Goal: Task Accomplishment & Management: Use online tool/utility

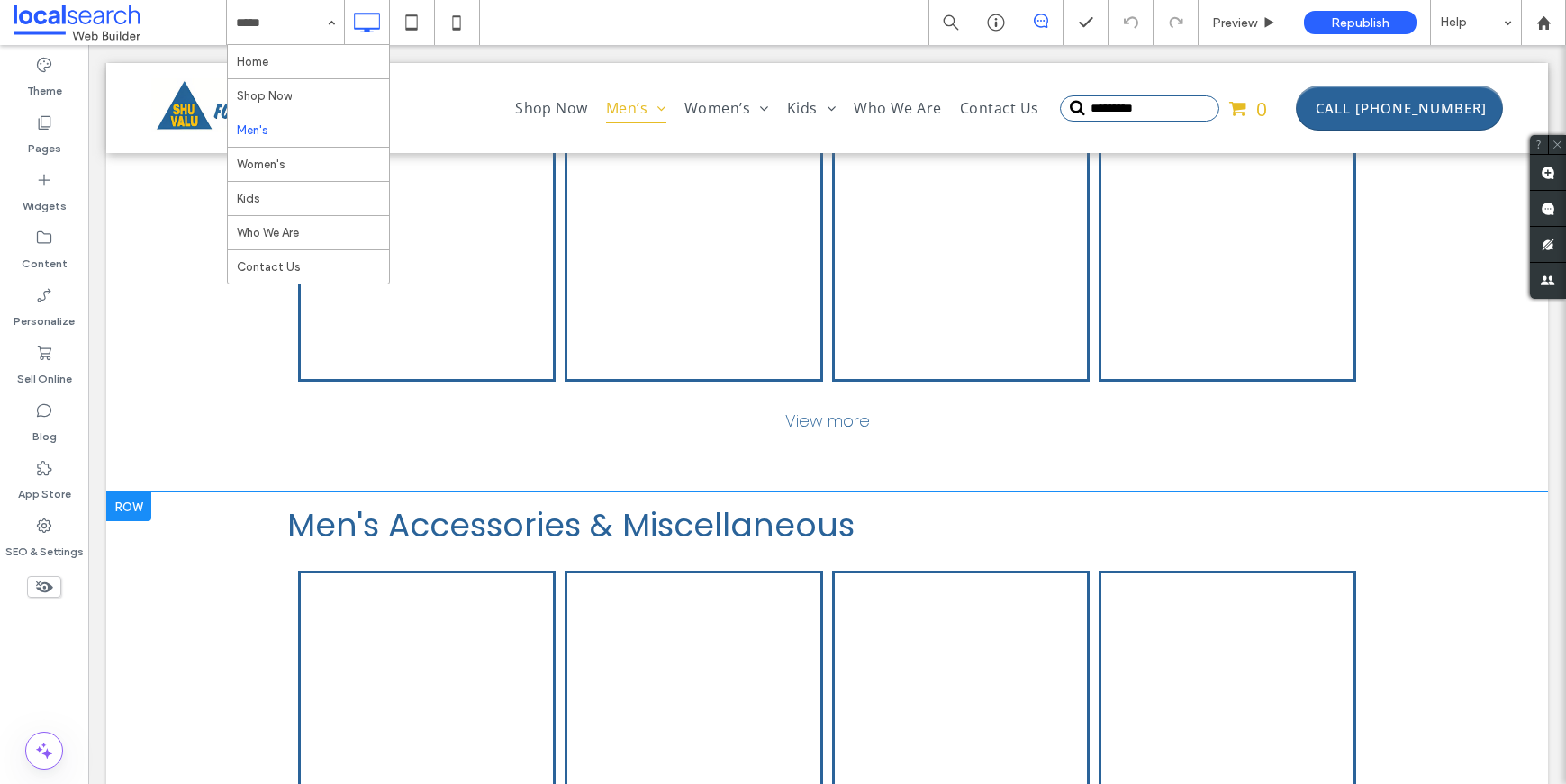
scroll to position [5526, 0]
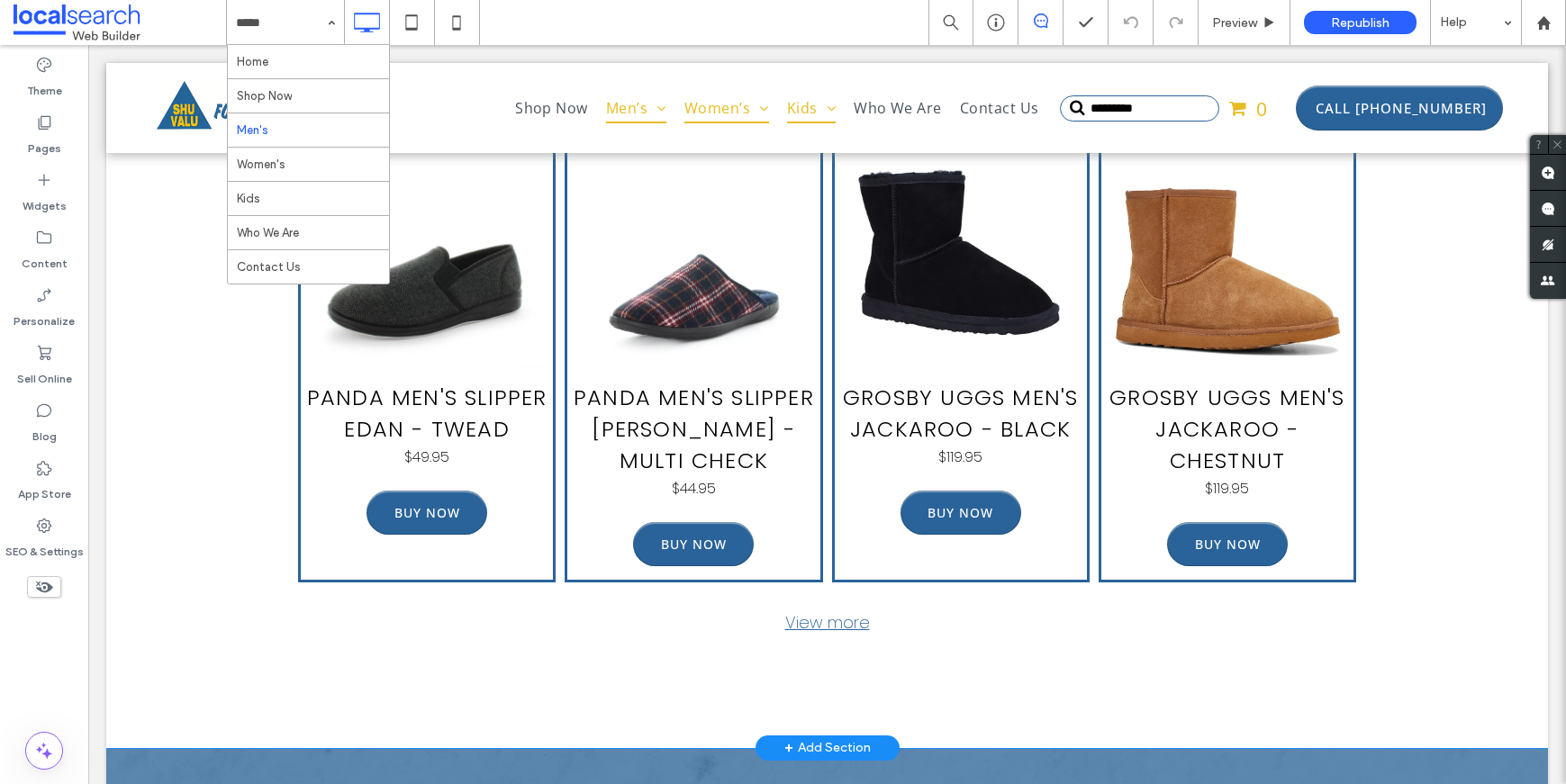
click at [124, 314] on div "Men's Accessories & Miscellaneous Jack of All Trades Men's Cotton Socks - Black…" at bounding box center [827, 141] width 1441 height 1214
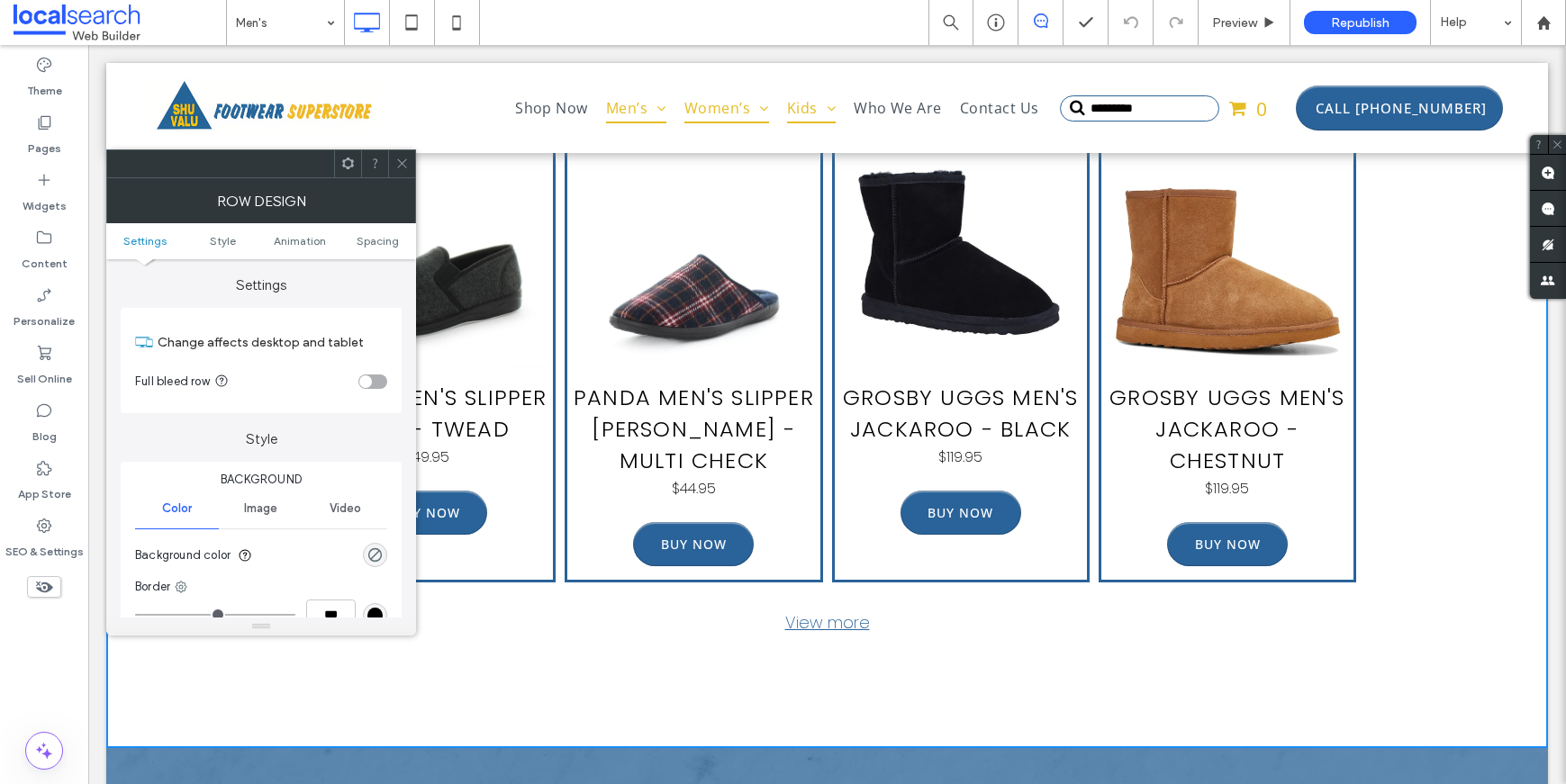
scroll to position [6428, 0]
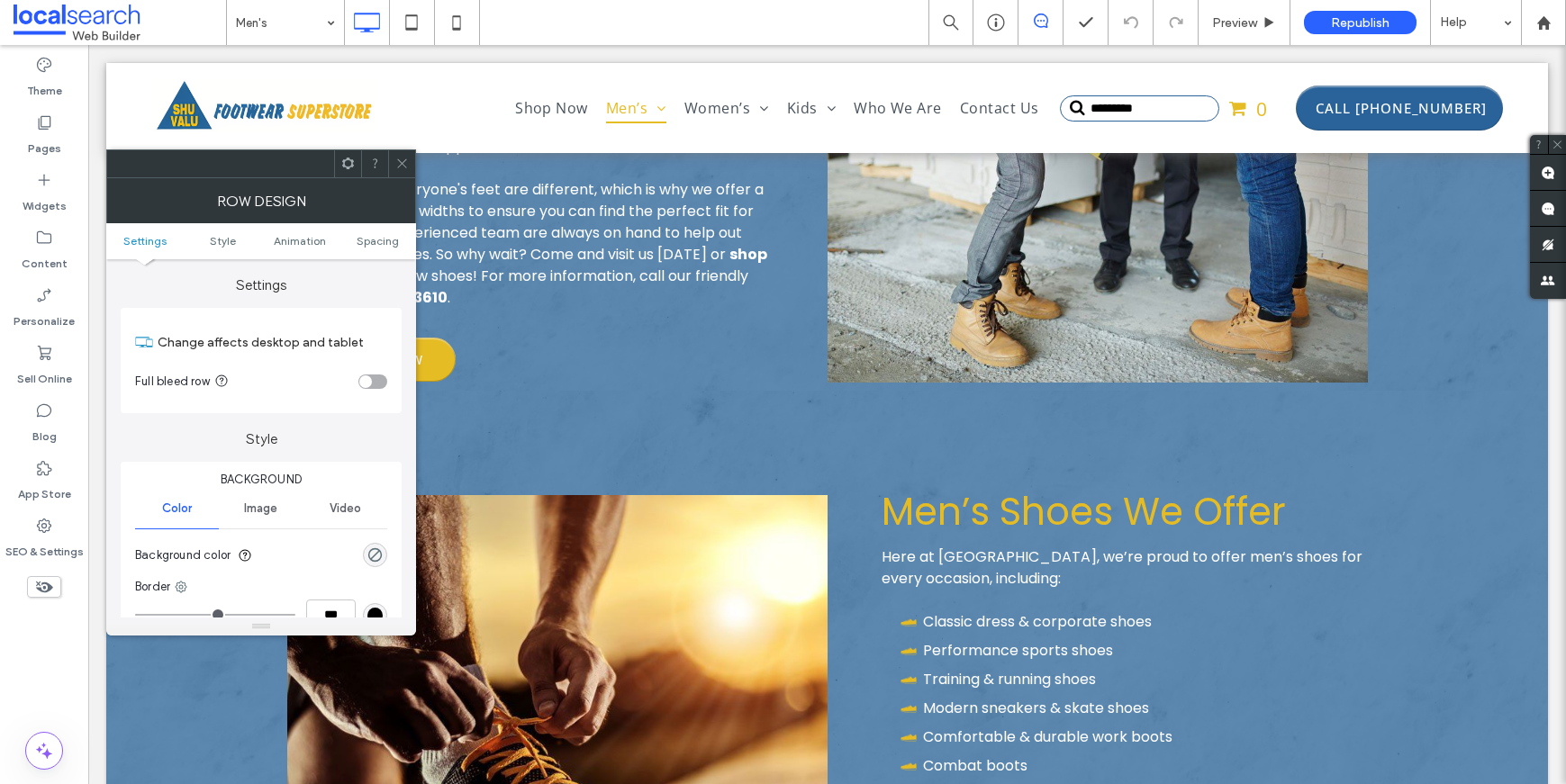
click at [398, 161] on icon at bounding box center [402, 163] width 14 height 14
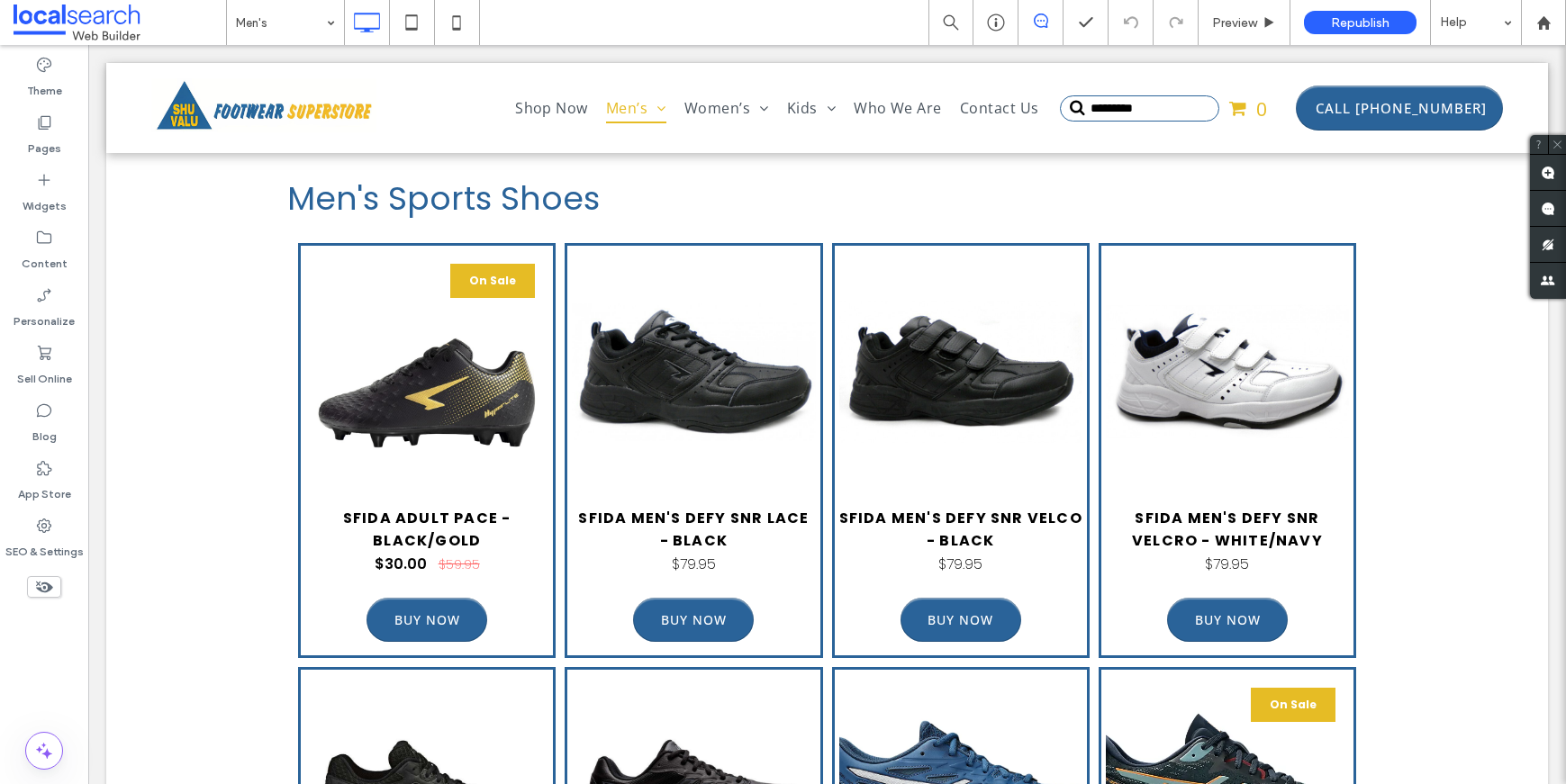
scroll to position [1150, 0]
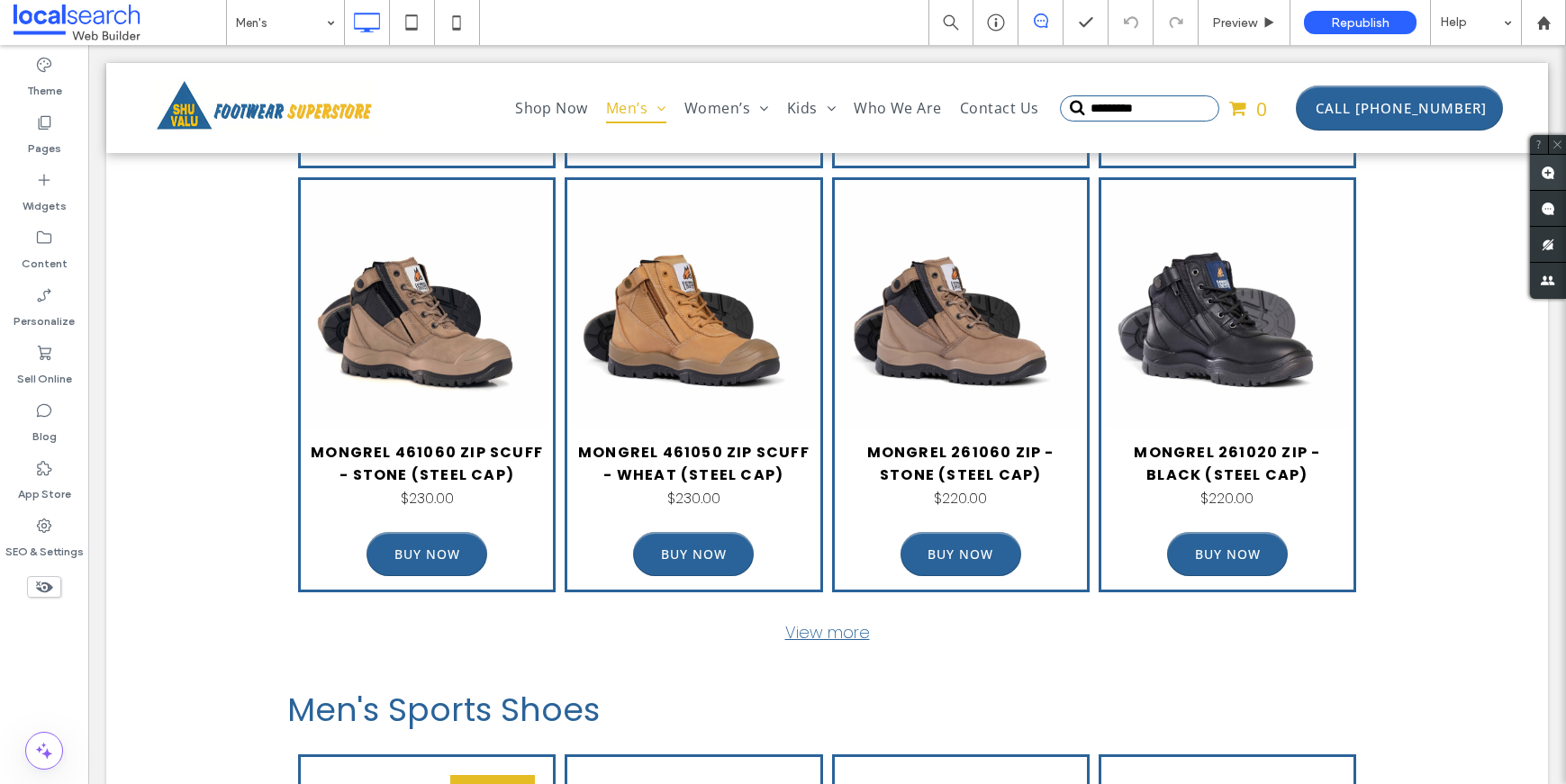
click at [1551, 172] on use at bounding box center [1548, 173] width 14 height 14
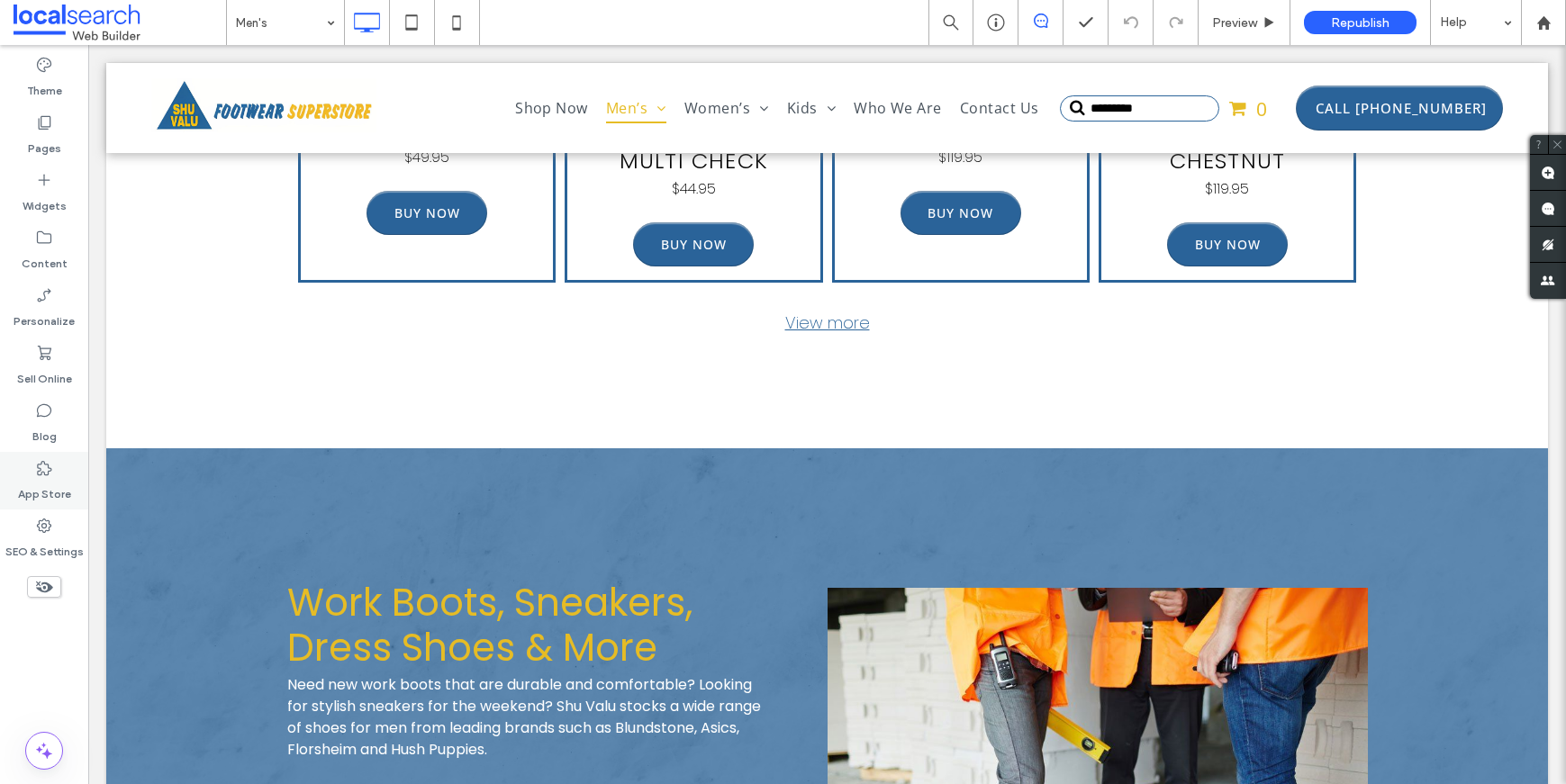
scroll to position [5241, 0]
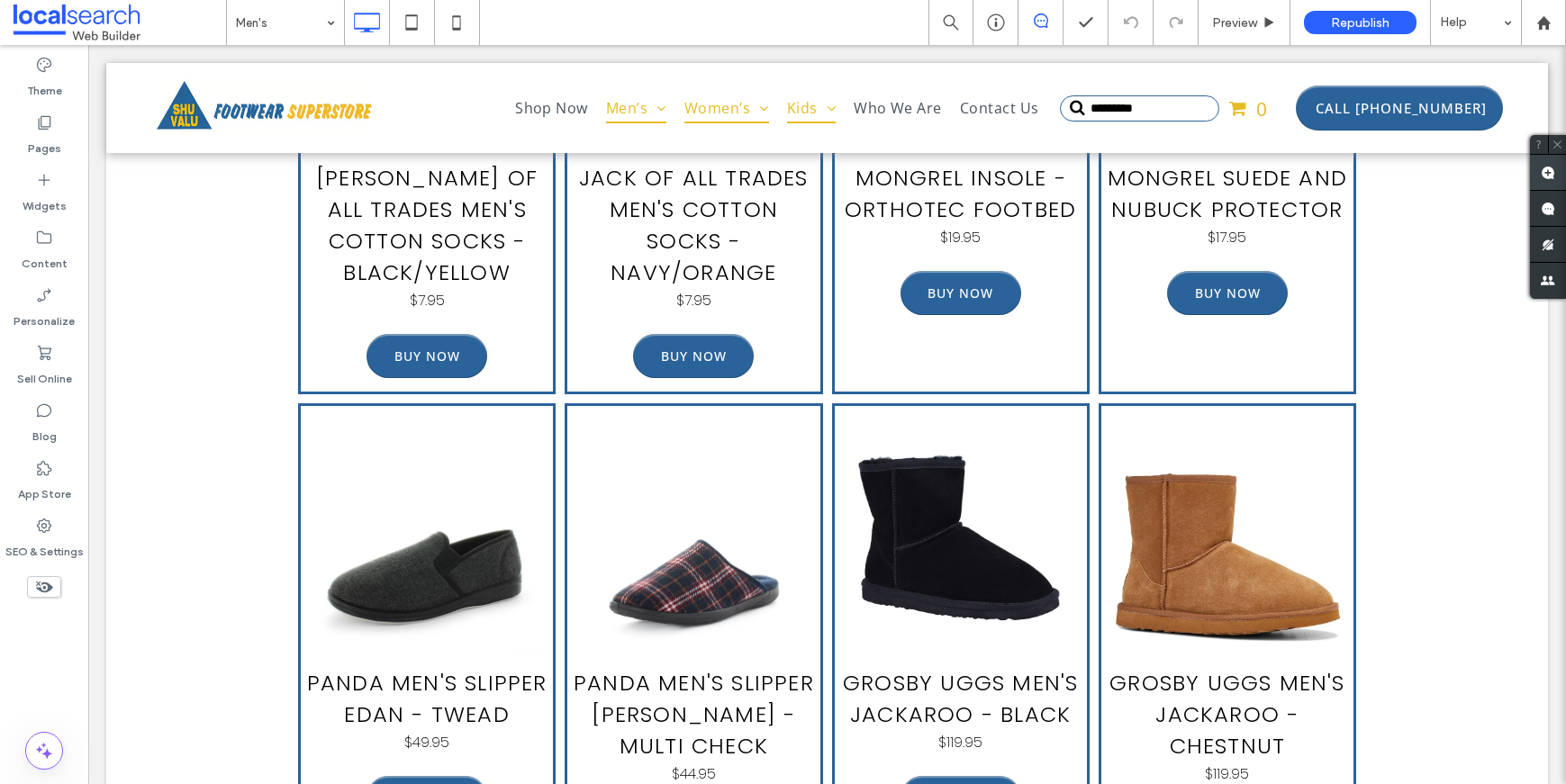
click at [1546, 170] on use at bounding box center [1548, 173] width 14 height 14
click at [1363, 254] on div "Men's Accessories & Miscellaneous Jack of All Trades Men's Cotton Socks - Black…" at bounding box center [827, 427] width 1441 height 1214
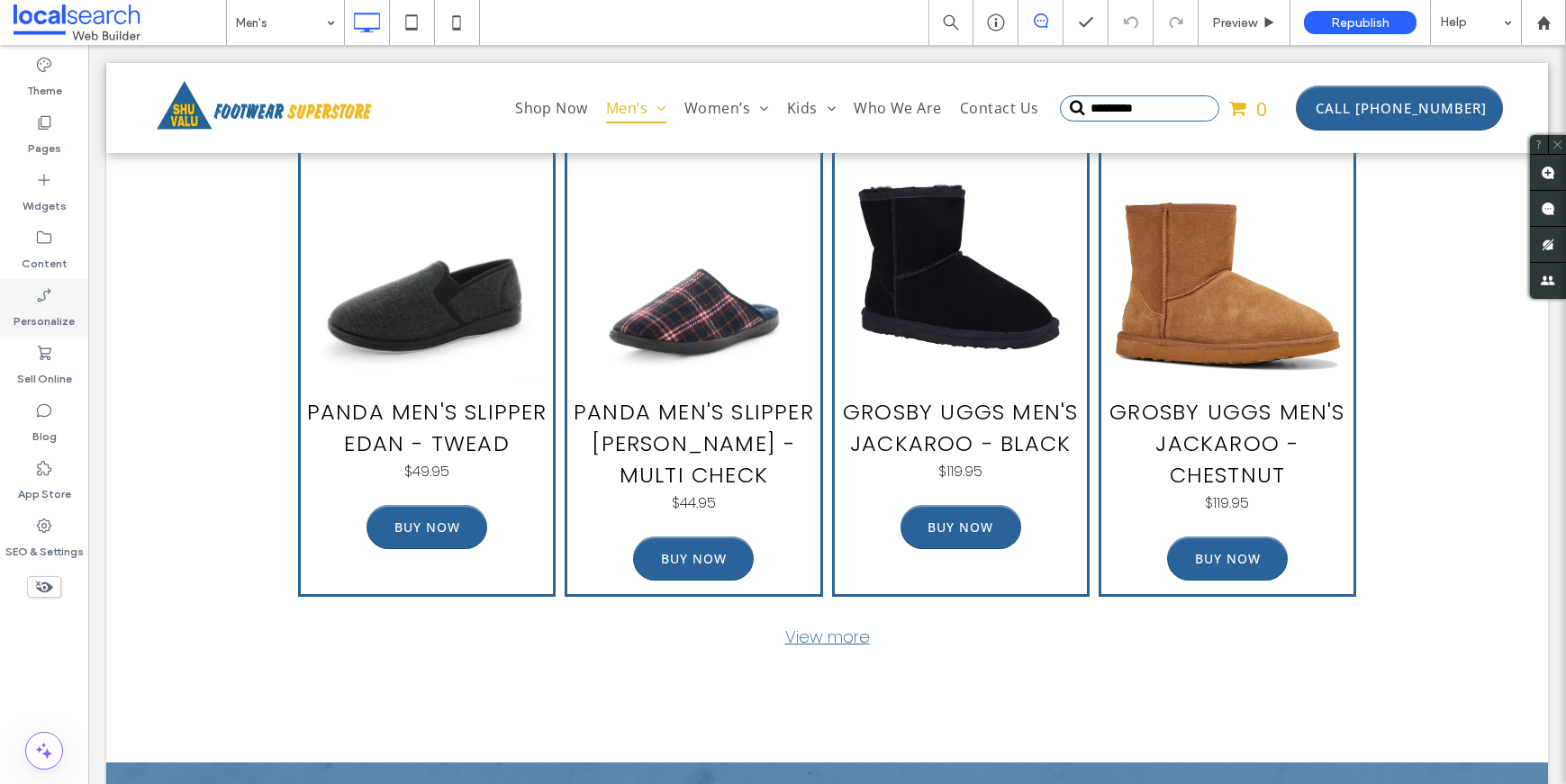
scroll to position [5324, 0]
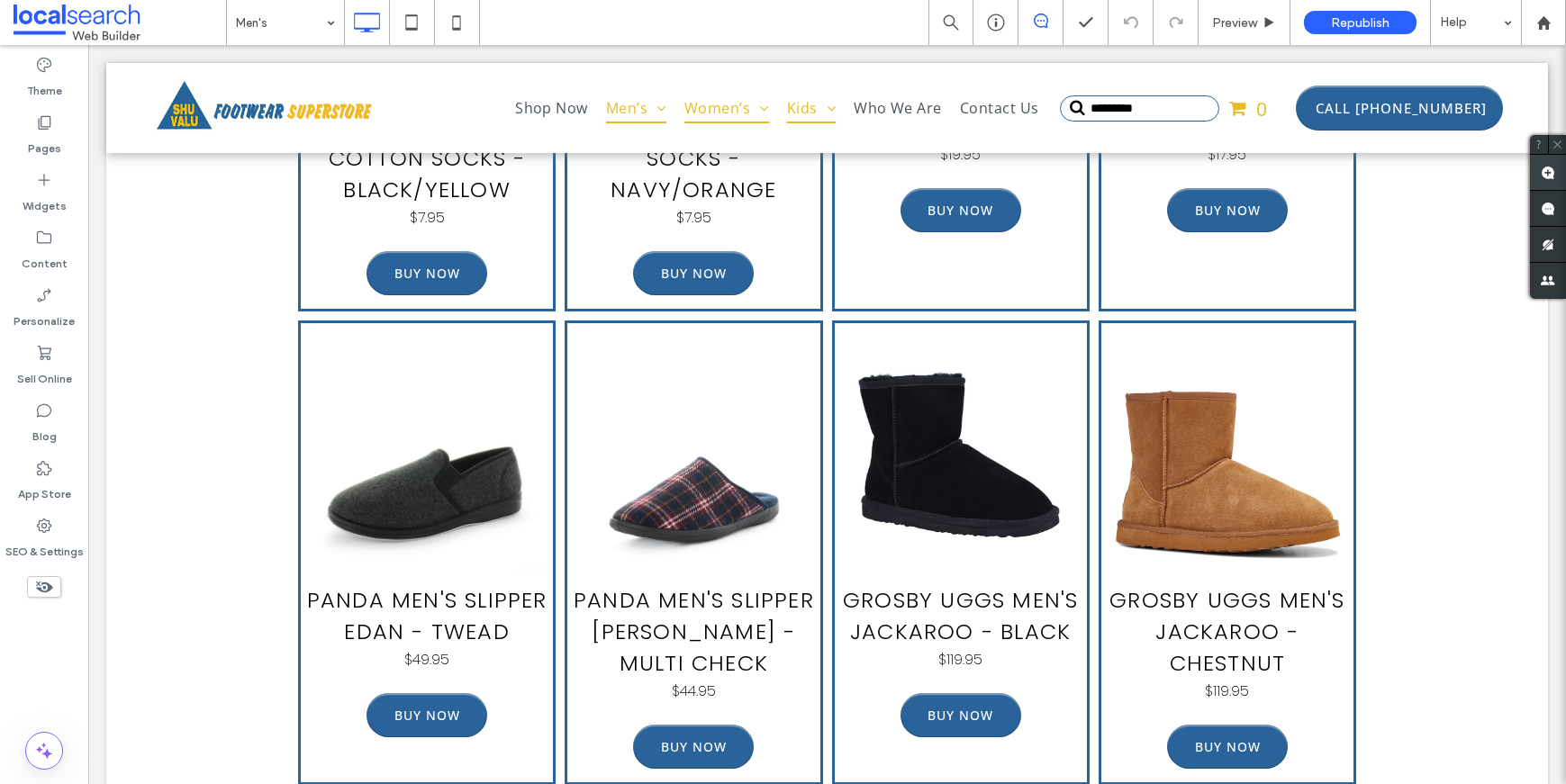
click at [1545, 177] on use at bounding box center [1548, 173] width 14 height 14
click at [1420, 206] on div "Men's Accessories & Miscellaneous Jack of All Trades Men's Cotton Socks - Black…" at bounding box center [827, 344] width 1441 height 1214
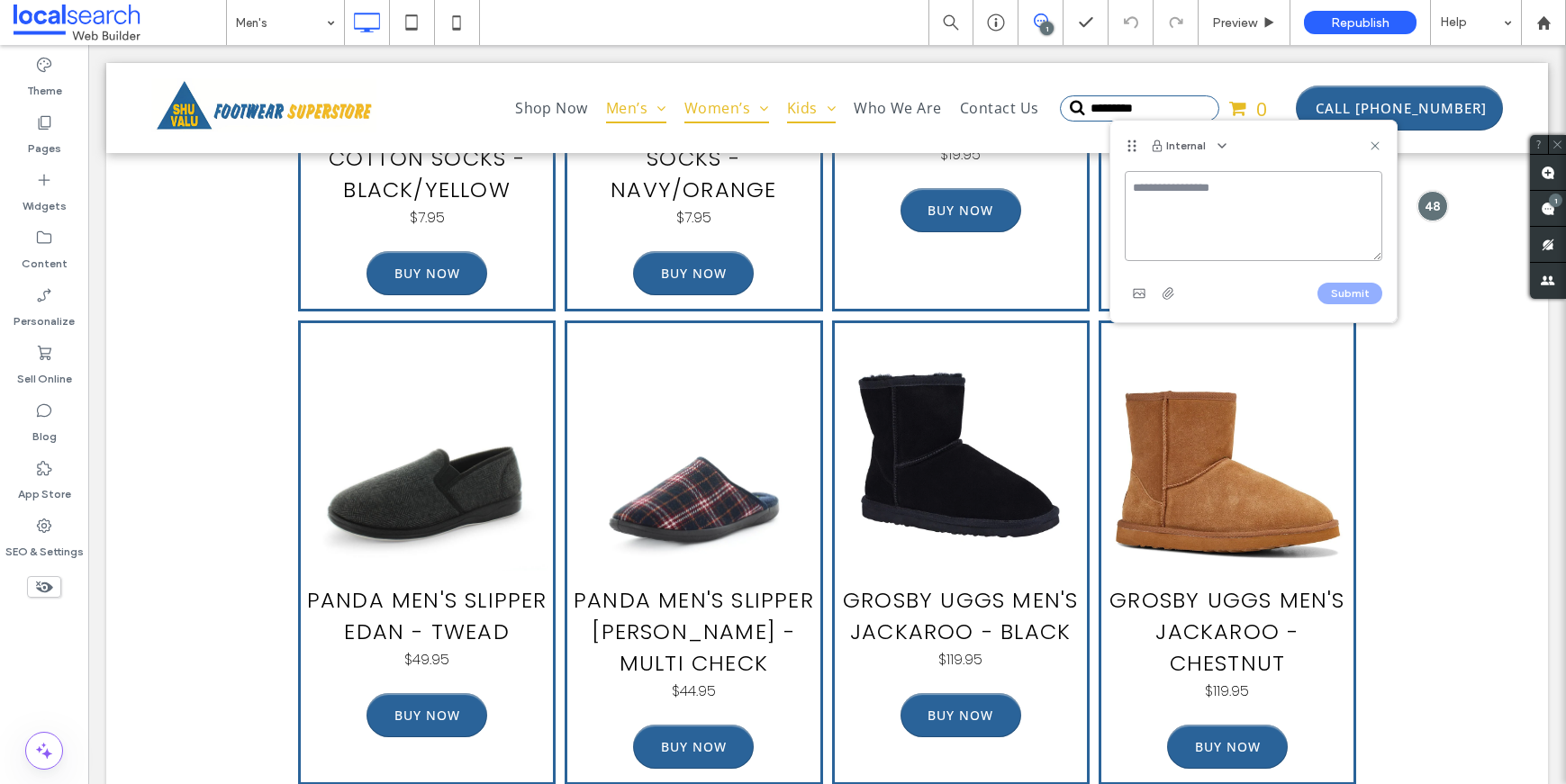
click at [1235, 206] on textarea at bounding box center [1253, 215] width 258 height 90
paste textarea "**********"
type textarea "**********"
click at [1346, 293] on button "Submit" at bounding box center [1350, 294] width 65 height 21
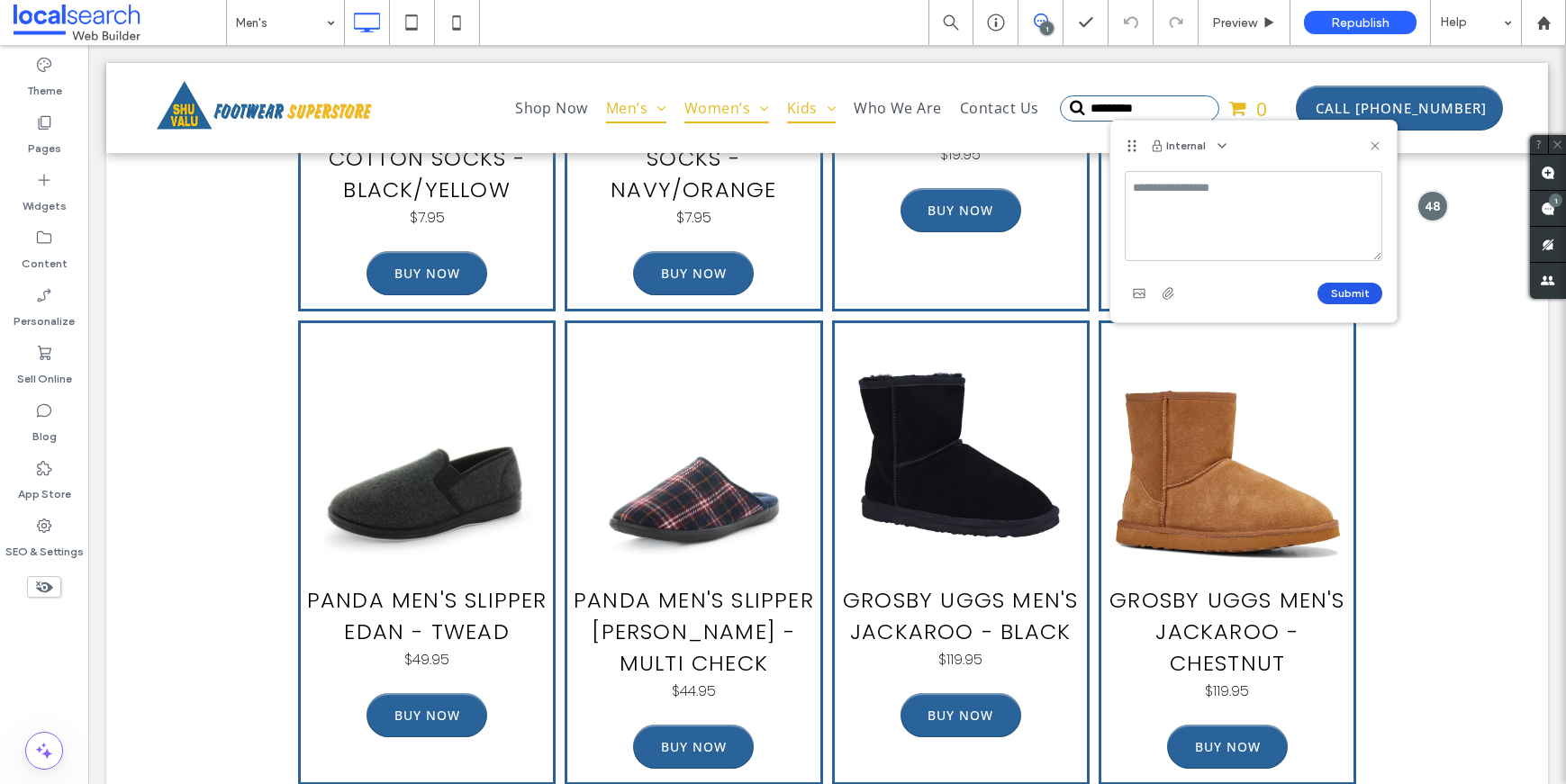
scroll to position [0, 0]
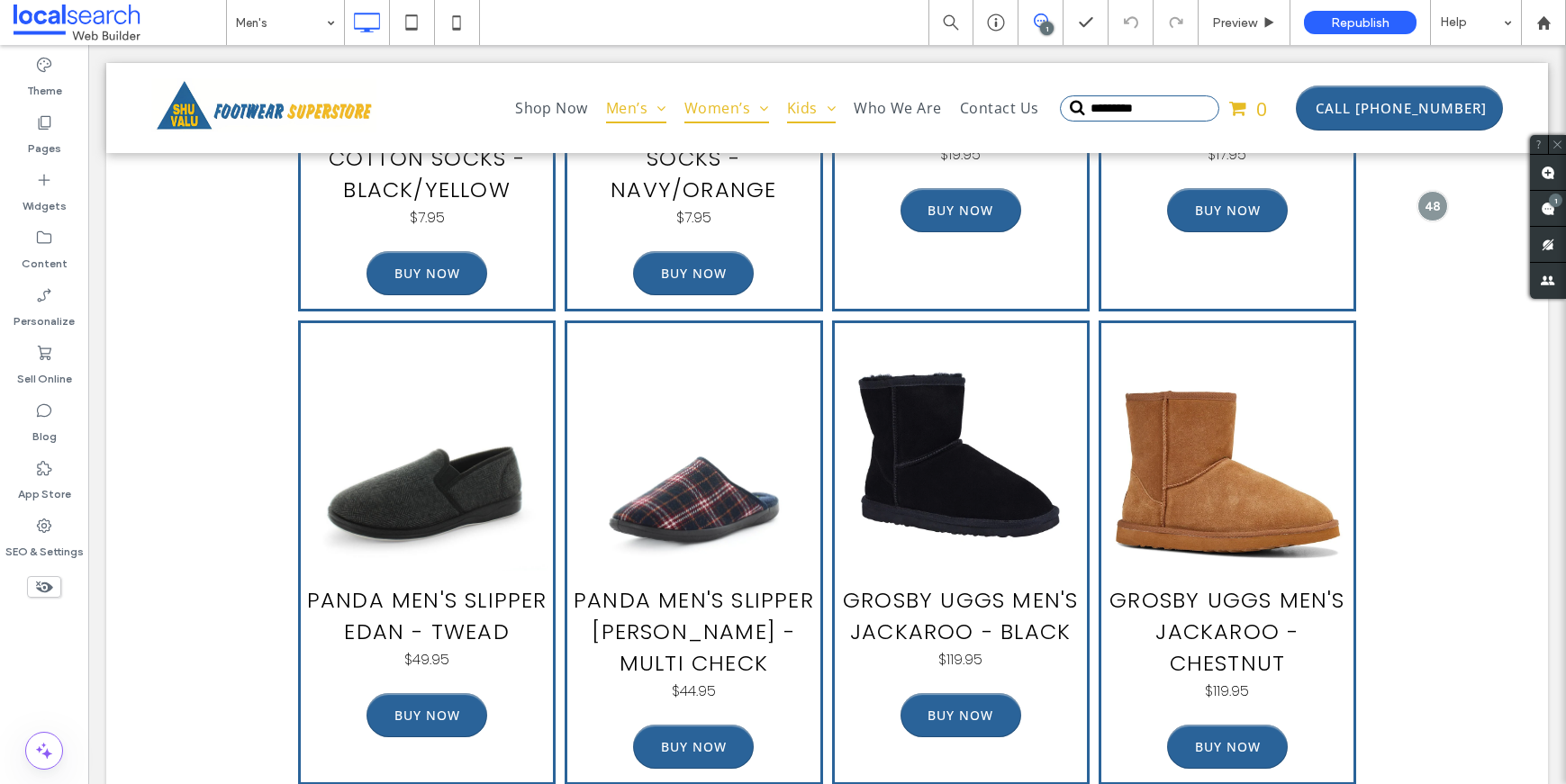
click at [1462, 325] on div "Men's Accessories & Miscellaneous Jack of All Trades Men's Cotton Socks - Black…" at bounding box center [827, 344] width 1441 height 1214
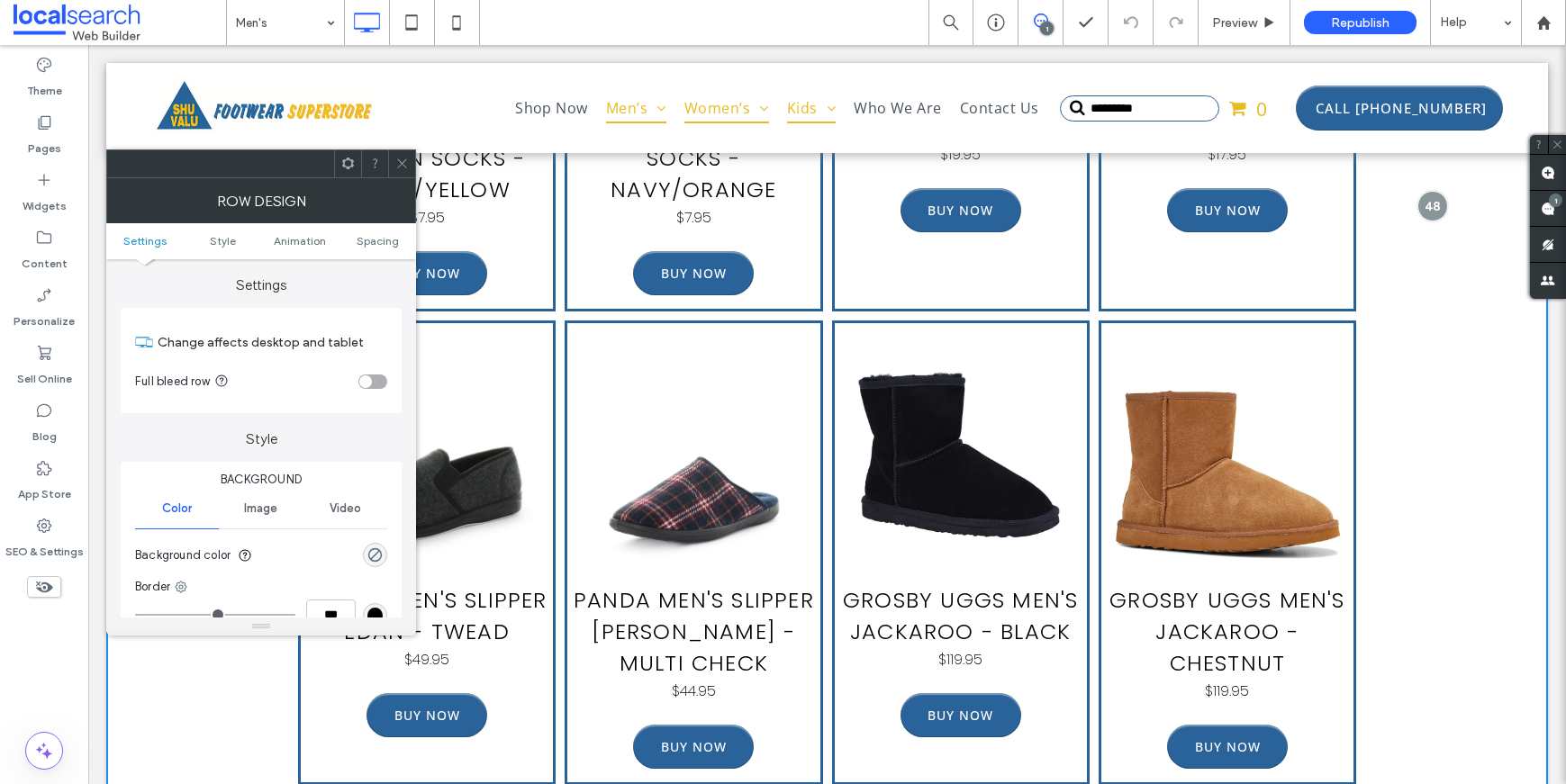
drag, startPoint x: 401, startPoint y: 156, endPoint x: 309, endPoint y: 101, distance: 107.2
click at [401, 156] on icon at bounding box center [402, 163] width 14 height 14
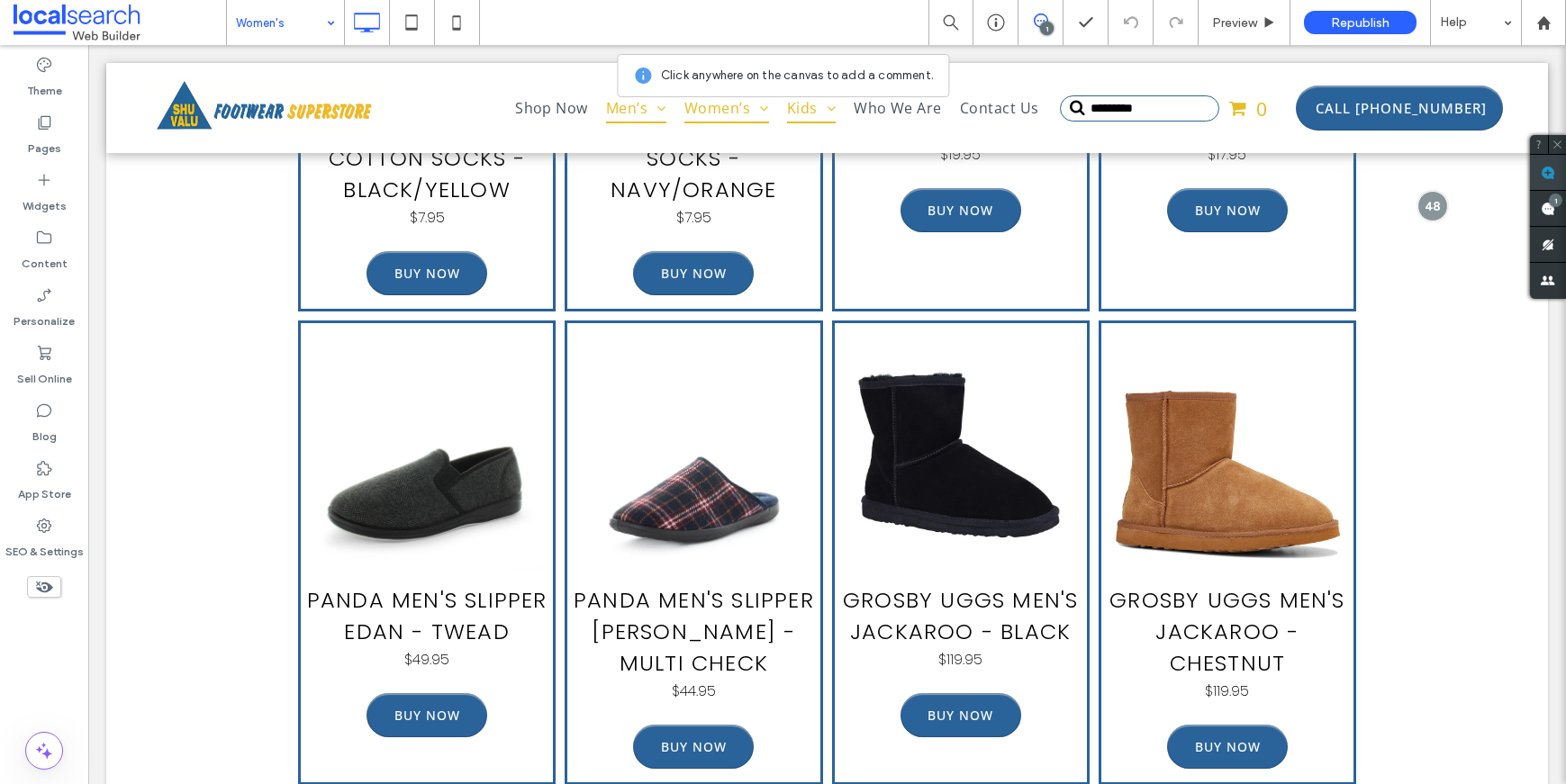
click at [1550, 179] on use at bounding box center [1548, 173] width 14 height 14
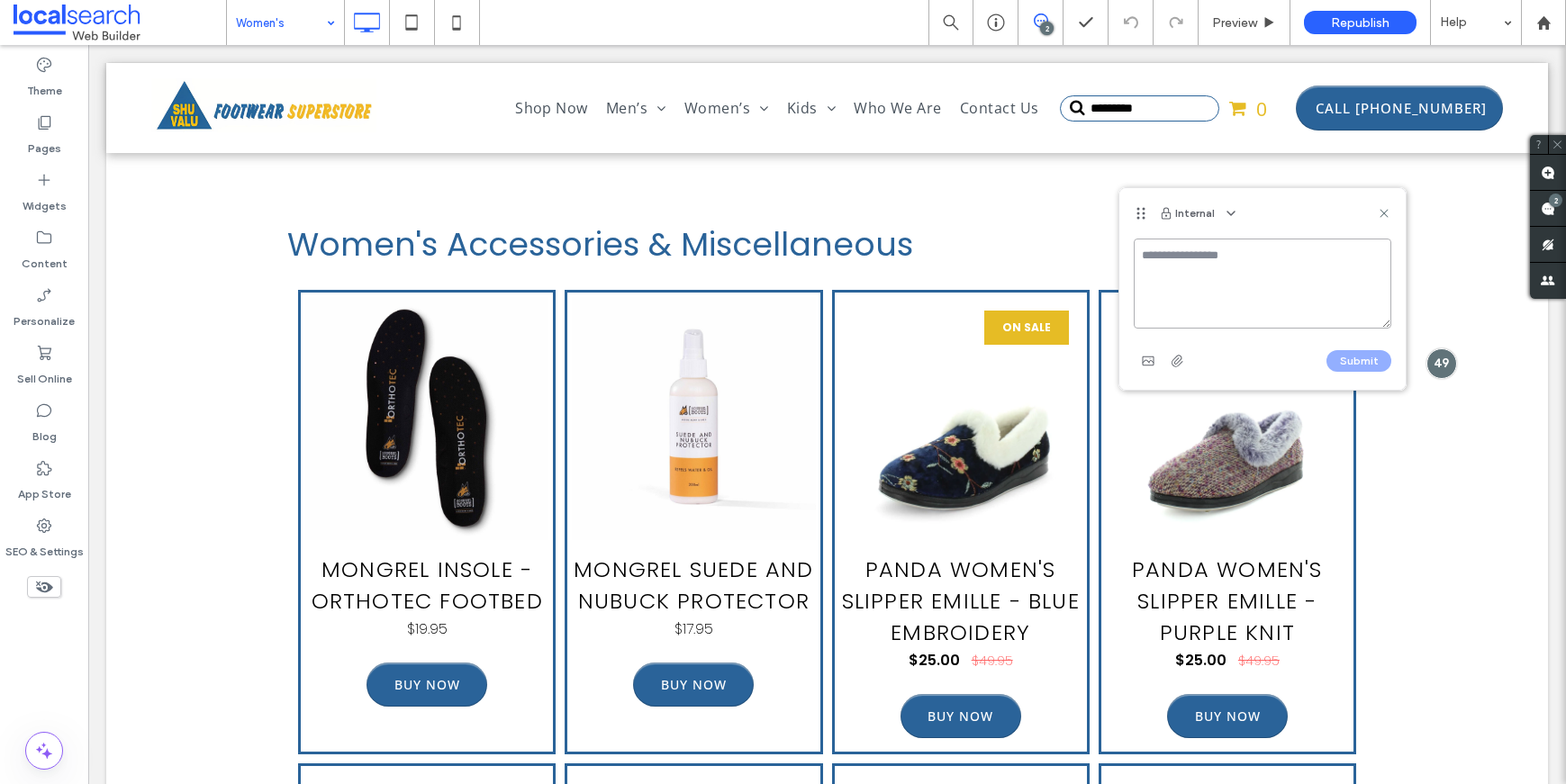
paste textarea "**********"
type textarea "**********"
click at [1359, 356] on button "Submit" at bounding box center [1358, 361] width 65 height 21
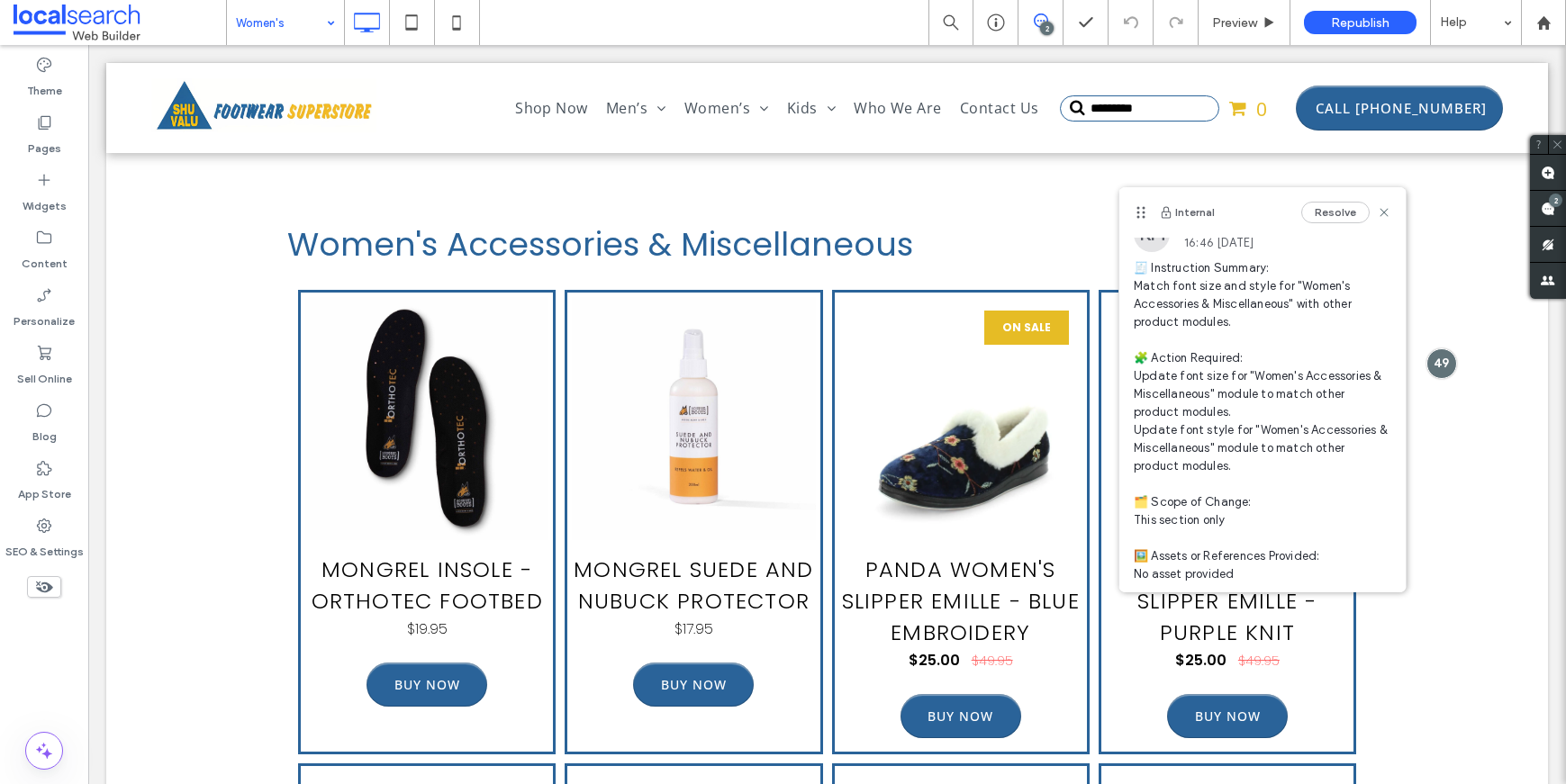
scroll to position [34, 0]
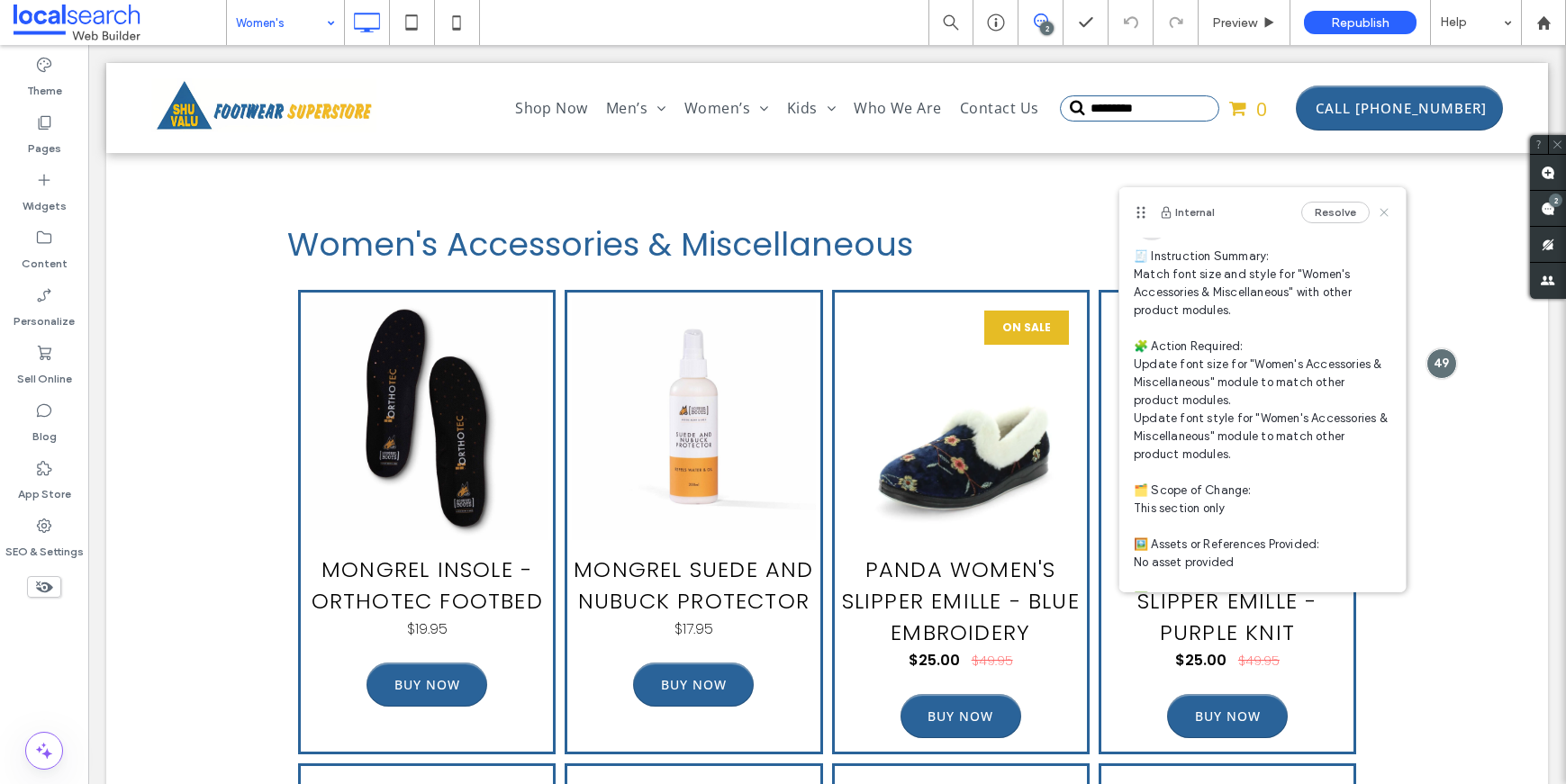
click at [1377, 207] on icon at bounding box center [1383, 212] width 14 height 14
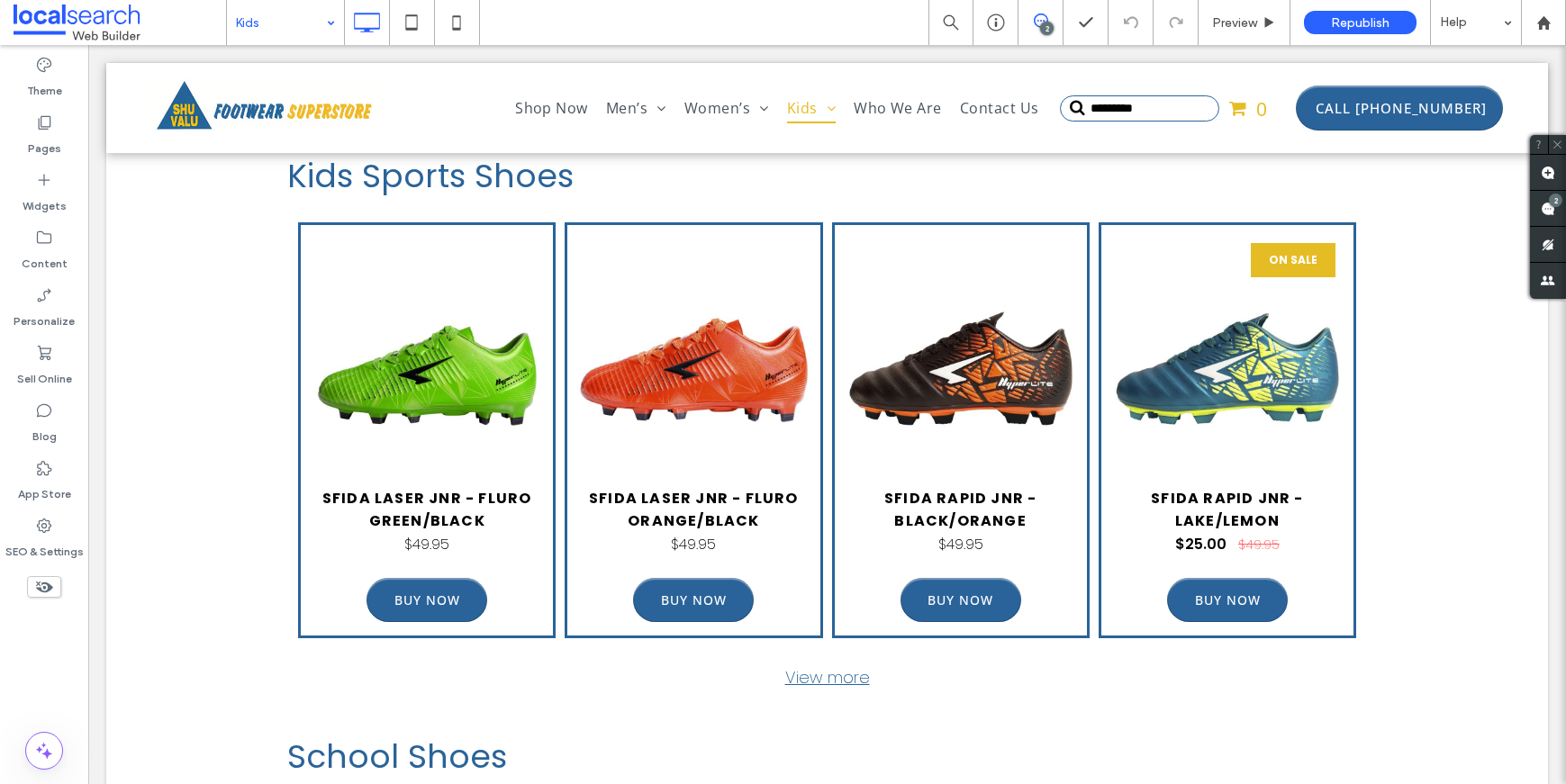
scroll to position [693, 0]
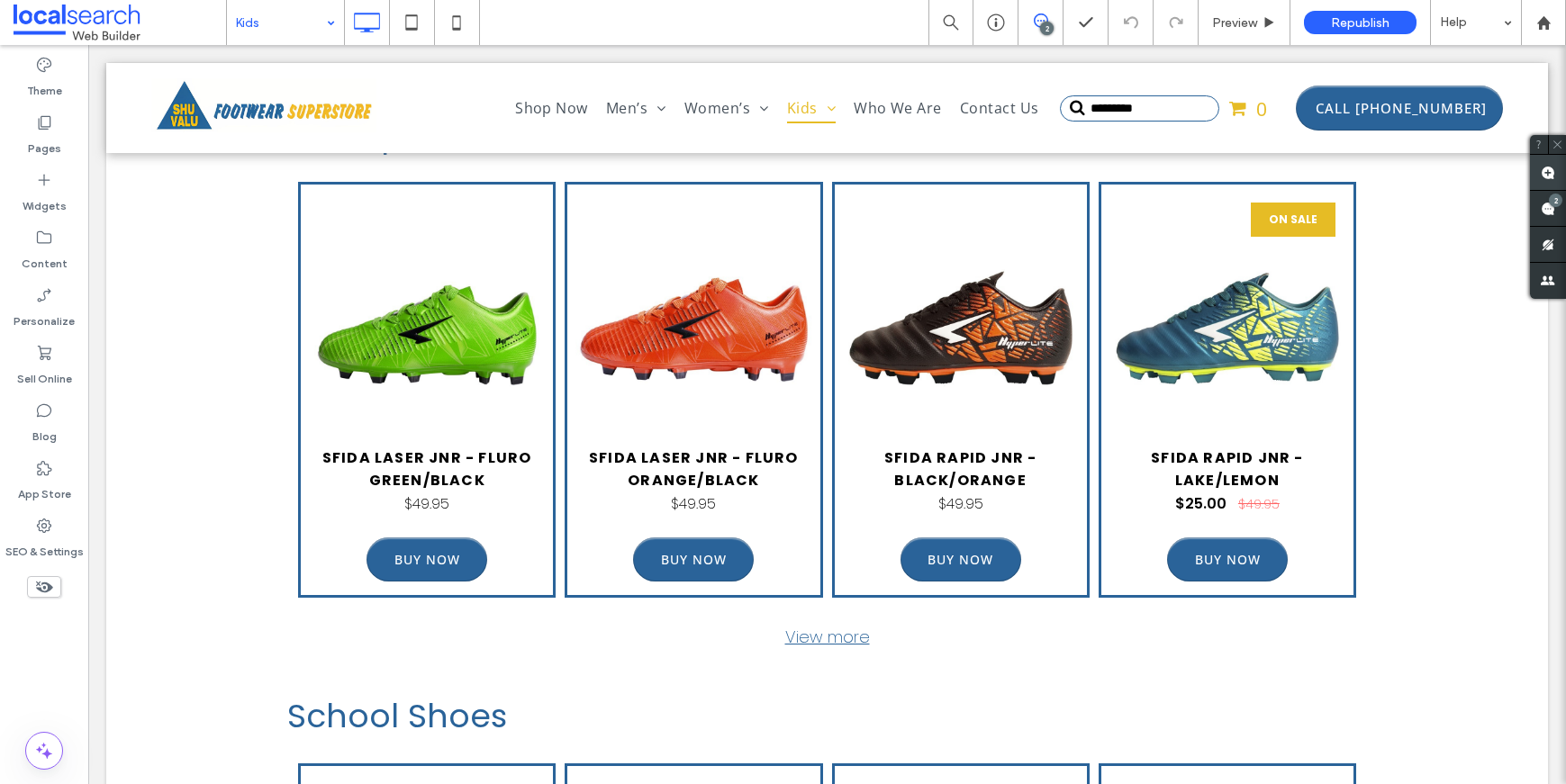
click at [1550, 172] on use at bounding box center [1548, 173] width 14 height 14
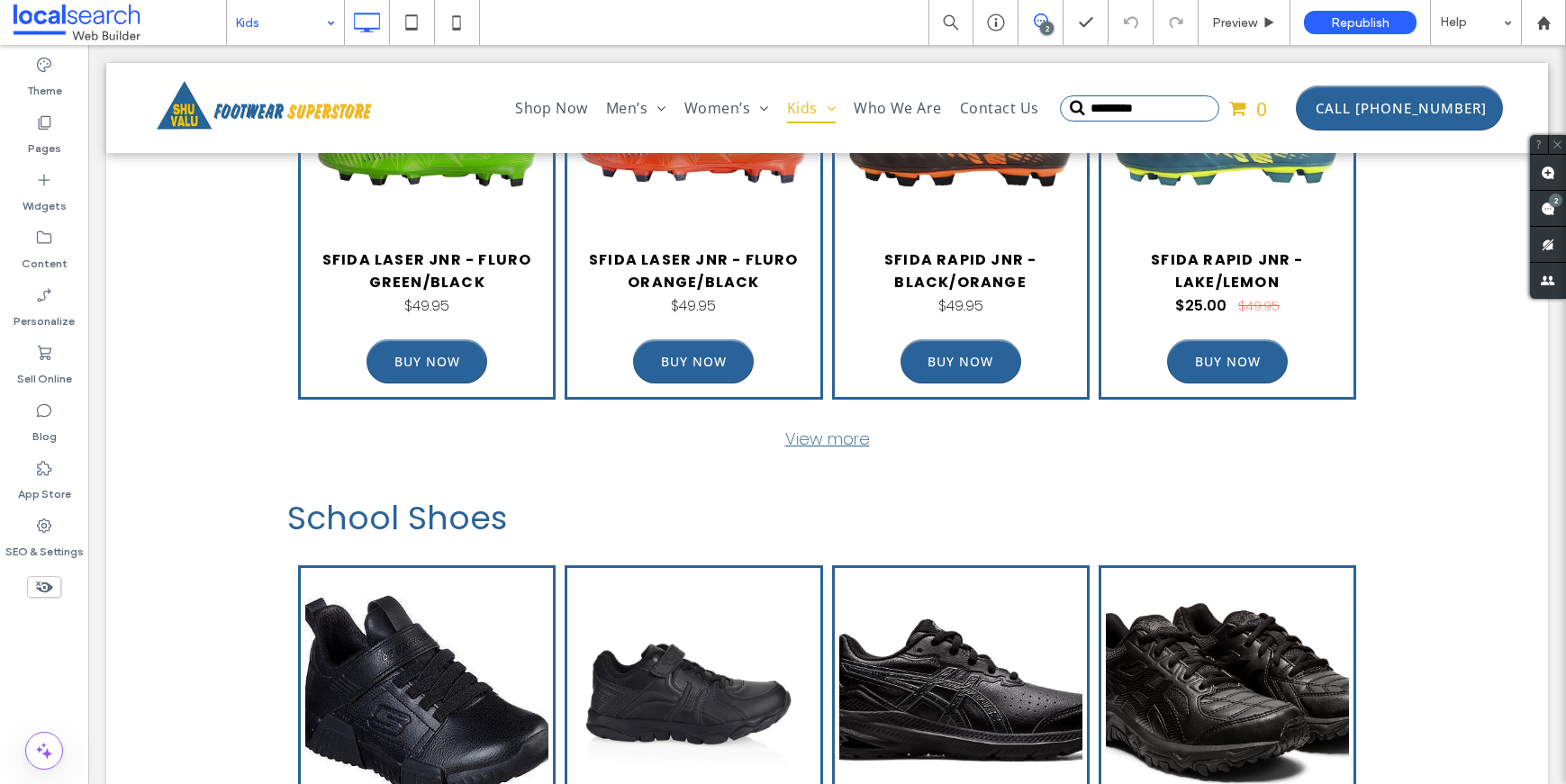
scroll to position [511, 0]
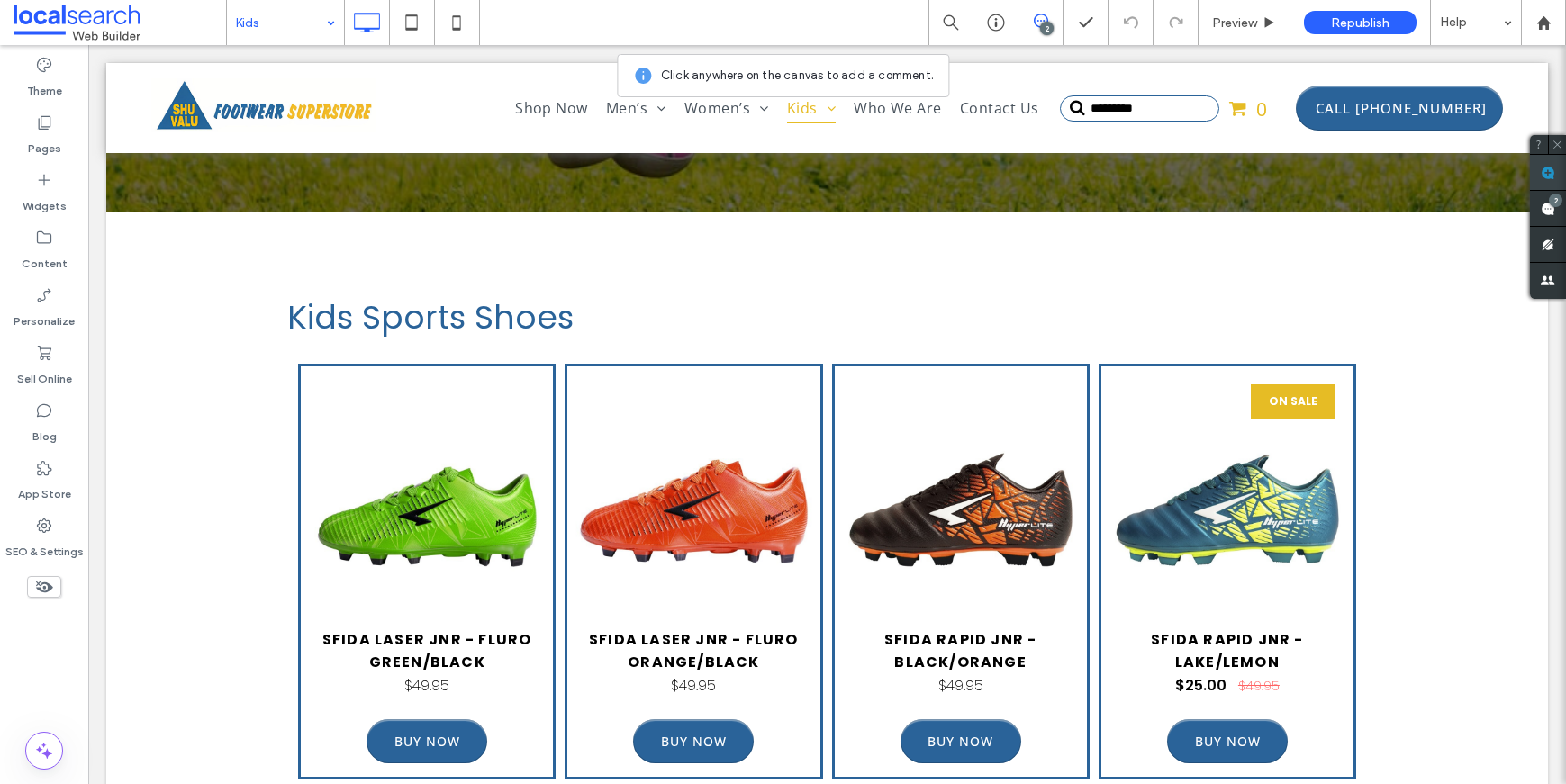
click at [1547, 172] on use at bounding box center [1548, 173] width 14 height 14
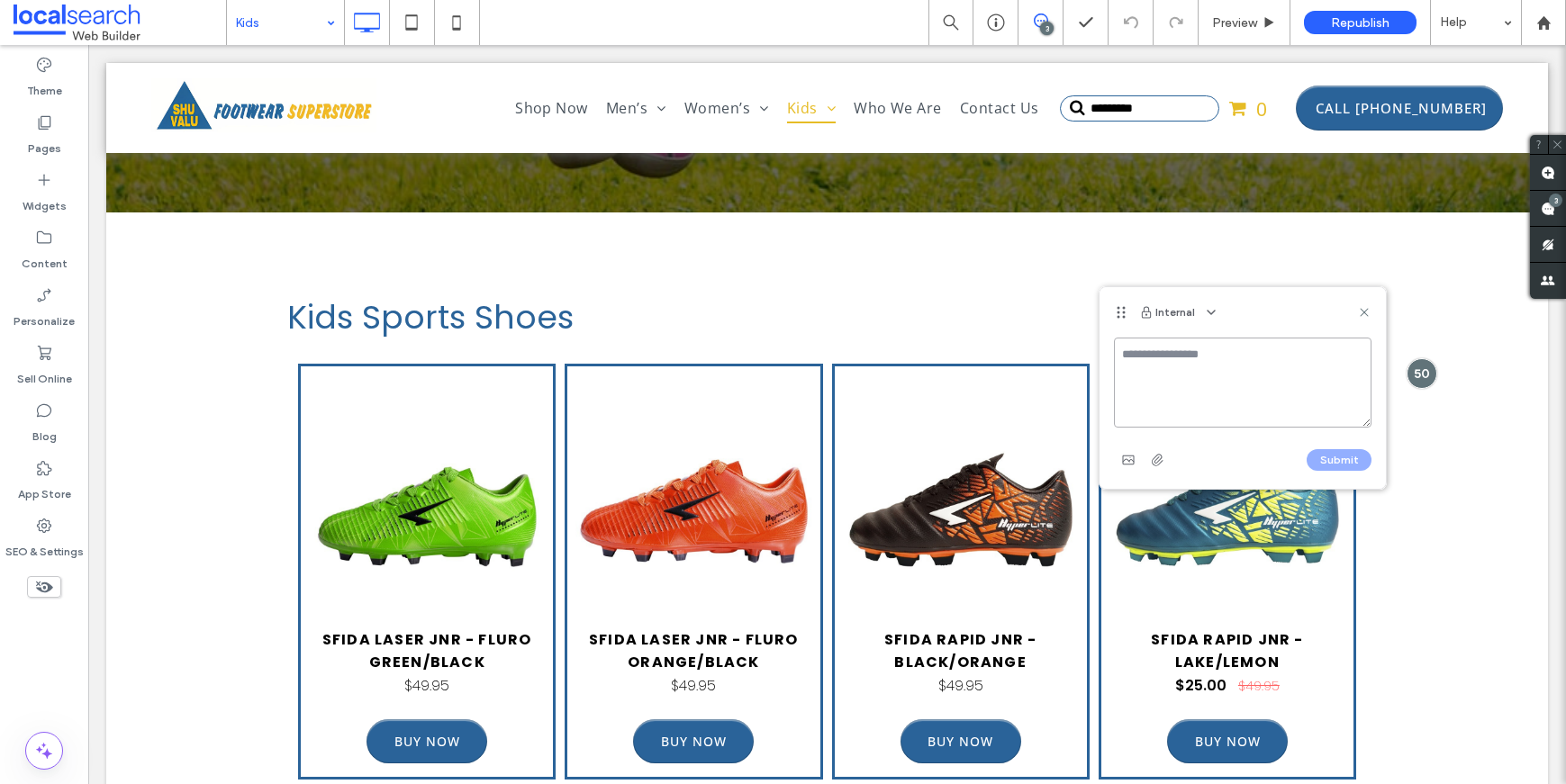
paste textarea "**********"
type textarea "**********"
click at [1341, 450] on button "Submit" at bounding box center [1339, 460] width 65 height 21
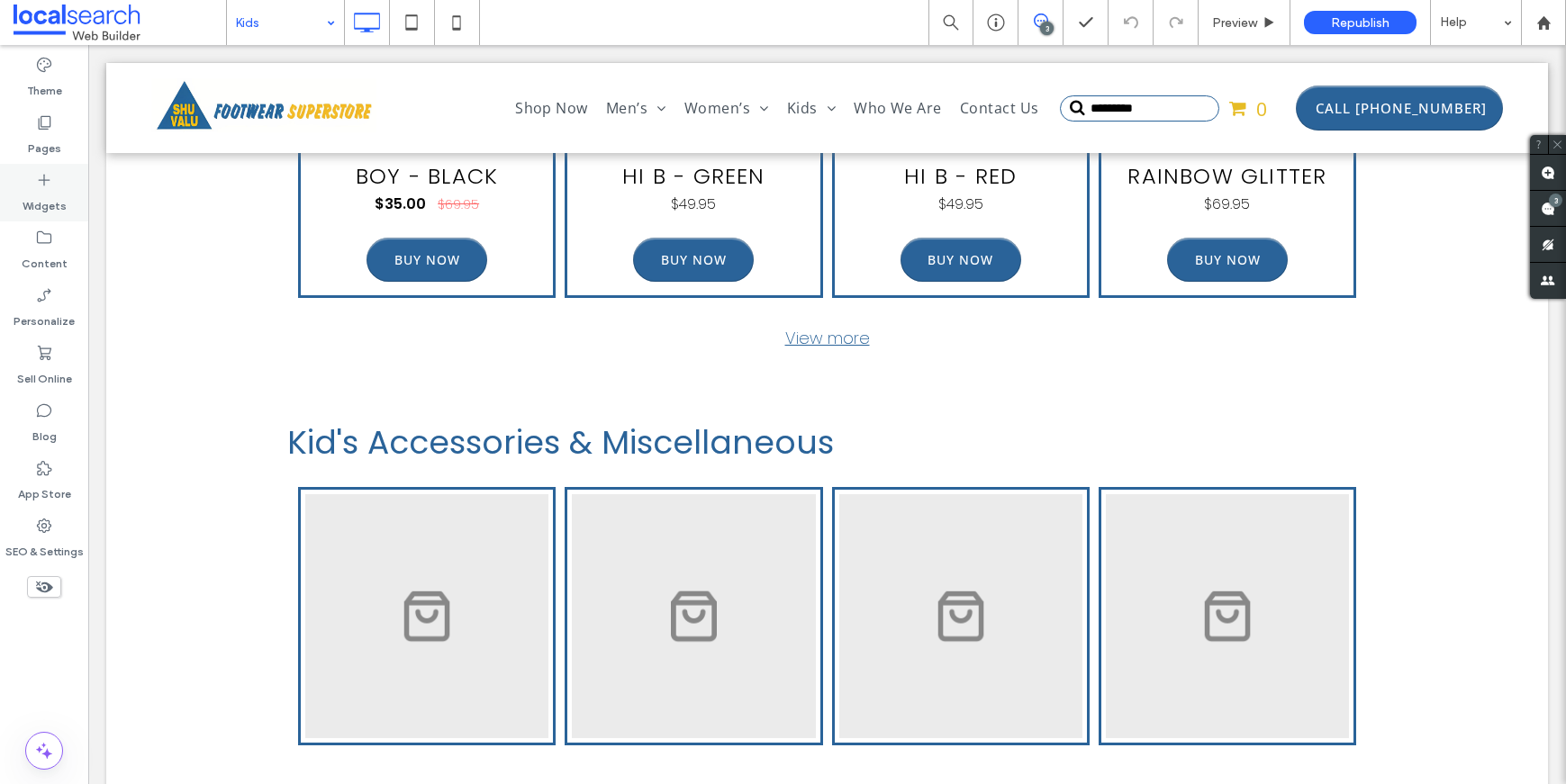
scroll to position [4483, 0]
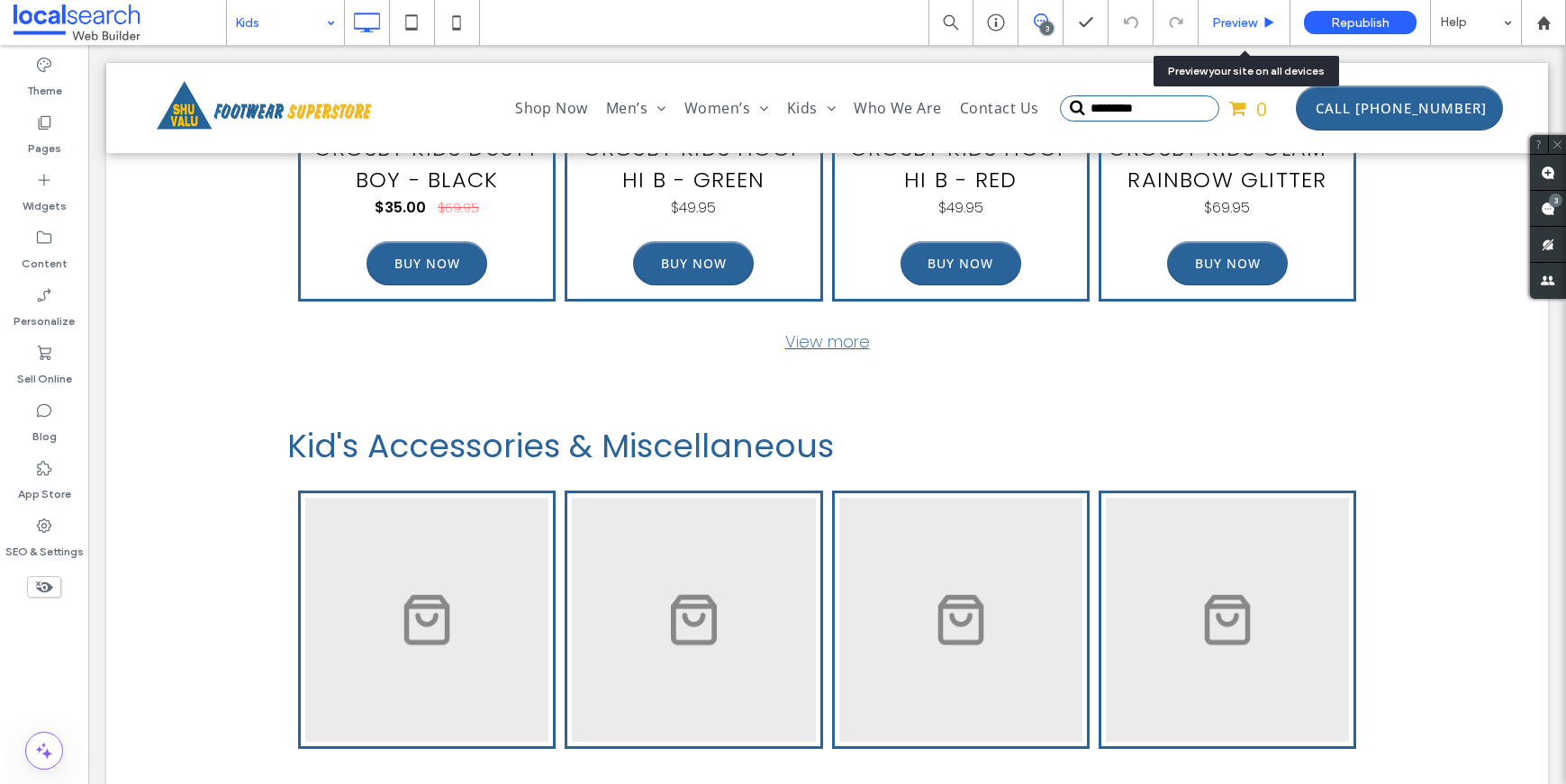
click at [1225, 17] on span "Preview" at bounding box center [1235, 23] width 45 height 15
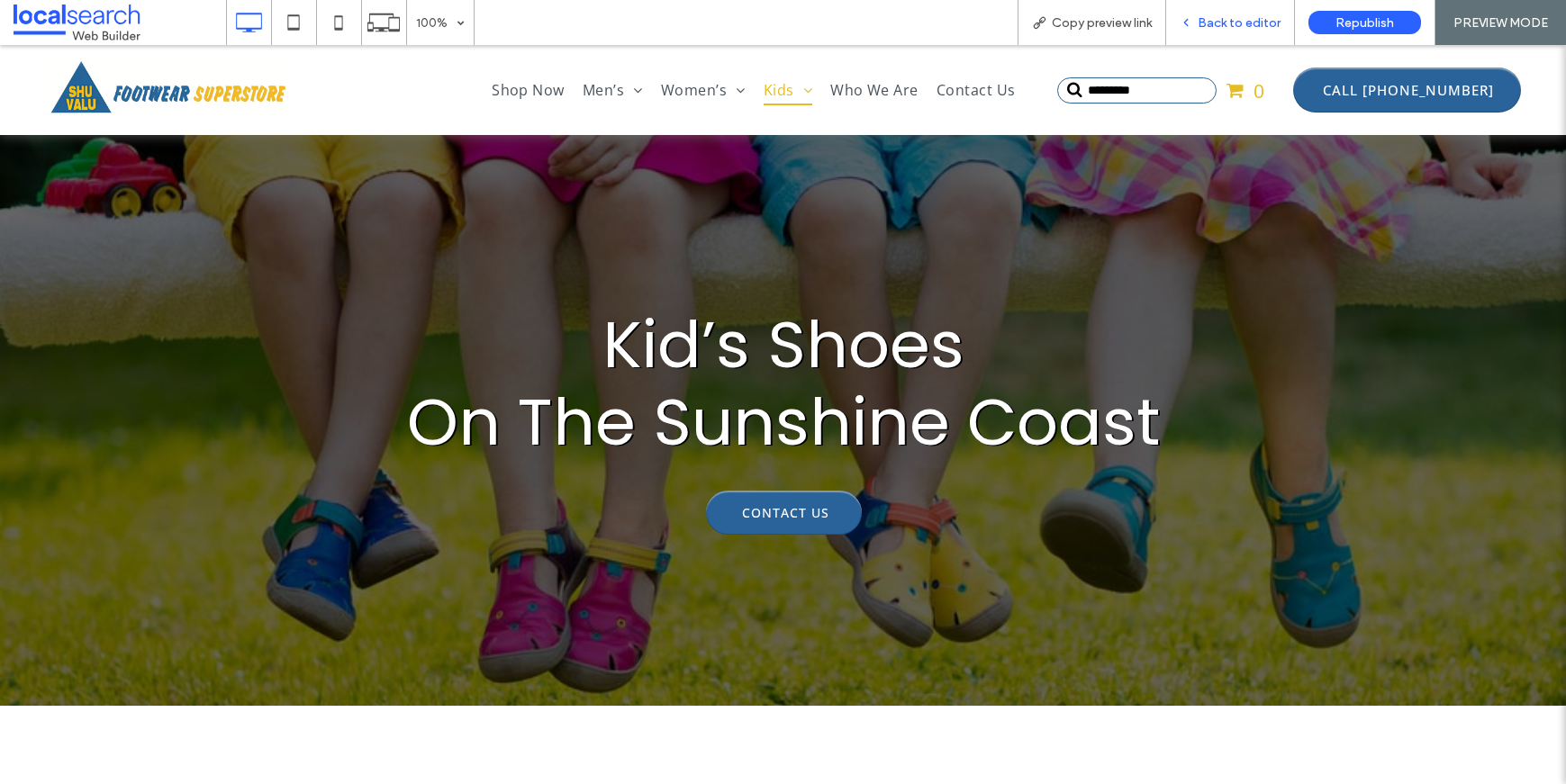
click at [1222, 25] on span "Back to editor" at bounding box center [1239, 23] width 83 height 15
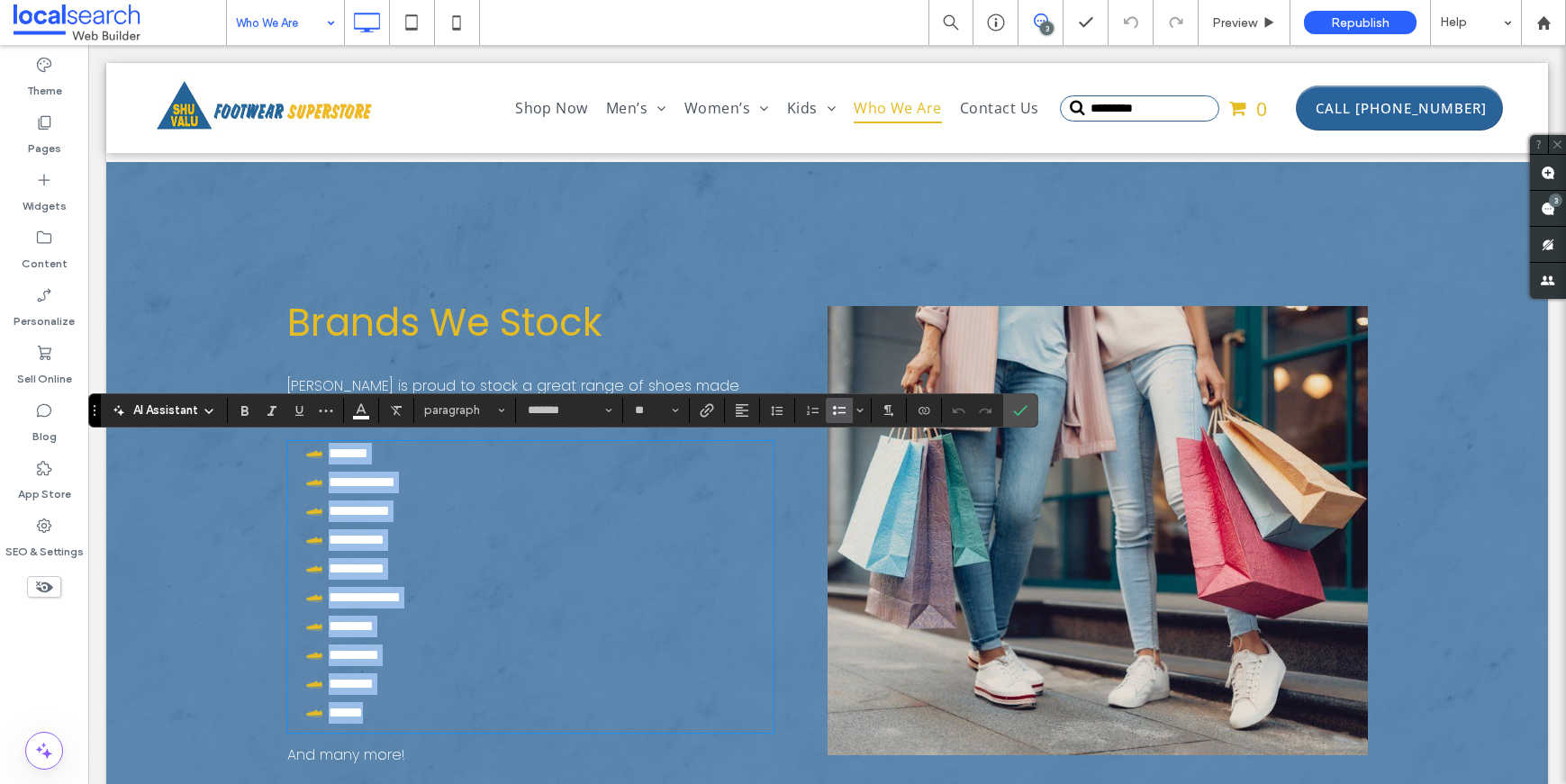
click at [384, 710] on li "*****" at bounding box center [413, 713] width 219 height 21
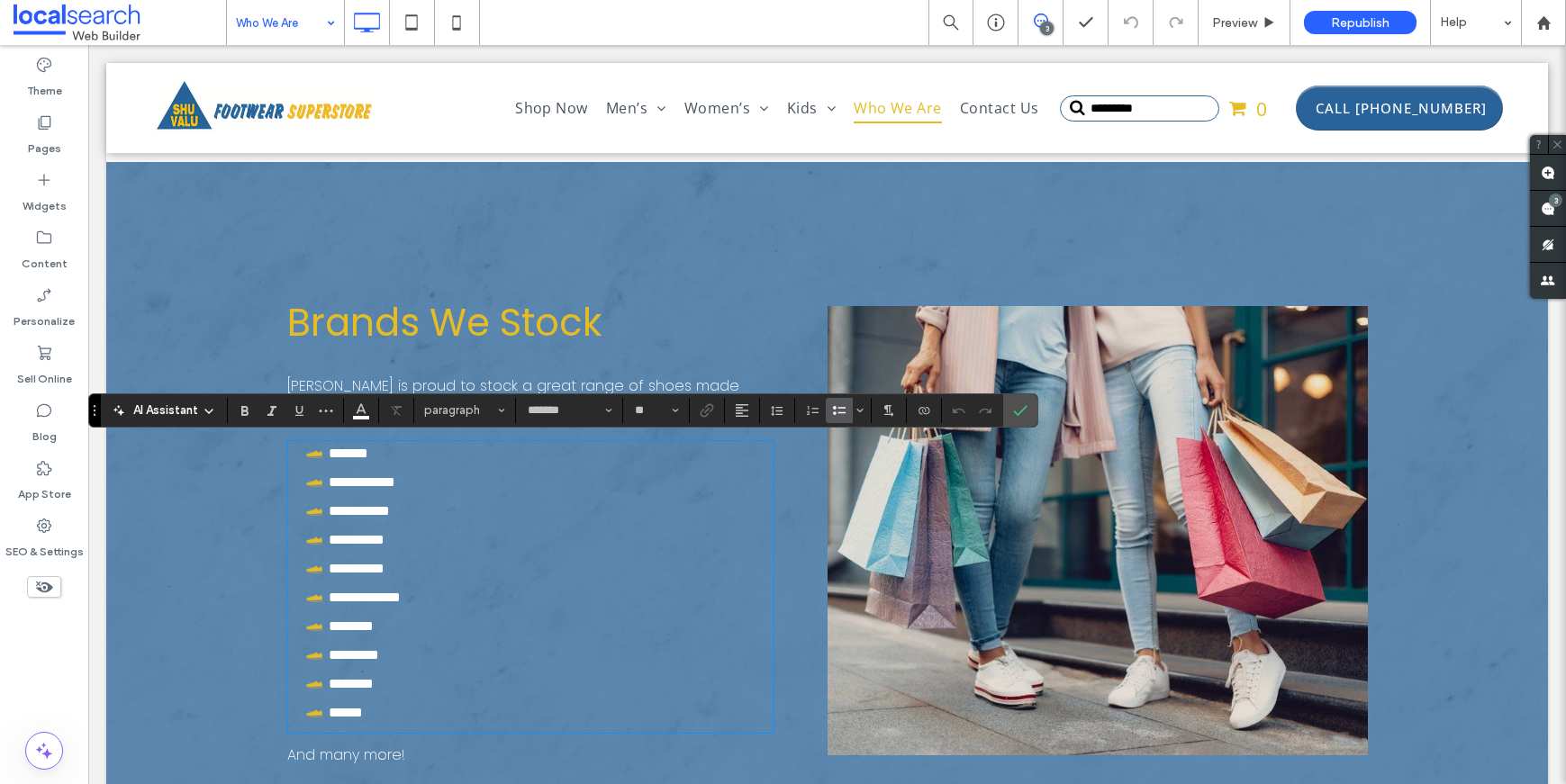
click at [379, 458] on li "*****" at bounding box center [413, 454] width 219 height 21
drag, startPoint x: 1029, startPoint y: 405, endPoint x: 941, endPoint y: 360, distance: 98.8
click at [1029, 405] on label "Confirm" at bounding box center [1020, 410] width 27 height 33
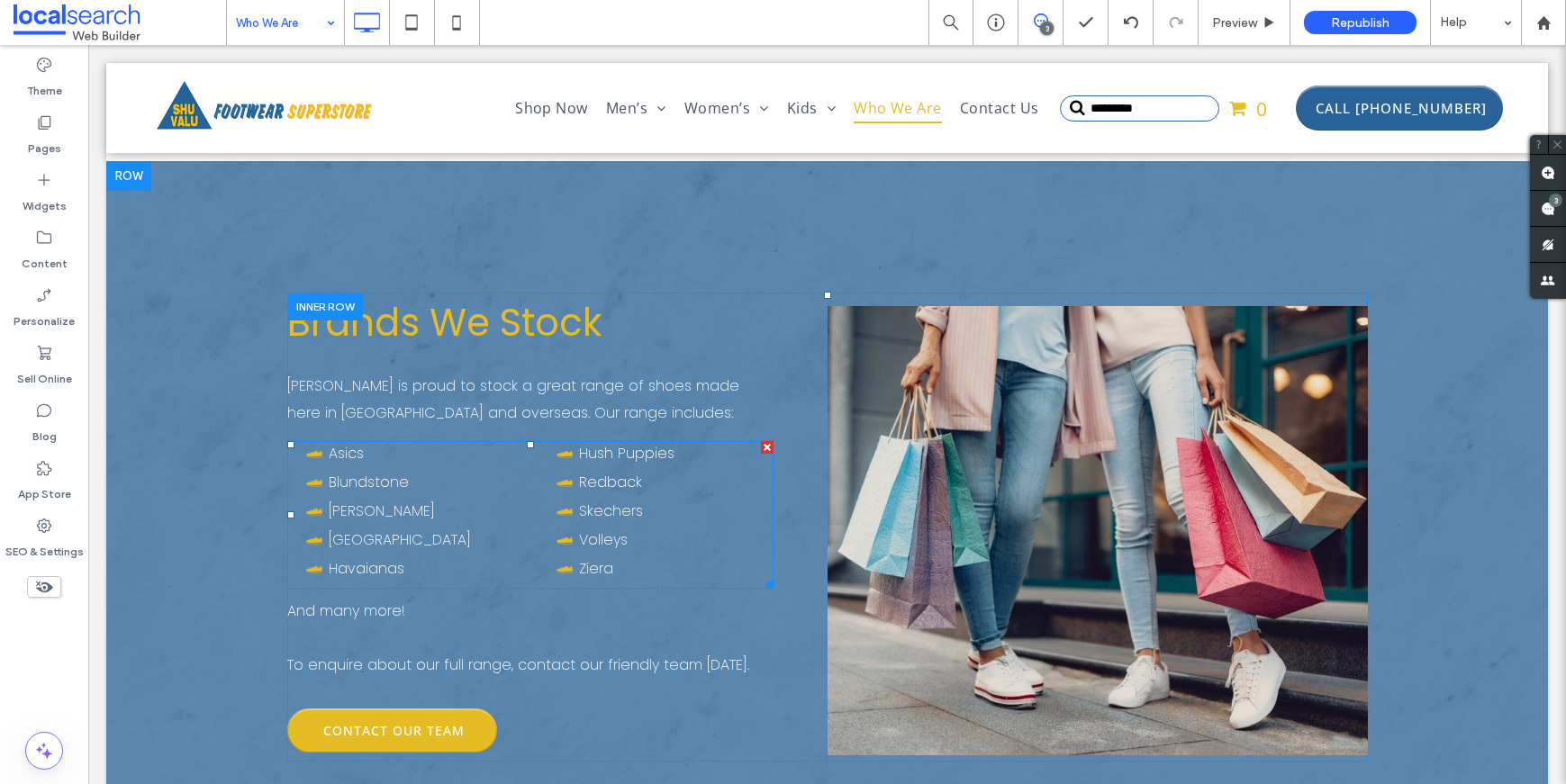
click at [446, 516] on li "Dr Martens" at bounding box center [413, 511] width 219 height 21
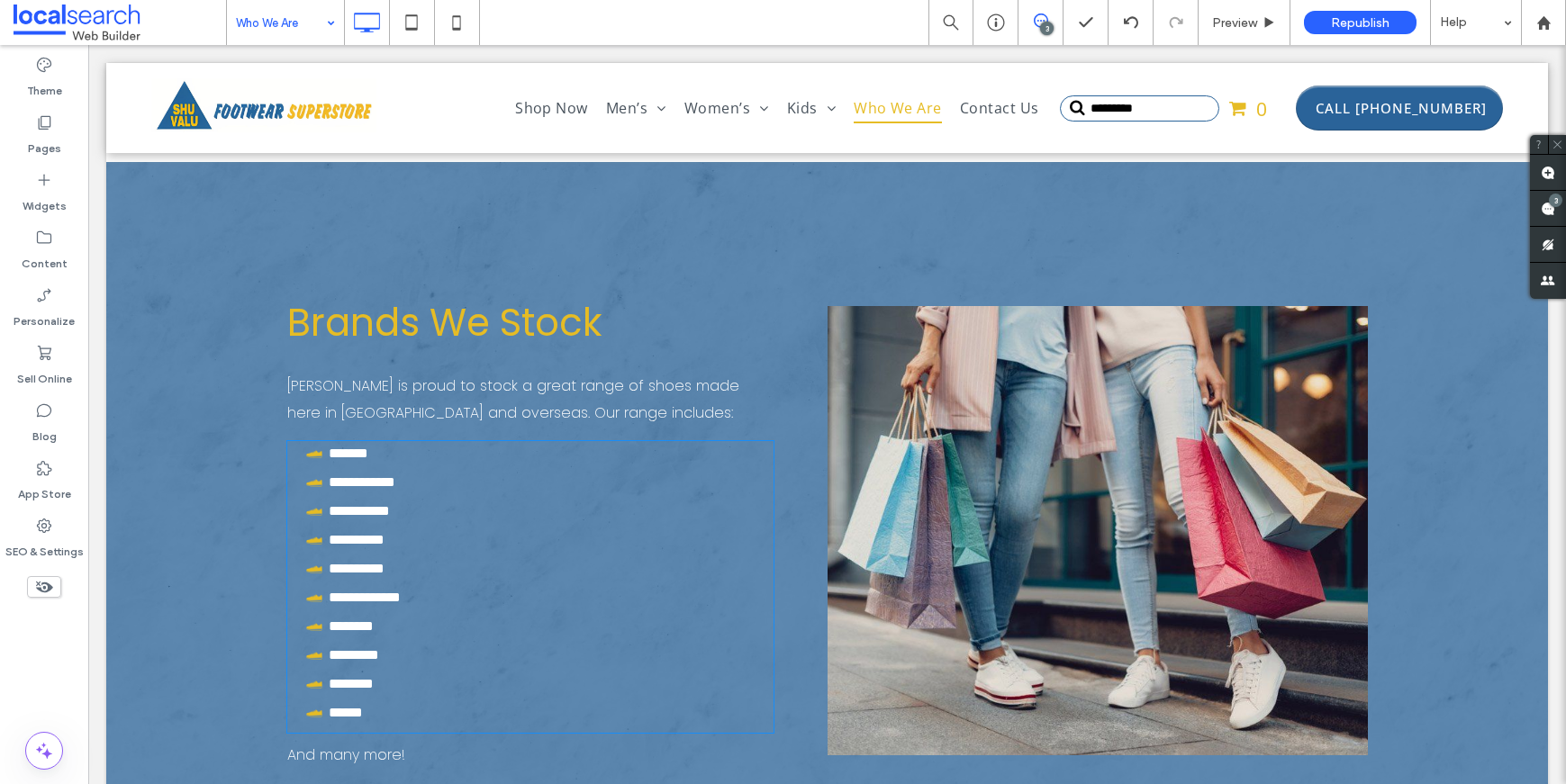
type input "*******"
type input "**"
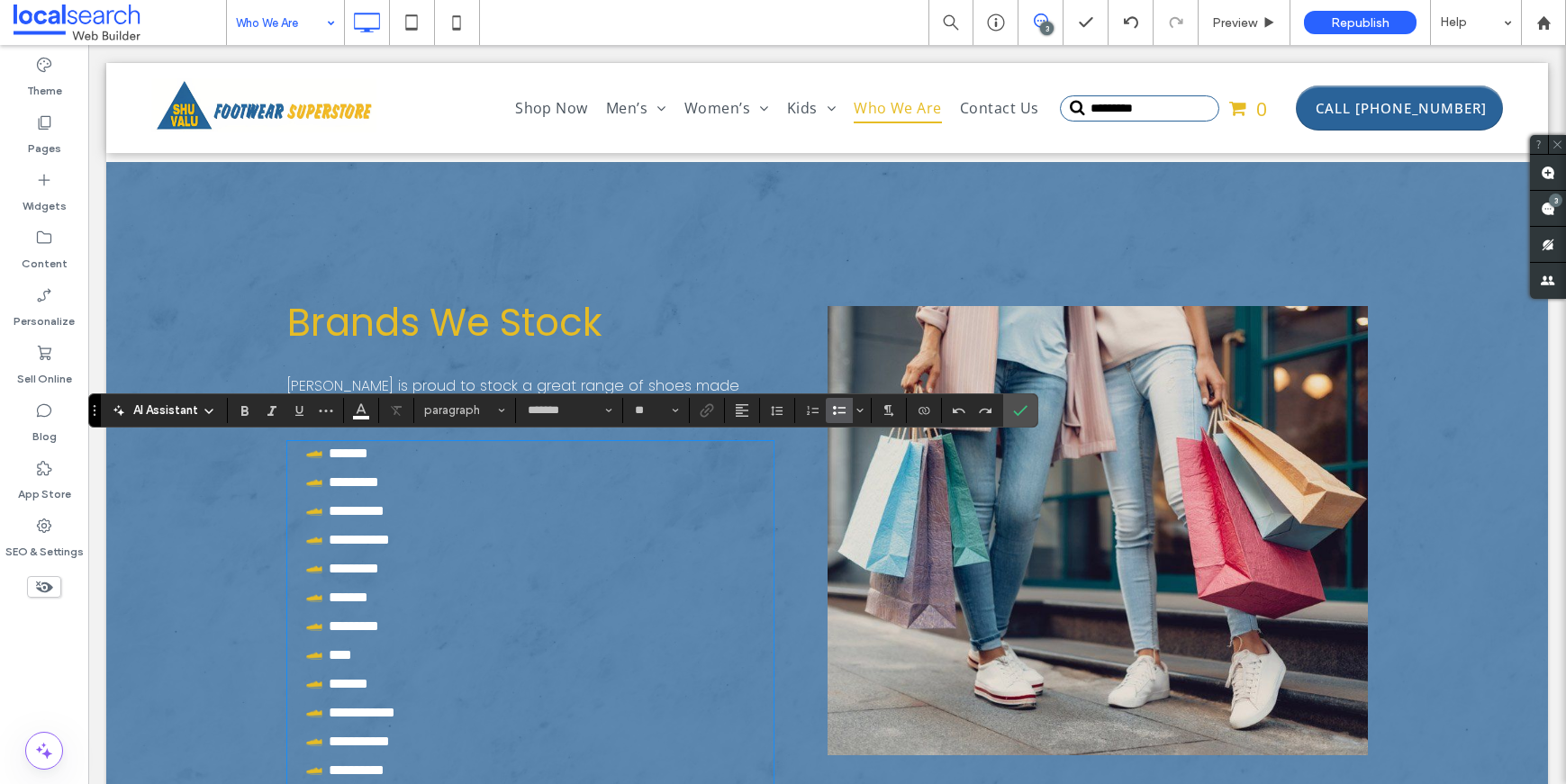
click at [409, 665] on li "****" at bounding box center [413, 655] width 219 height 21
click at [394, 683] on li "*******" at bounding box center [413, 684] width 219 height 21
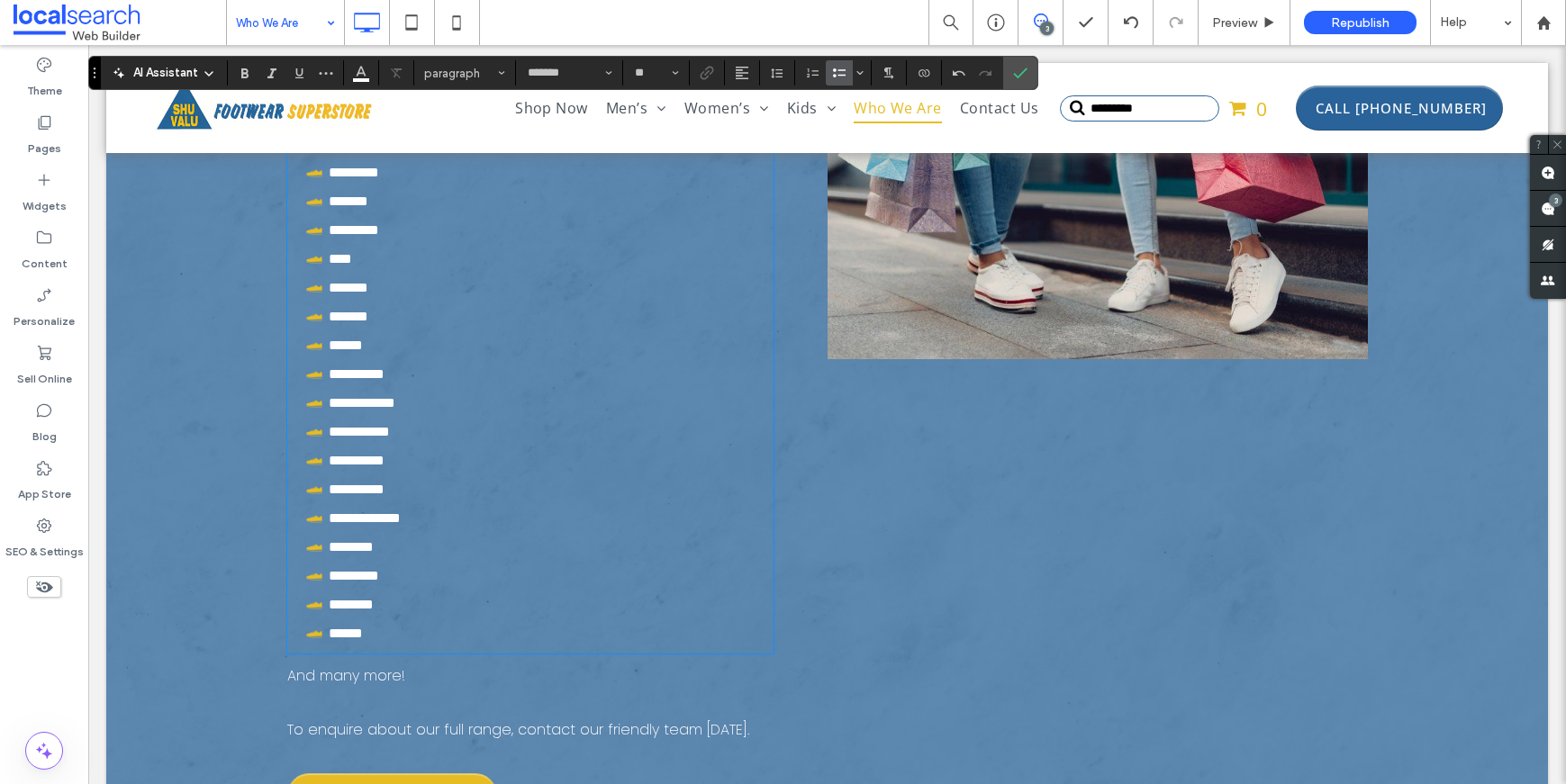
scroll to position [1549, 0]
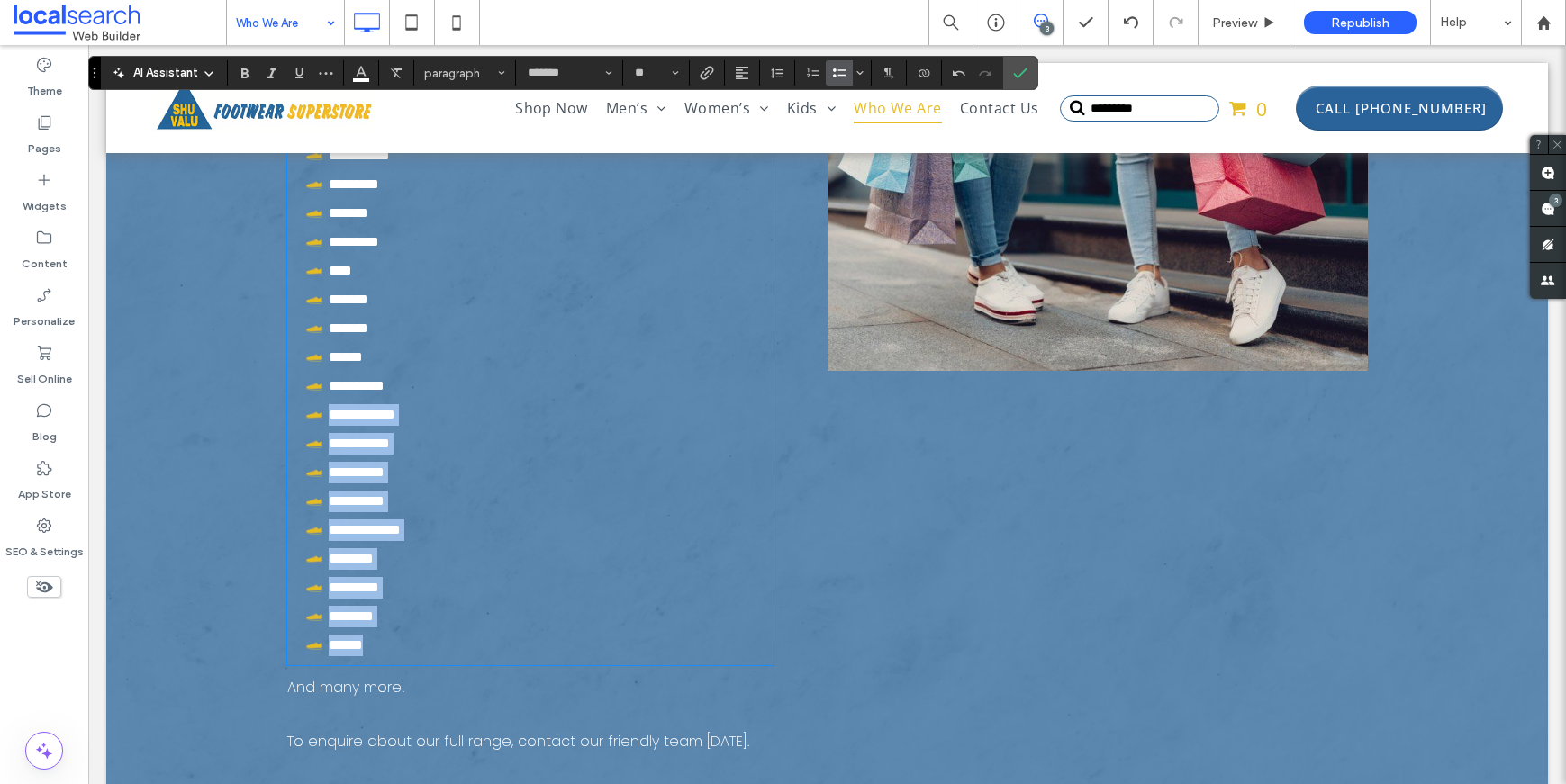
drag, startPoint x: 372, startPoint y: 650, endPoint x: 300, endPoint y: 416, distance: 244.8
click at [300, 416] on ul "**********" at bounding box center [410, 357] width 227 height 598
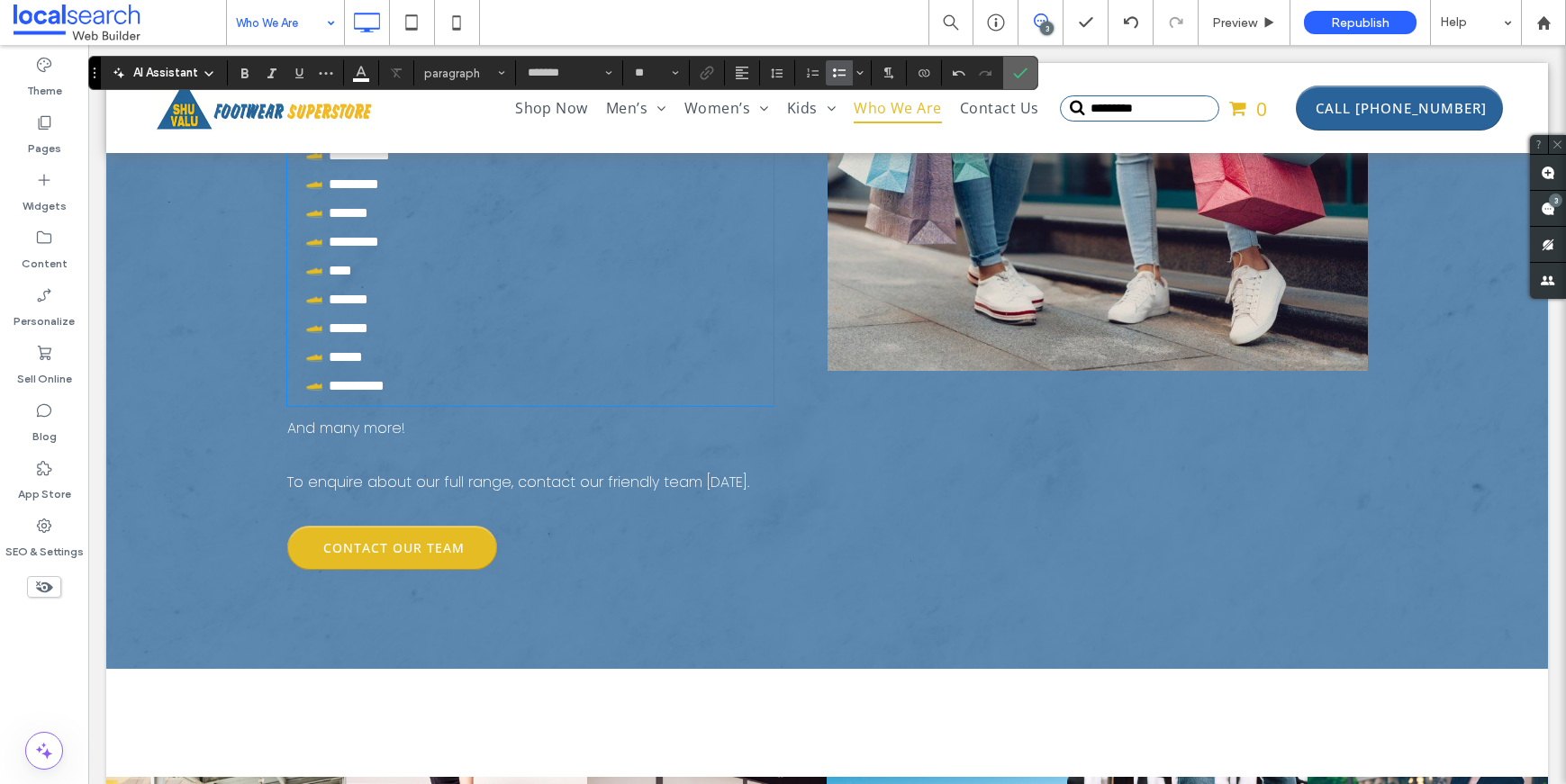
click at [1025, 75] on icon "Confirm" at bounding box center [1020, 72] width 14 height 14
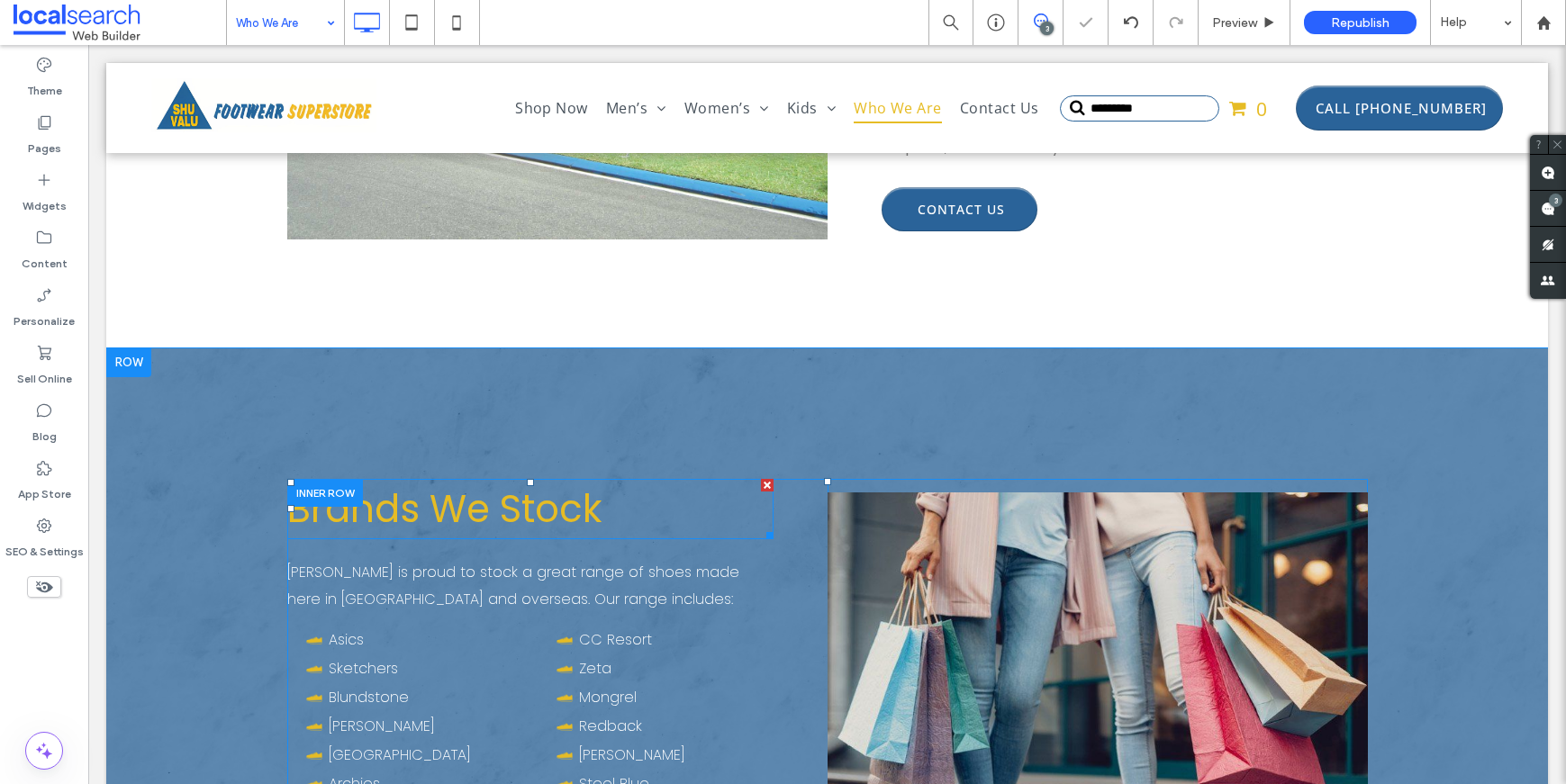
scroll to position [1141, 0]
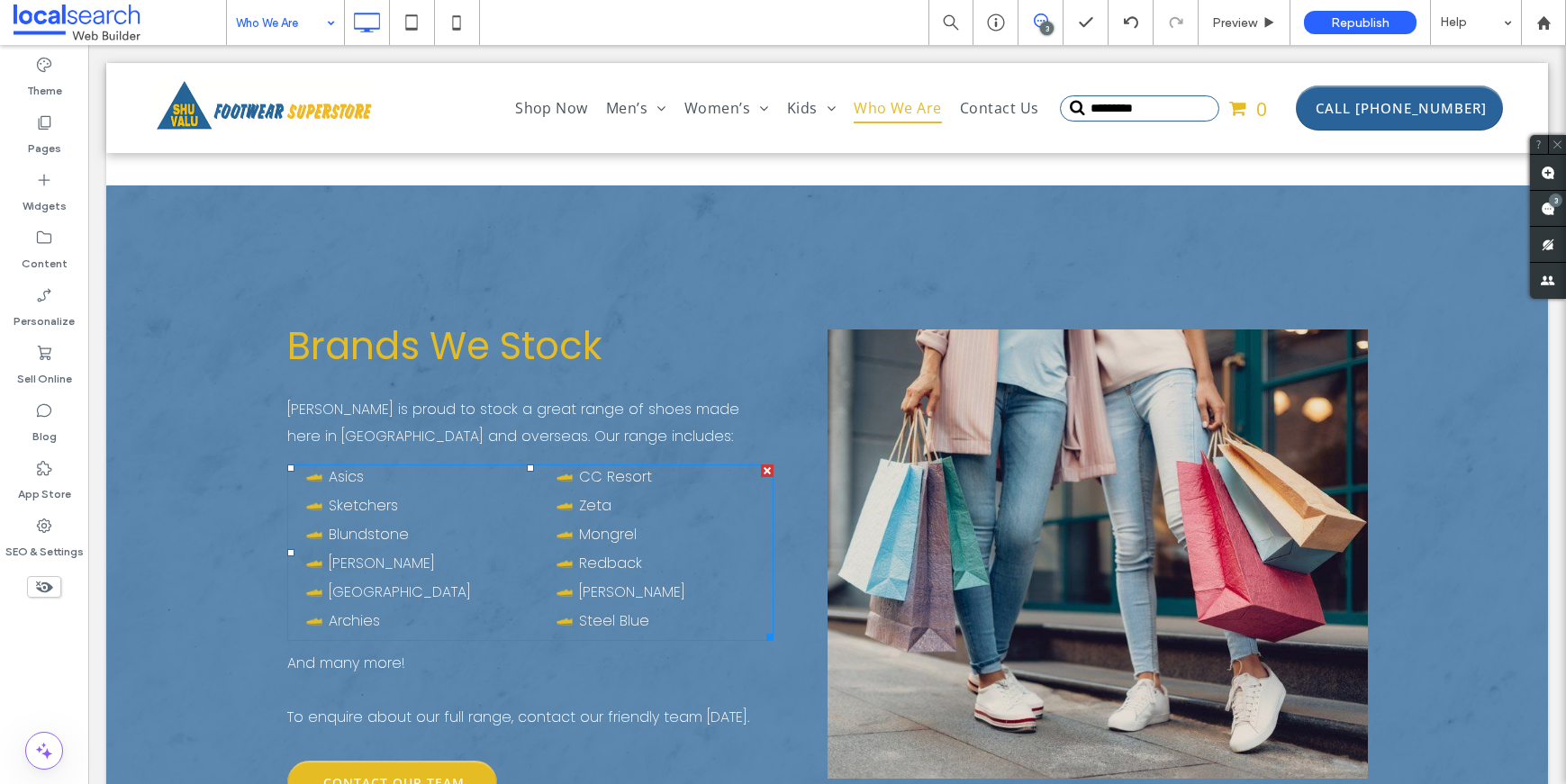
click at [682, 621] on li "Steel Blue ﻿" at bounding box center [663, 621] width 219 height 21
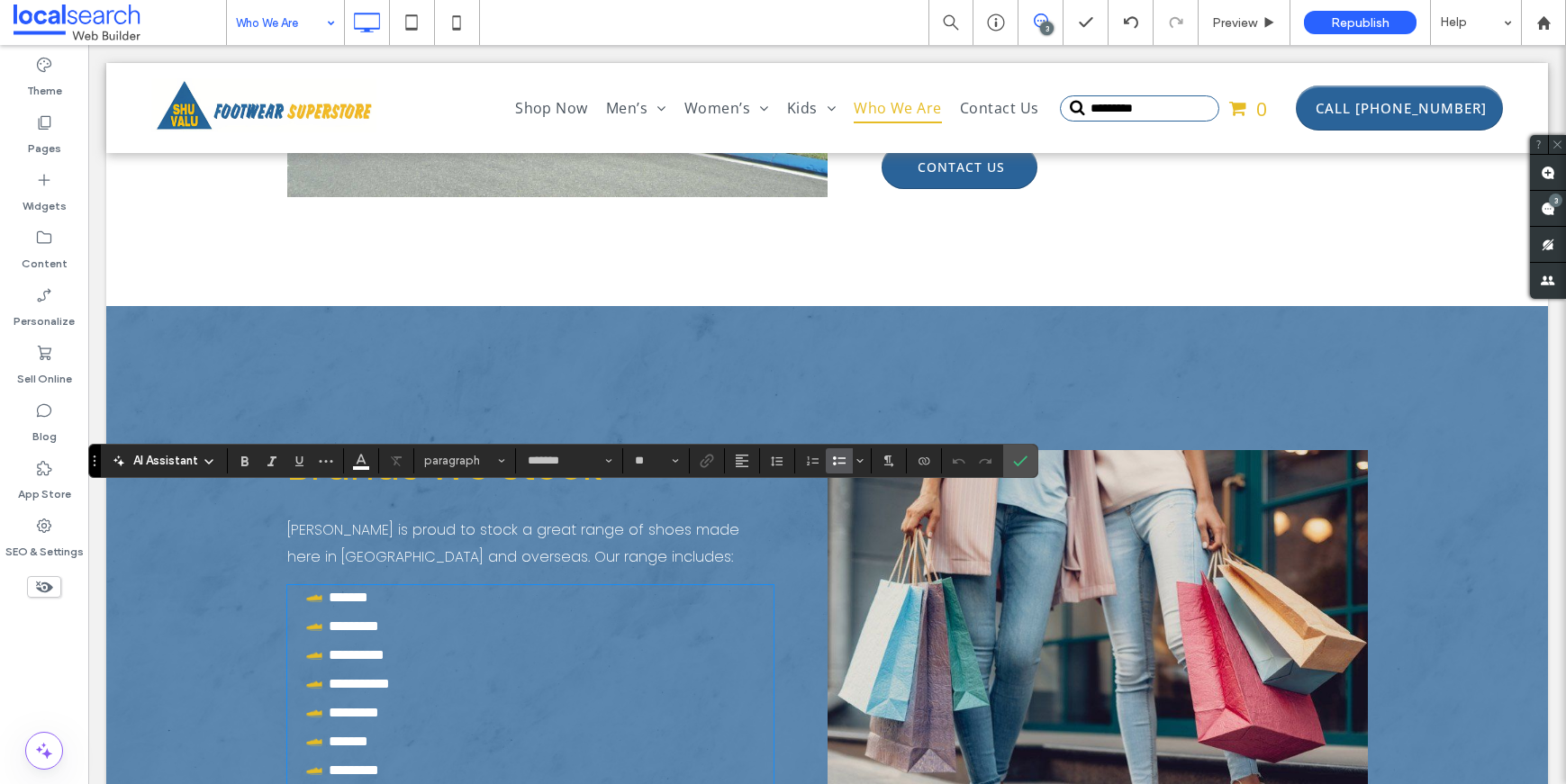
scroll to position [936, 0]
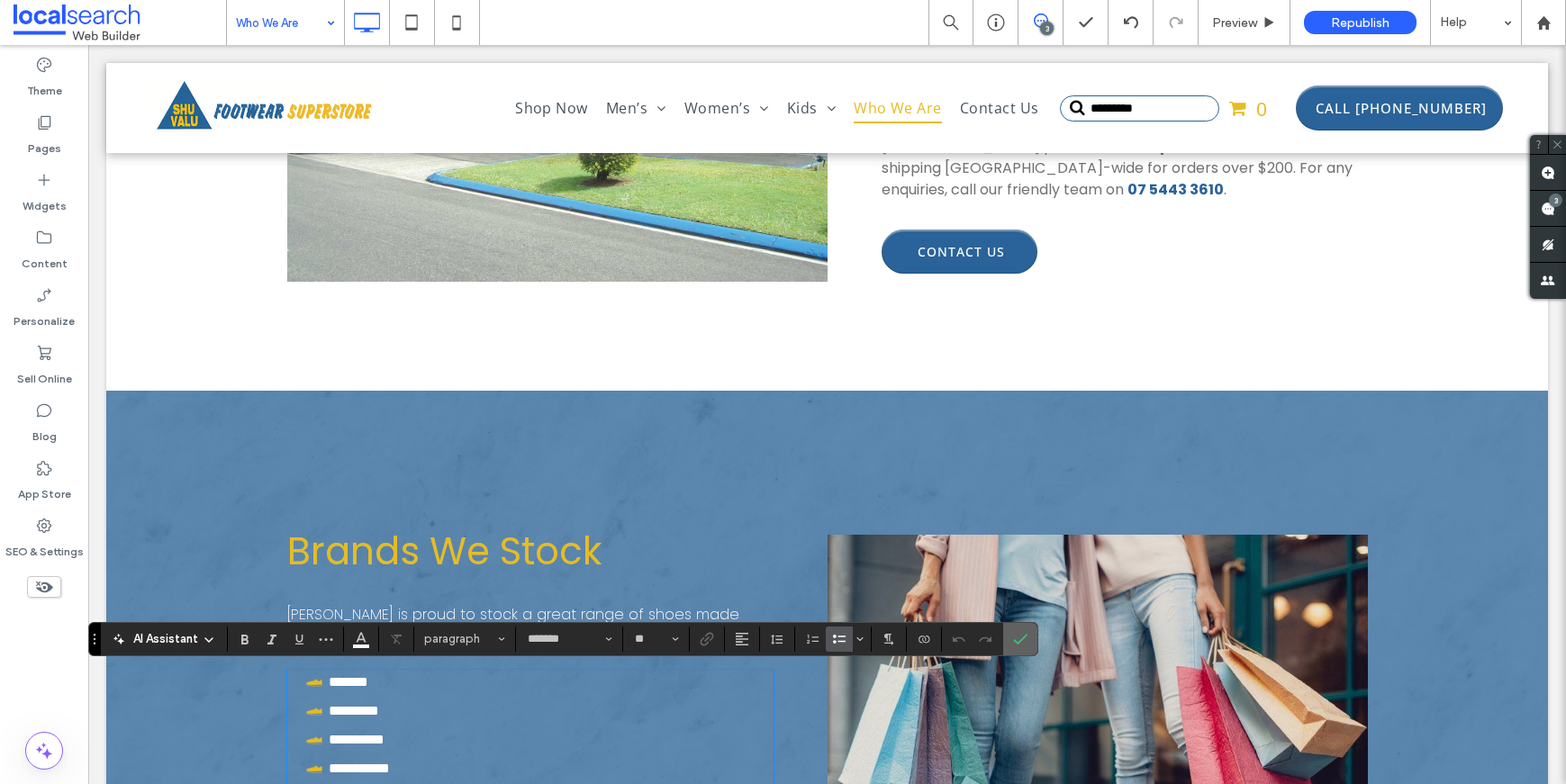
click at [1021, 643] on icon "Confirm" at bounding box center [1020, 638] width 14 height 14
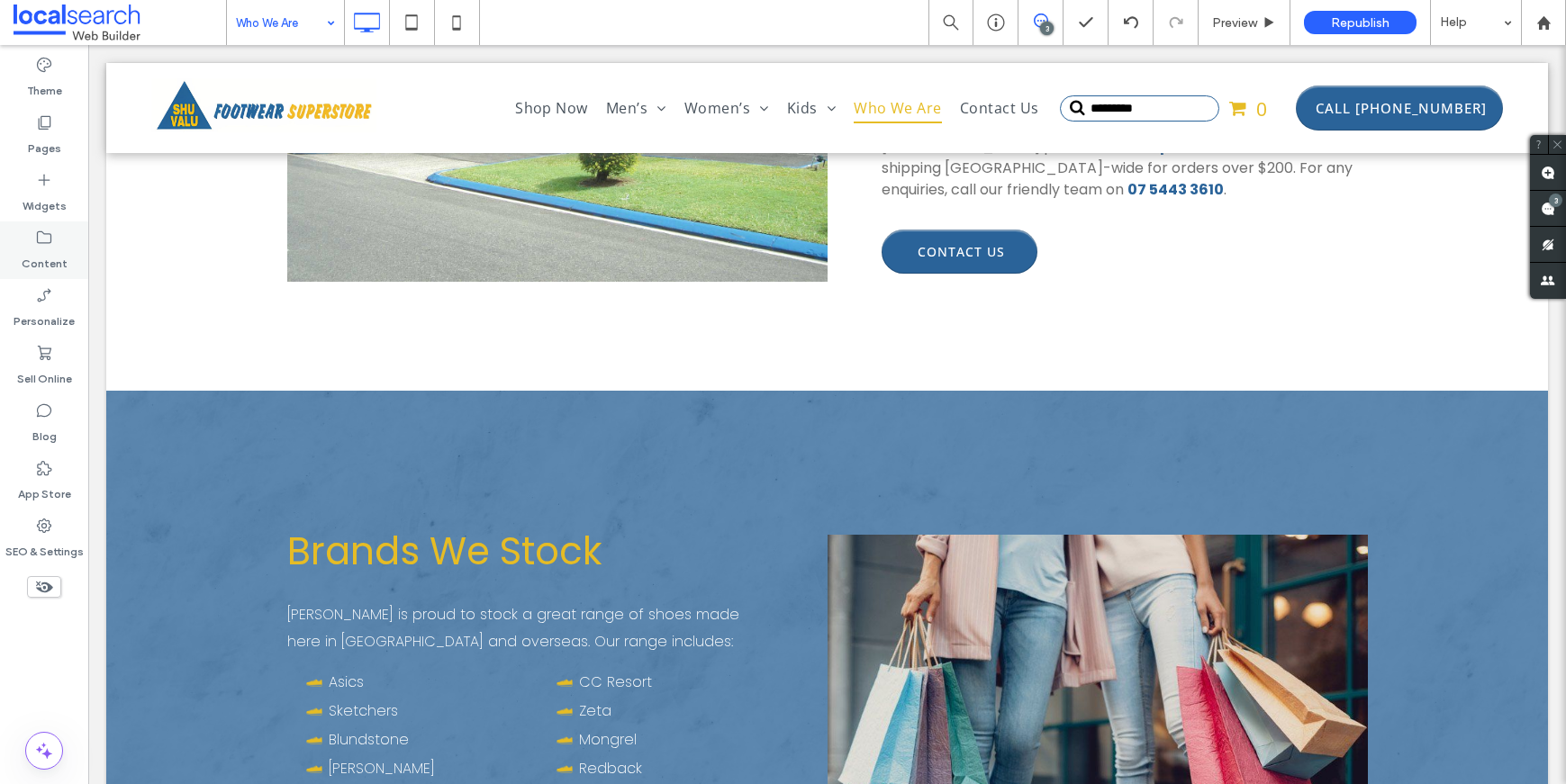
scroll to position [933, 0]
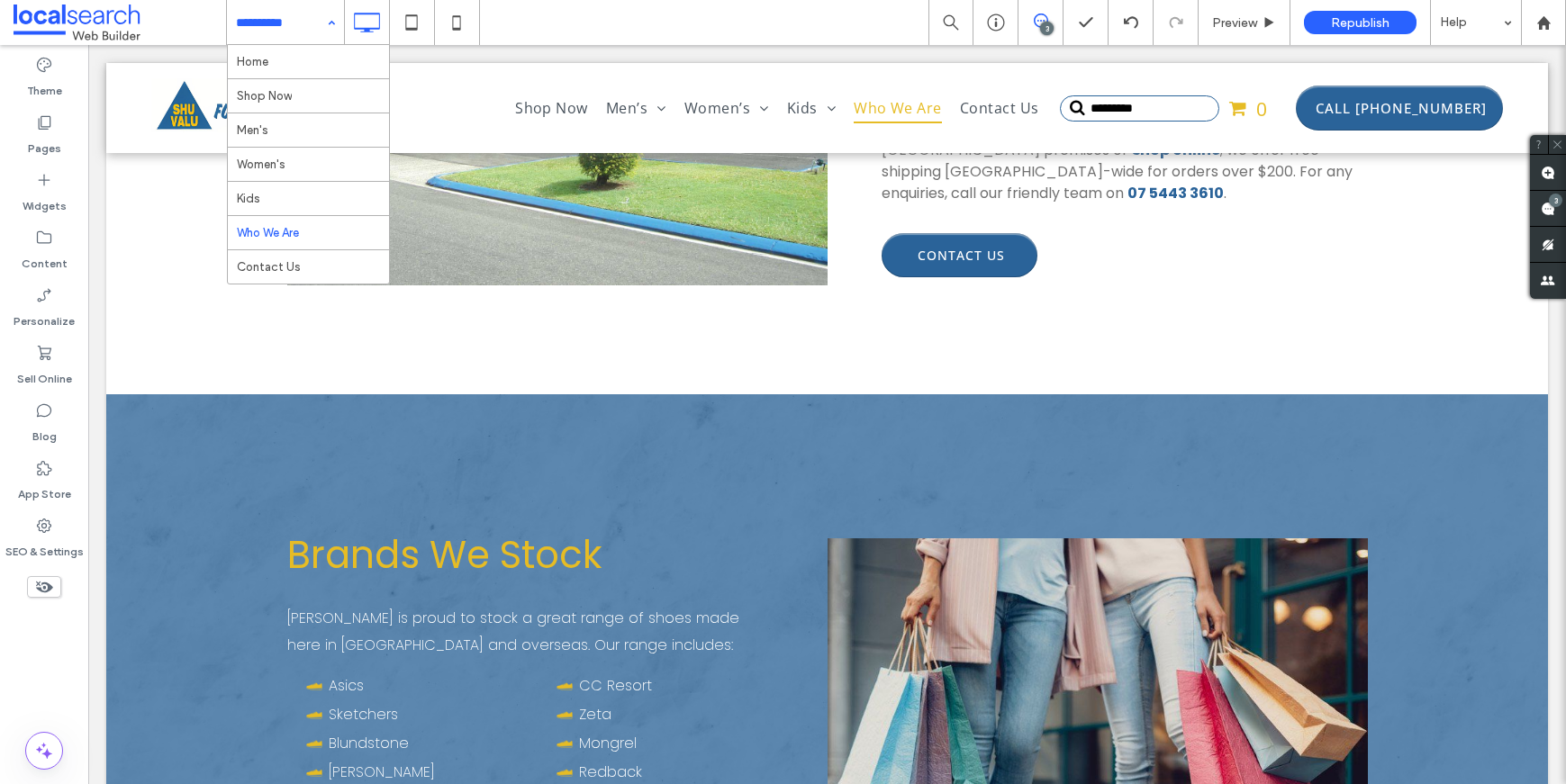
click at [303, 20] on input at bounding box center [280, 22] width 90 height 45
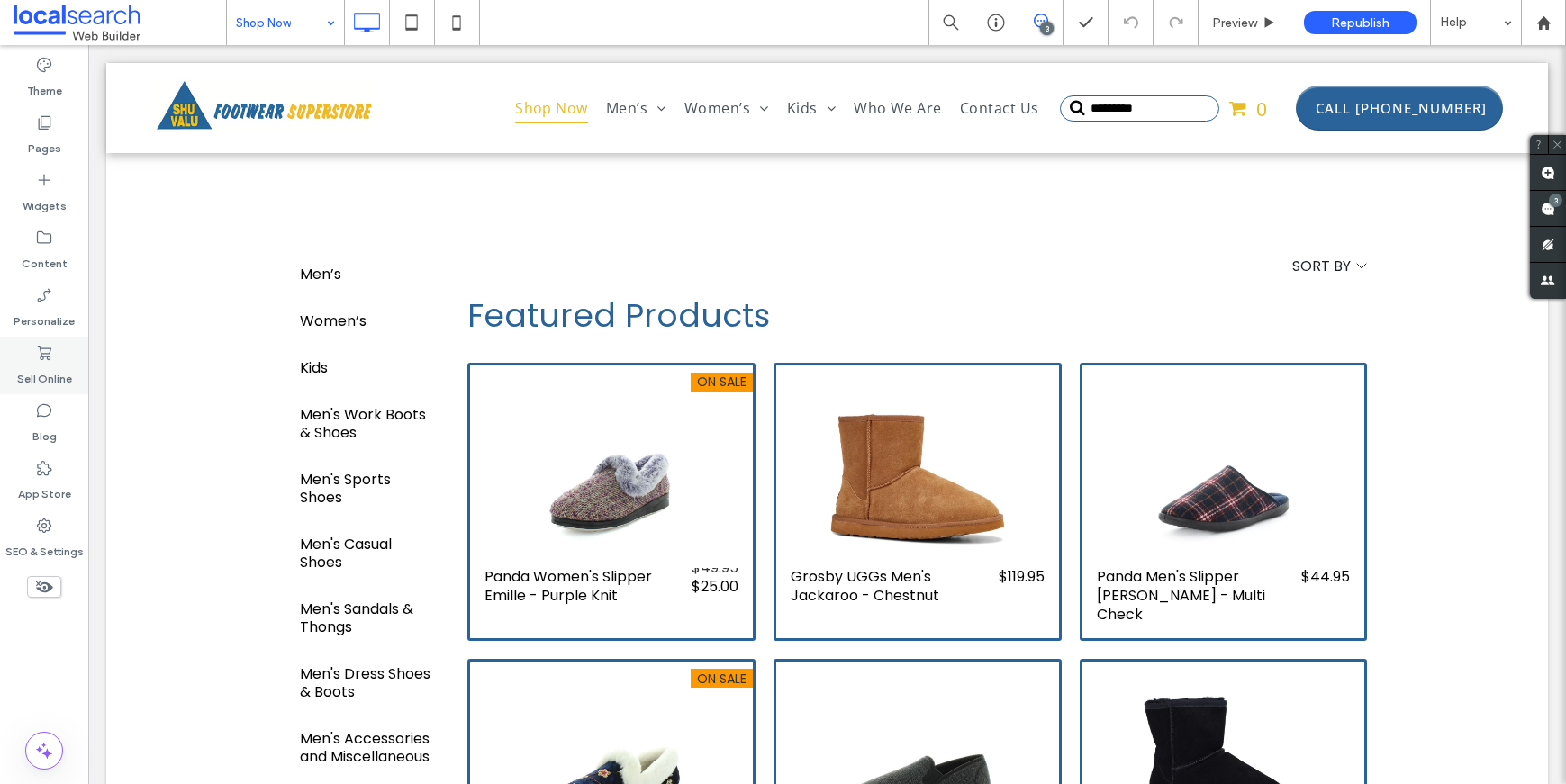
scroll to position [7, 0]
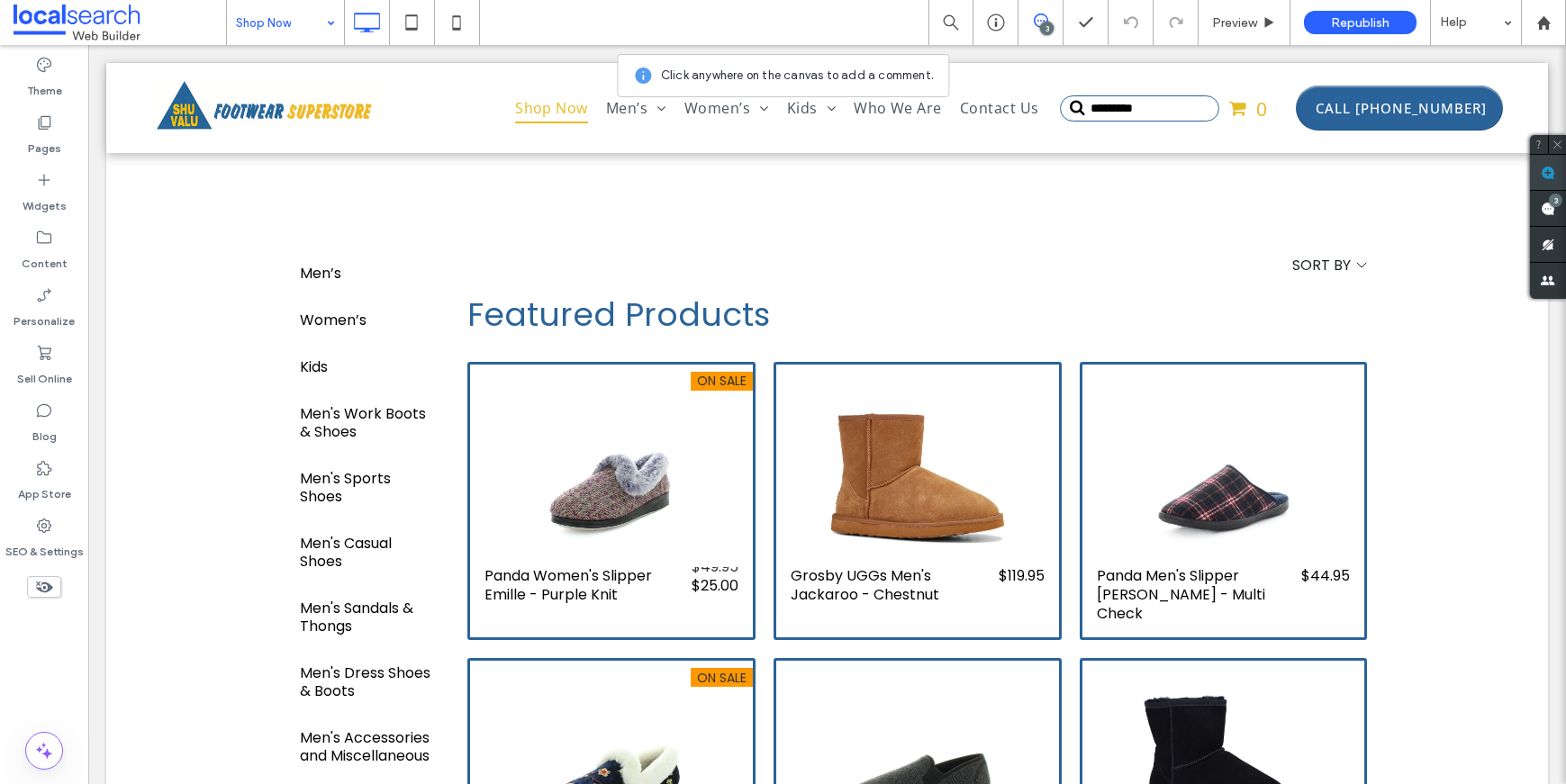
click at [1554, 176] on use at bounding box center [1548, 173] width 14 height 14
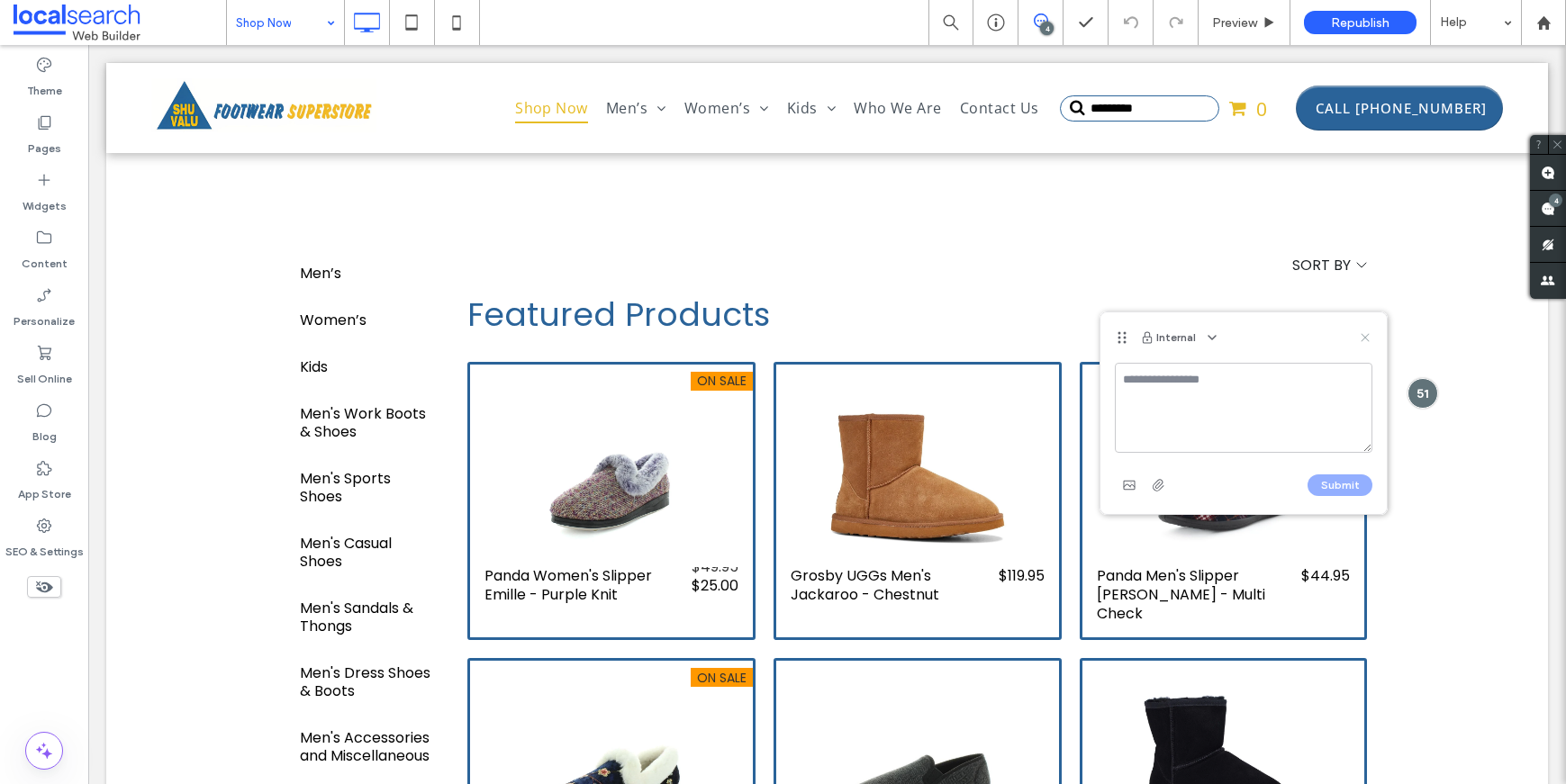
click at [1360, 338] on icon at bounding box center [1365, 337] width 14 height 14
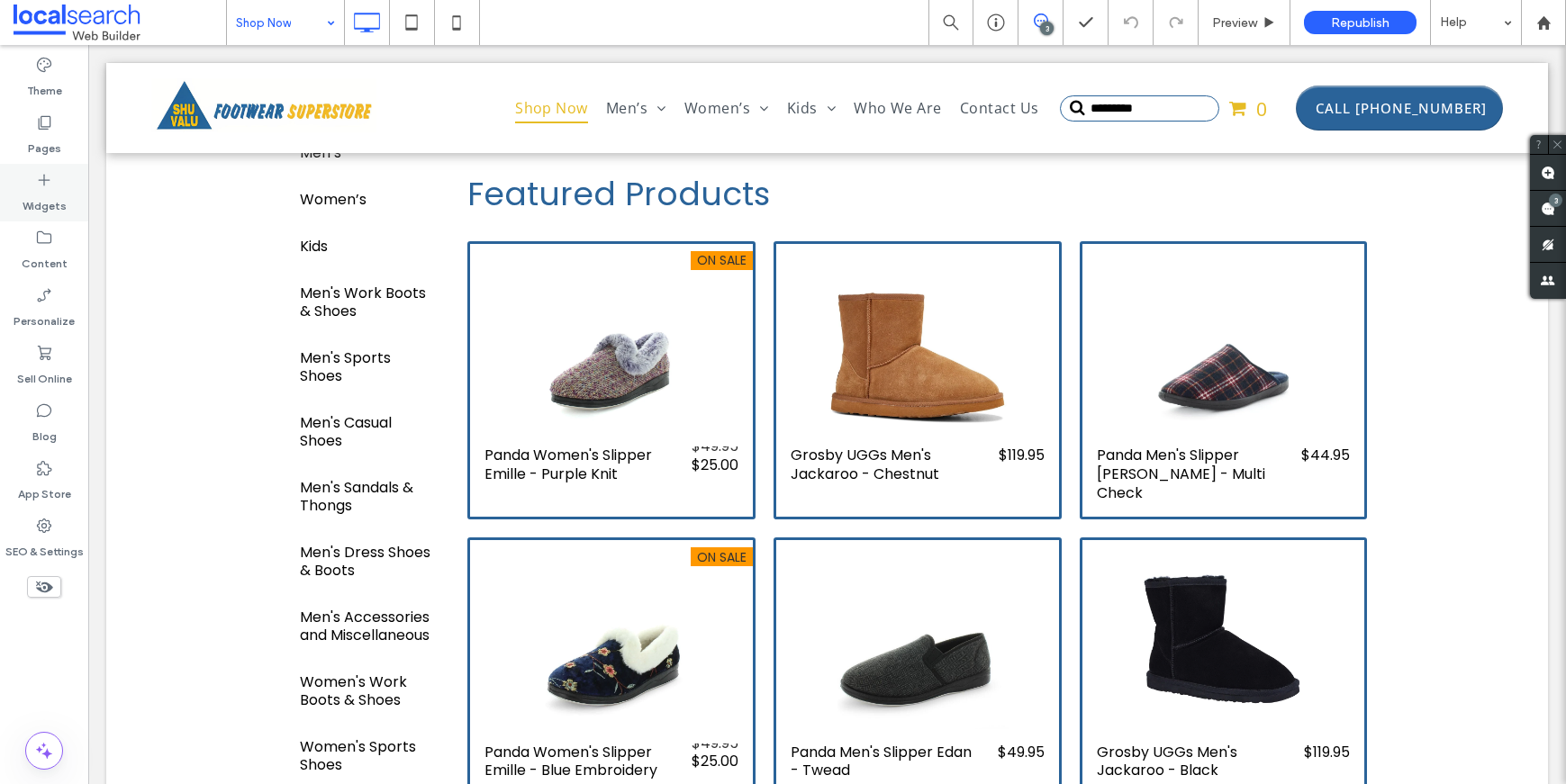
scroll to position [0, 0]
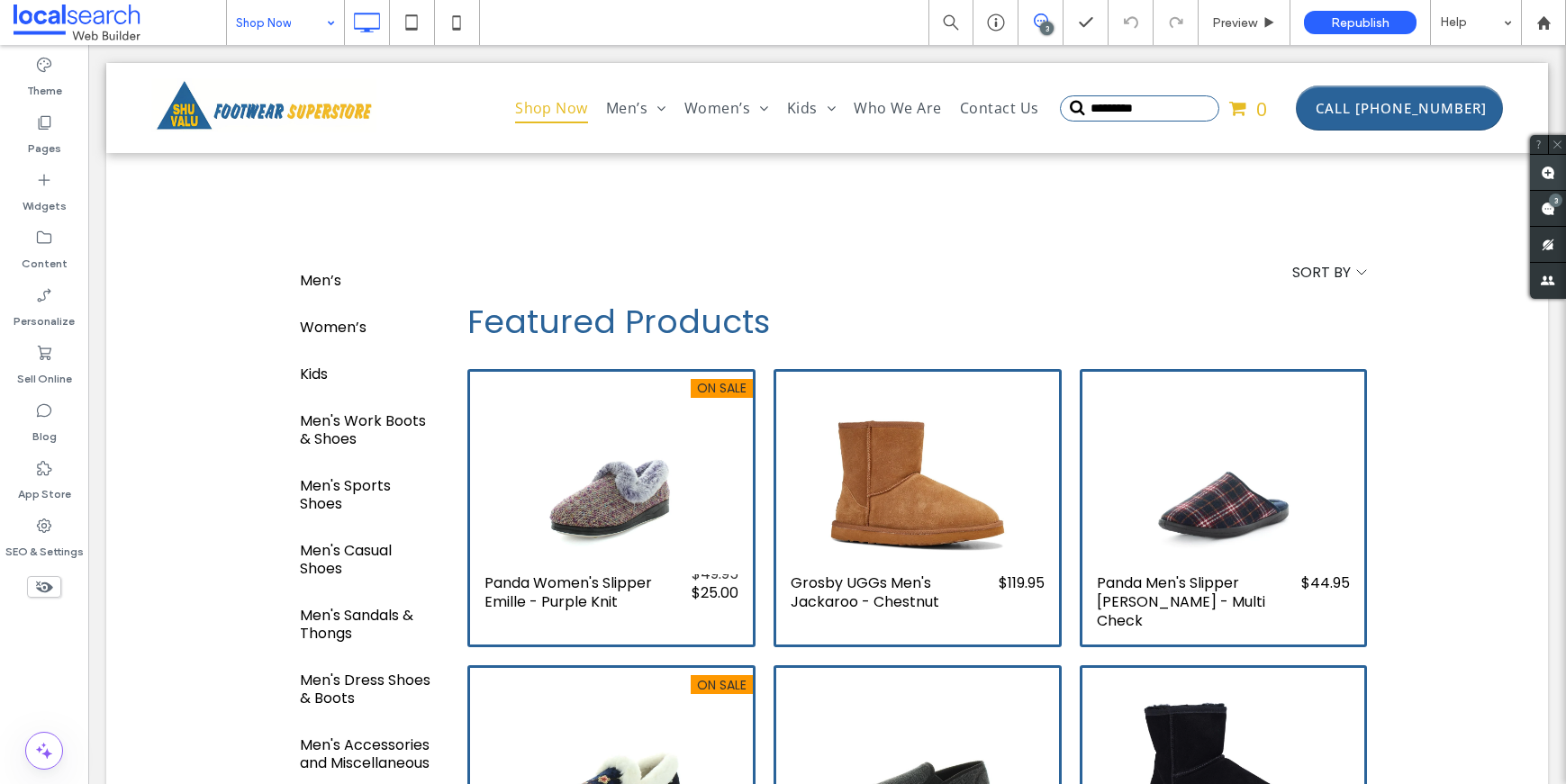
click at [1549, 167] on use at bounding box center [1548, 173] width 14 height 14
click at [1547, 168] on use at bounding box center [1548, 173] width 14 height 14
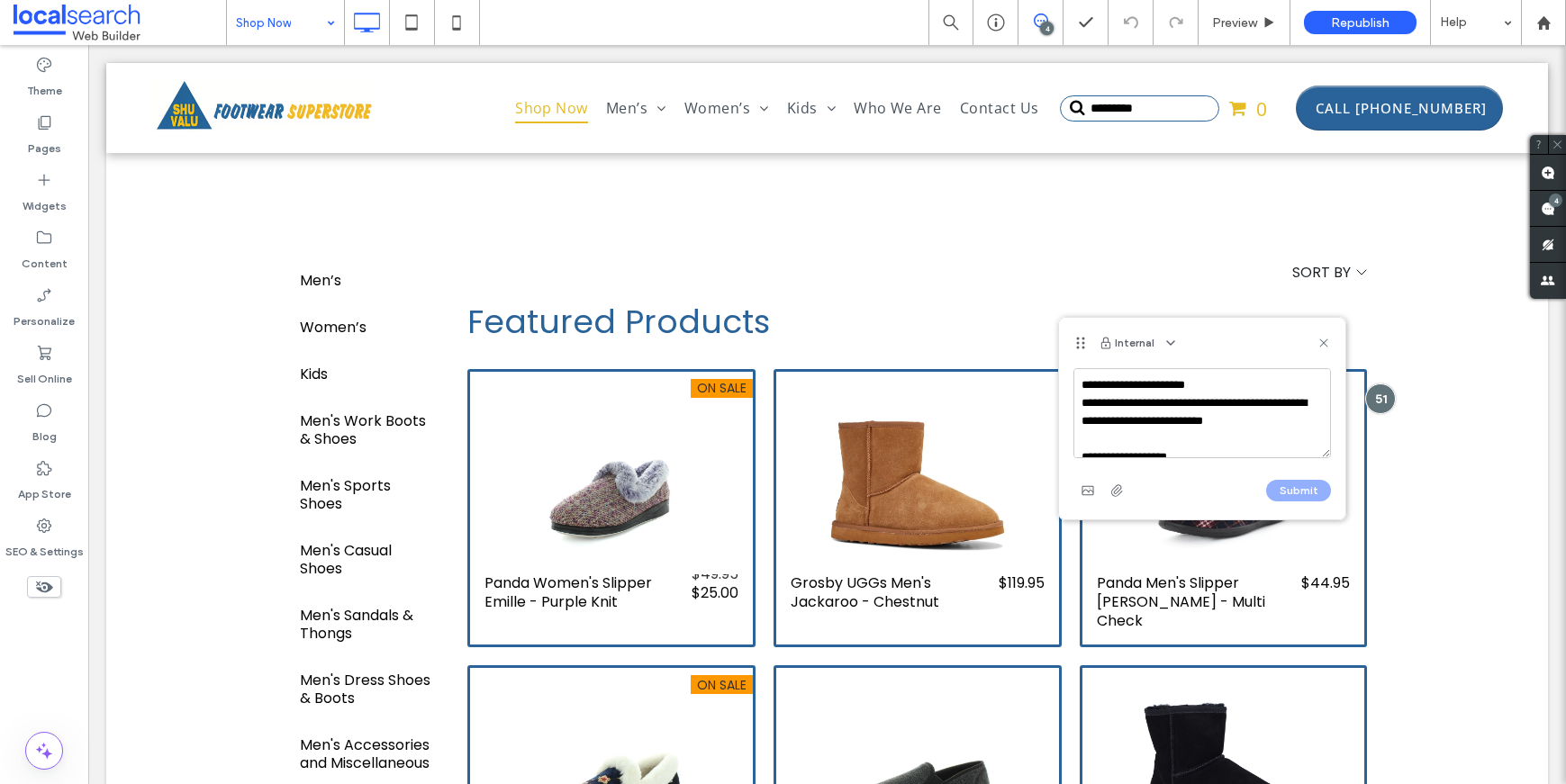
scroll to position [276, 0]
type textarea "**********"
click at [1301, 500] on button "Submit" at bounding box center [1298, 490] width 65 height 21
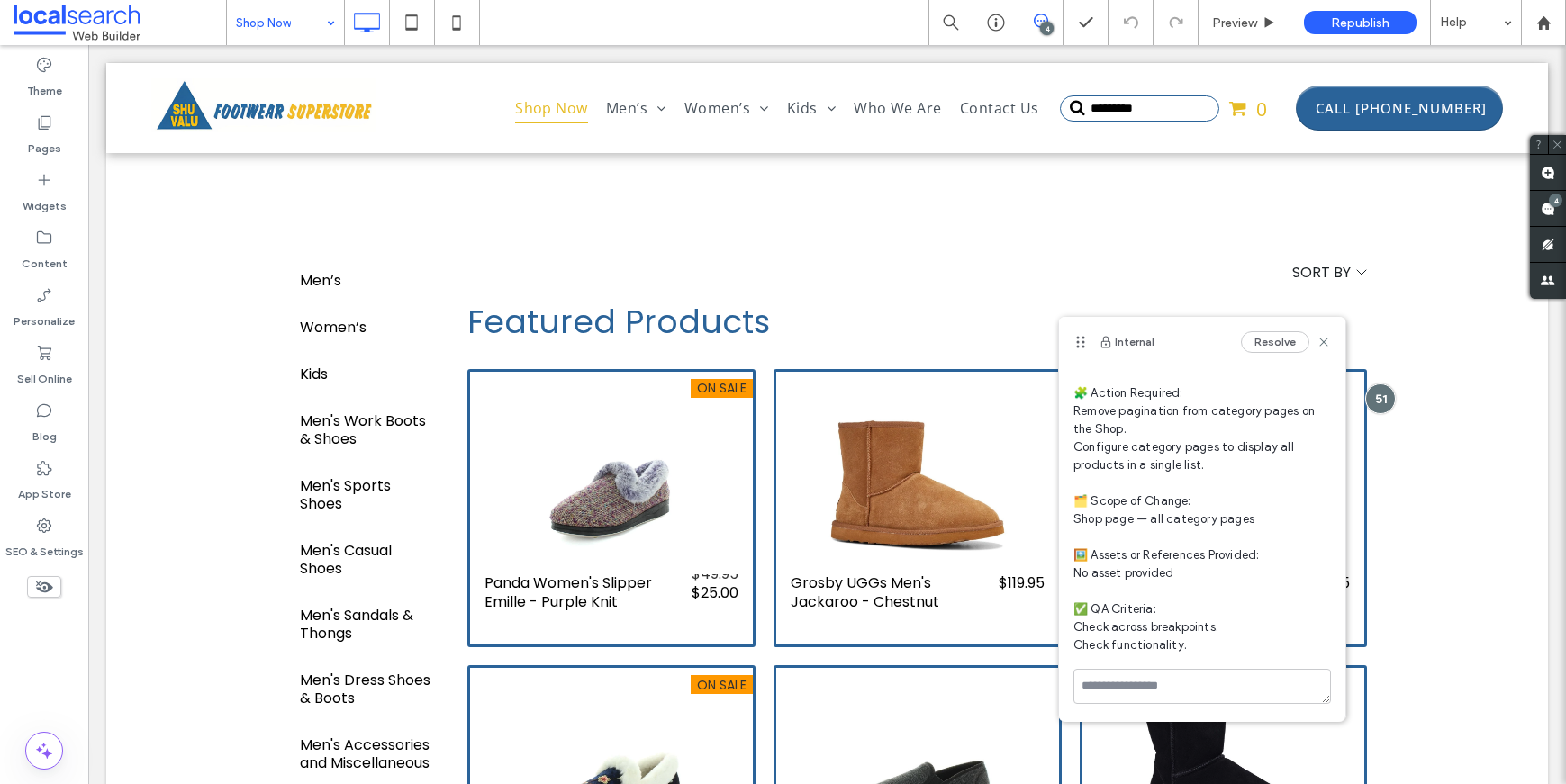
scroll to position [99, 0]
click at [1317, 341] on icon at bounding box center [1324, 342] width 14 height 14
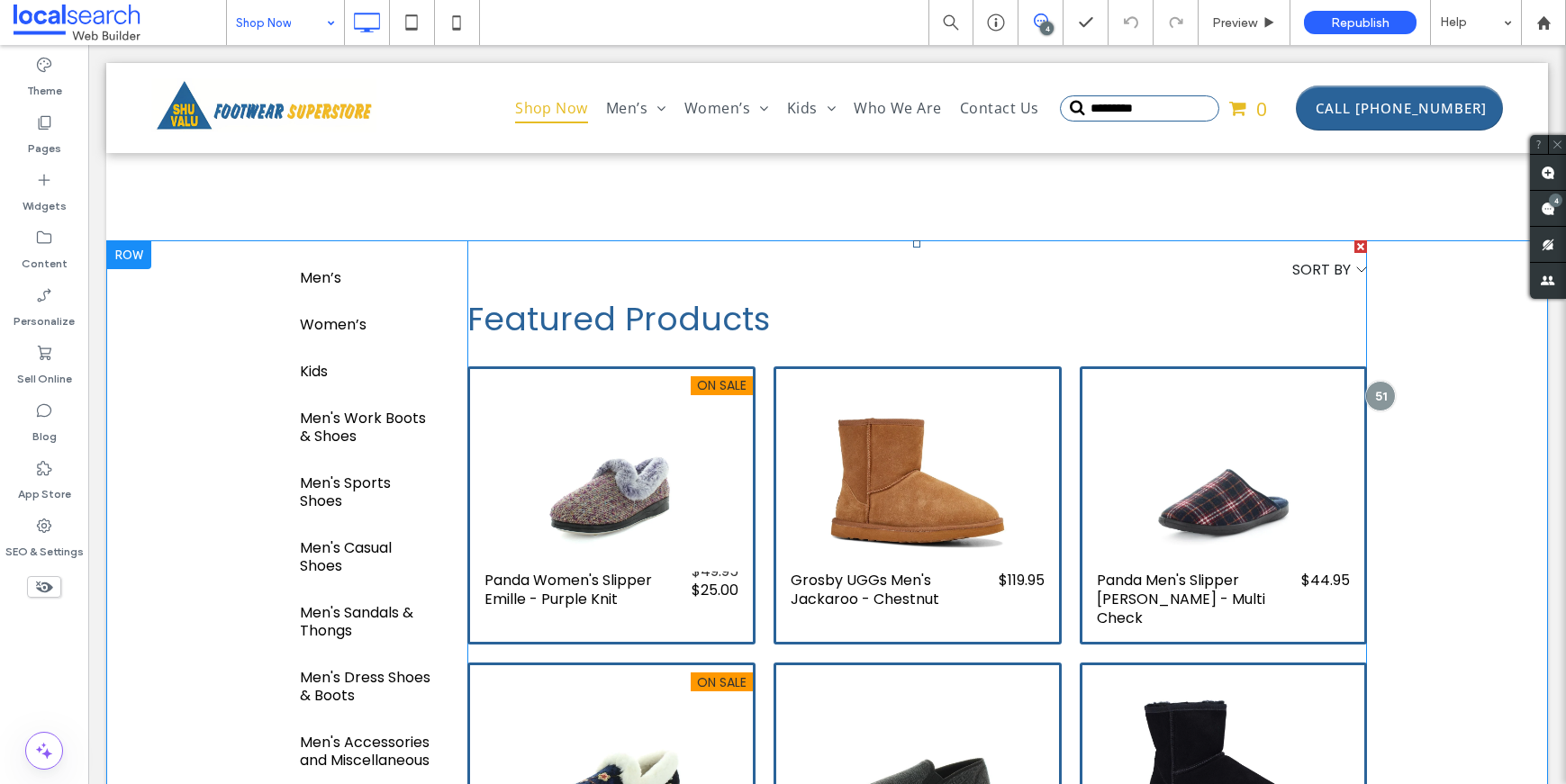
scroll to position [0, 0]
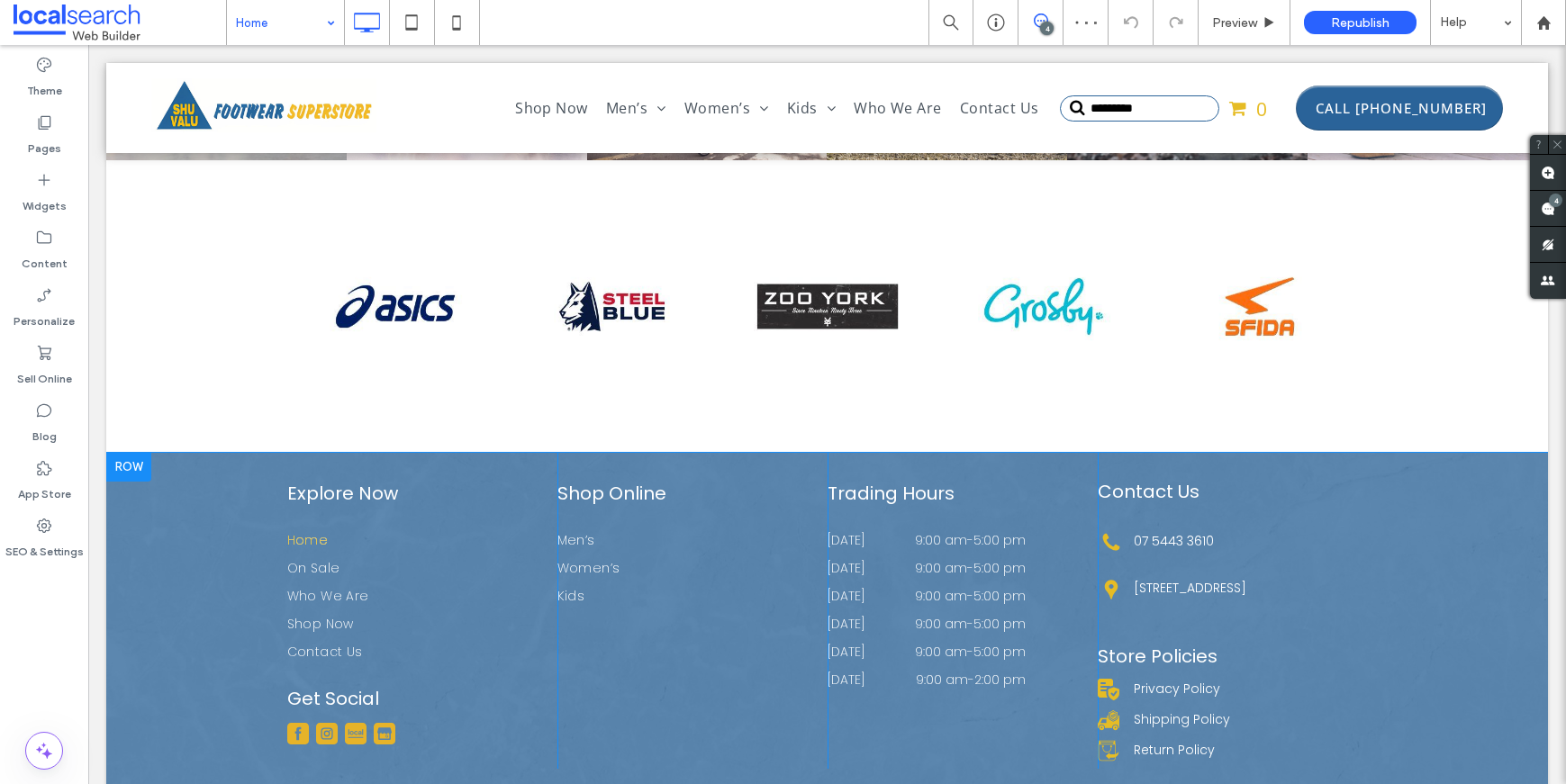
scroll to position [4796, 0]
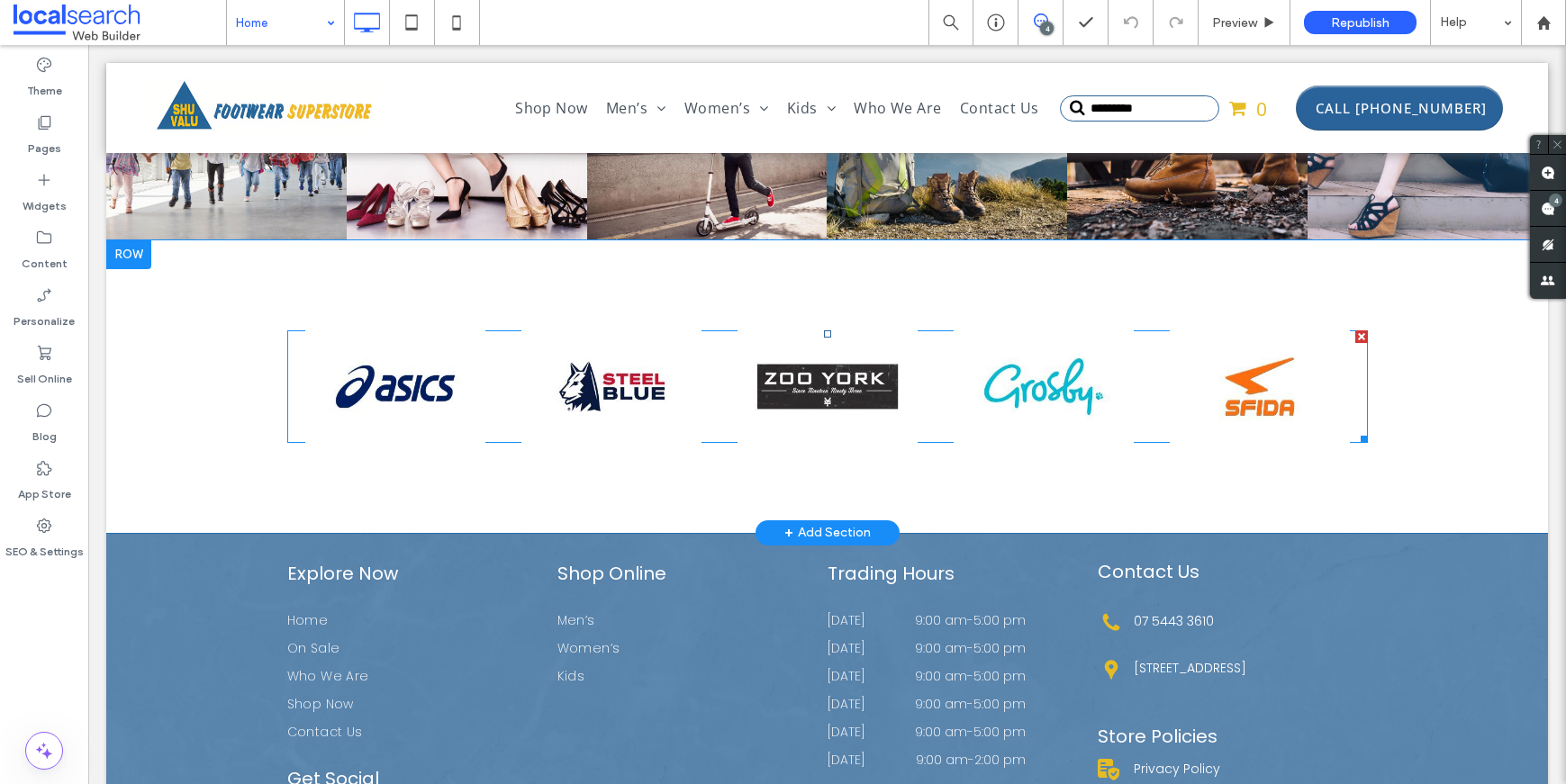
click at [759, 330] on span at bounding box center [827, 386] width 1081 height 113
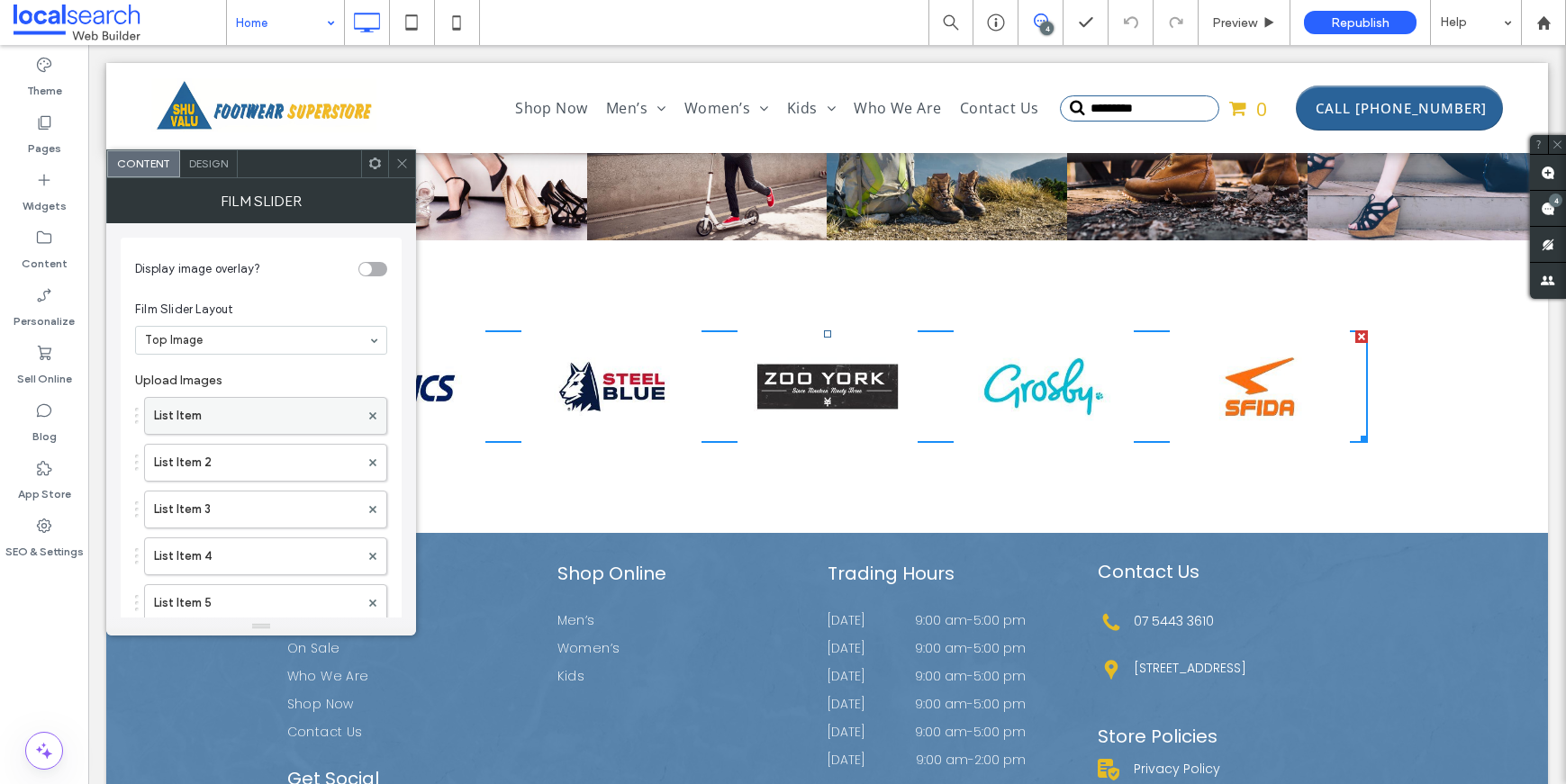
click at [210, 412] on label "List Item" at bounding box center [256, 415] width 206 height 36
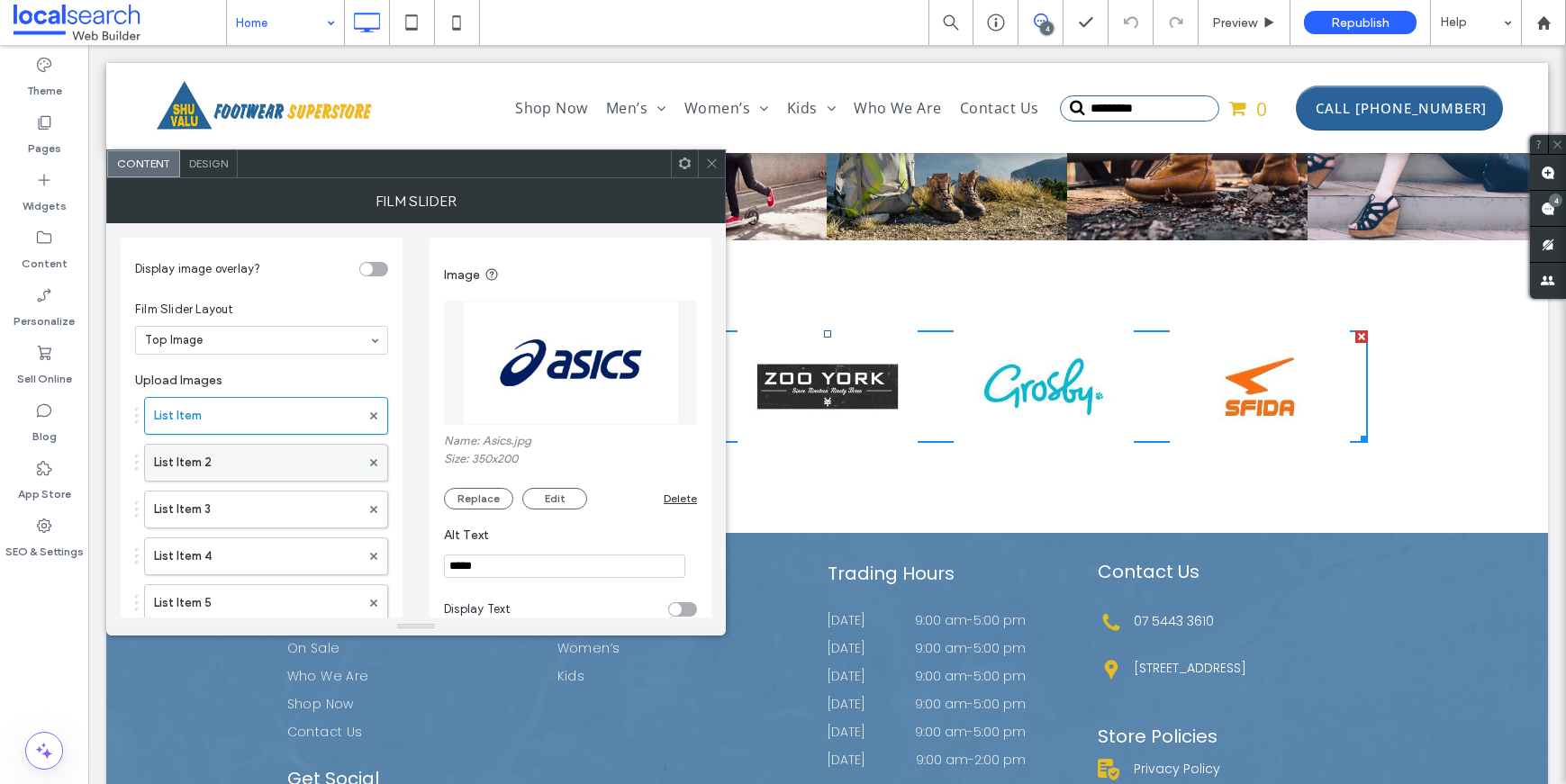
click at [213, 456] on label "List Item 2" at bounding box center [256, 462] width 206 height 36
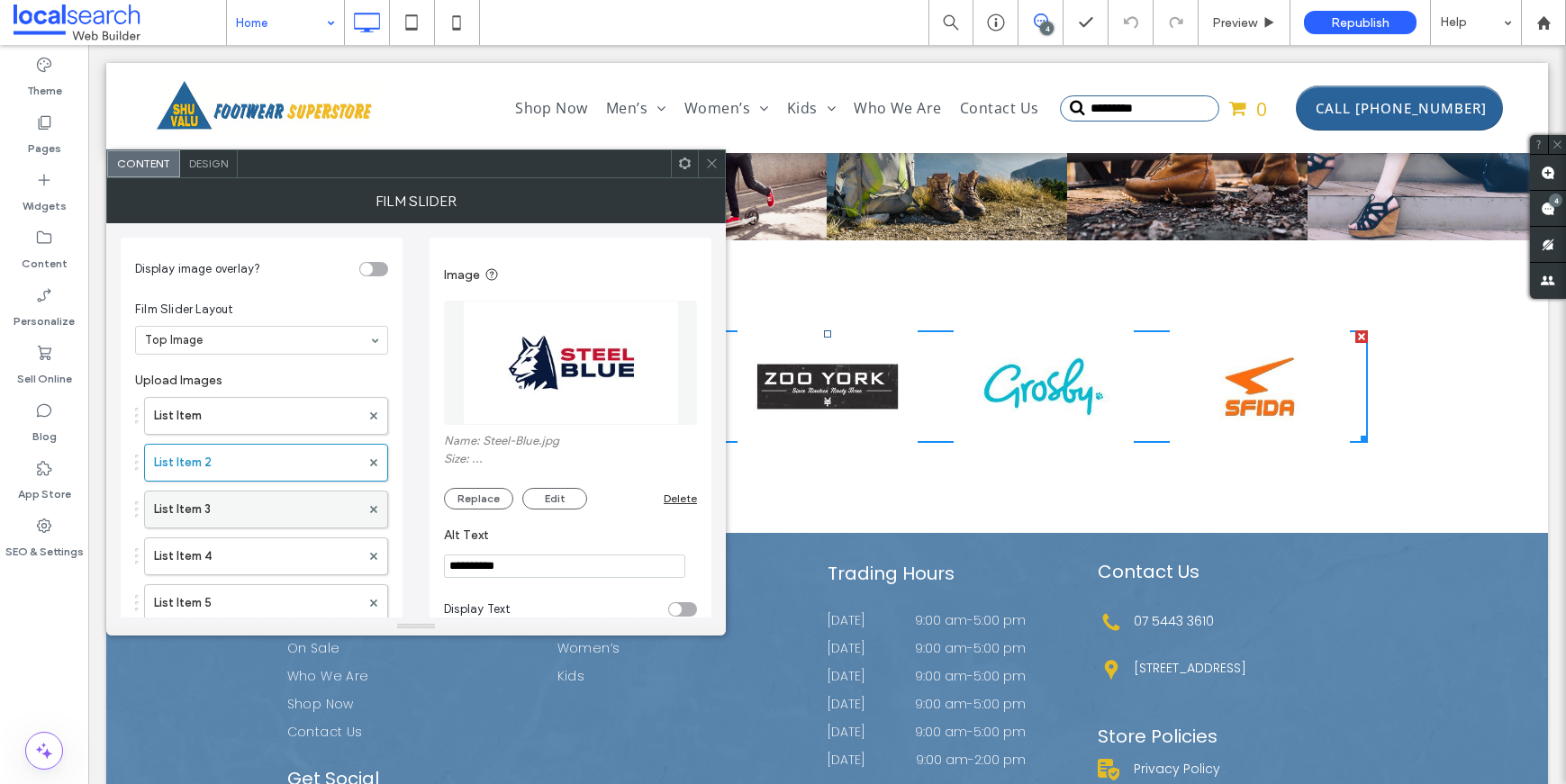
click at [216, 509] on label "List Item 3" at bounding box center [256, 509] width 206 height 36
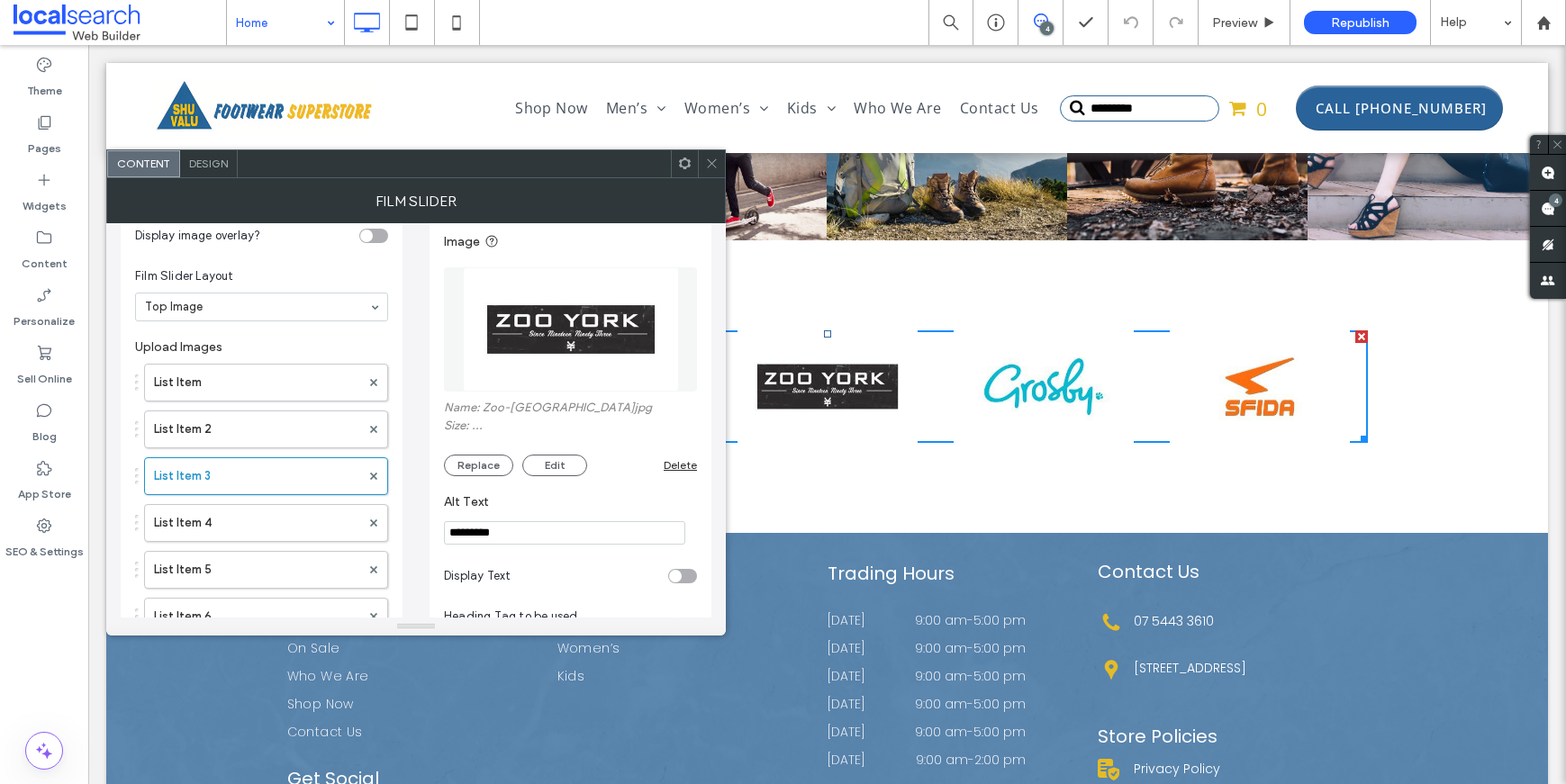
scroll to position [34, 0]
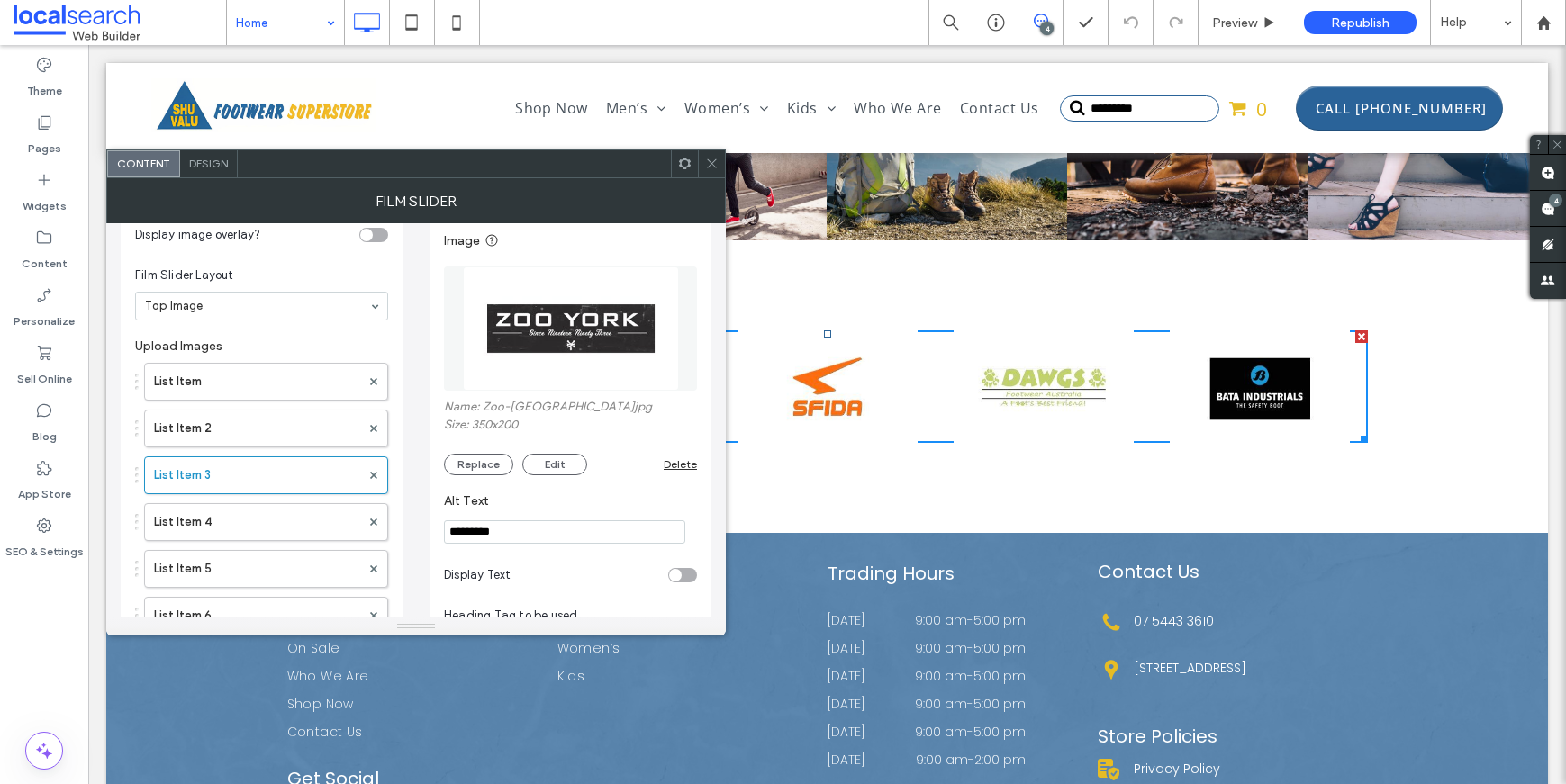
click at [705, 163] on icon at bounding box center [712, 163] width 14 height 14
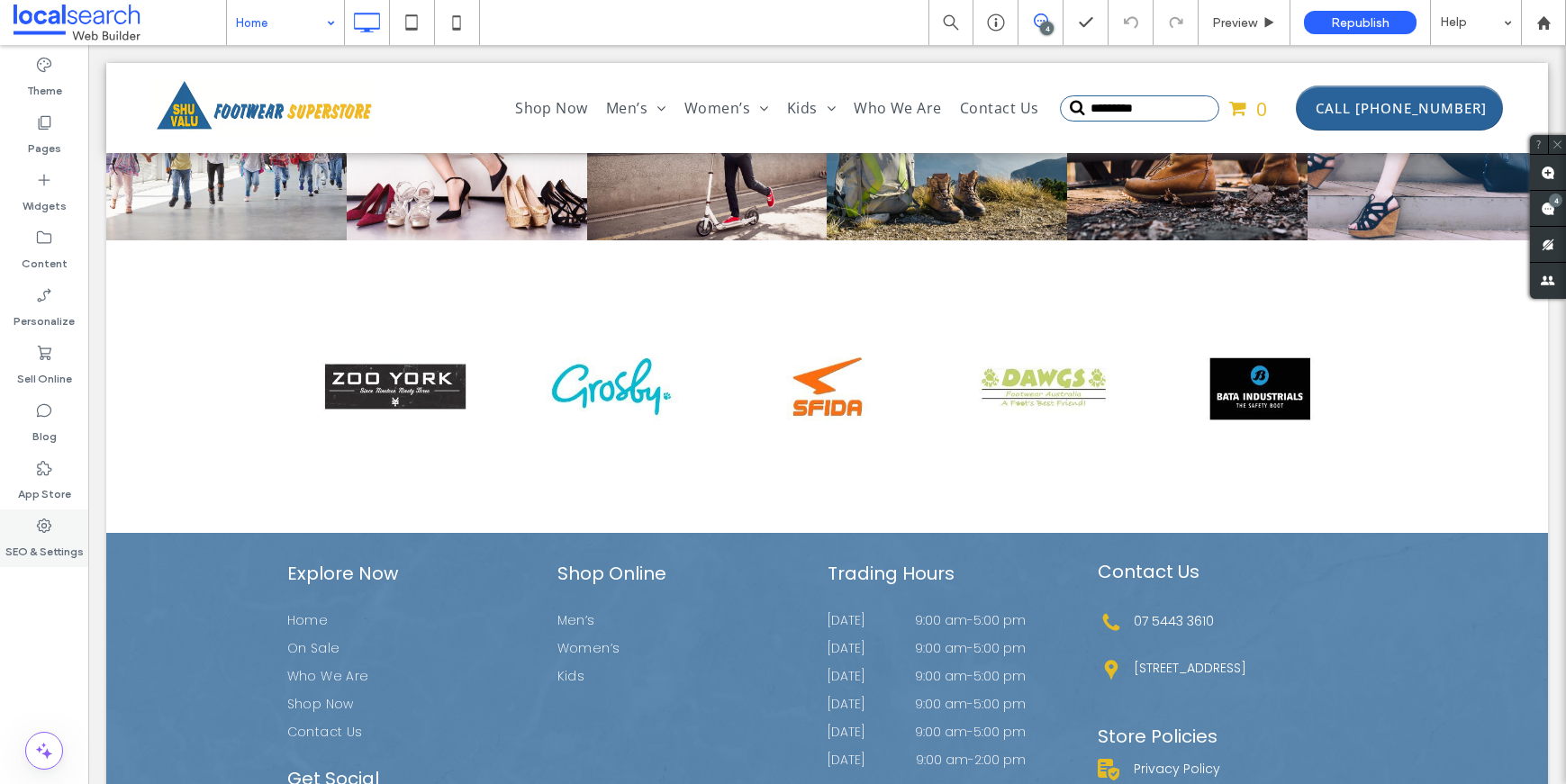
click at [34, 562] on div "SEO & Settings" at bounding box center [43, 539] width 88 height 58
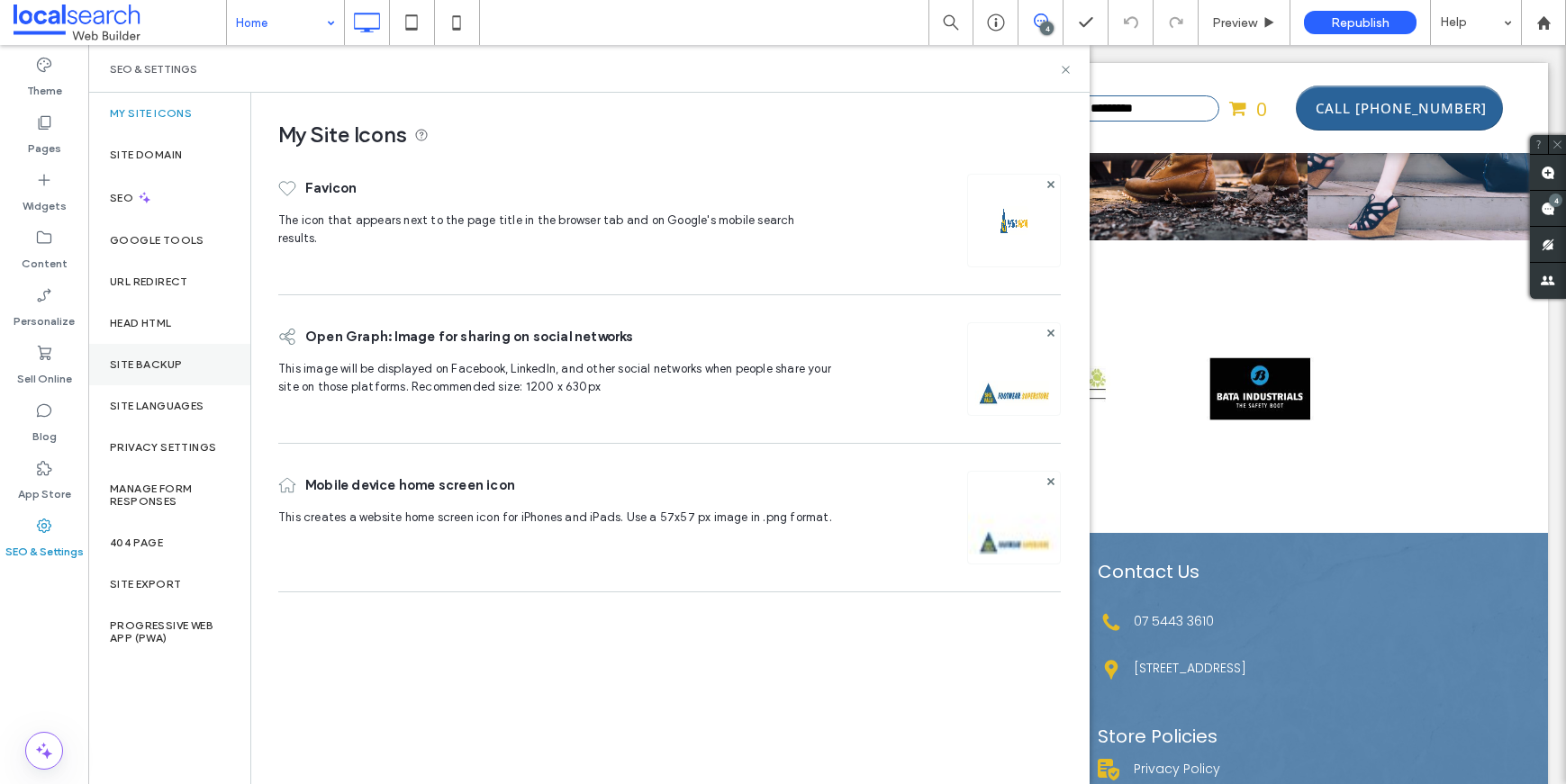
click at [153, 371] on div "Site Backup" at bounding box center [169, 364] width 162 height 42
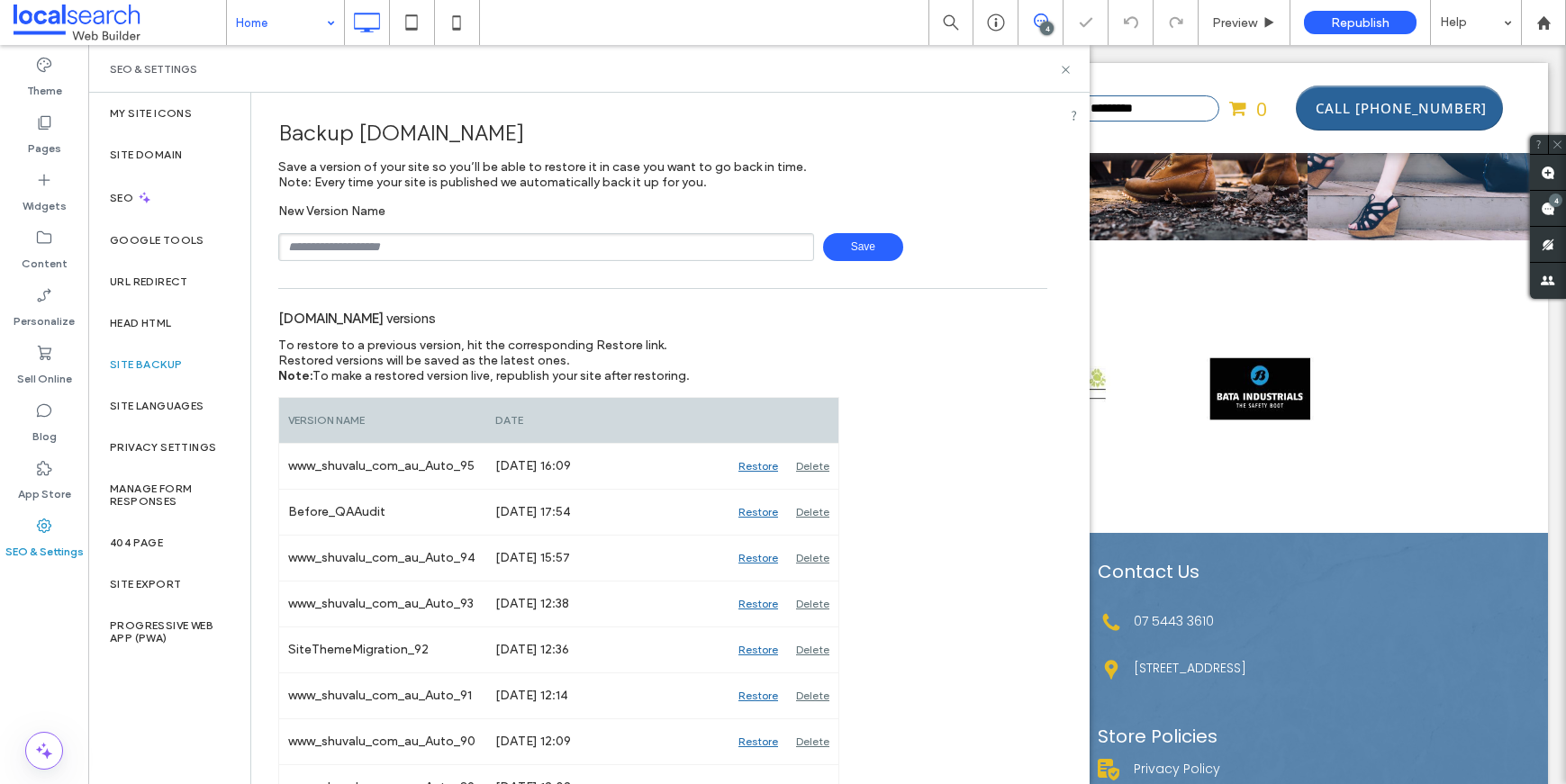
drag, startPoint x: 381, startPoint y: 267, endPoint x: 384, endPoint y: 241, distance: 26.2
click at [384, 241] on input "text" at bounding box center [546, 246] width 536 height 28
type input "**********"
click at [855, 253] on span "Save" at bounding box center [863, 246] width 80 height 28
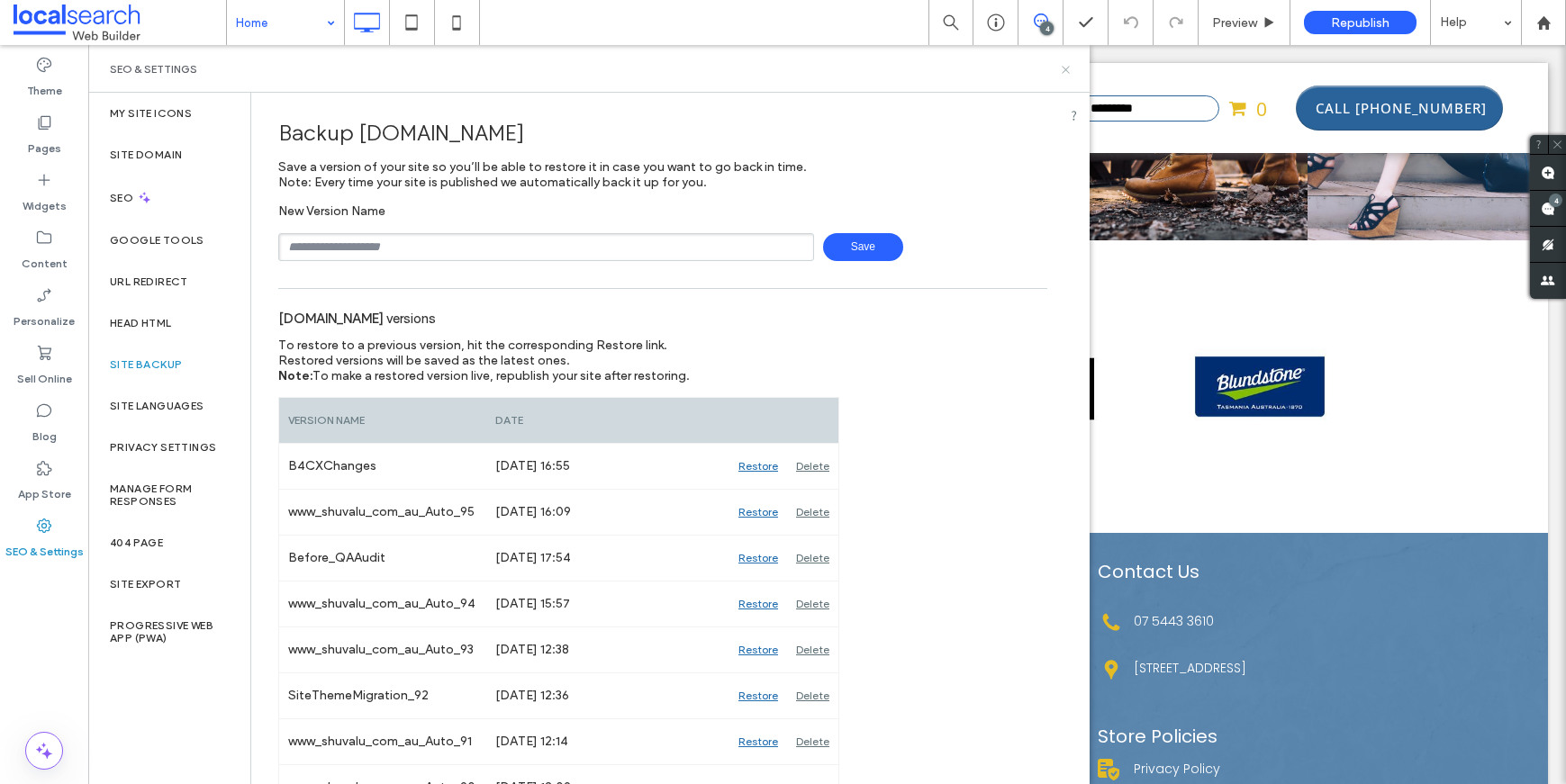
click at [1056, 68] on div "SEO & Settings" at bounding box center [589, 69] width 958 height 14
click at [1060, 70] on icon at bounding box center [1066, 70] width 14 height 14
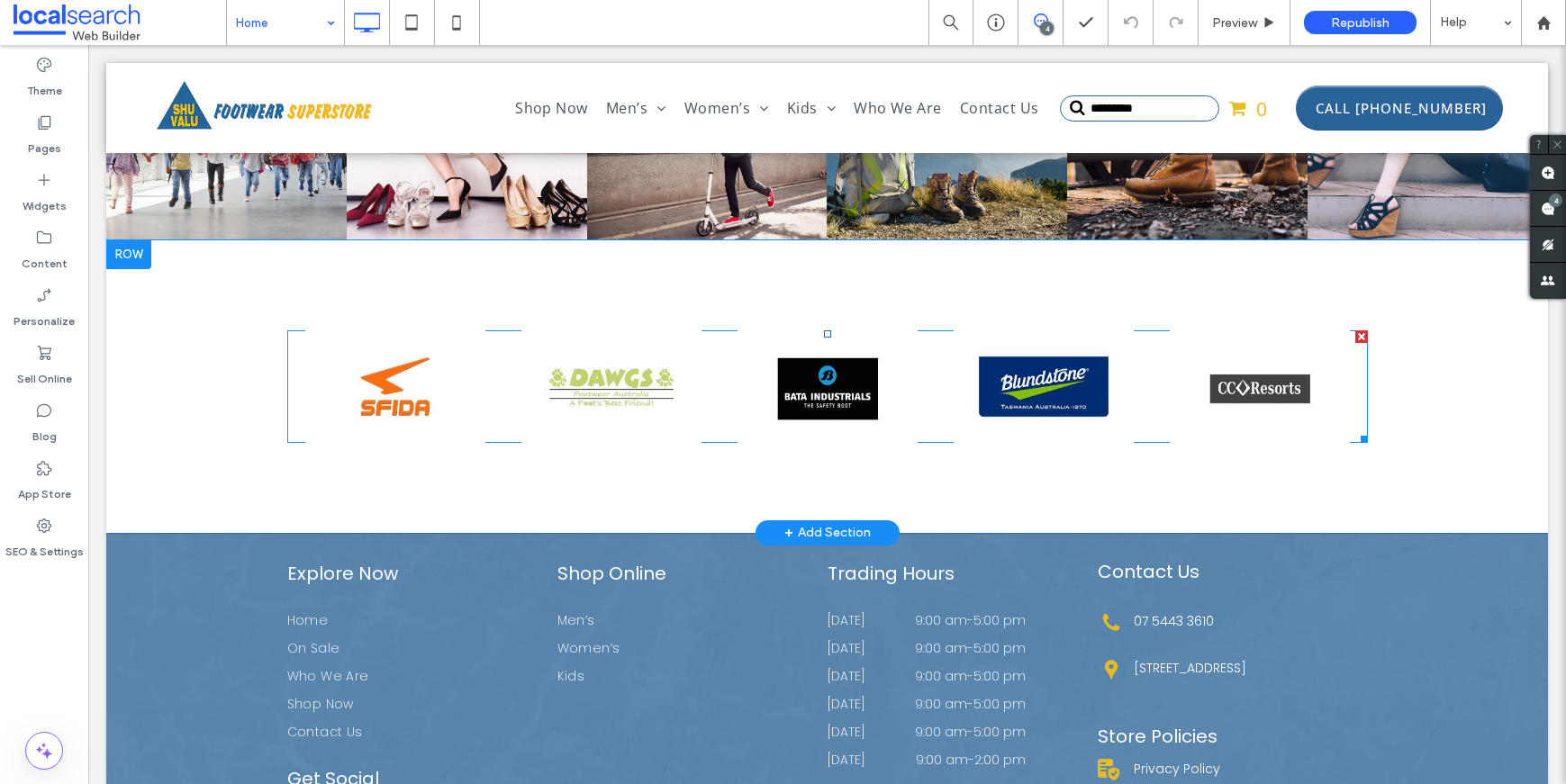
click at [891, 333] on span at bounding box center [827, 386] width 1081 height 113
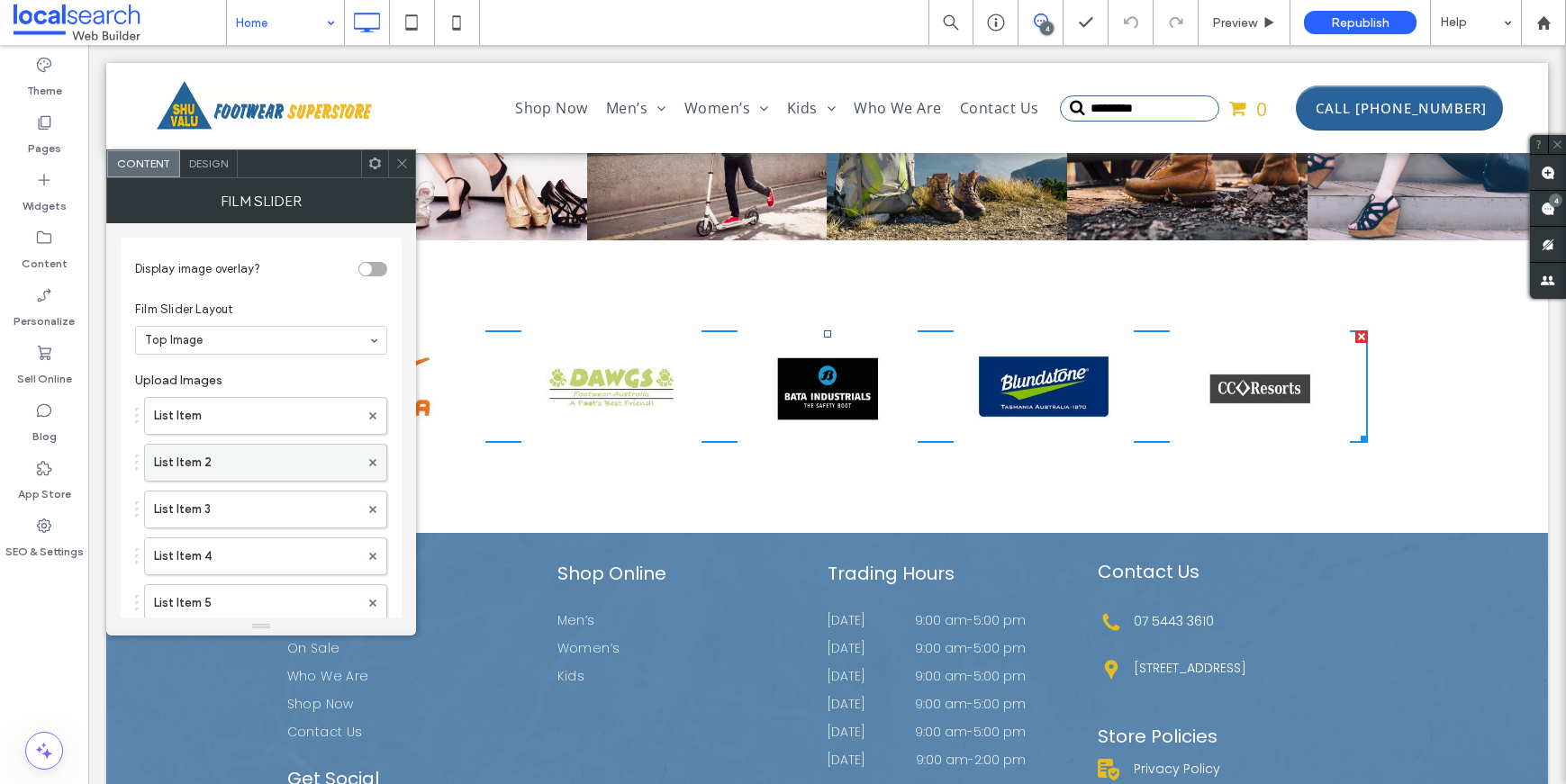
click at [233, 463] on label "List Item 2" at bounding box center [256, 462] width 206 height 36
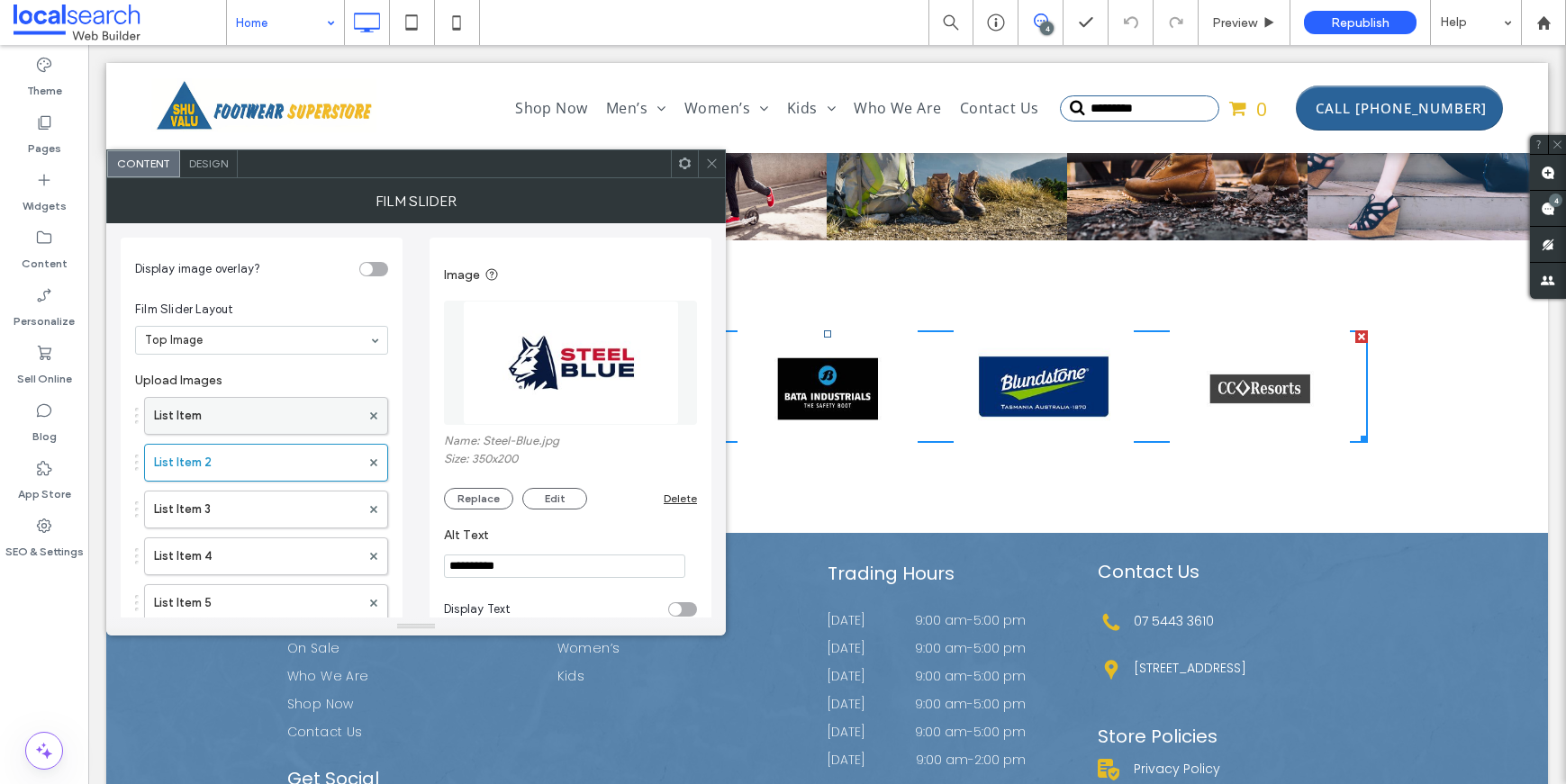
click at [252, 412] on label "List Item" at bounding box center [256, 415] width 206 height 36
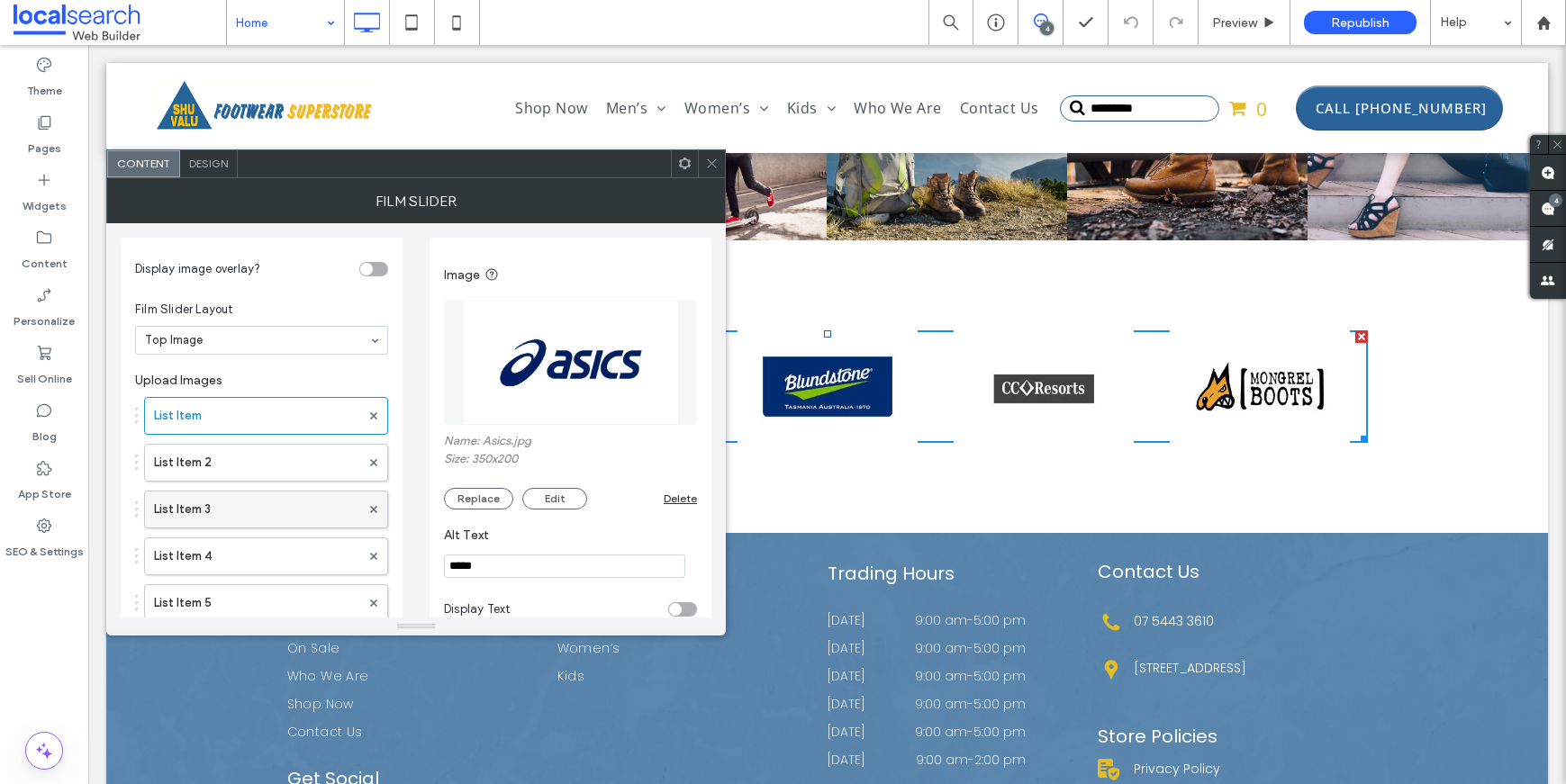
click at [248, 501] on label "List Item 3" at bounding box center [256, 509] width 206 height 36
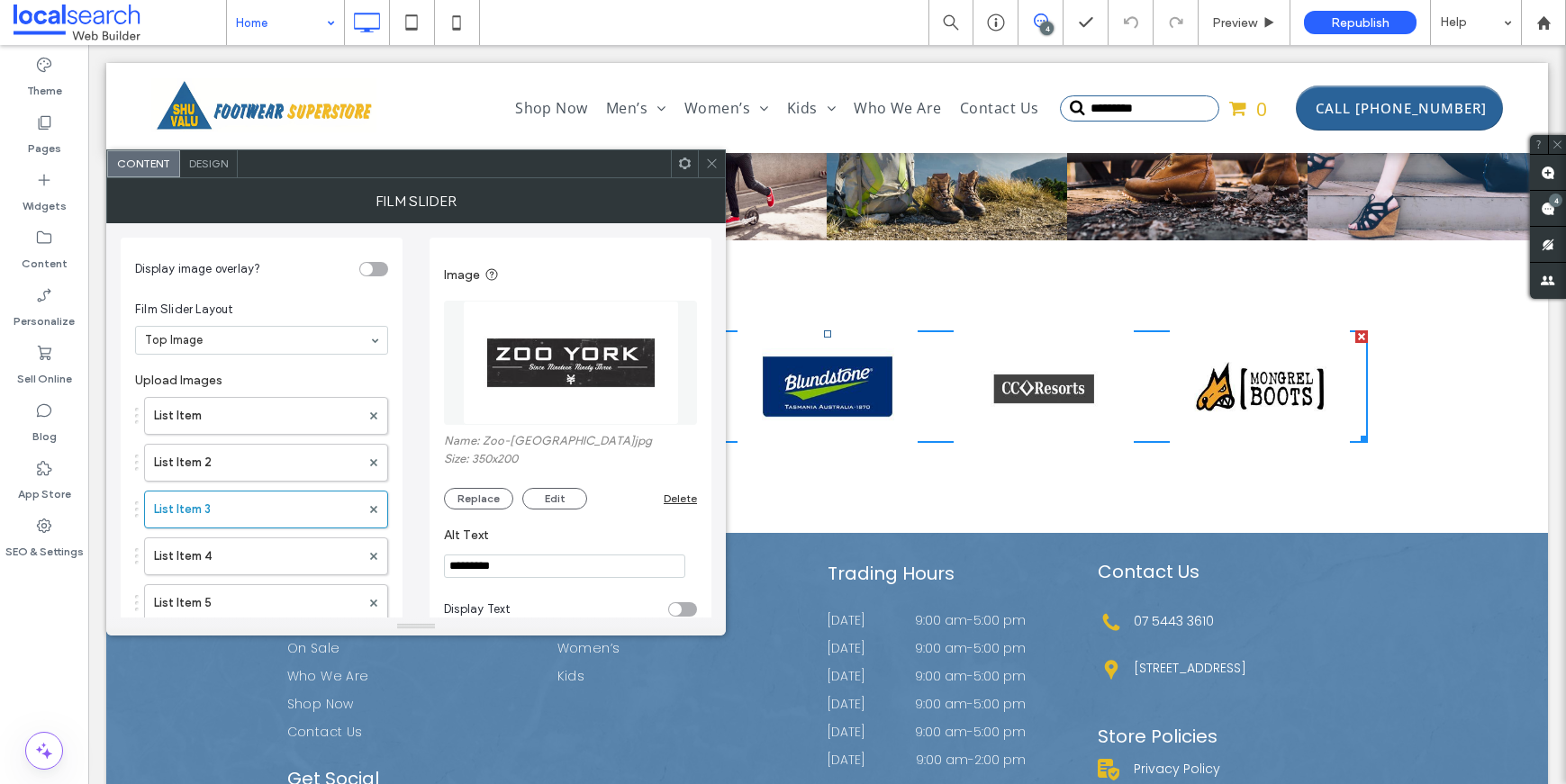
click at [684, 498] on div "Delete" at bounding box center [680, 498] width 33 height 14
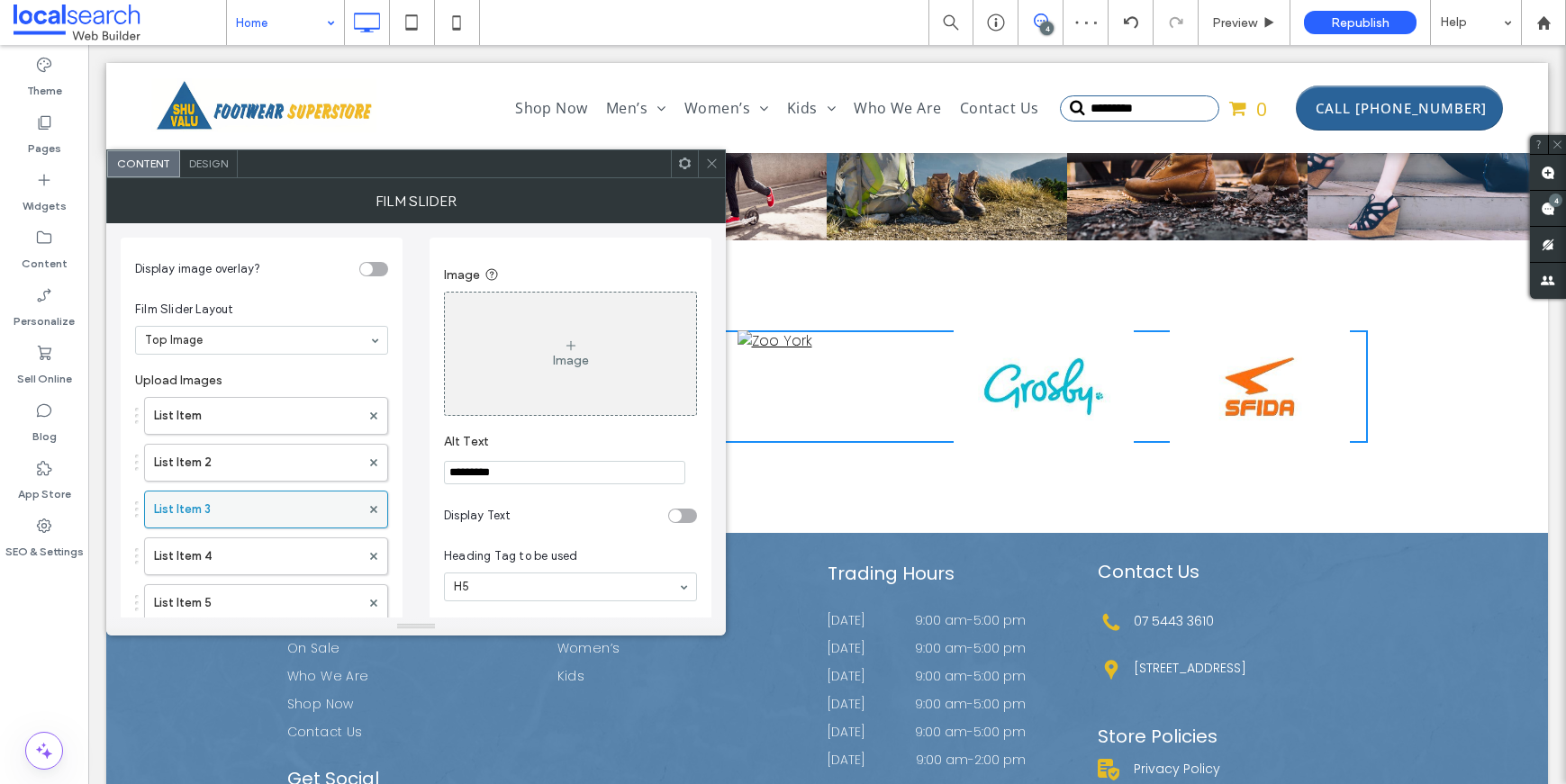
click at [219, 506] on label "List Item 3" at bounding box center [256, 509] width 206 height 36
click at [228, 468] on label "List Item 2" at bounding box center [256, 462] width 206 height 36
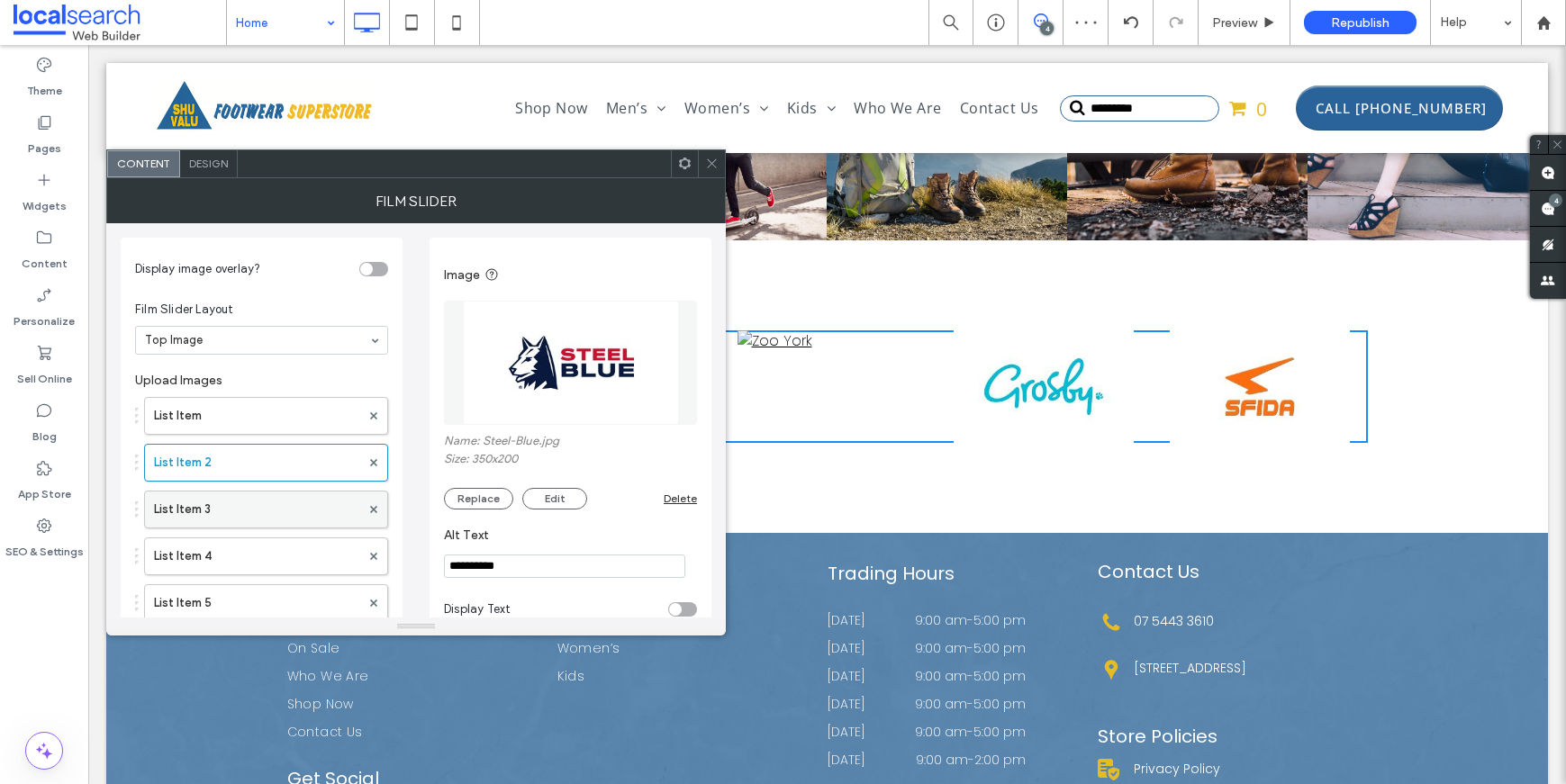
click at [228, 509] on label "List Item 3" at bounding box center [256, 509] width 206 height 36
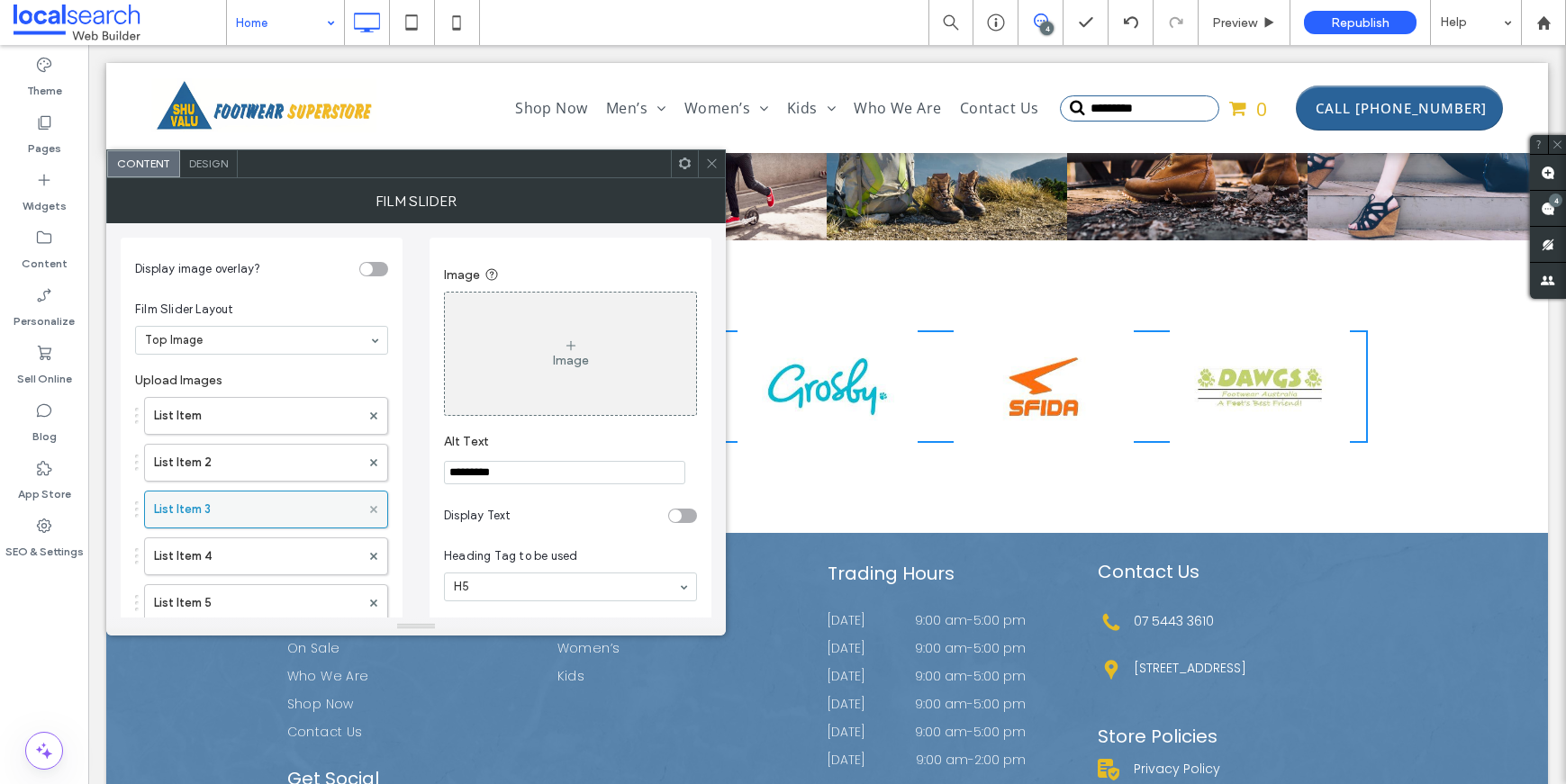
click at [373, 512] on icon at bounding box center [373, 509] width 7 height 7
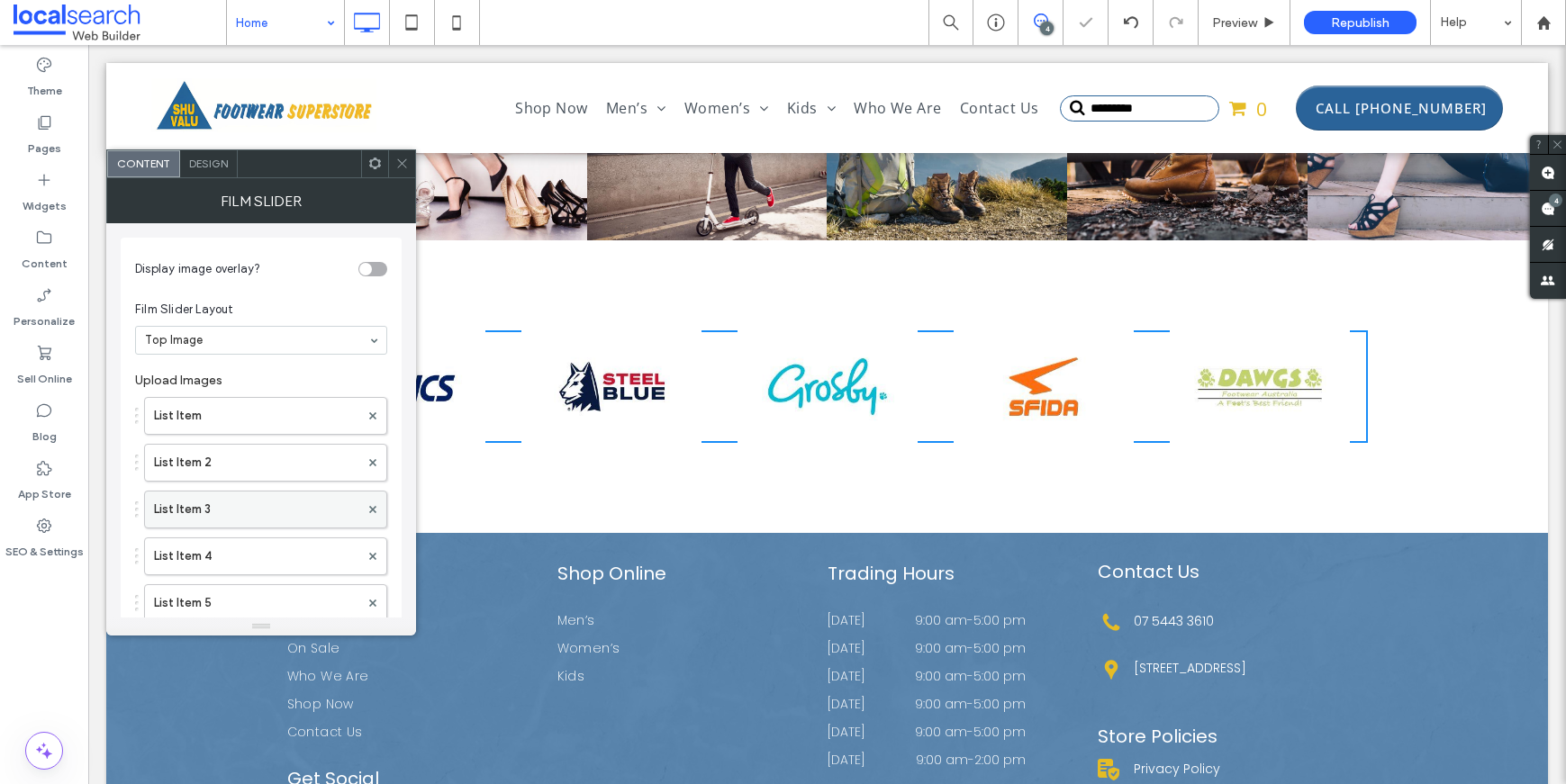
click at [219, 517] on label "List Item 3" at bounding box center [256, 509] width 206 height 36
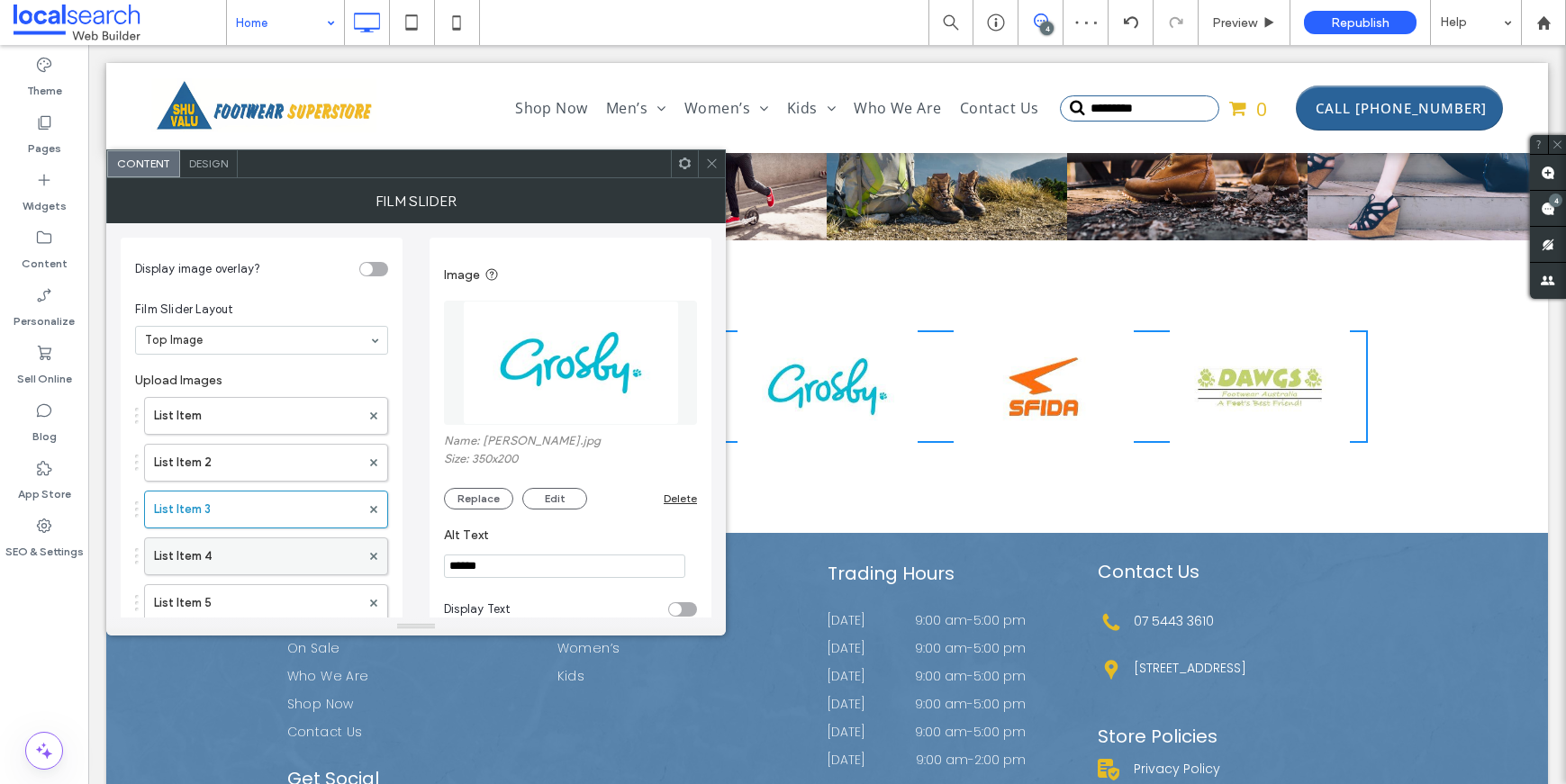
click at [231, 557] on label "List Item 4" at bounding box center [256, 555] width 206 height 36
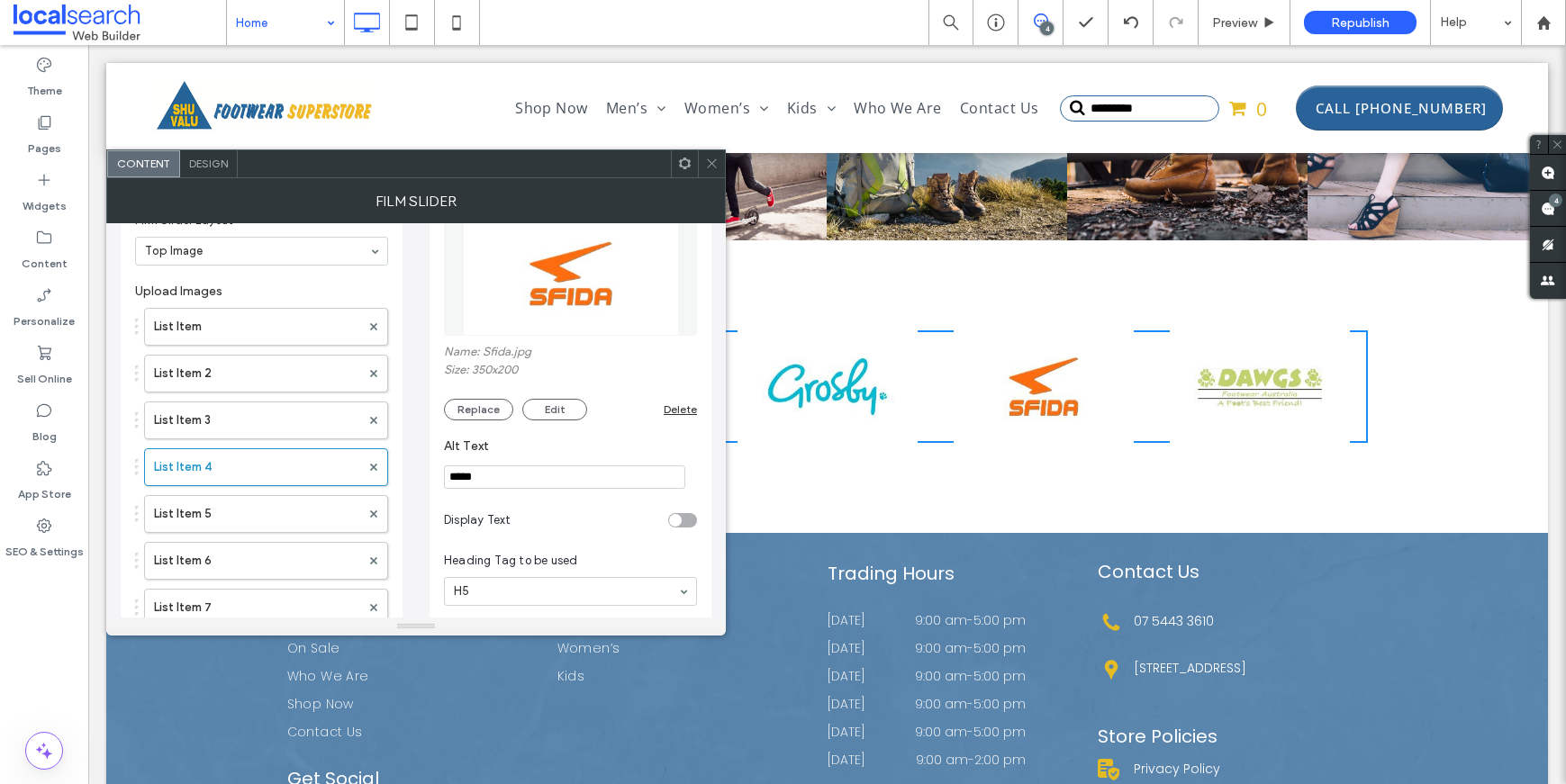
scroll to position [90, 0]
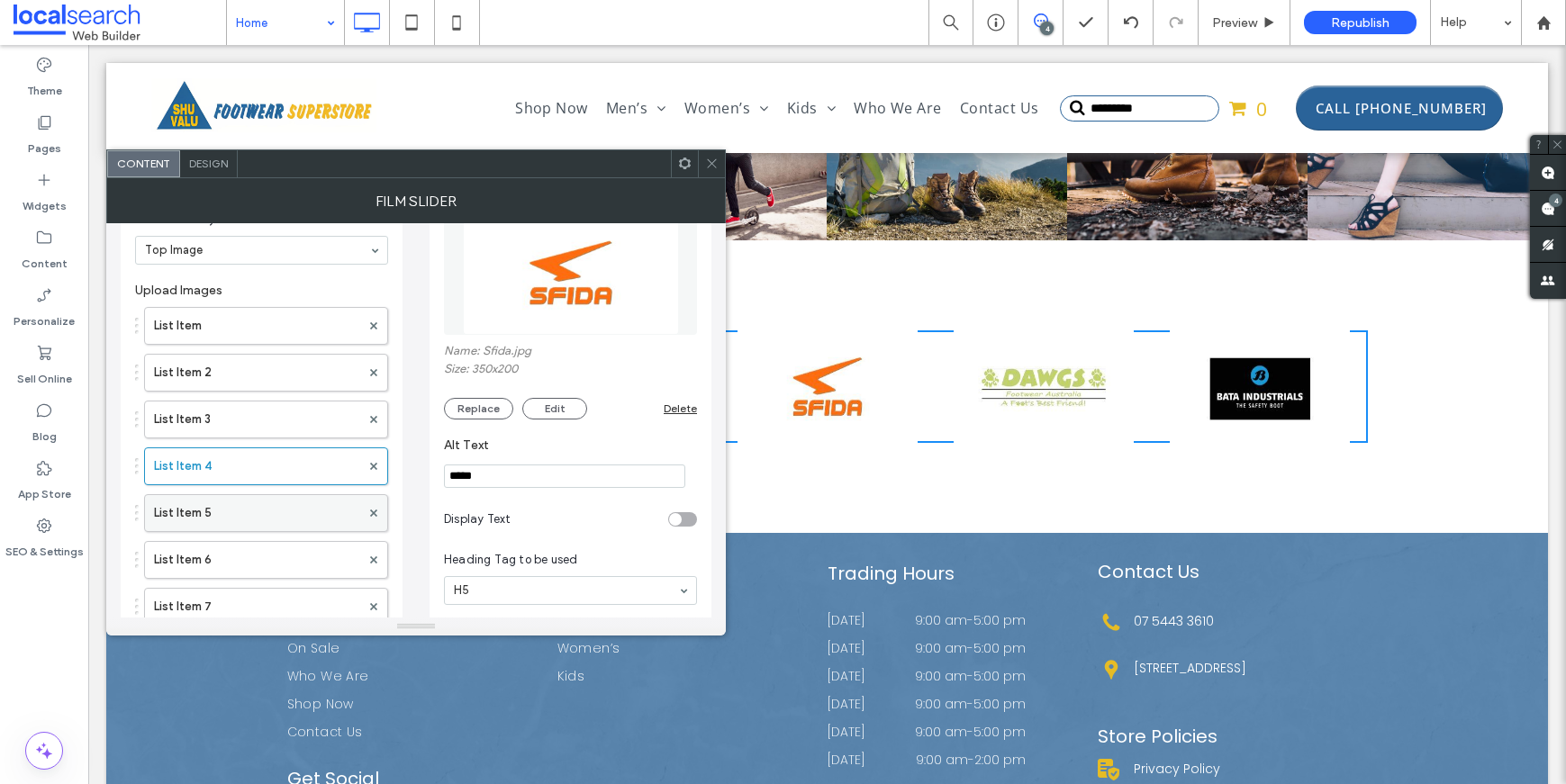
click at [197, 501] on label "List Item 5" at bounding box center [256, 513] width 206 height 36
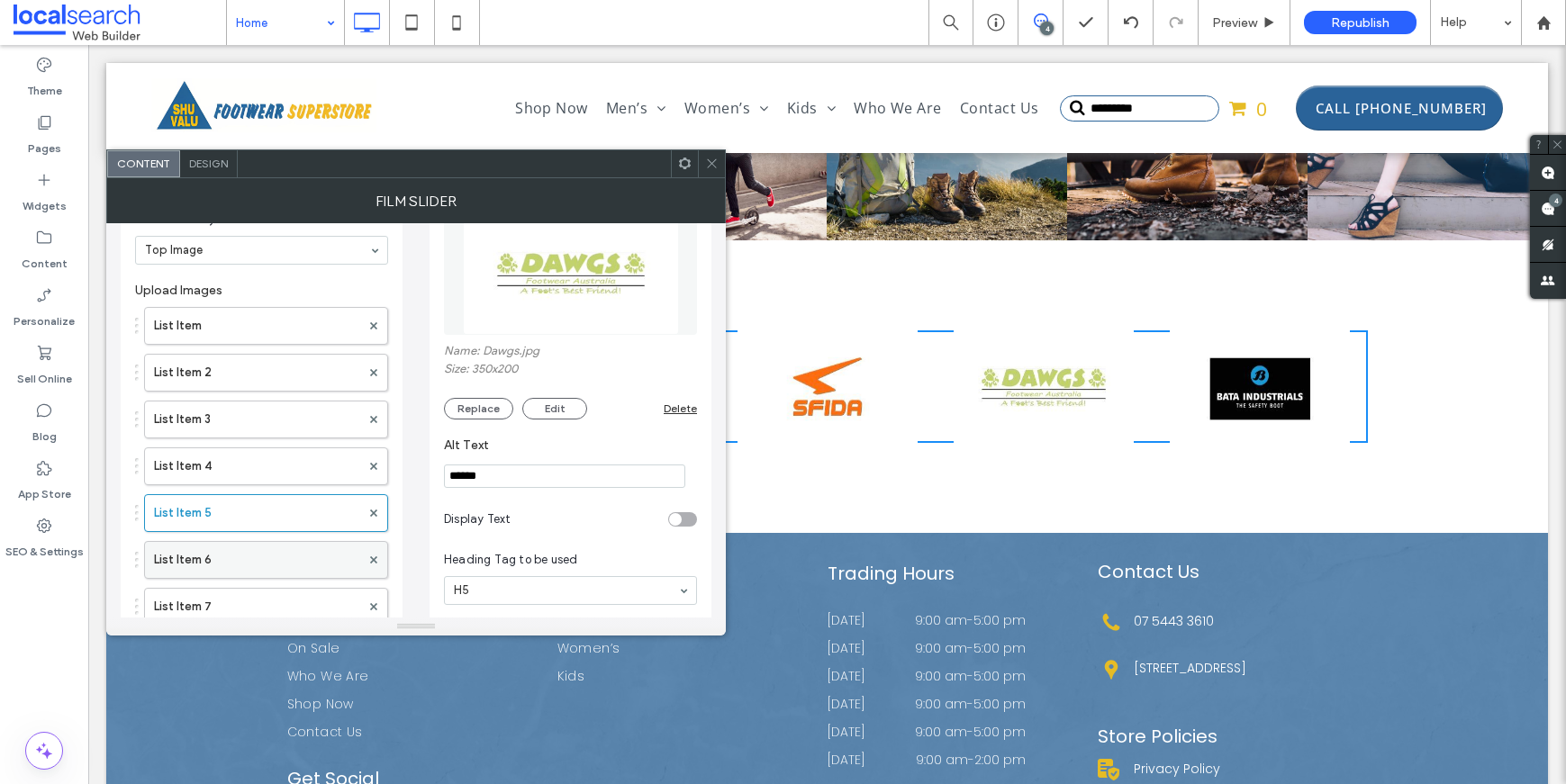
click at [258, 557] on label "List Item 6" at bounding box center [256, 559] width 206 height 36
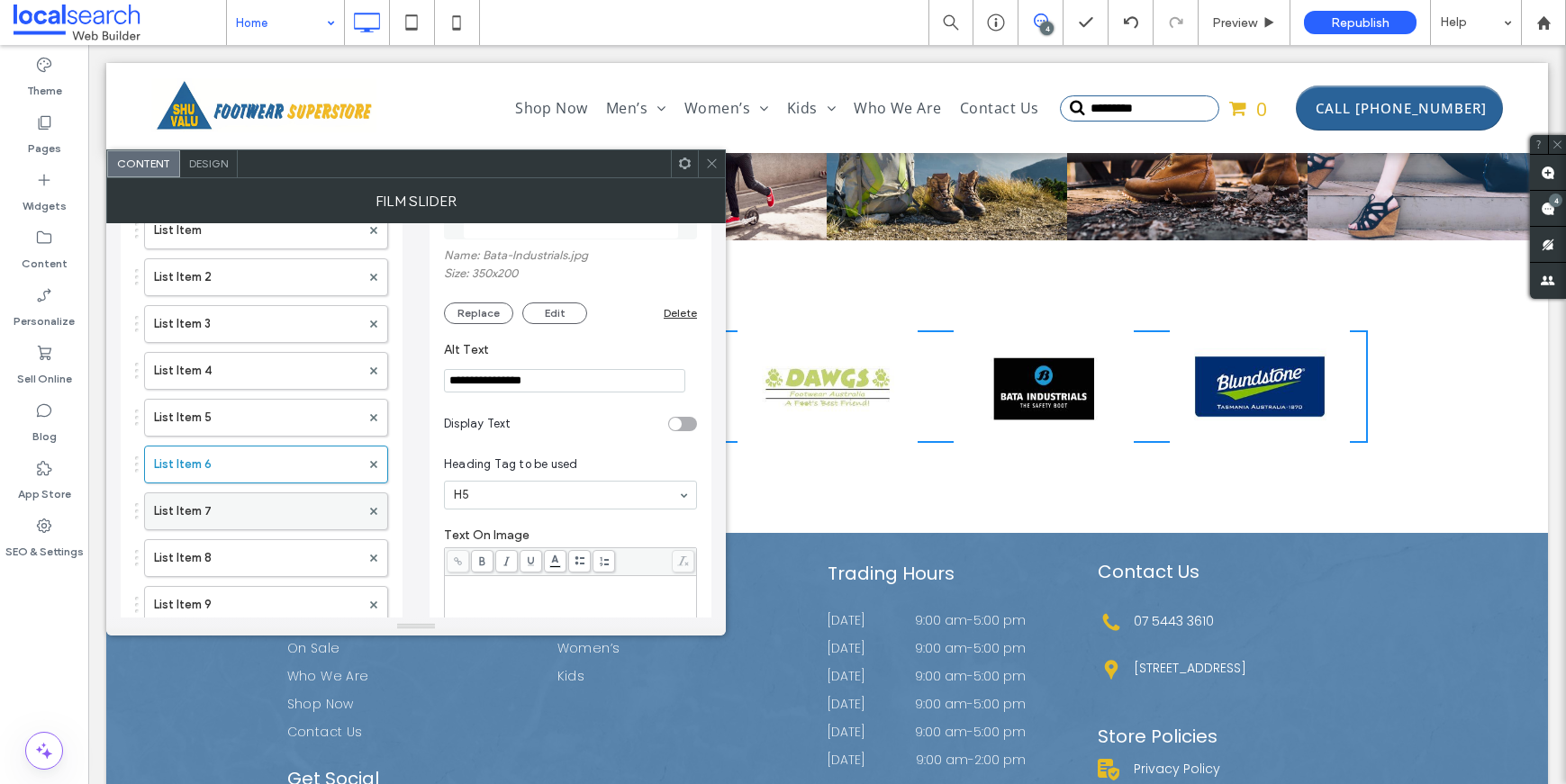
click at [219, 521] on label "List Item 7" at bounding box center [256, 511] width 206 height 36
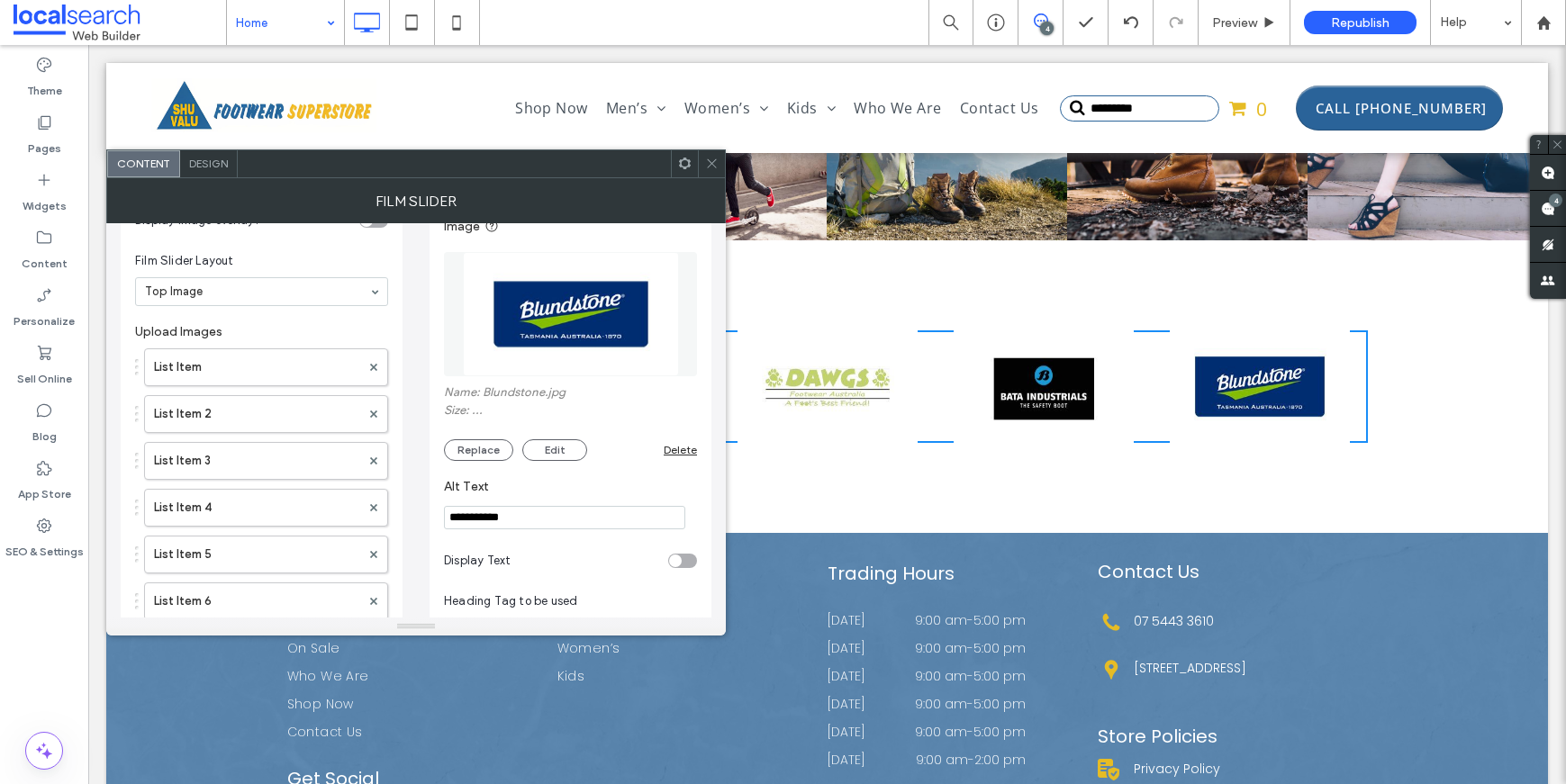
scroll to position [41, 0]
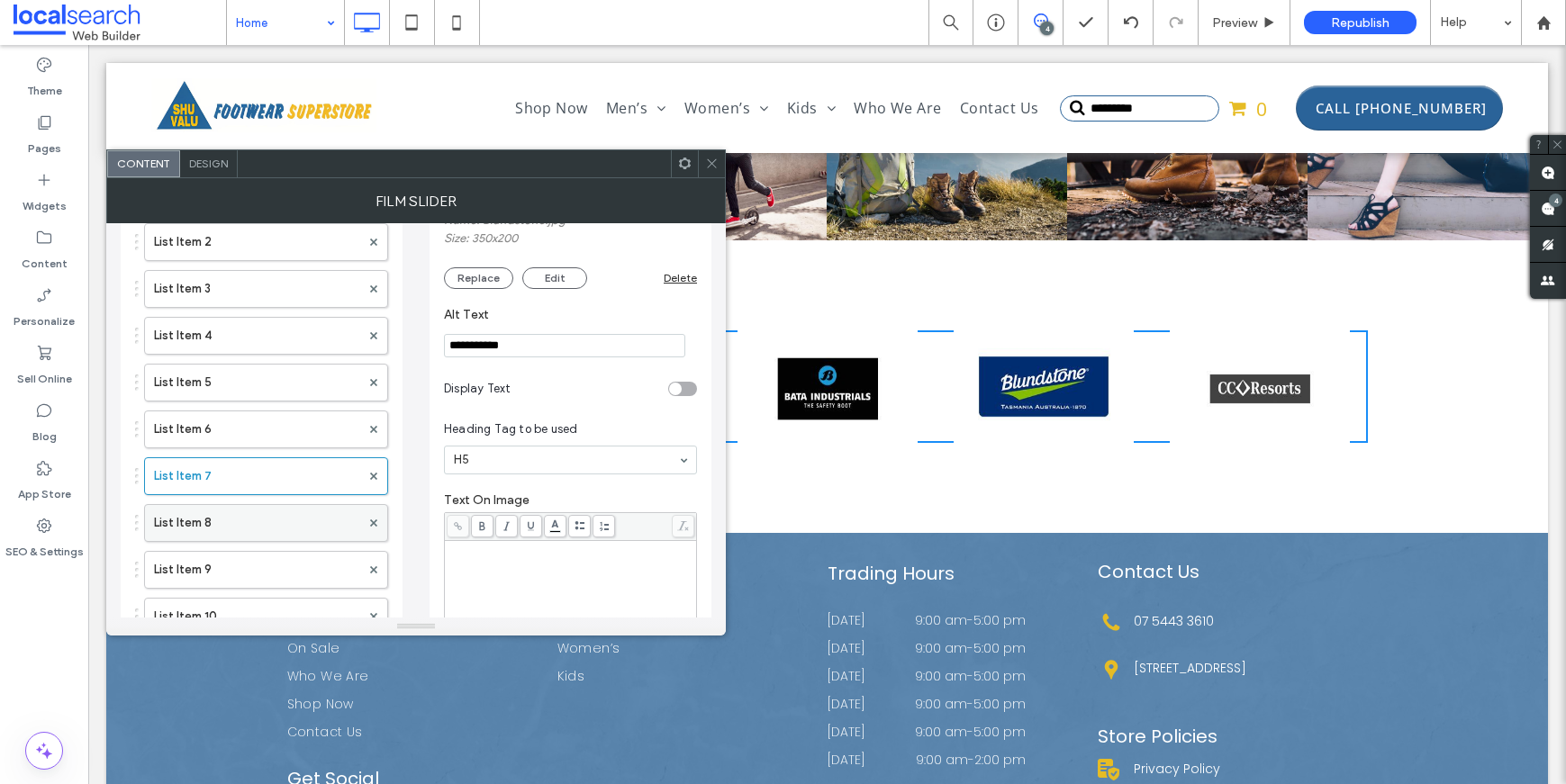
click at [191, 505] on label "List Item 8" at bounding box center [256, 522] width 206 height 36
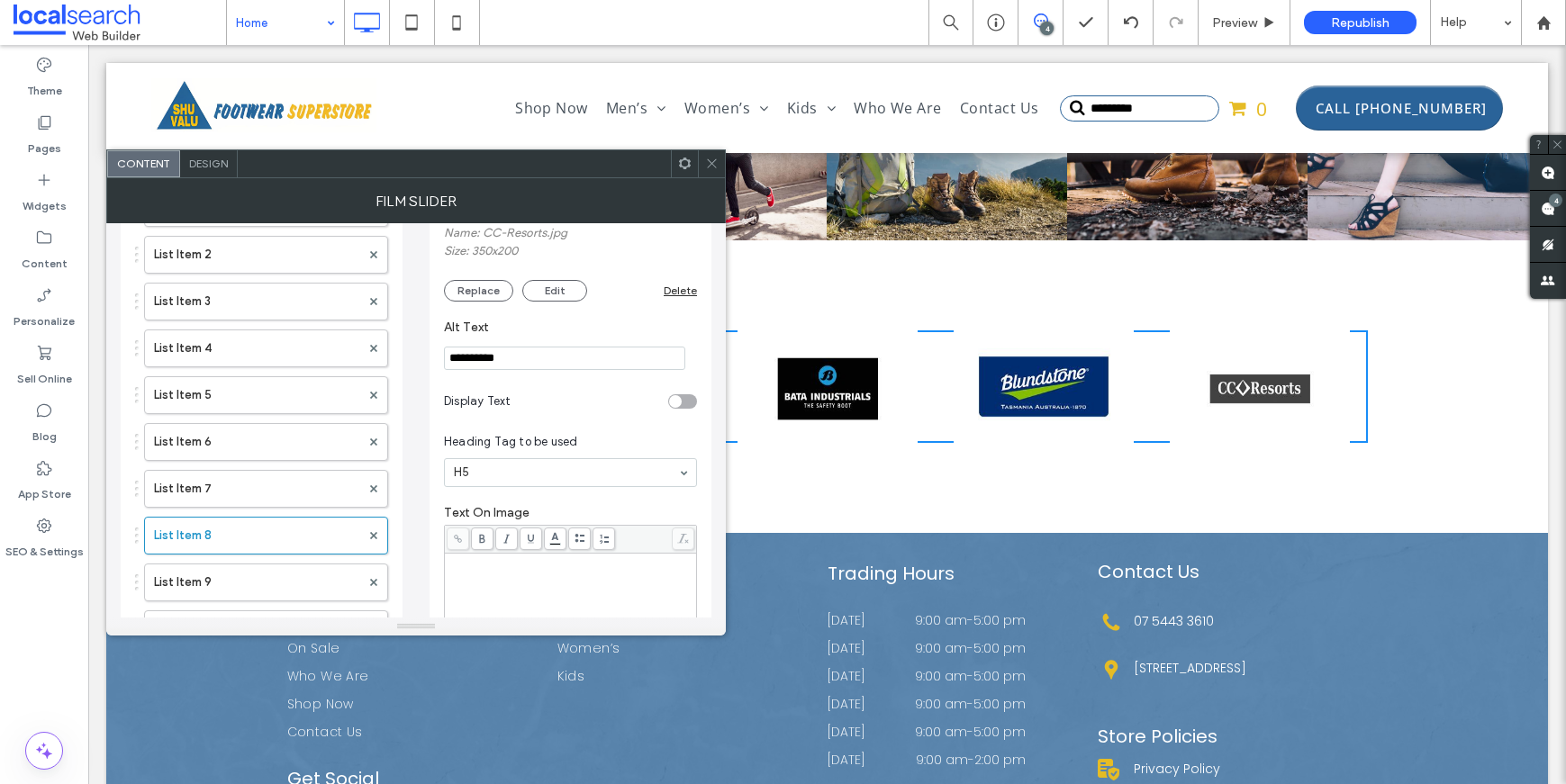
scroll to position [402, 0]
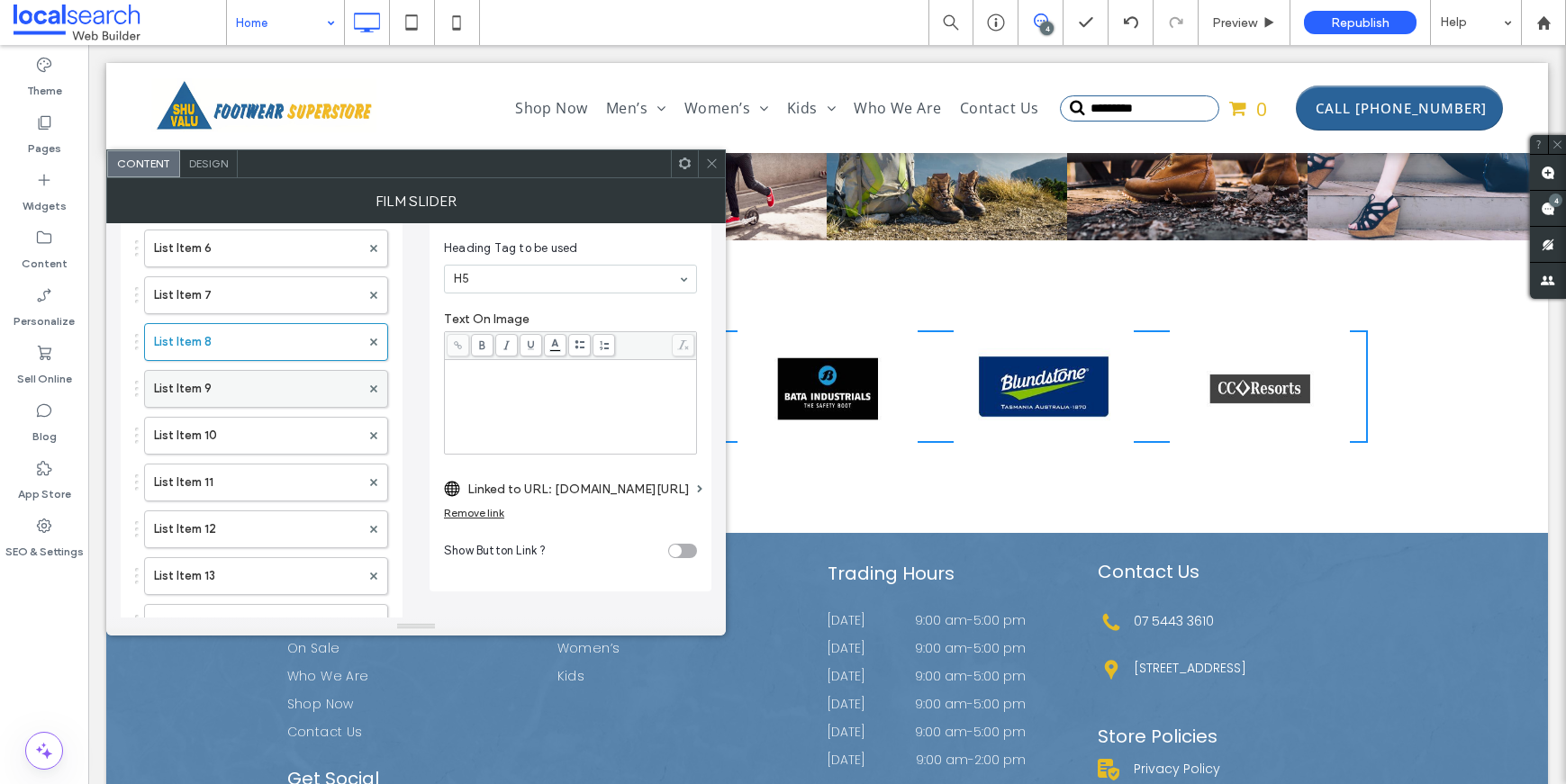
click at [206, 379] on label "List Item 9" at bounding box center [256, 388] width 206 height 36
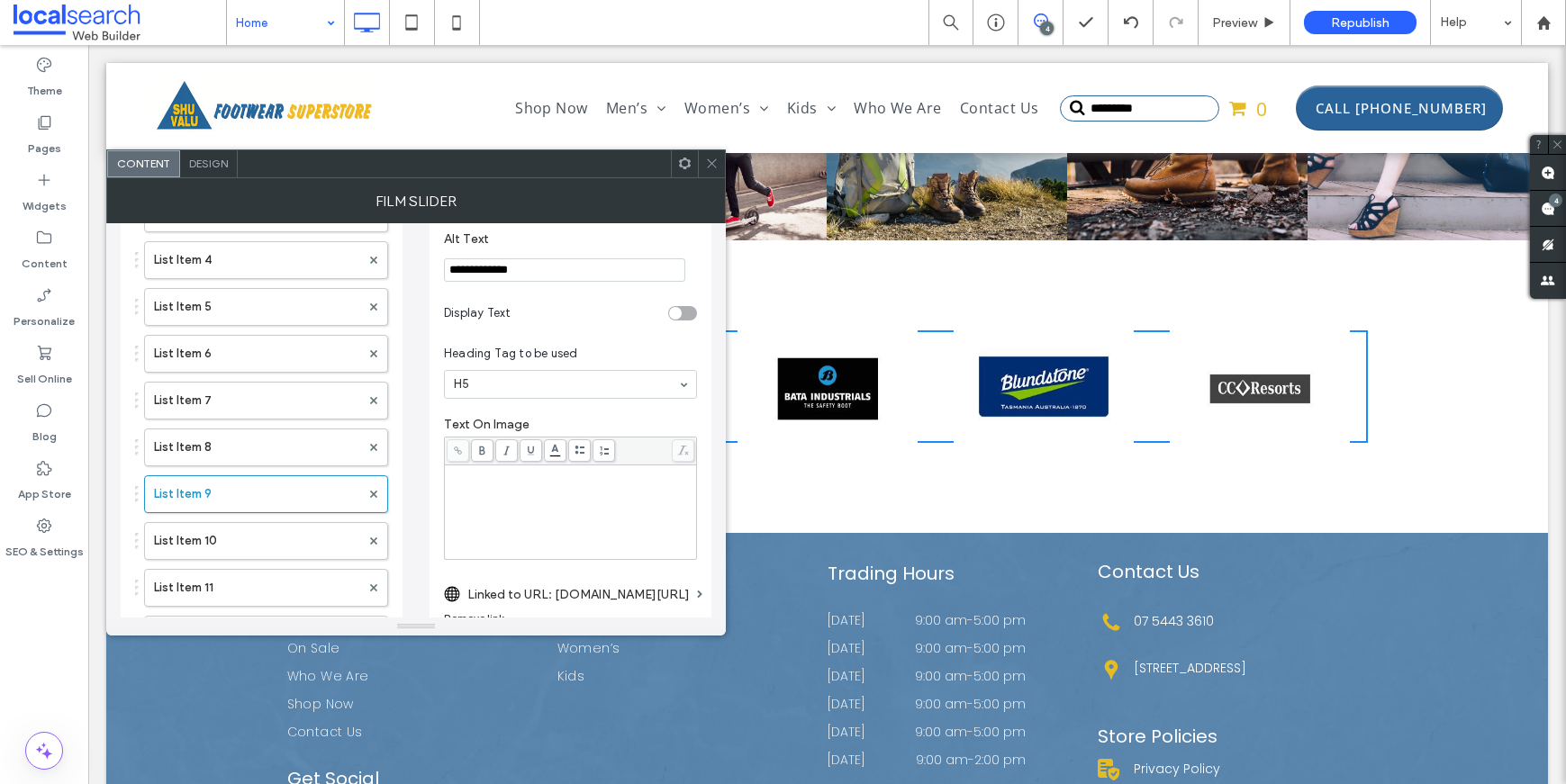
scroll to position [463, 0]
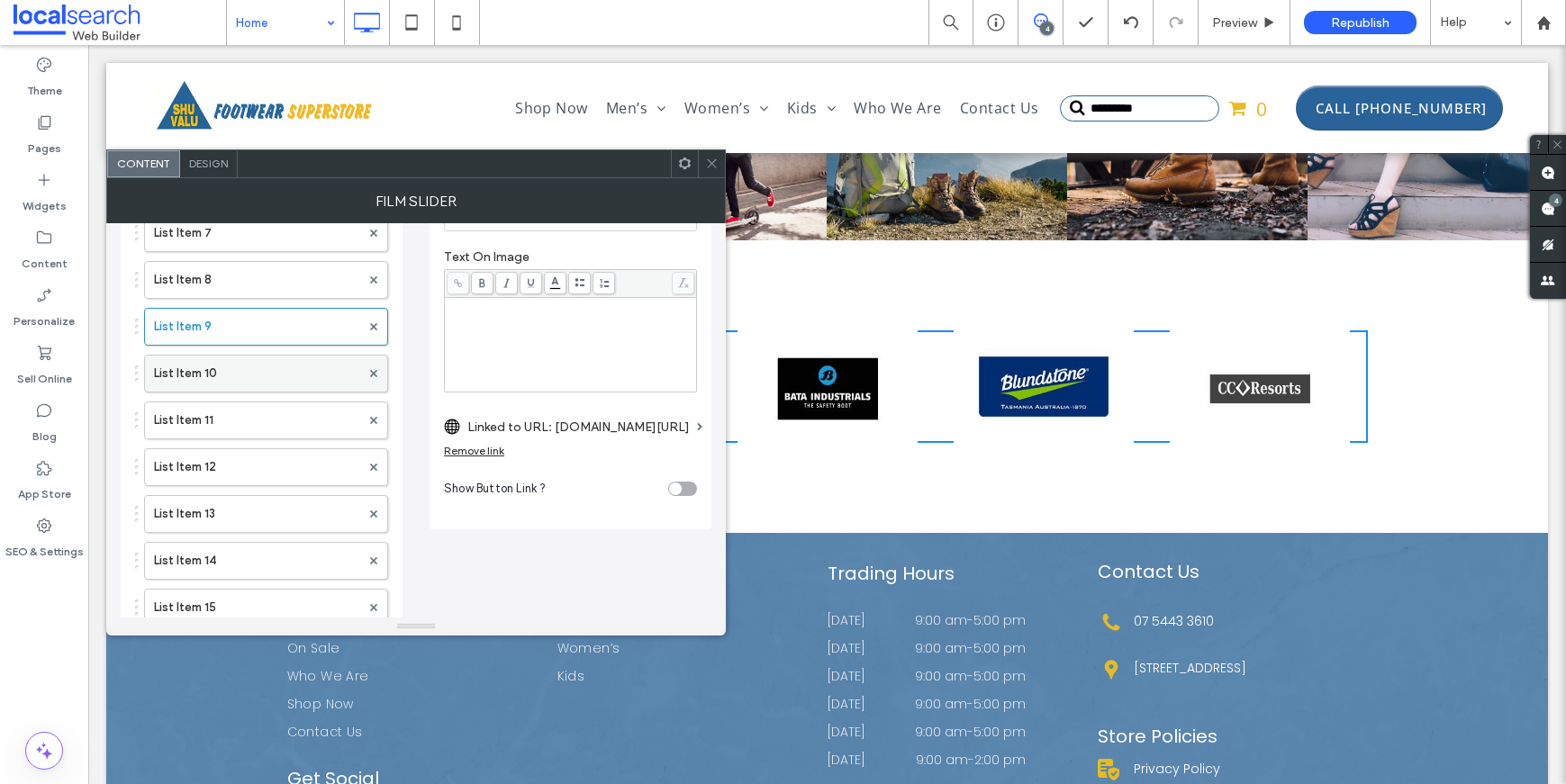
click at [211, 376] on label "List Item 10" at bounding box center [256, 373] width 206 height 36
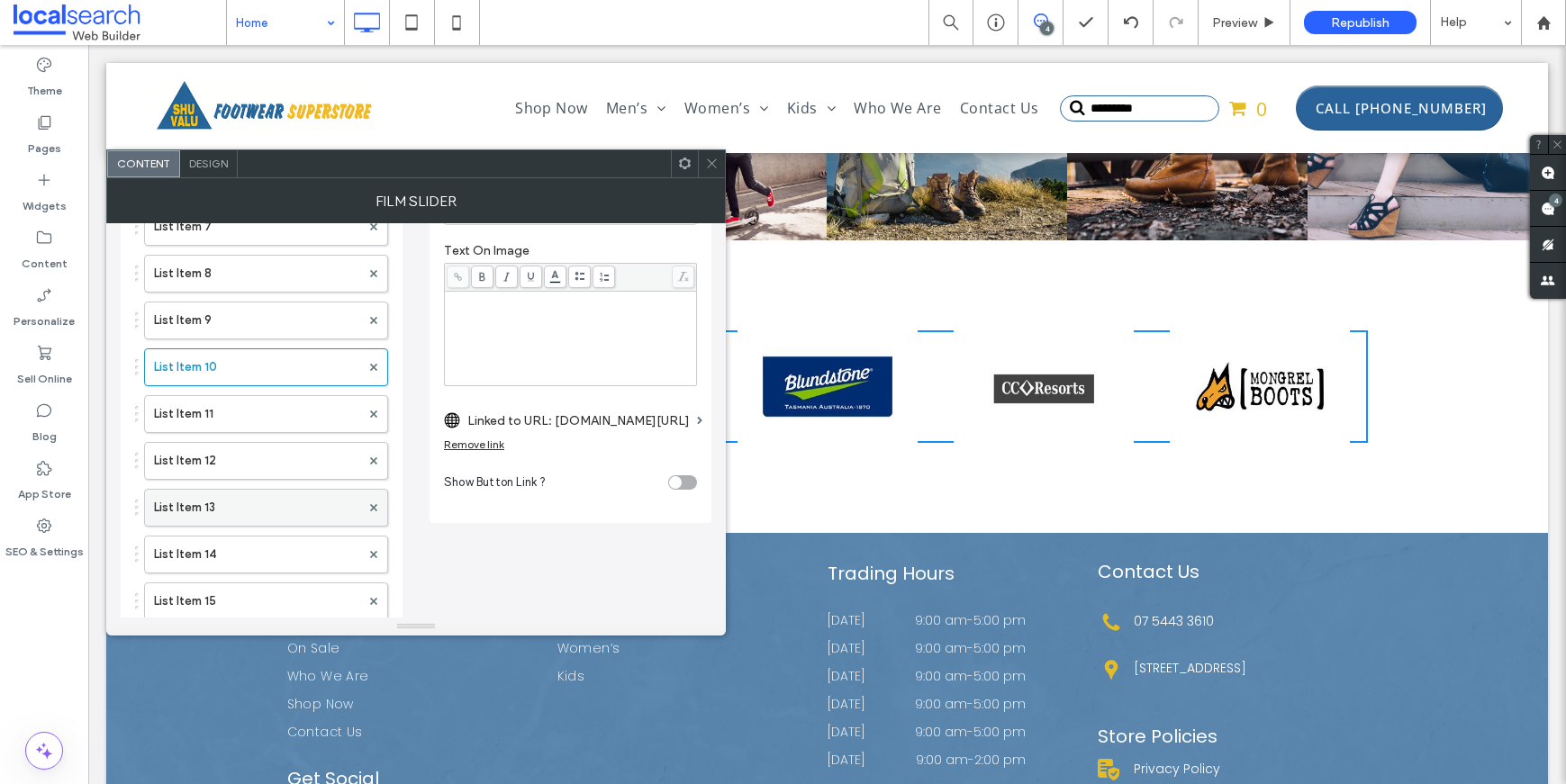
scroll to position [487, 0]
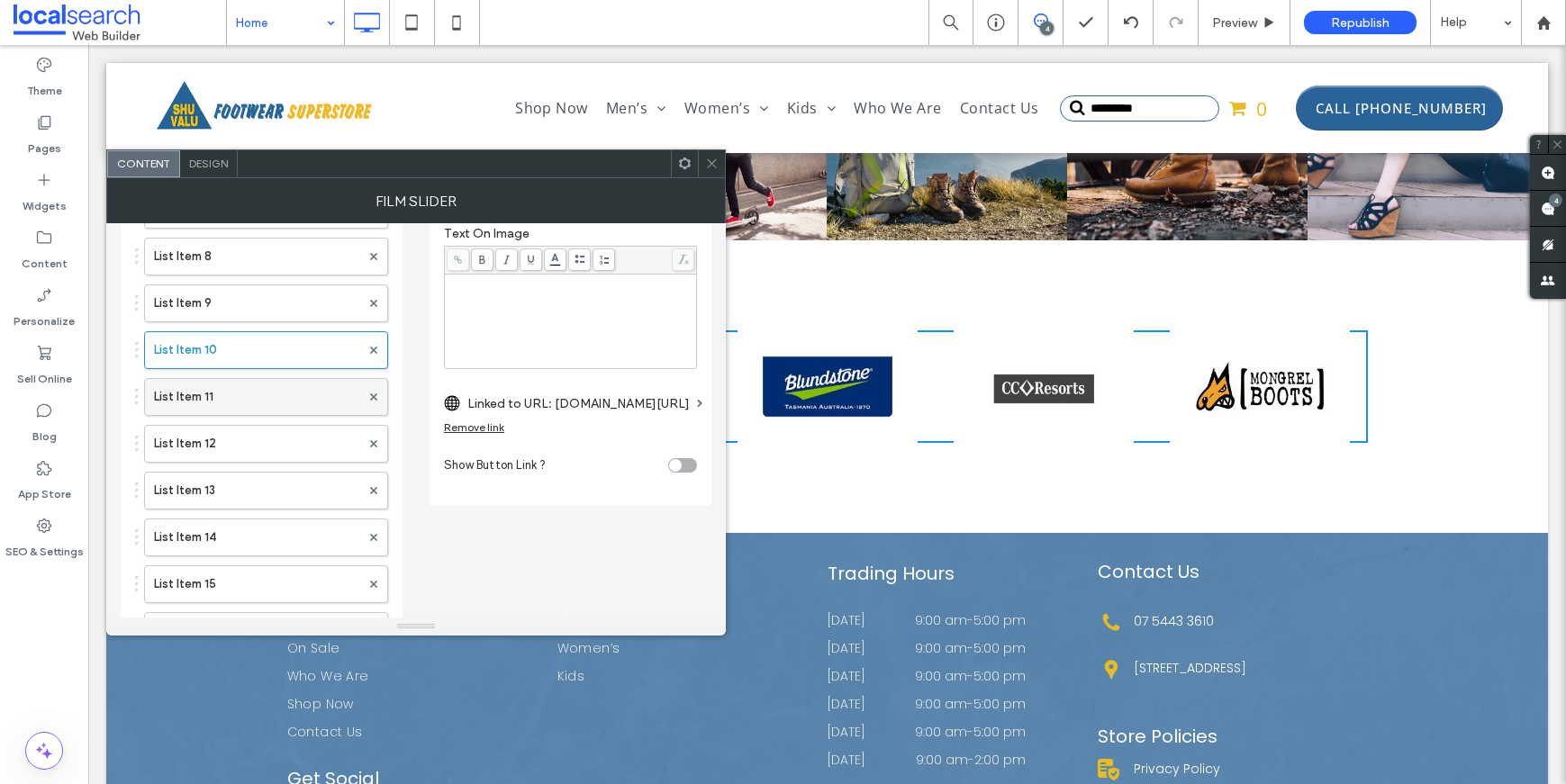
click at [213, 399] on label "List Item 11" at bounding box center [256, 396] width 206 height 36
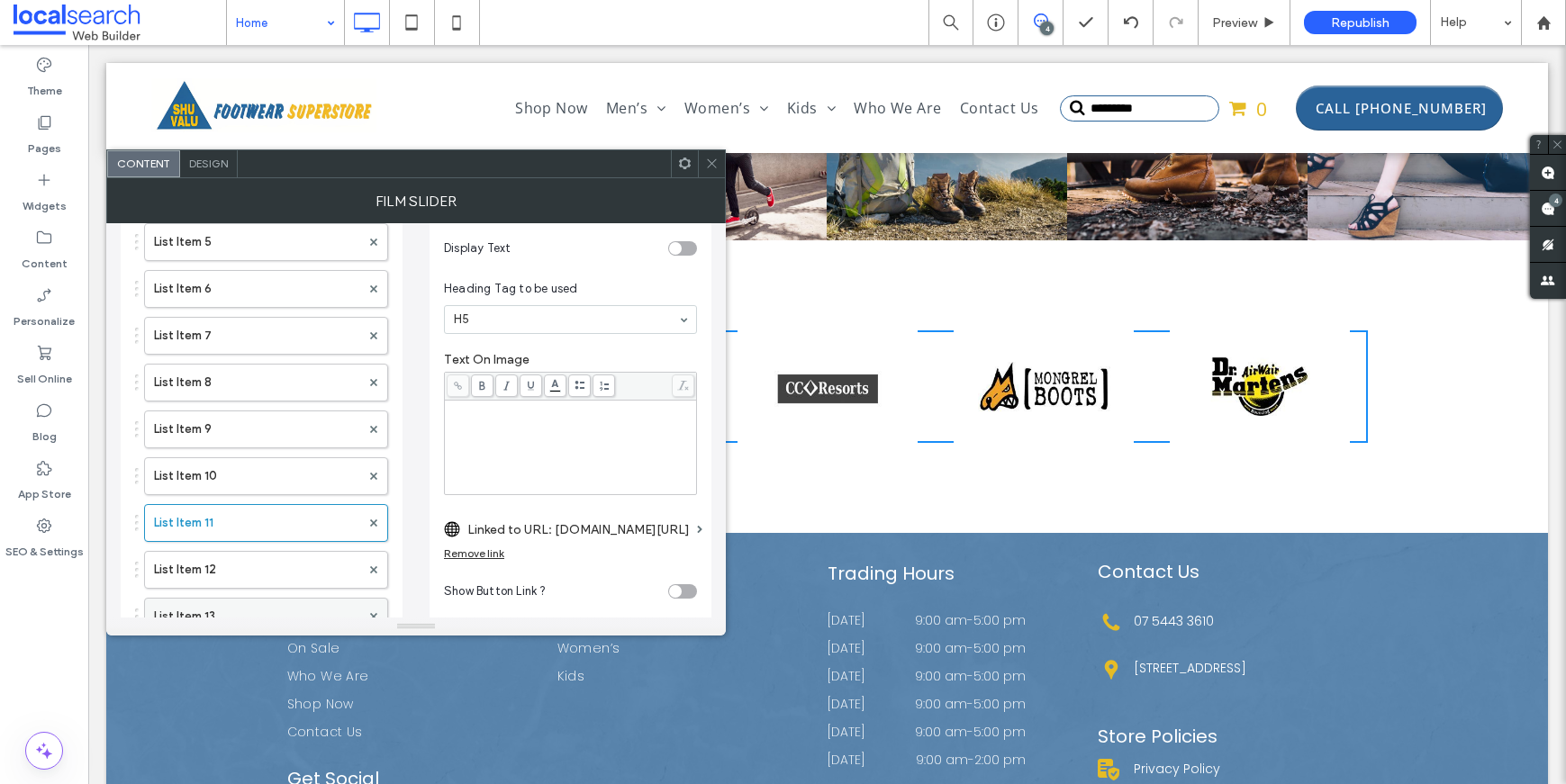
scroll to position [490, 0]
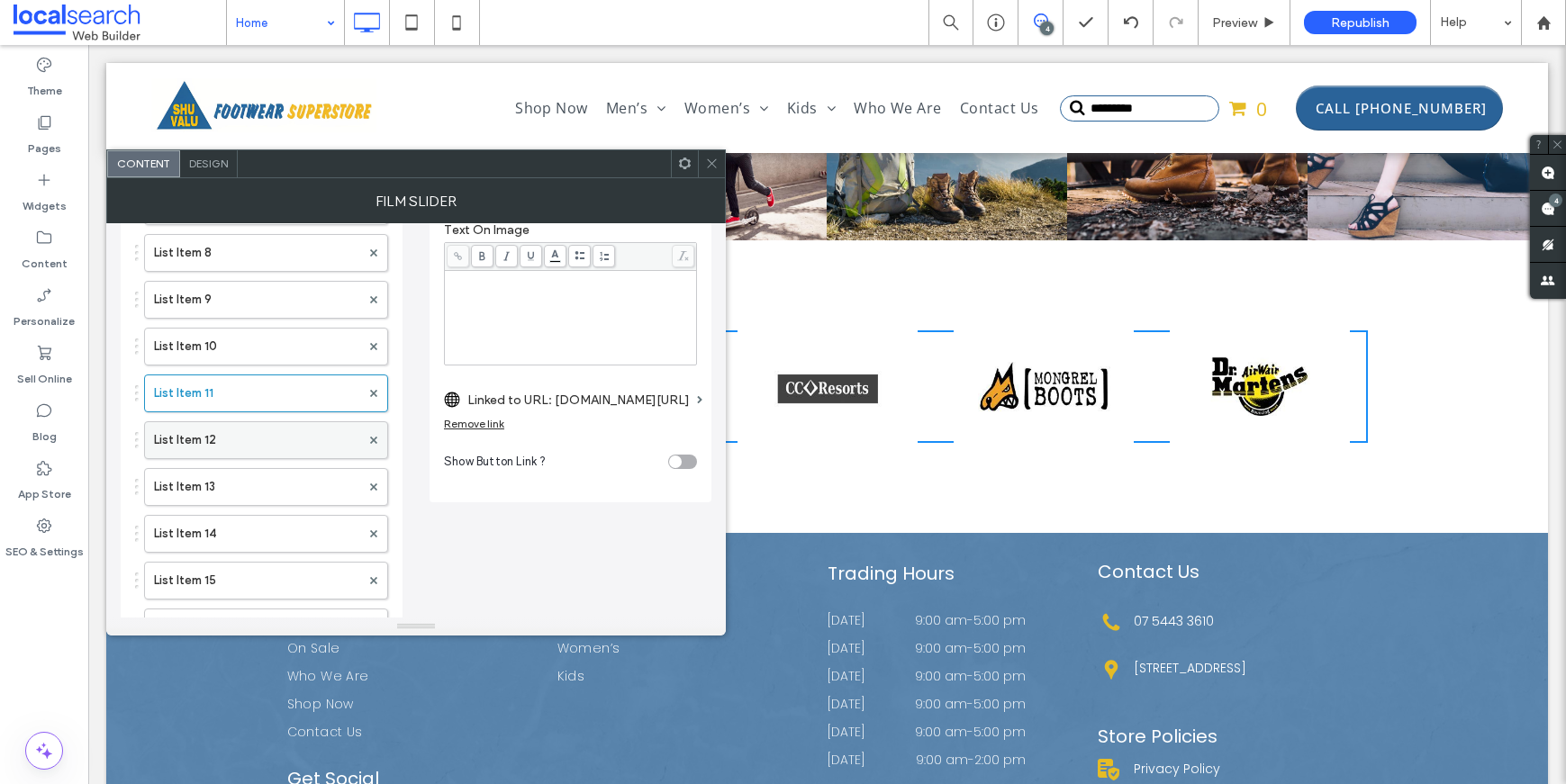
click at [219, 431] on label "List Item 12" at bounding box center [256, 439] width 206 height 36
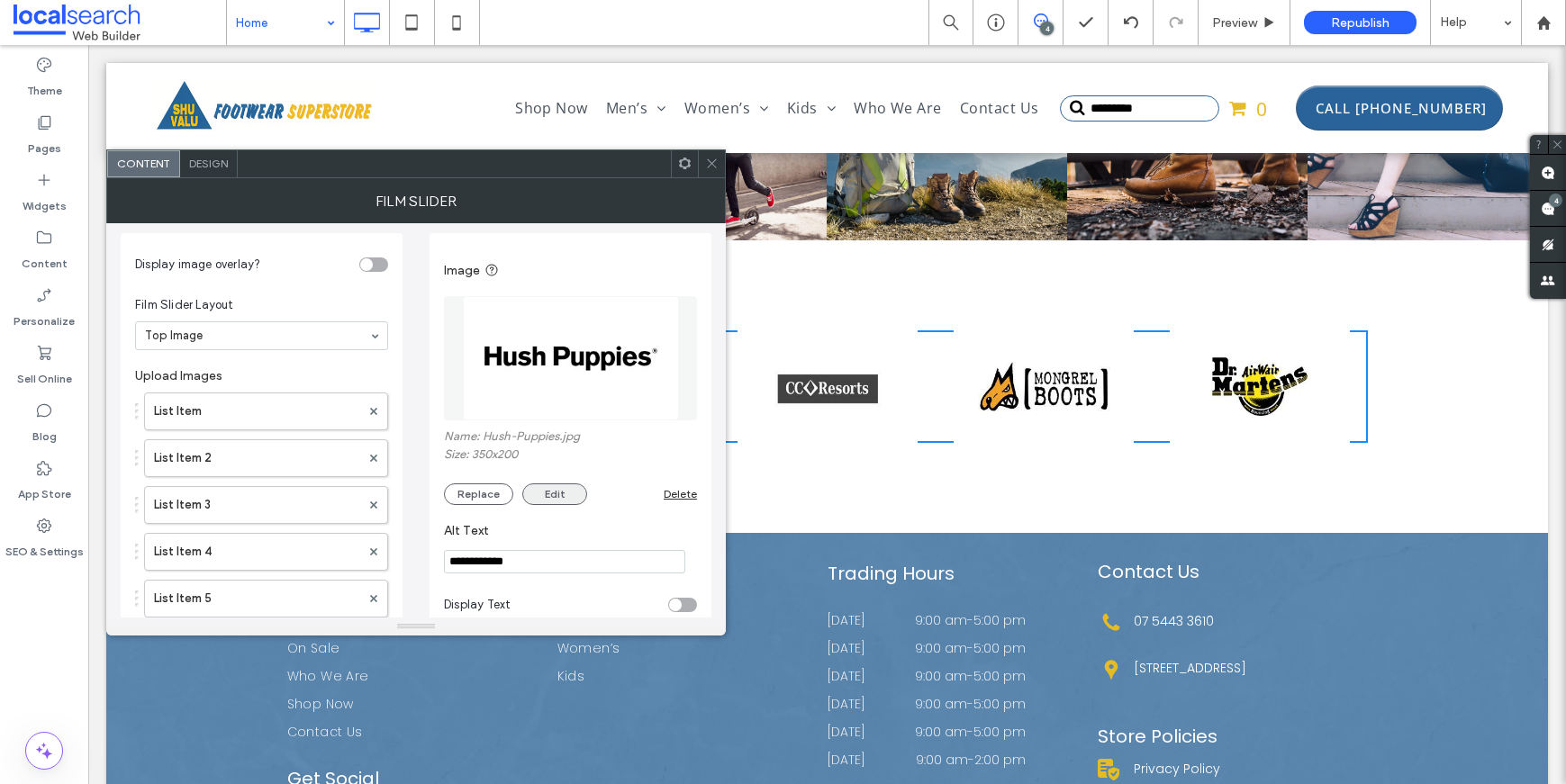
scroll to position [0, 0]
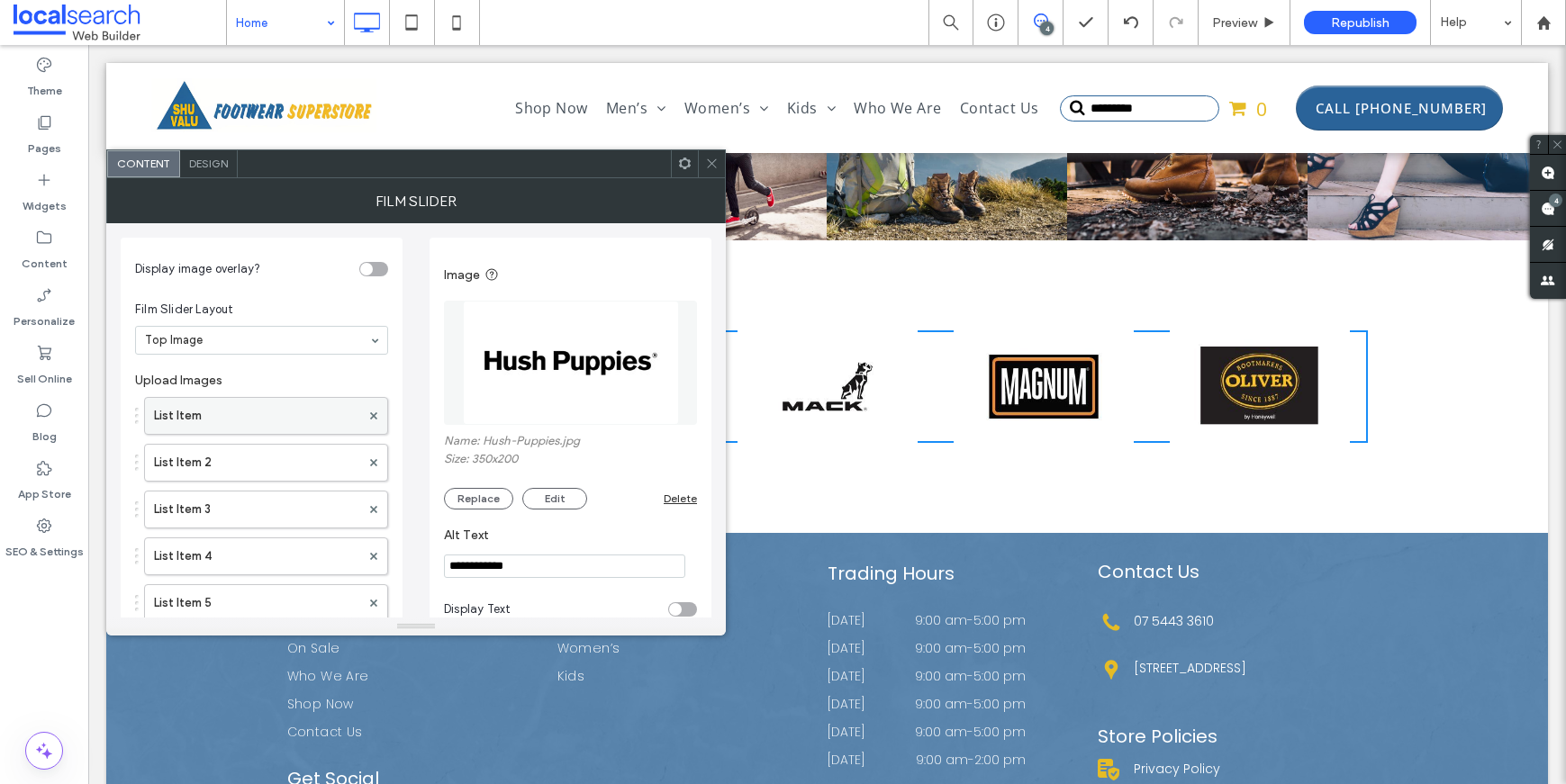
click at [244, 421] on label "List Item" at bounding box center [256, 415] width 206 height 36
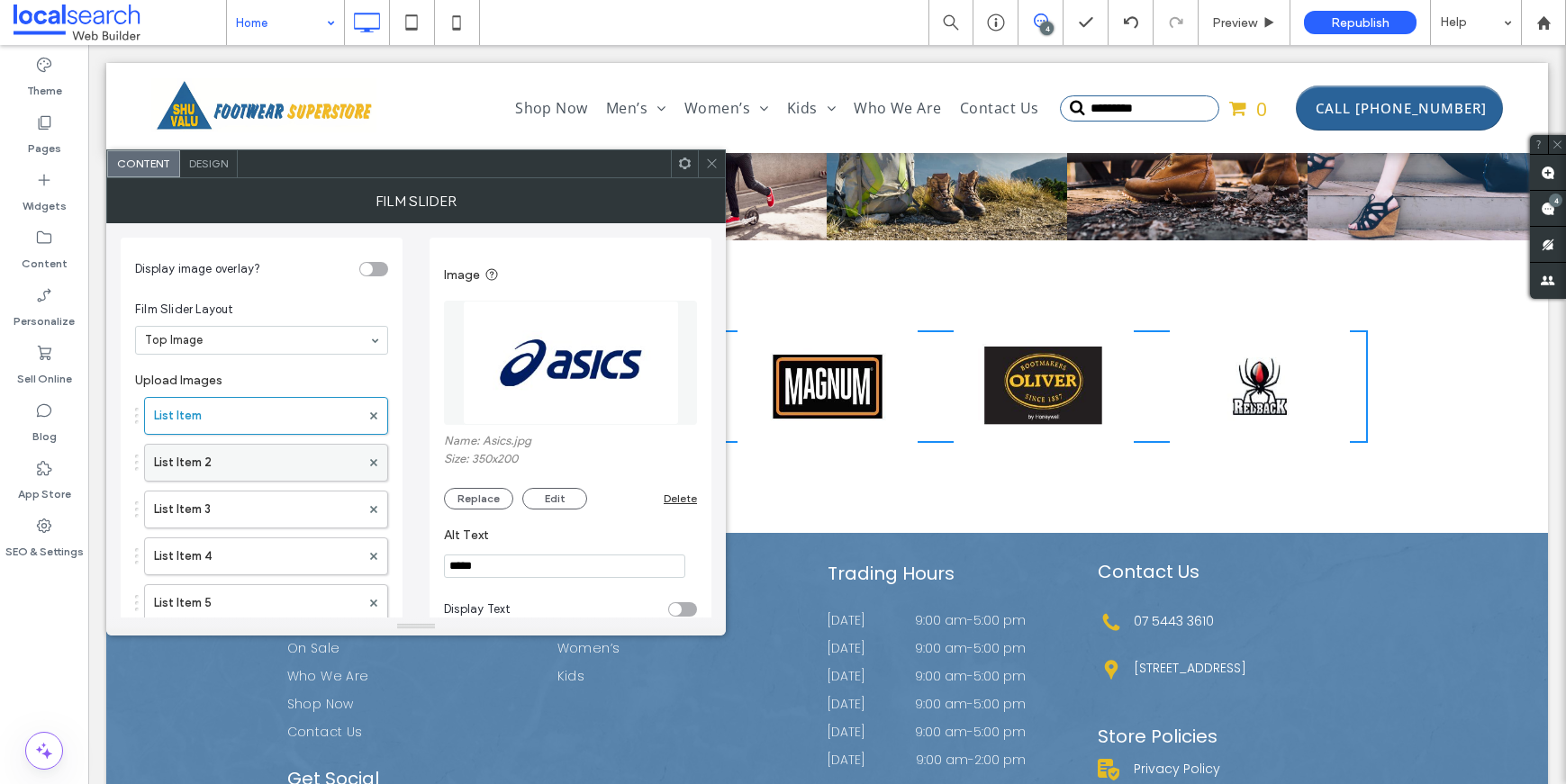
click at [232, 460] on label "List Item 2" at bounding box center [256, 462] width 206 height 36
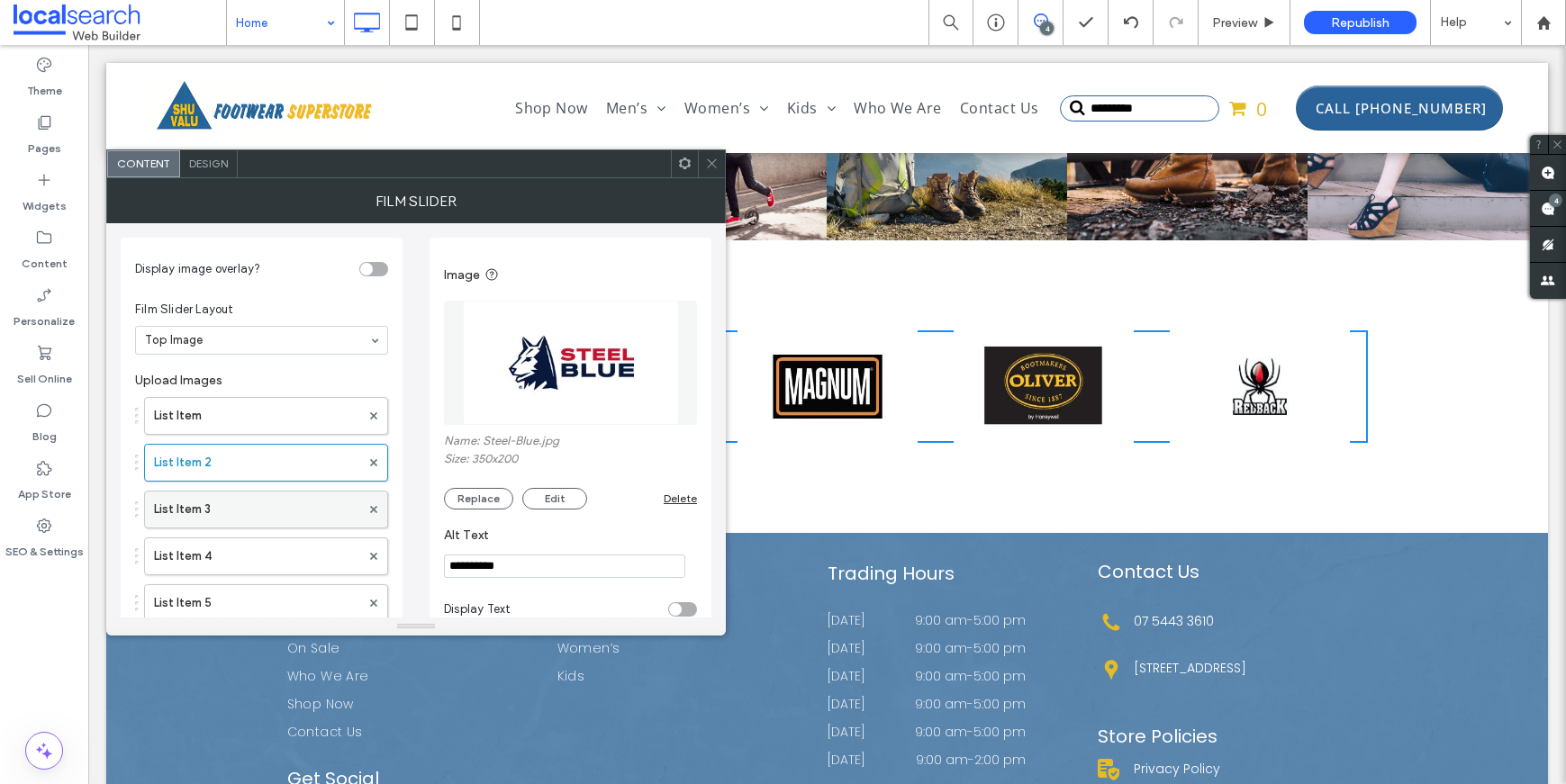
click at [230, 510] on label "List Item 3" at bounding box center [256, 509] width 206 height 36
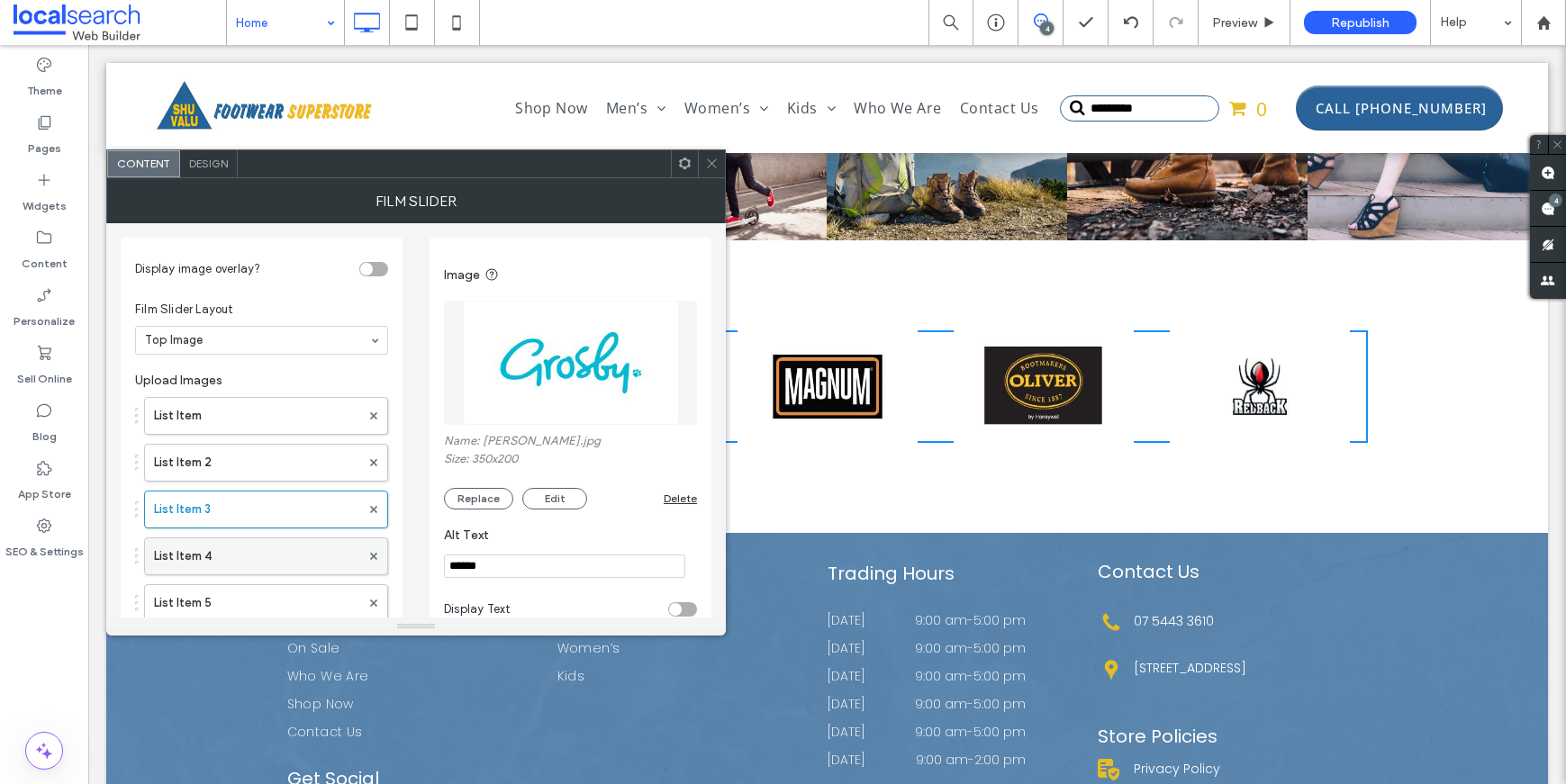
click at [232, 543] on label "List Item 4" at bounding box center [256, 555] width 206 height 36
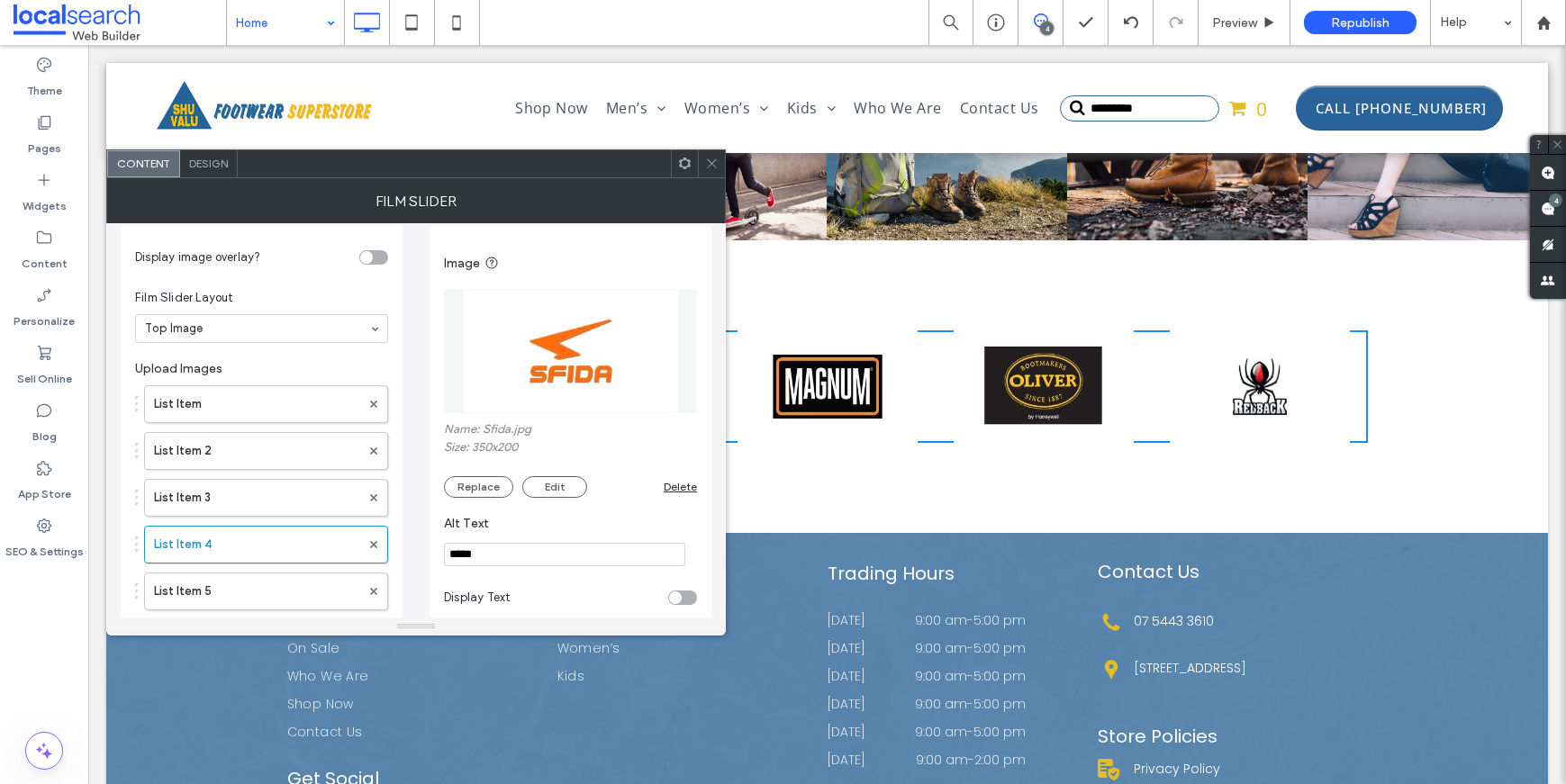
scroll to position [26, 0]
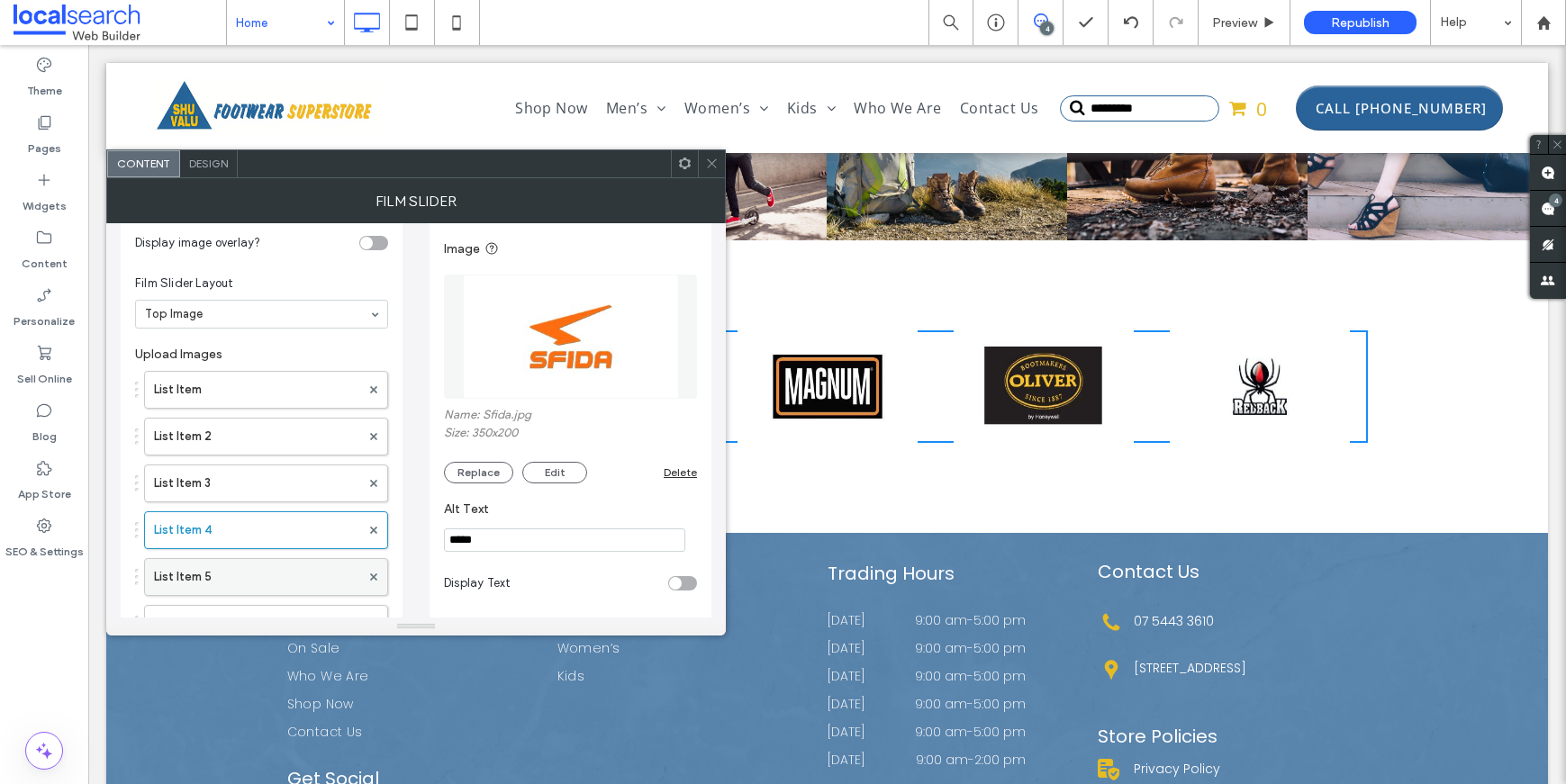
click at [233, 570] on label "List Item 5" at bounding box center [256, 576] width 206 height 36
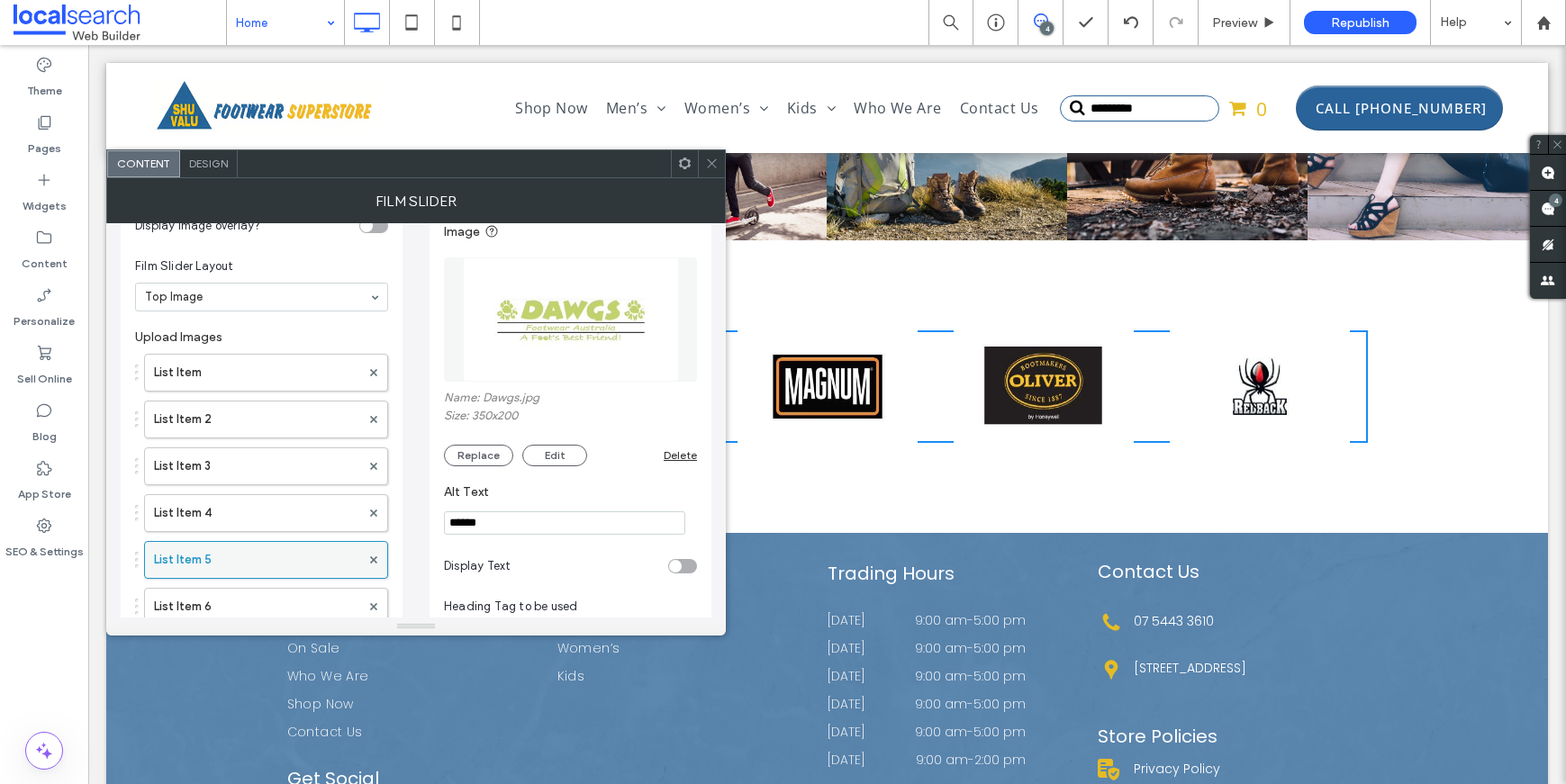
scroll to position [105, 0]
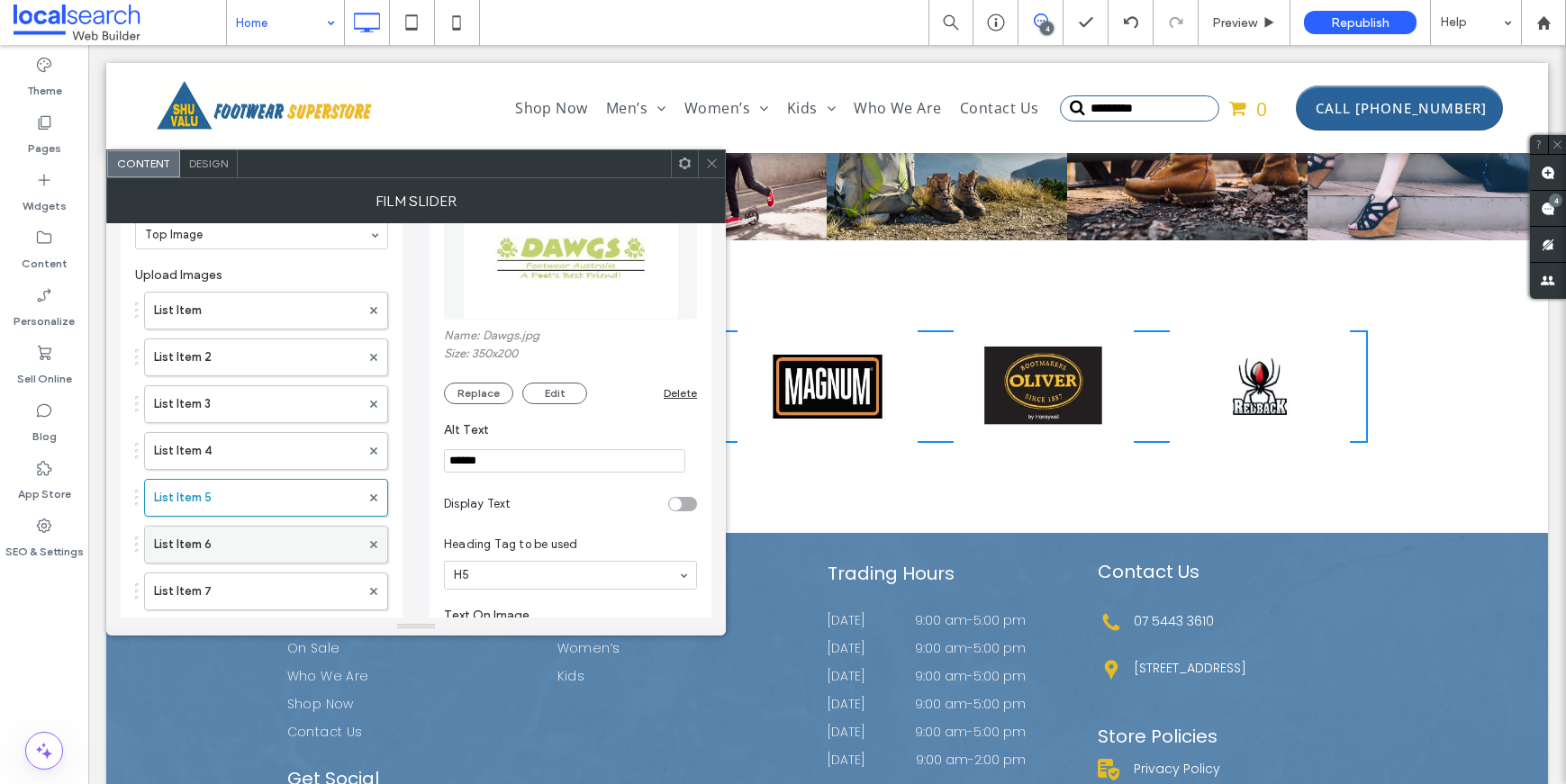
click at [223, 538] on label "List Item 6" at bounding box center [256, 544] width 206 height 36
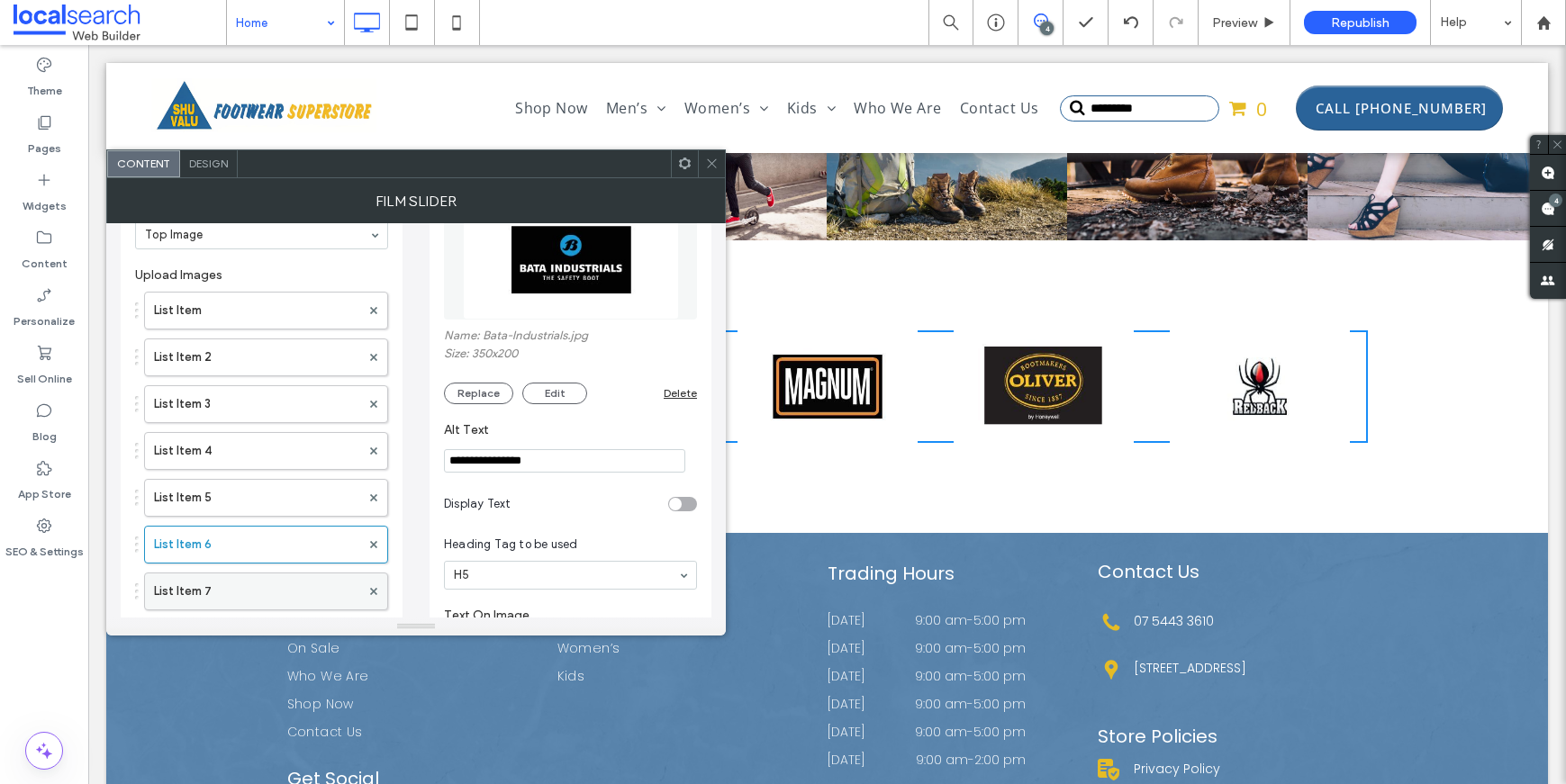
click at [219, 591] on label "List Item 7" at bounding box center [256, 591] width 206 height 36
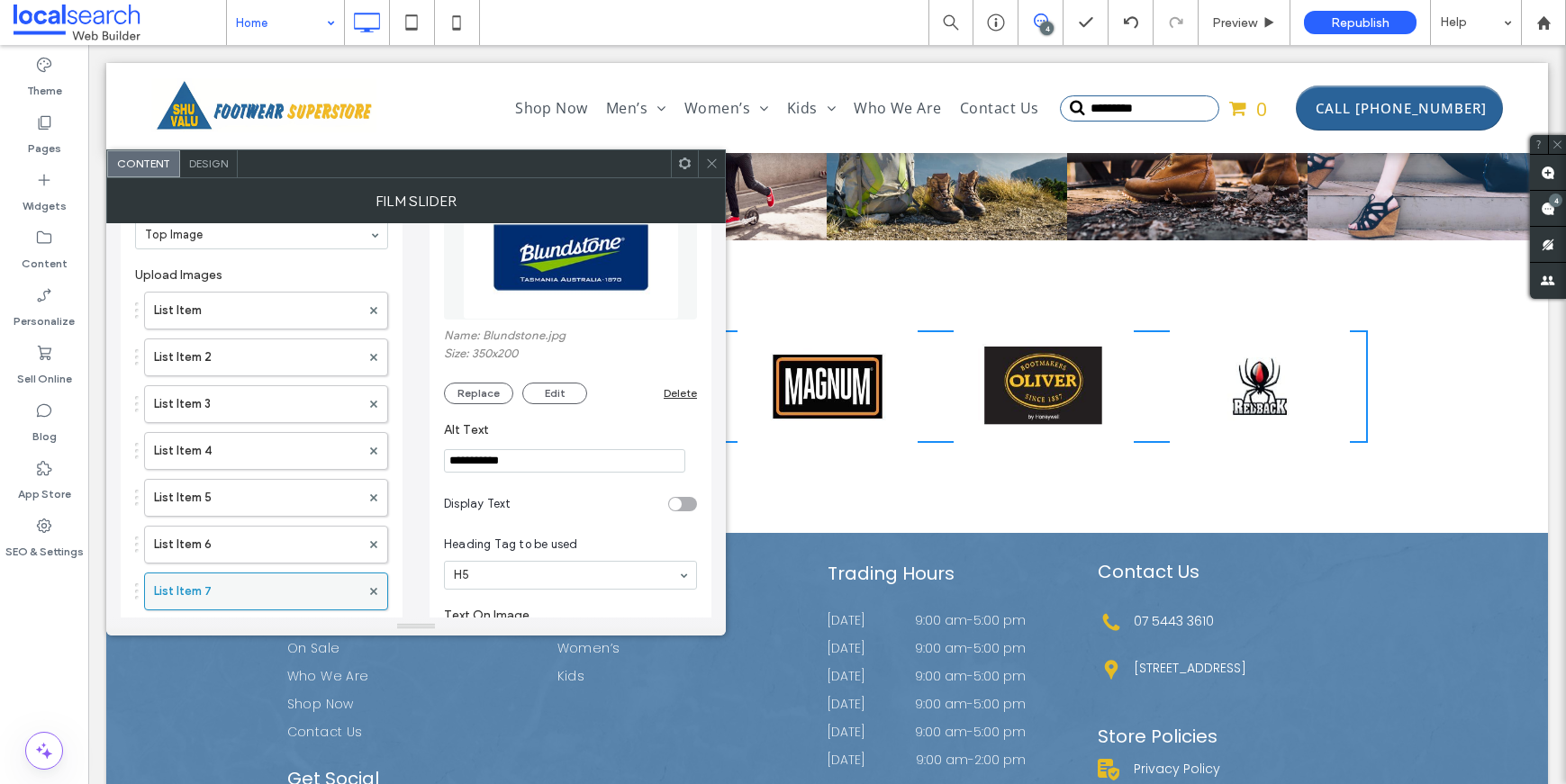
scroll to position [239, 0]
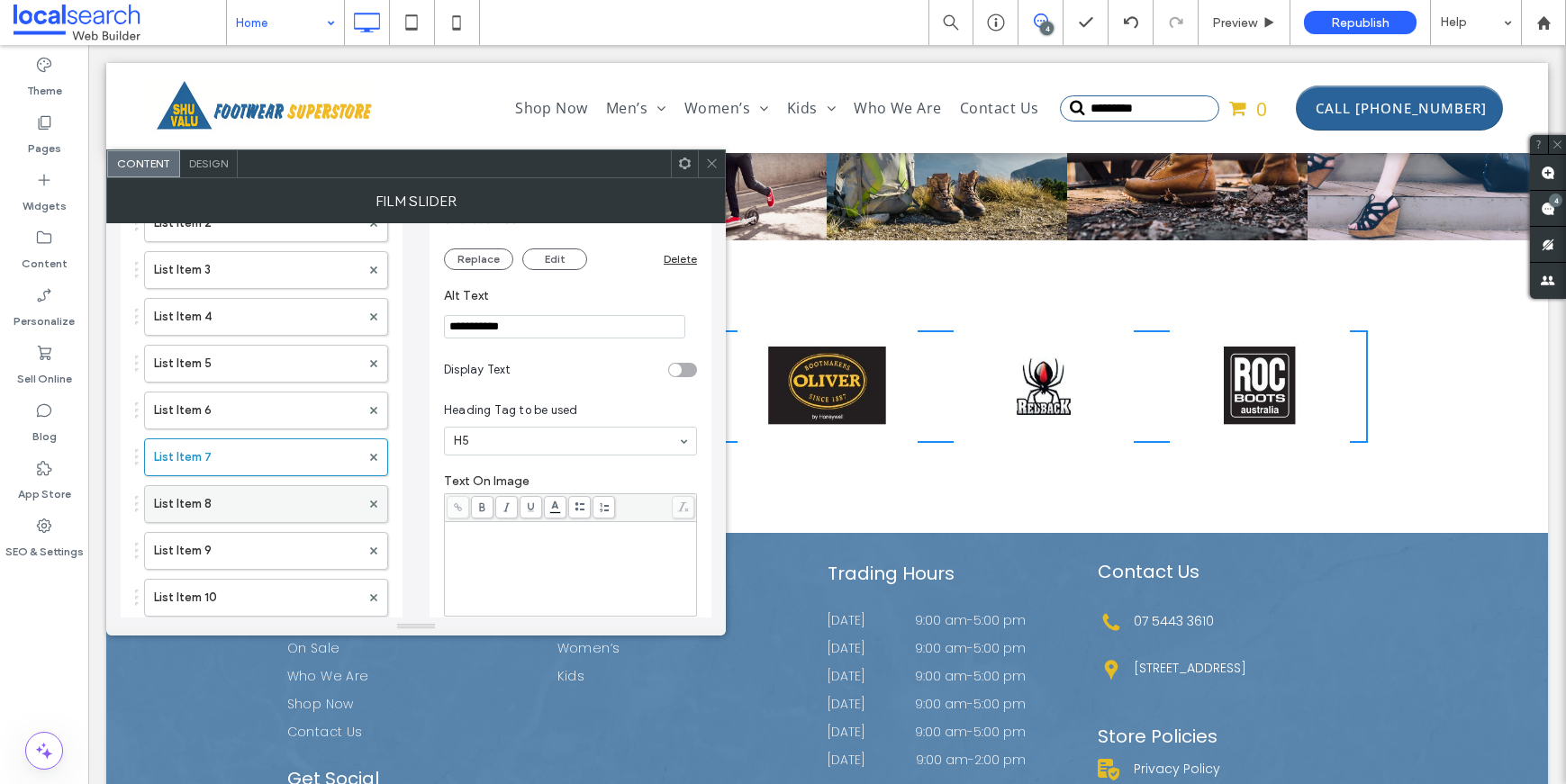
click at [224, 513] on label "List Item 8" at bounding box center [256, 503] width 206 height 36
click at [226, 550] on label "List Item 9" at bounding box center [256, 550] width 206 height 36
click at [222, 587] on label "List Item 10" at bounding box center [256, 597] width 206 height 36
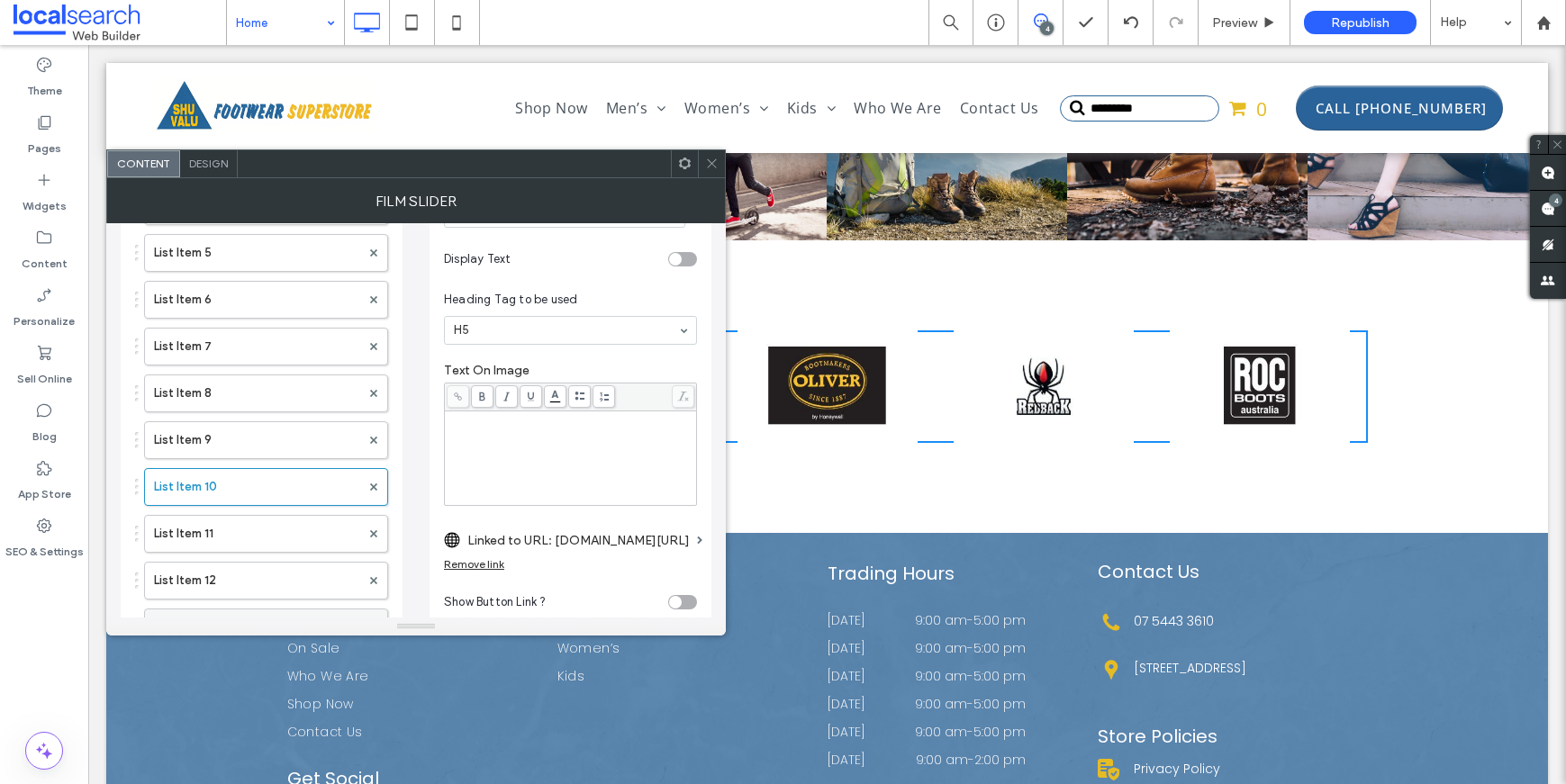
scroll to position [393, 0]
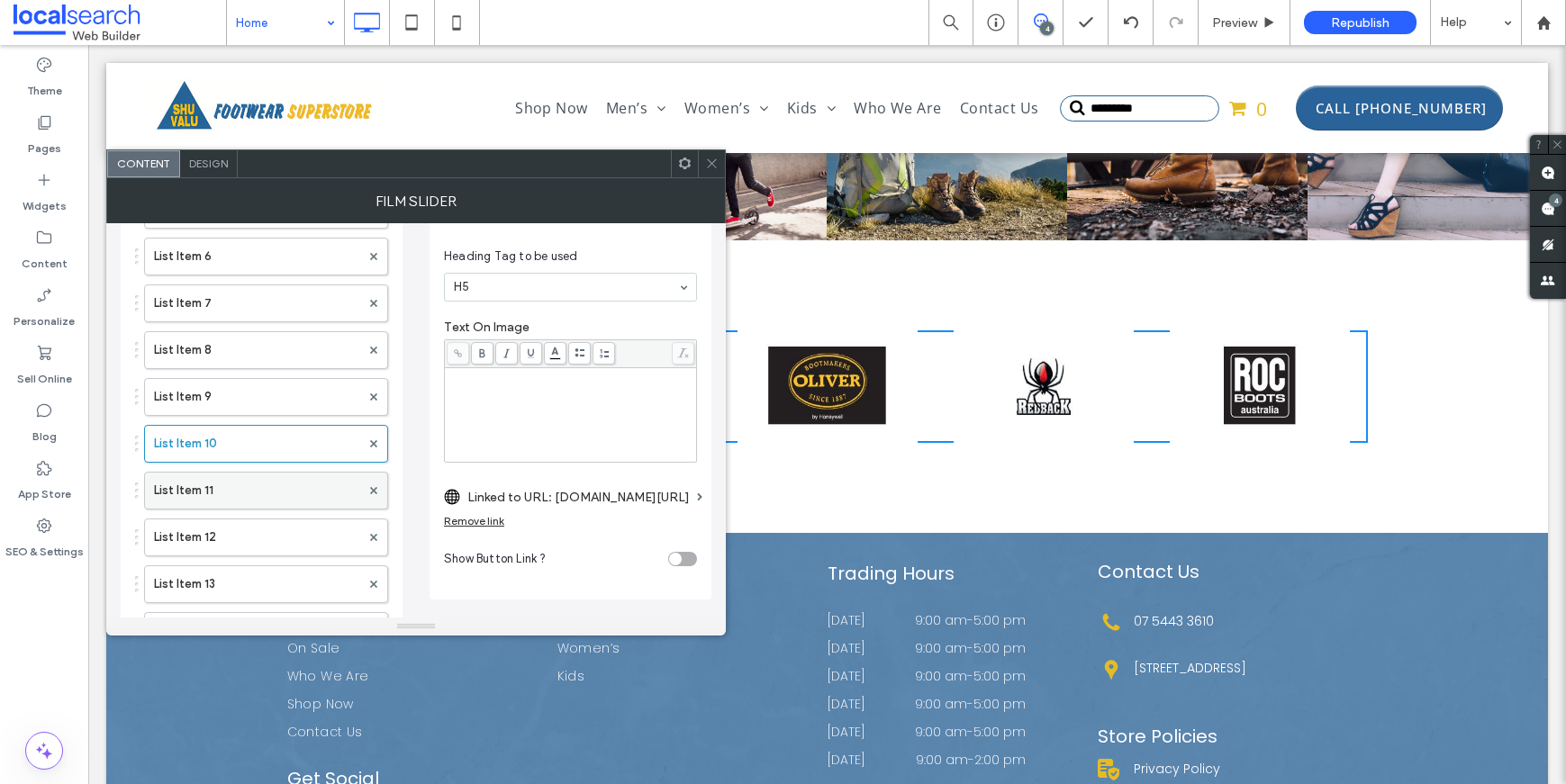
click at [224, 486] on label "List Item 11" at bounding box center [256, 490] width 206 height 36
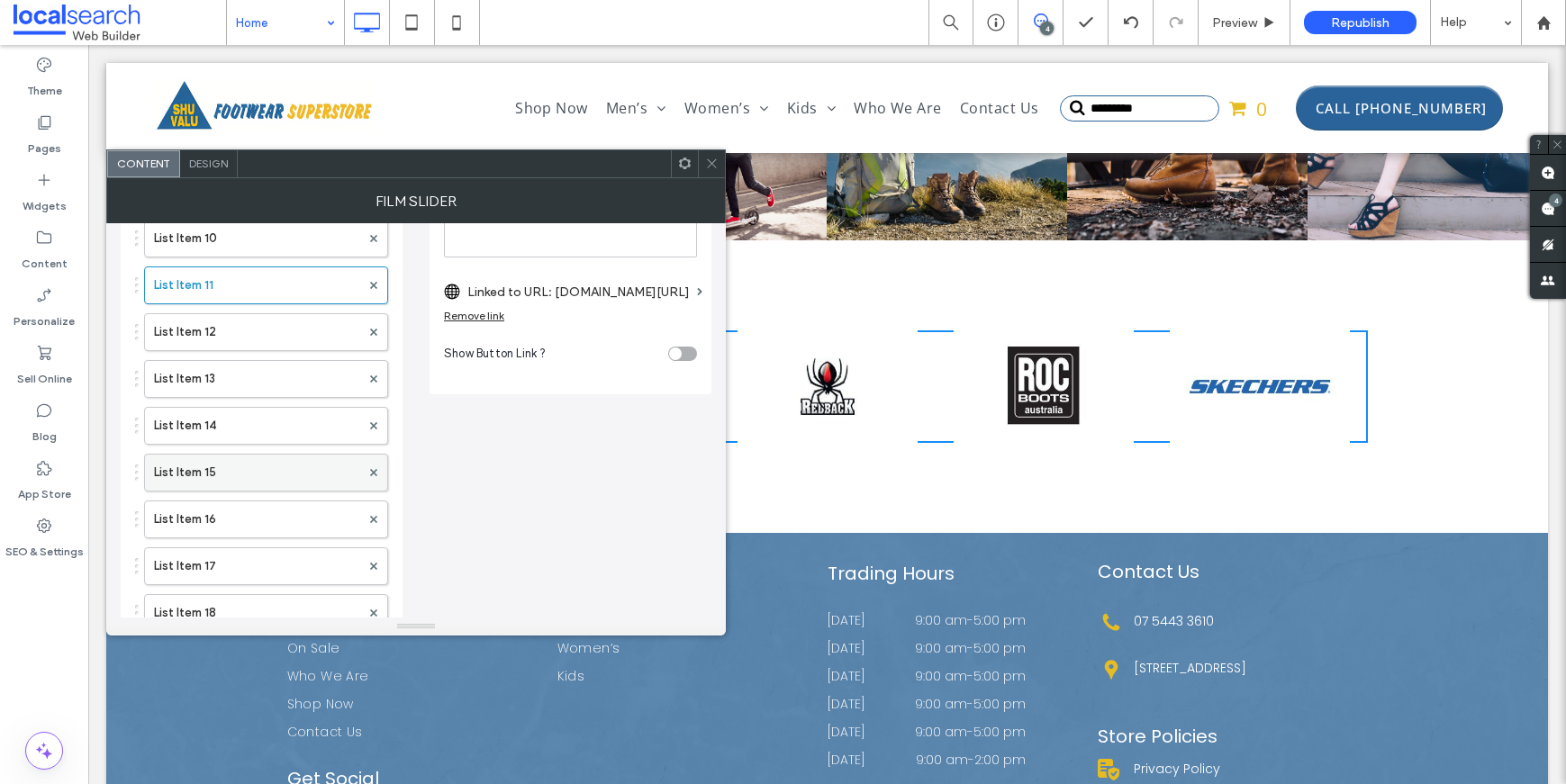
scroll to position [602, 0]
click at [219, 324] on label "List Item 12" at bounding box center [256, 329] width 206 height 36
click at [251, 388] on label "List Item 13" at bounding box center [256, 376] width 206 height 36
click at [242, 416] on label "List Item 14" at bounding box center [256, 422] width 206 height 36
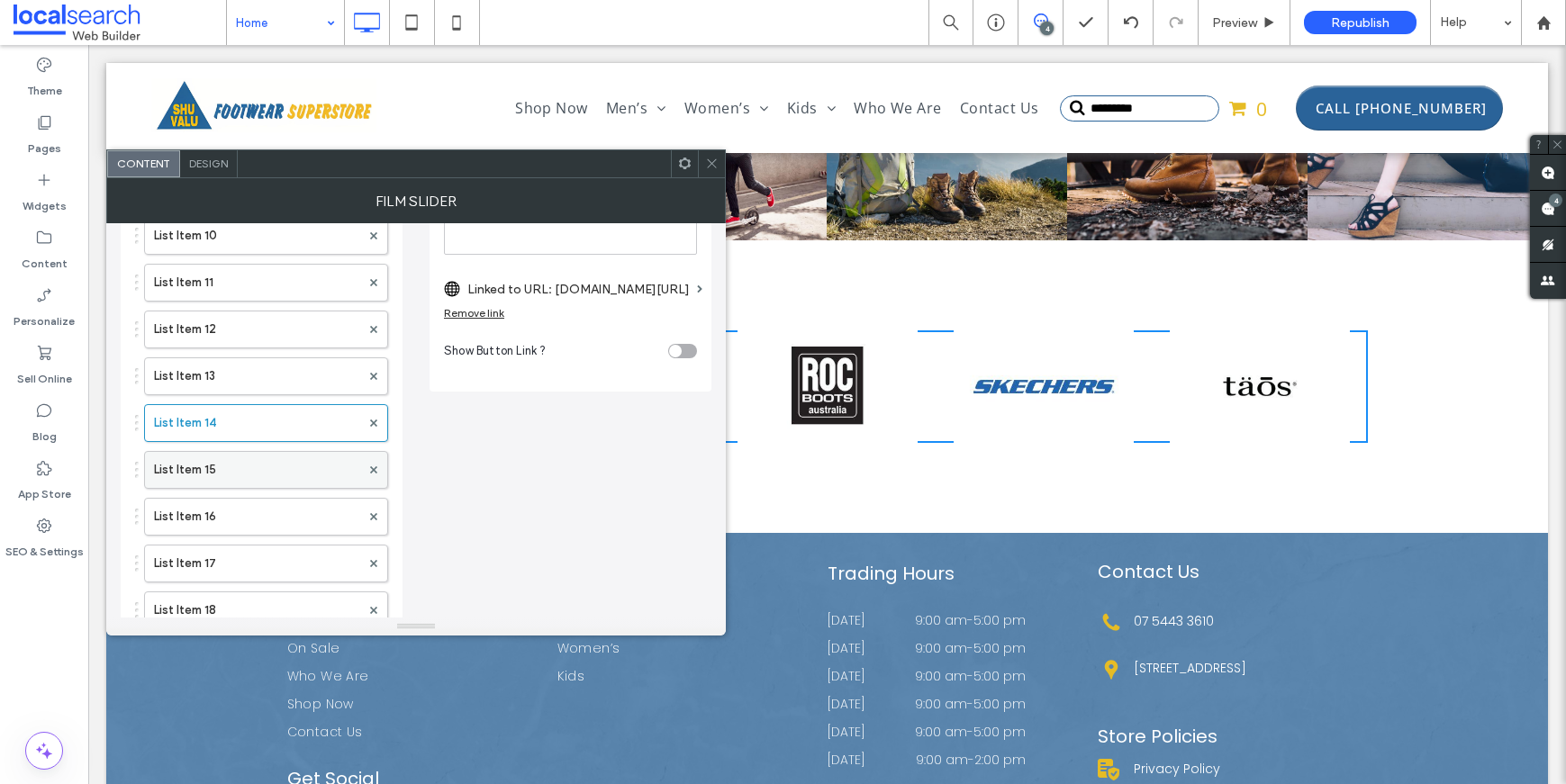
click at [234, 455] on label "List Item 15" at bounding box center [256, 469] width 206 height 36
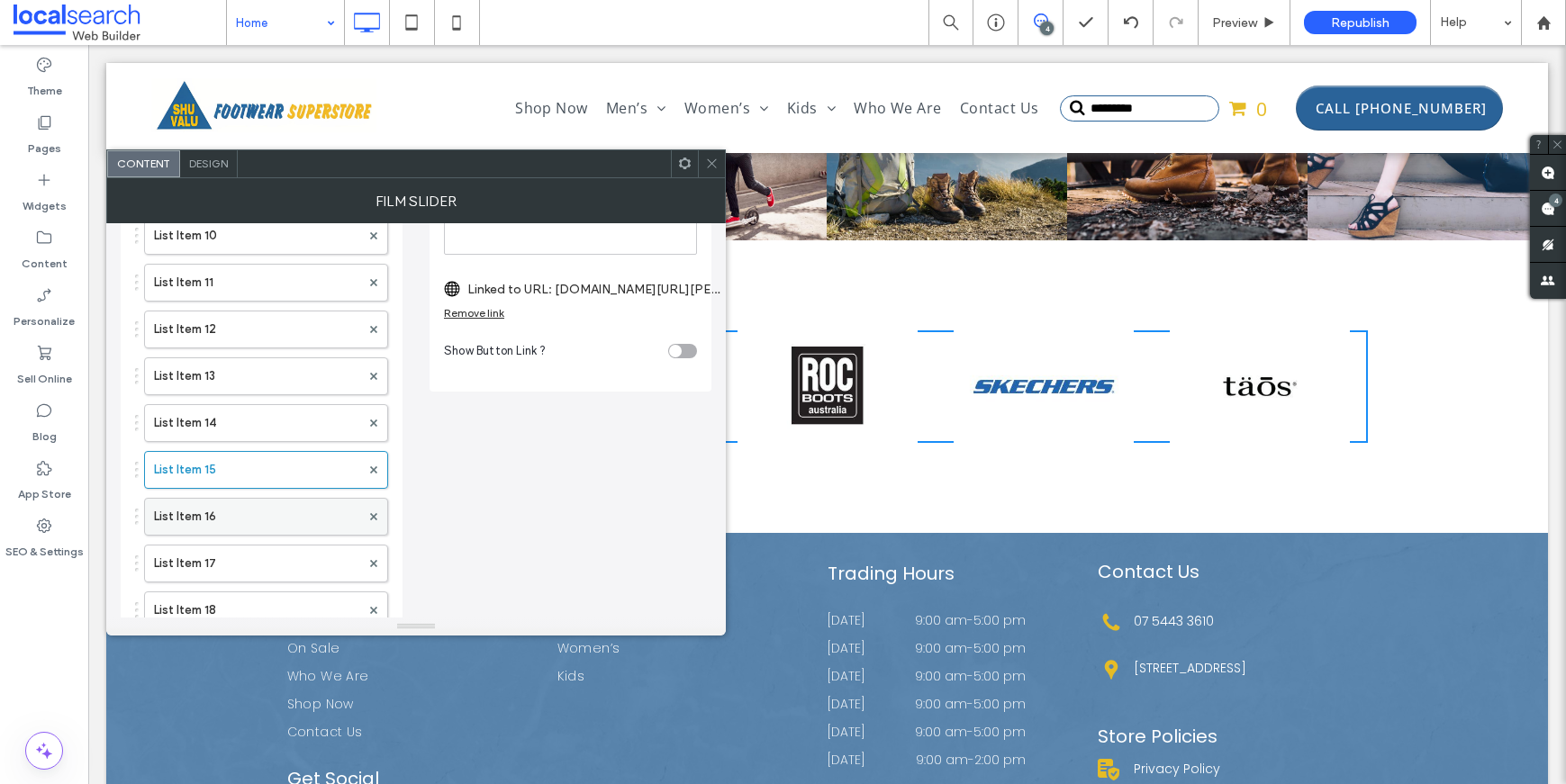
click at [234, 502] on label "List Item 16" at bounding box center [256, 516] width 206 height 36
click at [230, 540] on div "List Item List Item 2 List Item 3 List Item 4 List Item 5 List Item 6 List Item…" at bounding box center [262, 489] width 253 height 1404
click at [227, 555] on label "List Item 17" at bounding box center [256, 563] width 206 height 36
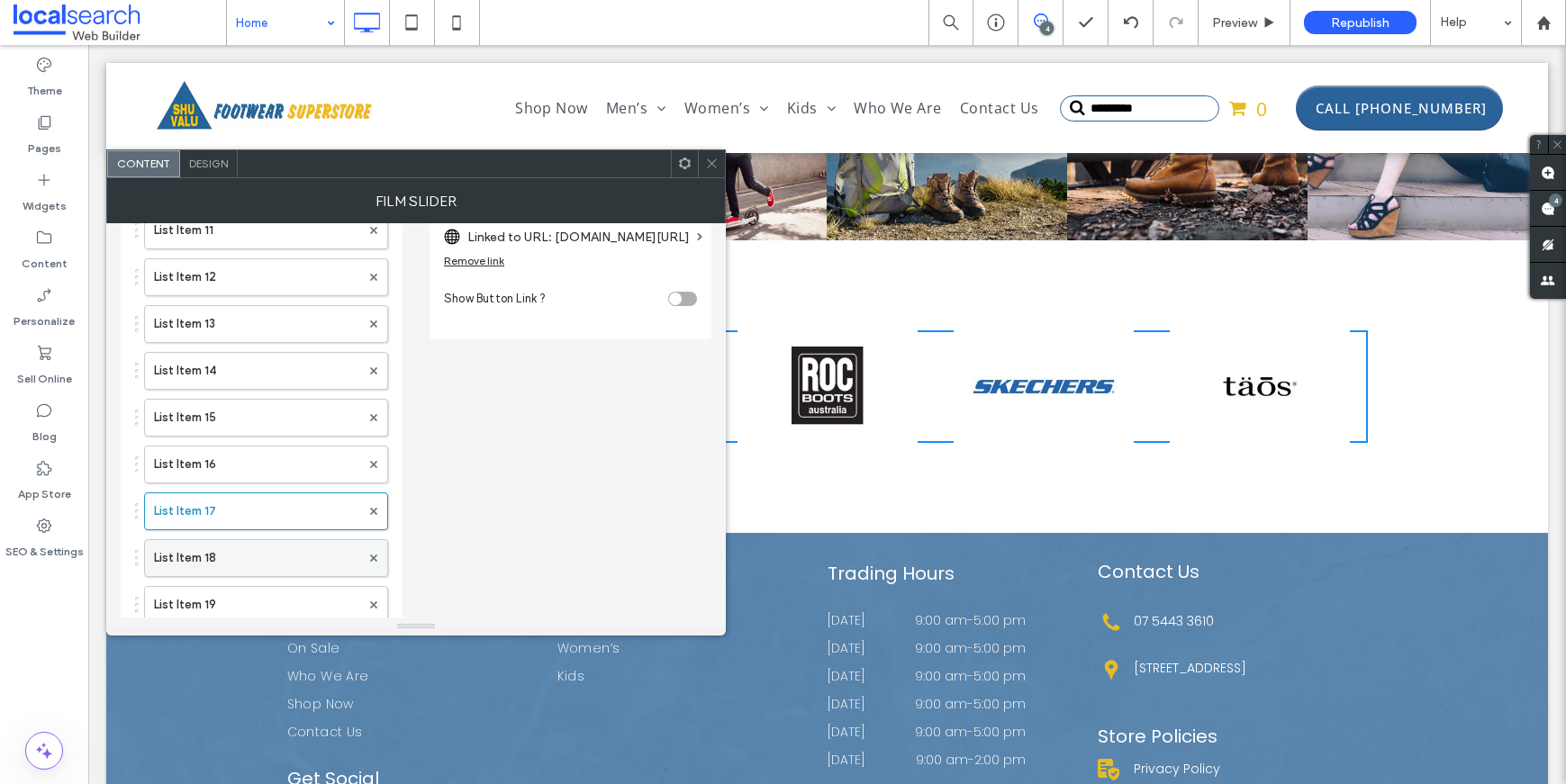
click at [223, 568] on label "List Item 18" at bounding box center [256, 557] width 206 height 36
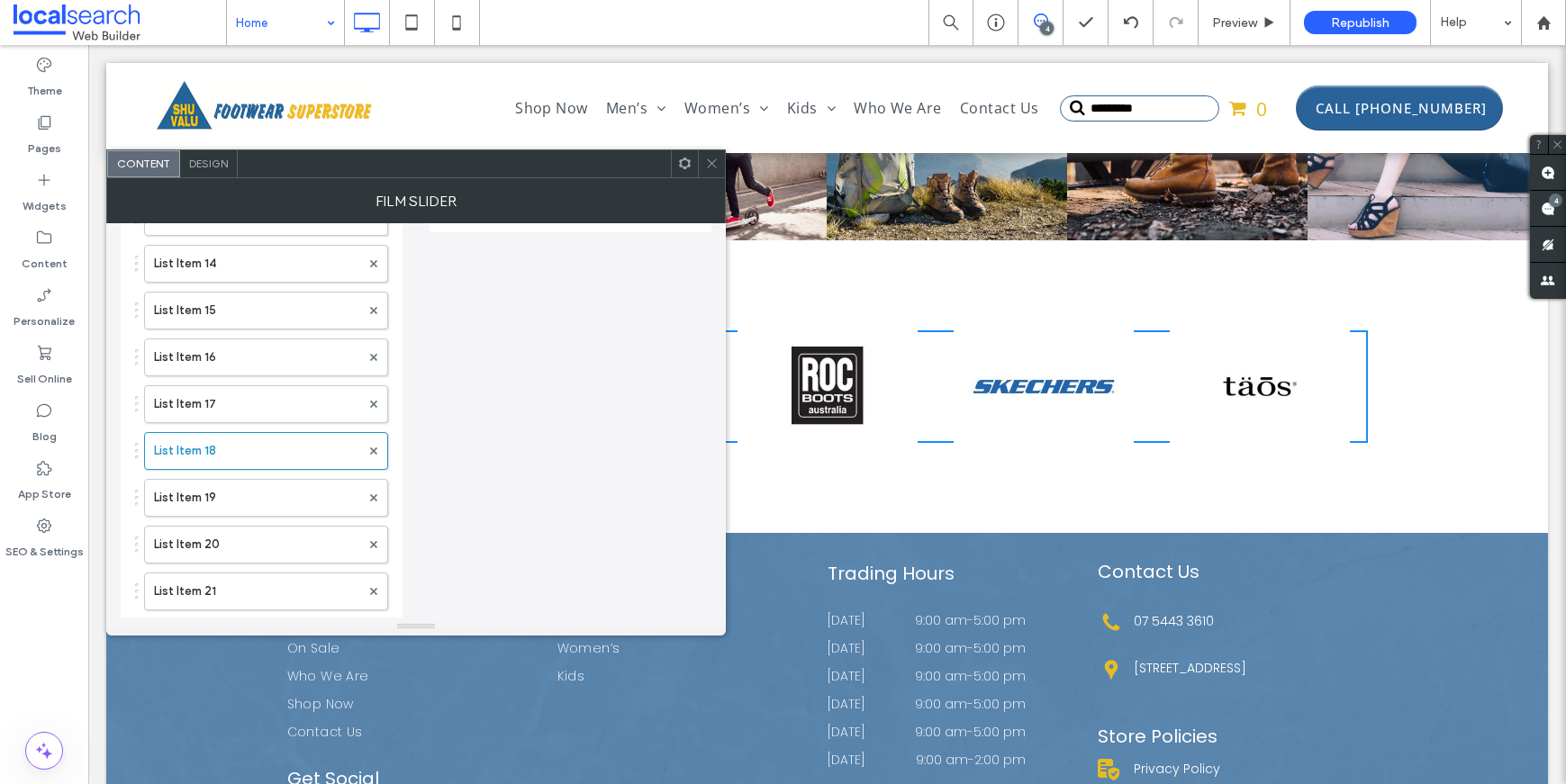
scroll to position [841, 0]
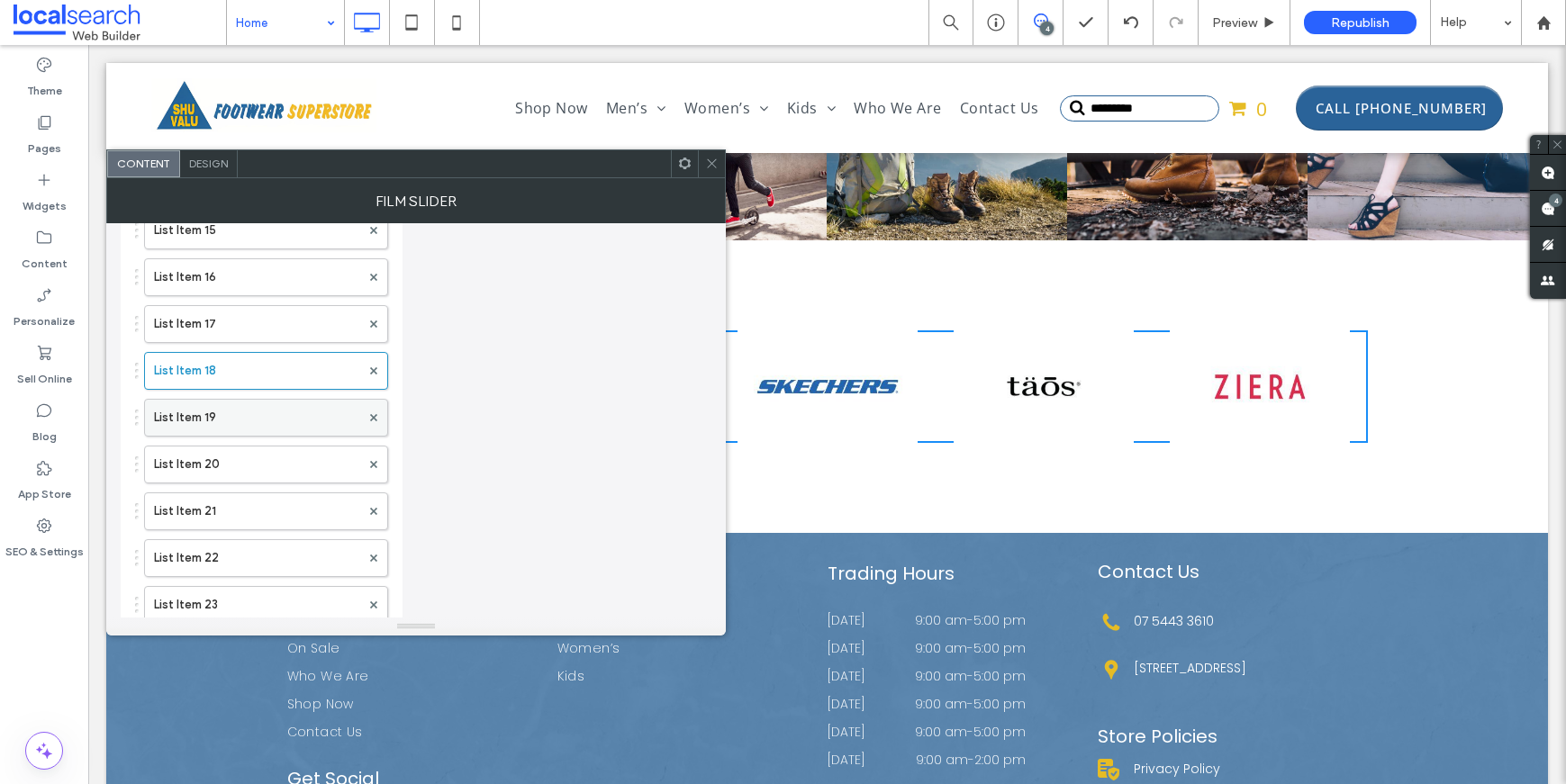
click at [213, 406] on label "List Item 19" at bounding box center [256, 417] width 206 height 36
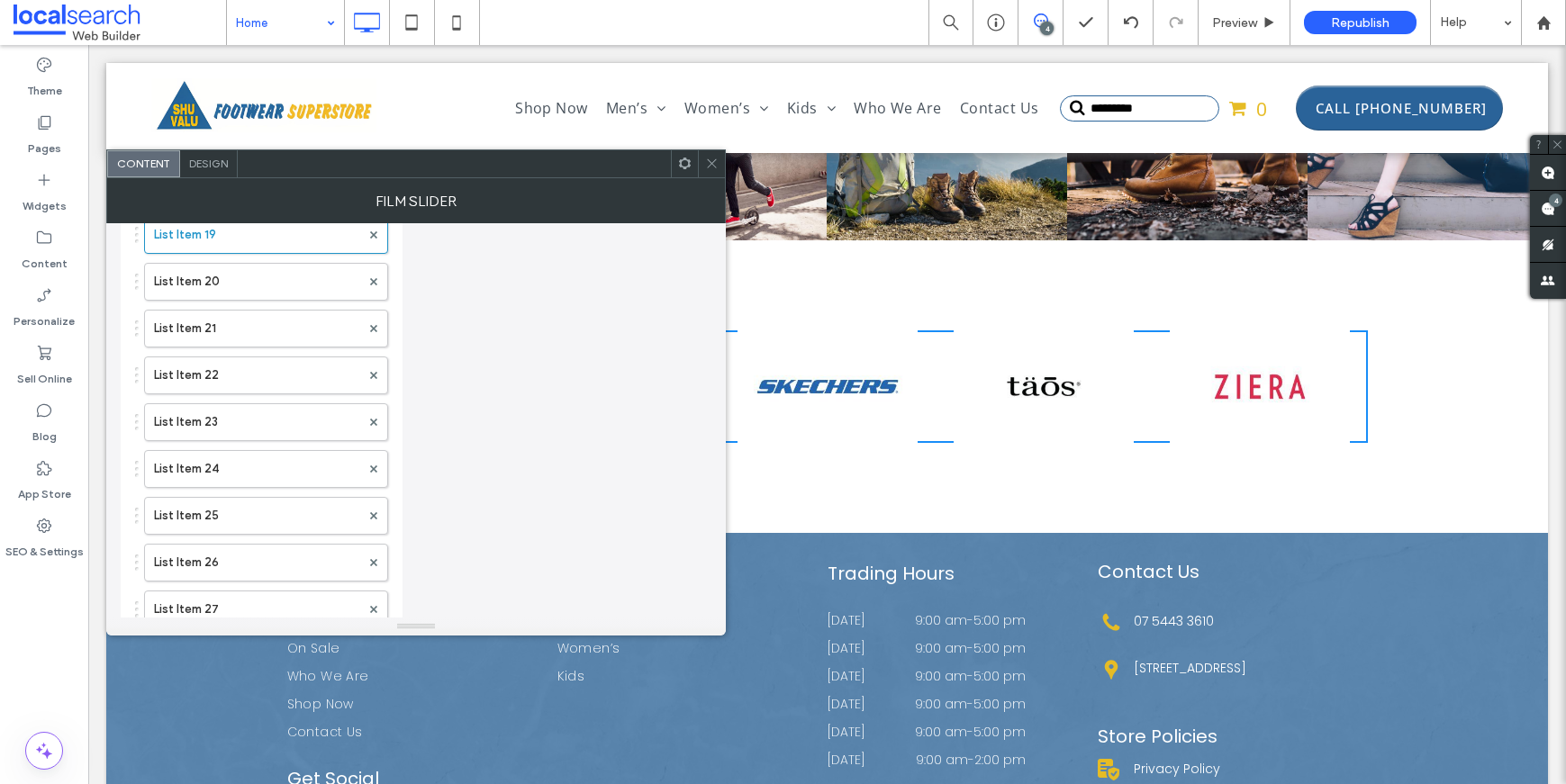
scroll to position [1022, 0]
click at [236, 276] on label "List Item 20" at bounding box center [256, 283] width 206 height 36
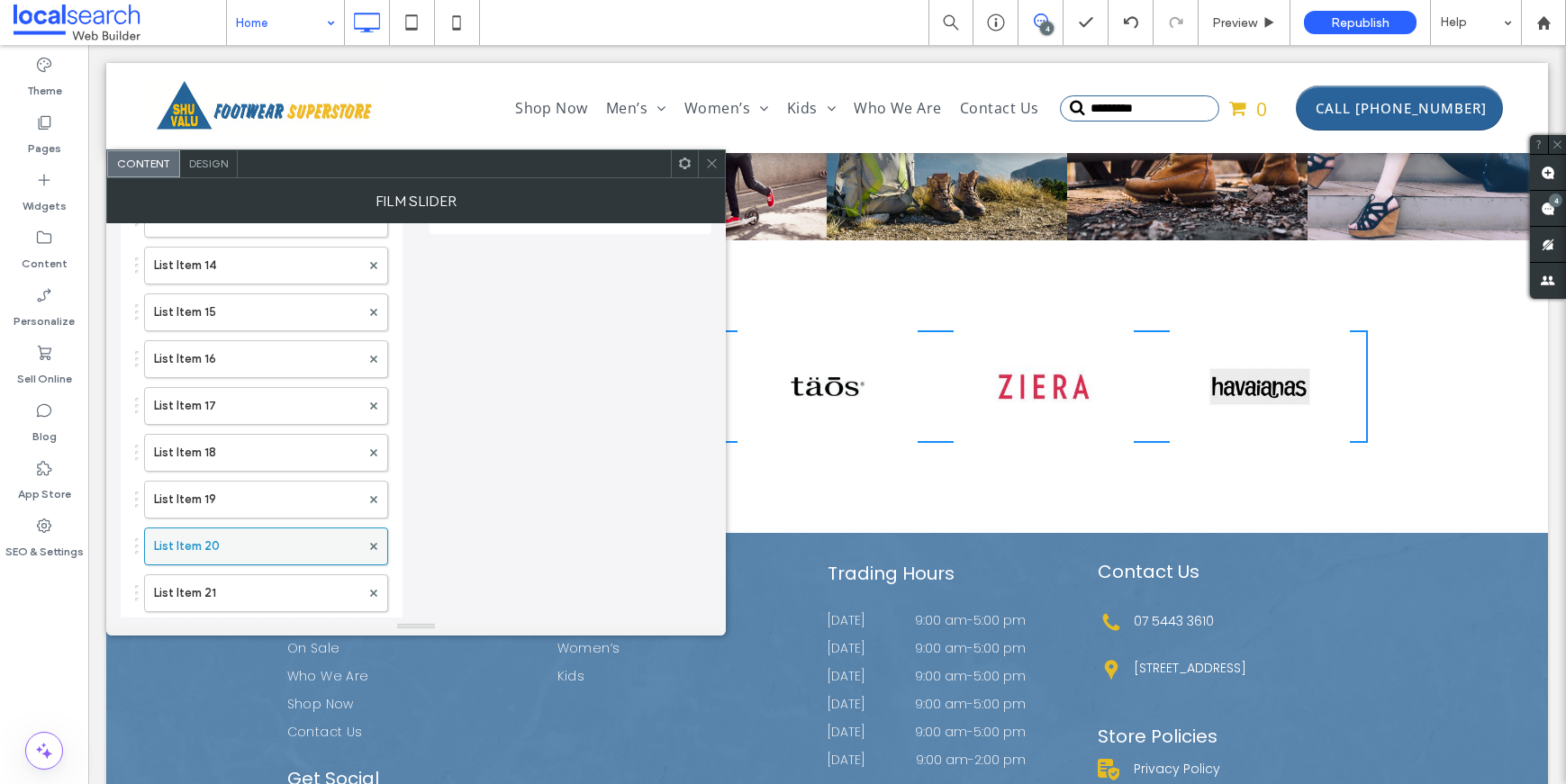
scroll to position [776, 0]
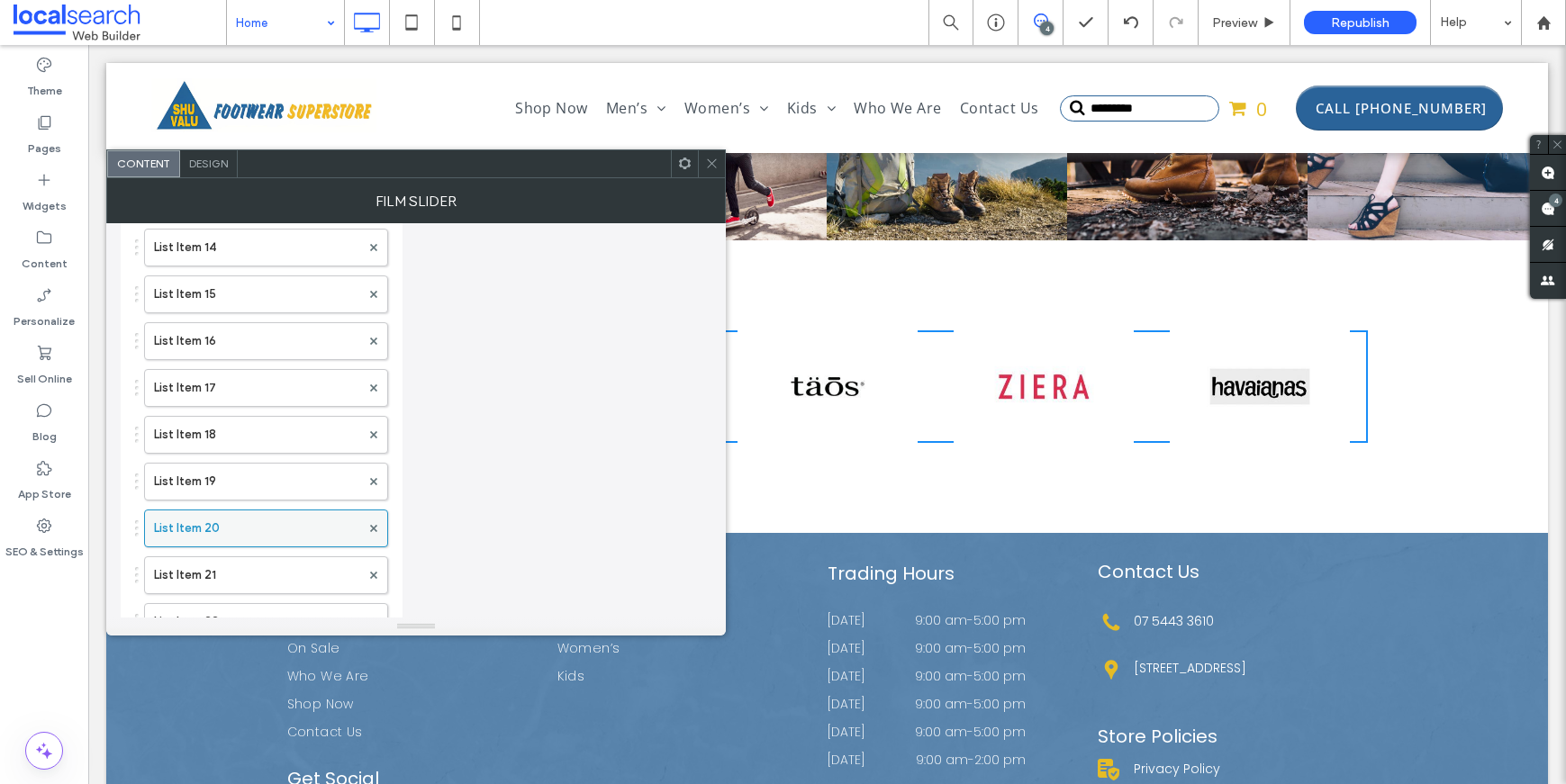
click at [367, 532] on div at bounding box center [374, 528] width 27 height 27
click at [371, 530] on icon at bounding box center [373, 527] width 7 height 7
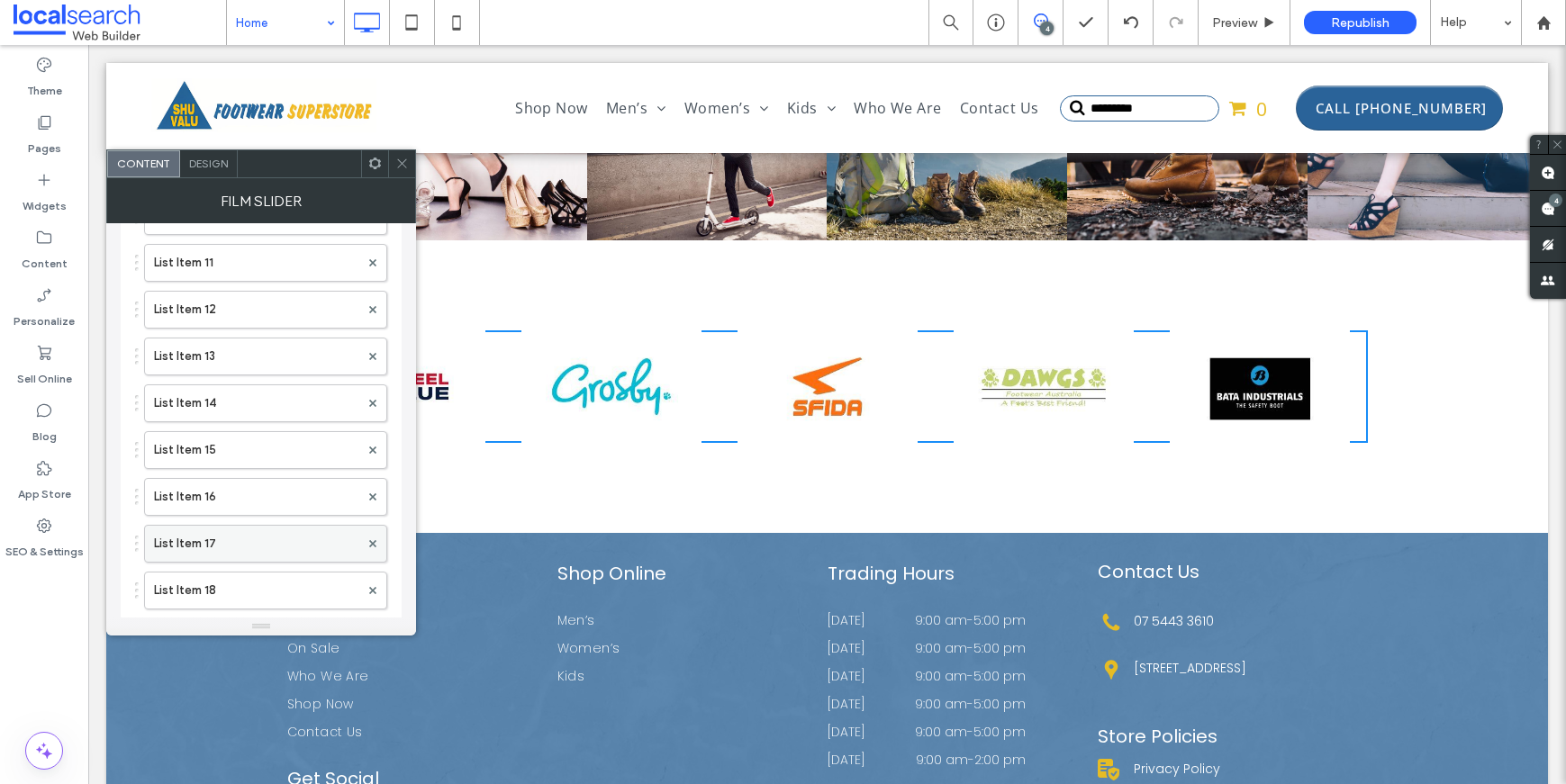
scroll to position [625, 0]
click at [228, 558] on div "List Item List Item 2 List Item 3 List Item 4 List Item 5 List Item 6 List Item…" at bounding box center [261, 442] width 252 height 1358
click at [228, 540] on label "List Item 17" at bounding box center [256, 540] width 206 height 36
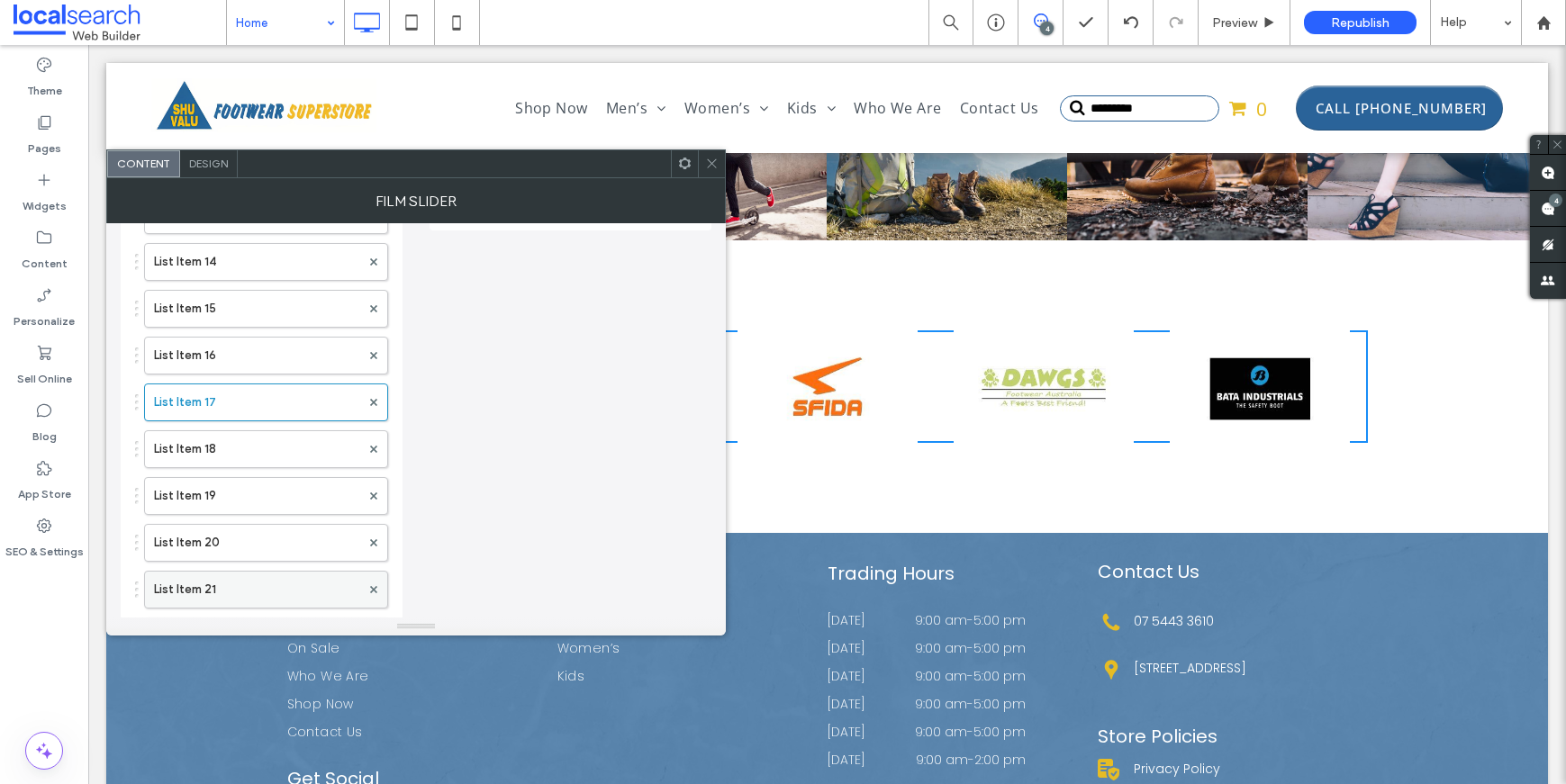
scroll to position [852, 0]
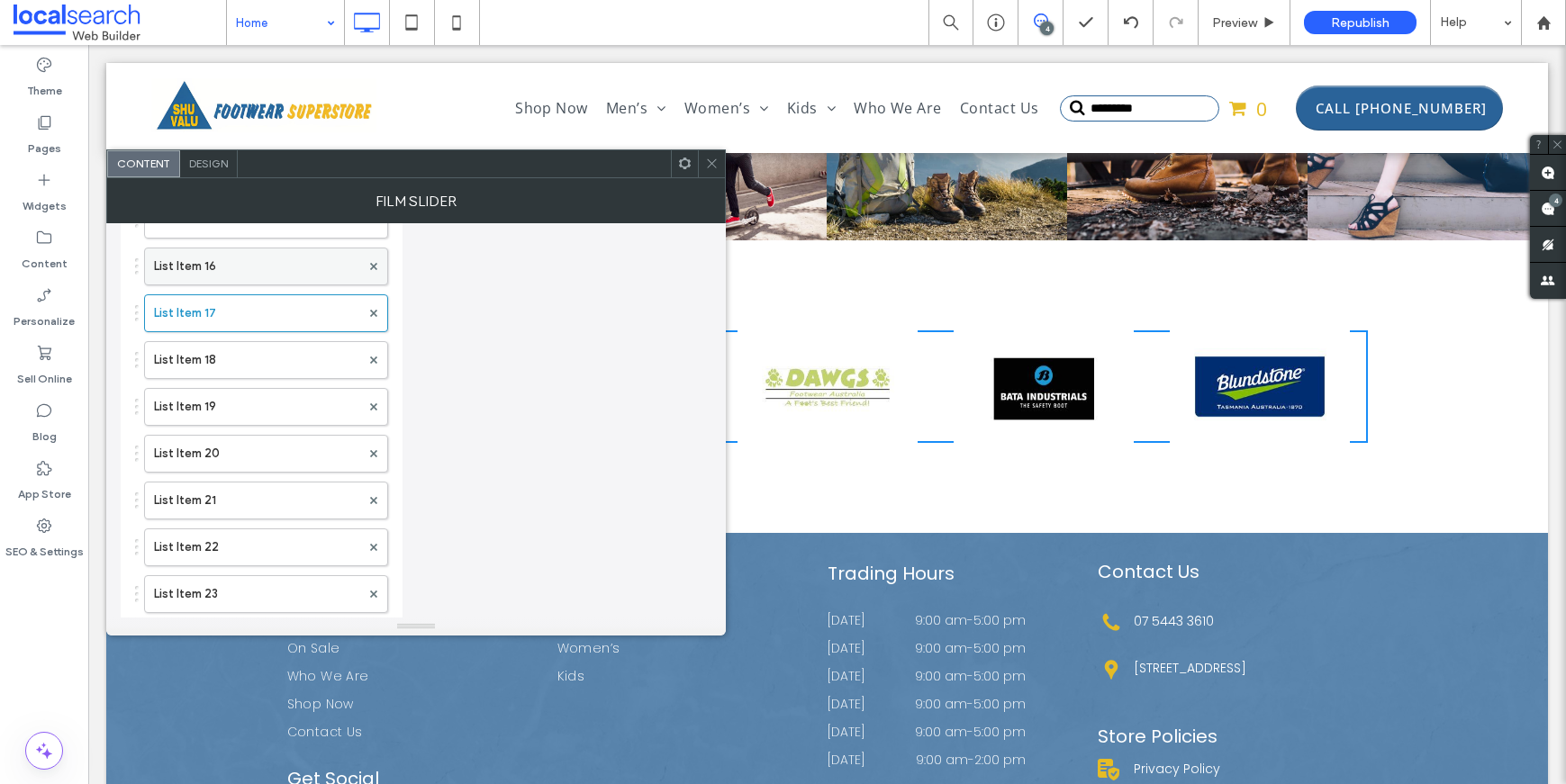
click at [232, 274] on label "List Item 16" at bounding box center [256, 266] width 206 height 36
click at [235, 392] on label "List Item 18" at bounding box center [256, 406] width 206 height 36
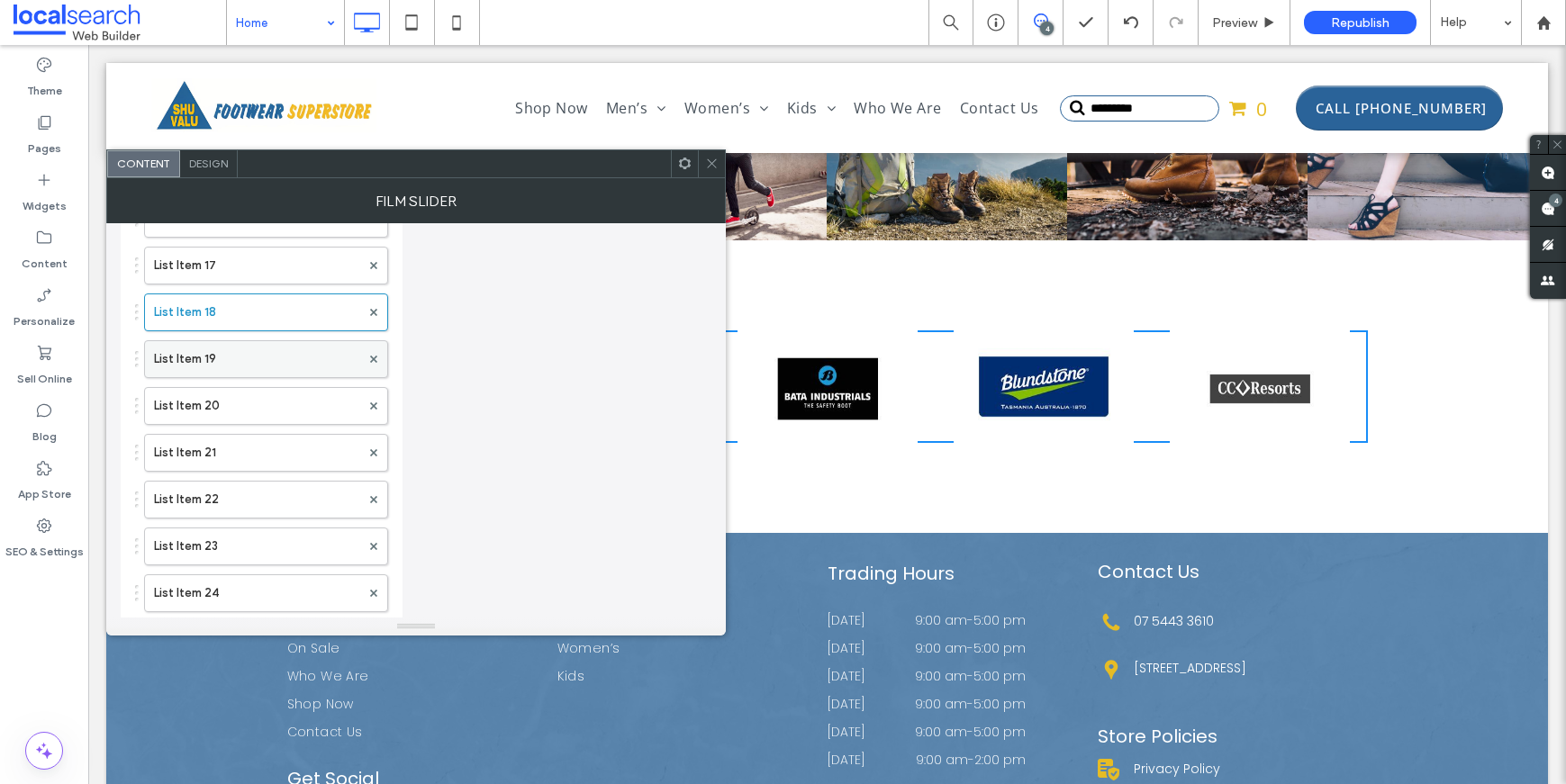
click at [230, 357] on label "List Item 19" at bounding box center [256, 358] width 206 height 36
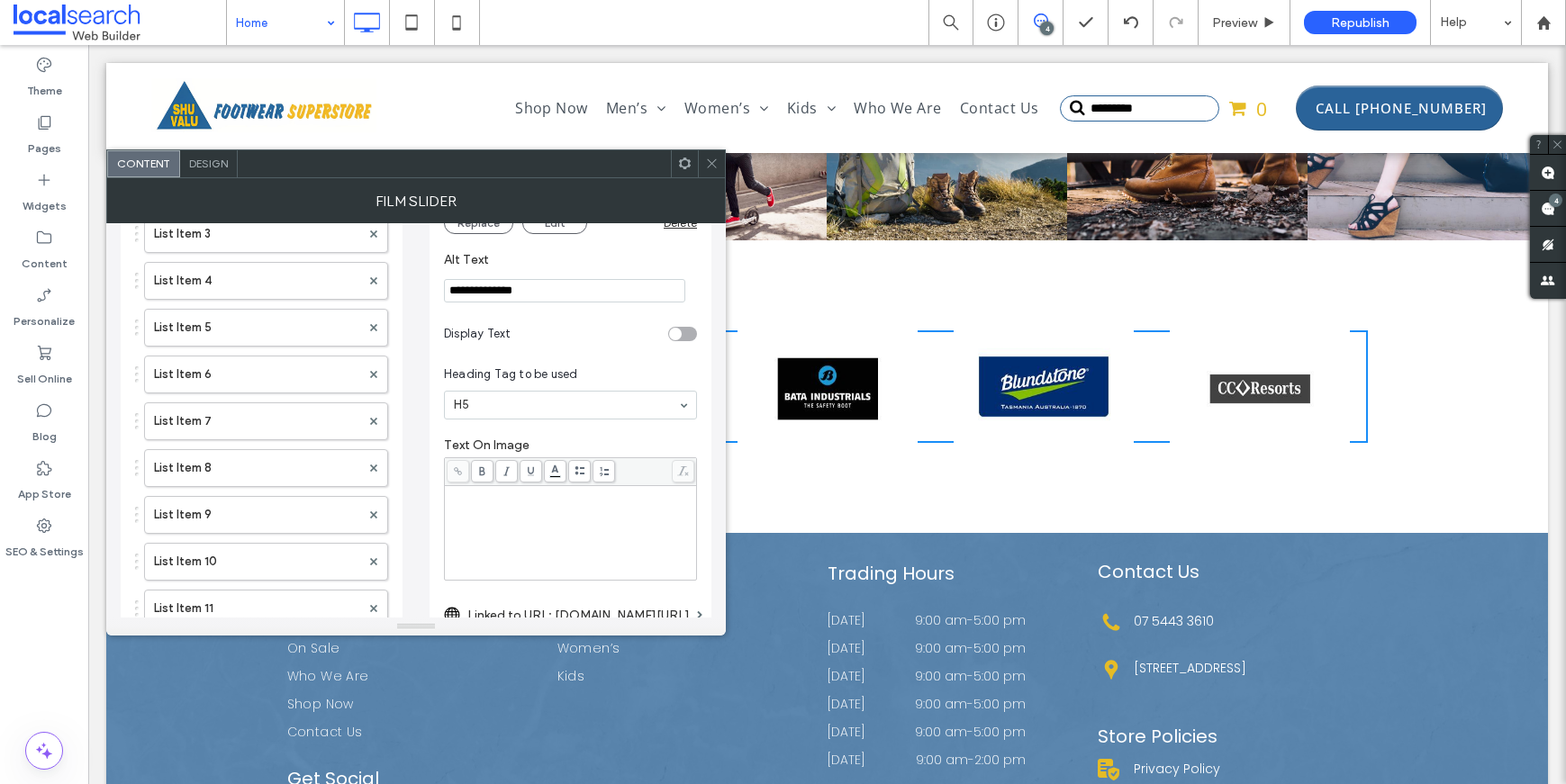
scroll to position [0, 0]
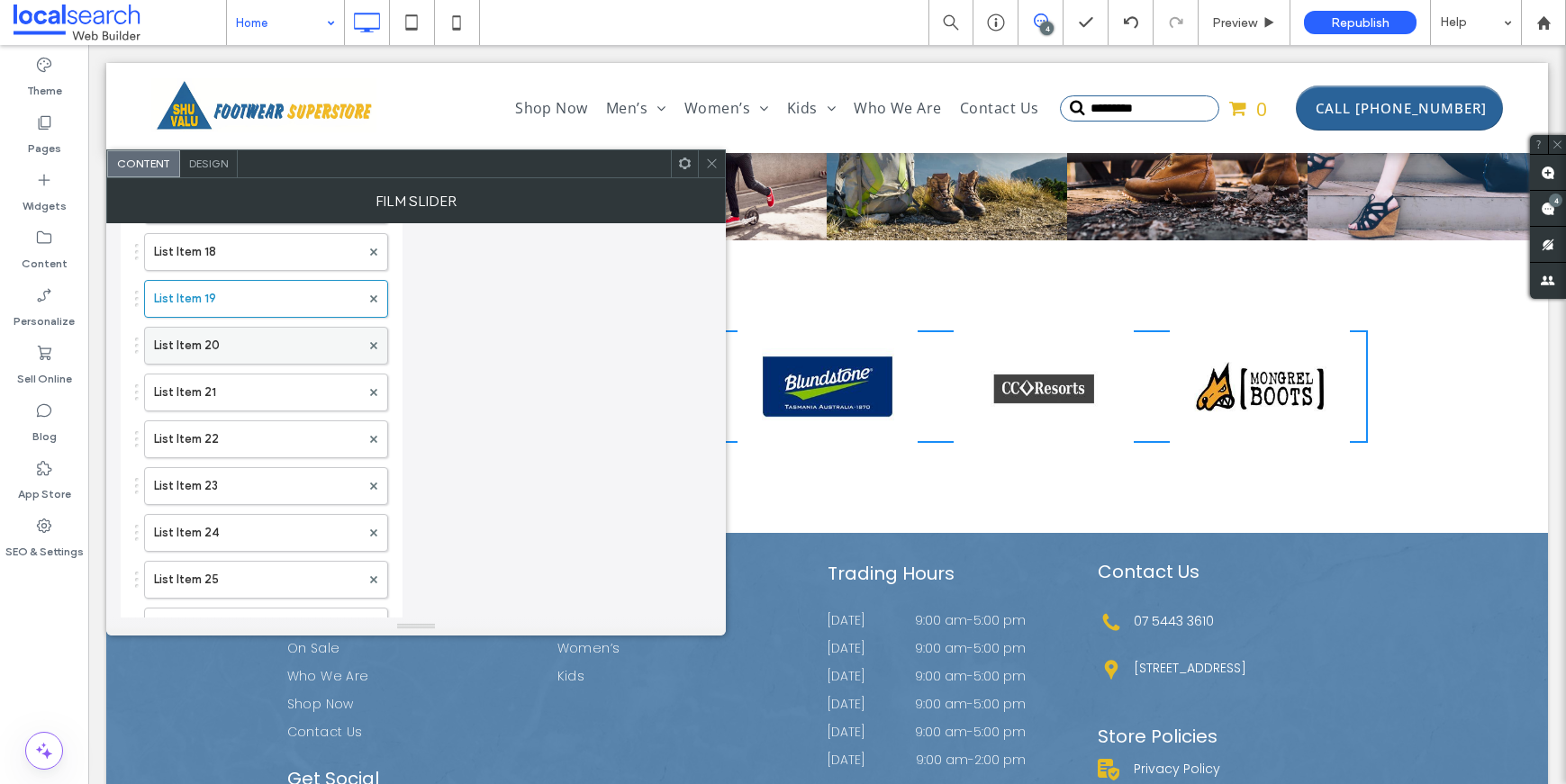
click at [235, 353] on label "List Item 20" at bounding box center [256, 345] width 206 height 36
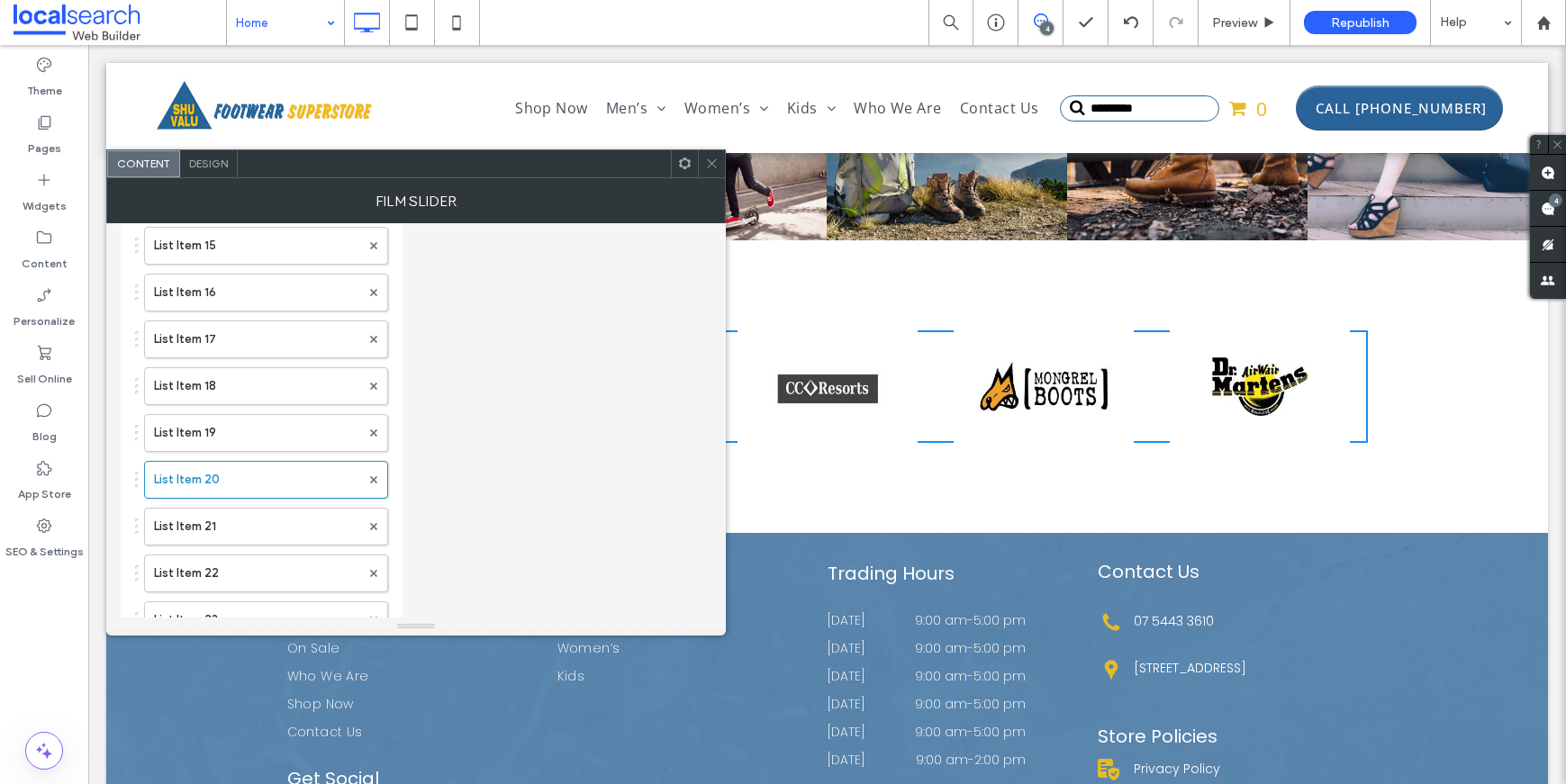
scroll to position [855, 0]
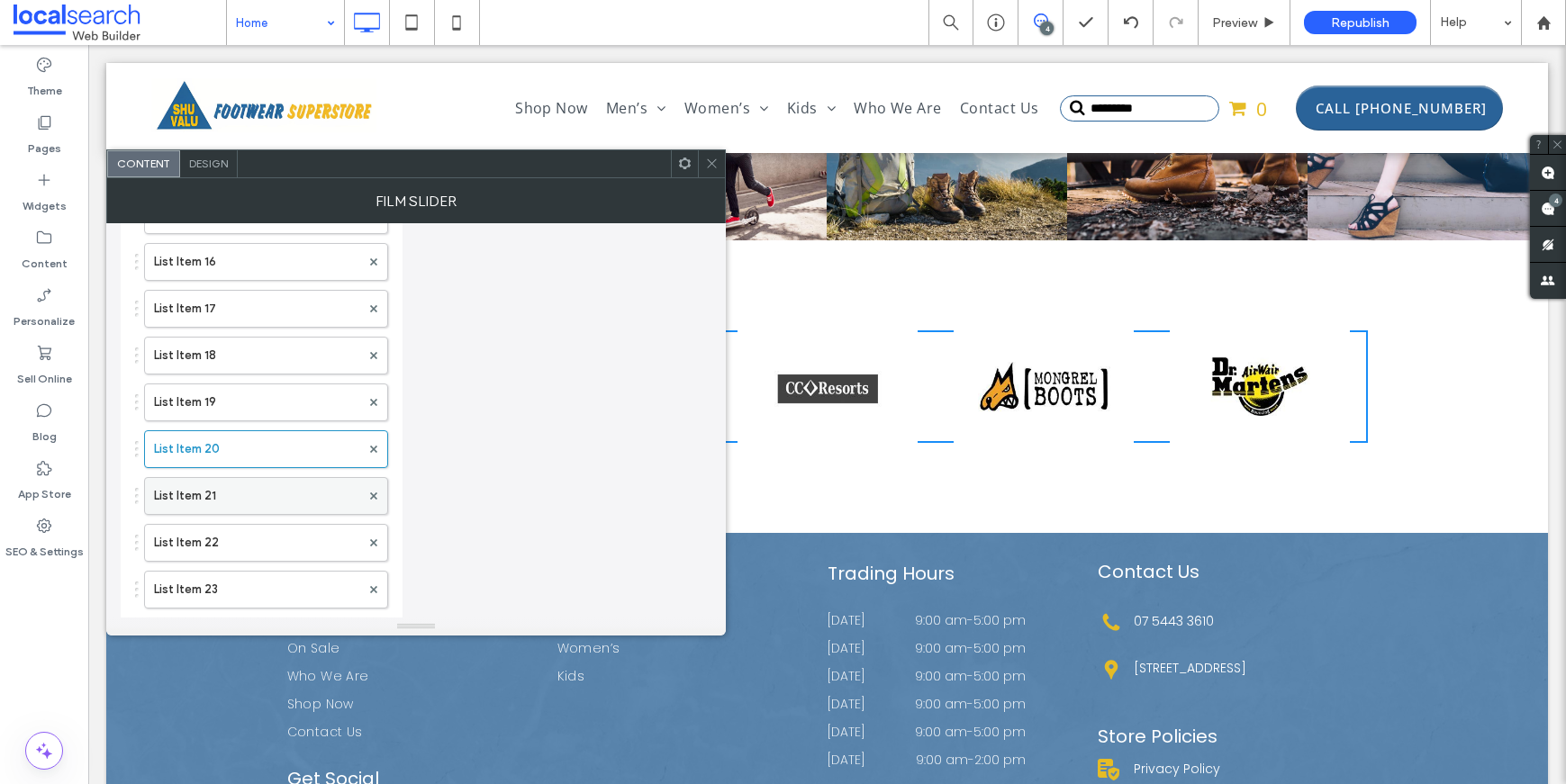
click at [196, 482] on label "List Item 21" at bounding box center [256, 495] width 206 height 36
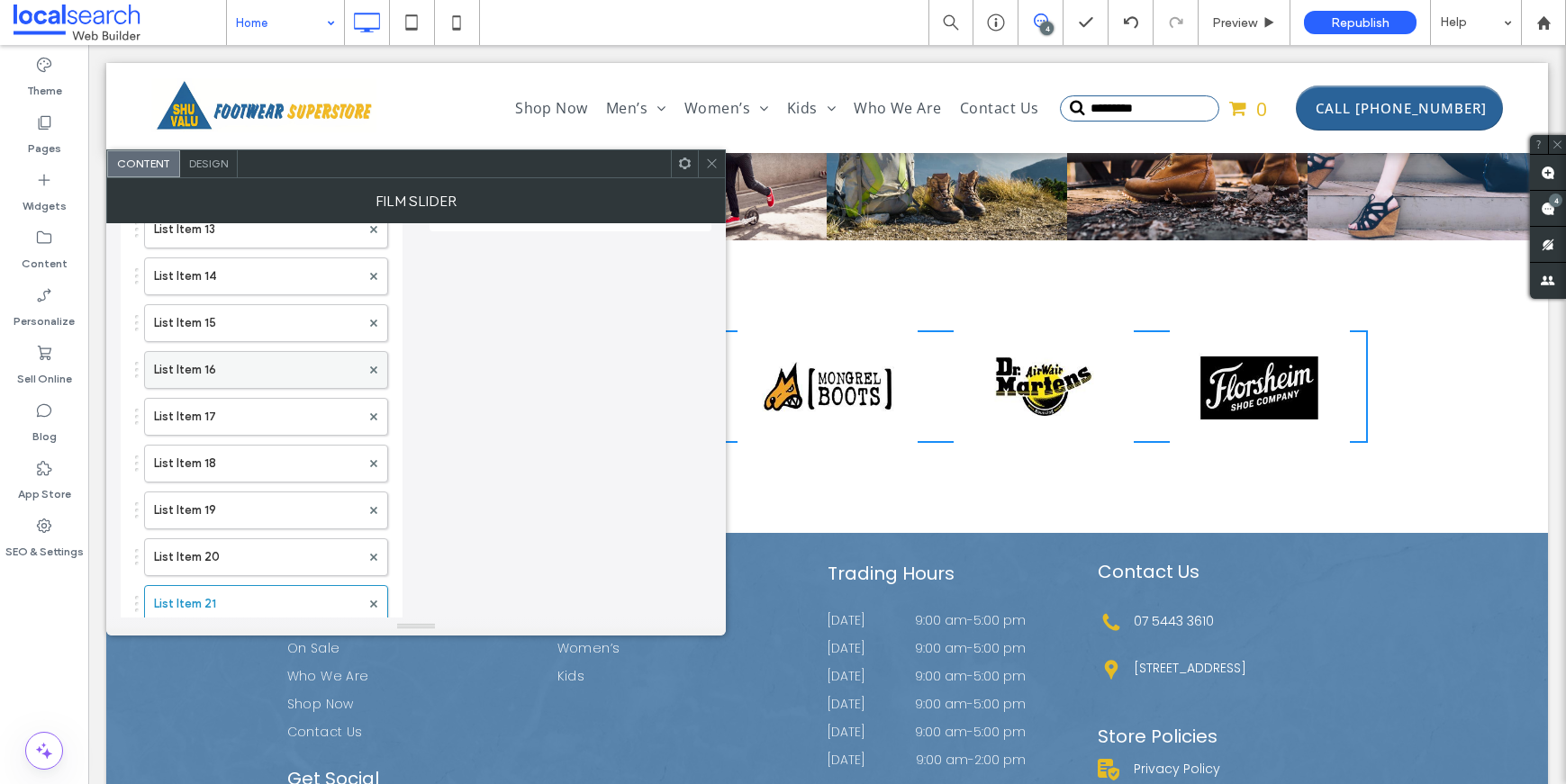
scroll to position [936, 0]
click at [226, 484] on div "List Item List Item 2 List Item 3 List Item 4 List Item 5 List Item 6 List Item…" at bounding box center [262, 130] width 253 height 1358
click at [227, 479] on label "List Item 22" at bounding box center [256, 462] width 206 height 36
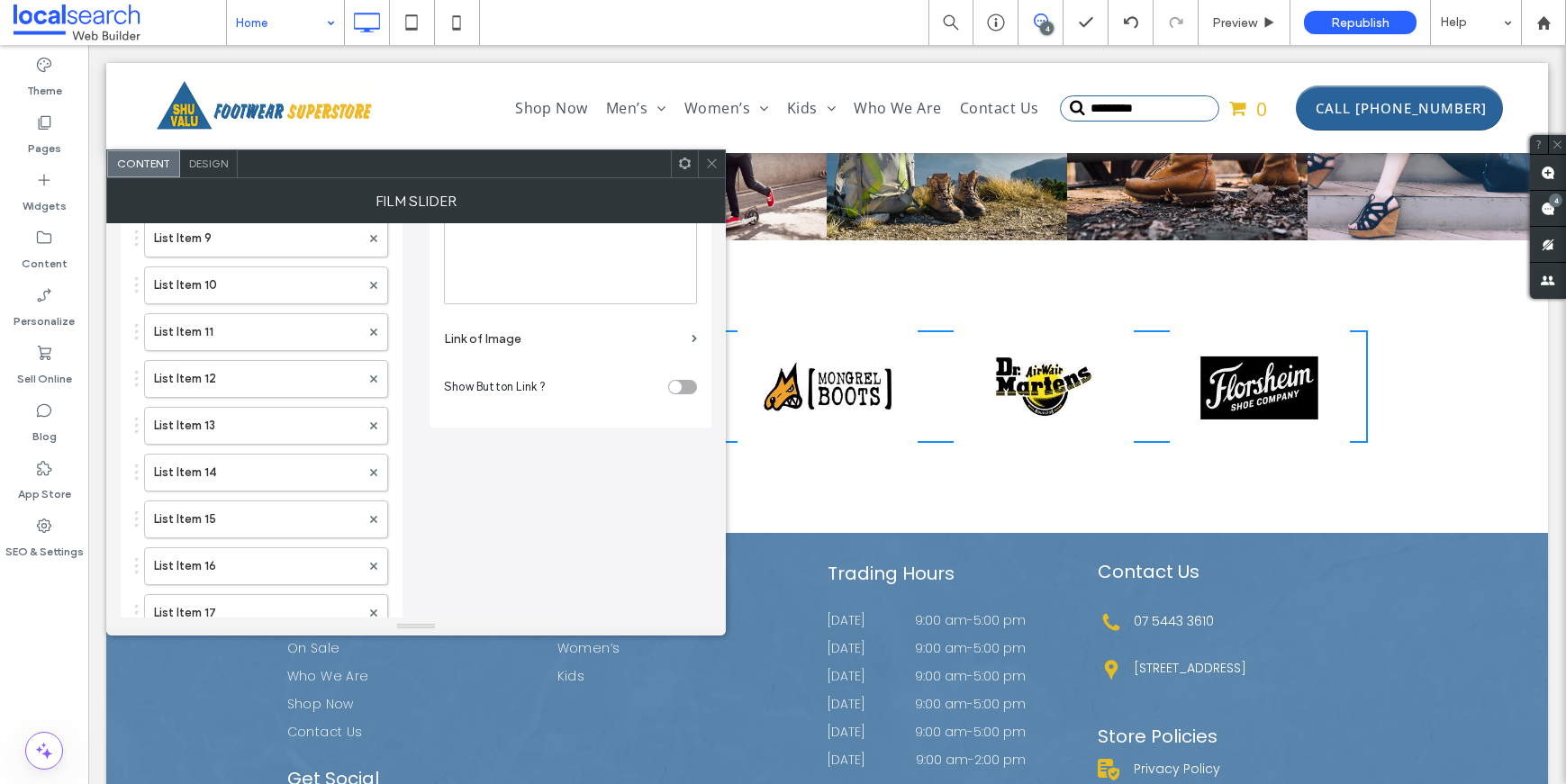
scroll to position [74, 0]
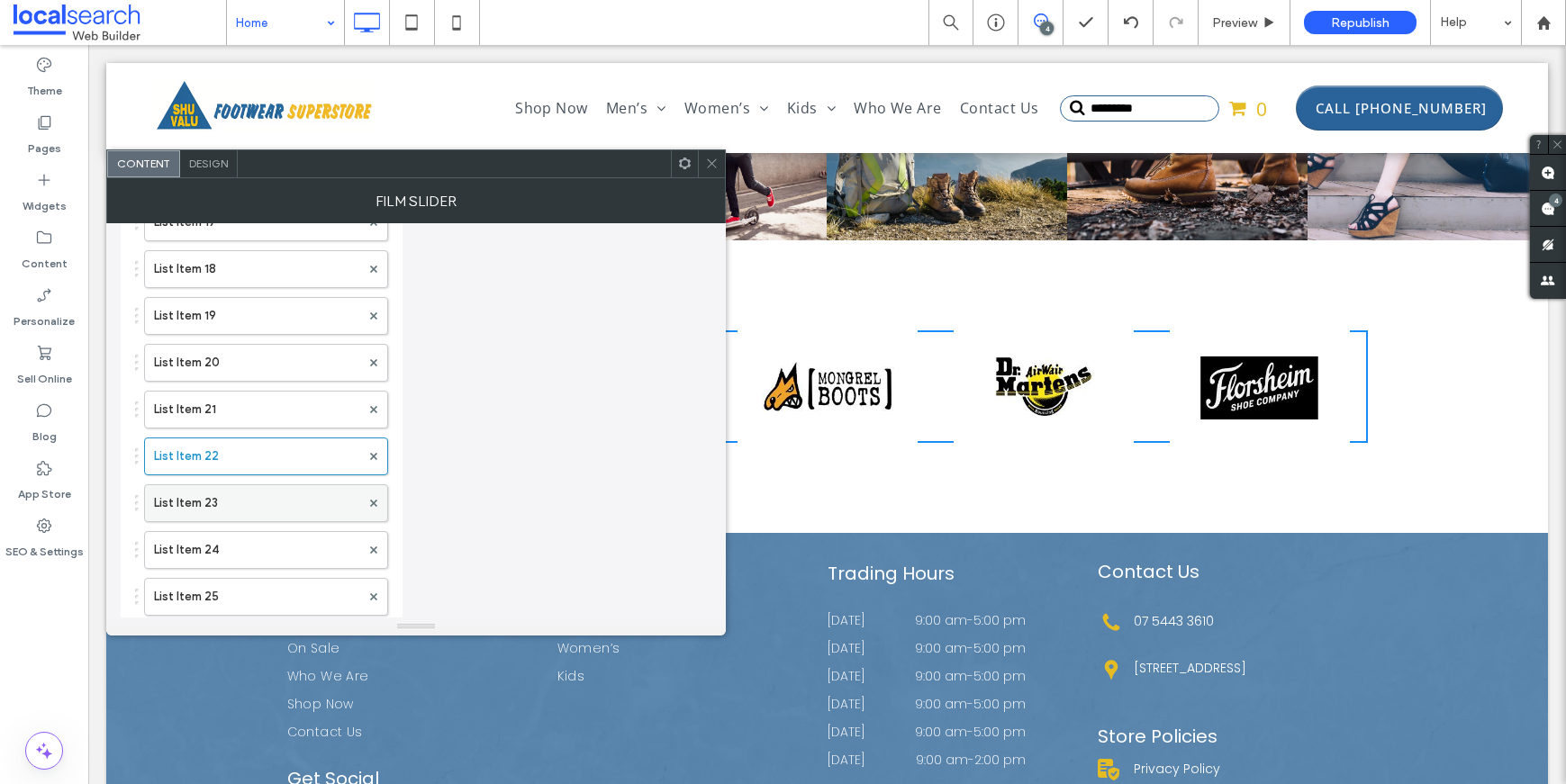
click at [219, 512] on label "List Item 23" at bounding box center [256, 502] width 206 height 36
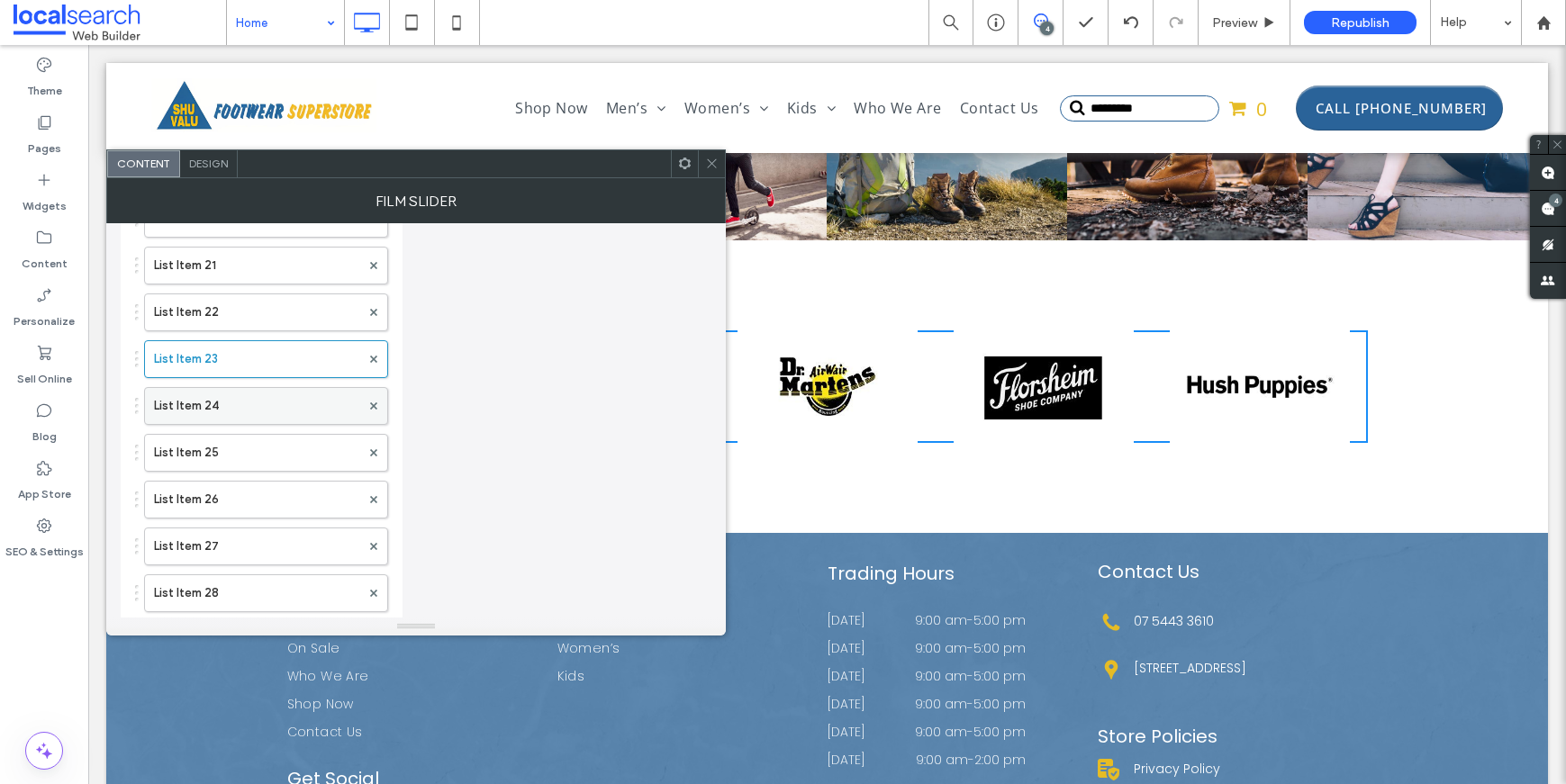
click at [240, 412] on label "List Item 24" at bounding box center [256, 406] width 206 height 36
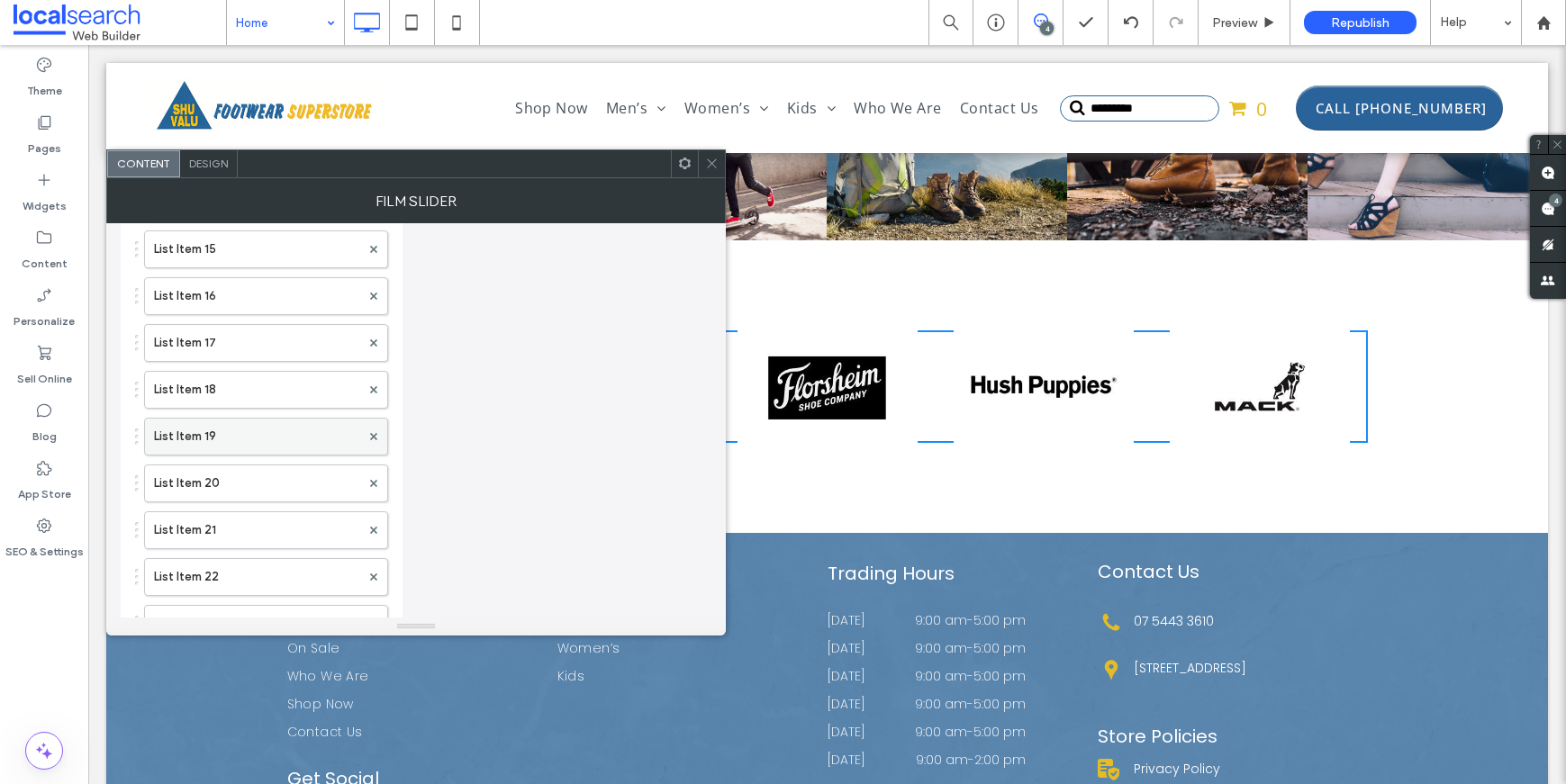
scroll to position [1067, 0]
click at [377, 426] on icon at bounding box center [373, 425] width 7 height 7
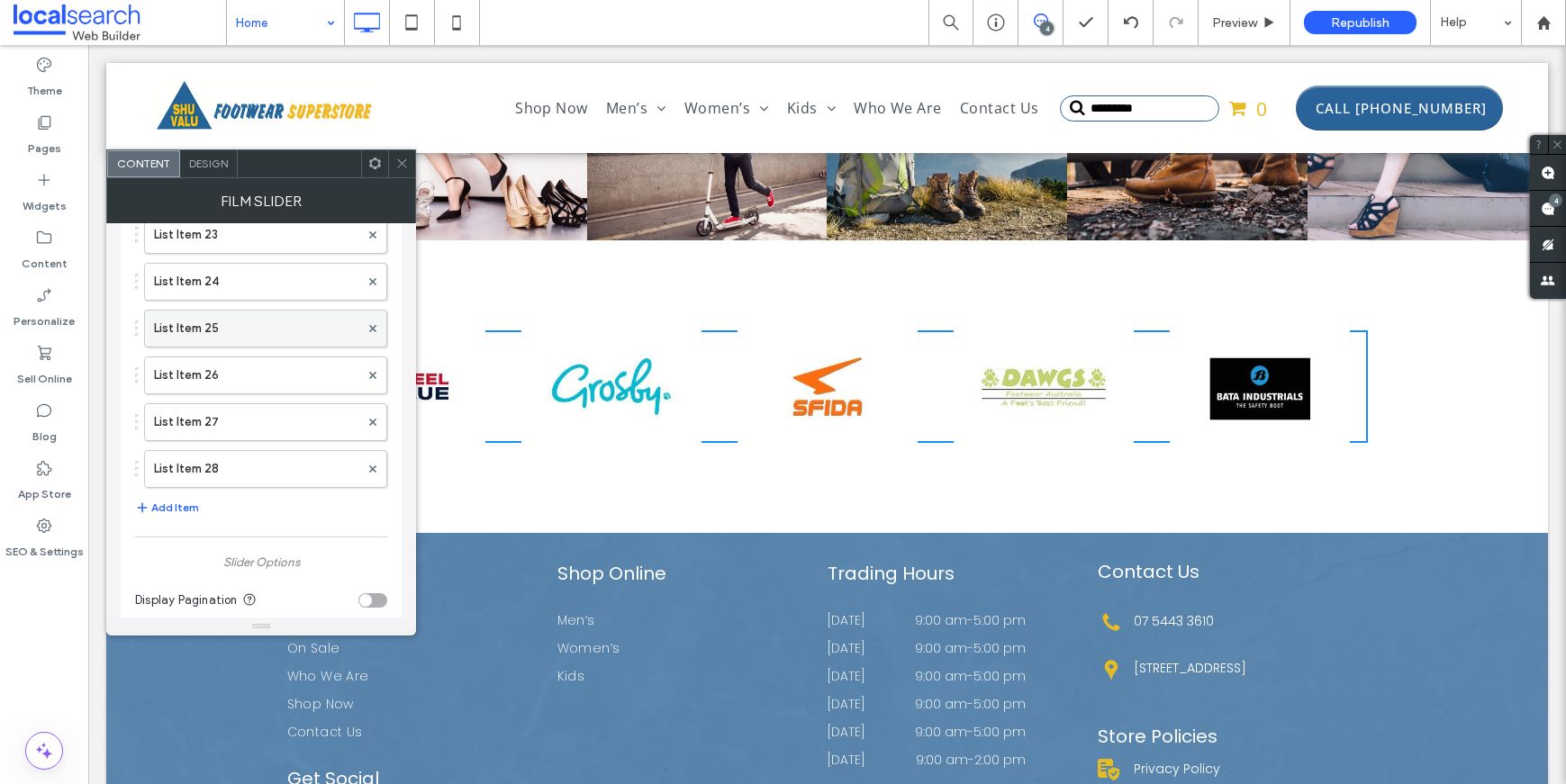
scroll to position [1200, 0]
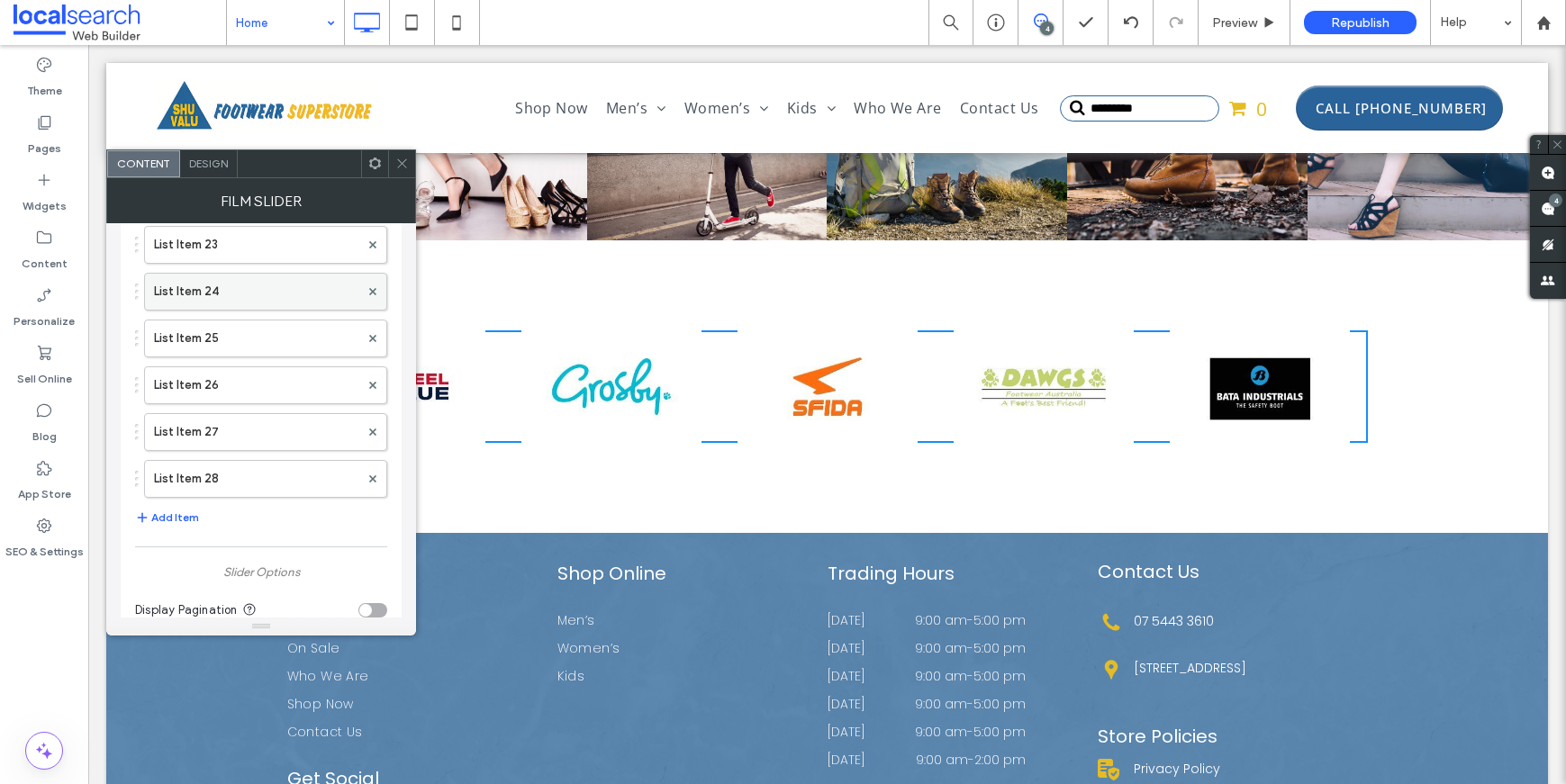
click at [232, 297] on label "List Item 24" at bounding box center [256, 291] width 206 height 36
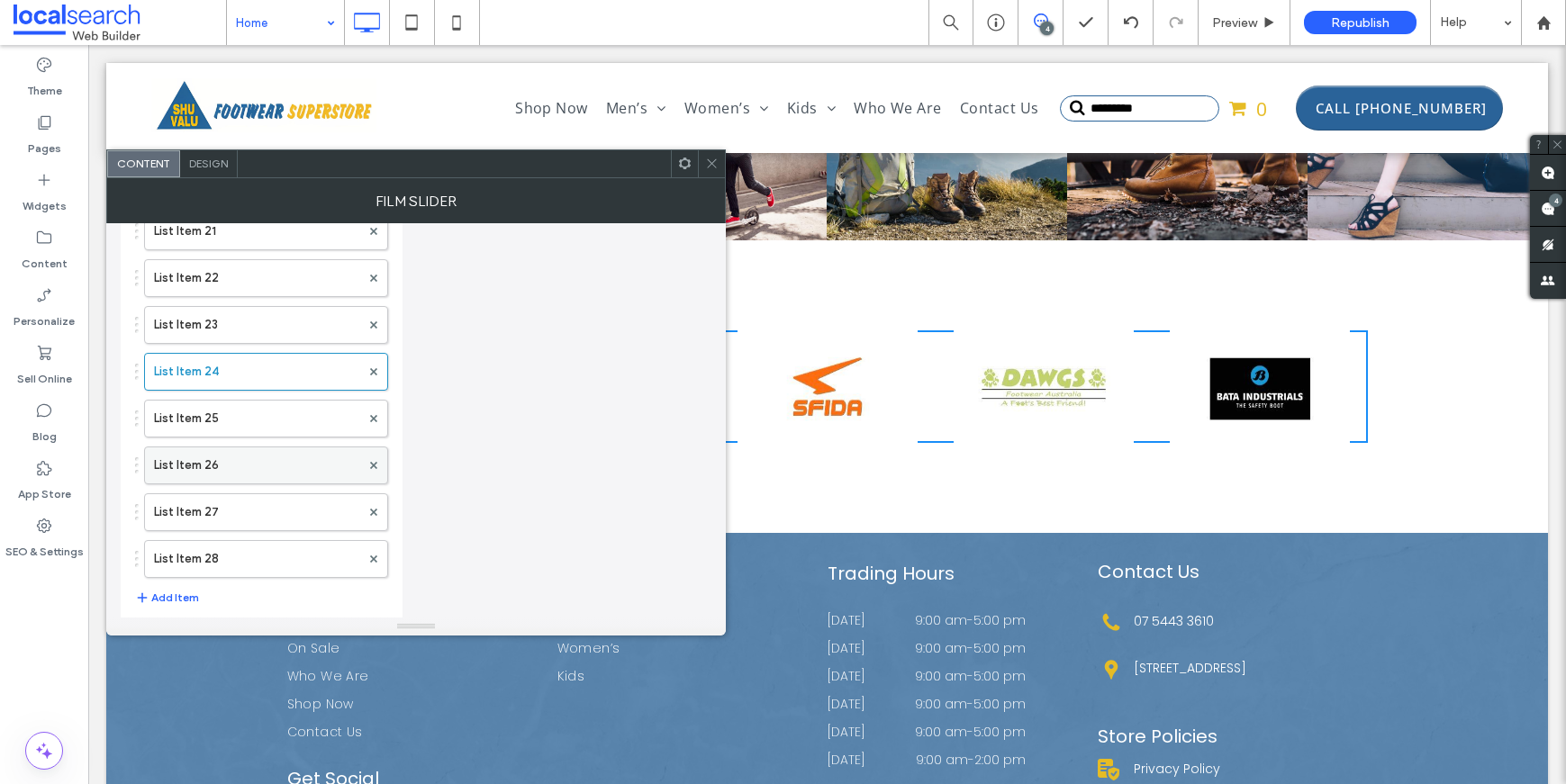
scroll to position [1134, 0]
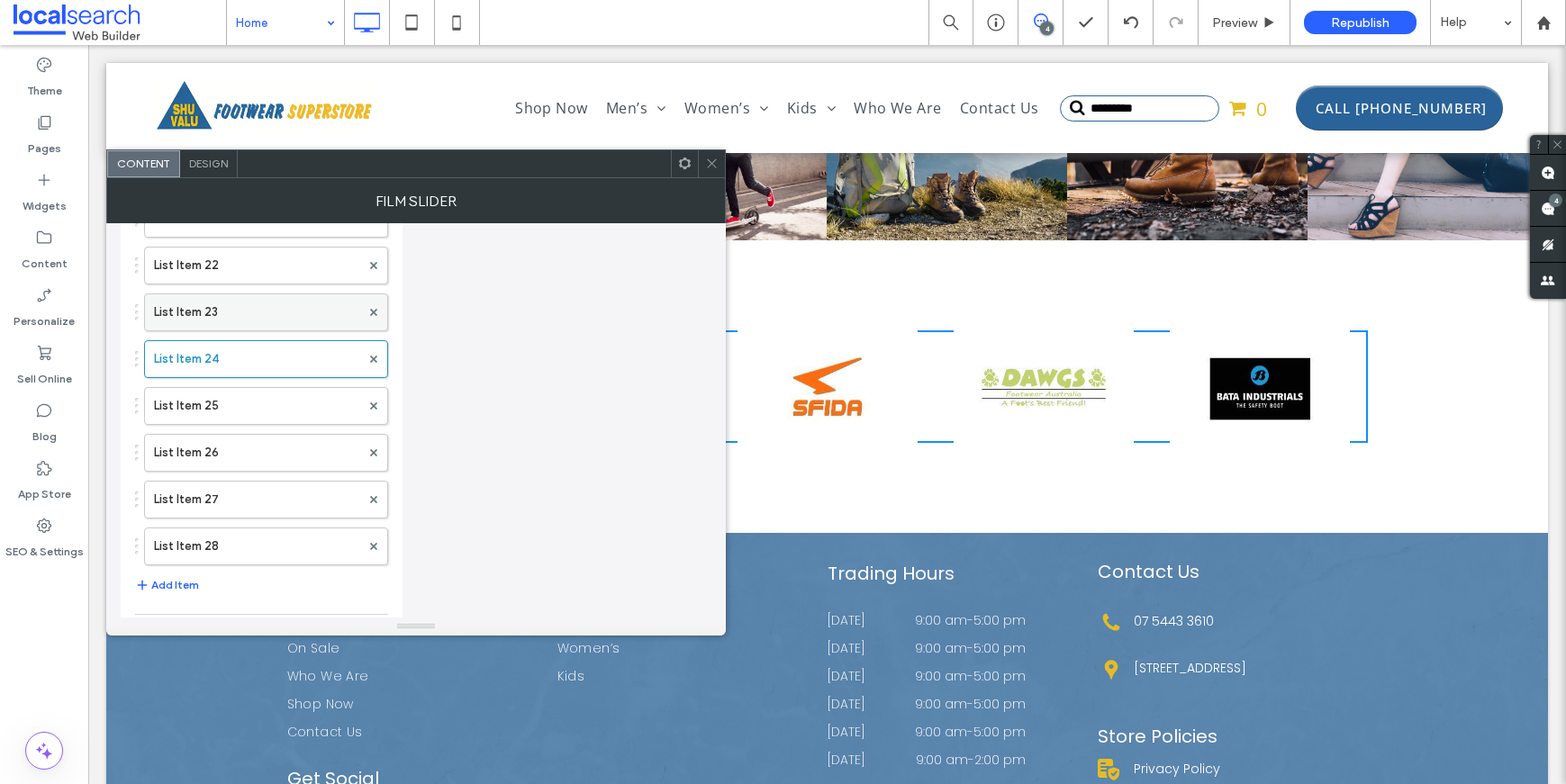
click at [244, 315] on label "List Item 23" at bounding box center [256, 312] width 206 height 36
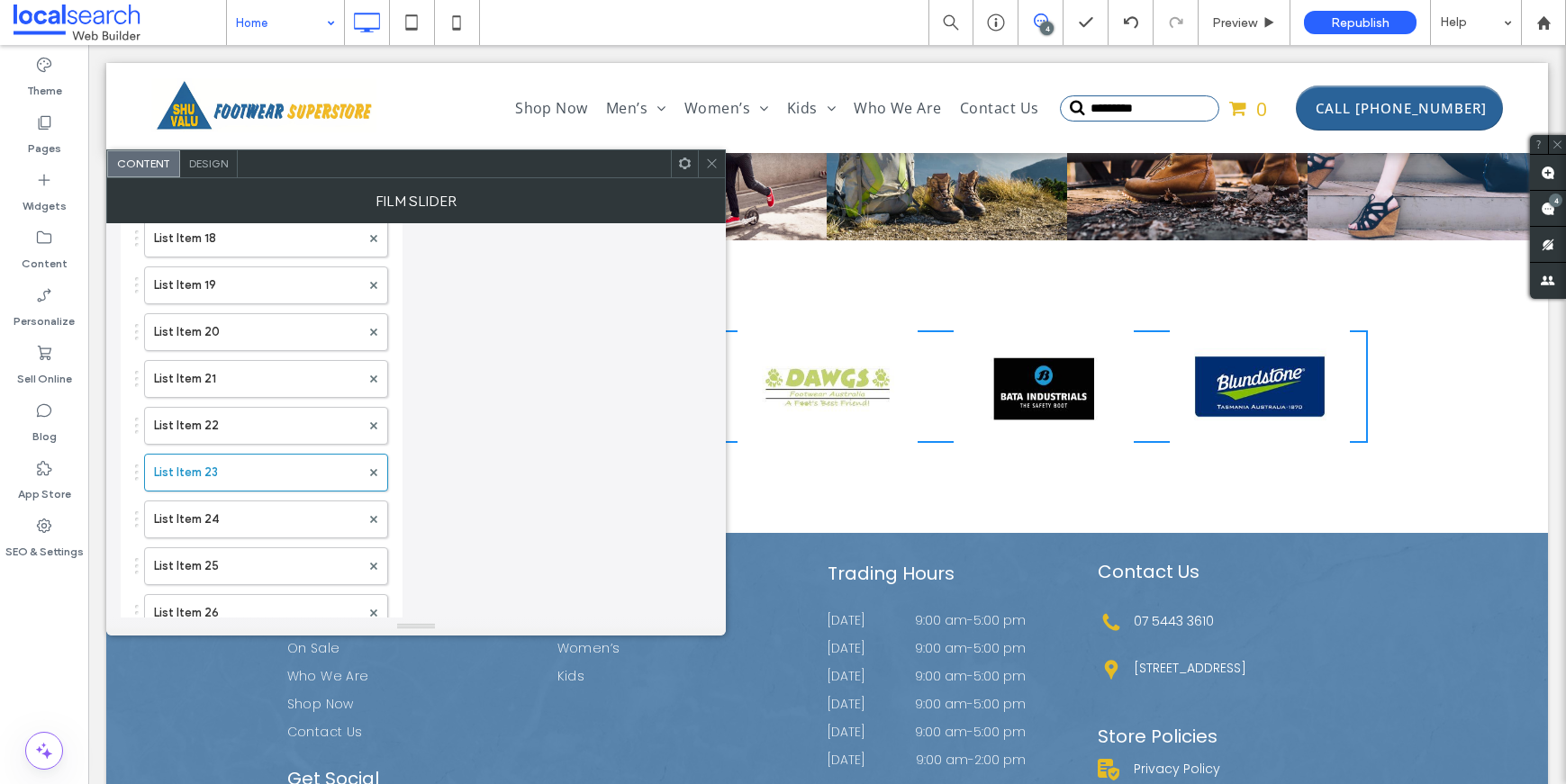
scroll to position [1208, 0]
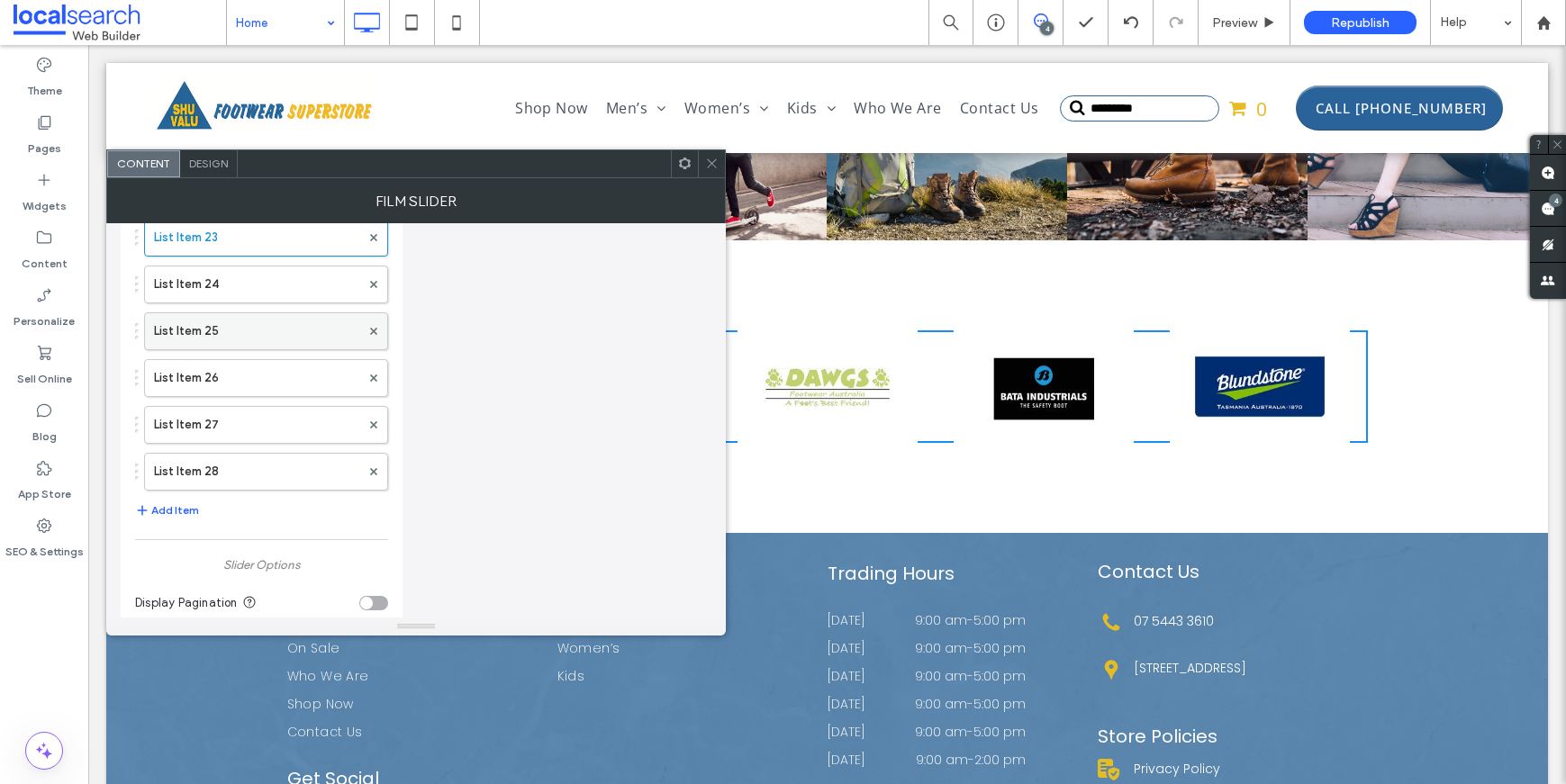
click at [217, 341] on label "List Item 25" at bounding box center [256, 330] width 206 height 36
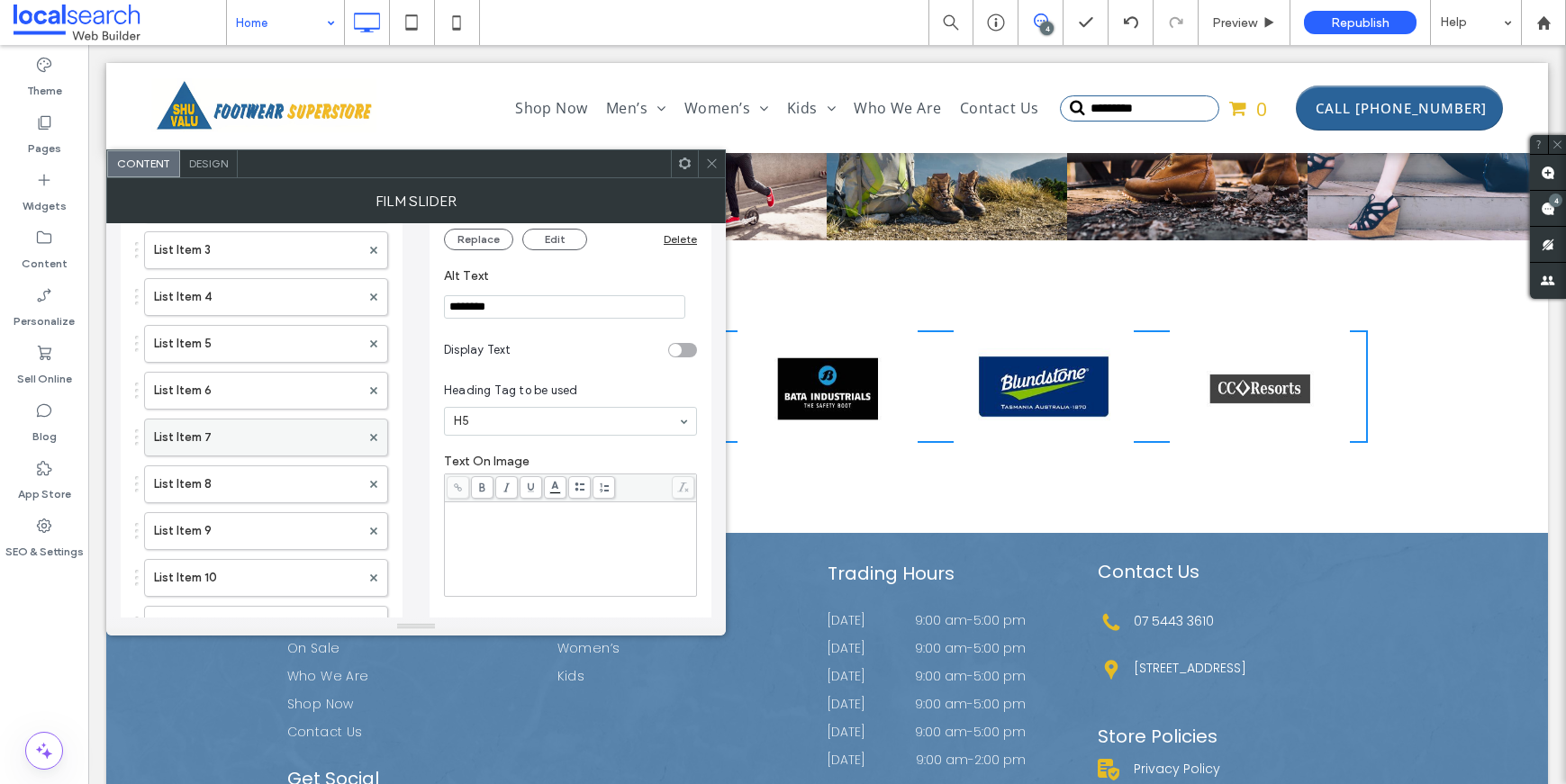
scroll to position [1078, 0]
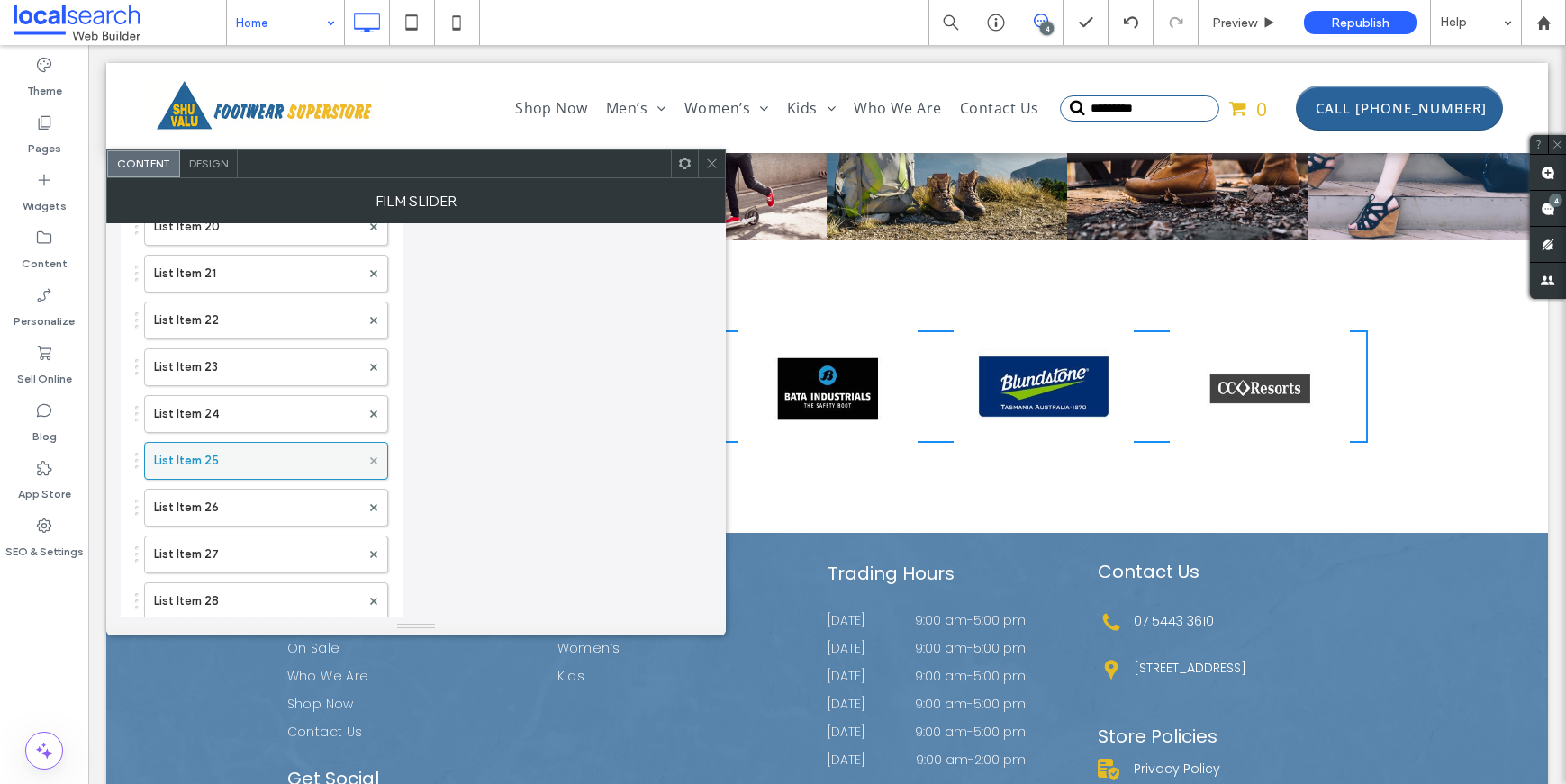
click at [371, 463] on icon at bounding box center [373, 461] width 7 height 7
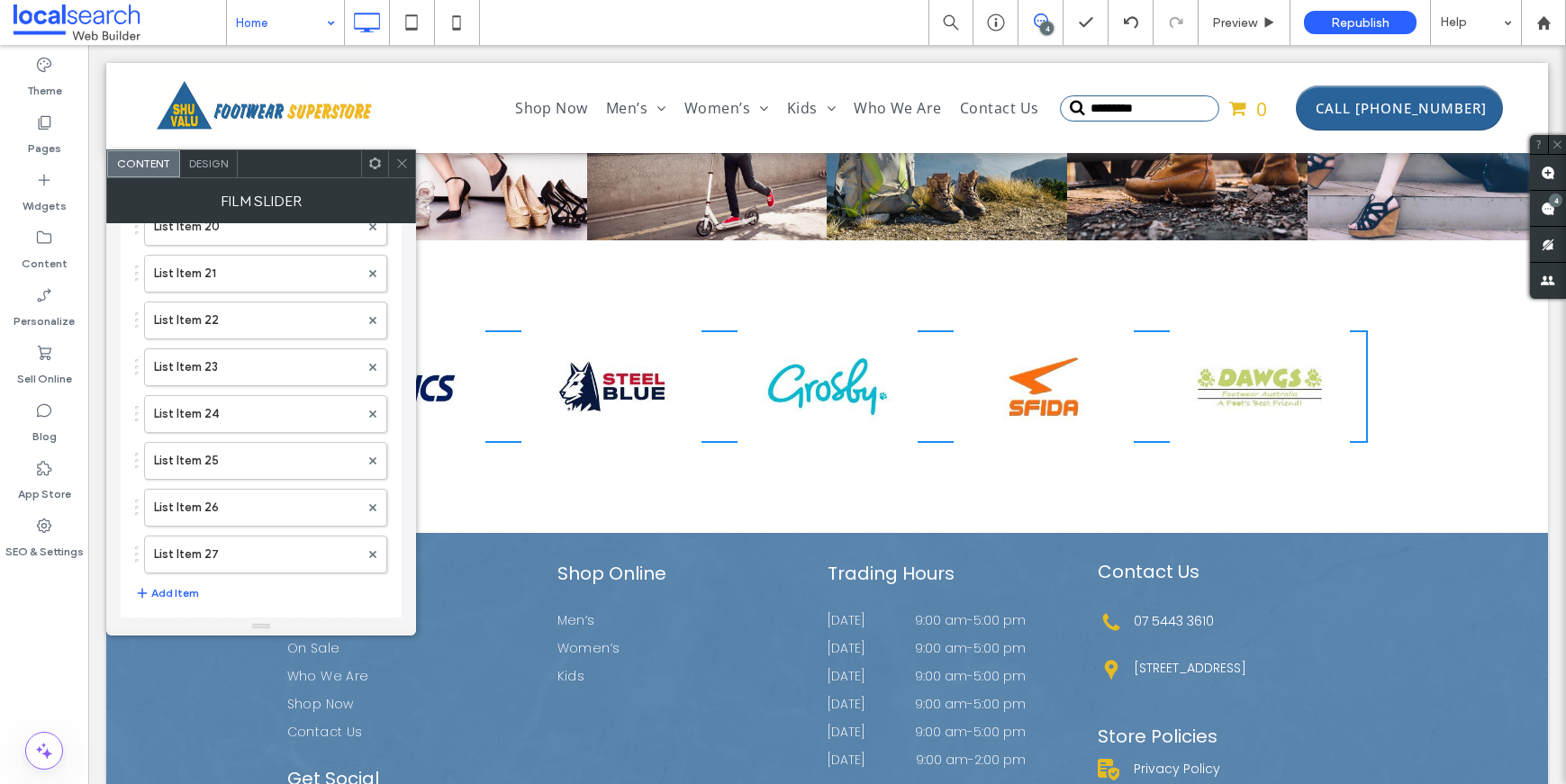
click at [406, 163] on icon at bounding box center [402, 163] width 14 height 14
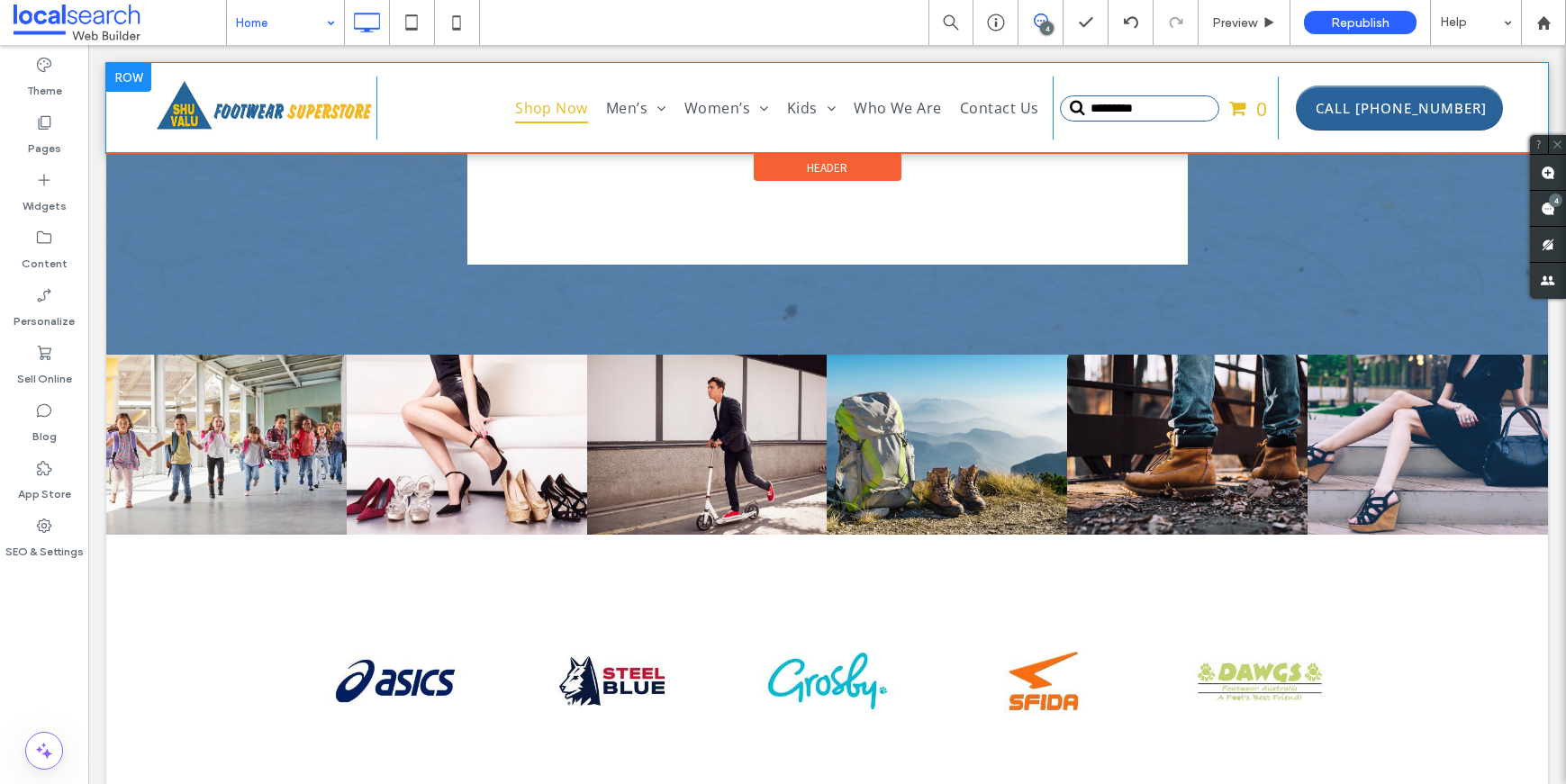
scroll to position [4242, 0]
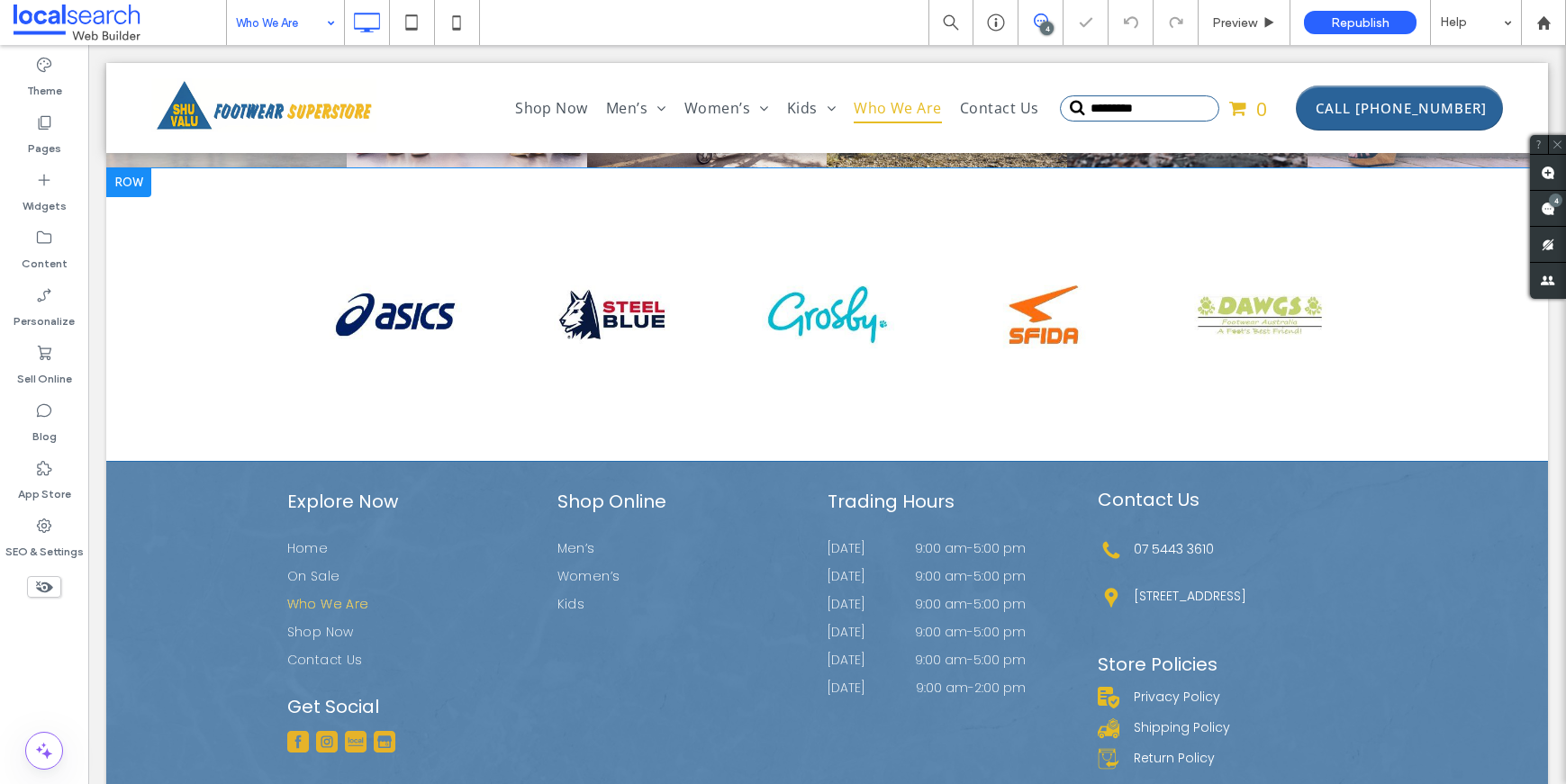
scroll to position [2155, 0]
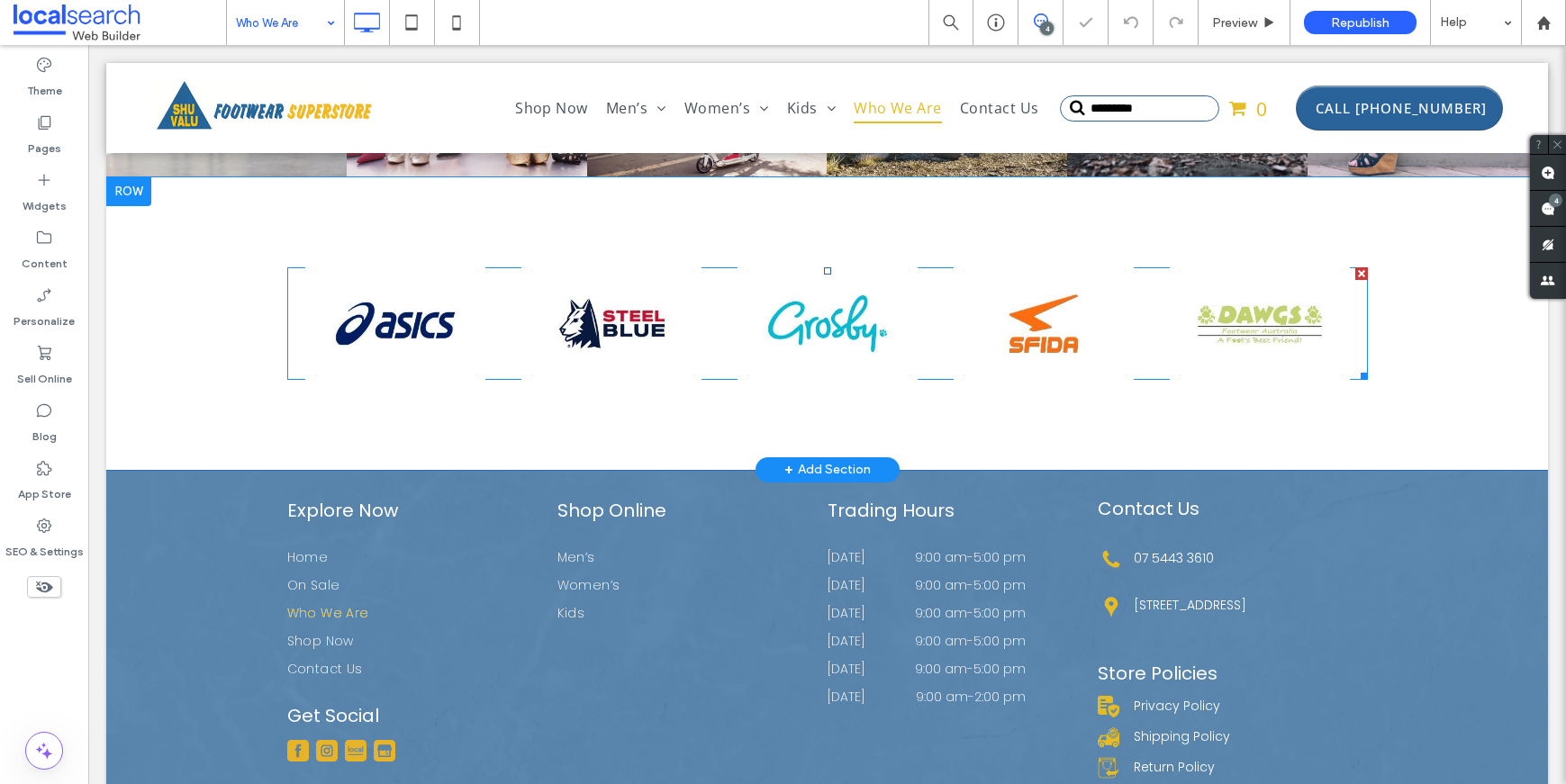
click at [679, 359] on span at bounding box center [827, 323] width 1081 height 113
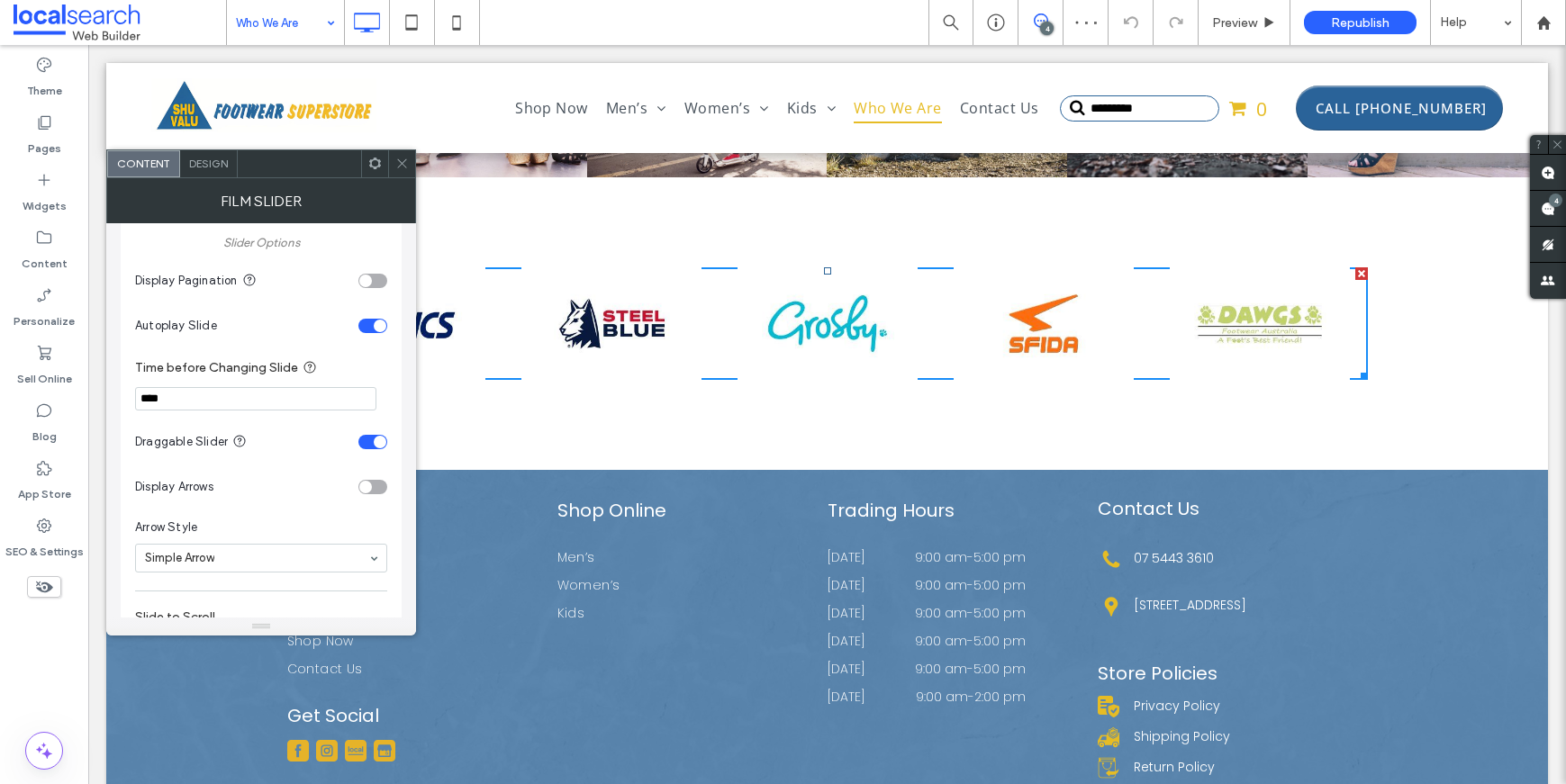
scroll to position [1224, 0]
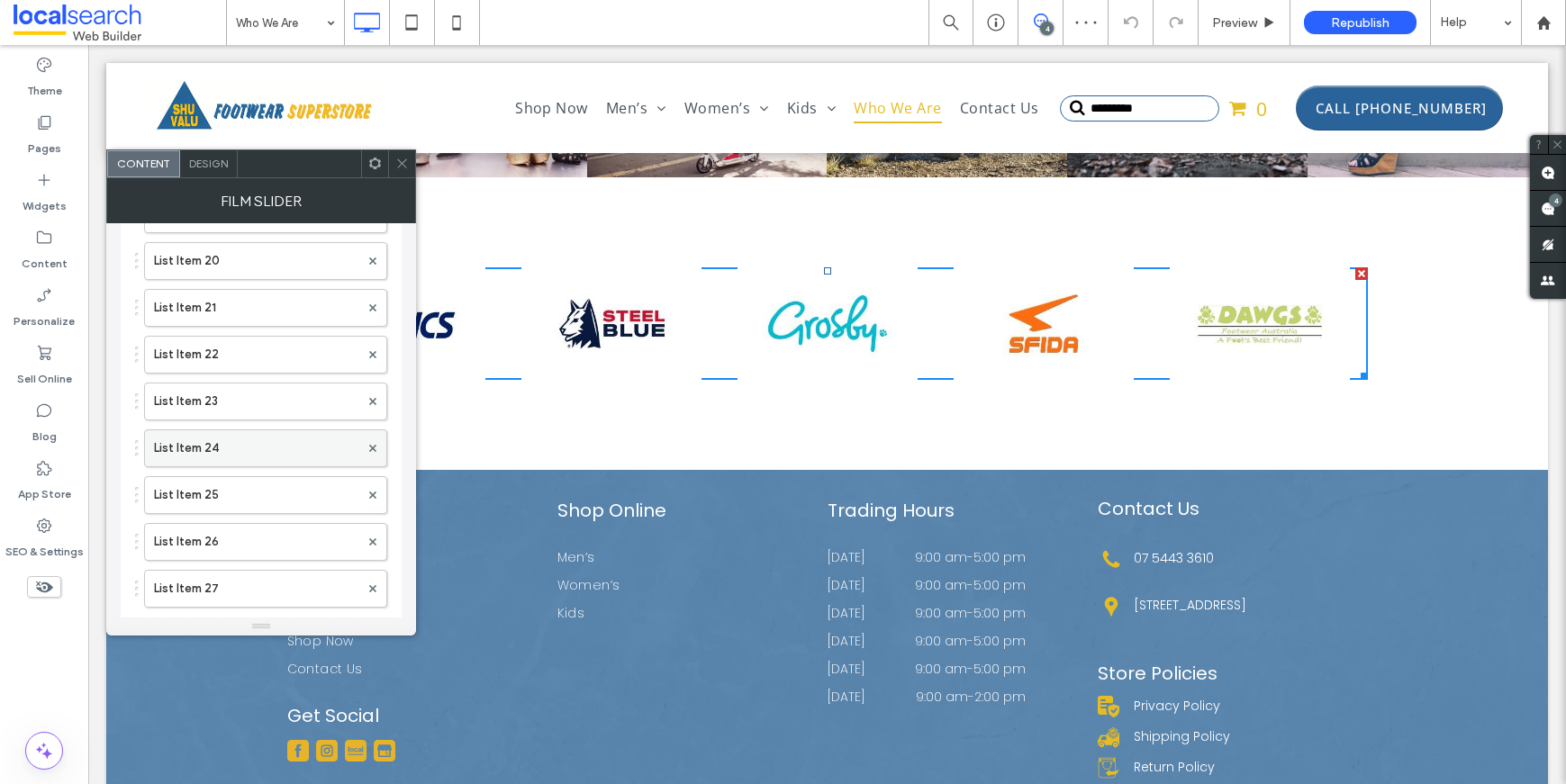
click at [229, 443] on label "List Item 24" at bounding box center [256, 448] width 206 height 36
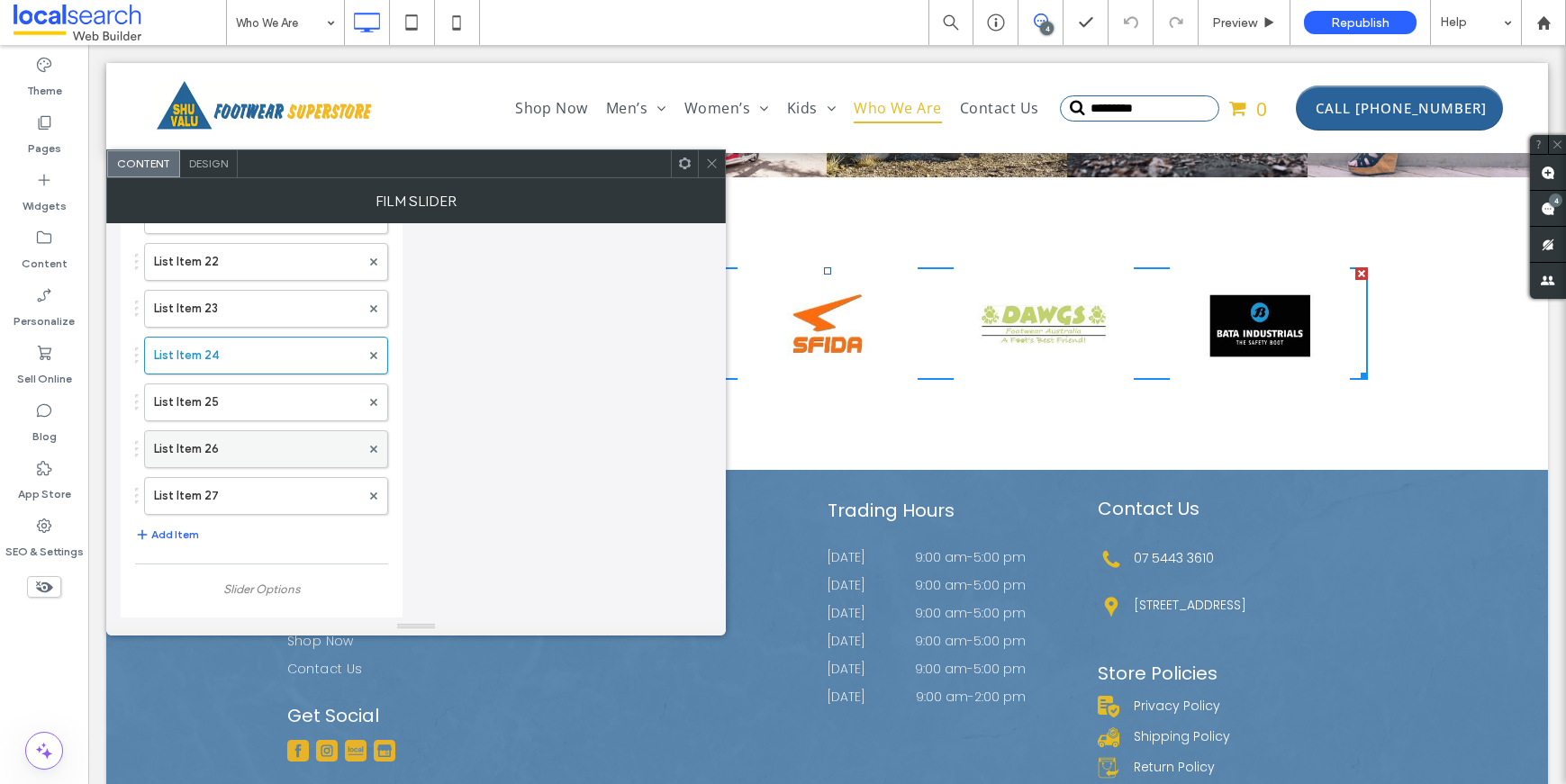
click at [227, 450] on label "List Item 26" at bounding box center [256, 448] width 206 height 36
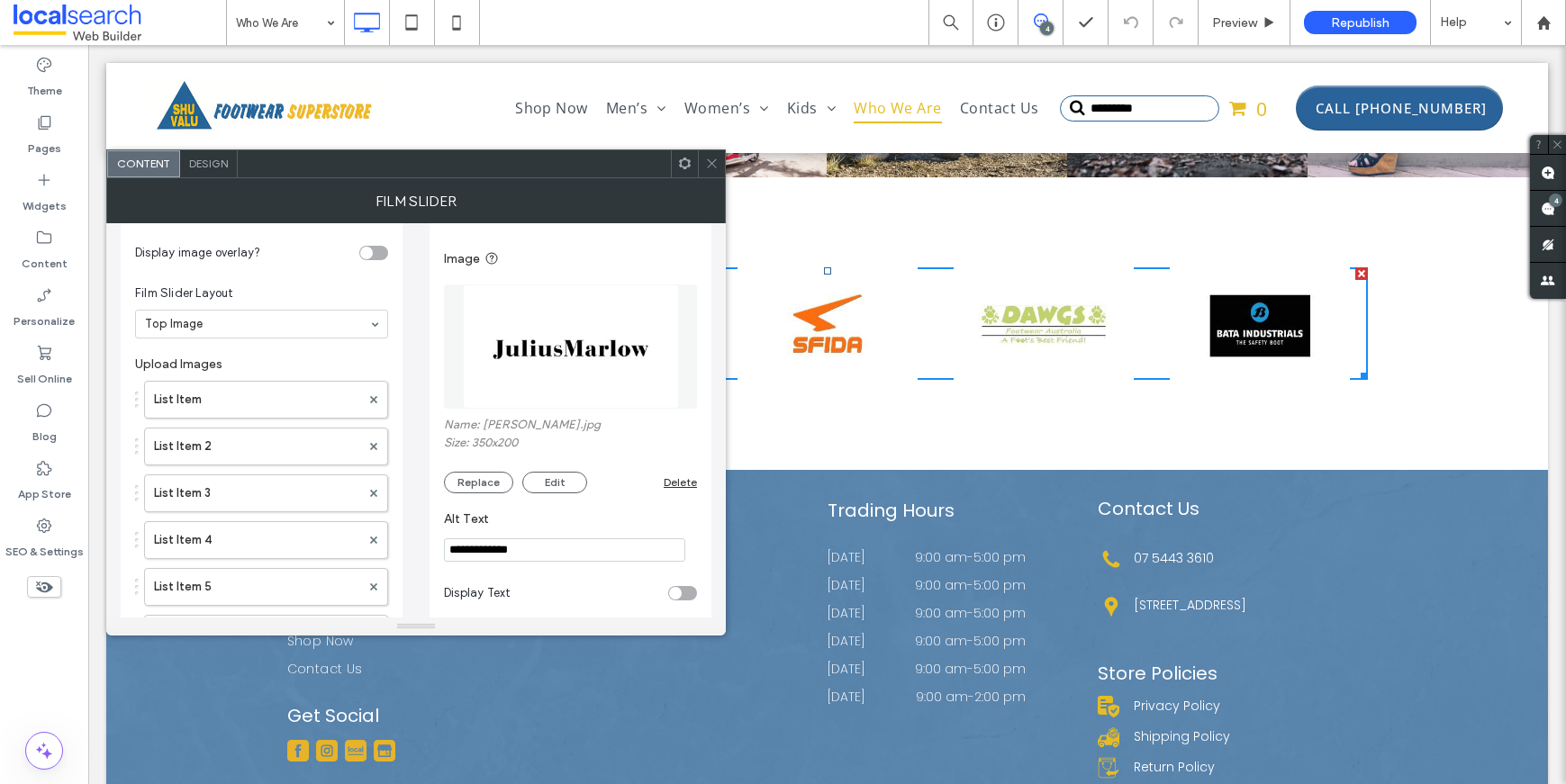
scroll to position [19, 0]
click at [242, 387] on label "List Item" at bounding box center [256, 396] width 206 height 36
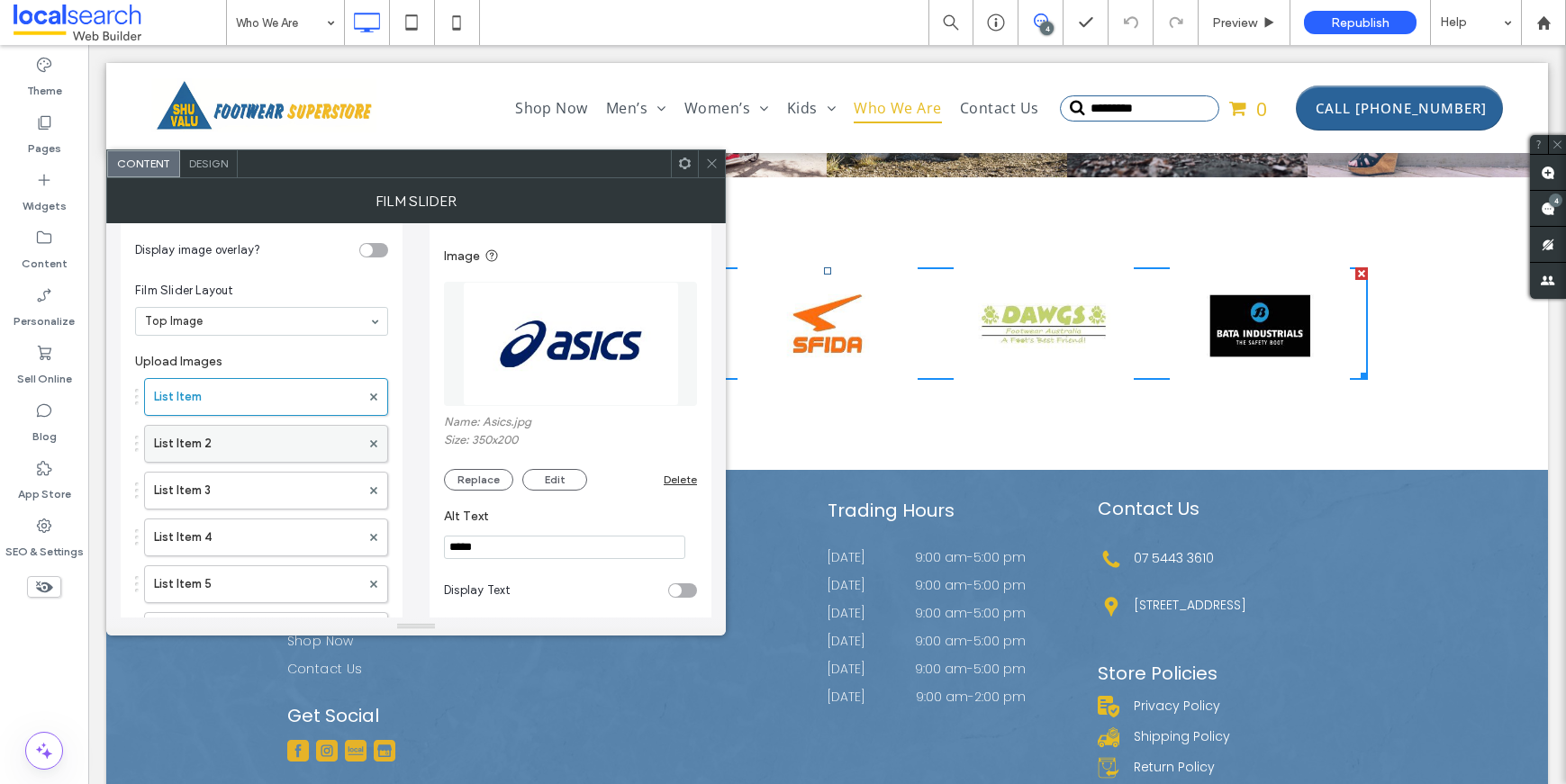
click at [235, 440] on label "List Item 2" at bounding box center [256, 443] width 206 height 36
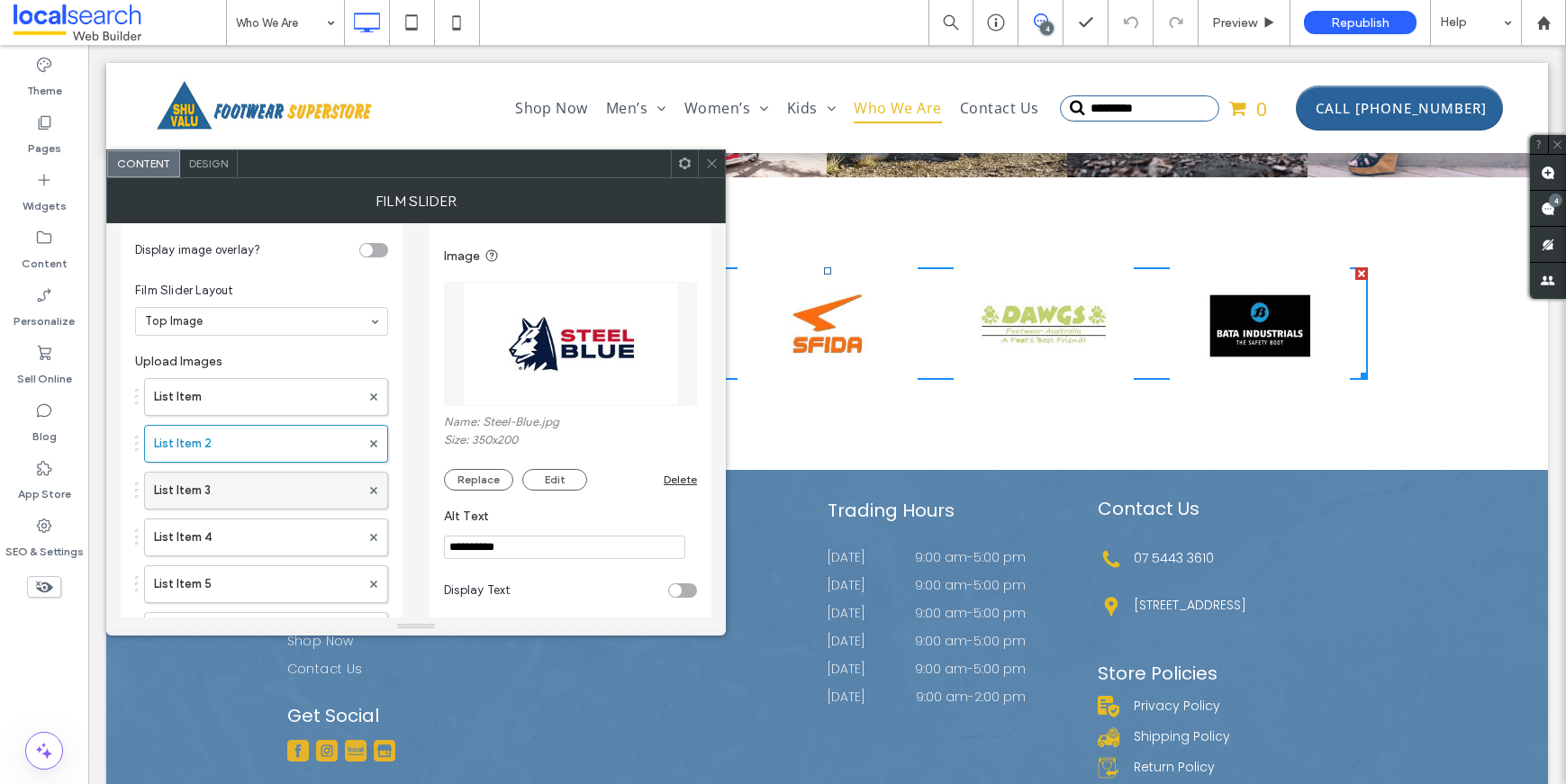
click at [234, 484] on label "List Item 3" at bounding box center [256, 490] width 206 height 36
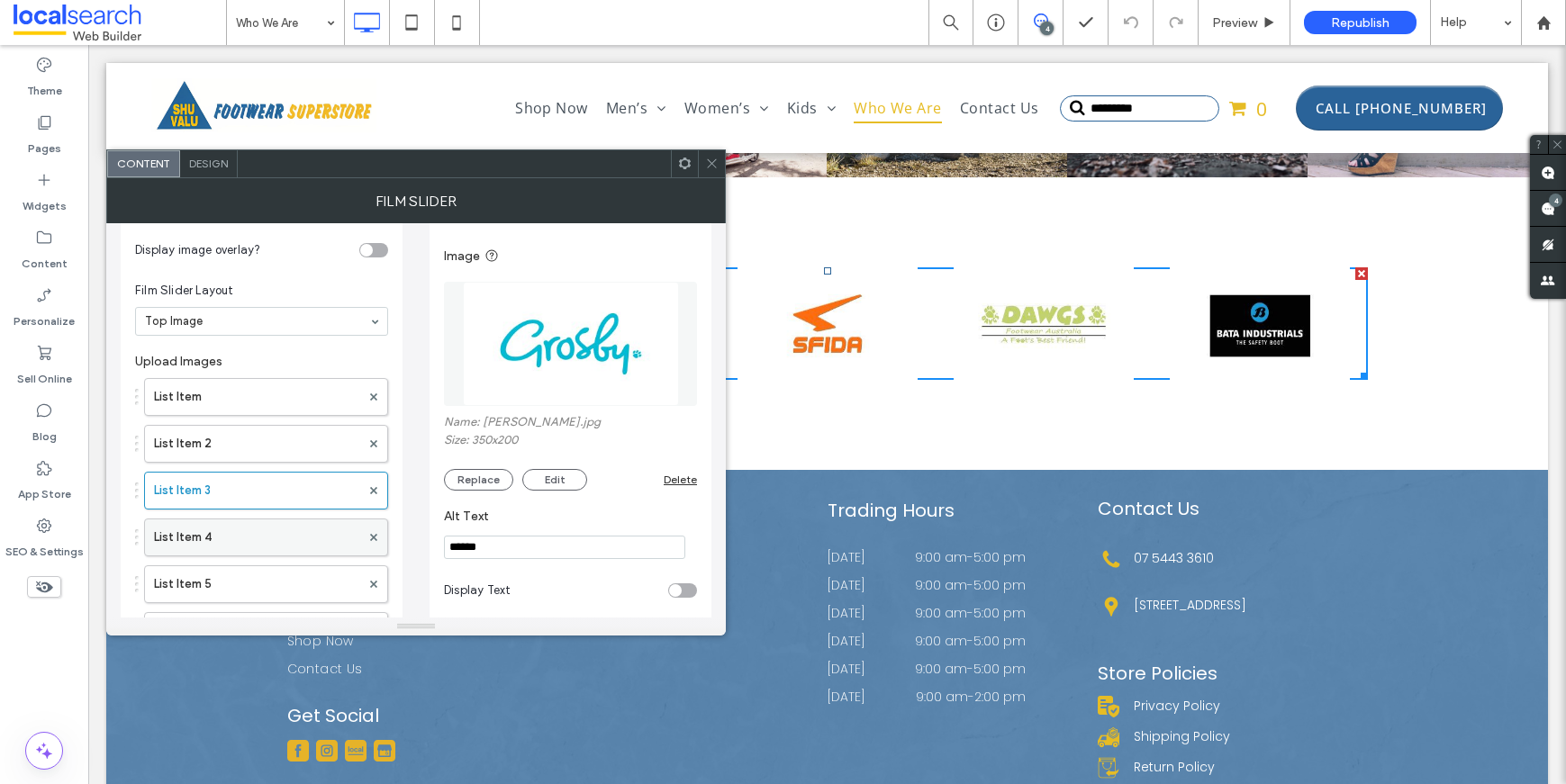
click at [234, 537] on label "List Item 4" at bounding box center [256, 537] width 206 height 36
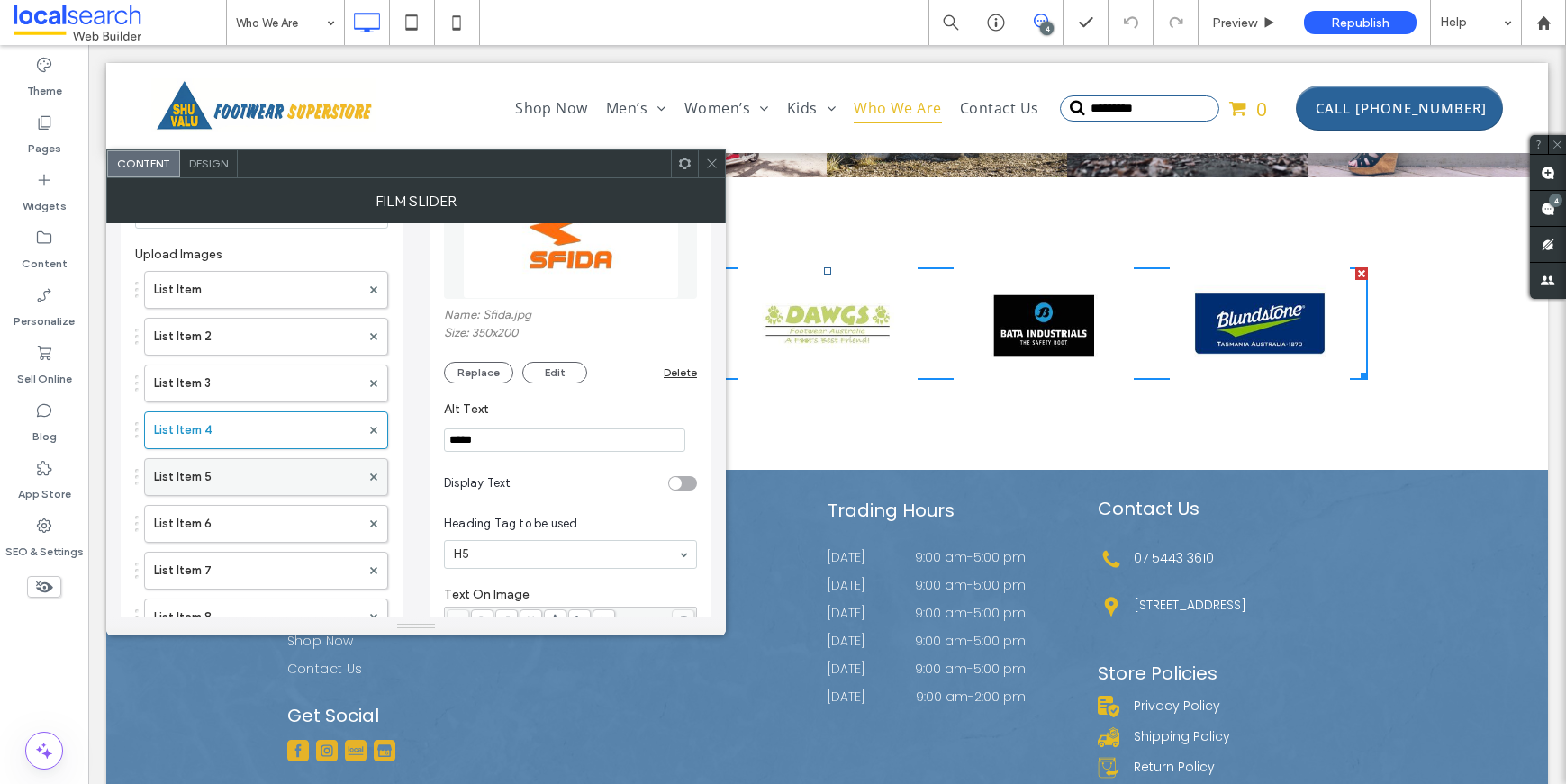
scroll to position [134, 0]
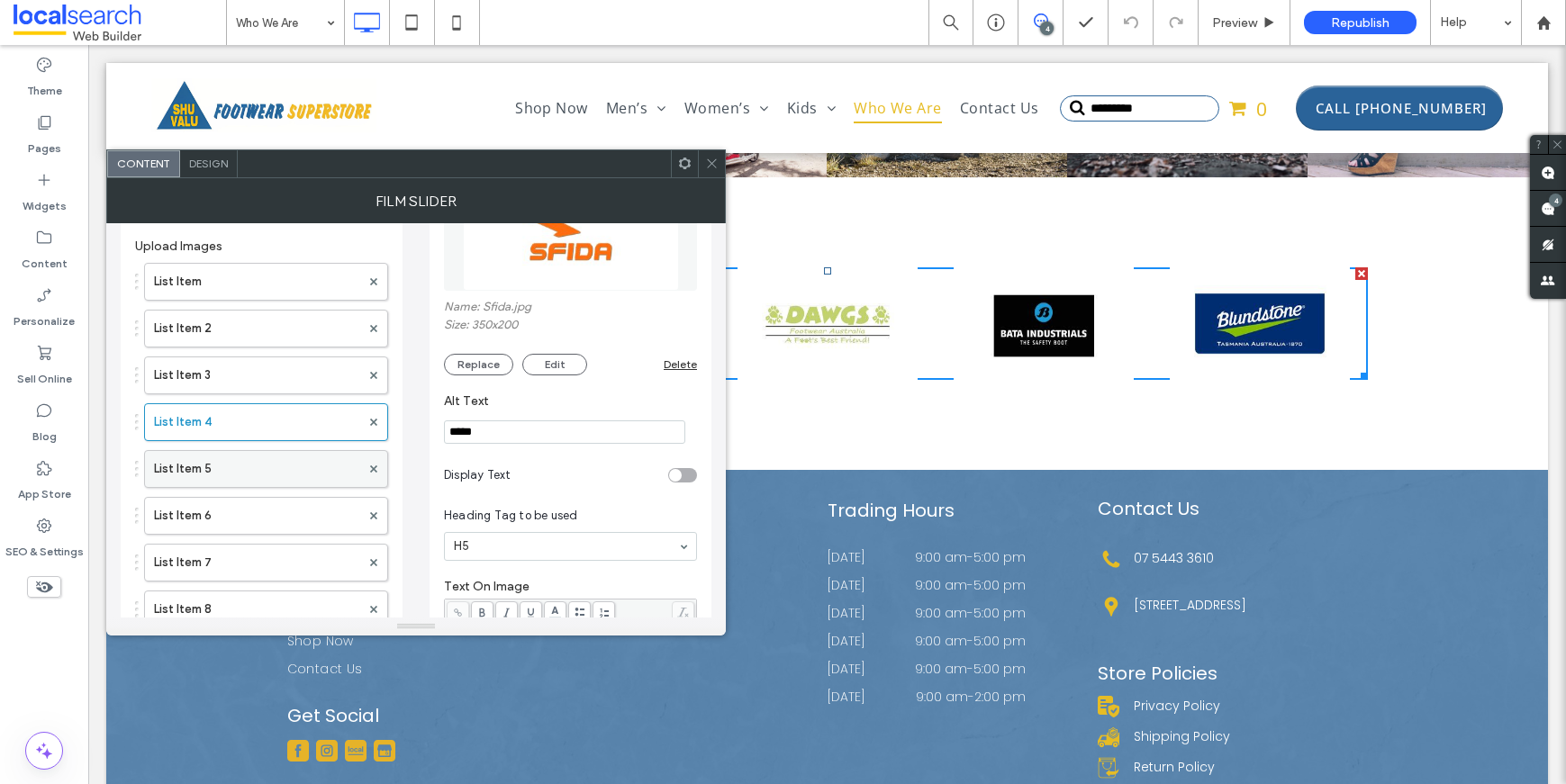
click at [219, 470] on label "List Item 5" at bounding box center [256, 468] width 206 height 36
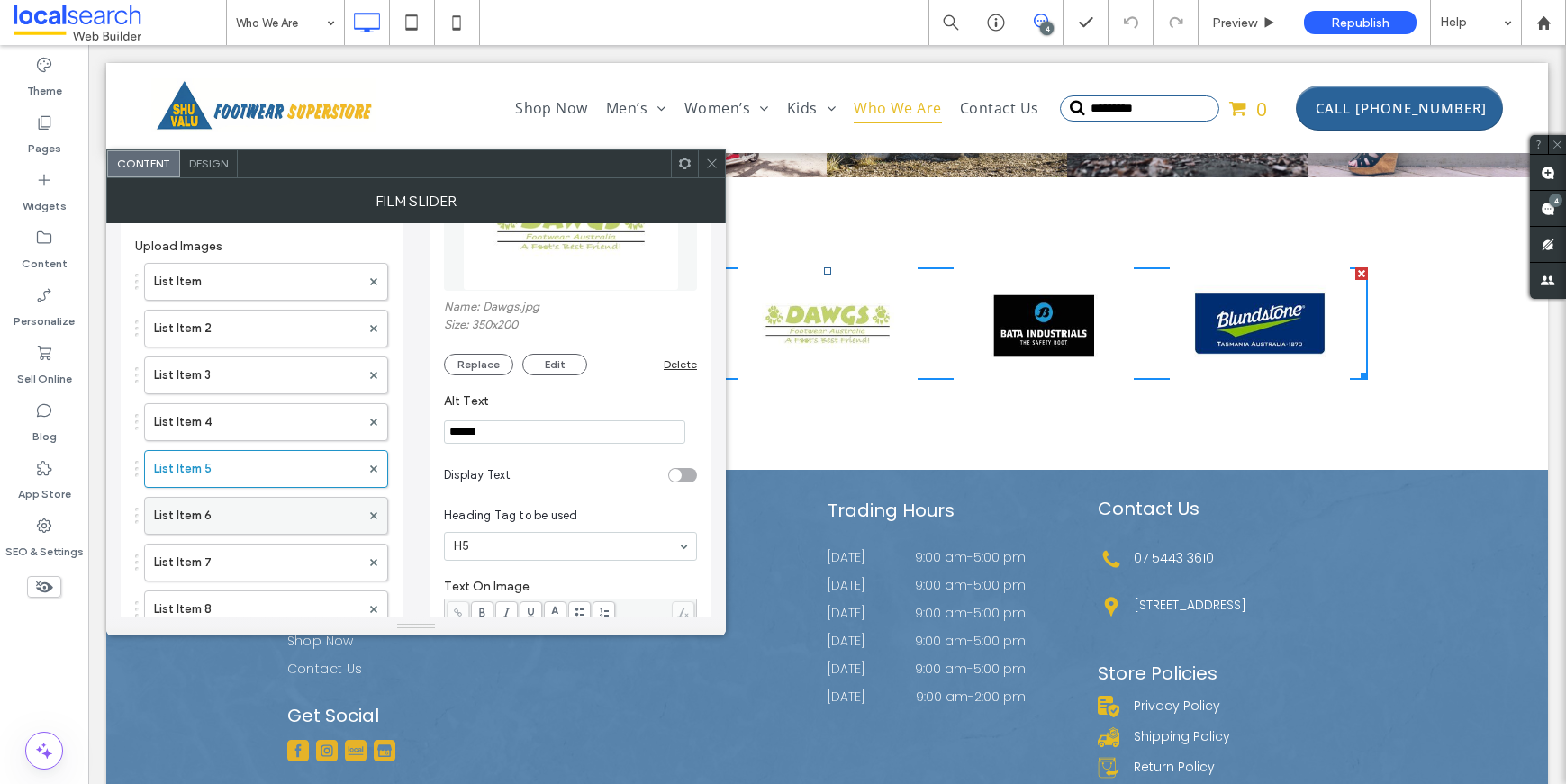
click at [219, 521] on label "List Item 6" at bounding box center [256, 515] width 206 height 36
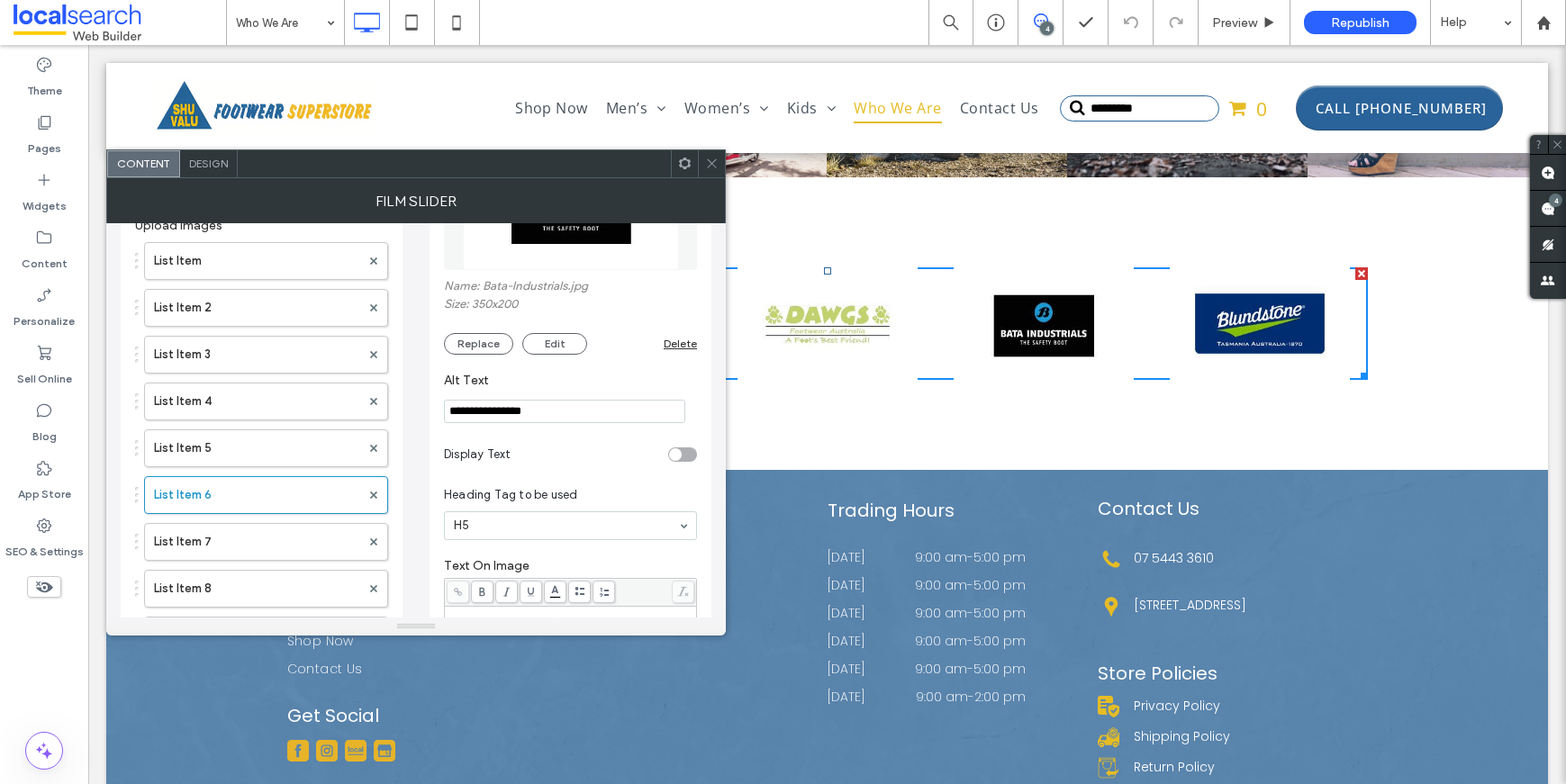
scroll to position [142, 0]
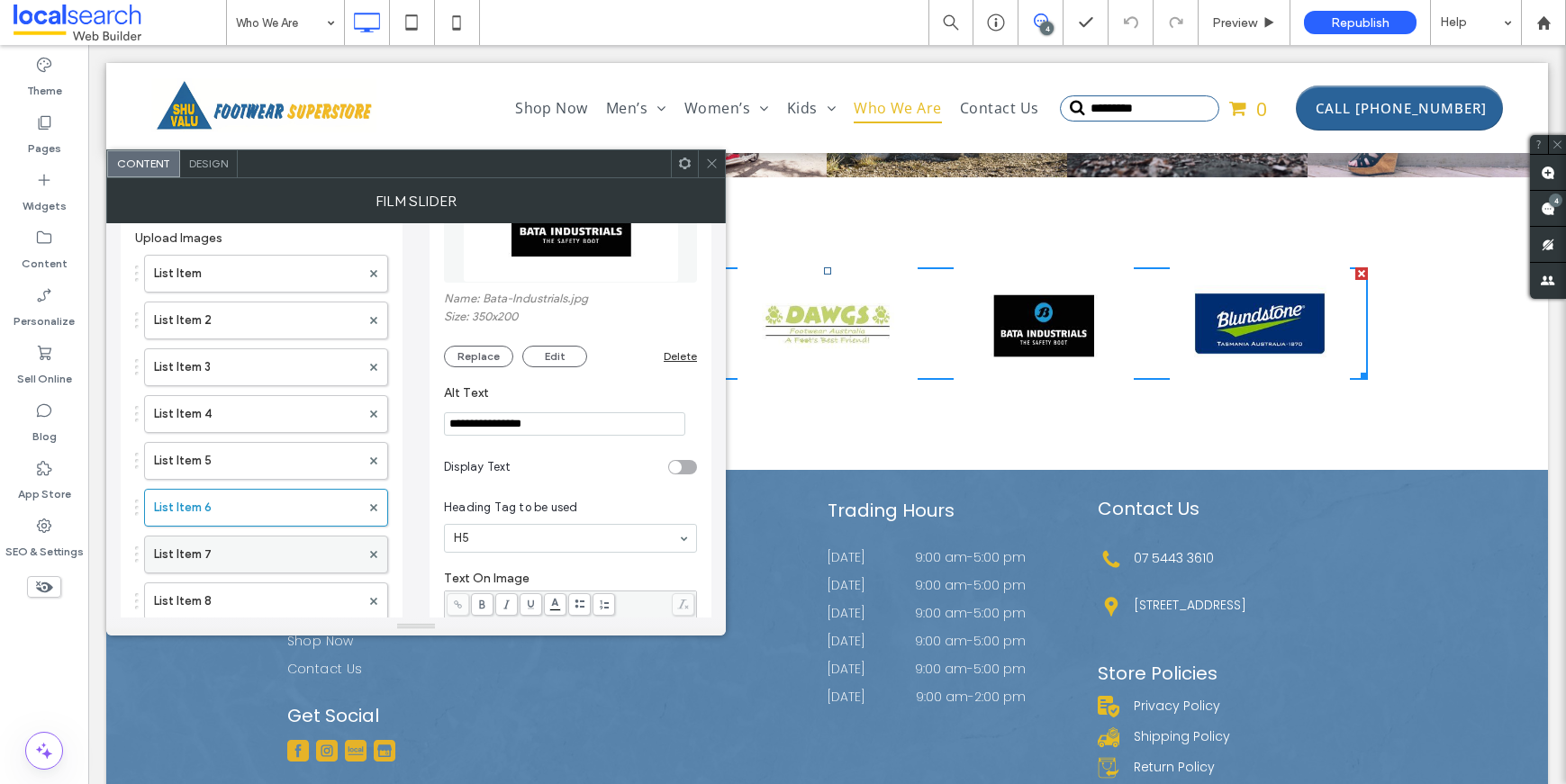
click at [227, 537] on label "List Item 7" at bounding box center [256, 554] width 206 height 36
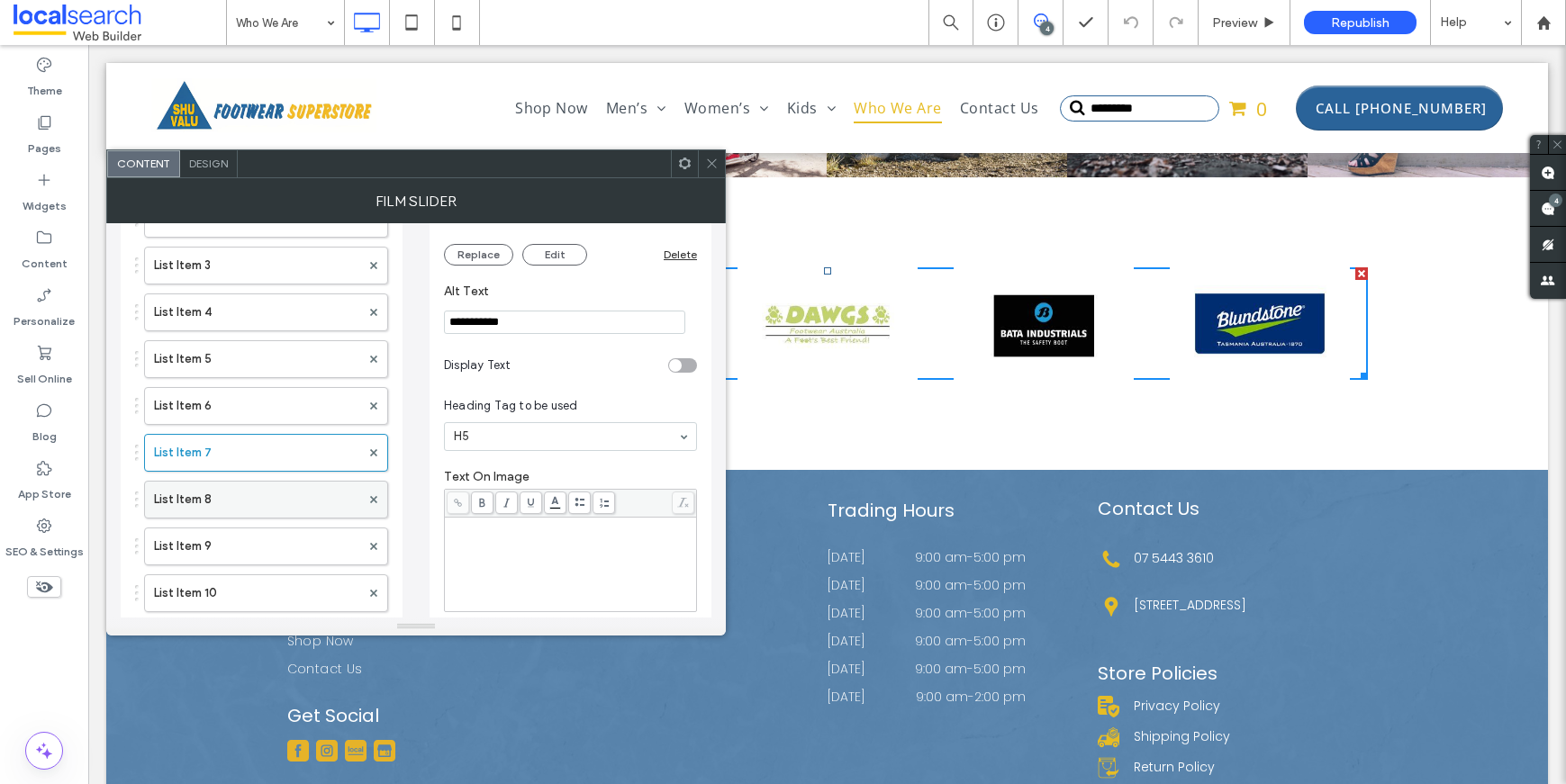
click at [233, 486] on label "List Item 8" at bounding box center [256, 499] width 206 height 36
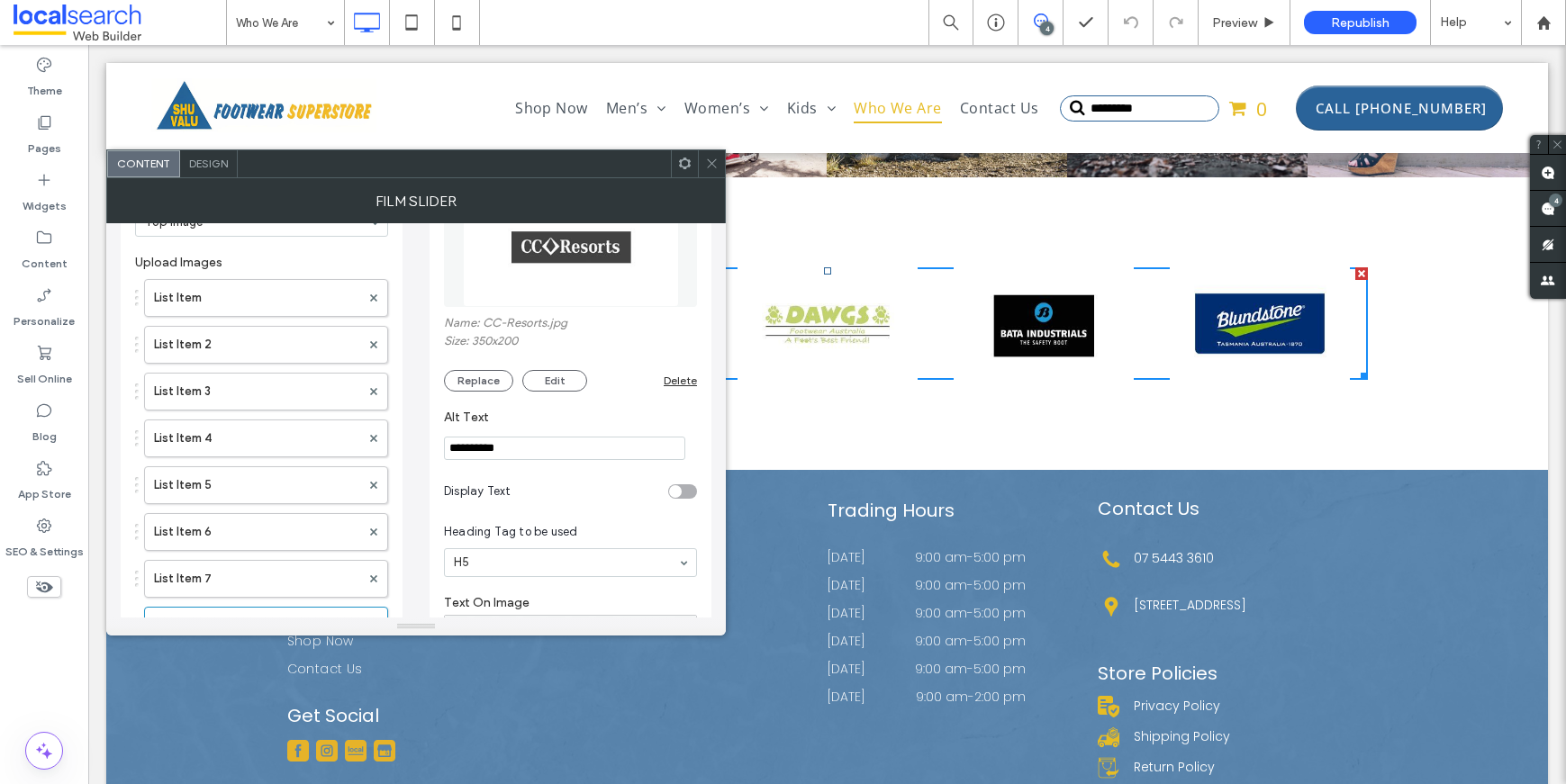
scroll to position [0, 0]
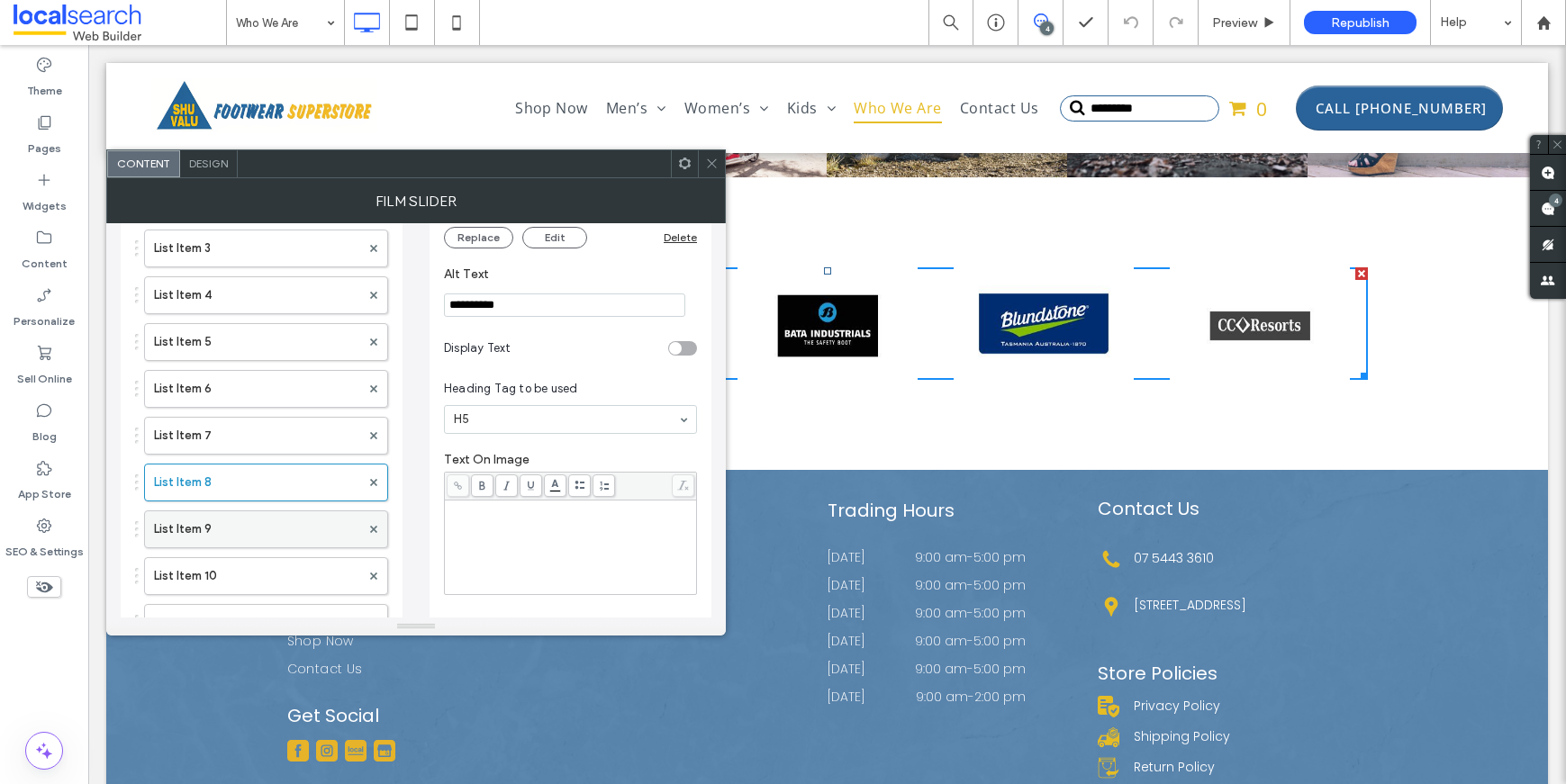
click at [256, 532] on label "List Item 9" at bounding box center [256, 528] width 206 height 36
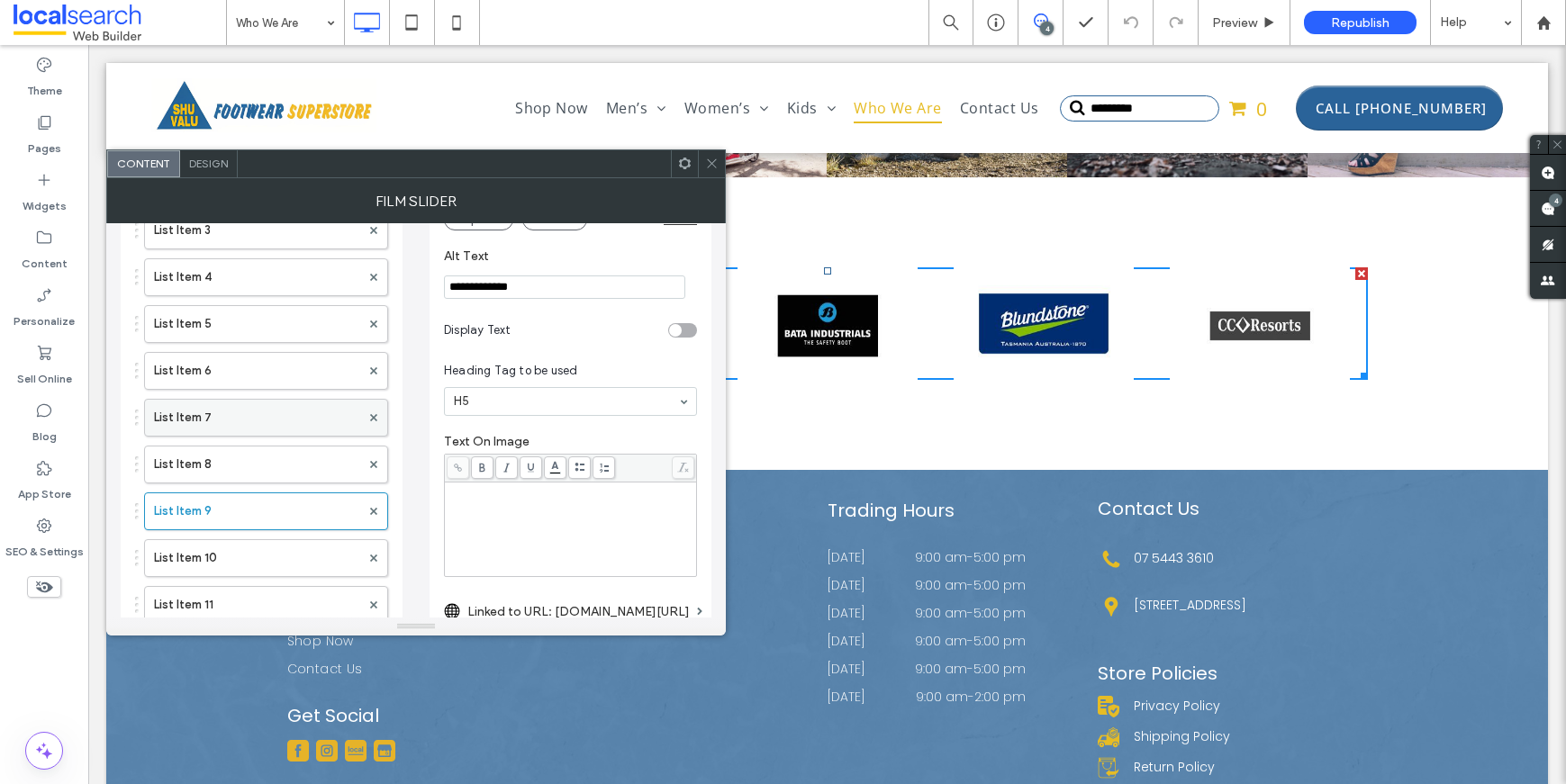
scroll to position [444, 0]
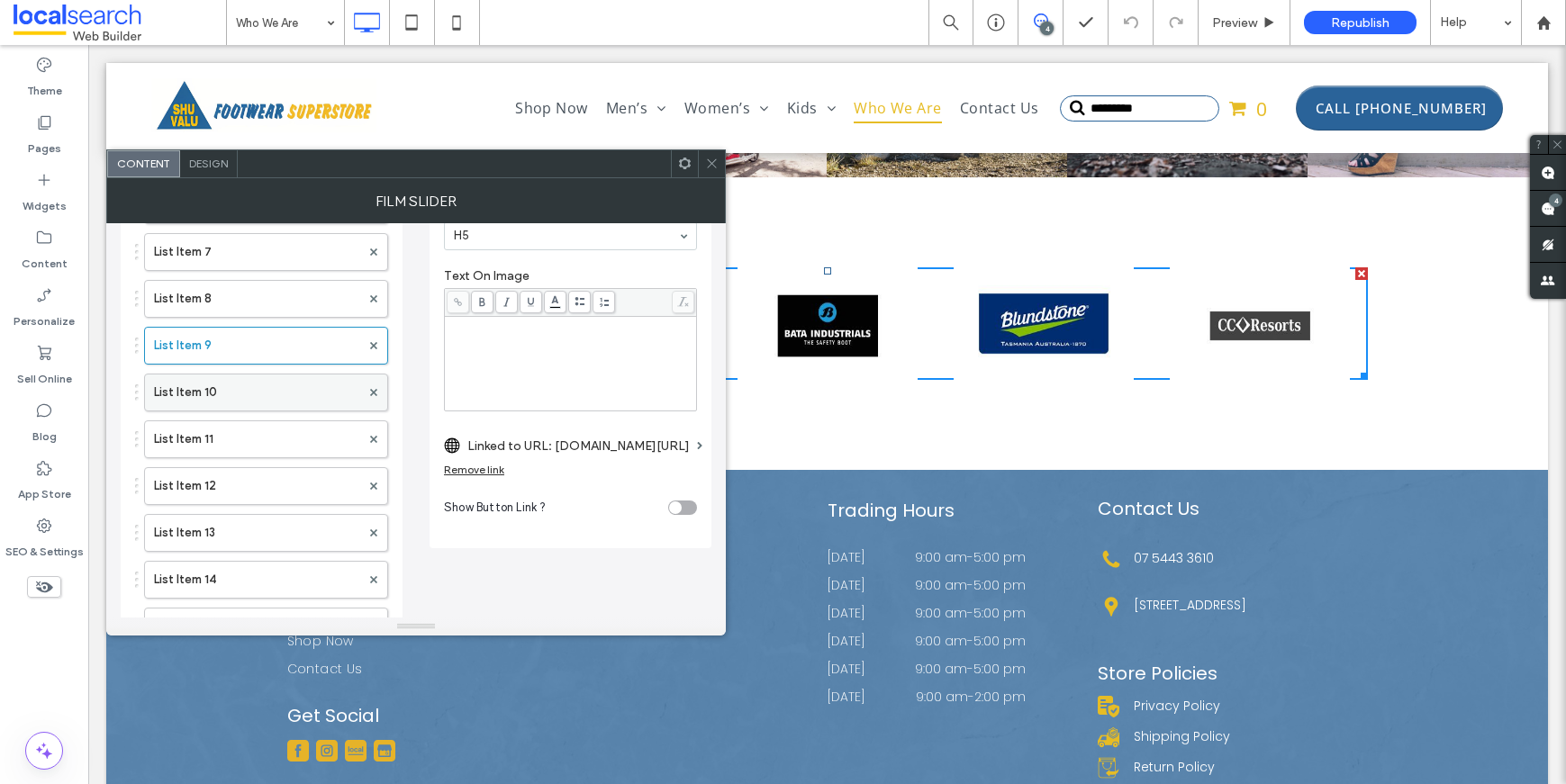
click at [248, 384] on label "List Item 10" at bounding box center [256, 392] width 206 height 36
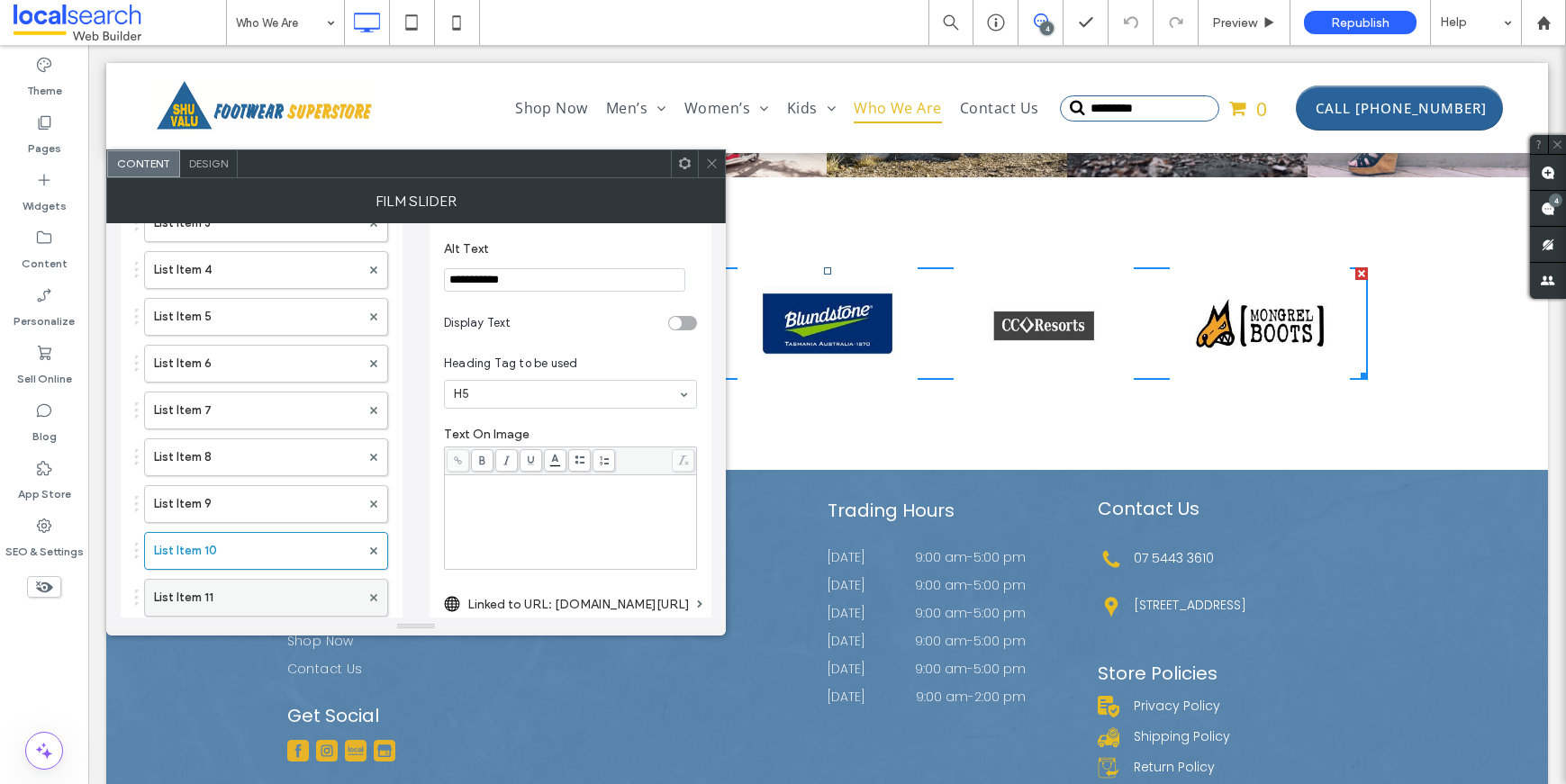
click at [216, 597] on label "List Item 11" at bounding box center [256, 597] width 206 height 36
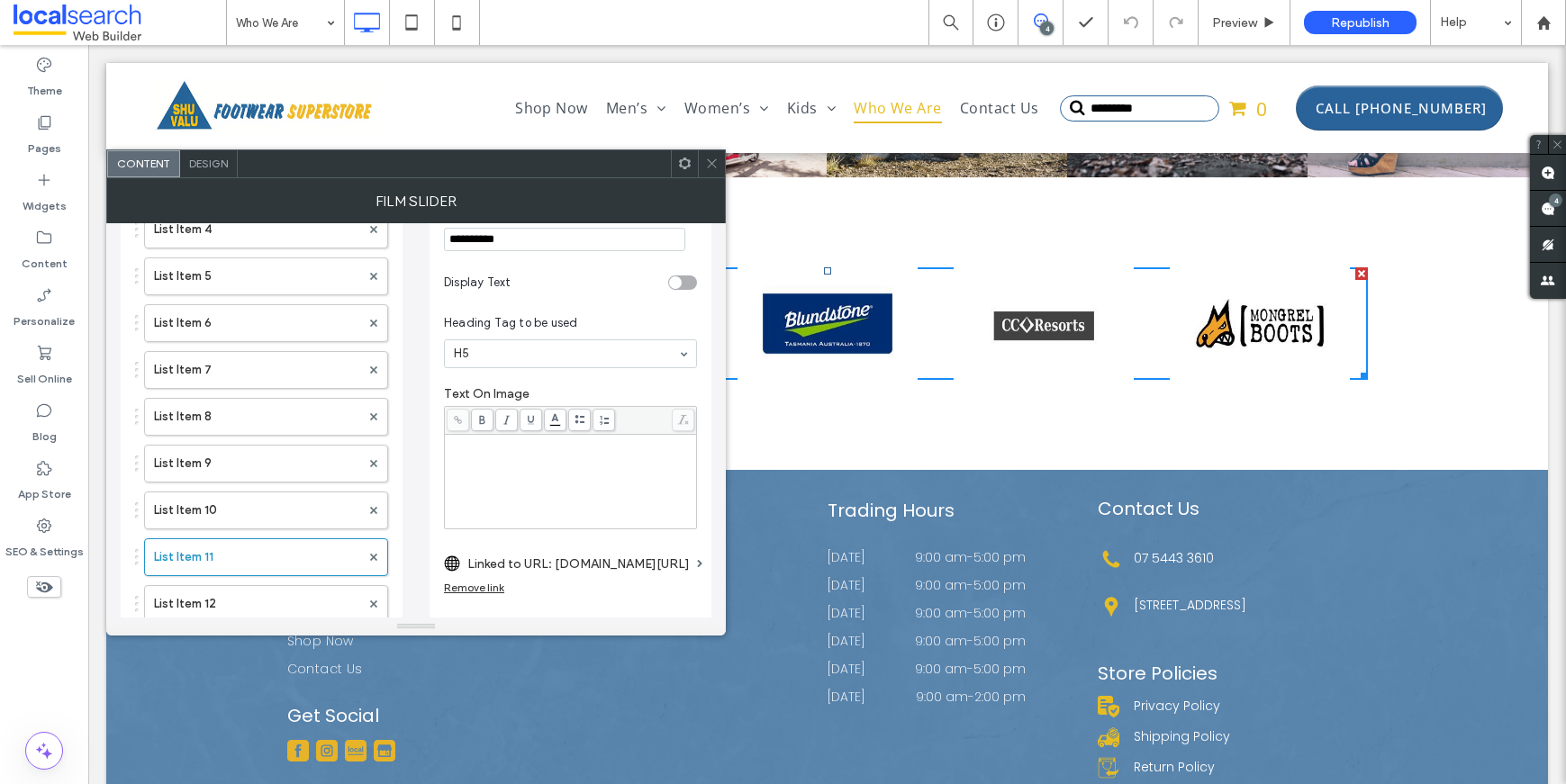
scroll to position [348, 0]
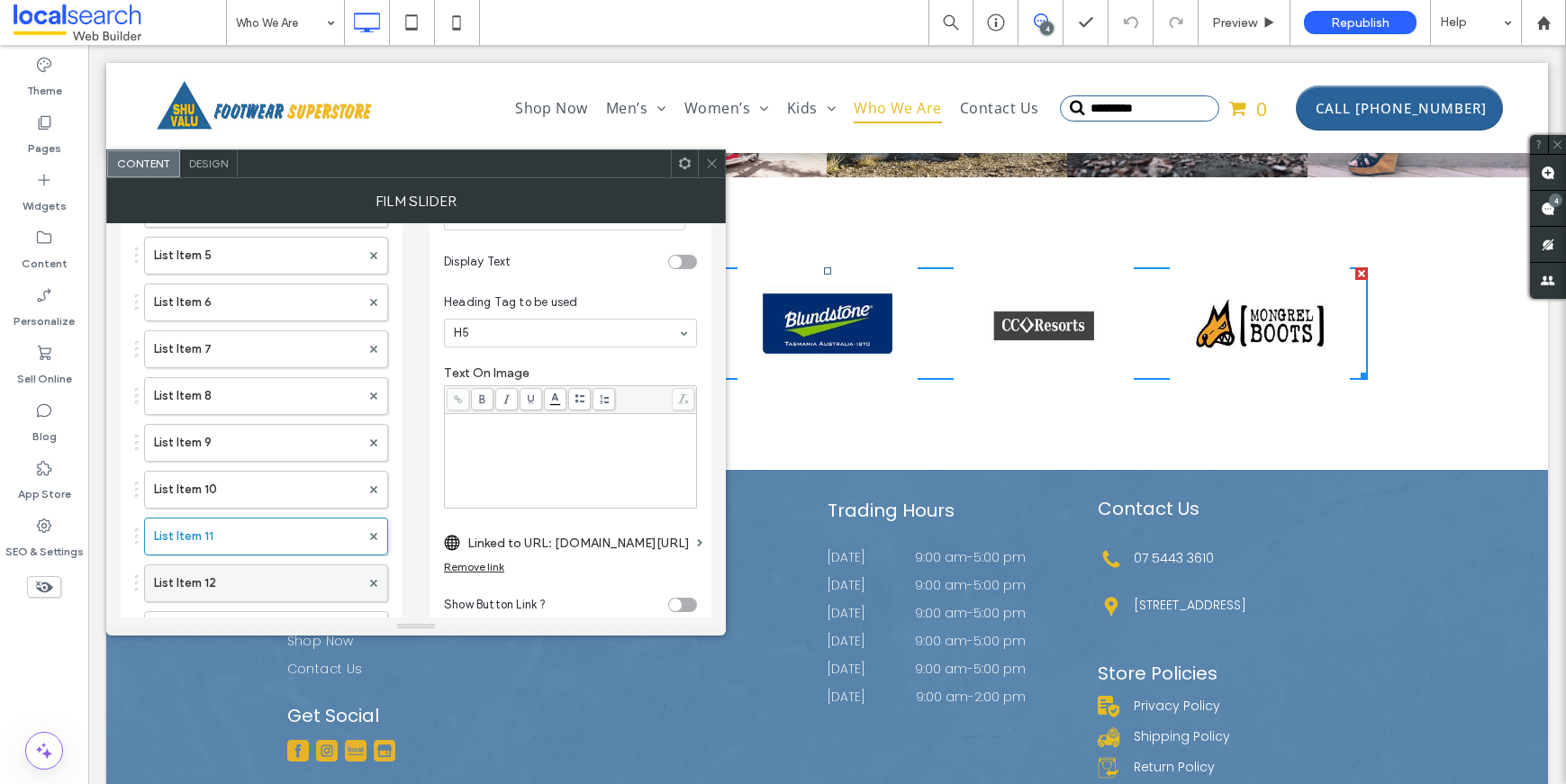
click at [219, 569] on label "List Item 12" at bounding box center [256, 582] width 206 height 36
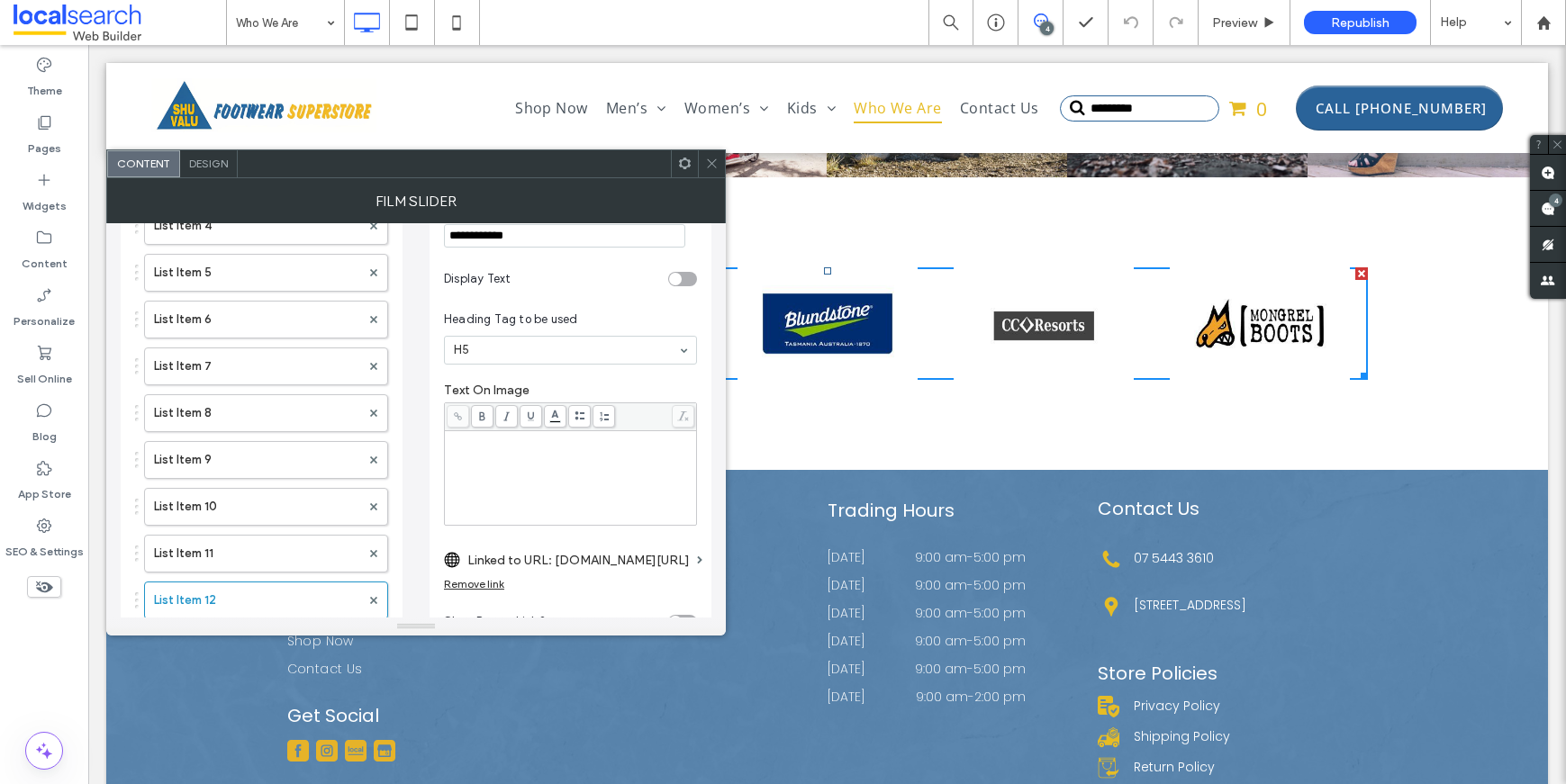
scroll to position [626, 0]
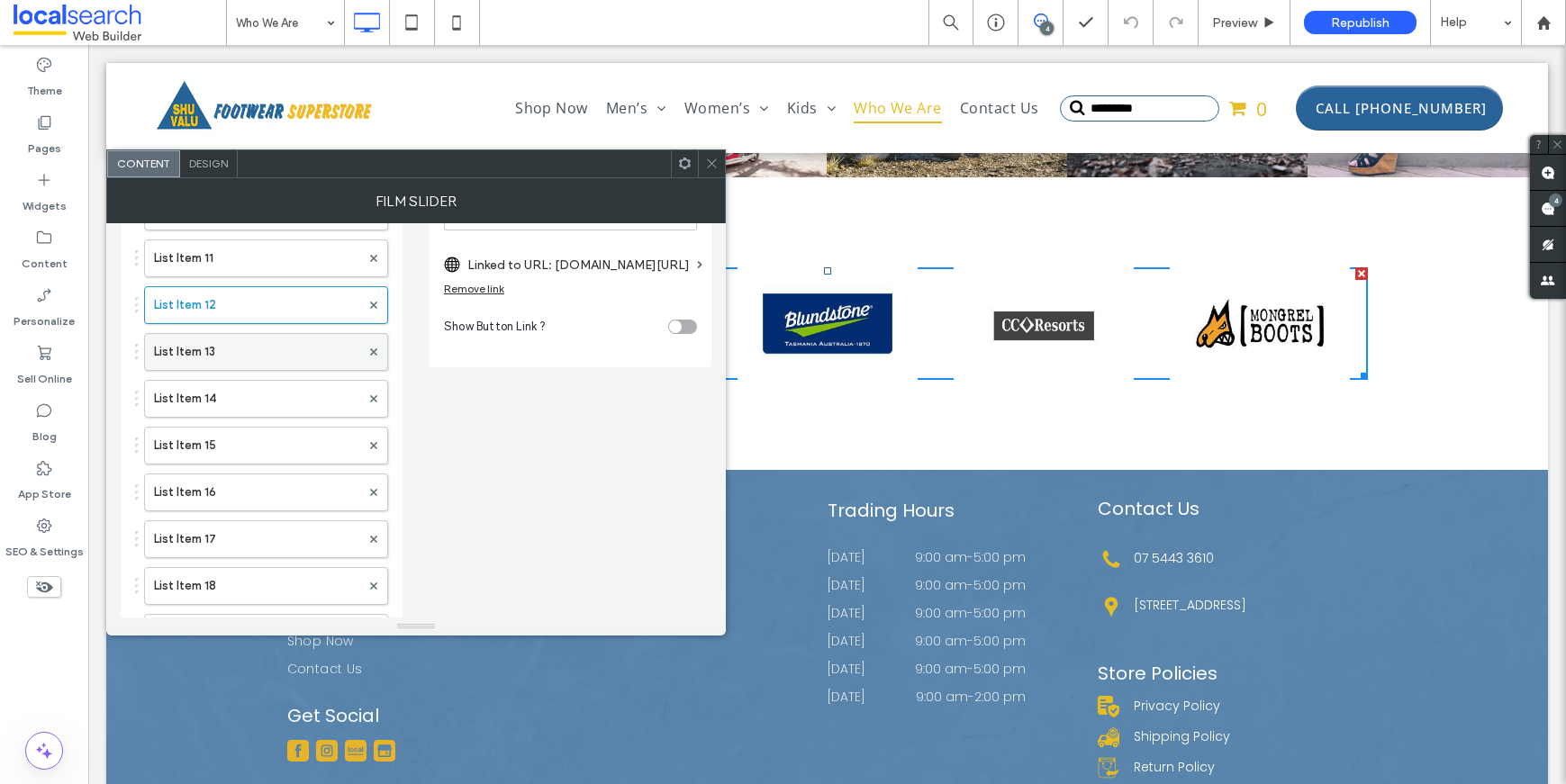
click at [230, 360] on label "List Item 13" at bounding box center [256, 351] width 206 height 36
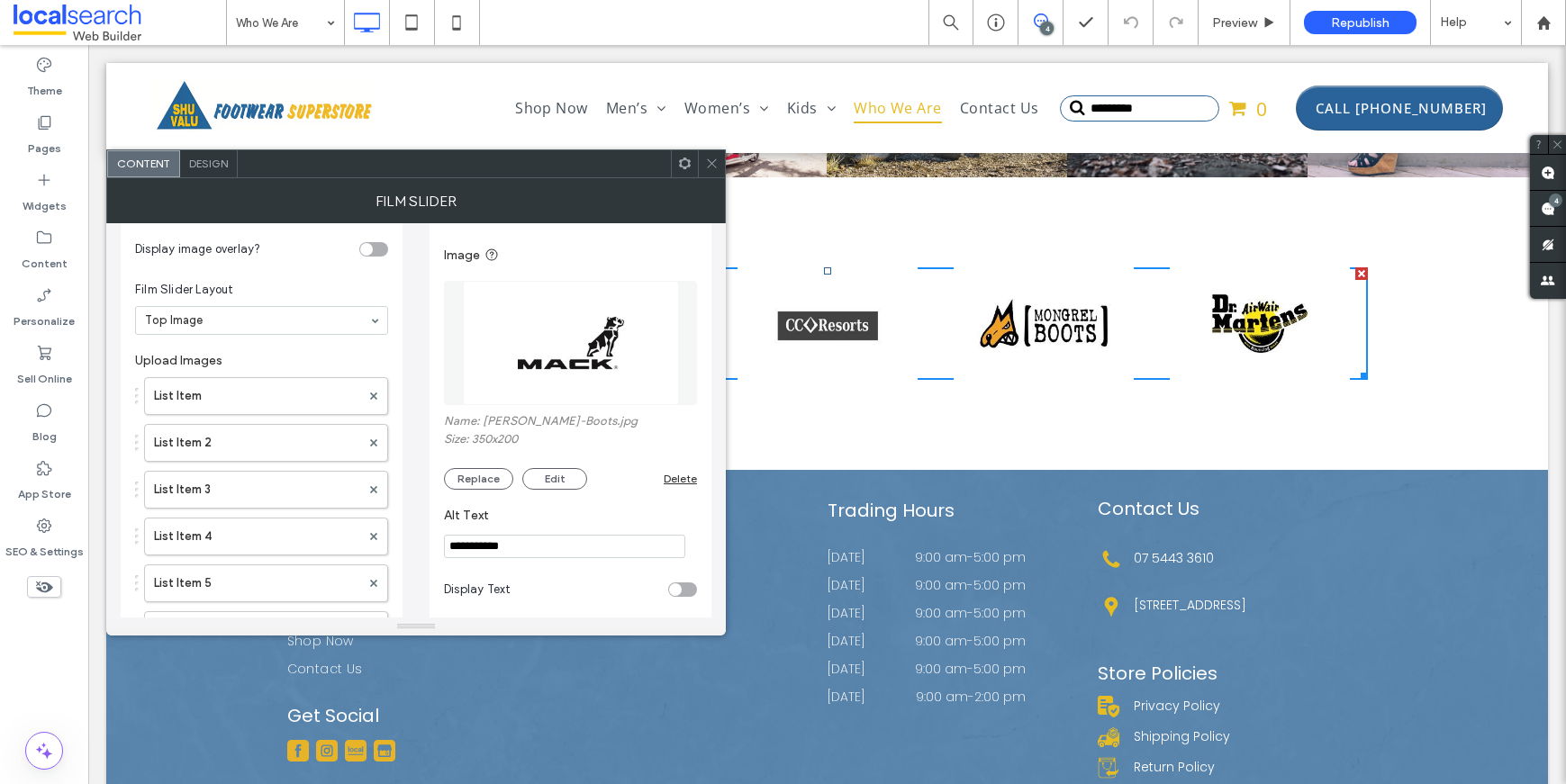
scroll to position [0, 0]
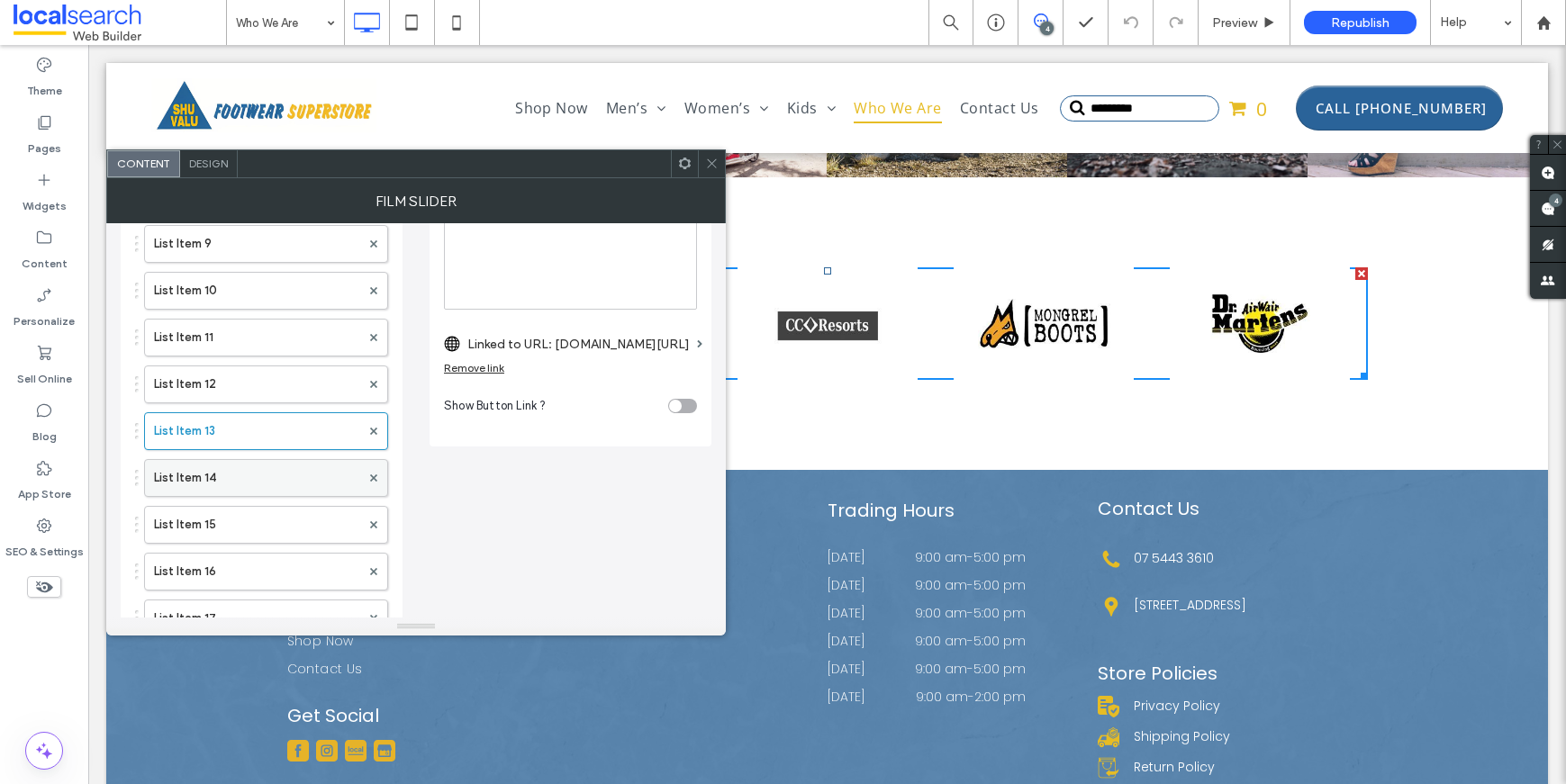
click at [304, 470] on label "List Item 14" at bounding box center [256, 477] width 206 height 36
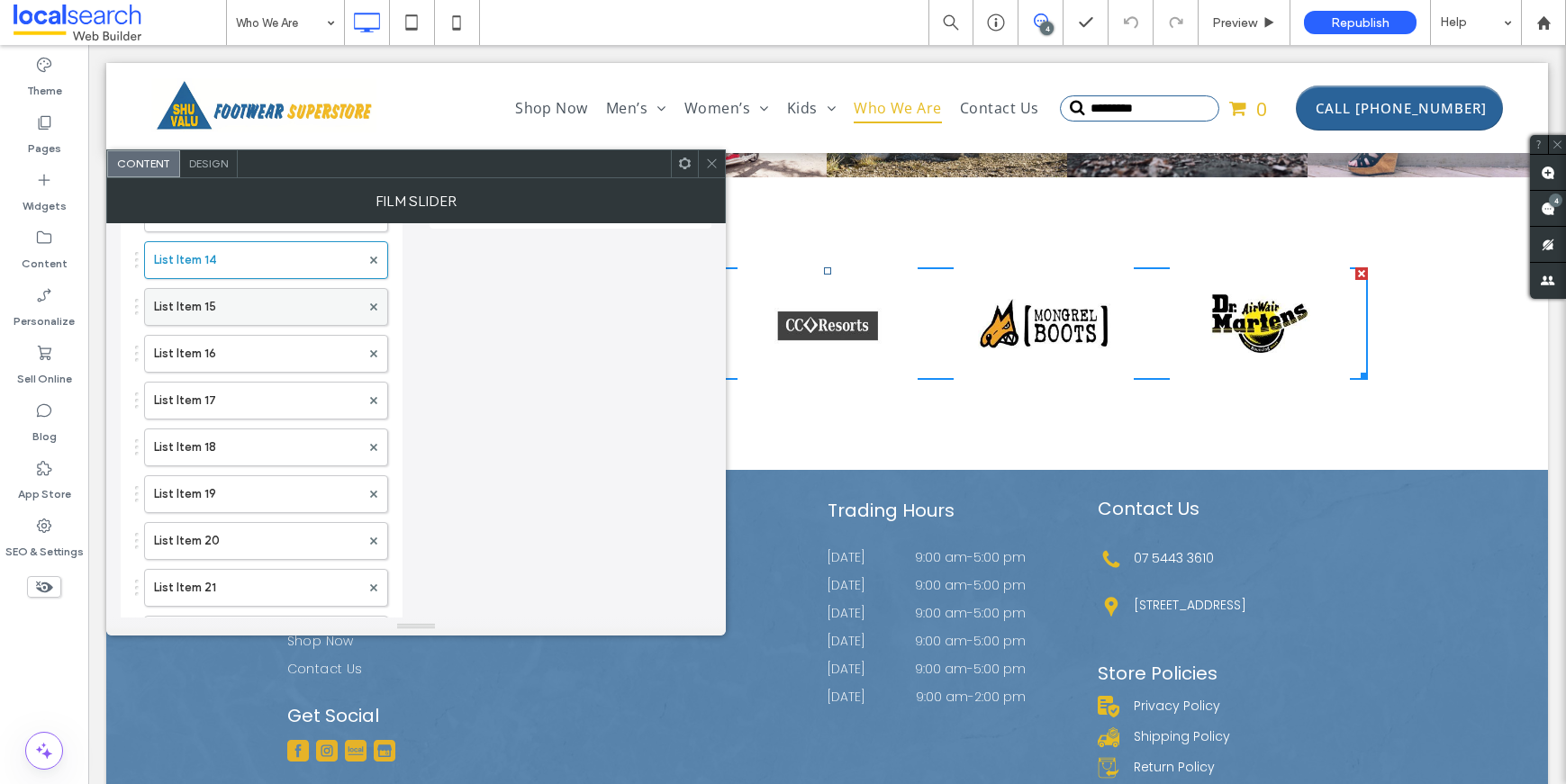
click at [261, 310] on label "List Item 15" at bounding box center [256, 306] width 206 height 36
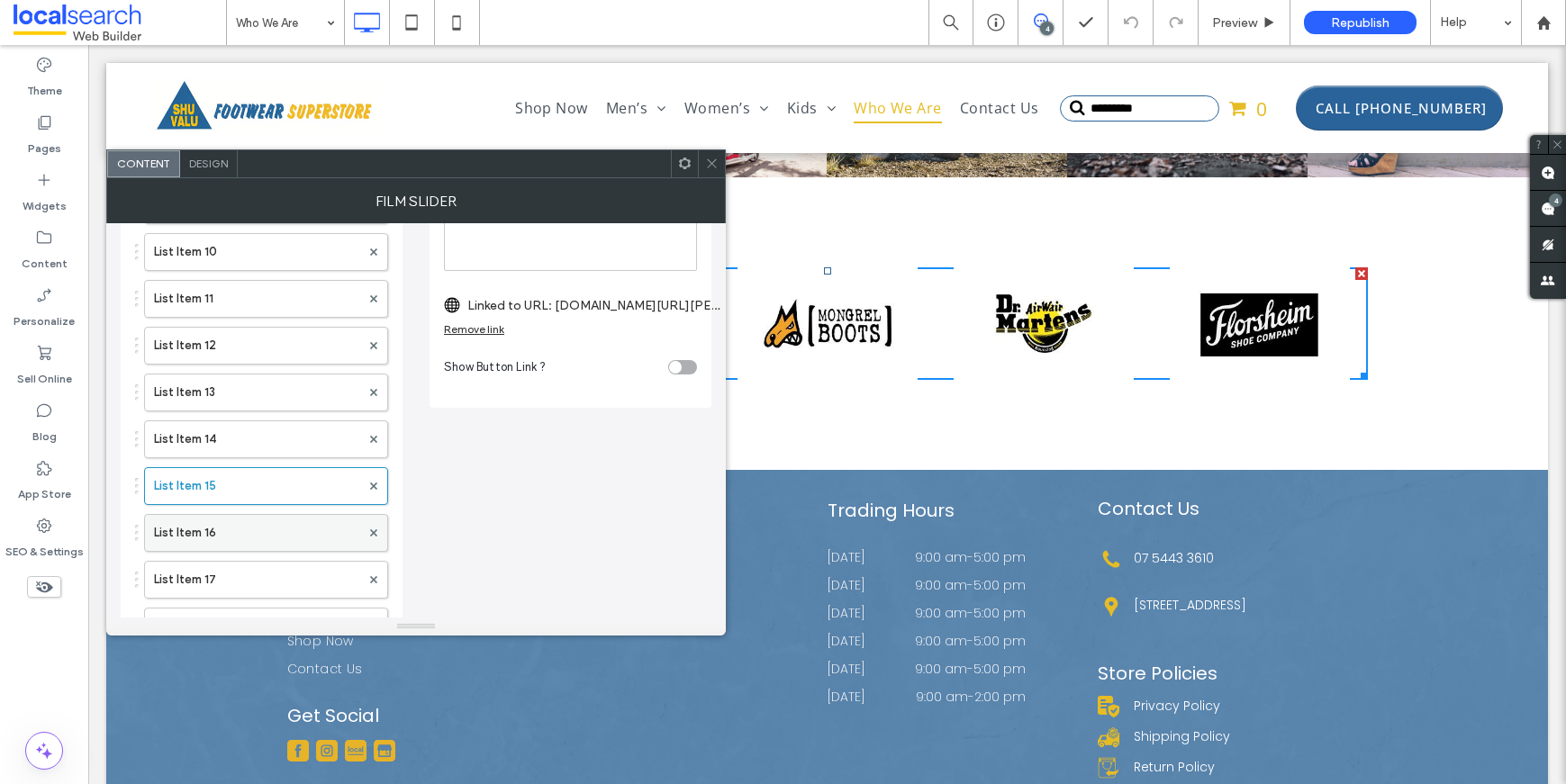
click at [190, 522] on label "List Item 16" at bounding box center [256, 532] width 206 height 36
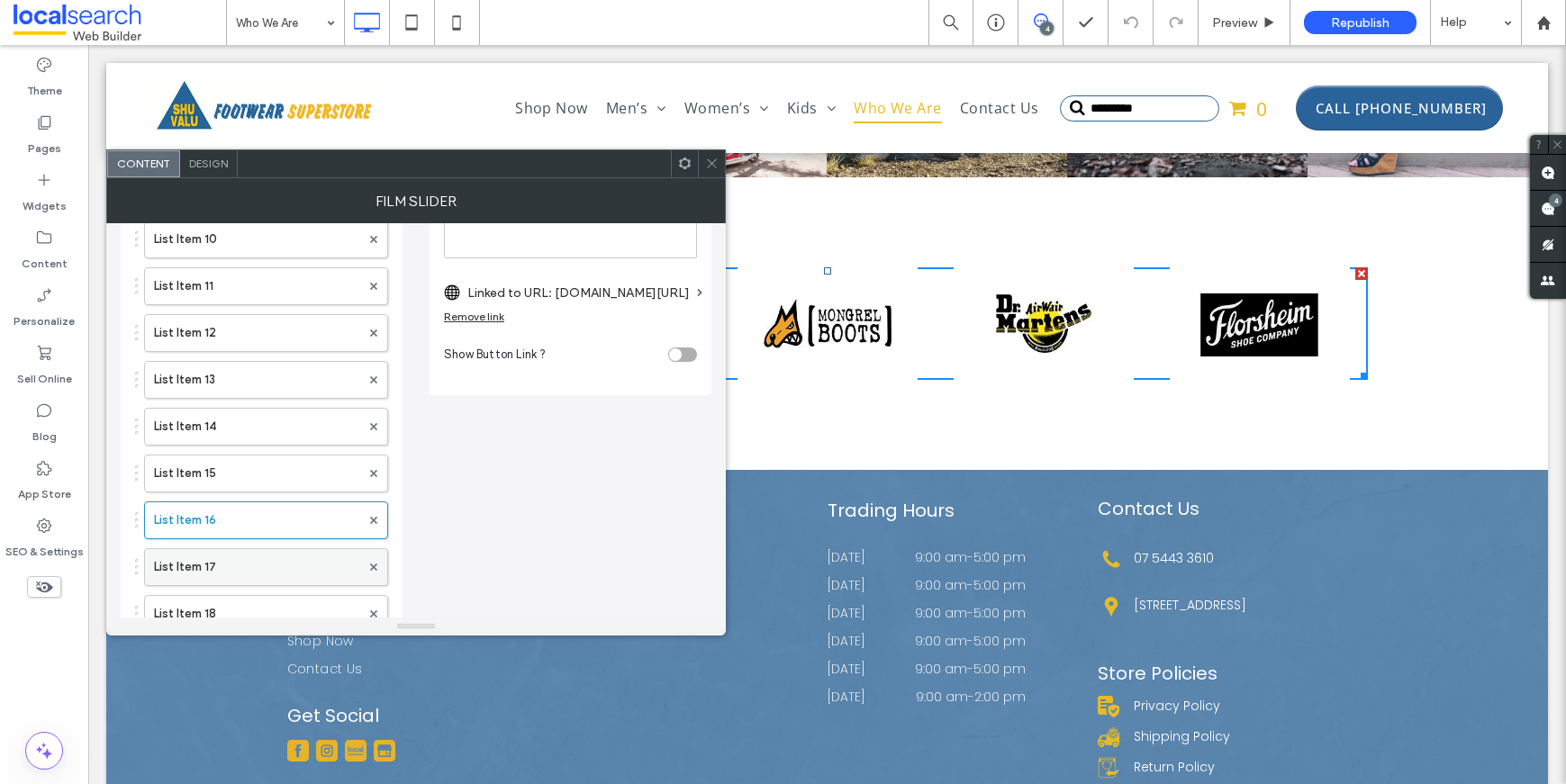
click at [223, 557] on label "List Item 17" at bounding box center [256, 567] width 206 height 36
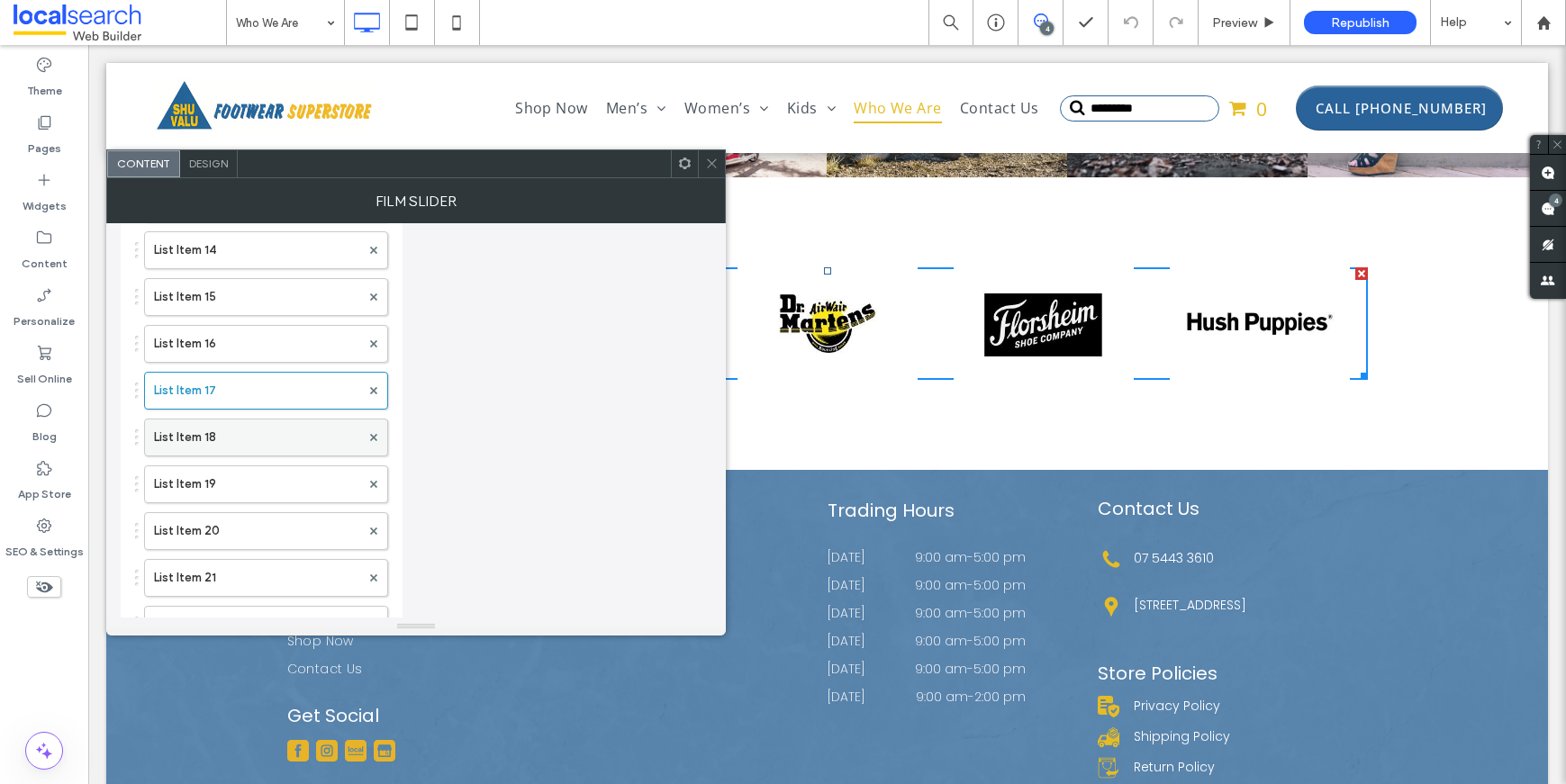
click at [239, 427] on label "List Item 18" at bounding box center [256, 436] width 206 height 36
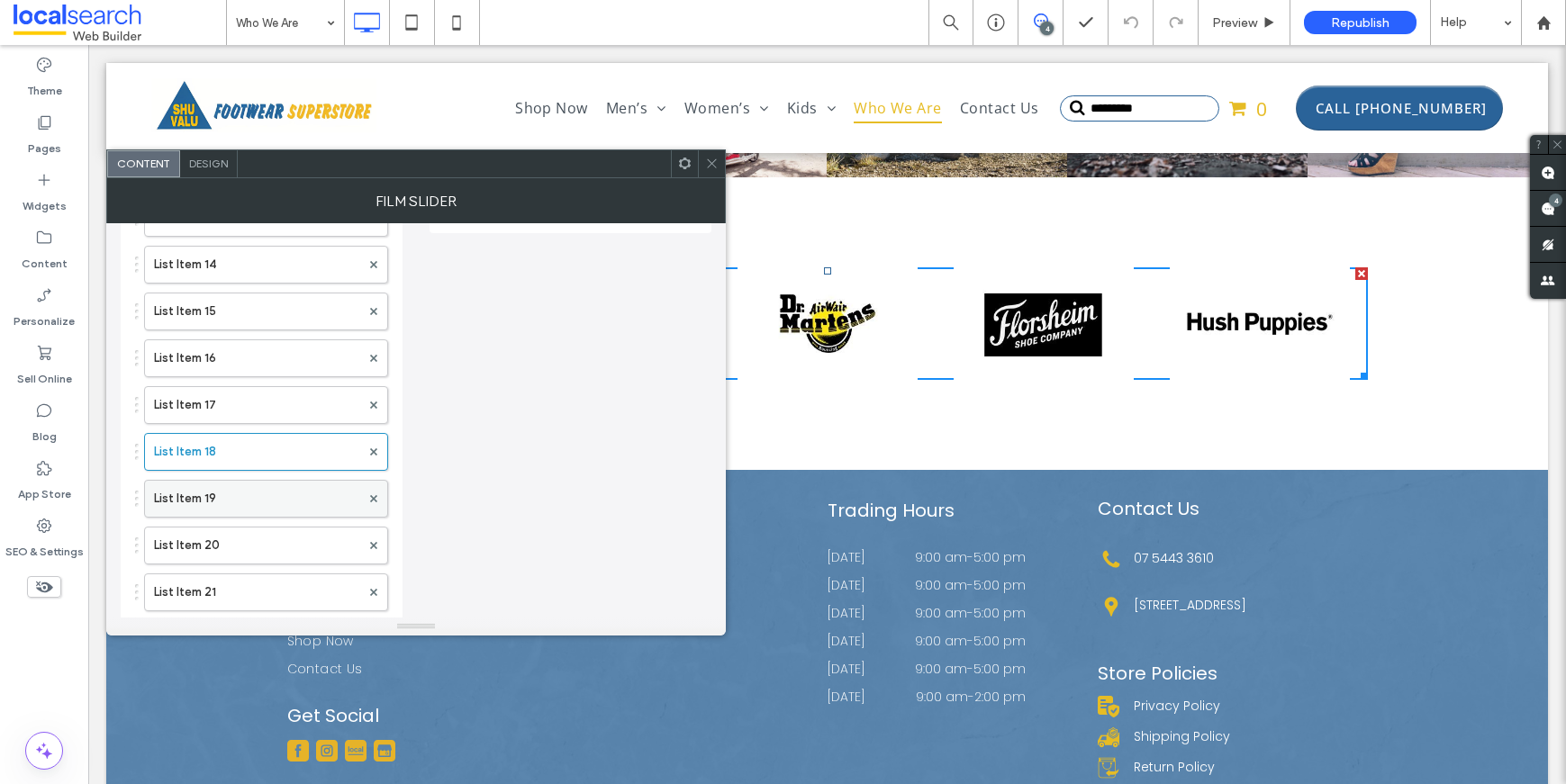
click at [245, 504] on label "List Item 19" at bounding box center [256, 498] width 206 height 36
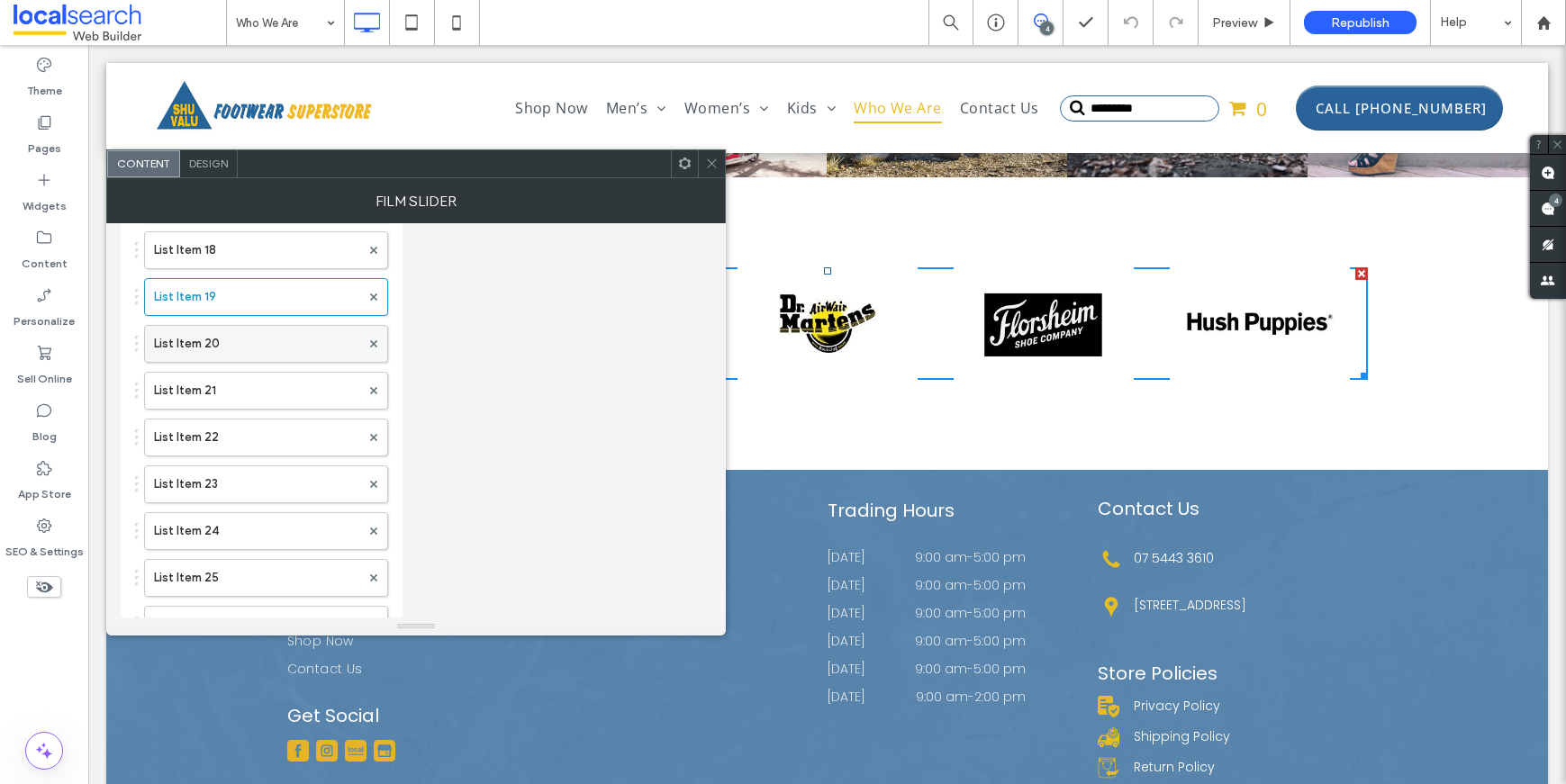
click at [239, 350] on label "List Item 20" at bounding box center [256, 343] width 206 height 36
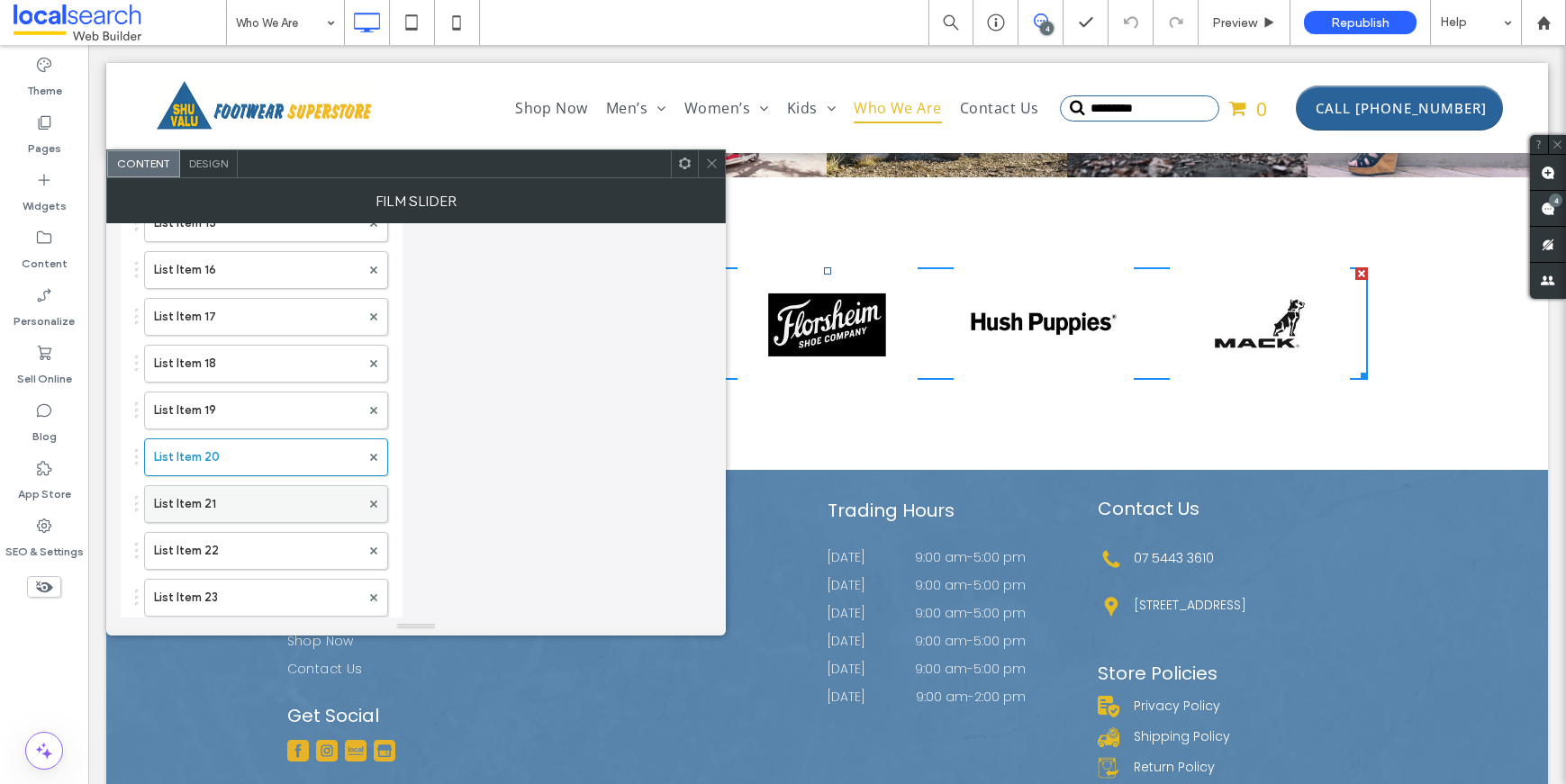
click at [224, 511] on label "List Item 21" at bounding box center [256, 503] width 206 height 36
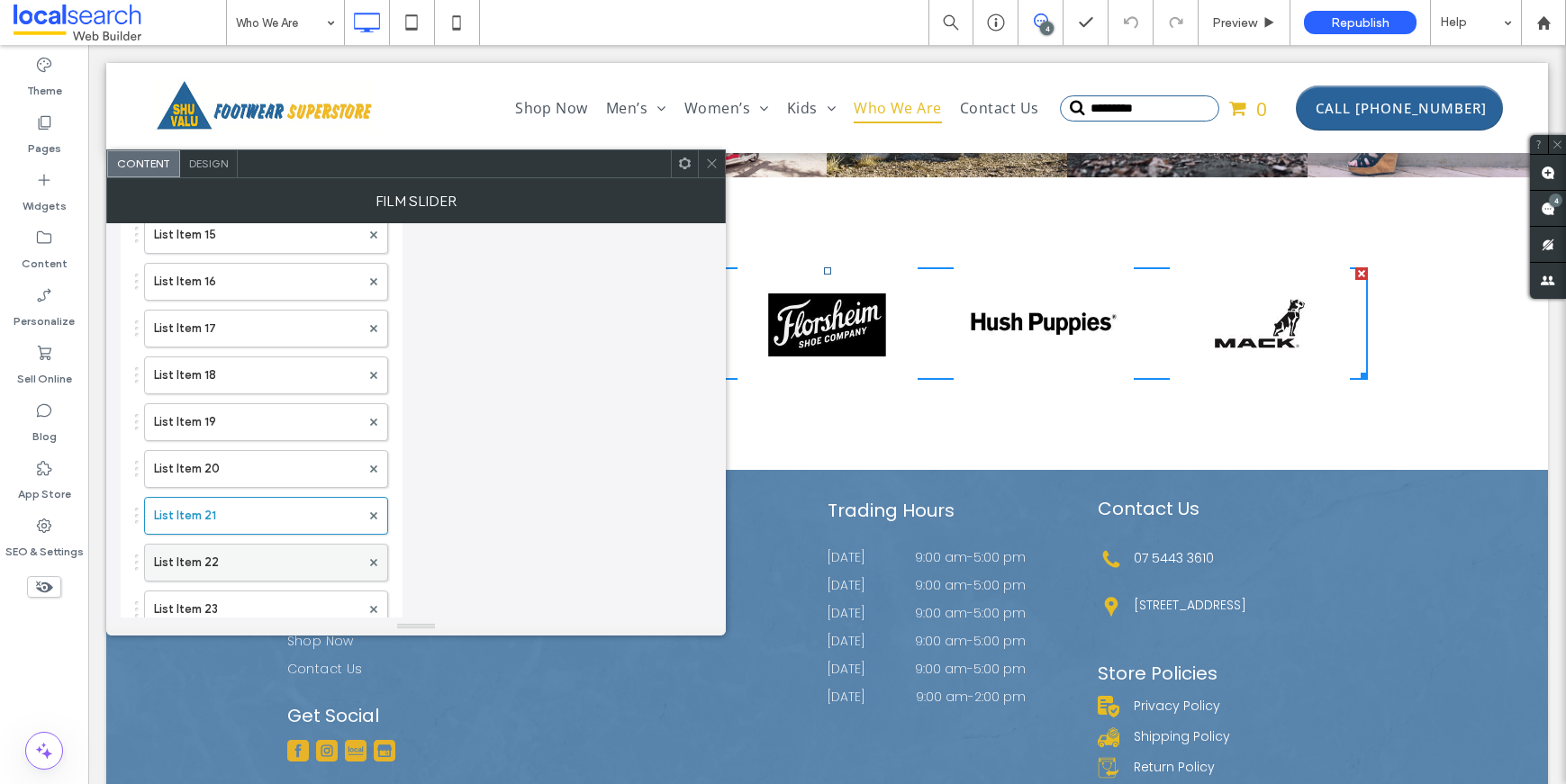
click at [223, 552] on label "List Item 22" at bounding box center [256, 562] width 206 height 36
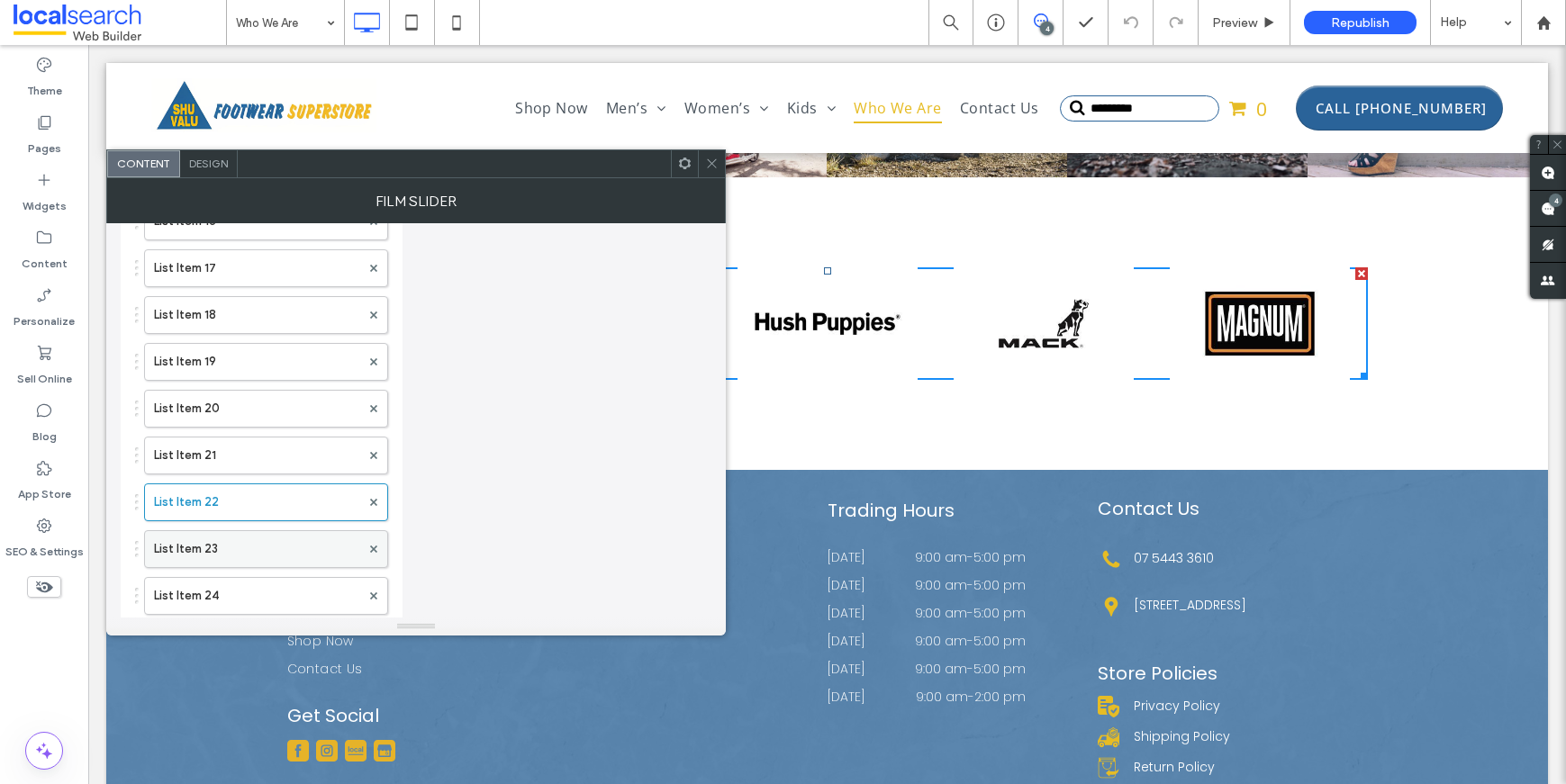
click at [221, 546] on label "List Item 23" at bounding box center [256, 548] width 206 height 36
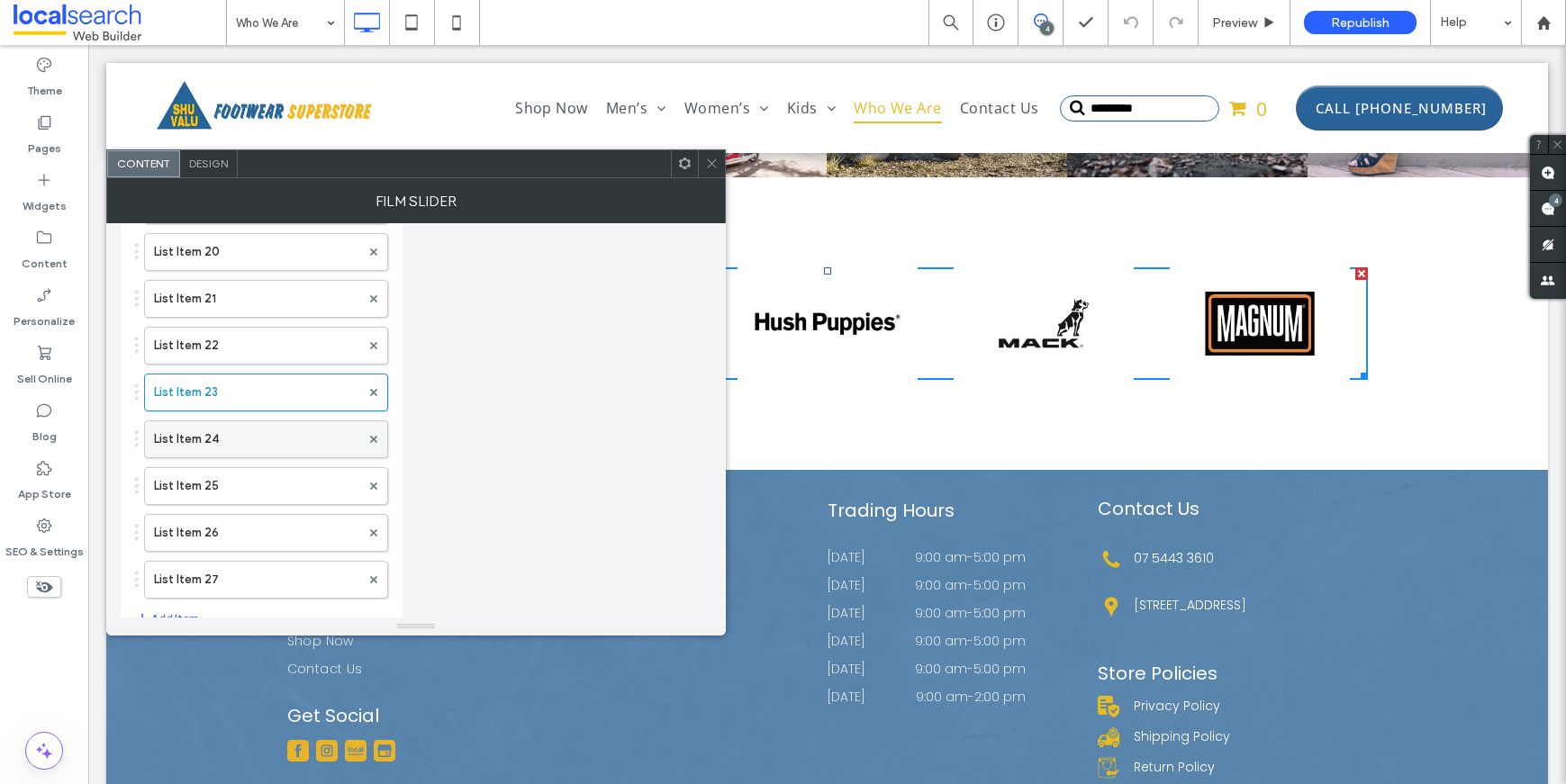
click at [217, 449] on label "List Item 24" at bounding box center [256, 438] width 206 height 36
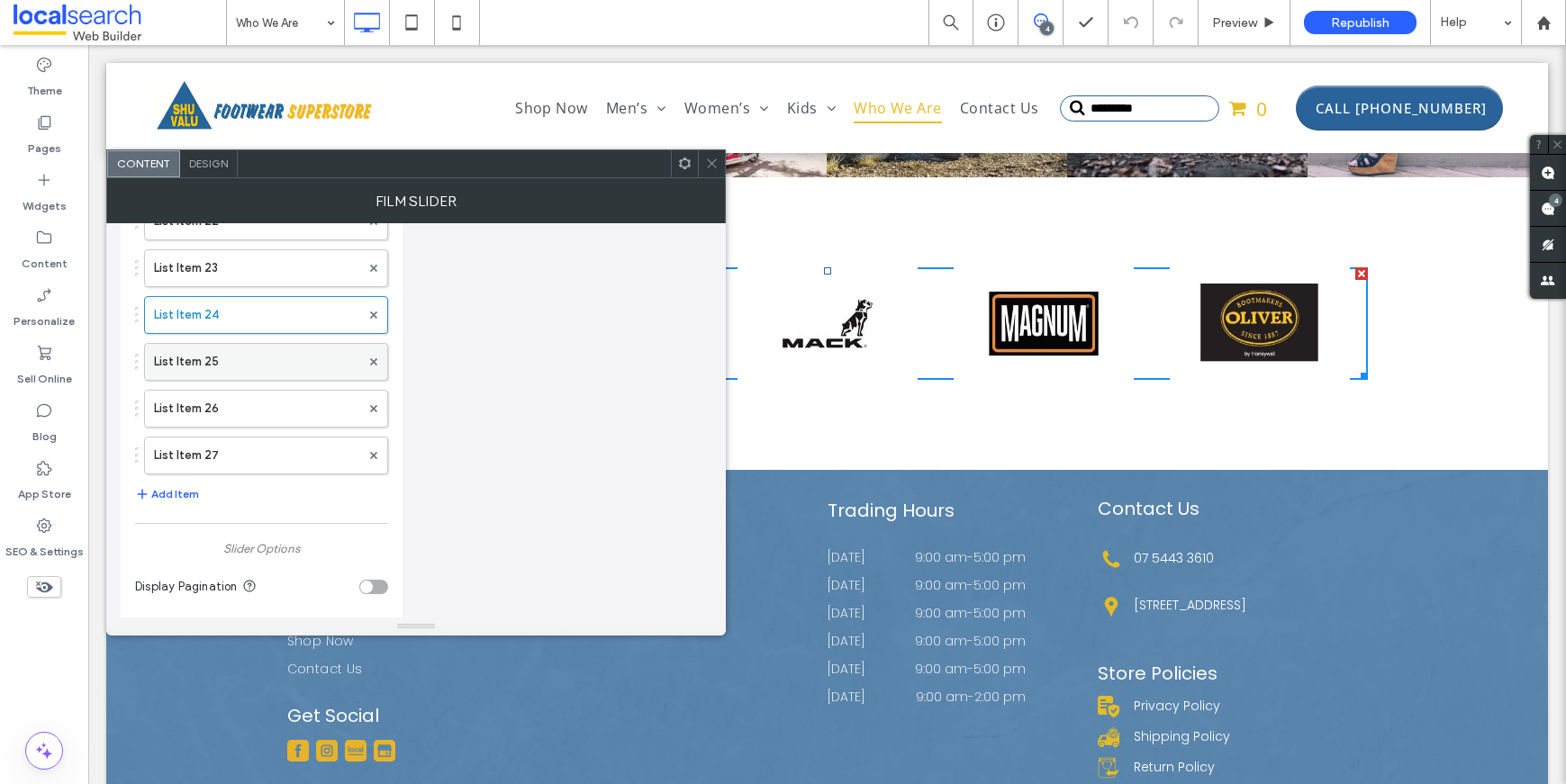
click at [226, 371] on label "List Item 25" at bounding box center [256, 361] width 206 height 36
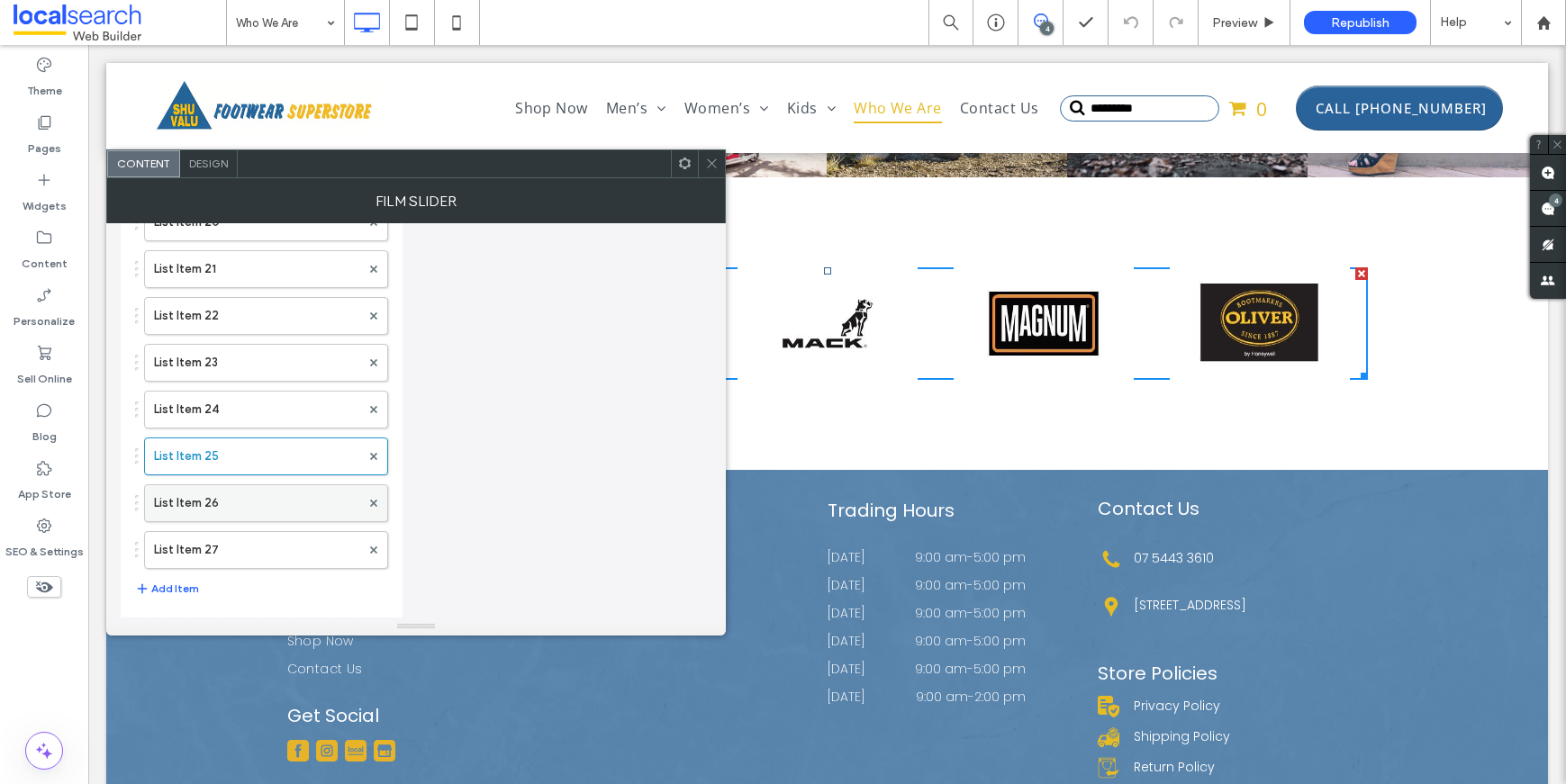
click at [213, 501] on label "List Item 26" at bounding box center [256, 502] width 206 height 36
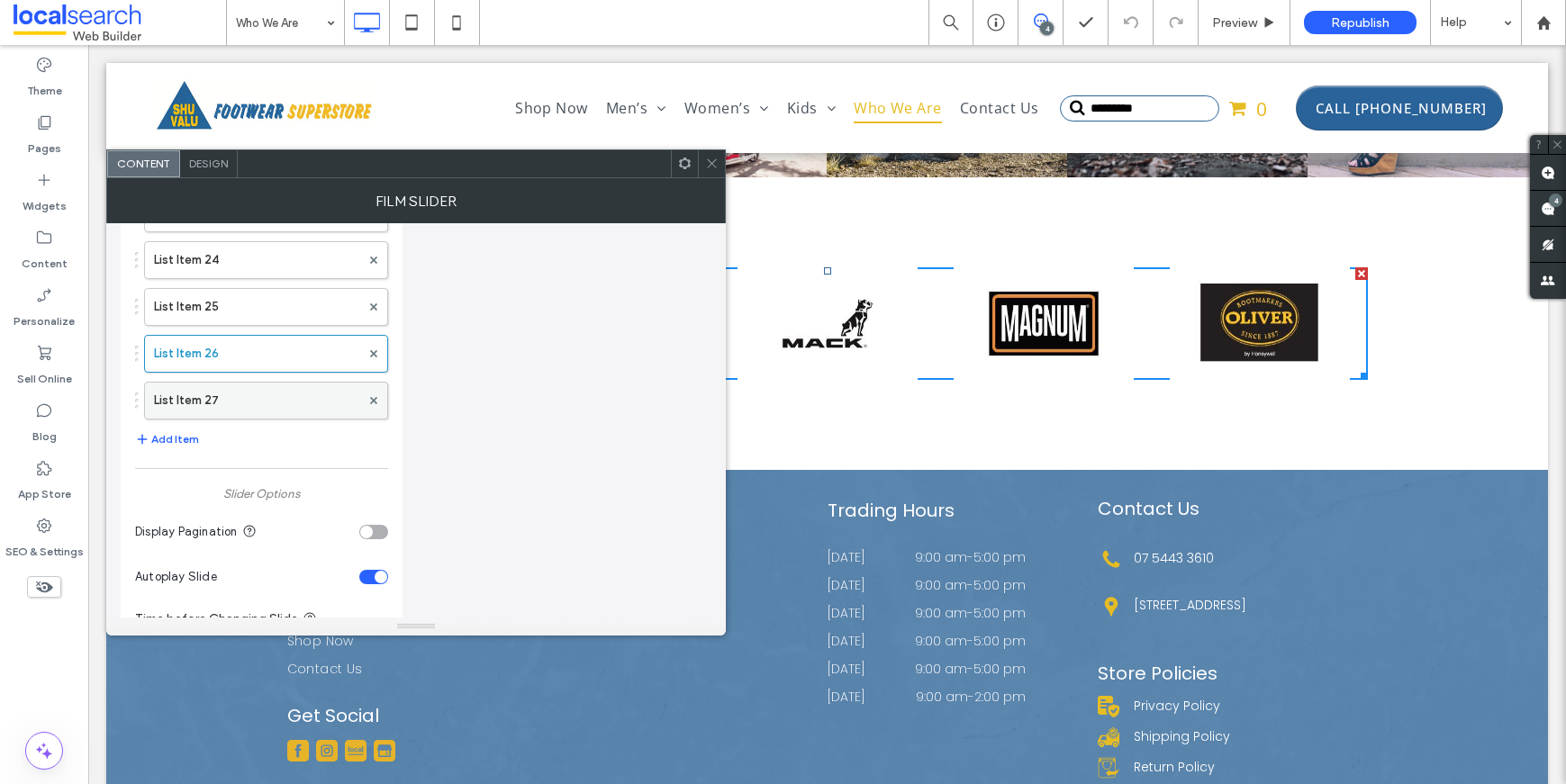
click at [255, 405] on label "List Item 27" at bounding box center [256, 400] width 206 height 36
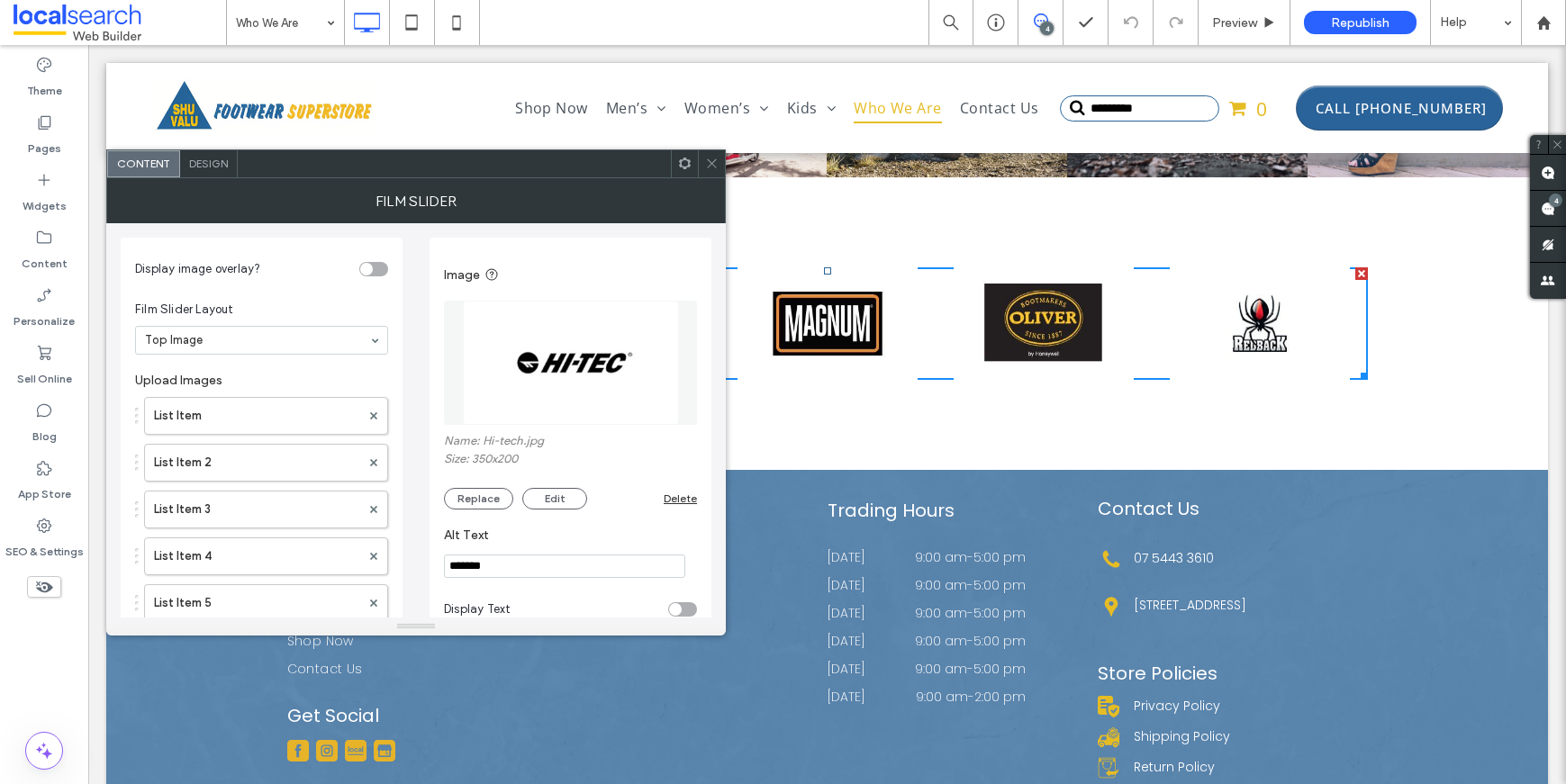
click at [700, 166] on div at bounding box center [711, 164] width 27 height 27
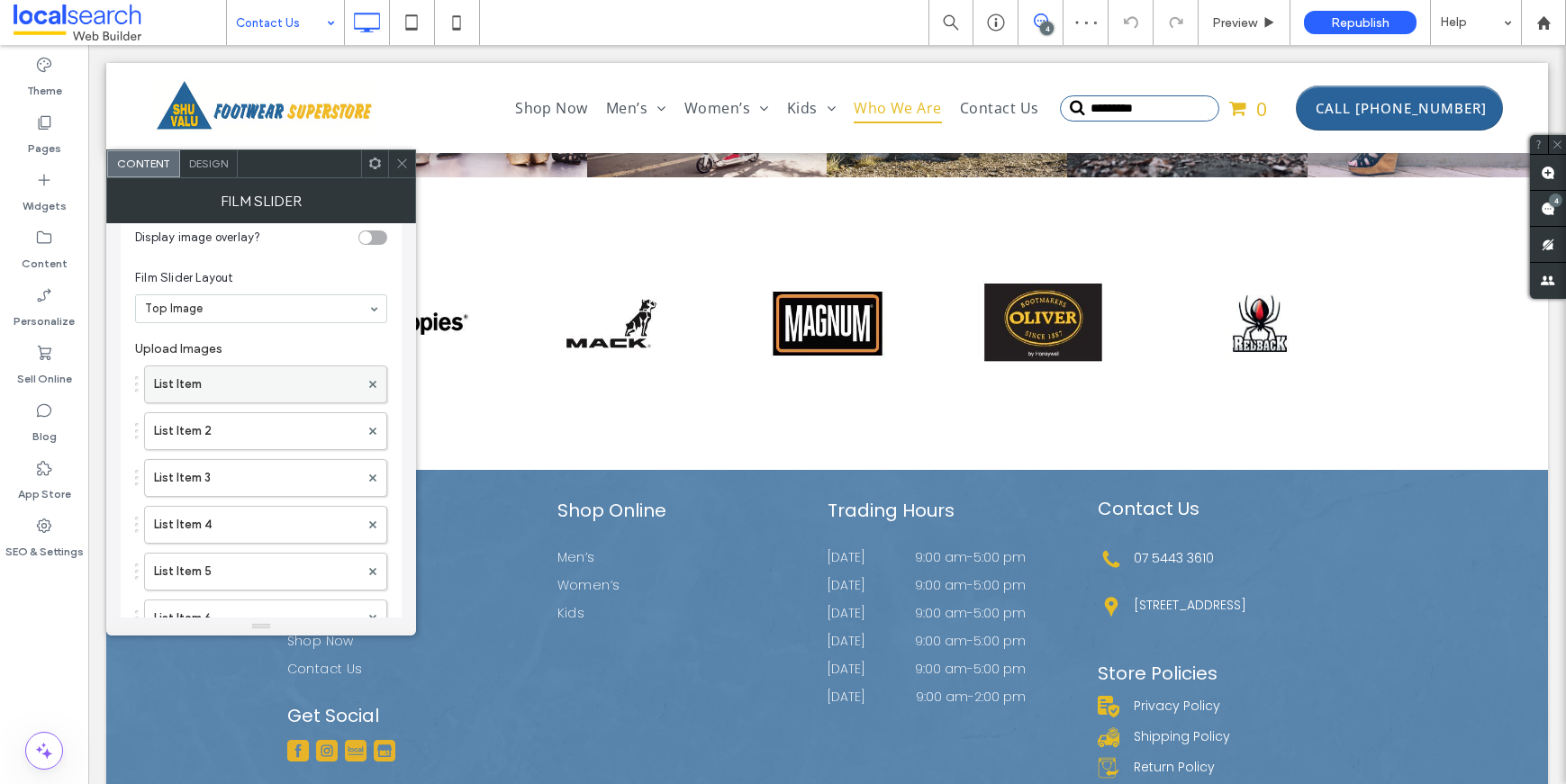
click at [242, 392] on label "List Item" at bounding box center [256, 383] width 206 height 36
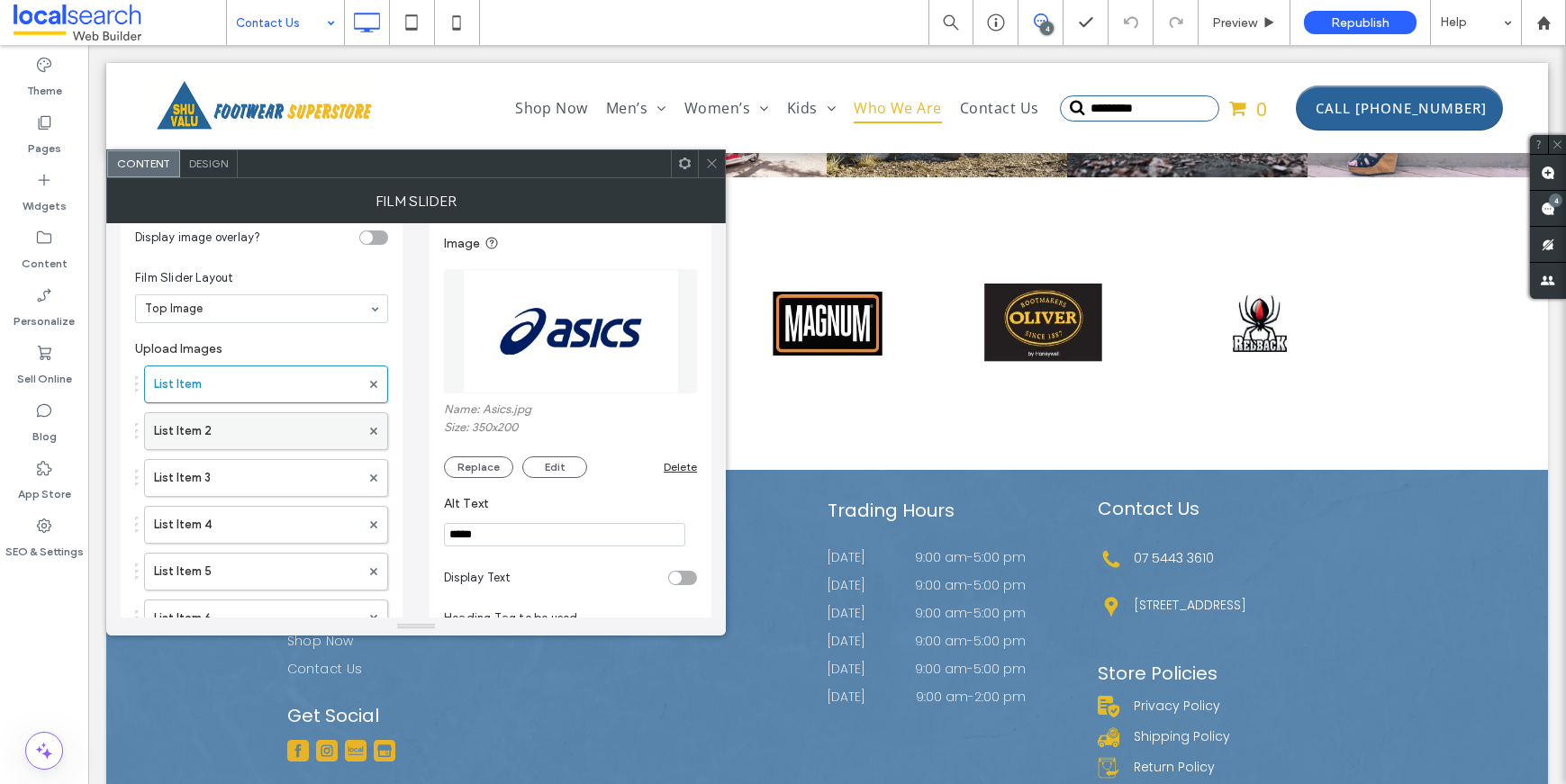
click at [268, 441] on label "List Item 2" at bounding box center [256, 431] width 206 height 36
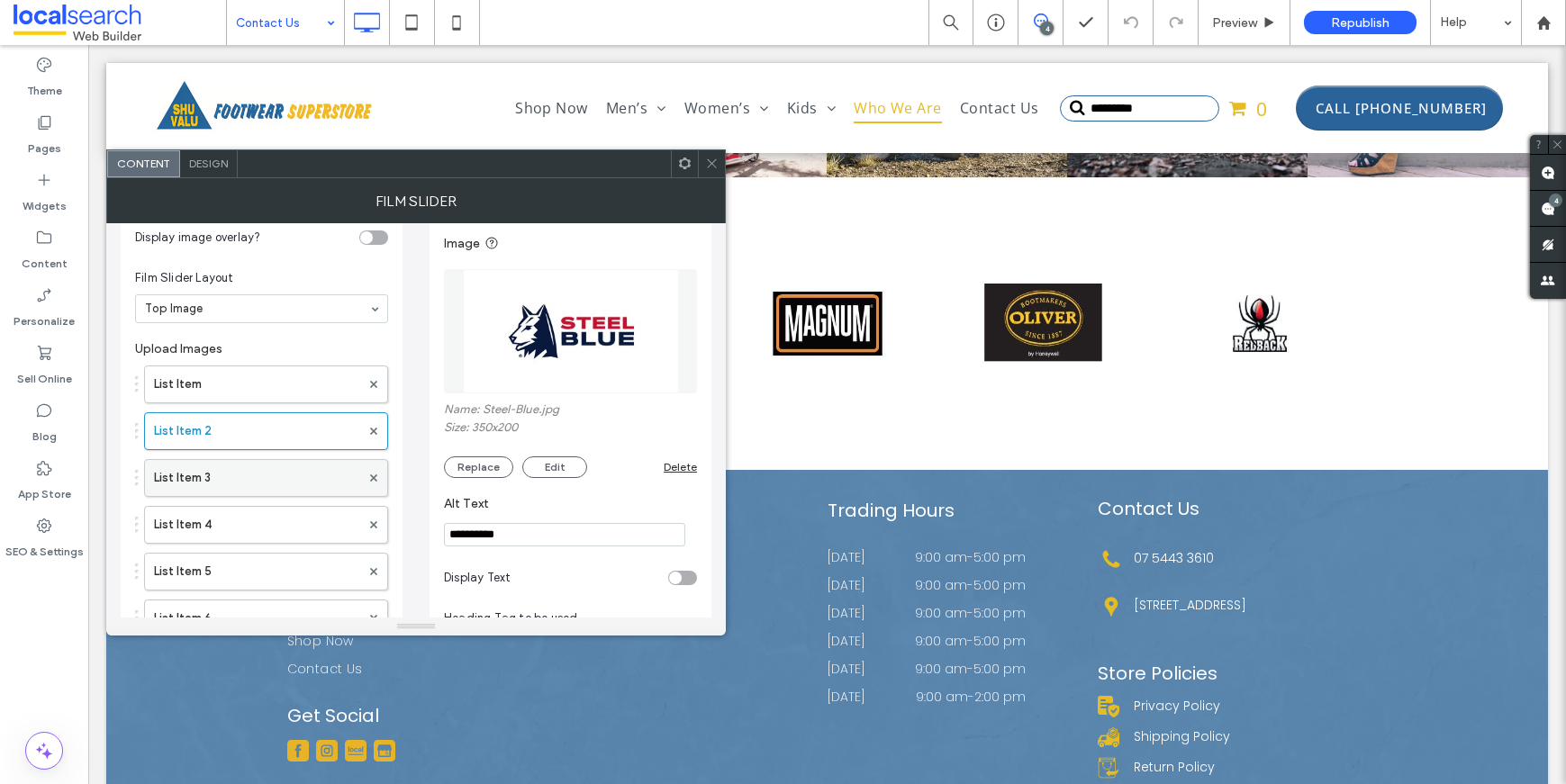
click at [257, 463] on label "List Item 3" at bounding box center [256, 477] width 206 height 36
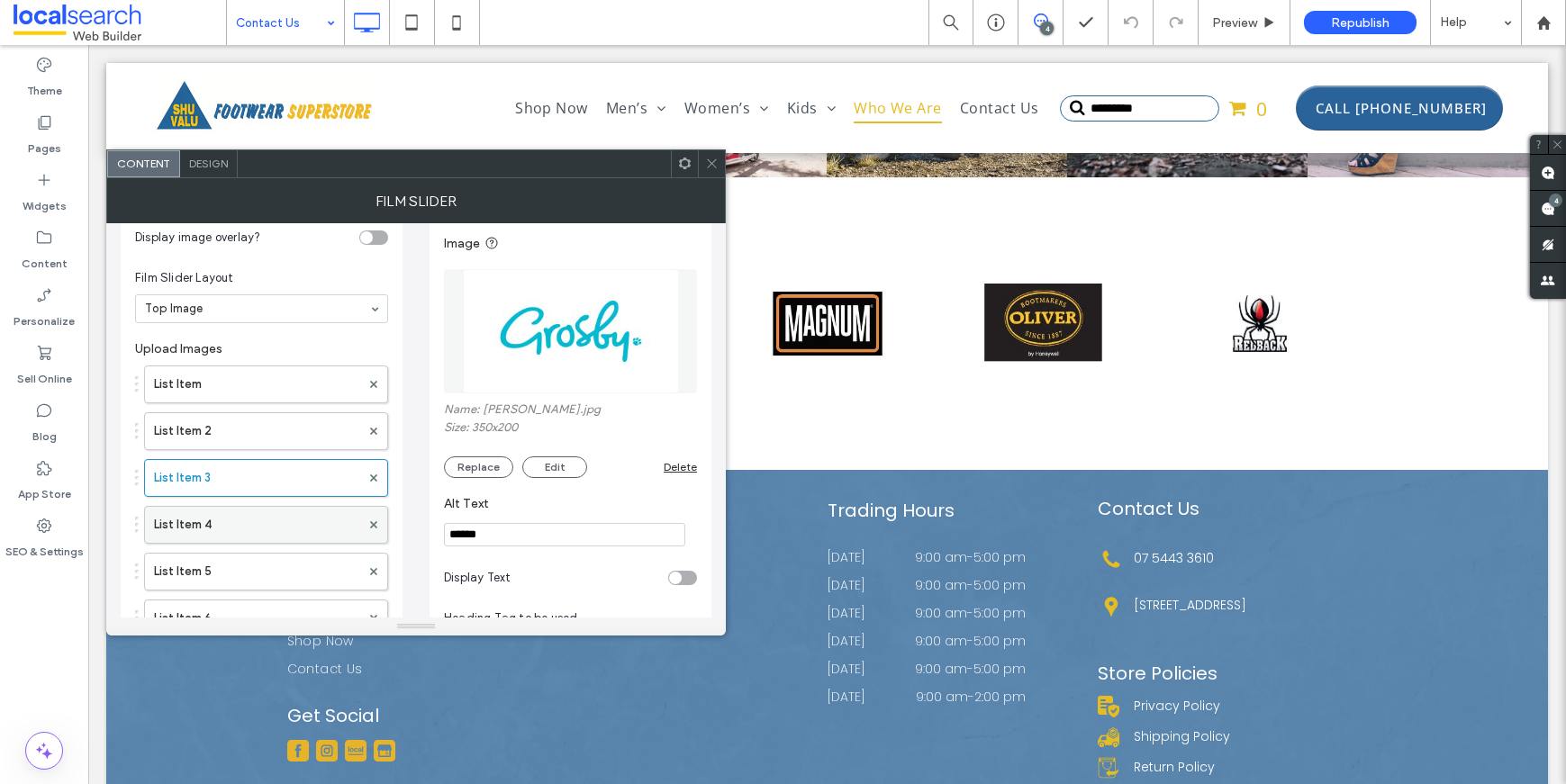
click at [251, 517] on label "List Item 4" at bounding box center [256, 524] width 206 height 36
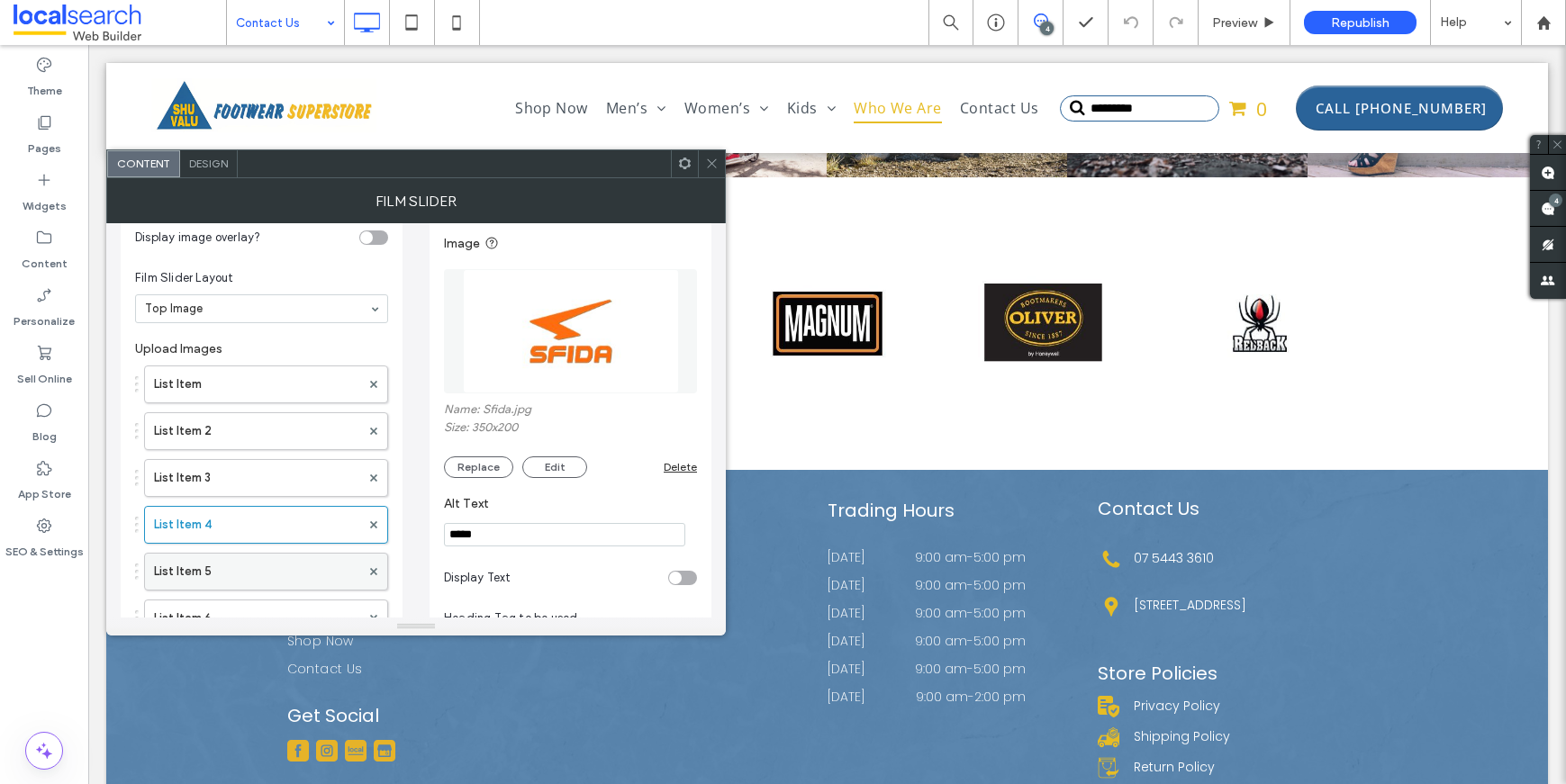
click at [253, 555] on label "List Item 5" at bounding box center [256, 571] width 206 height 36
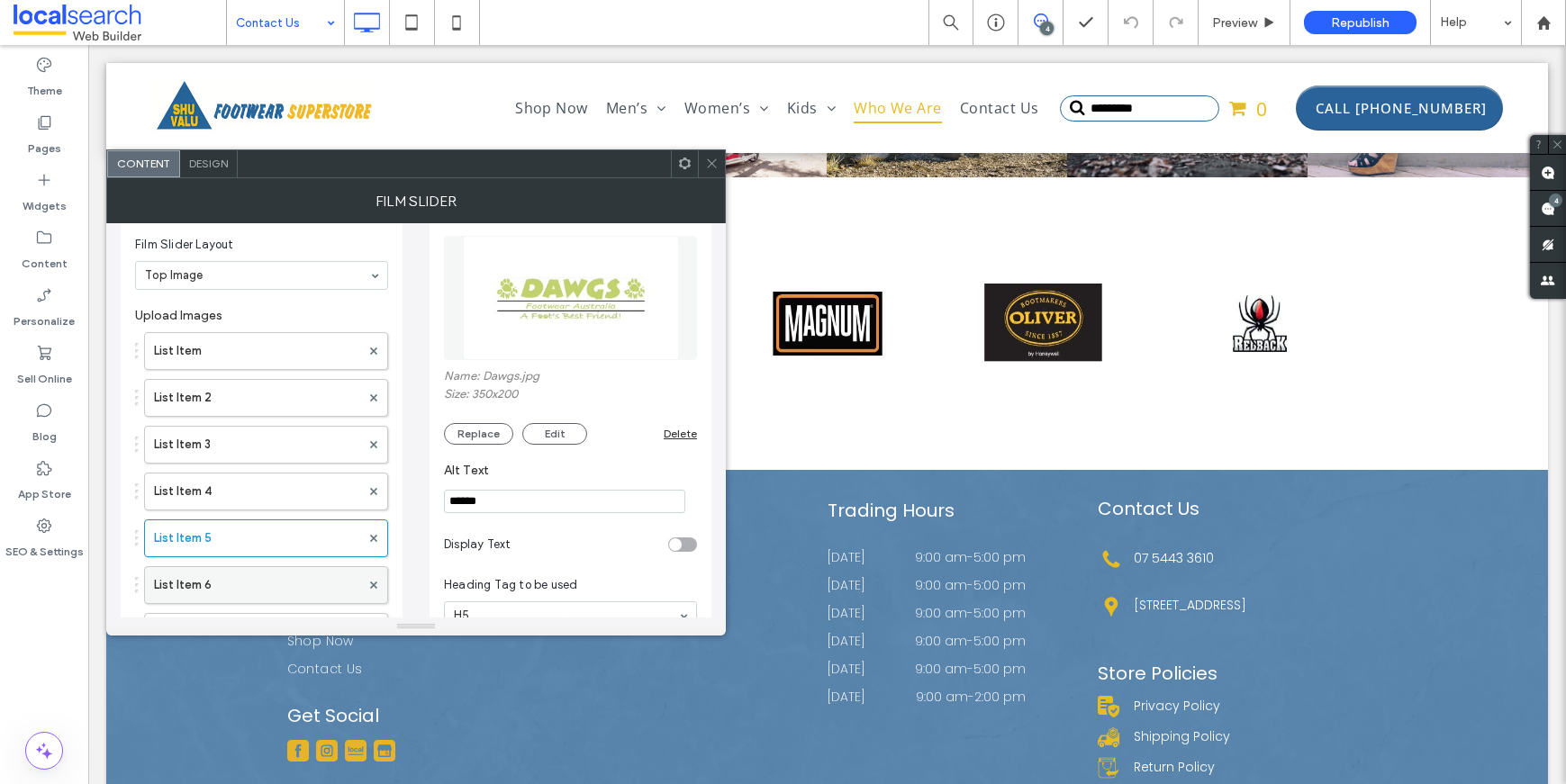
click at [241, 566] on div "List Item 6" at bounding box center [266, 584] width 244 height 38
click at [243, 574] on label "List Item 6" at bounding box center [256, 584] width 206 height 36
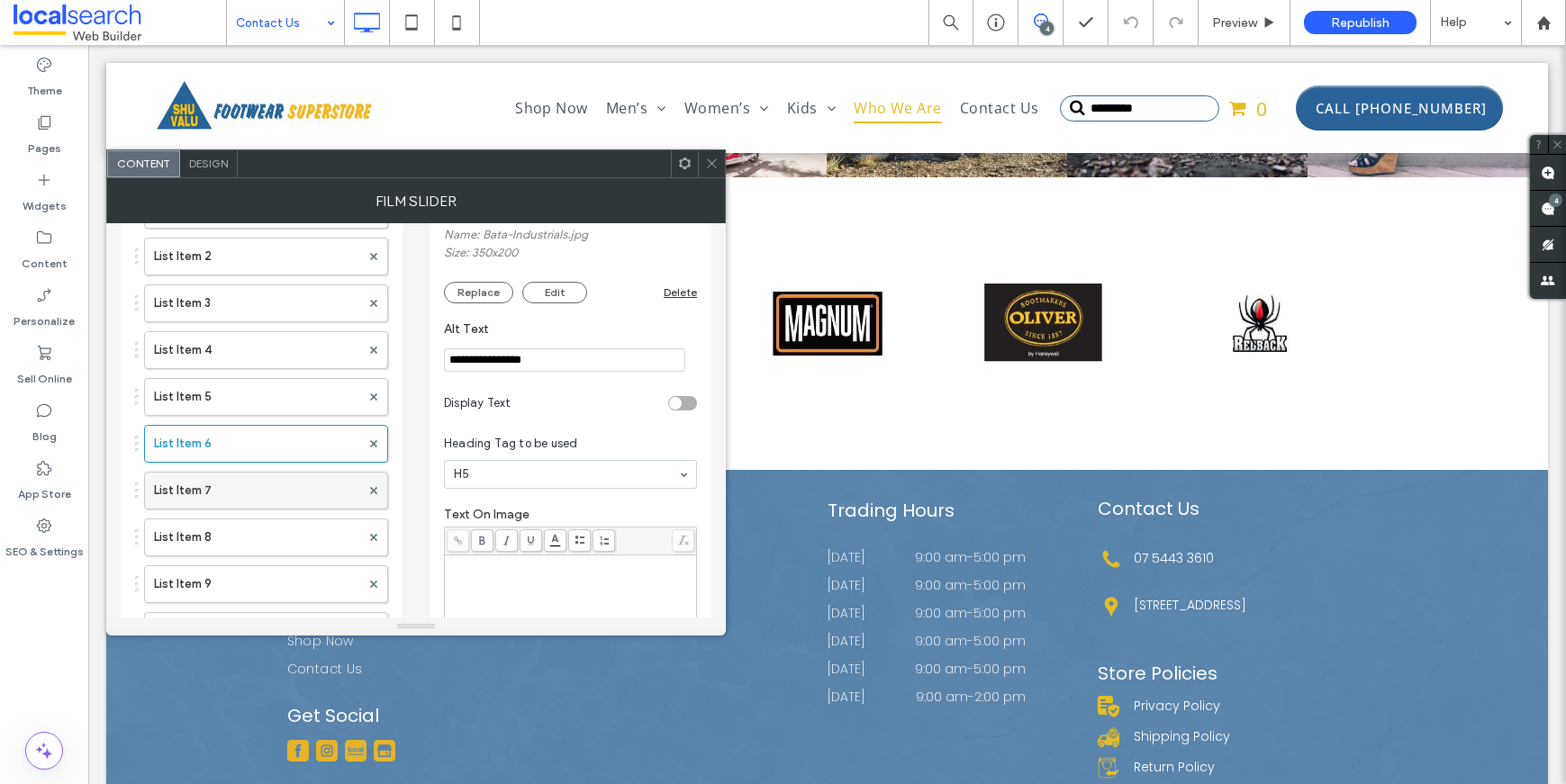
click at [235, 485] on label "List Item 7" at bounding box center [256, 490] width 206 height 36
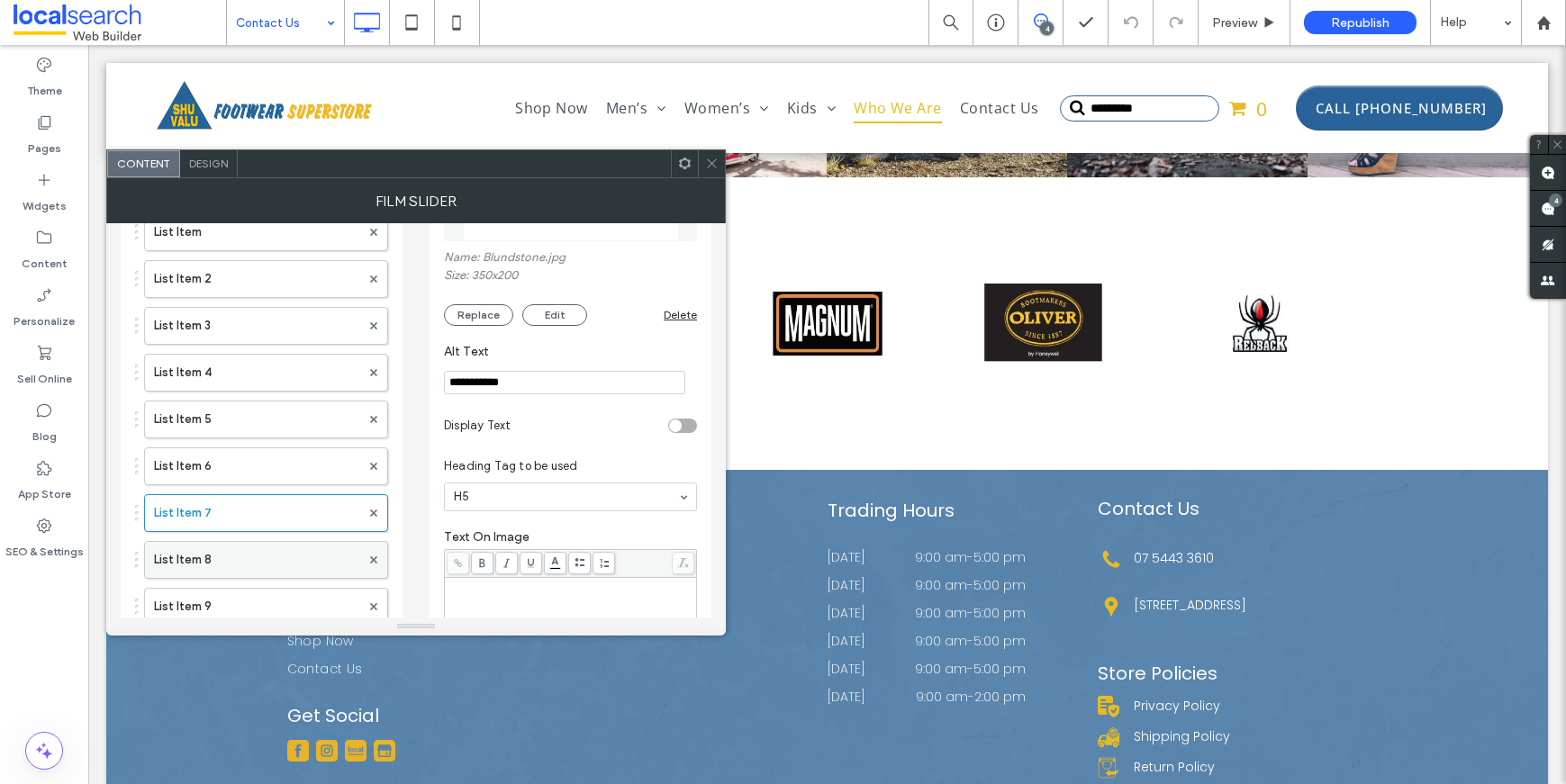
click at [232, 543] on label "List Item 8" at bounding box center [256, 559] width 206 height 36
click at [219, 590] on label "List Item 9" at bounding box center [256, 606] width 206 height 36
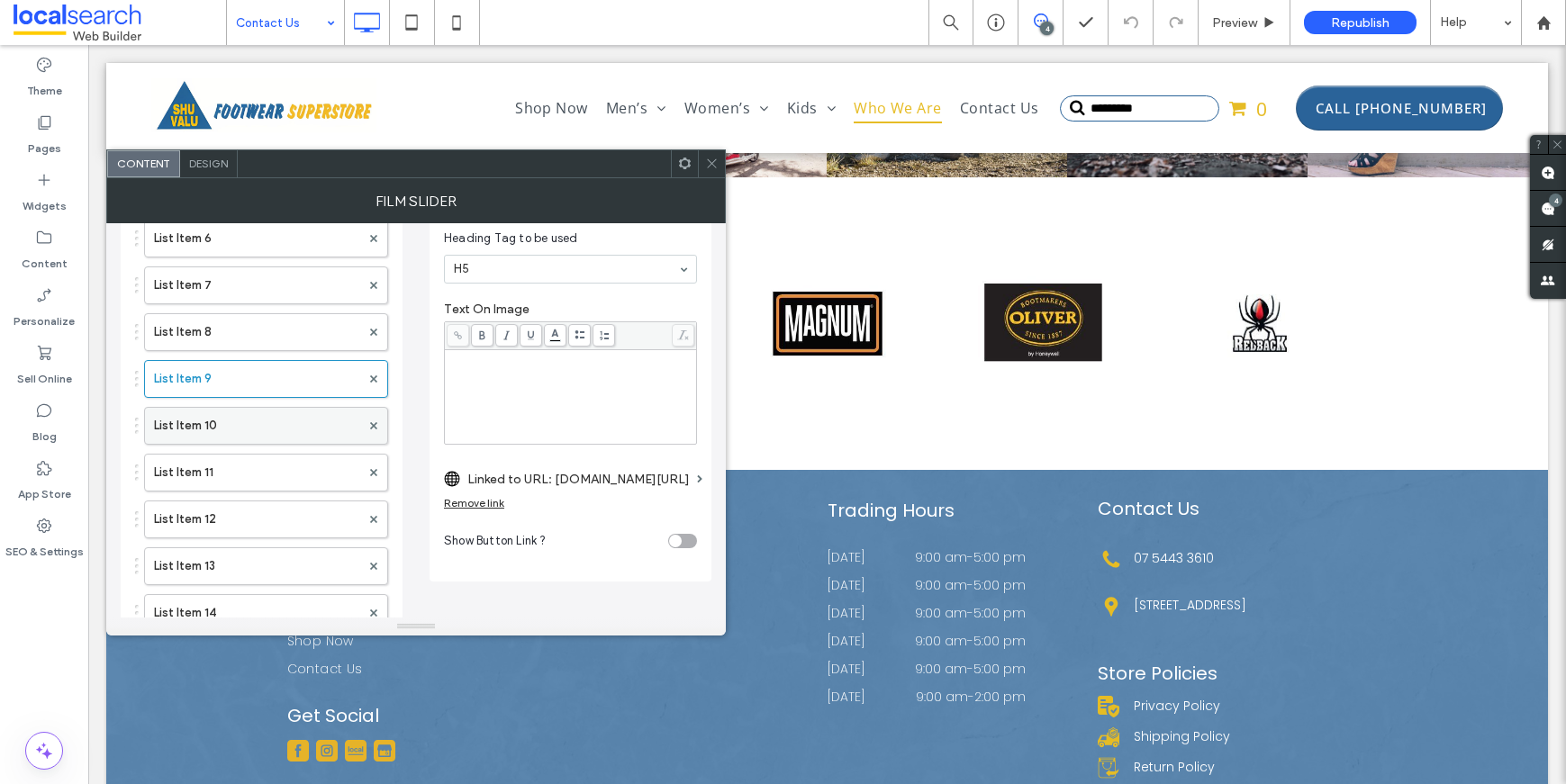
click at [214, 432] on label "List Item 10" at bounding box center [256, 425] width 206 height 36
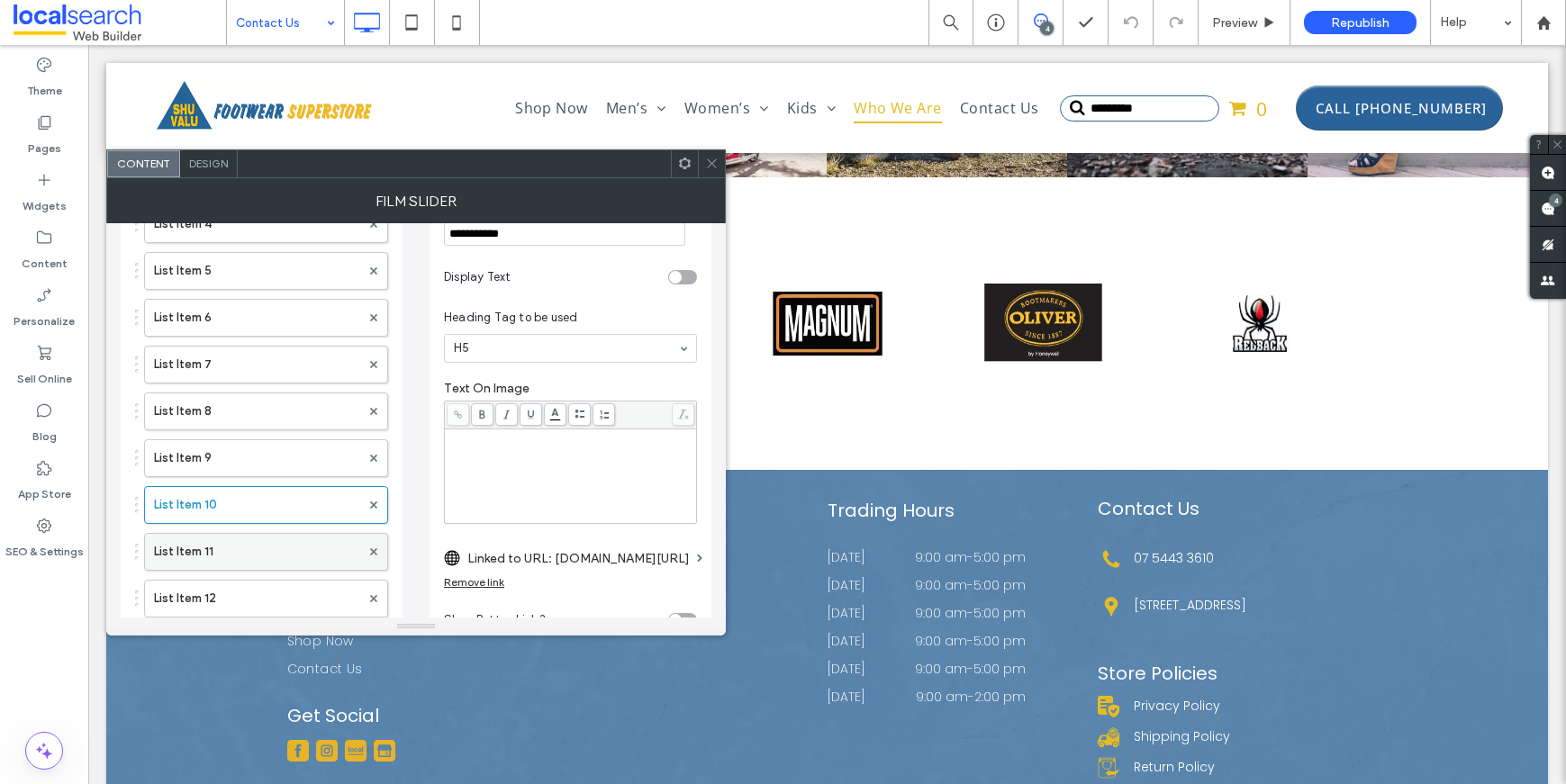
click at [256, 560] on label "List Item 11" at bounding box center [256, 551] width 206 height 36
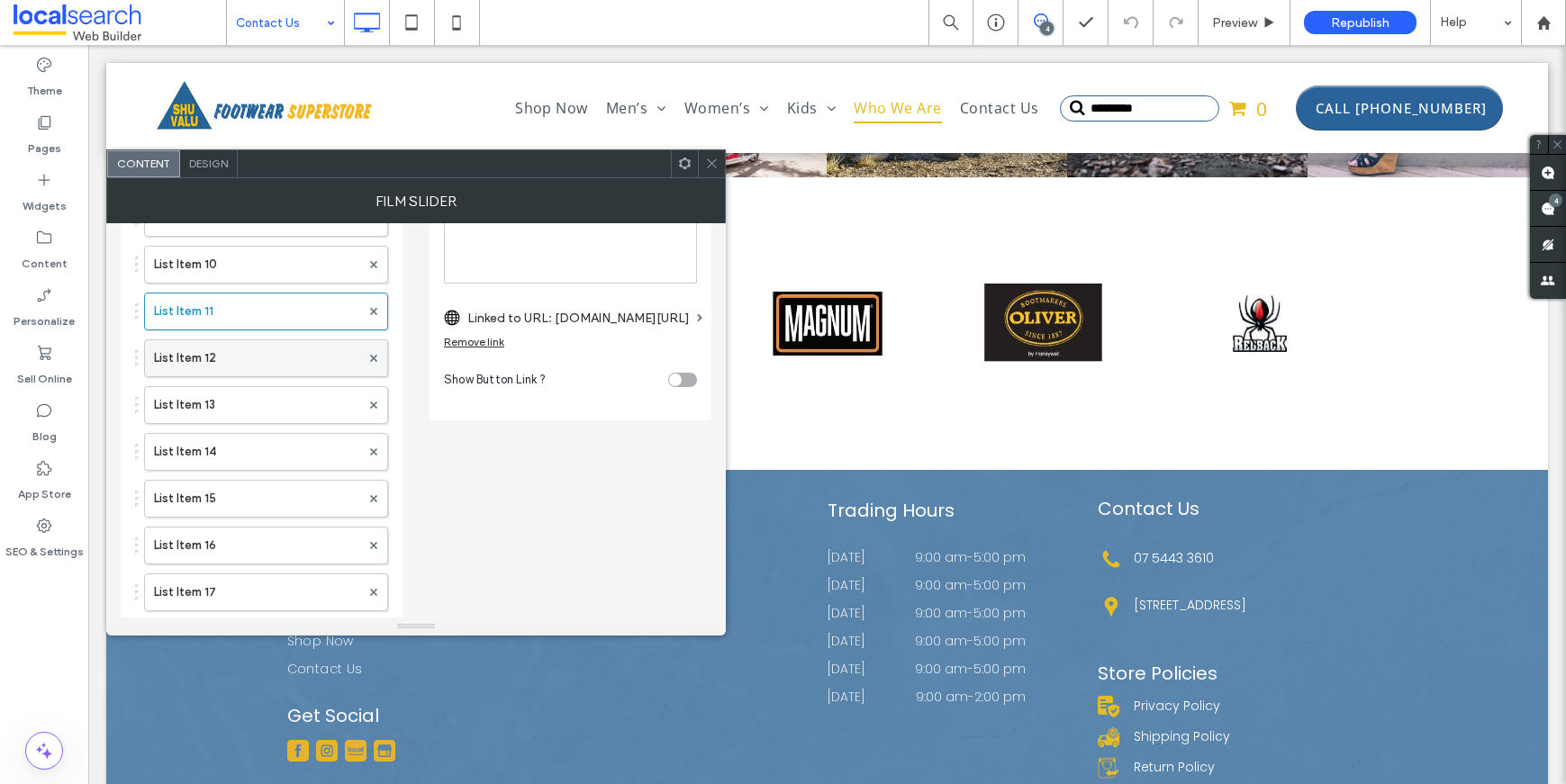
click at [257, 353] on label "List Item 12" at bounding box center [256, 357] width 206 height 36
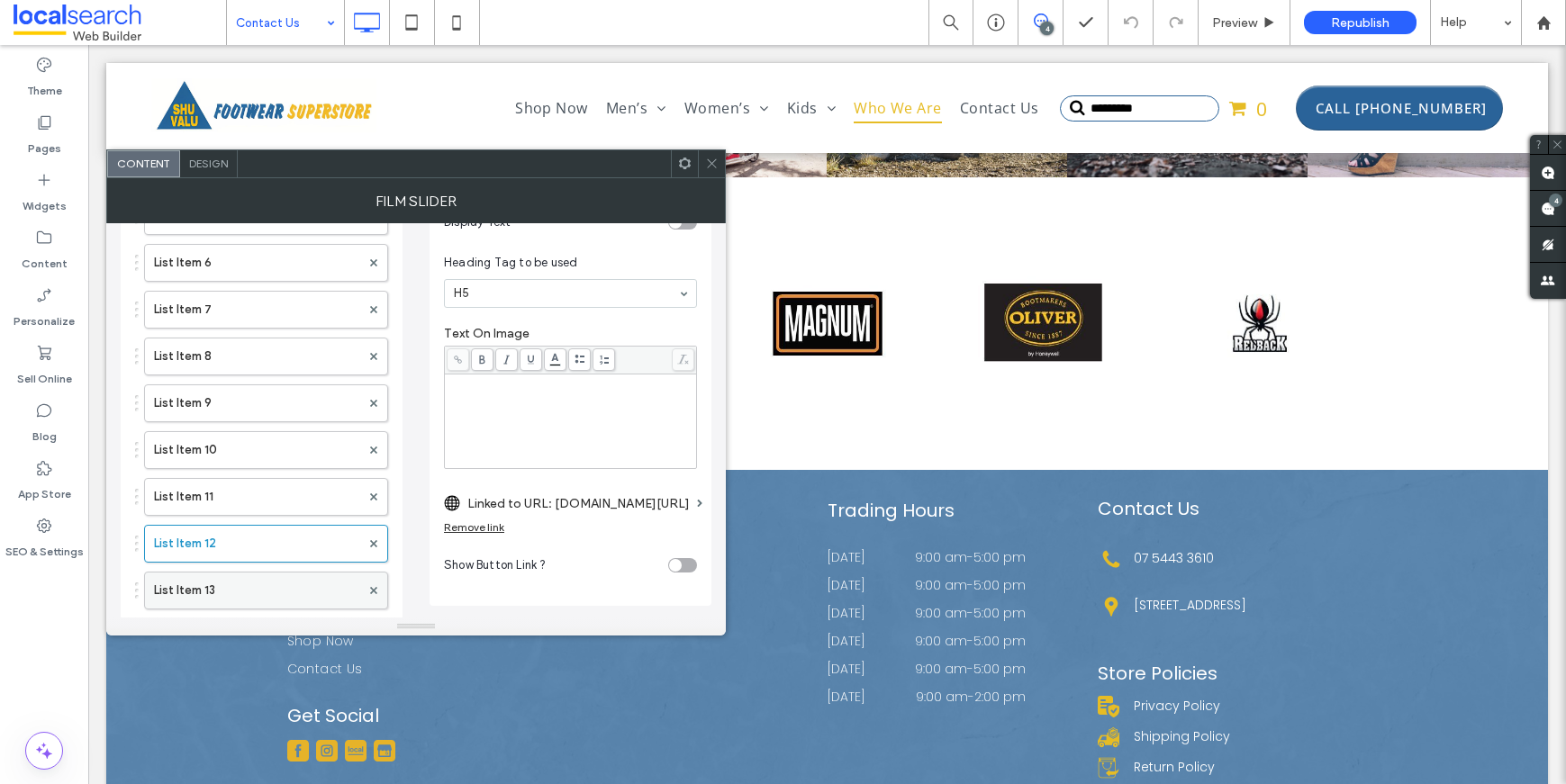
click at [203, 596] on label "List Item 13" at bounding box center [256, 590] width 206 height 36
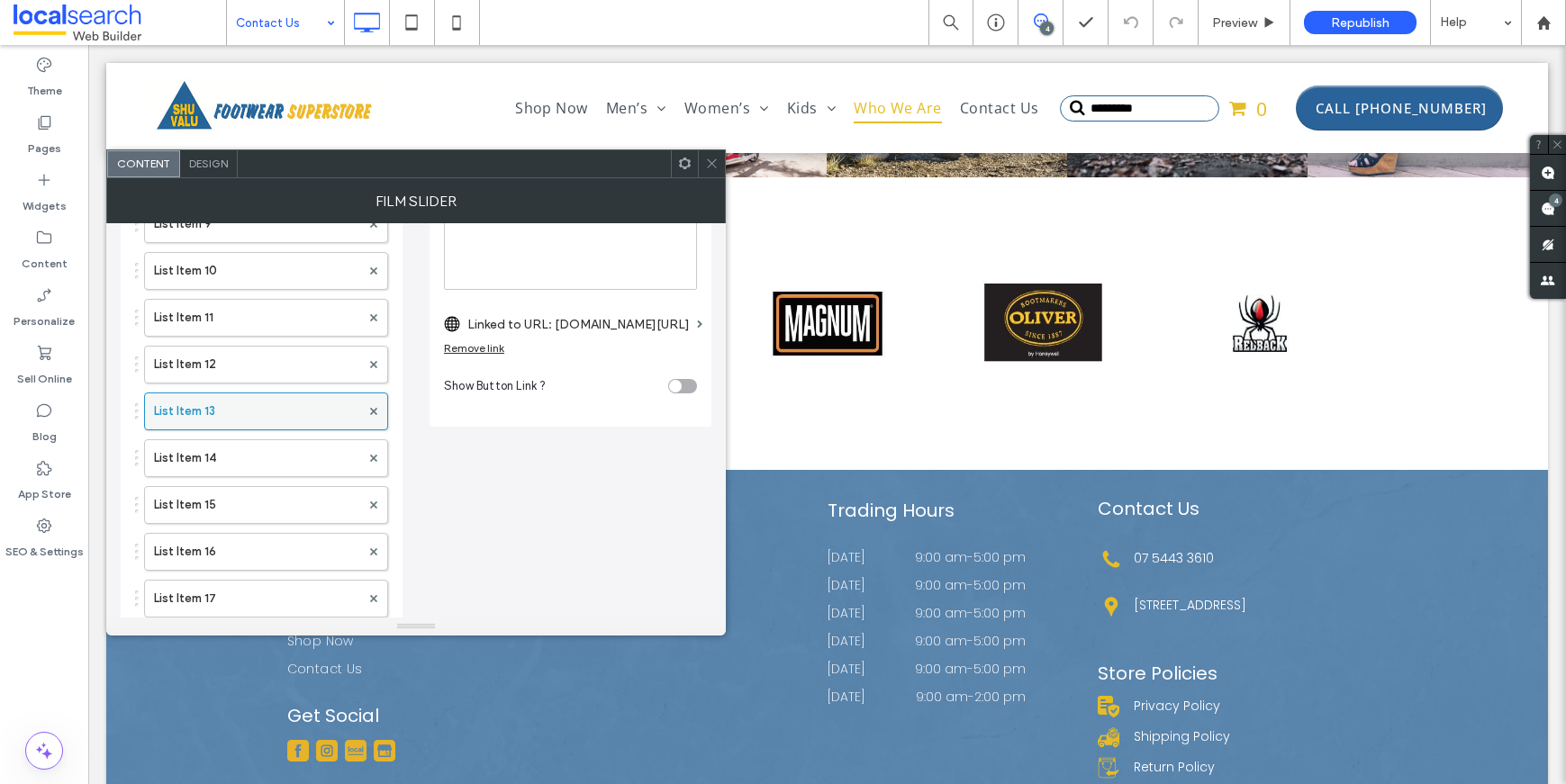
click at [230, 427] on label "List Item 13" at bounding box center [256, 410] width 206 height 36
click at [221, 461] on label "List Item 14" at bounding box center [256, 458] width 206 height 36
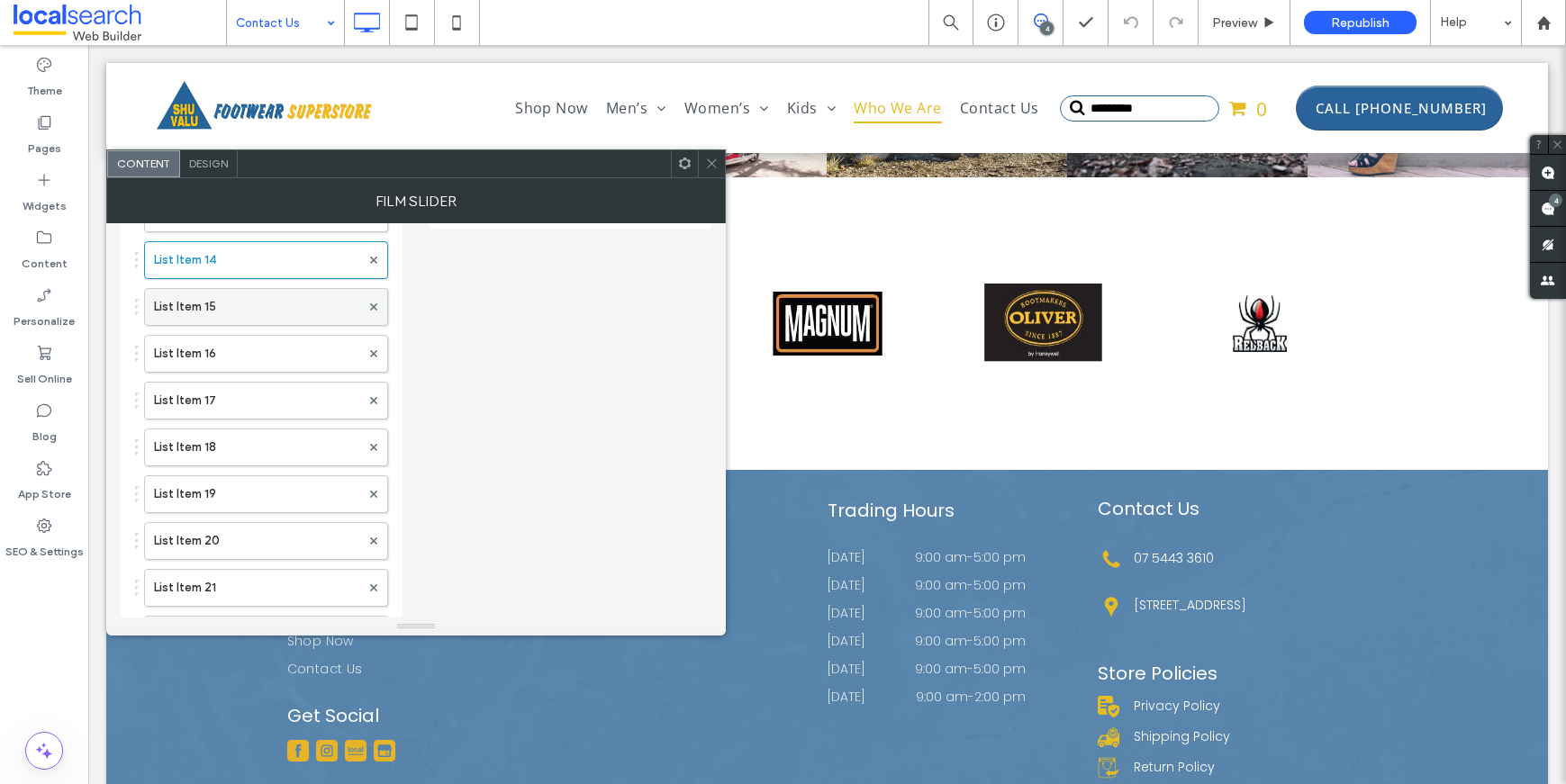
click at [219, 312] on label "List Item 15" at bounding box center [256, 306] width 206 height 36
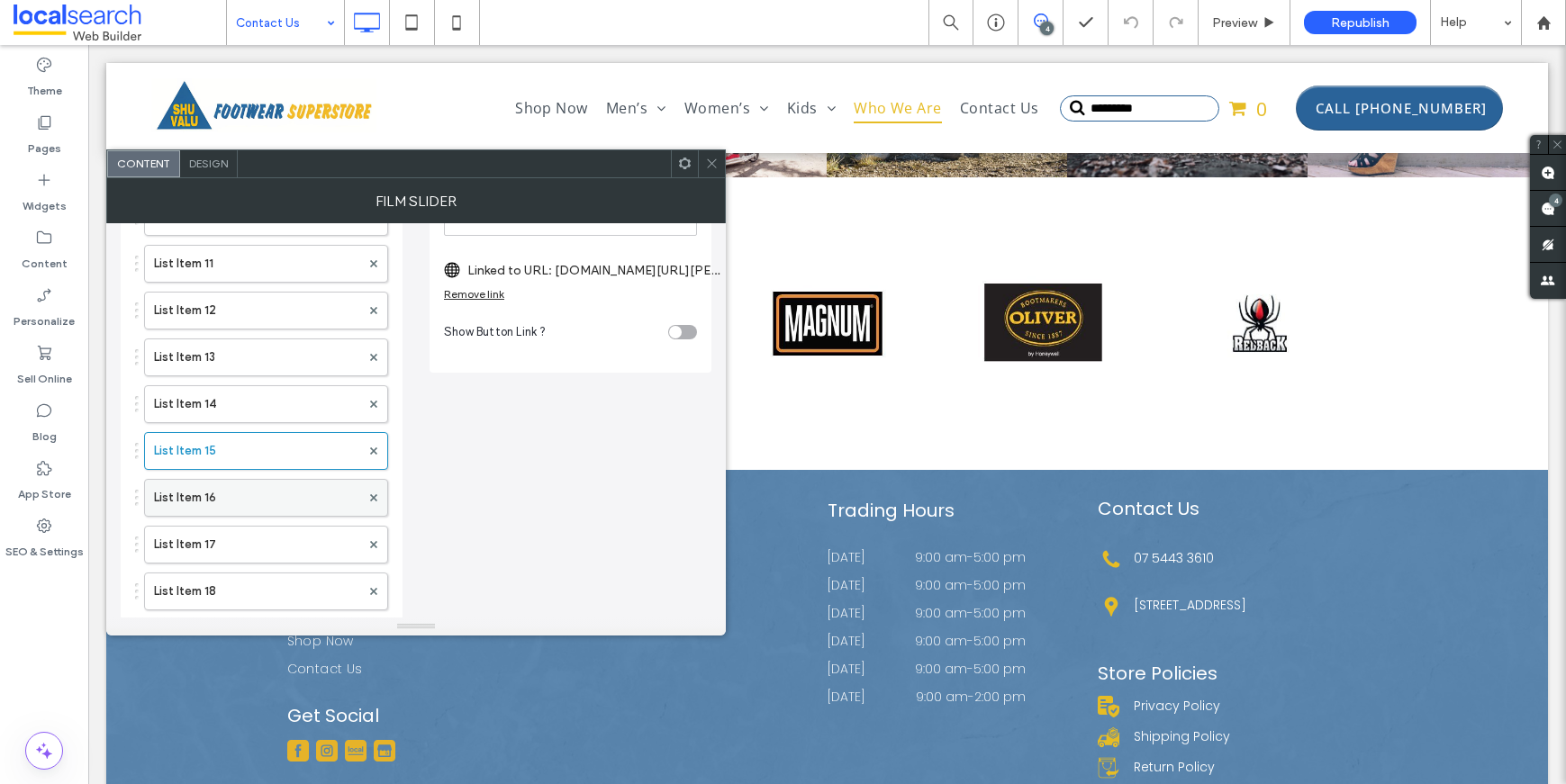
click at [217, 490] on label "List Item 16" at bounding box center [256, 497] width 206 height 36
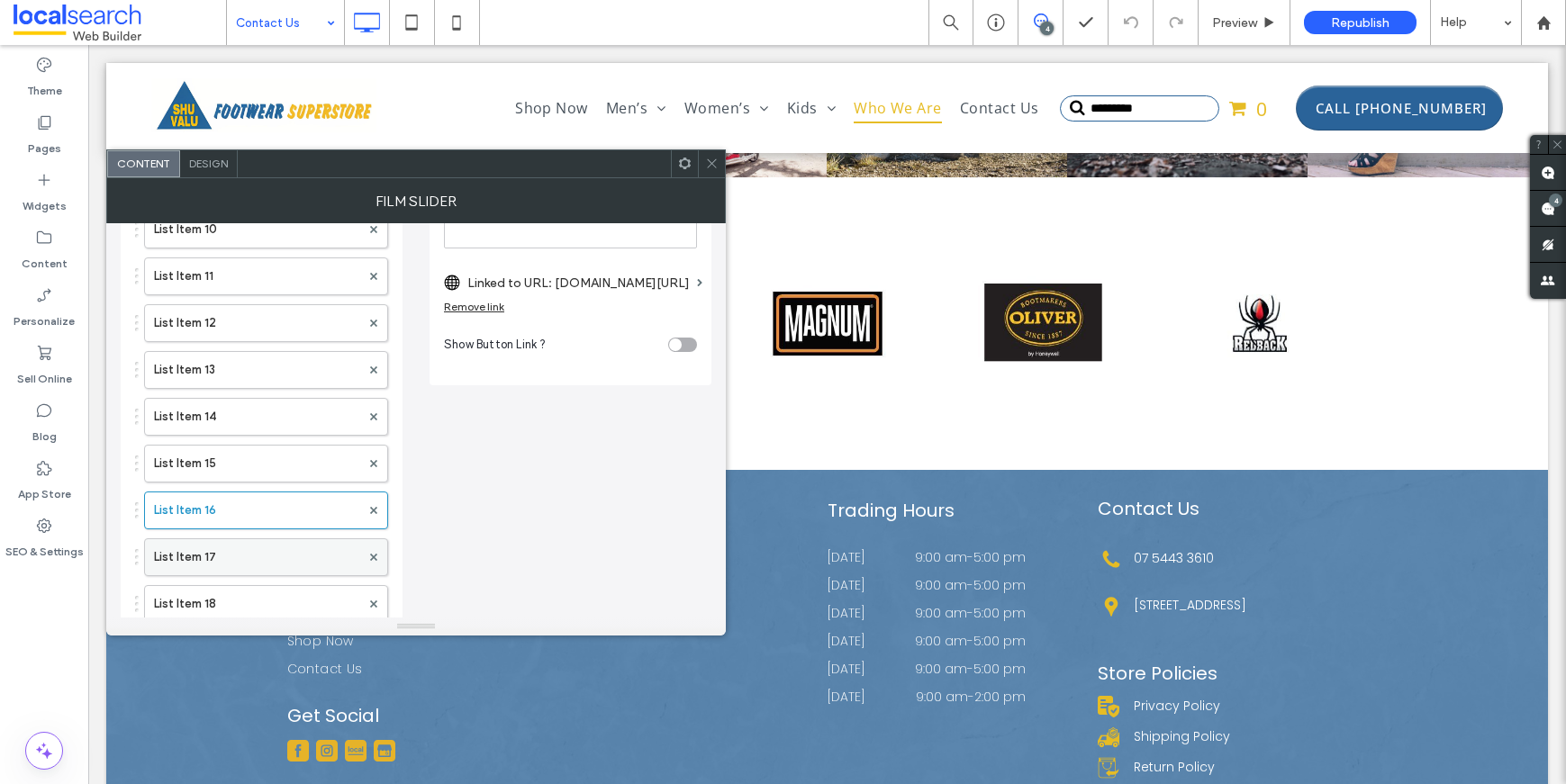
click at [193, 566] on label "List Item 17" at bounding box center [256, 556] width 206 height 36
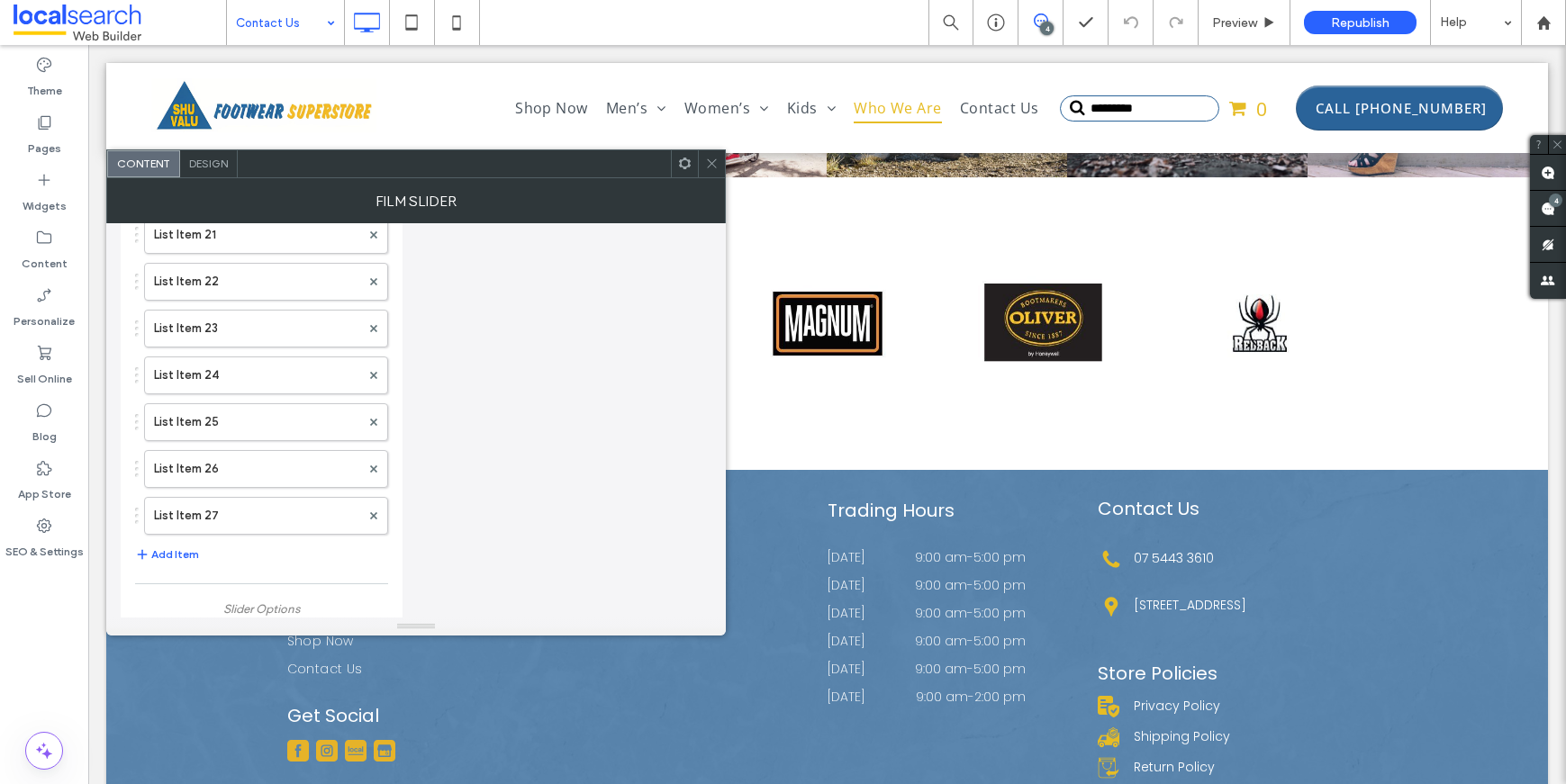
click at [712, 166] on icon at bounding box center [712, 163] width 14 height 14
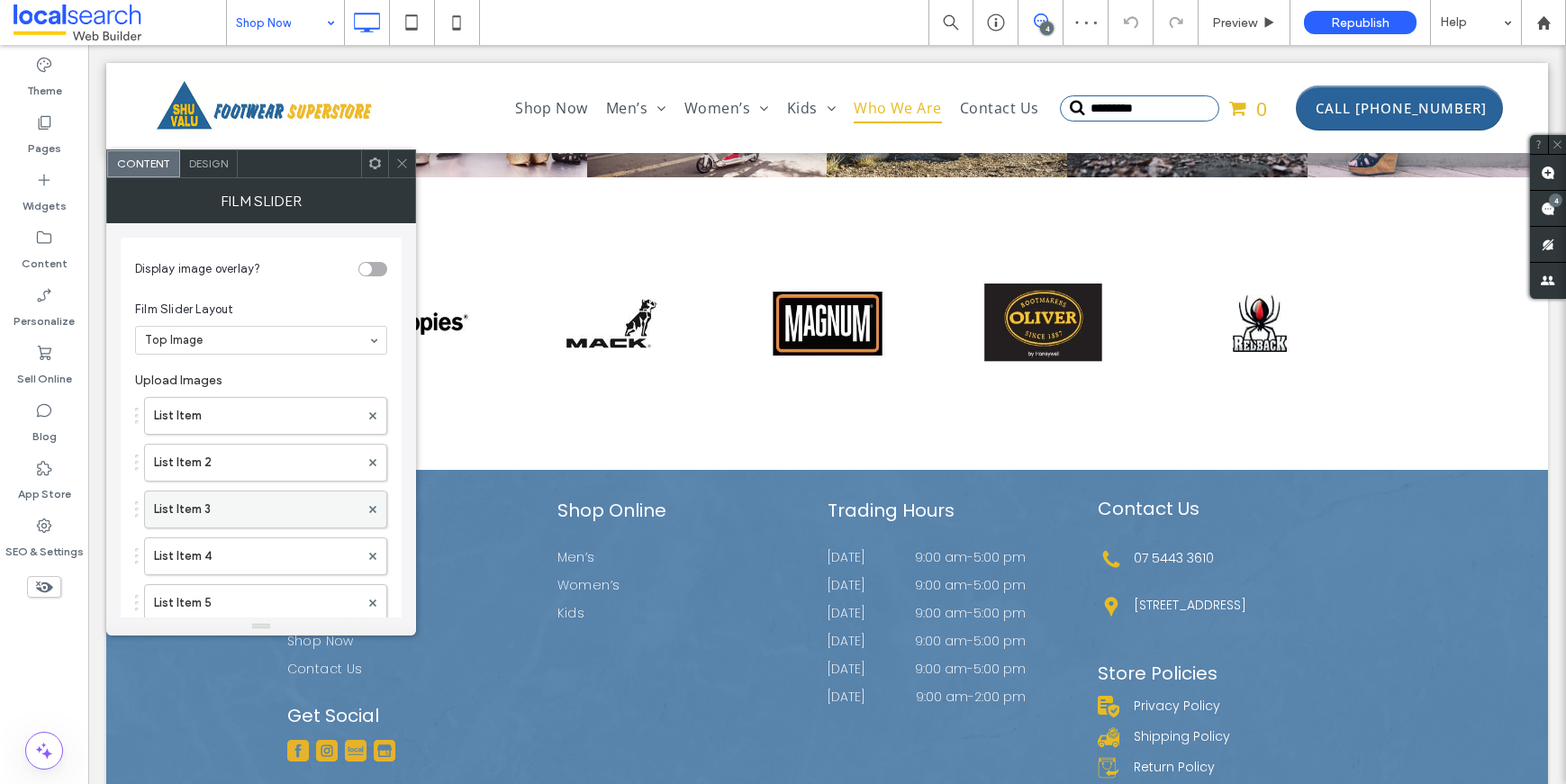
click at [196, 522] on label "List Item 3" at bounding box center [256, 509] width 206 height 36
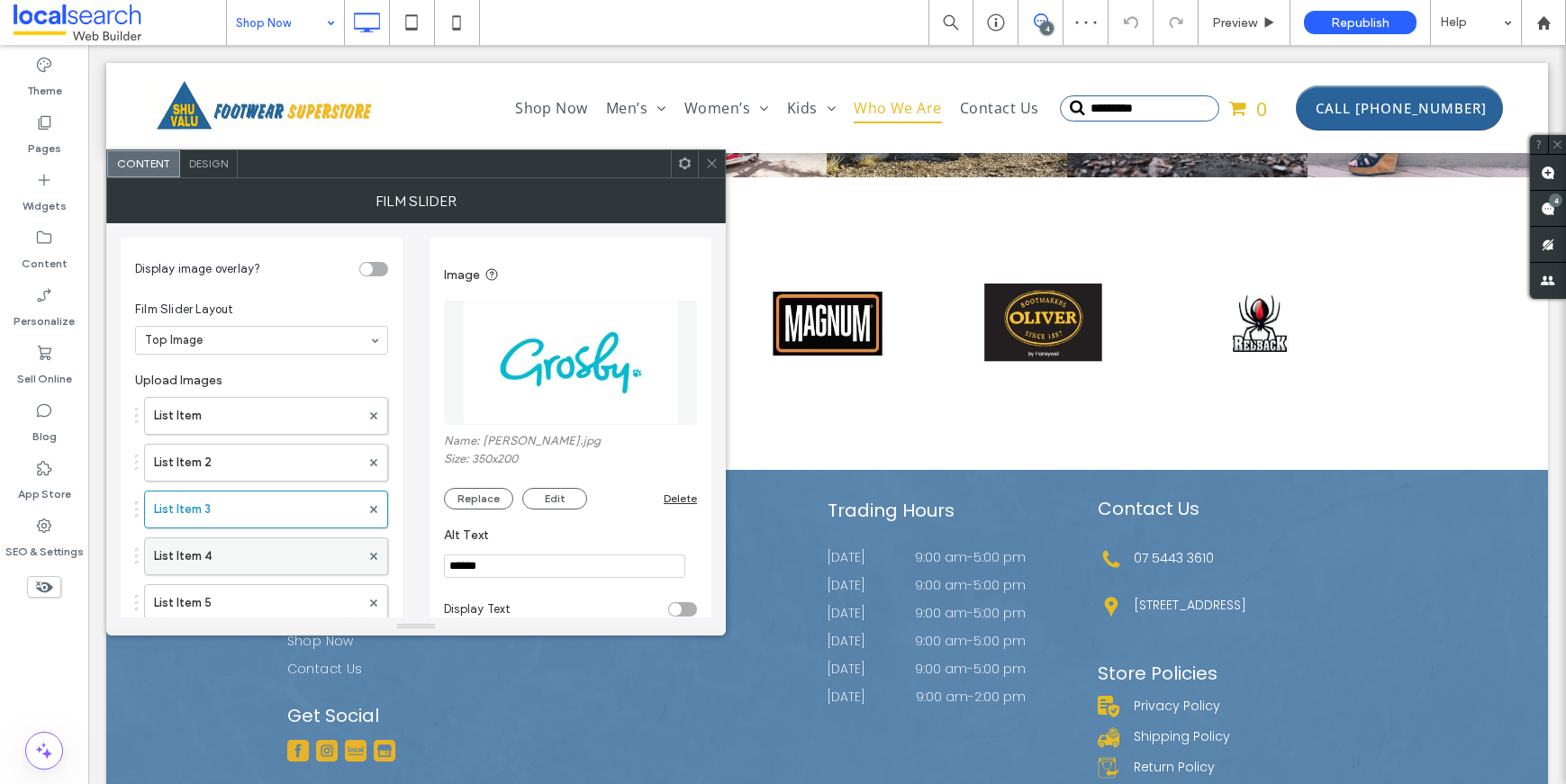
click at [202, 558] on label "List Item 4" at bounding box center [256, 555] width 206 height 36
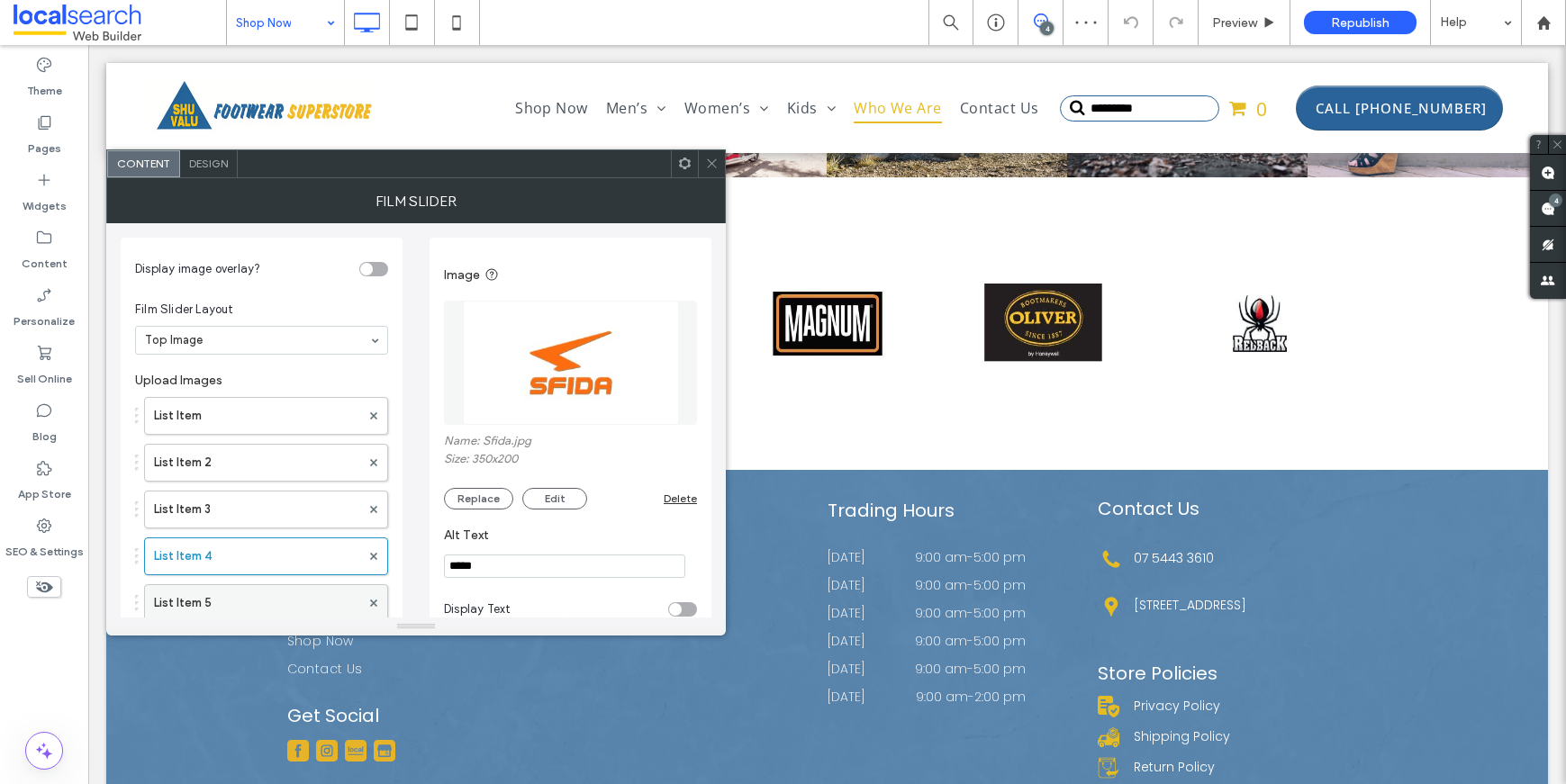
click at [219, 588] on label "List Item 5" at bounding box center [256, 602] width 206 height 36
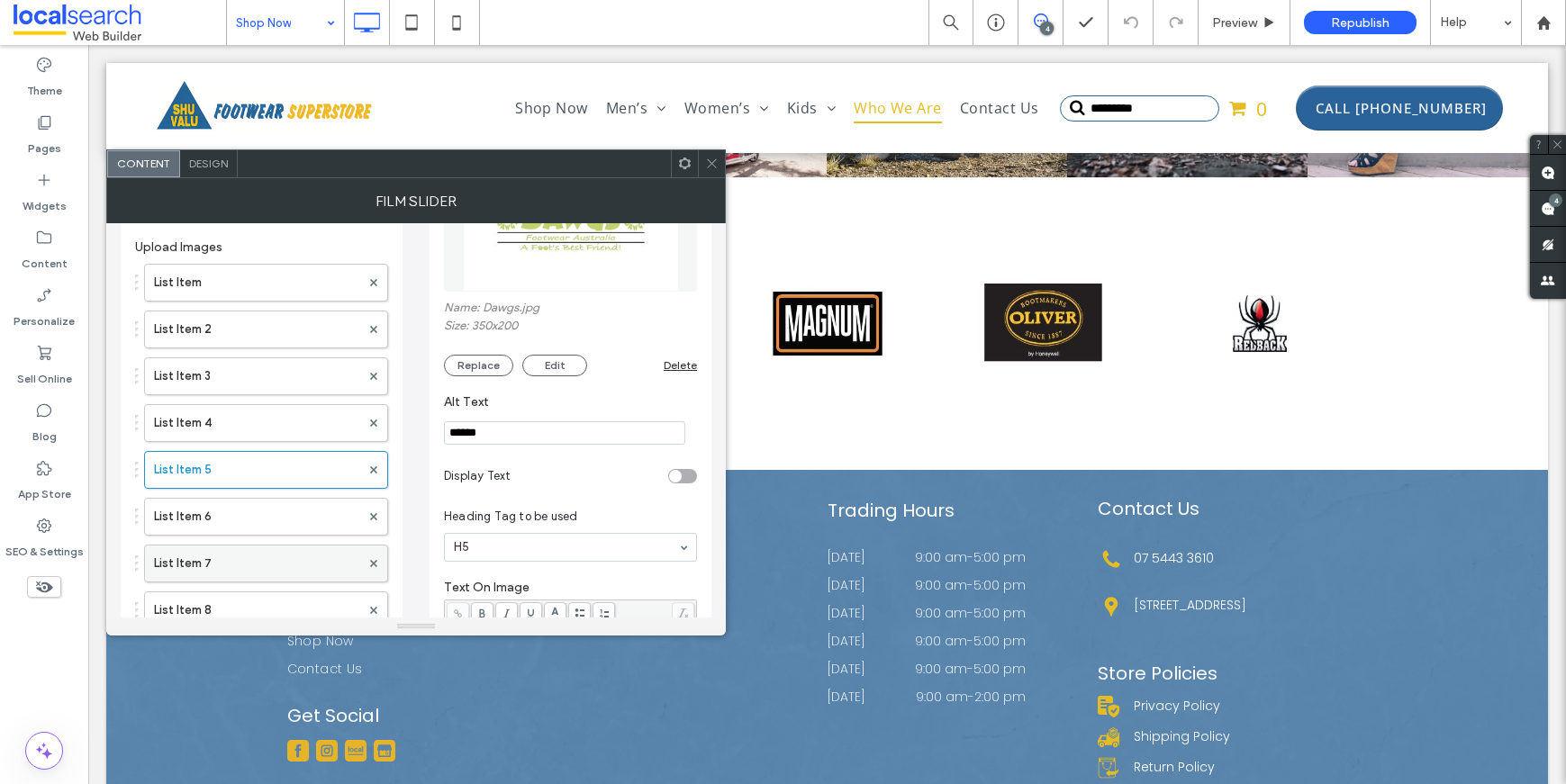
scroll to position [135, 0]
drag, startPoint x: 216, startPoint y: 545, endPoint x: 215, endPoint y: 534, distance: 11.0
click at [216, 545] on label "List Item 7" at bounding box center [256, 561] width 206 height 36
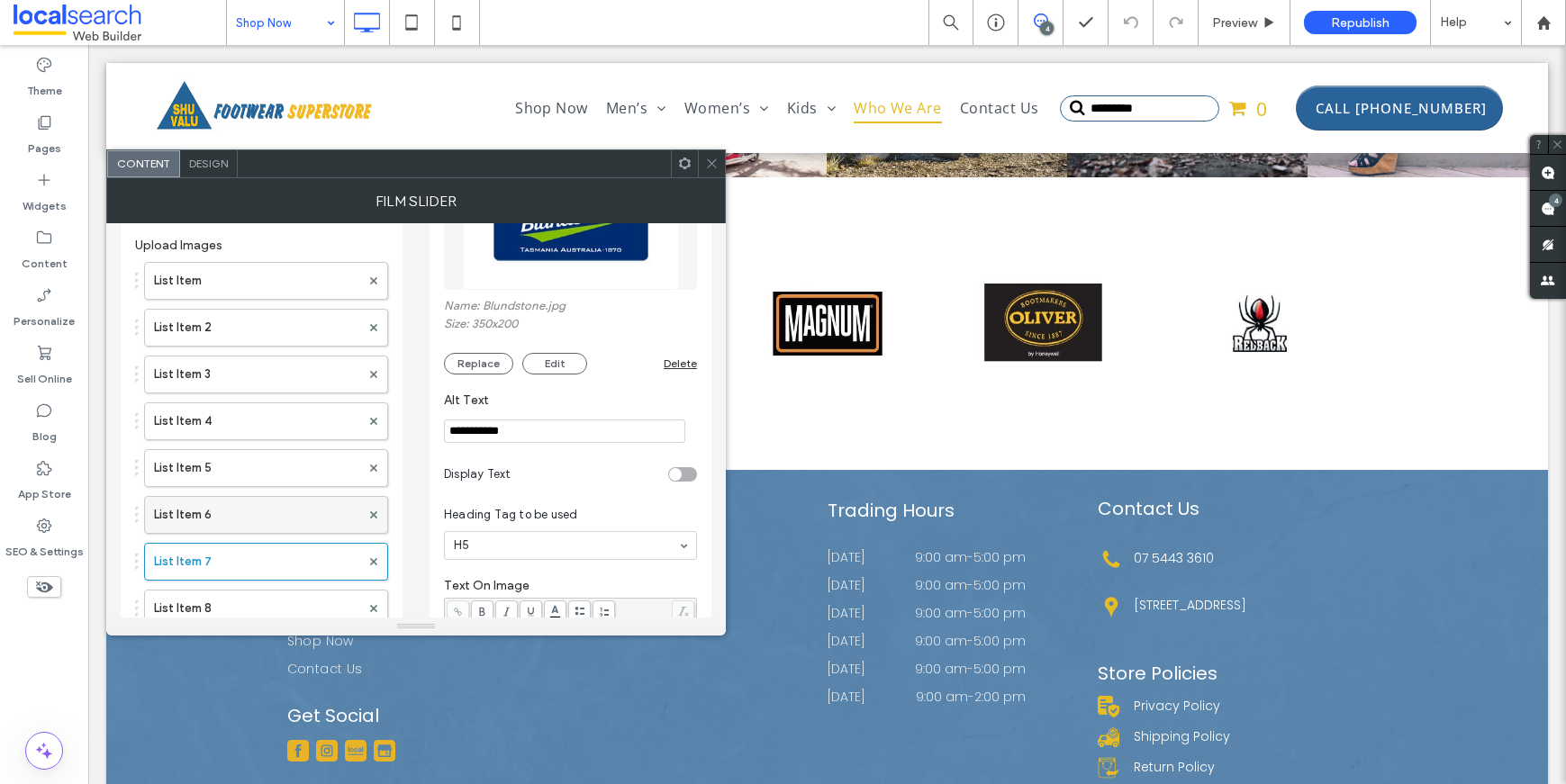
click at [214, 516] on label "List Item 6" at bounding box center [256, 515] width 206 height 36
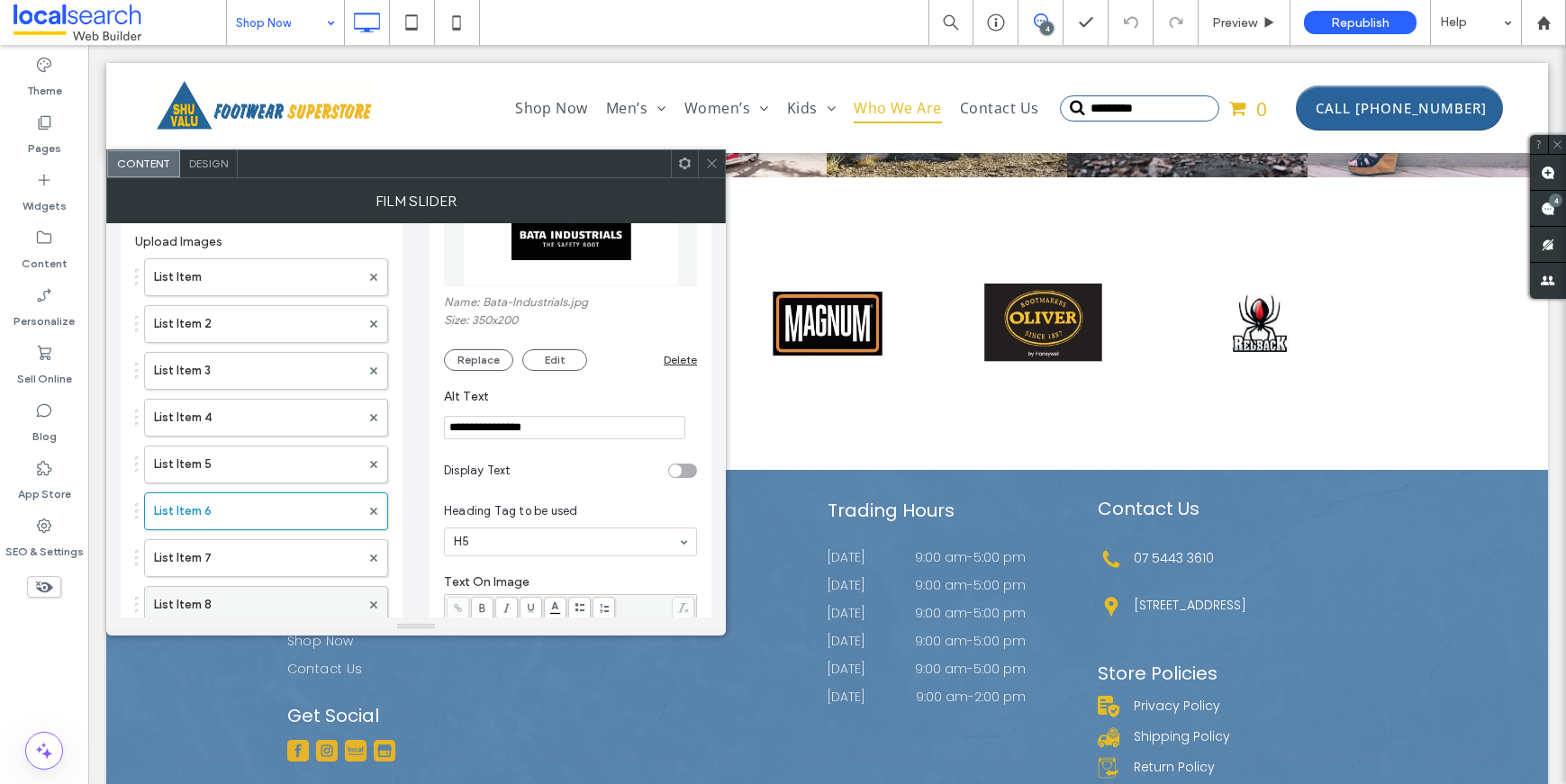
click at [219, 594] on label "List Item 8" at bounding box center [256, 604] width 206 height 36
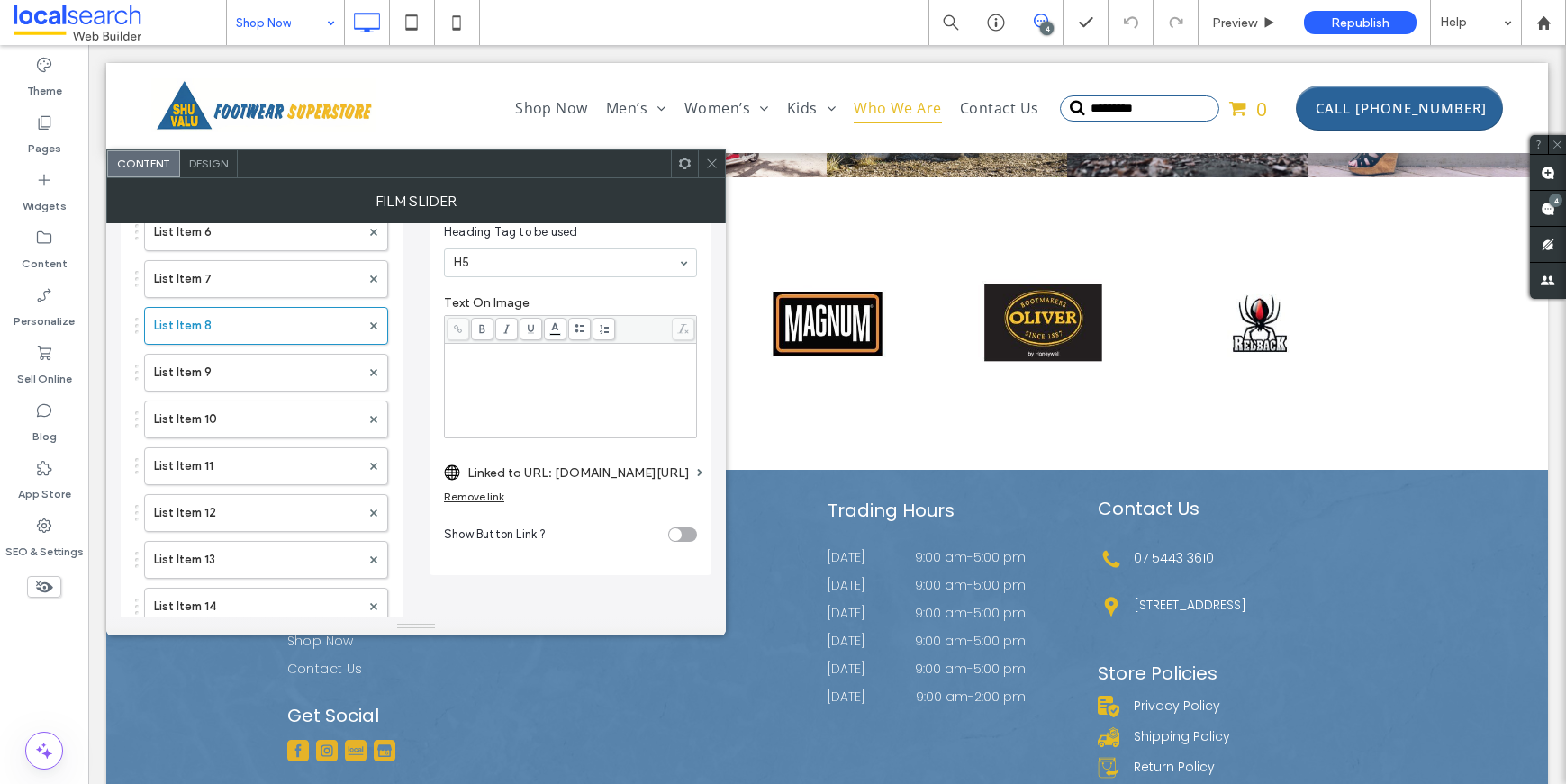
scroll to position [617, 0]
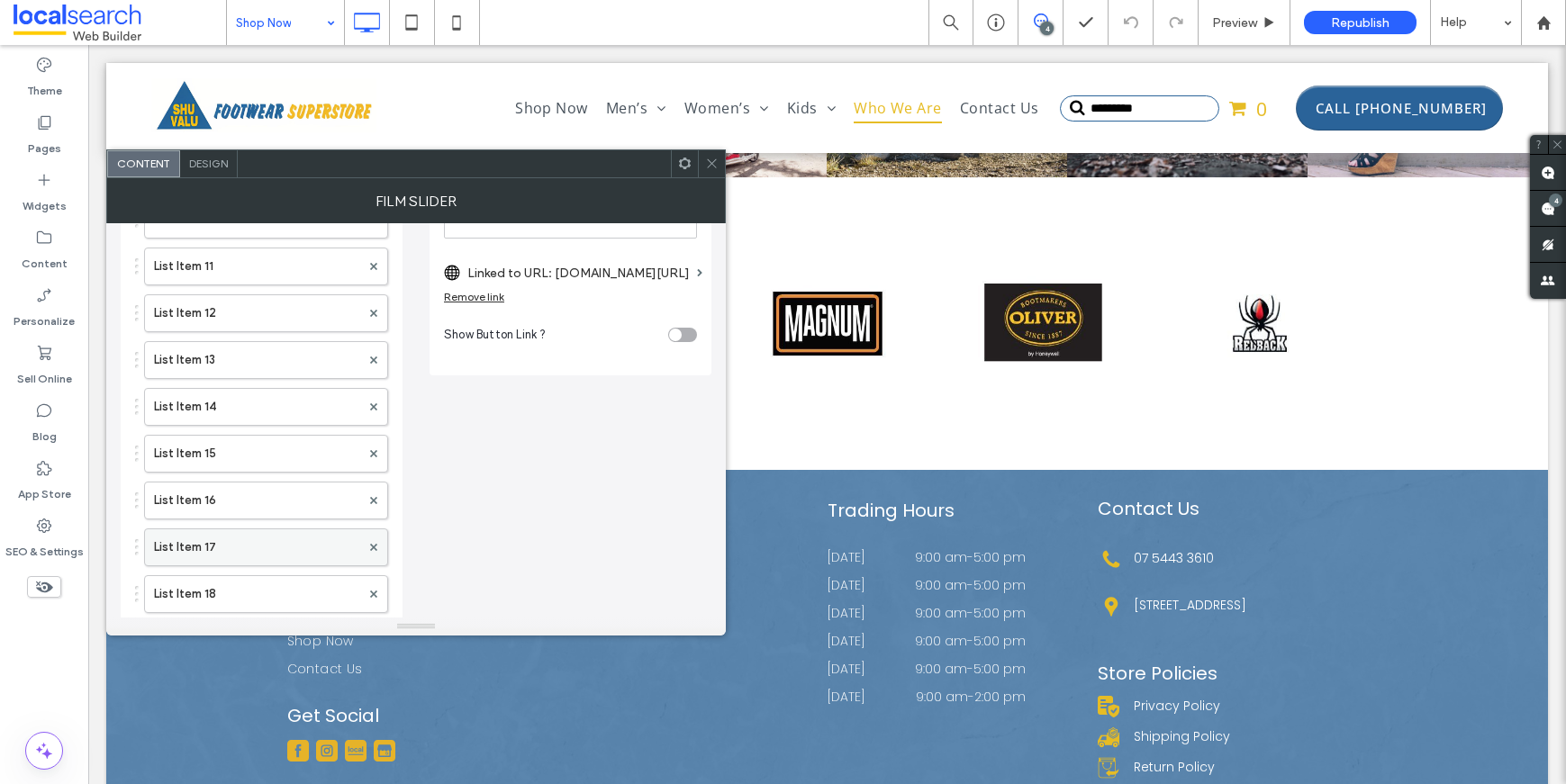
click at [242, 557] on label "List Item 17" at bounding box center [256, 546] width 206 height 36
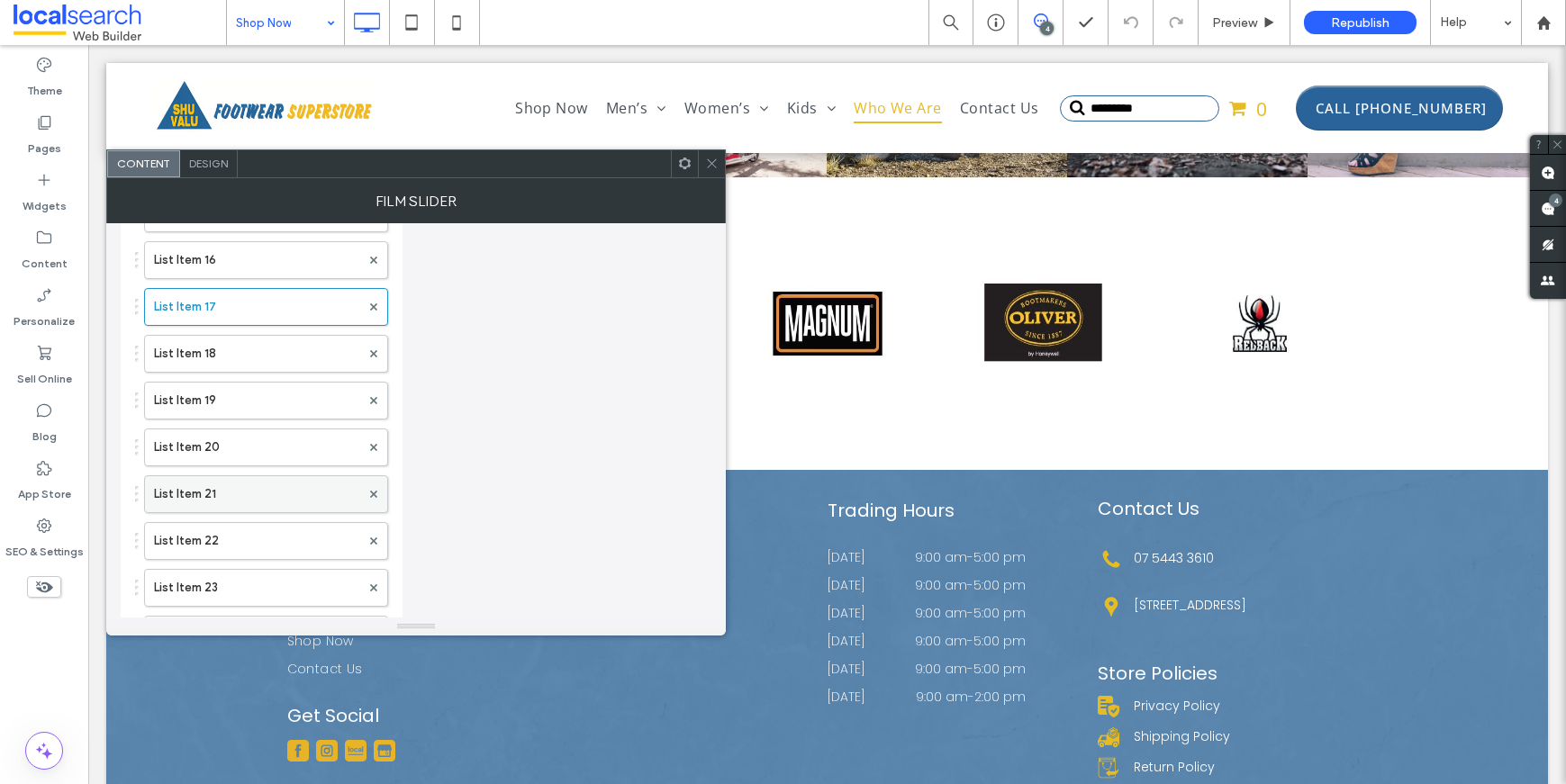
click at [227, 504] on label "List Item 21" at bounding box center [256, 493] width 206 height 36
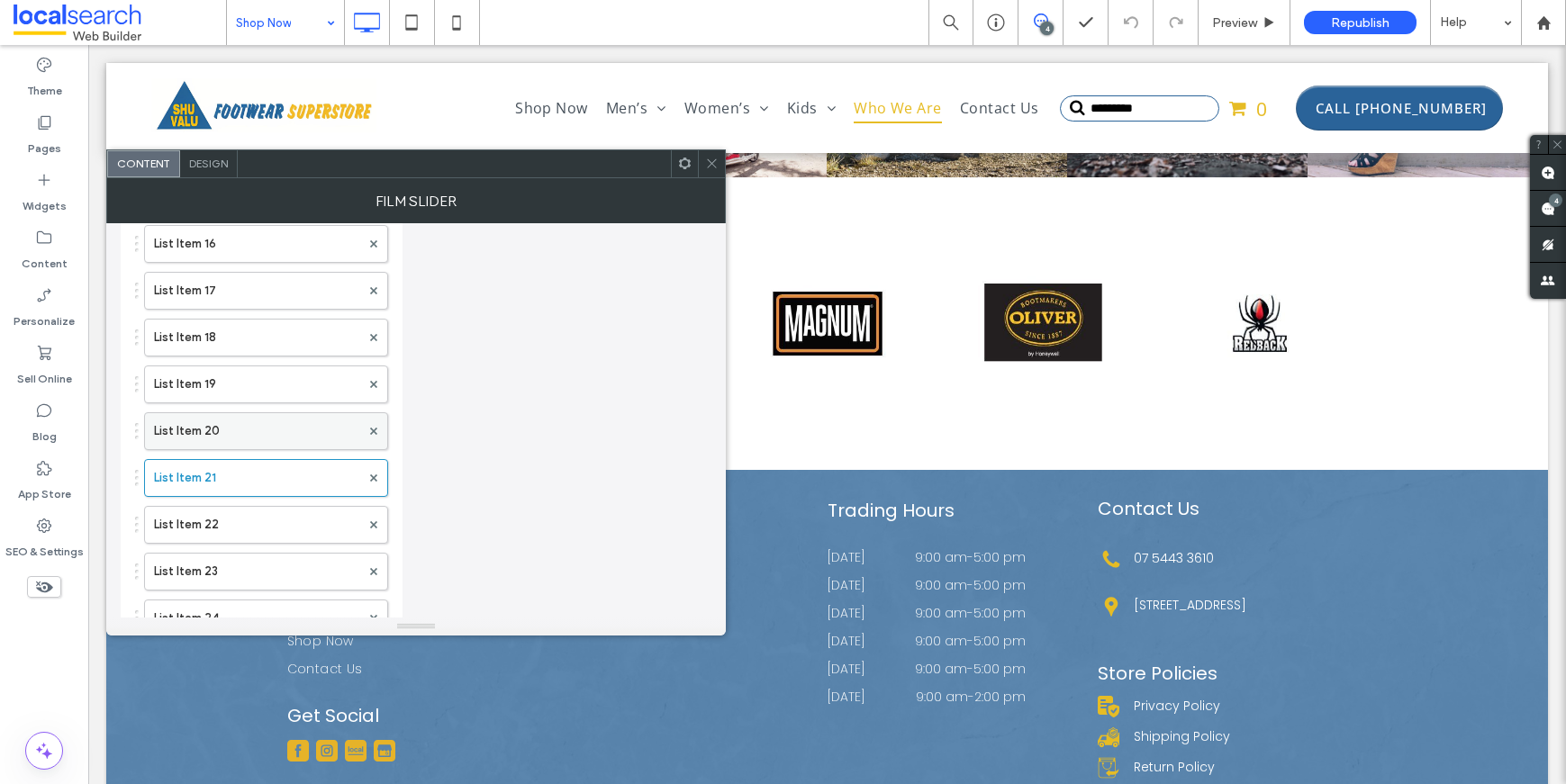
click at [226, 439] on label "List Item 20" at bounding box center [256, 431] width 206 height 36
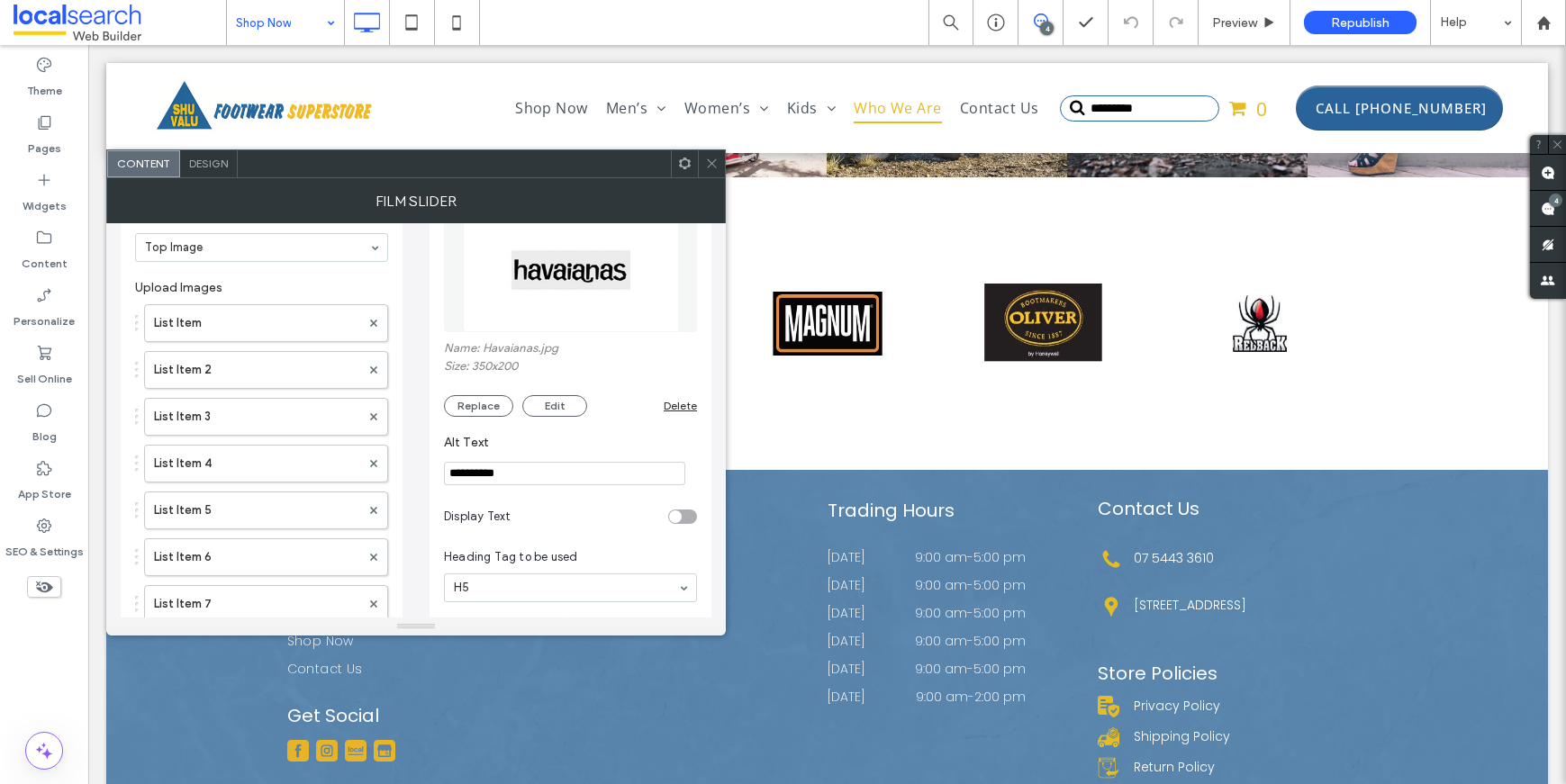
scroll to position [0, 0]
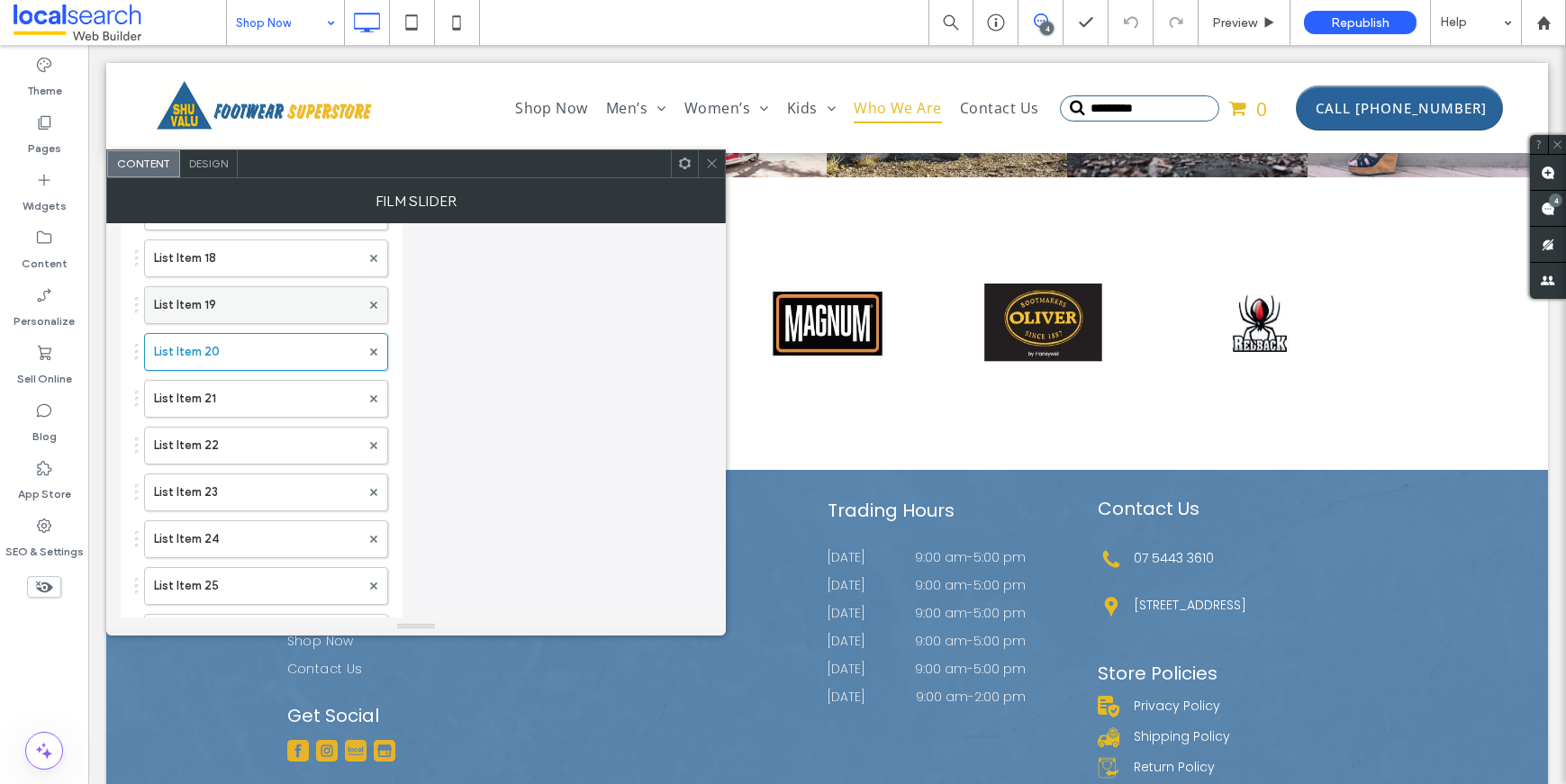
click at [221, 312] on label "List Item 19" at bounding box center [256, 304] width 206 height 36
click at [231, 340] on label "List Item 18" at bounding box center [256, 351] width 206 height 36
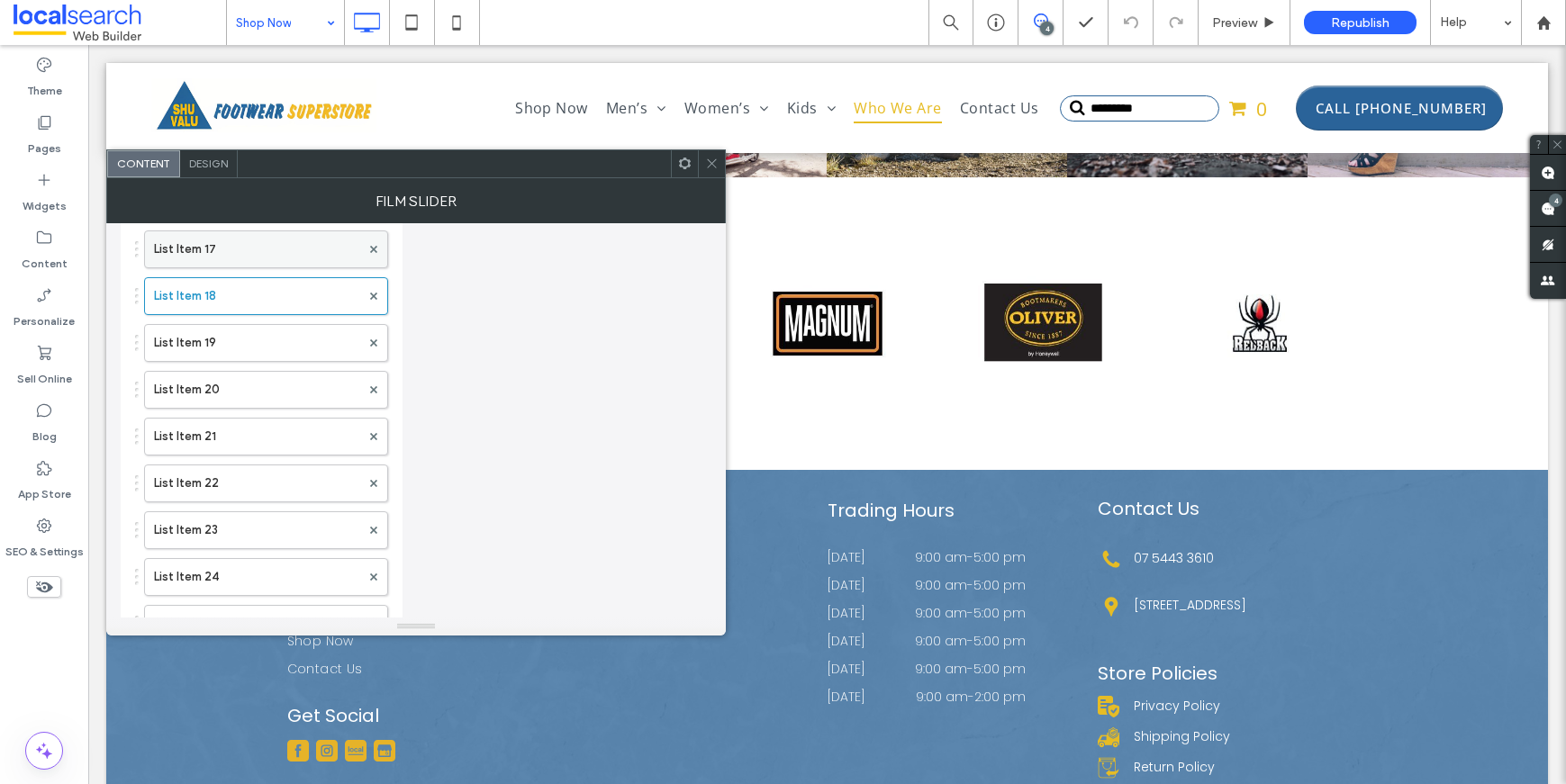
click at [239, 258] on label "List Item 17" at bounding box center [256, 249] width 206 height 36
click at [206, 272] on label "List Item 16" at bounding box center [256, 266] width 206 height 36
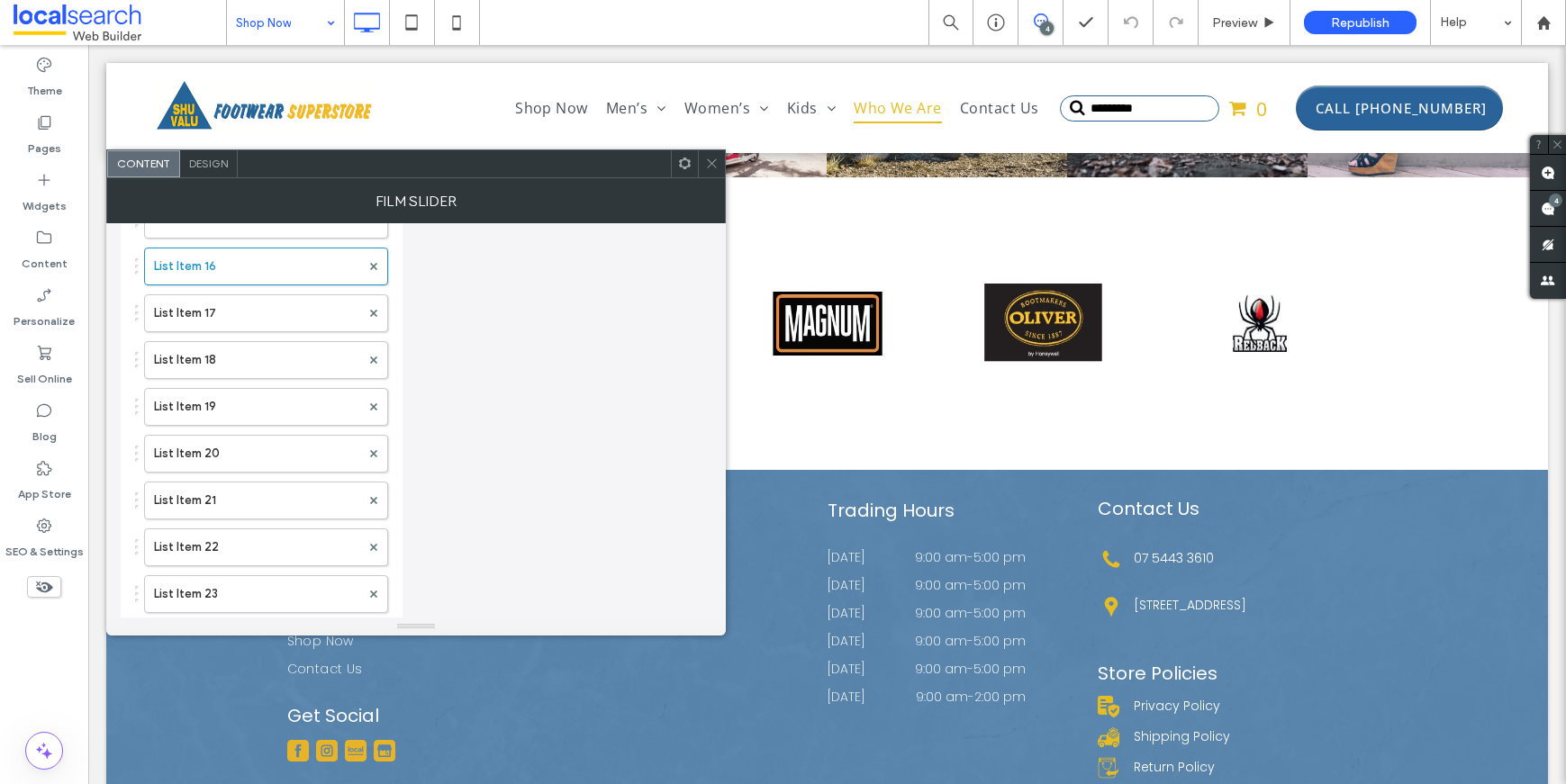
scroll to position [533, 0]
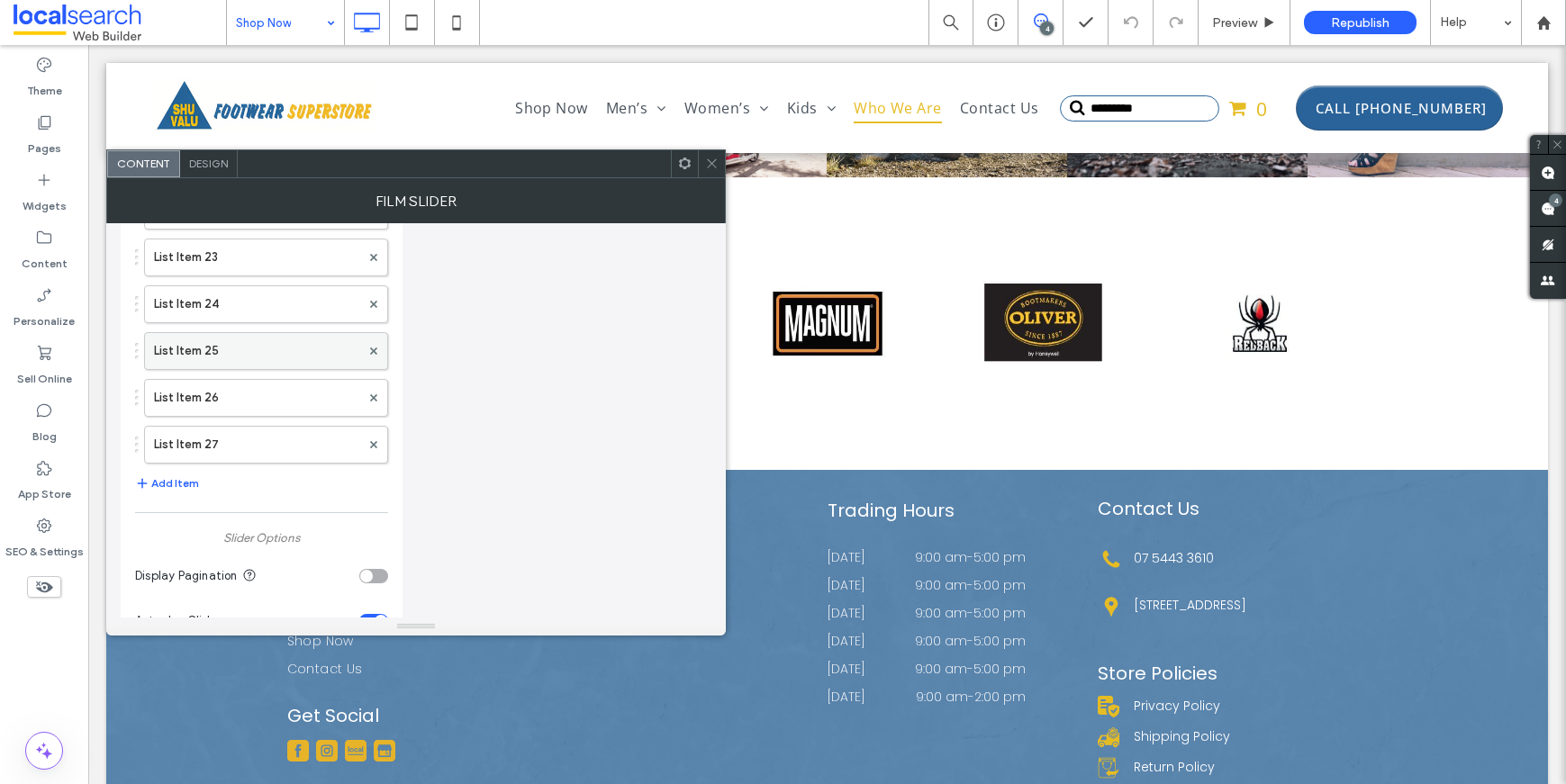
click at [205, 350] on label "List Item 25" at bounding box center [256, 350] width 206 height 36
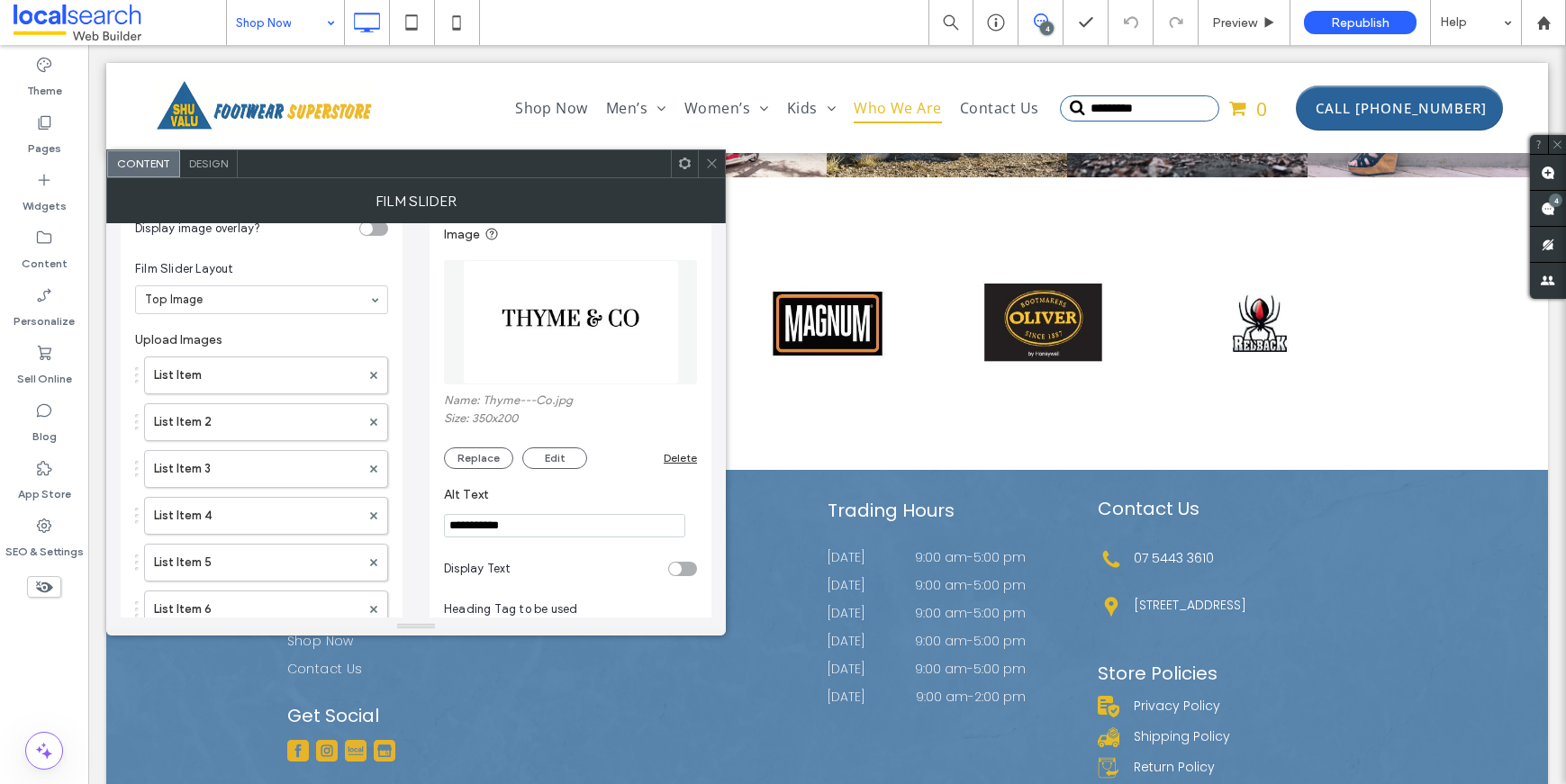
scroll to position [37, 0]
click at [703, 164] on div at bounding box center [711, 164] width 27 height 27
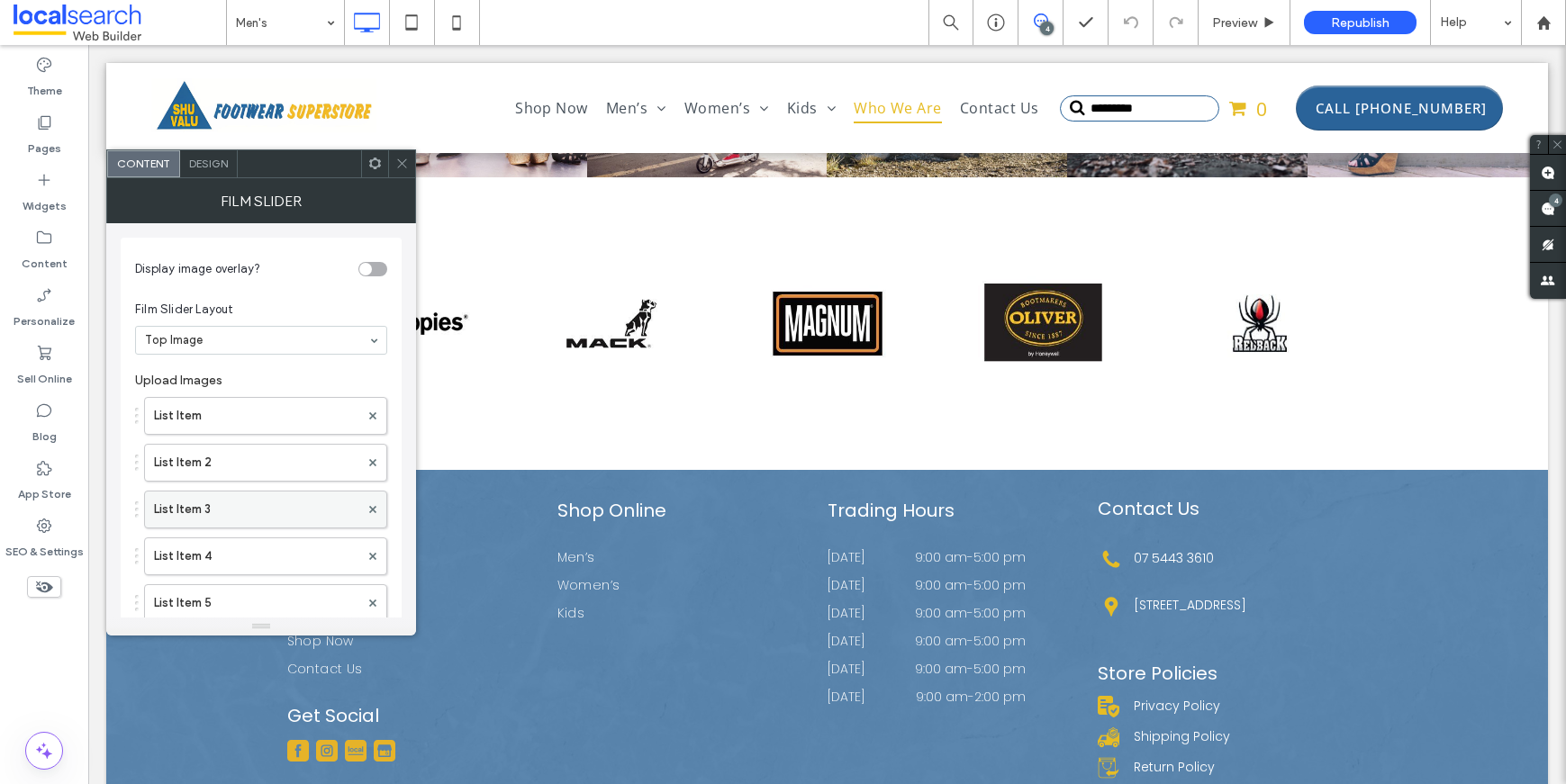
click at [245, 512] on label "List Item 3" at bounding box center [256, 509] width 206 height 36
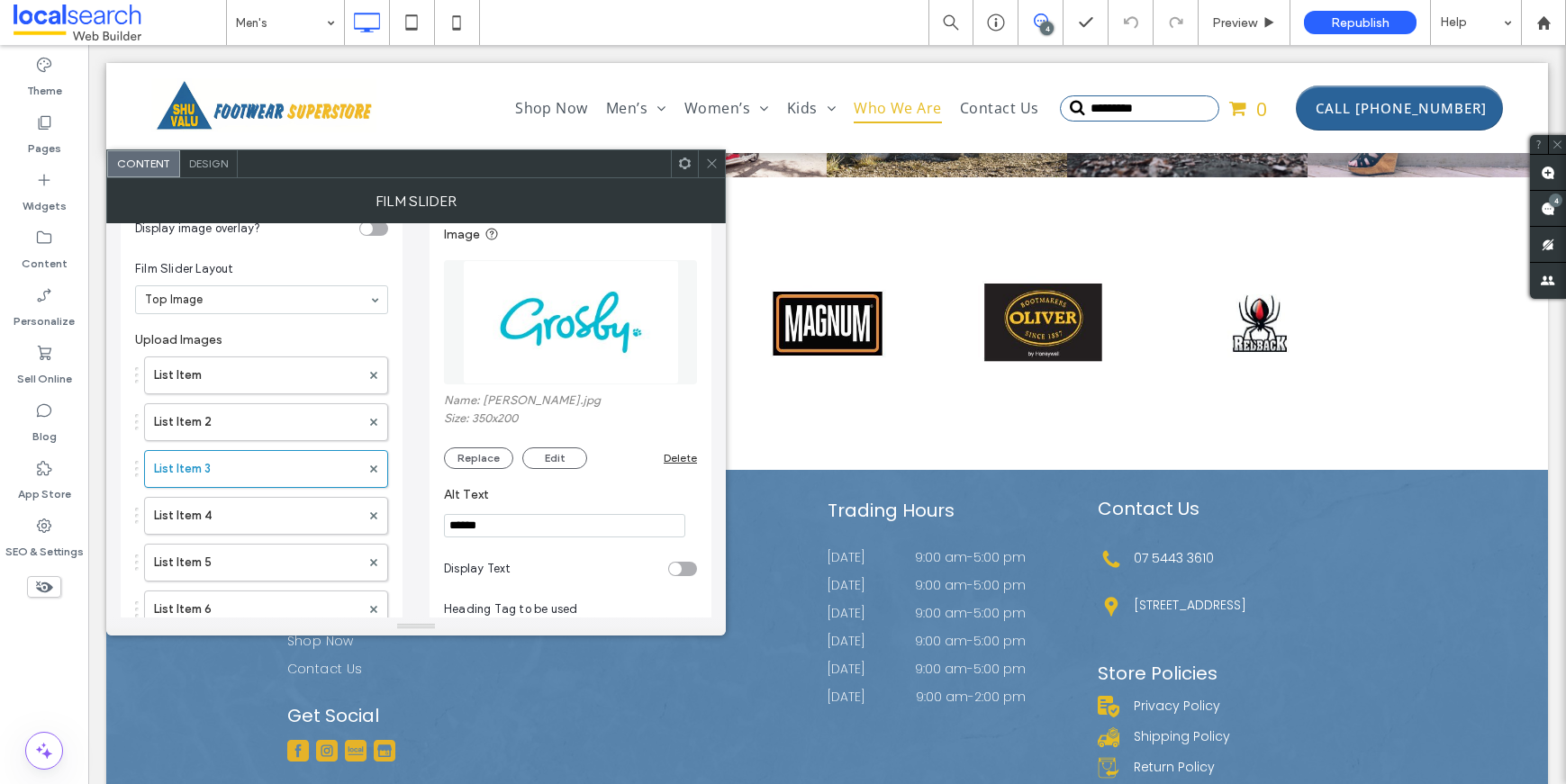
scroll to position [146, 0]
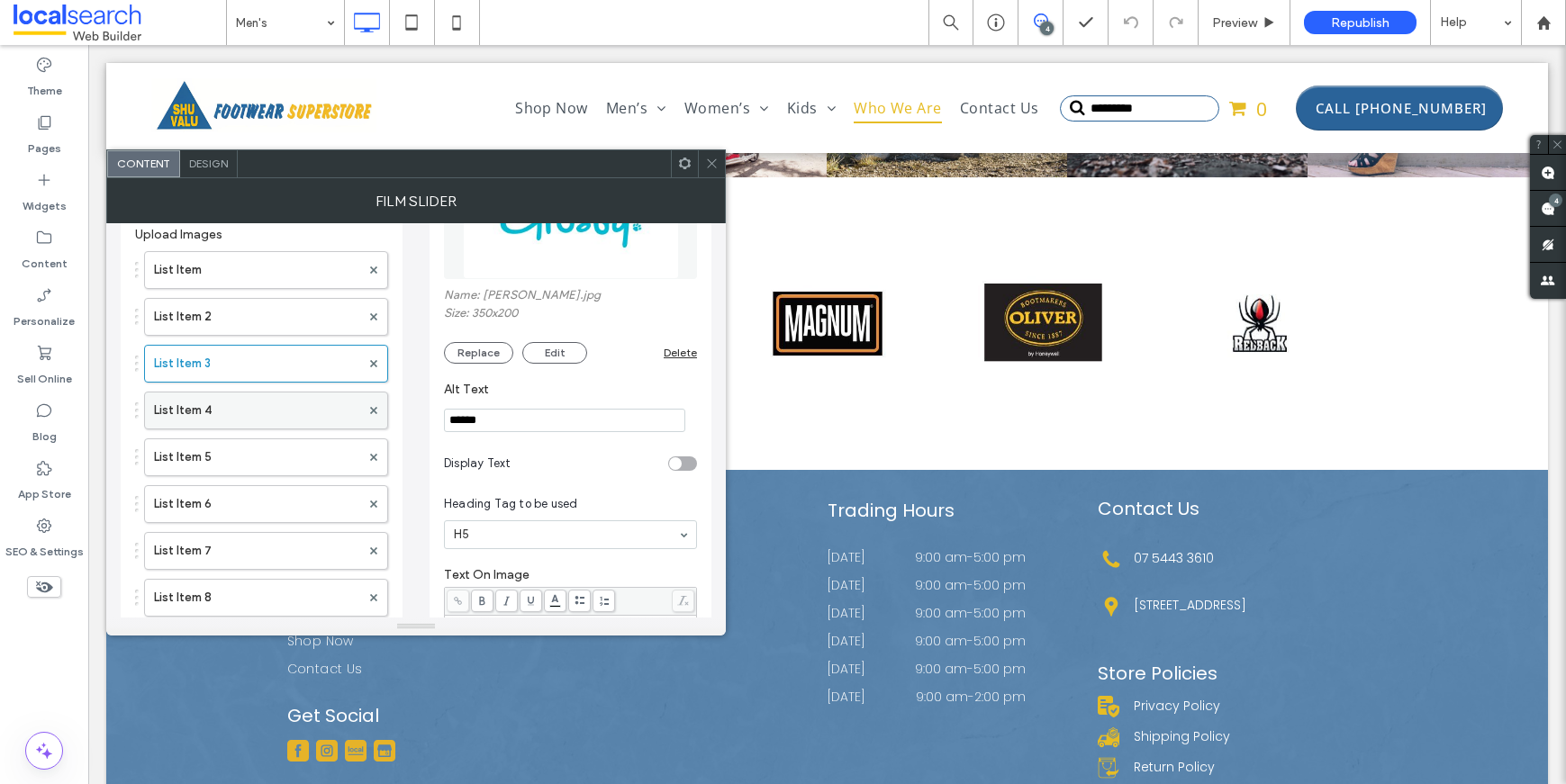
click at [237, 425] on label "List Item 4" at bounding box center [256, 409] width 206 height 36
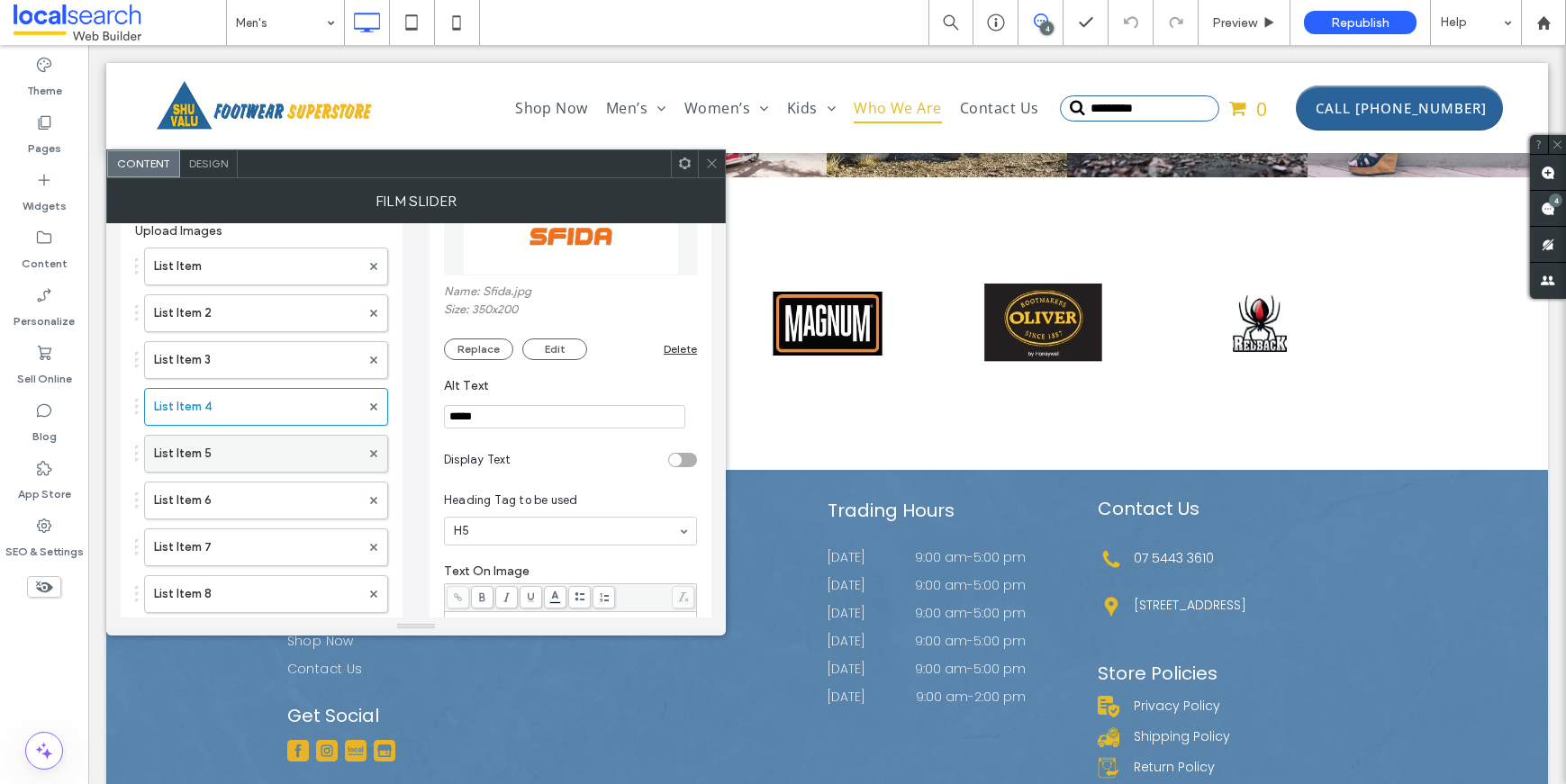
click at [256, 453] on label "List Item 5" at bounding box center [256, 453] width 206 height 36
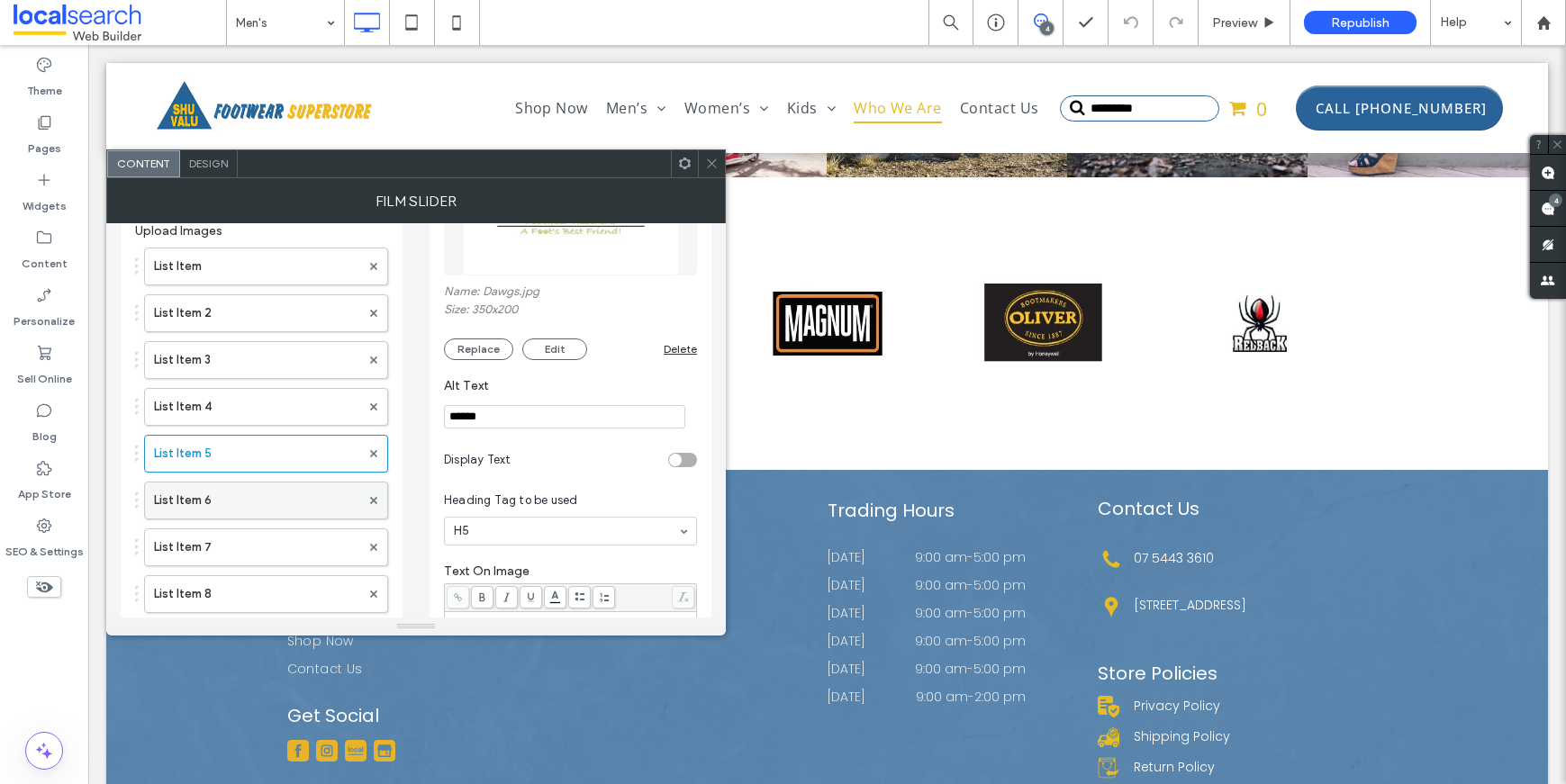
click at [236, 496] on label "List Item 6" at bounding box center [256, 500] width 206 height 36
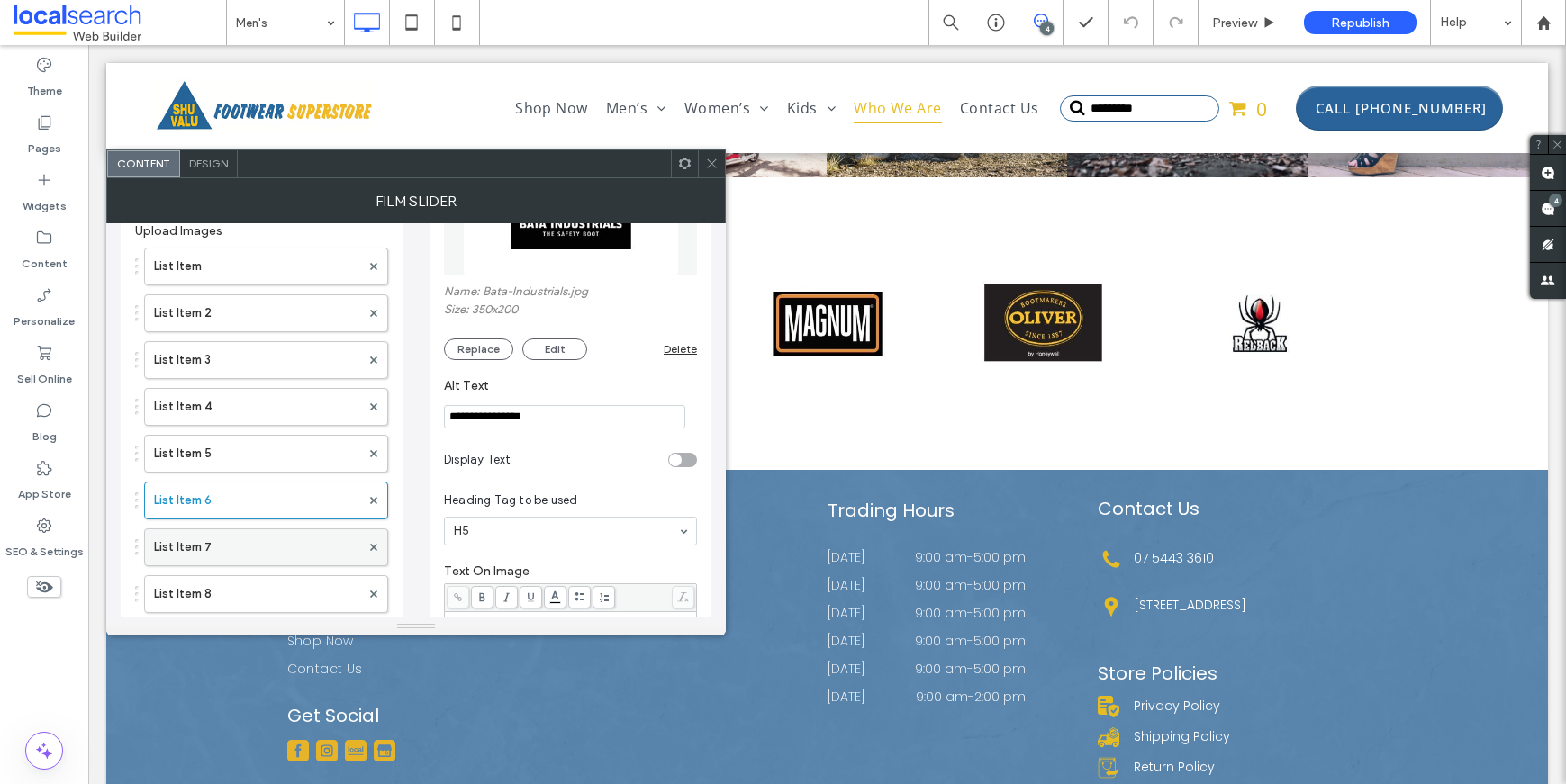
click at [201, 550] on label "List Item 7" at bounding box center [256, 546] width 206 height 36
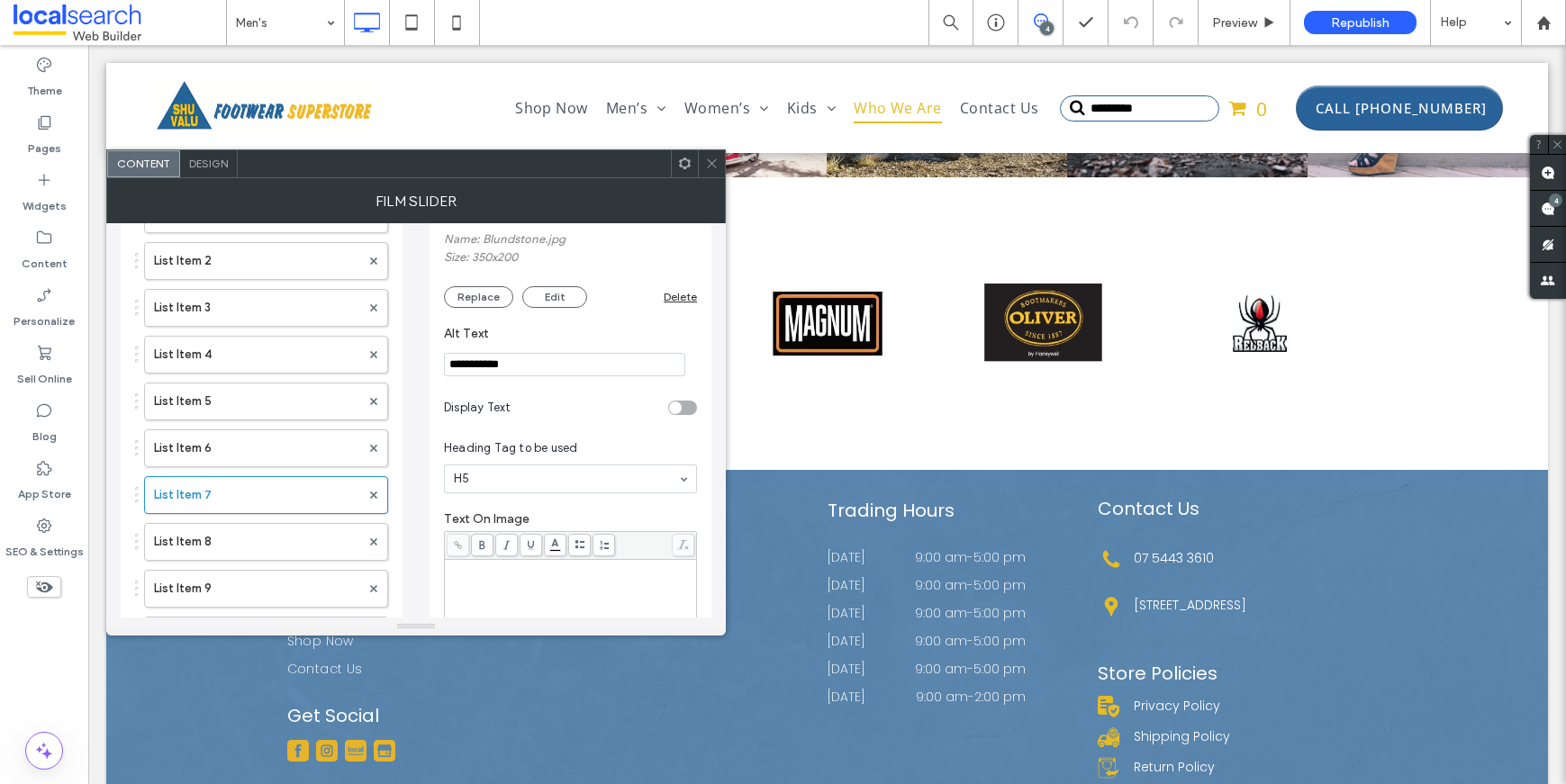
scroll to position [138, 0]
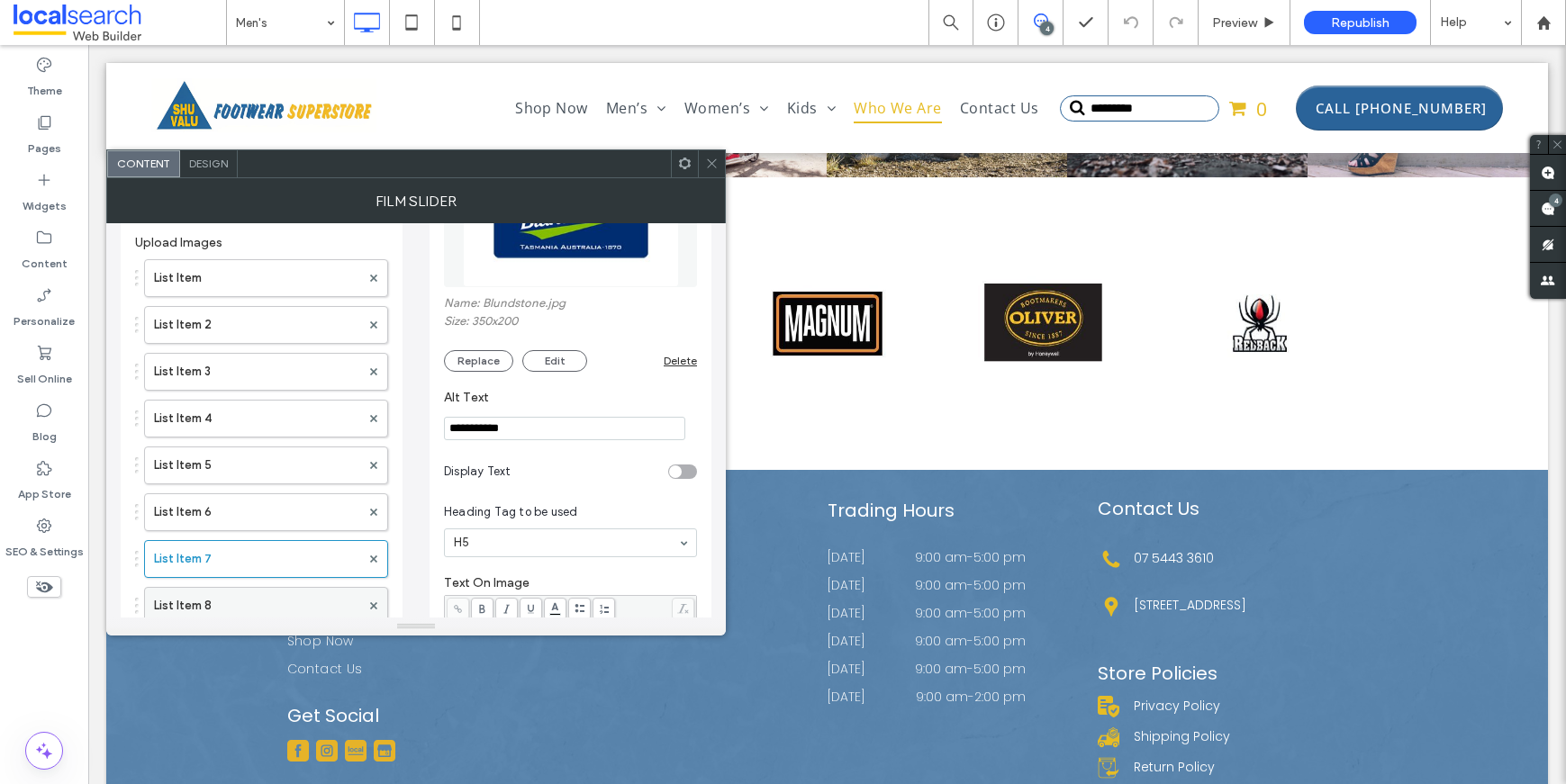
click at [216, 593] on label "List Item 8" at bounding box center [256, 605] width 206 height 36
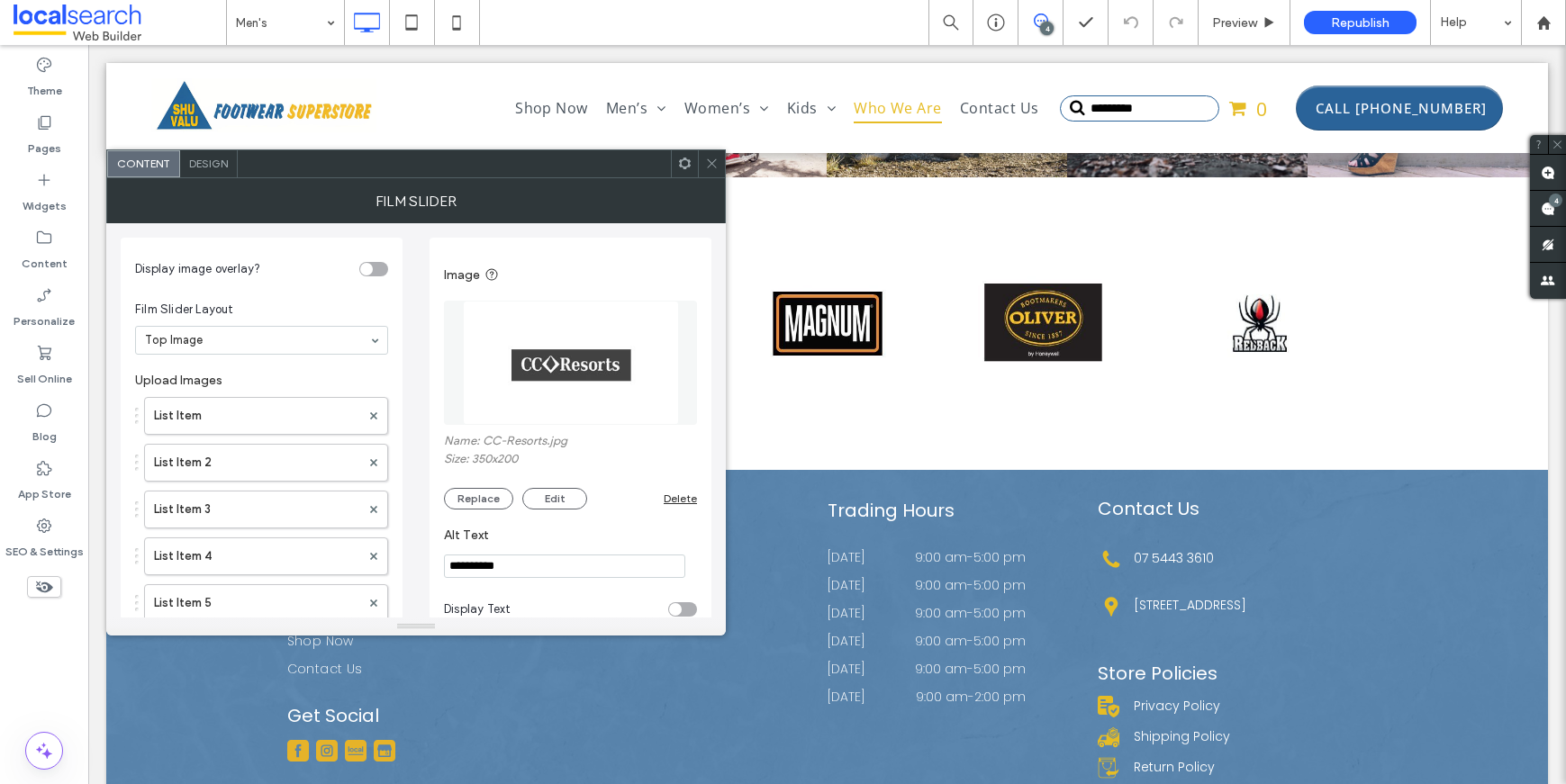
scroll to position [622, 0]
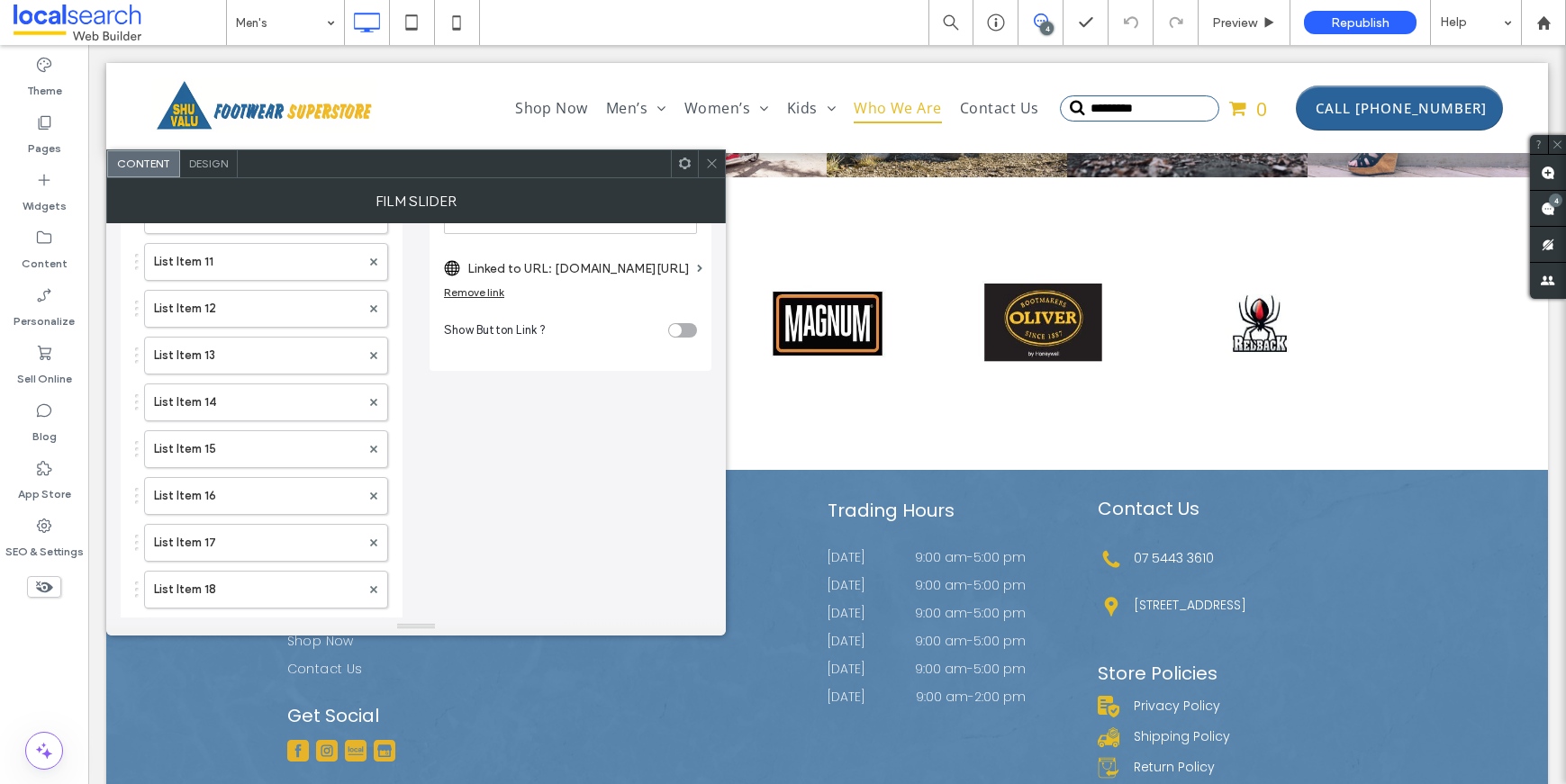
click at [708, 166] on icon at bounding box center [712, 163] width 14 height 14
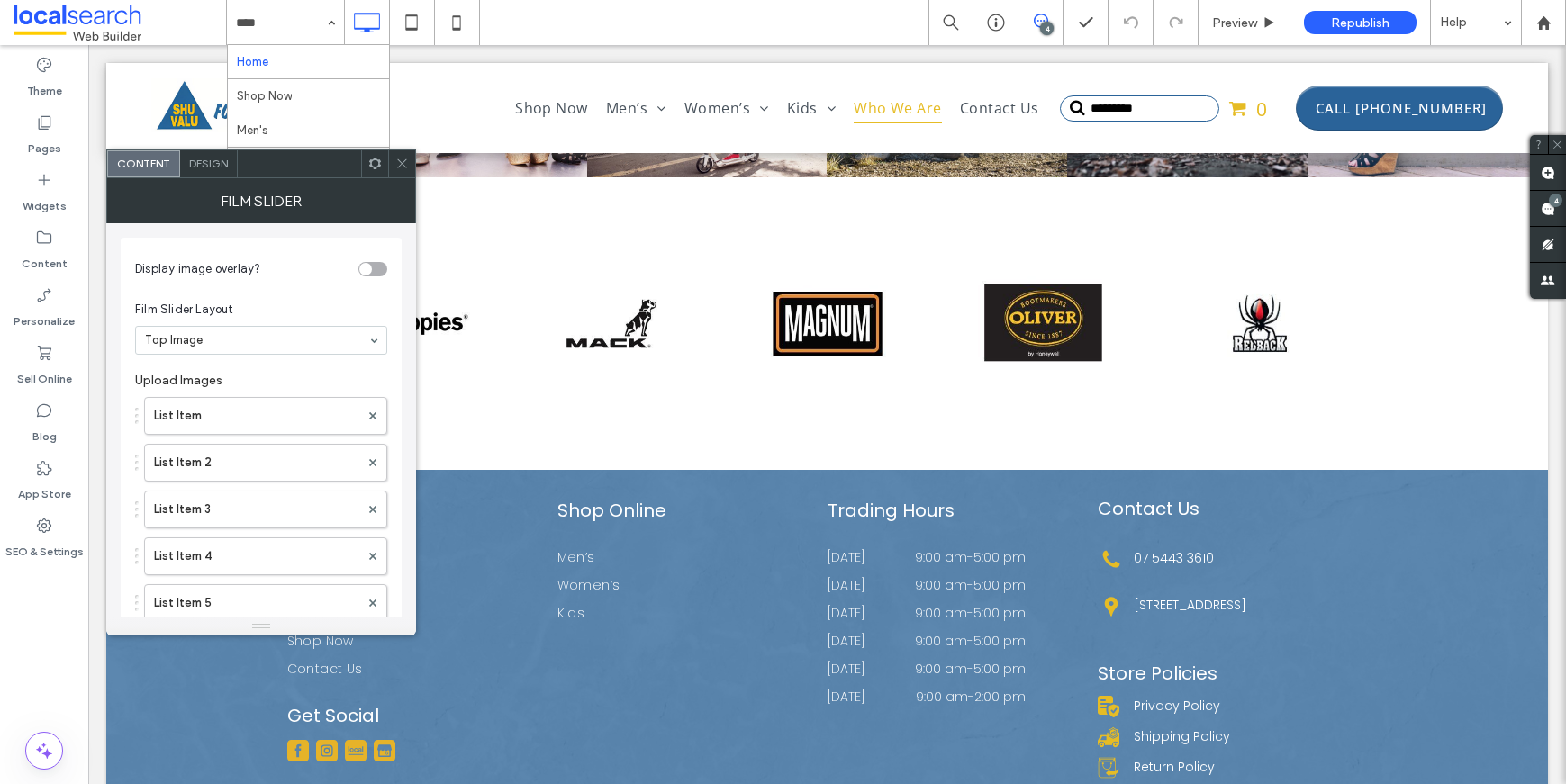
scroll to position [1196, 0]
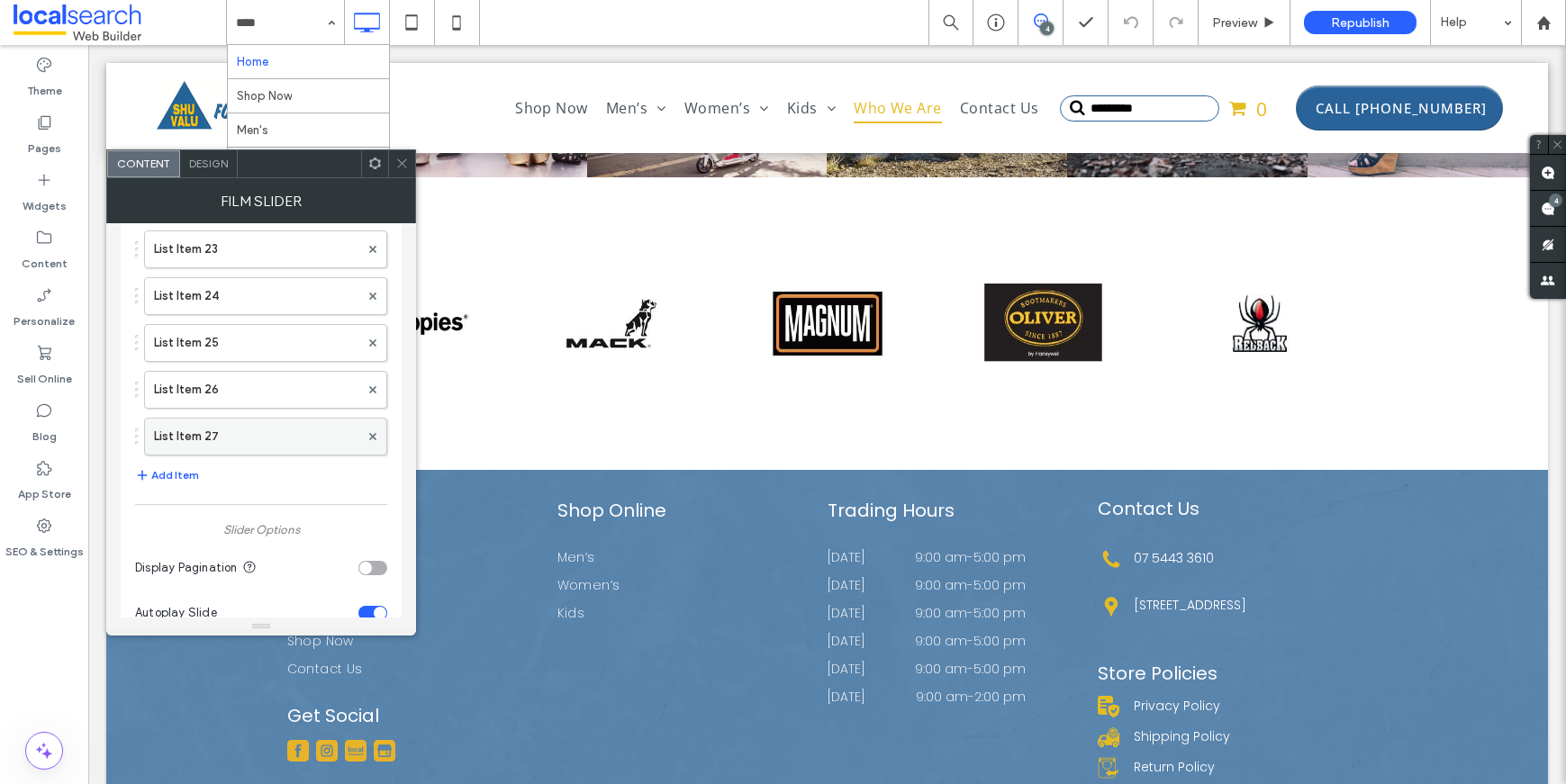
click at [203, 436] on label "List Item 27" at bounding box center [256, 435] width 206 height 36
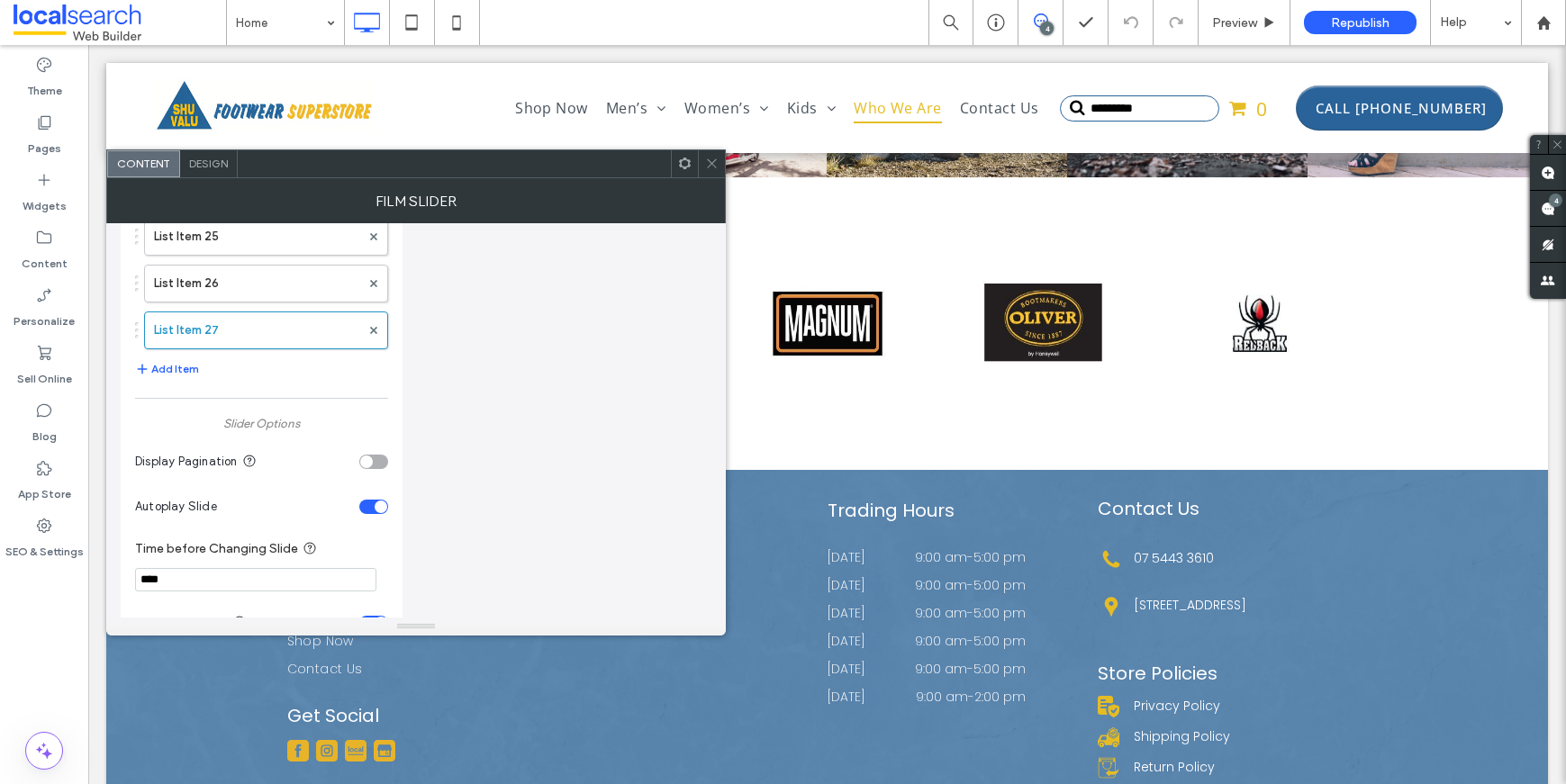
scroll to position [1374, 0]
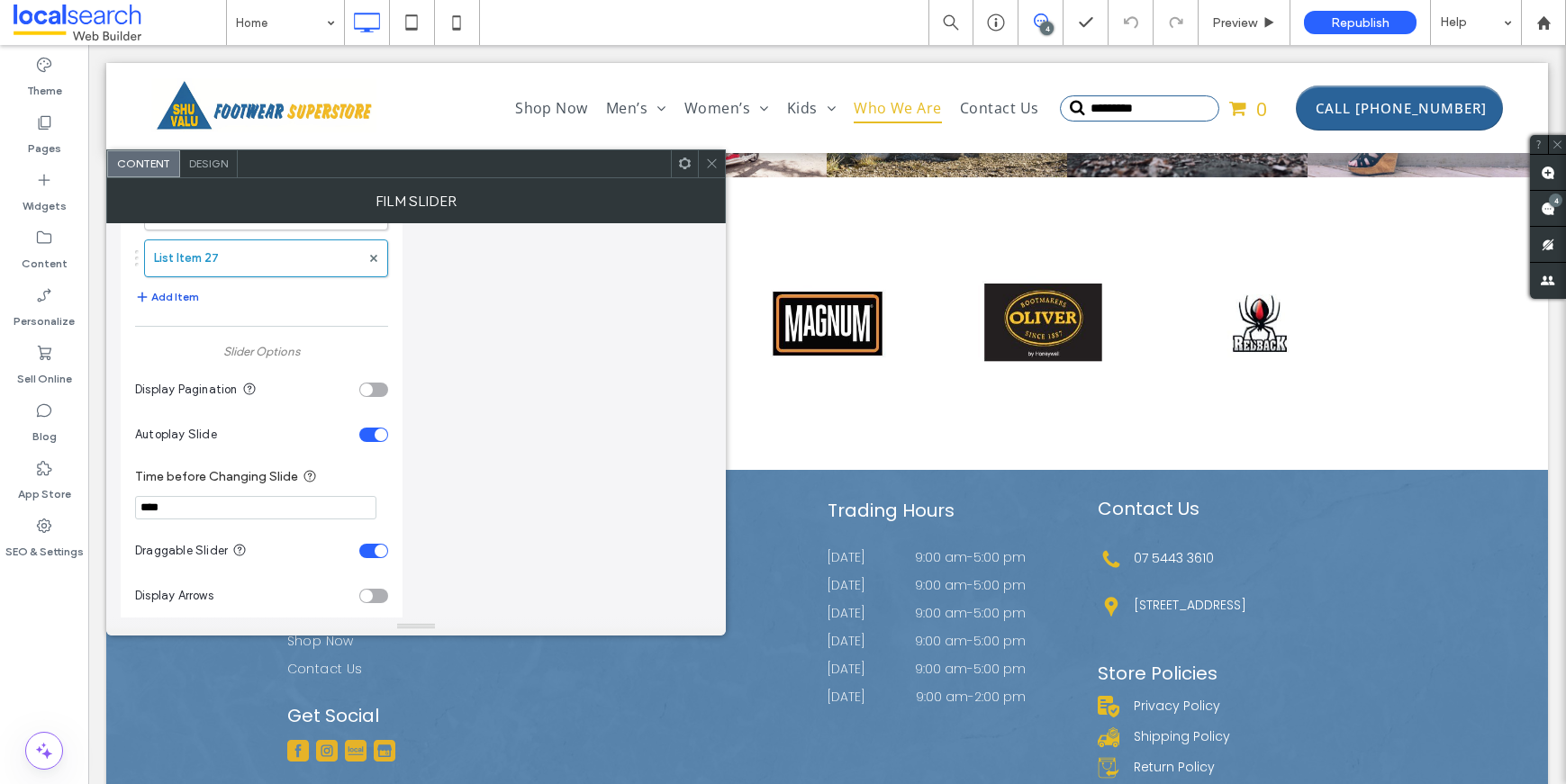
click at [172, 305] on button "Add Item" at bounding box center [167, 296] width 64 height 21
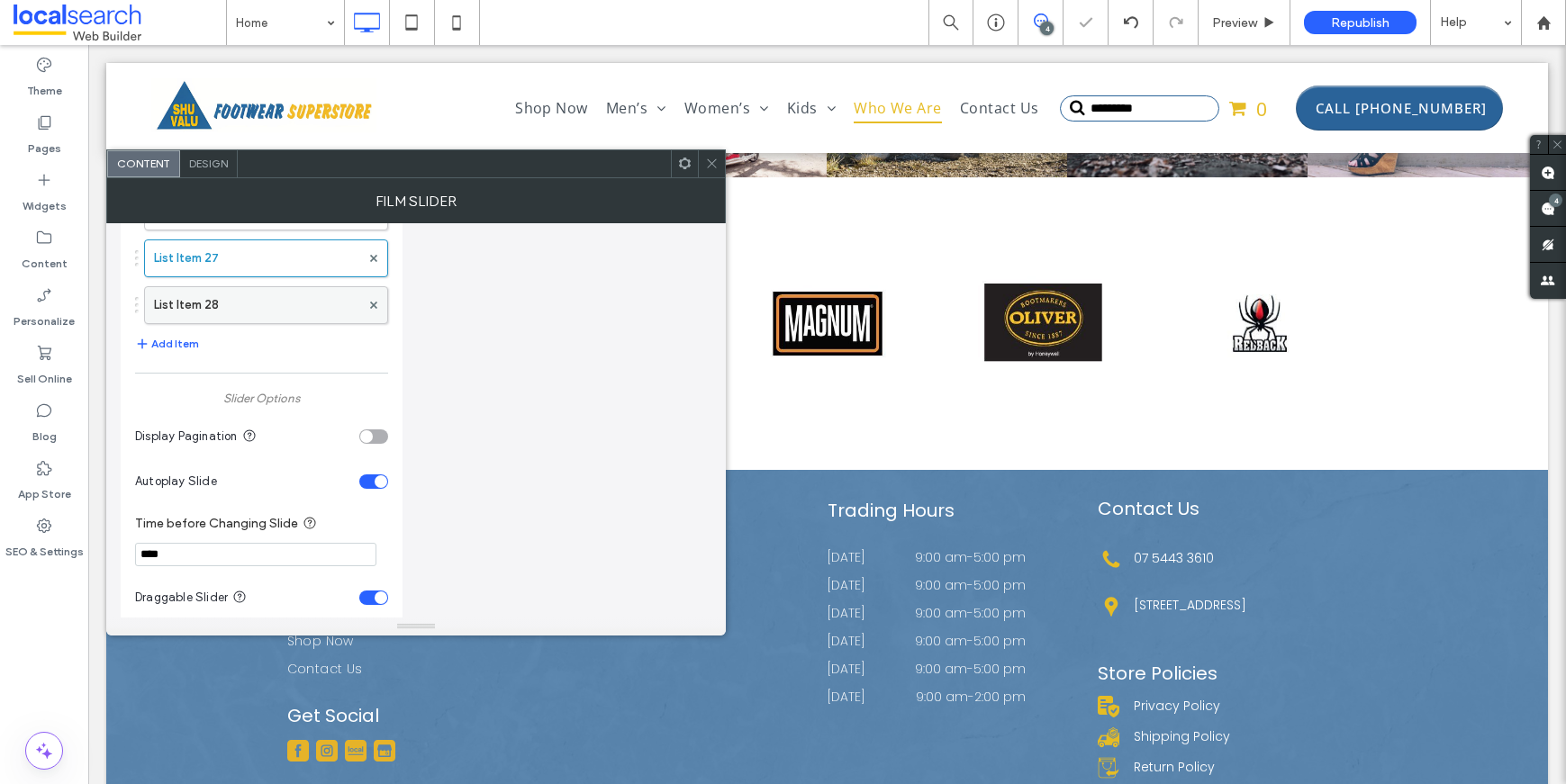
click at [219, 304] on label "List Item 28" at bounding box center [256, 304] width 206 height 36
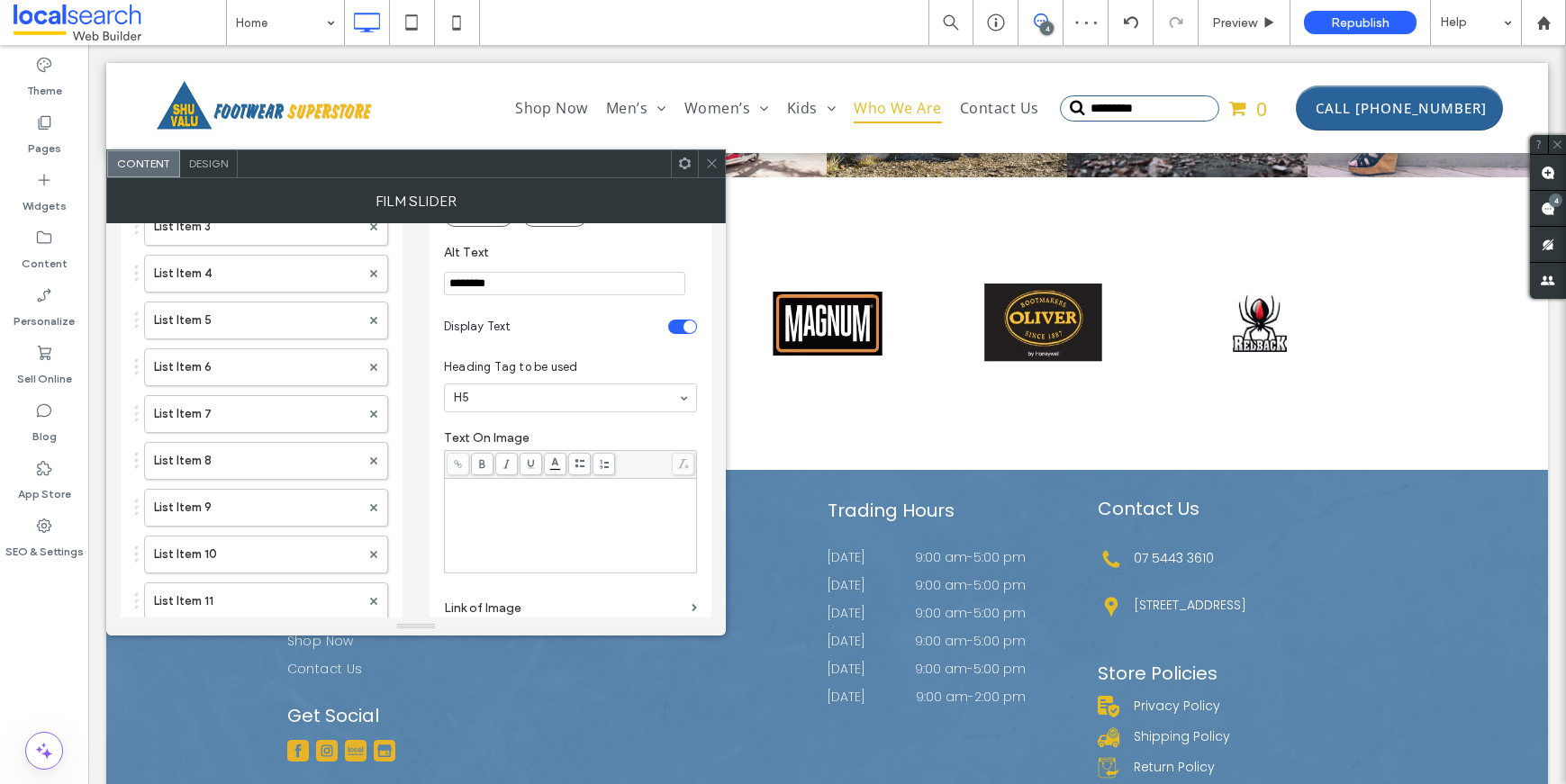
scroll to position [279, 0]
drag, startPoint x: 521, startPoint y: 290, endPoint x: 420, endPoint y: 290, distance: 101.0
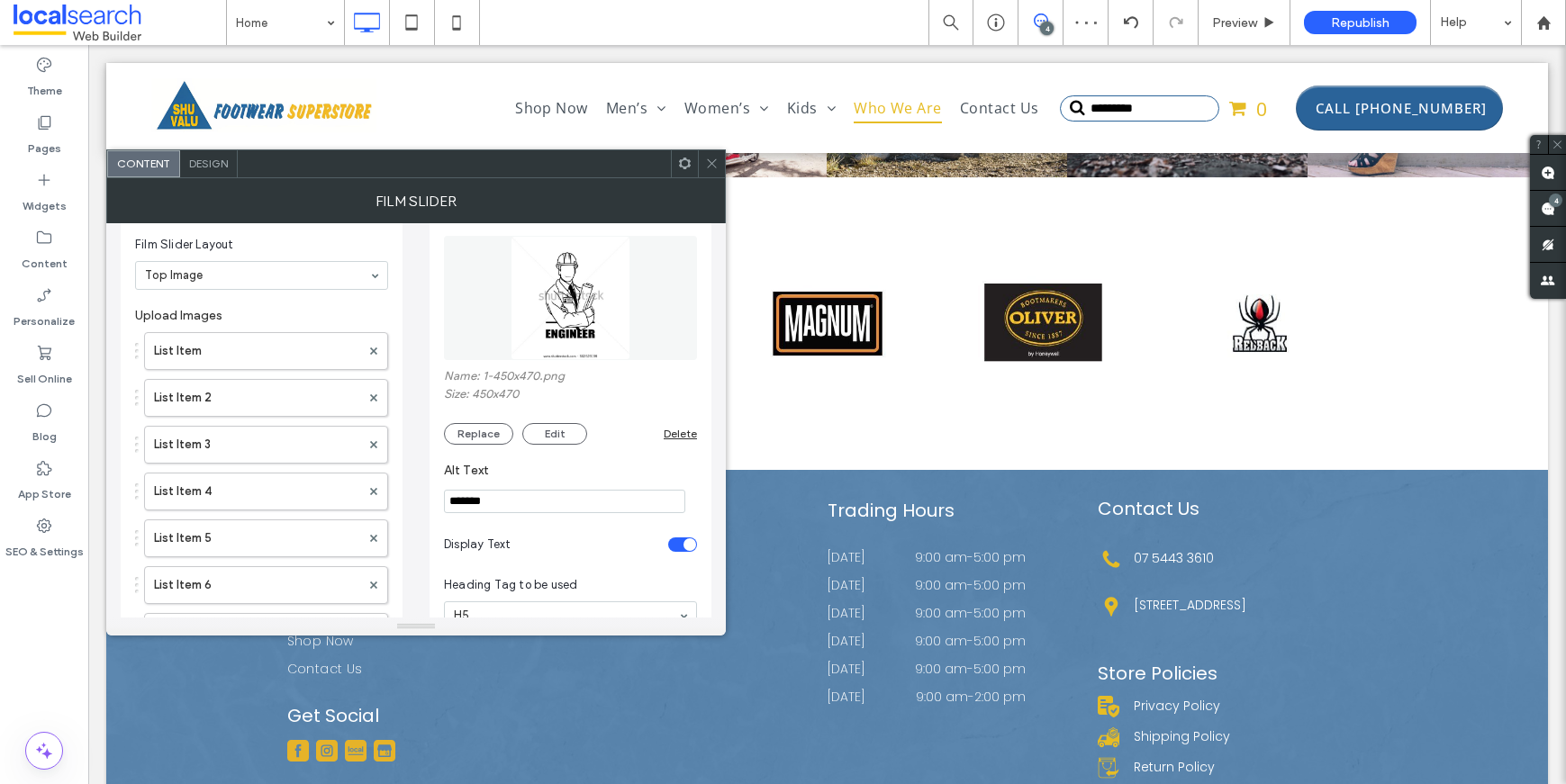
scroll to position [0, 0]
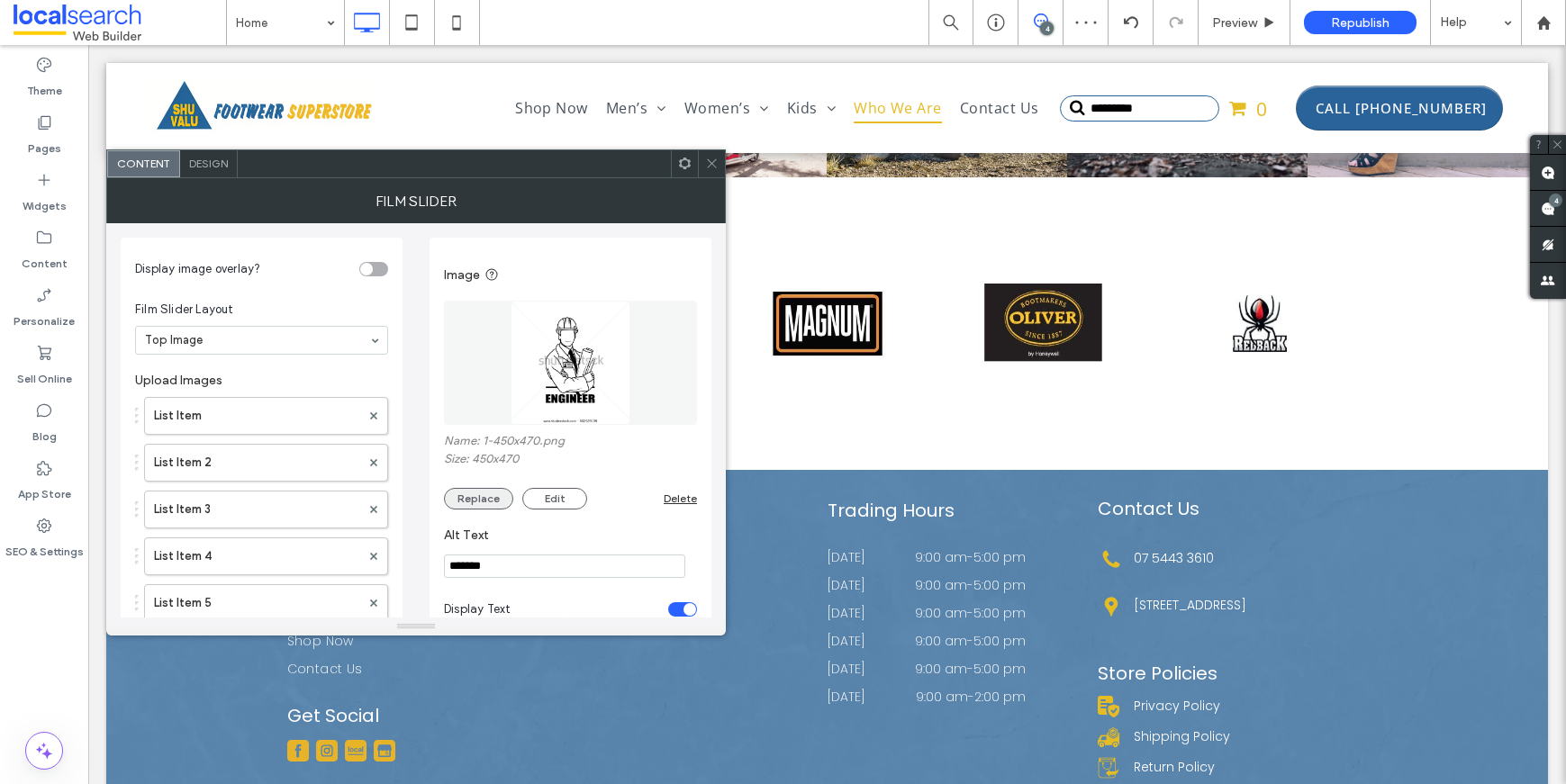
type input "*******"
click at [488, 496] on button "Replace" at bounding box center [479, 498] width 70 height 21
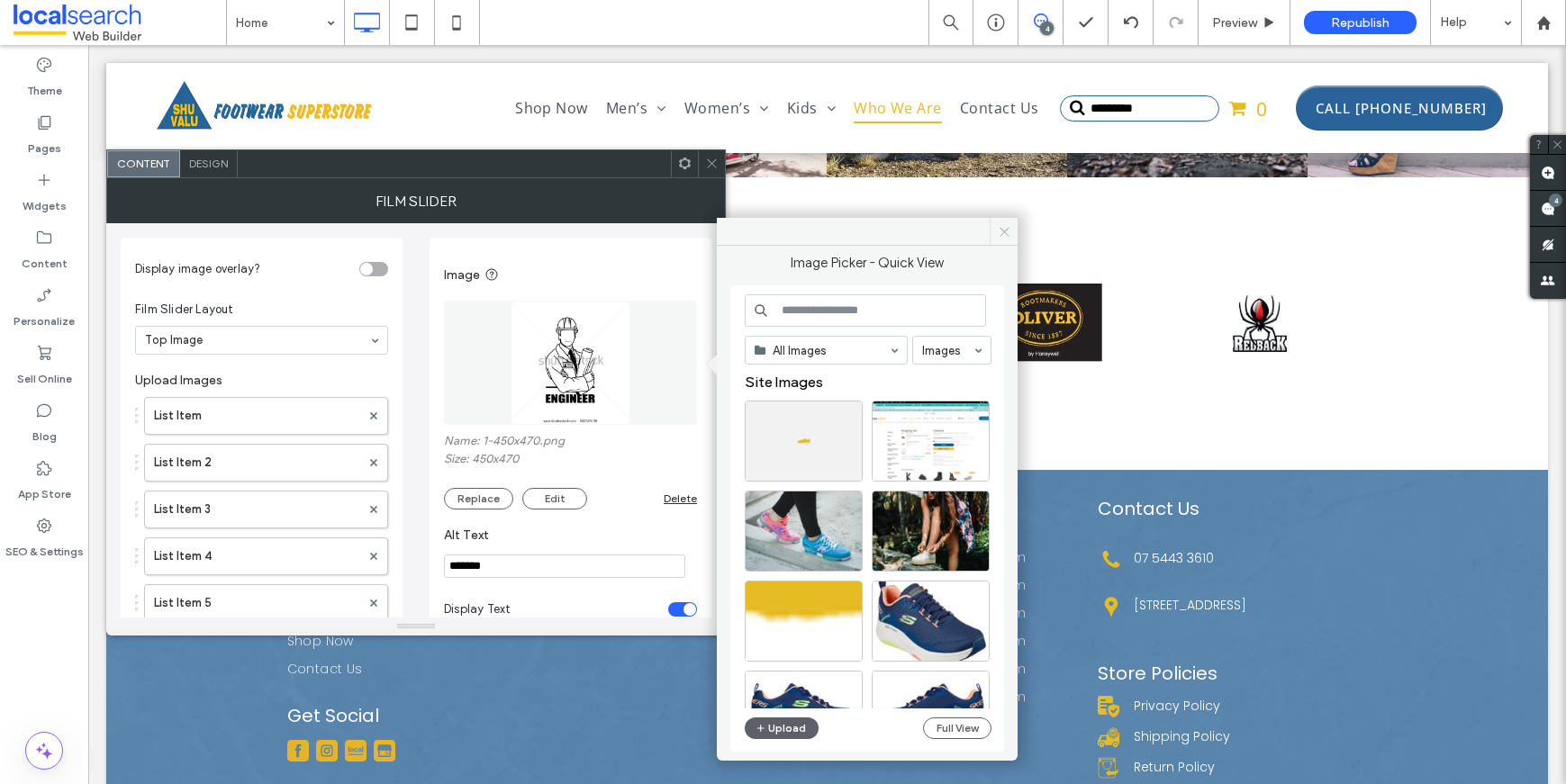
click at [998, 237] on icon at bounding box center [1005, 232] width 14 height 14
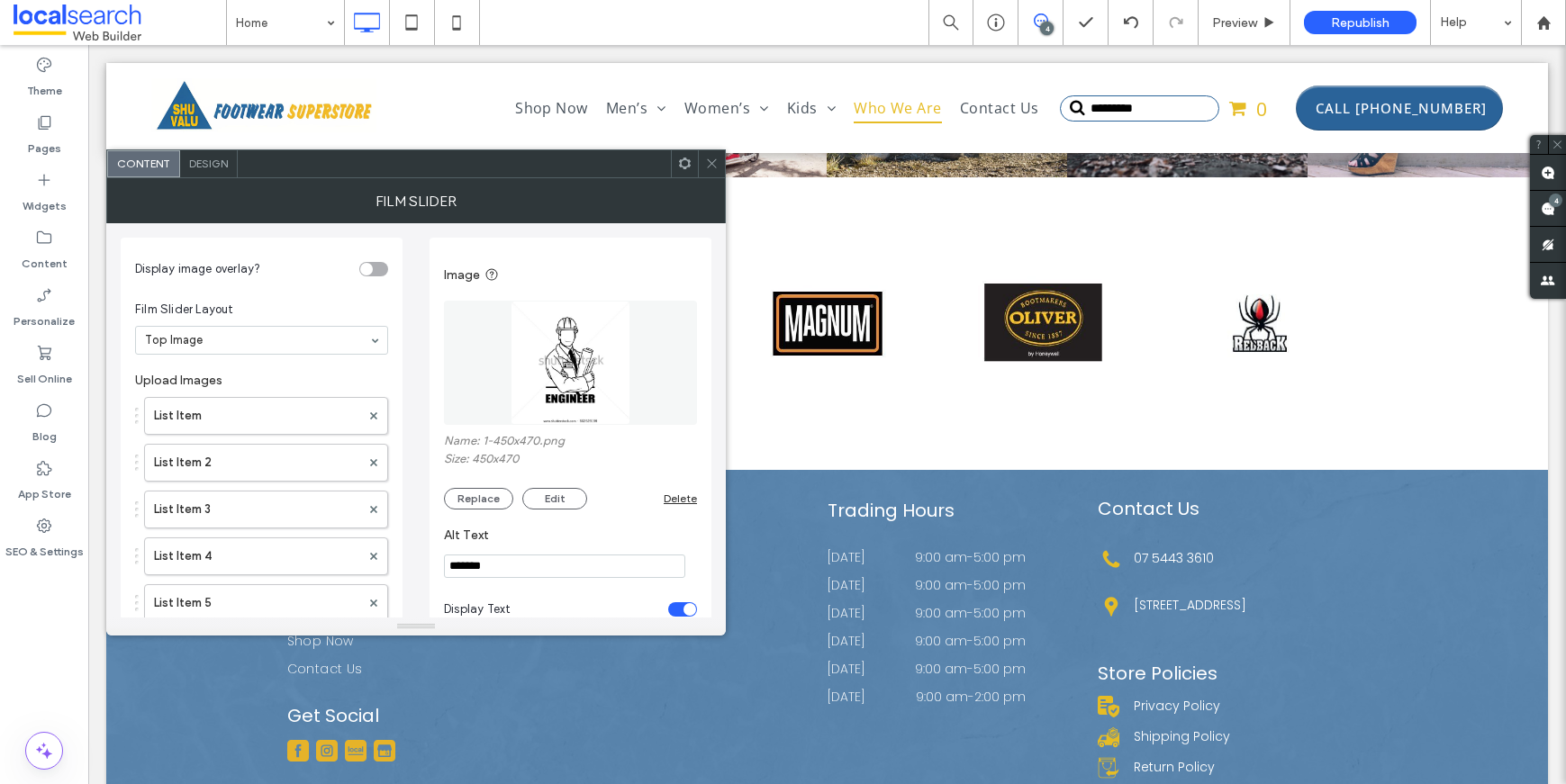
click at [707, 166] on icon at bounding box center [712, 163] width 14 height 14
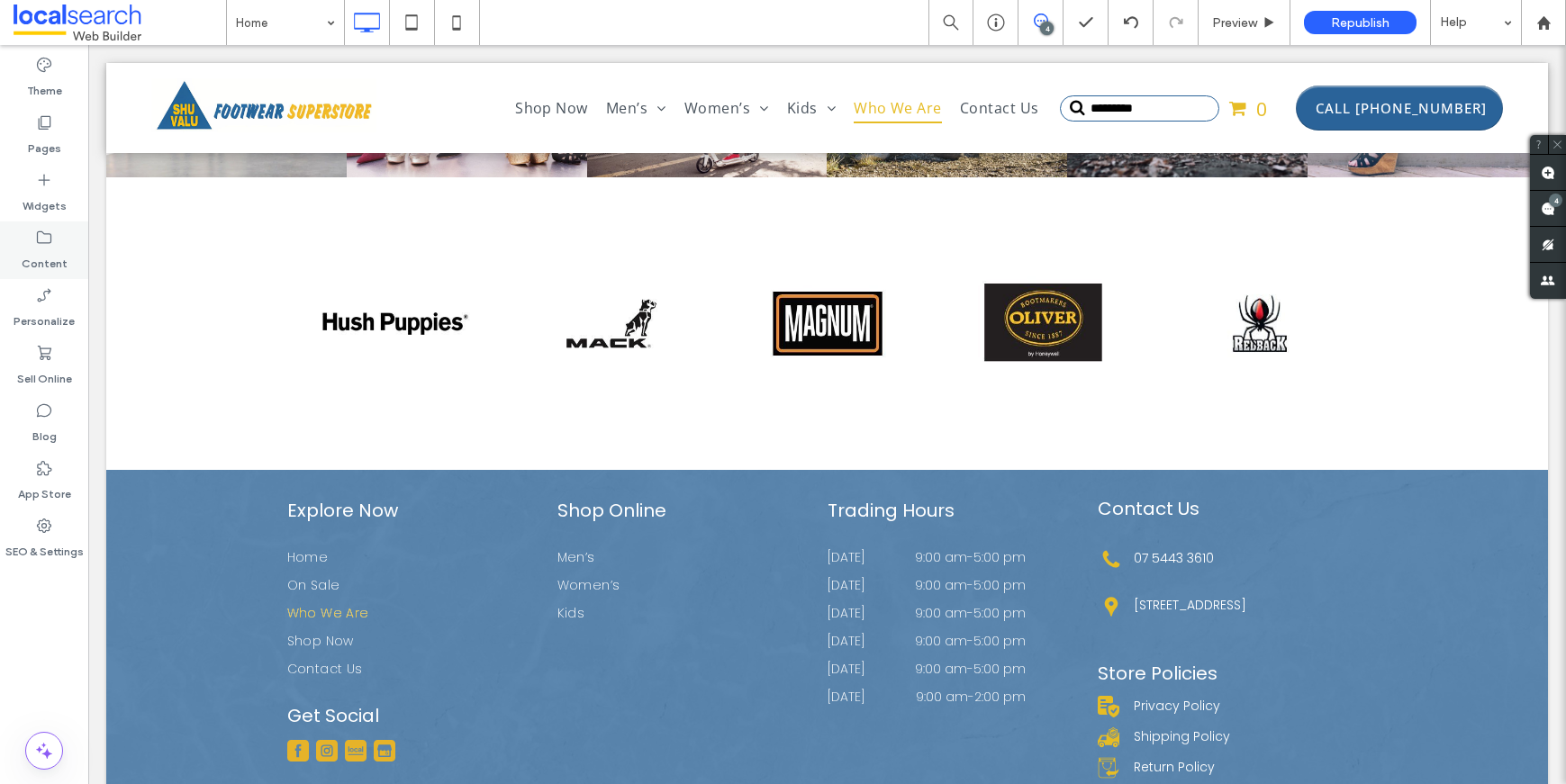
click at [40, 258] on label "Content" at bounding box center [44, 259] width 46 height 25
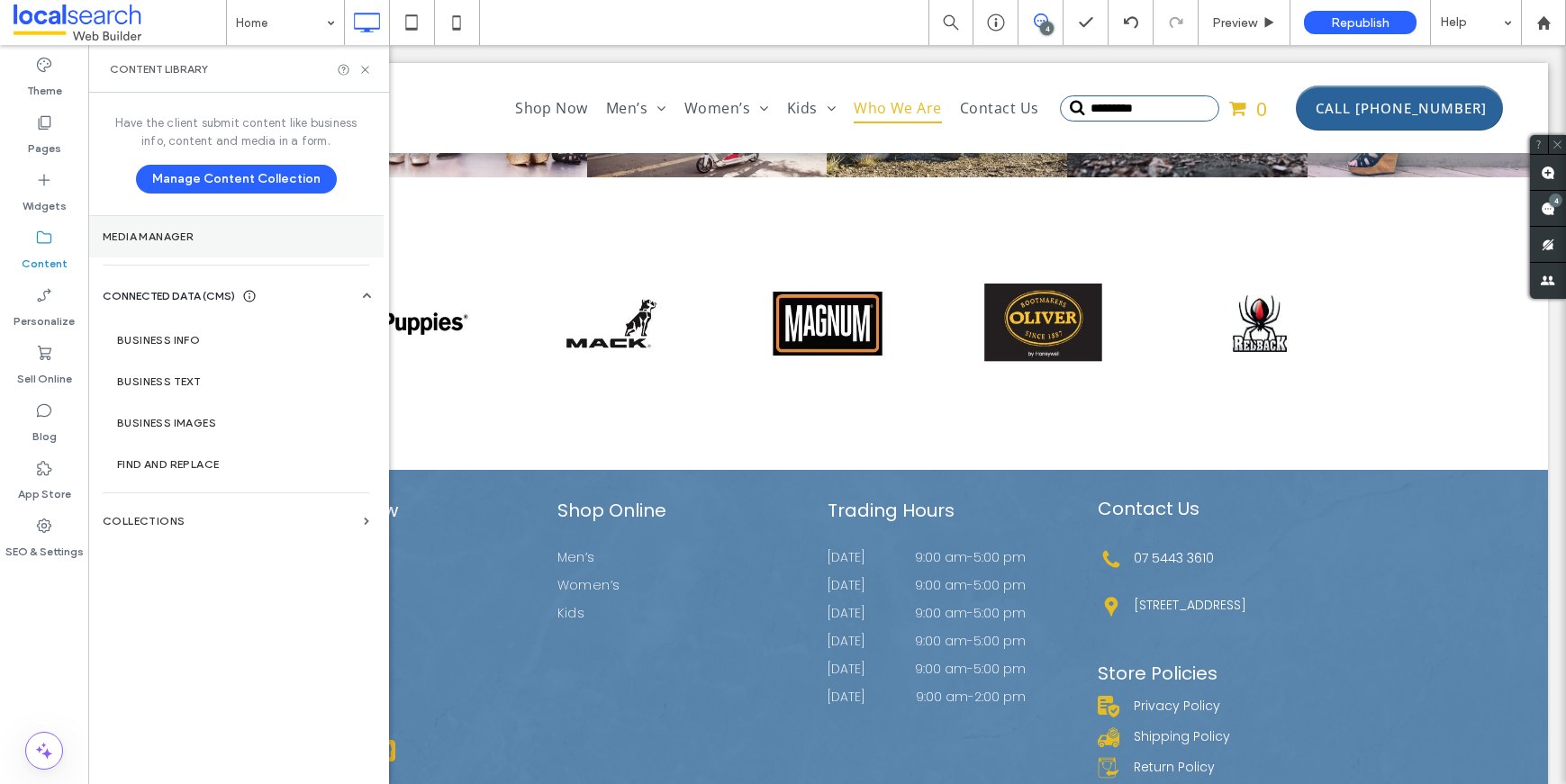
click at [178, 247] on section "Media Manager" at bounding box center [236, 237] width 296 height 42
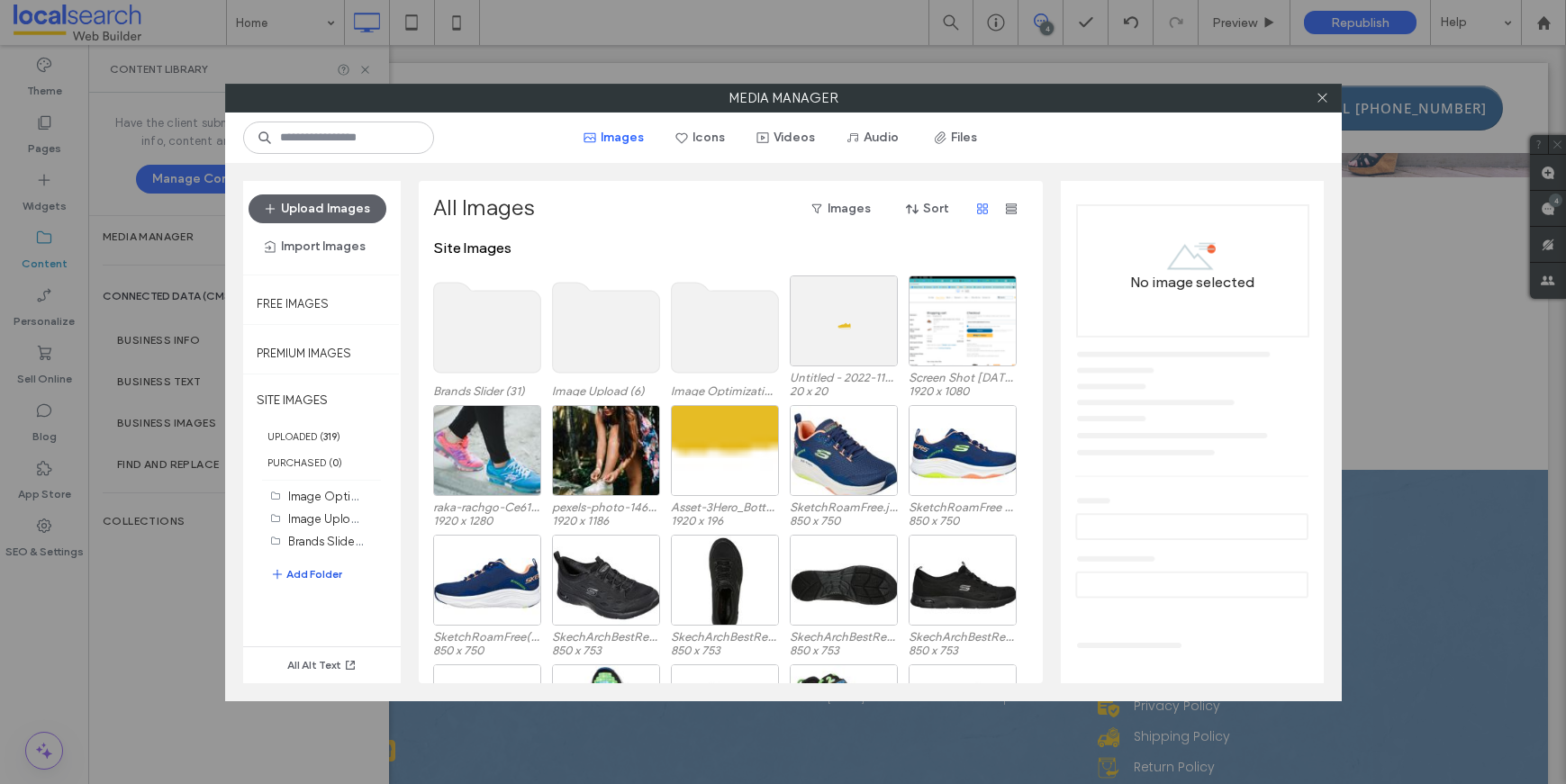
click at [304, 575] on button "Add Folder" at bounding box center [306, 574] width 72 height 21
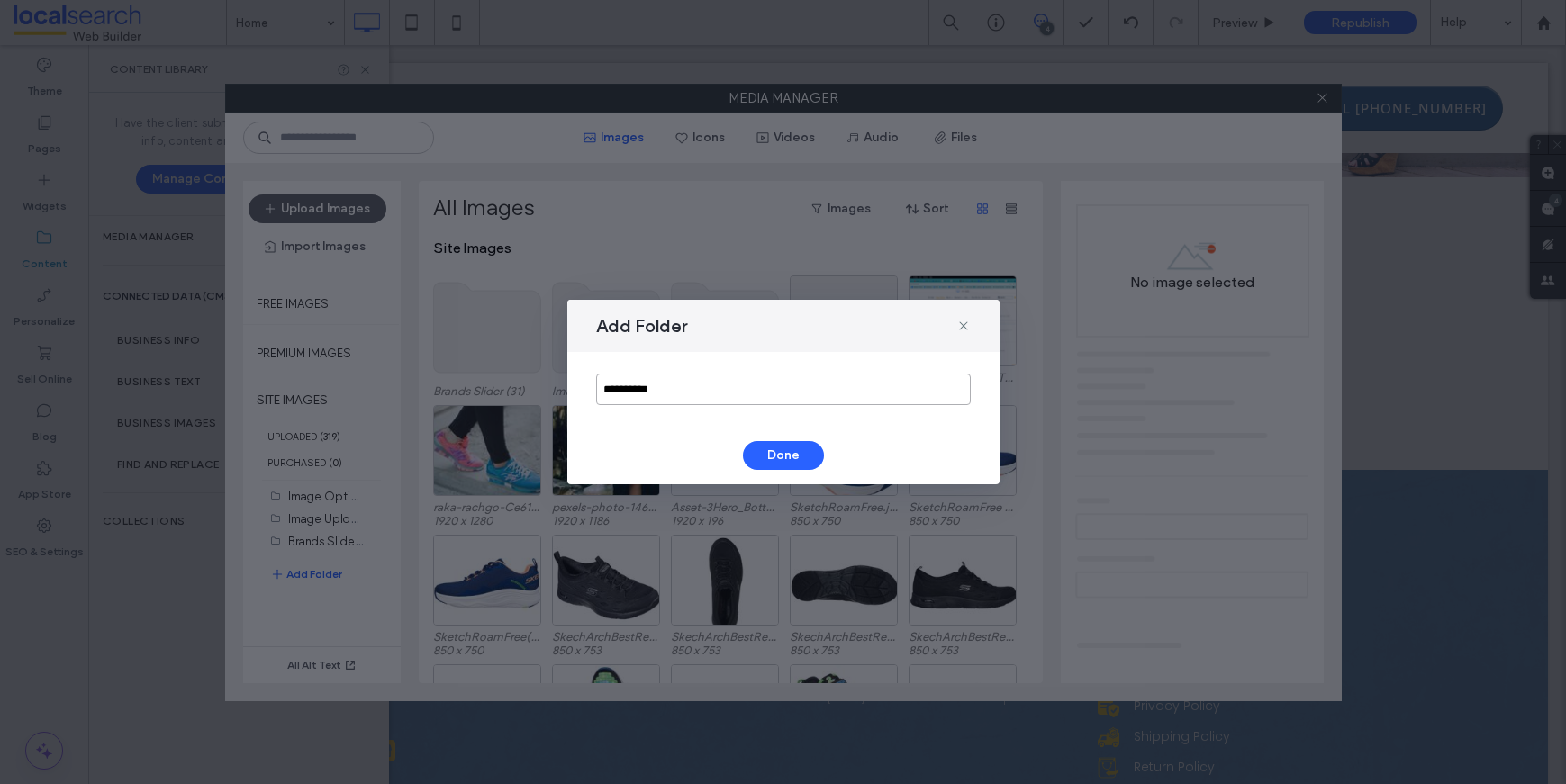
click at [671, 397] on input "**********" at bounding box center [783, 389] width 375 height 32
click at [671, 398] on input "**********" at bounding box center [783, 389] width 375 height 32
click at [671, 399] on input "**********" at bounding box center [783, 389] width 375 height 32
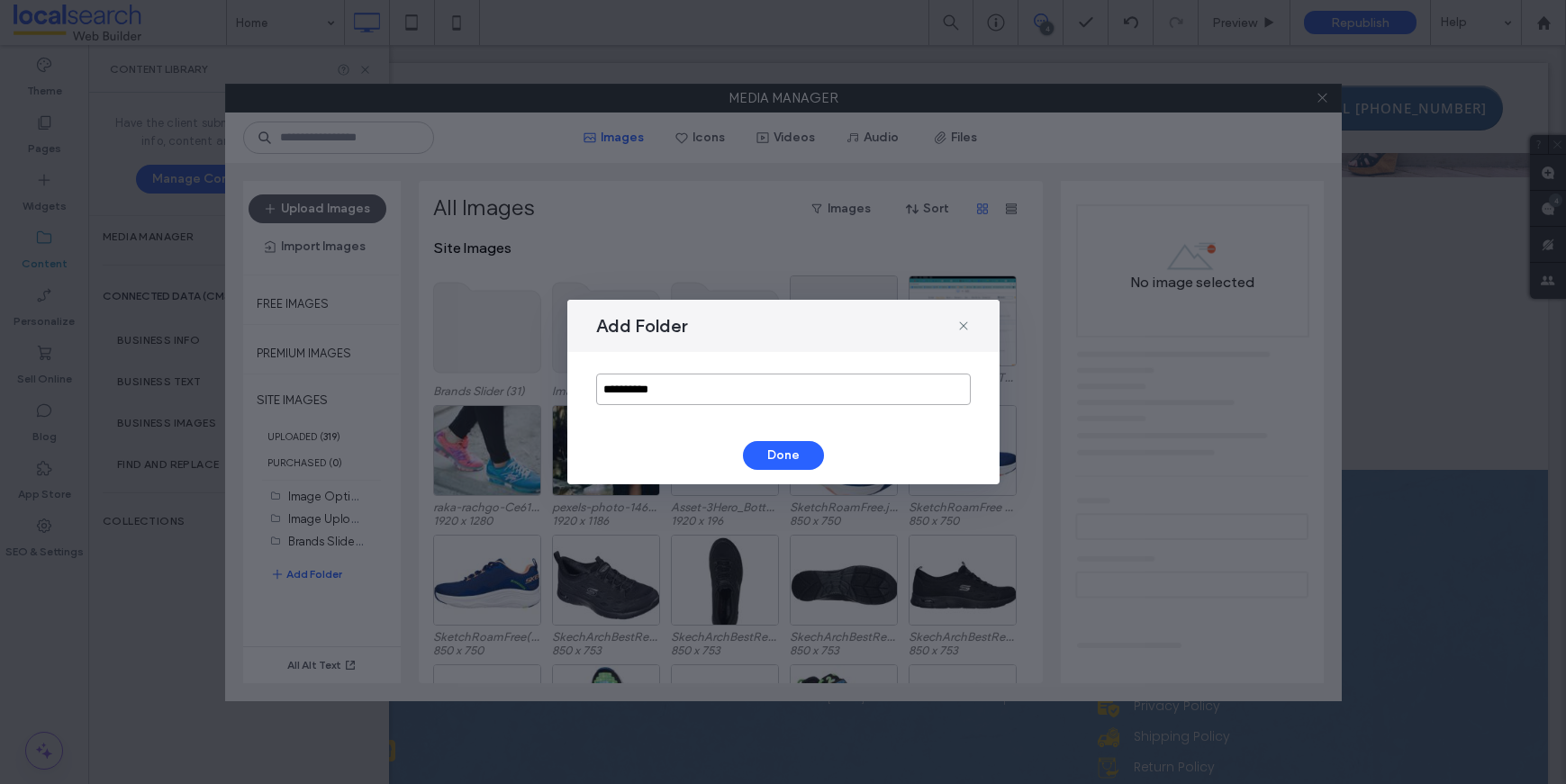
click at [671, 399] on input "**********" at bounding box center [783, 389] width 375 height 32
type input "*"
type input "********"
click at [776, 458] on button "Done" at bounding box center [783, 456] width 81 height 29
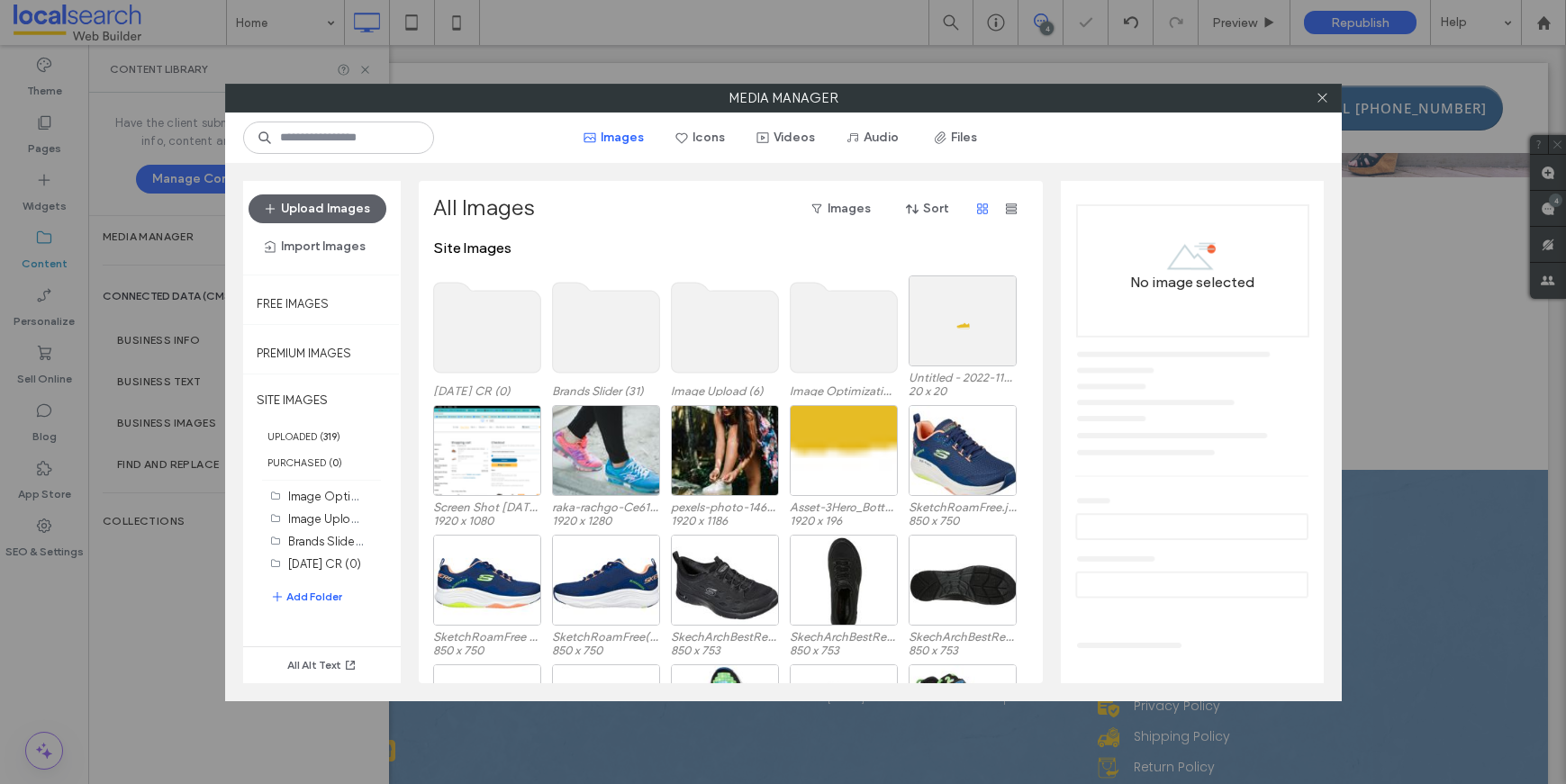
click at [476, 332] on use at bounding box center [486, 327] width 107 height 90
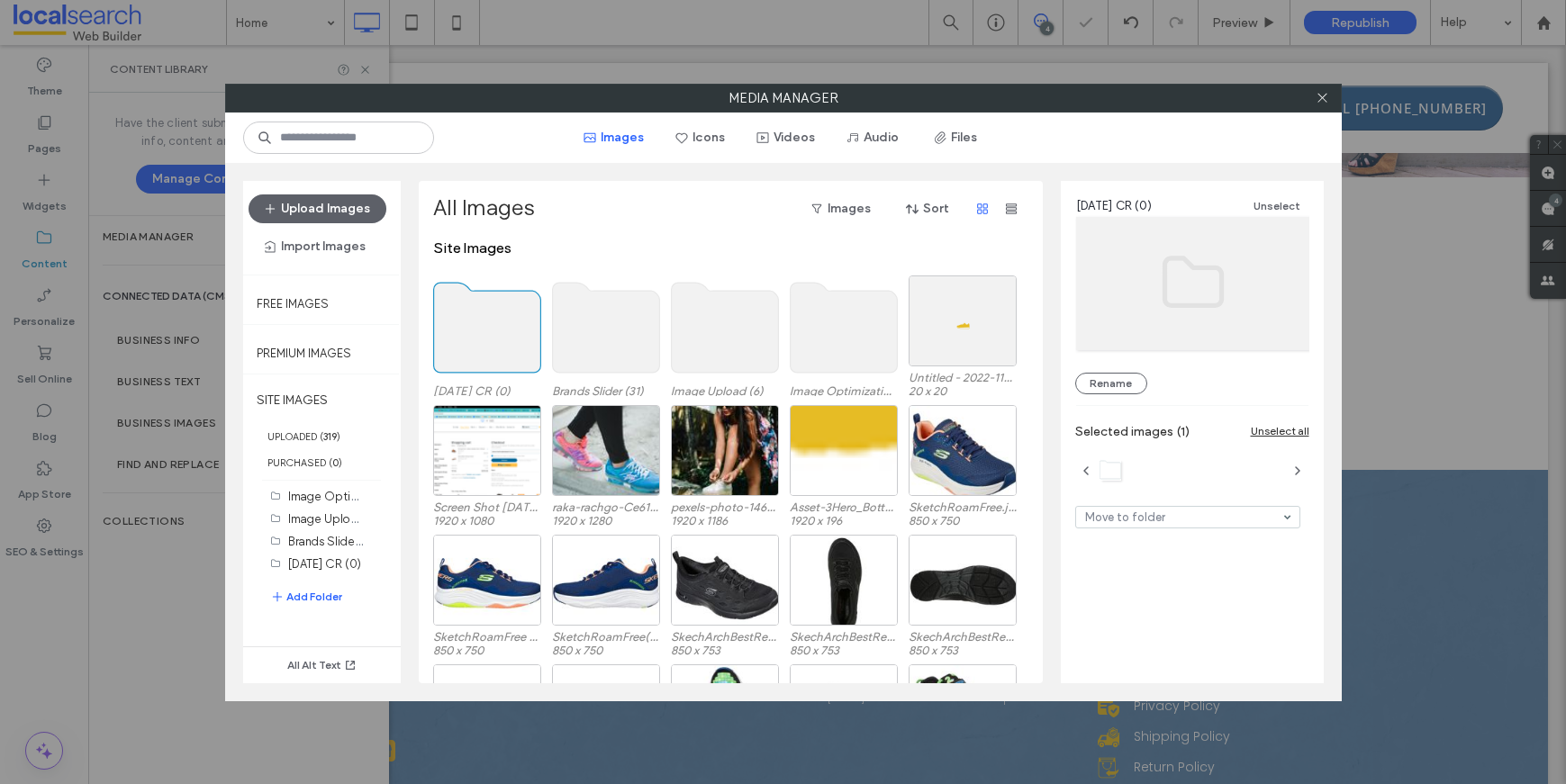
click at [476, 332] on use at bounding box center [486, 327] width 107 height 90
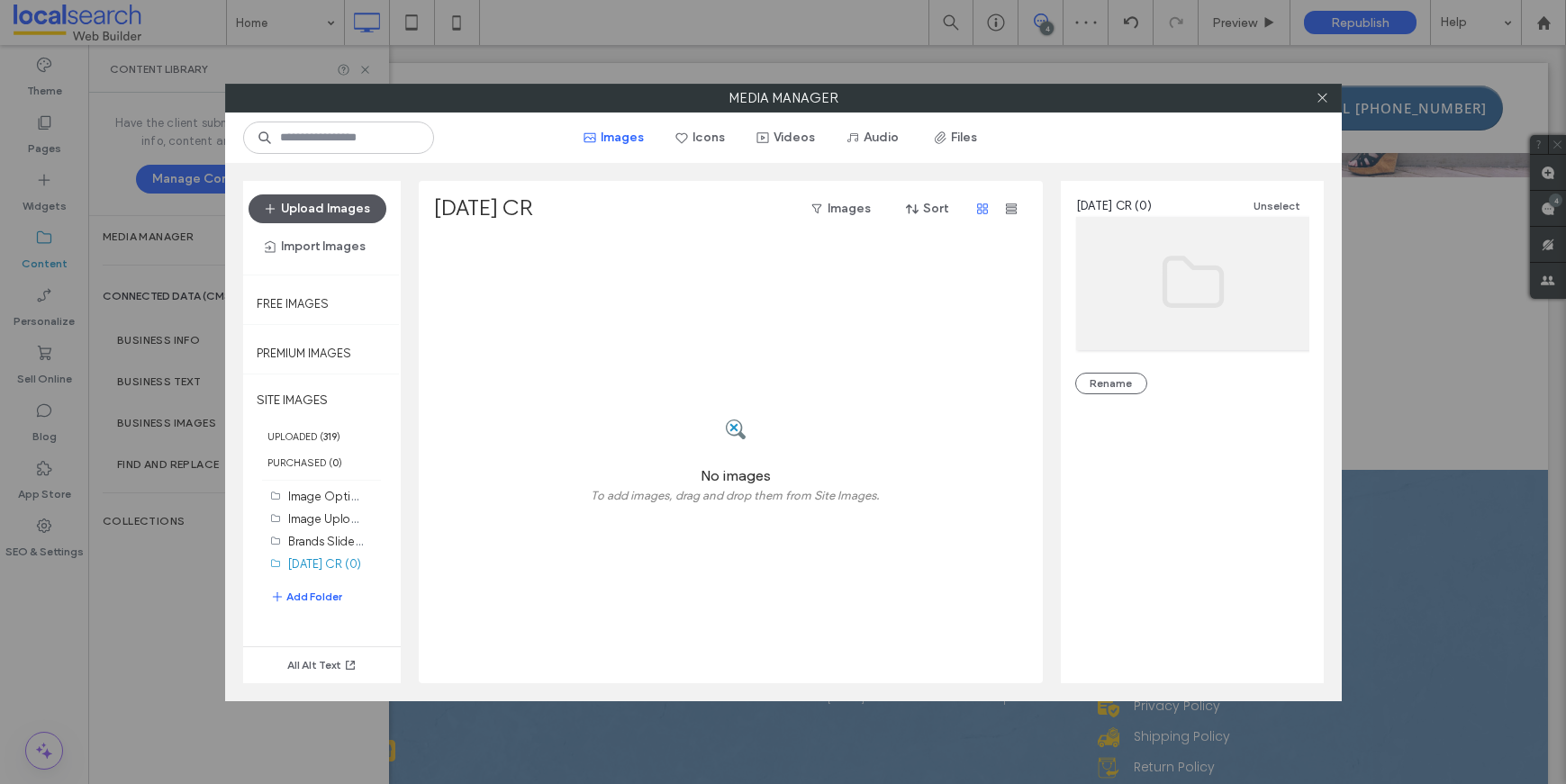
click at [320, 202] on button "Upload Images" at bounding box center [317, 209] width 138 height 29
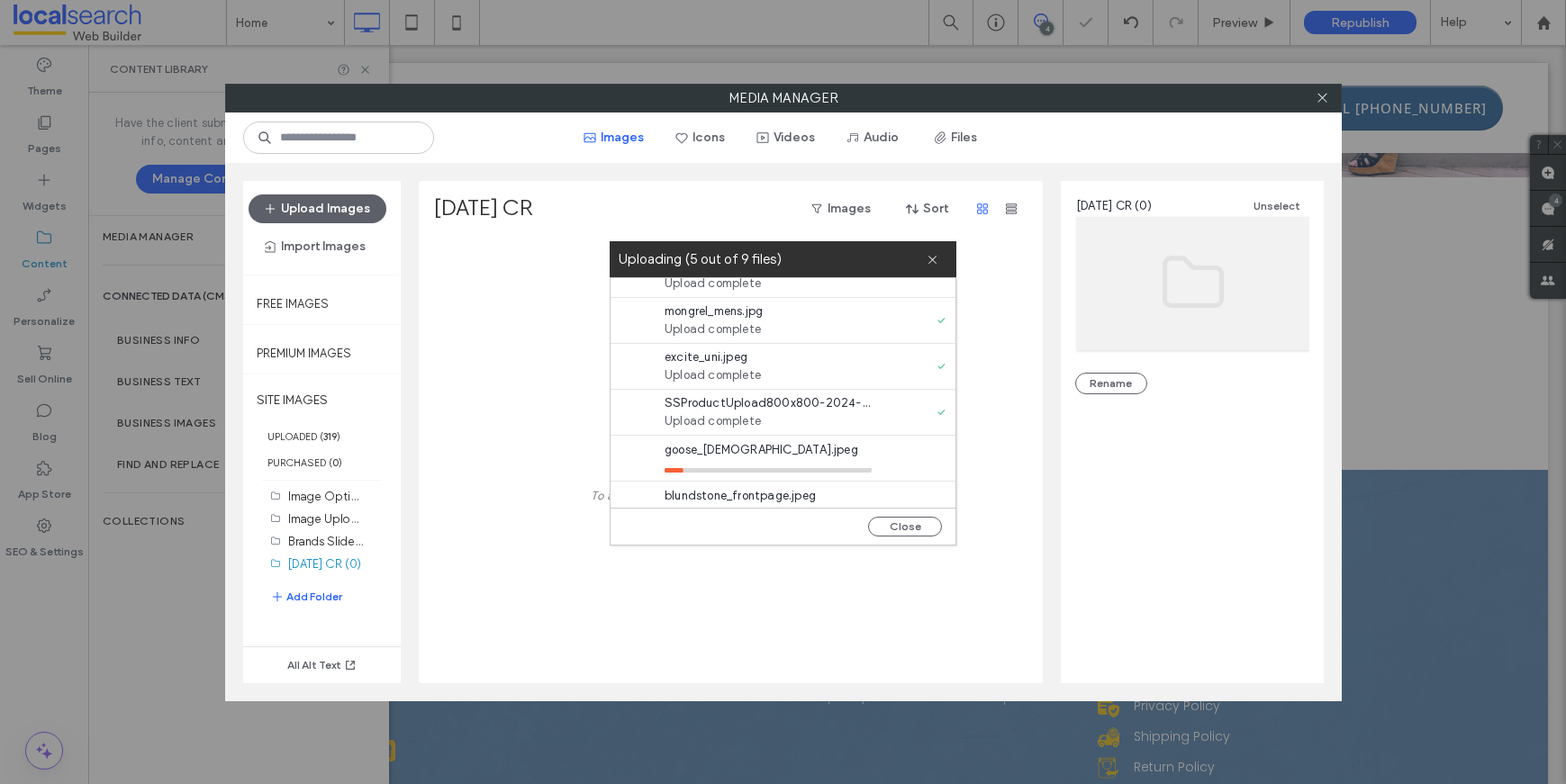
scroll to position [183, 0]
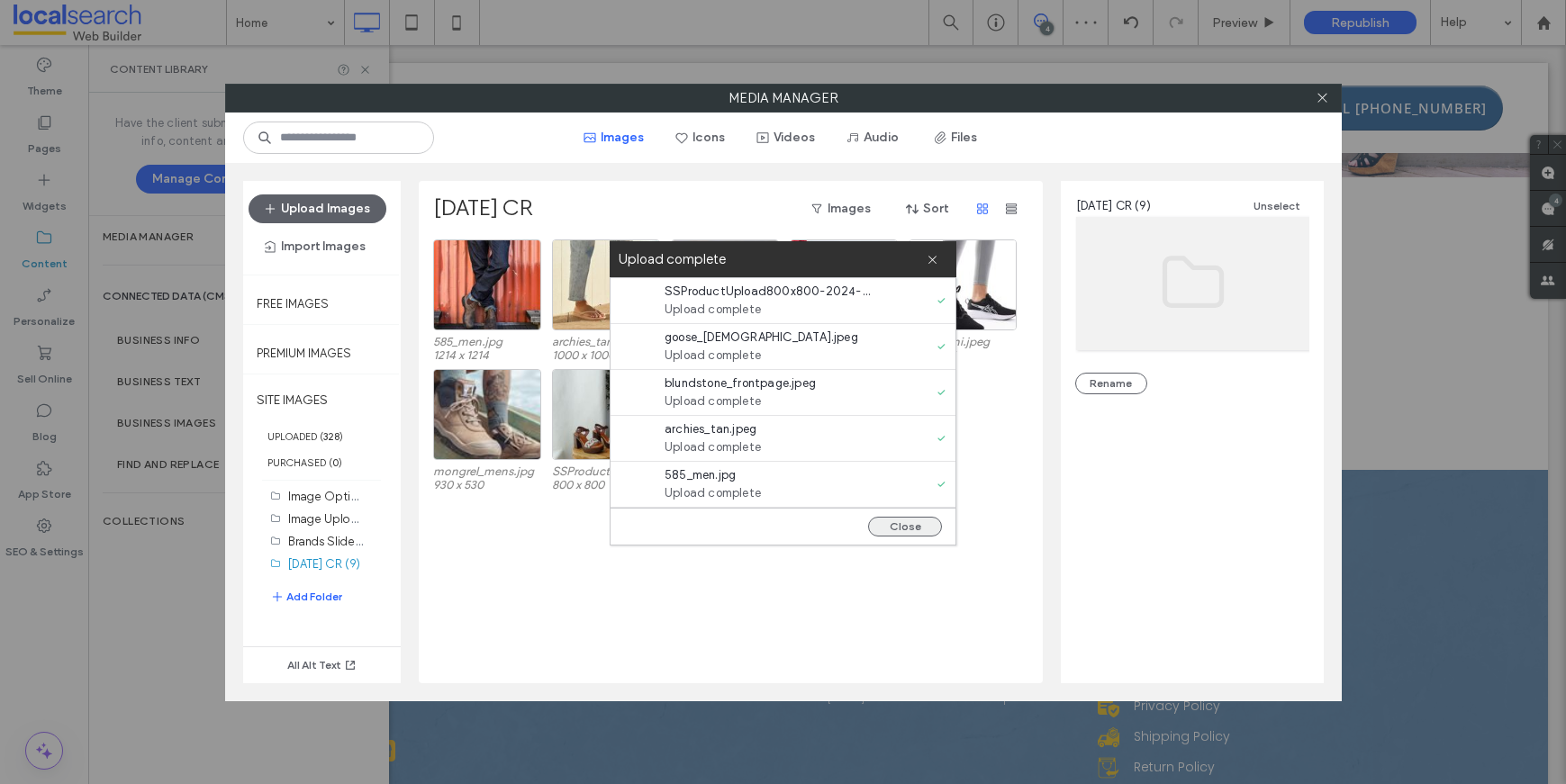
click at [897, 524] on button "Close" at bounding box center [905, 526] width 73 height 20
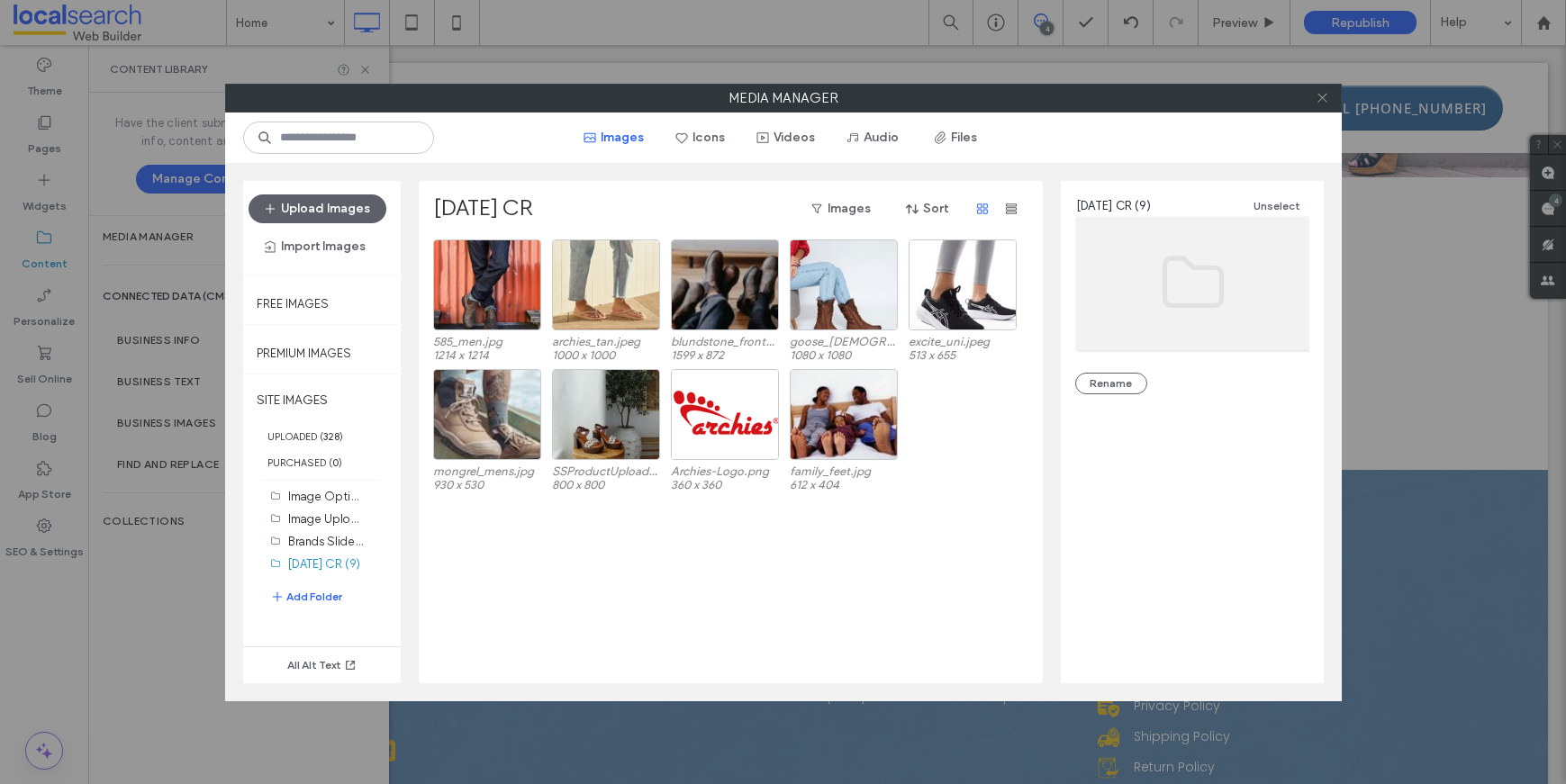
click at [1322, 100] on icon at bounding box center [1323, 98] width 14 height 14
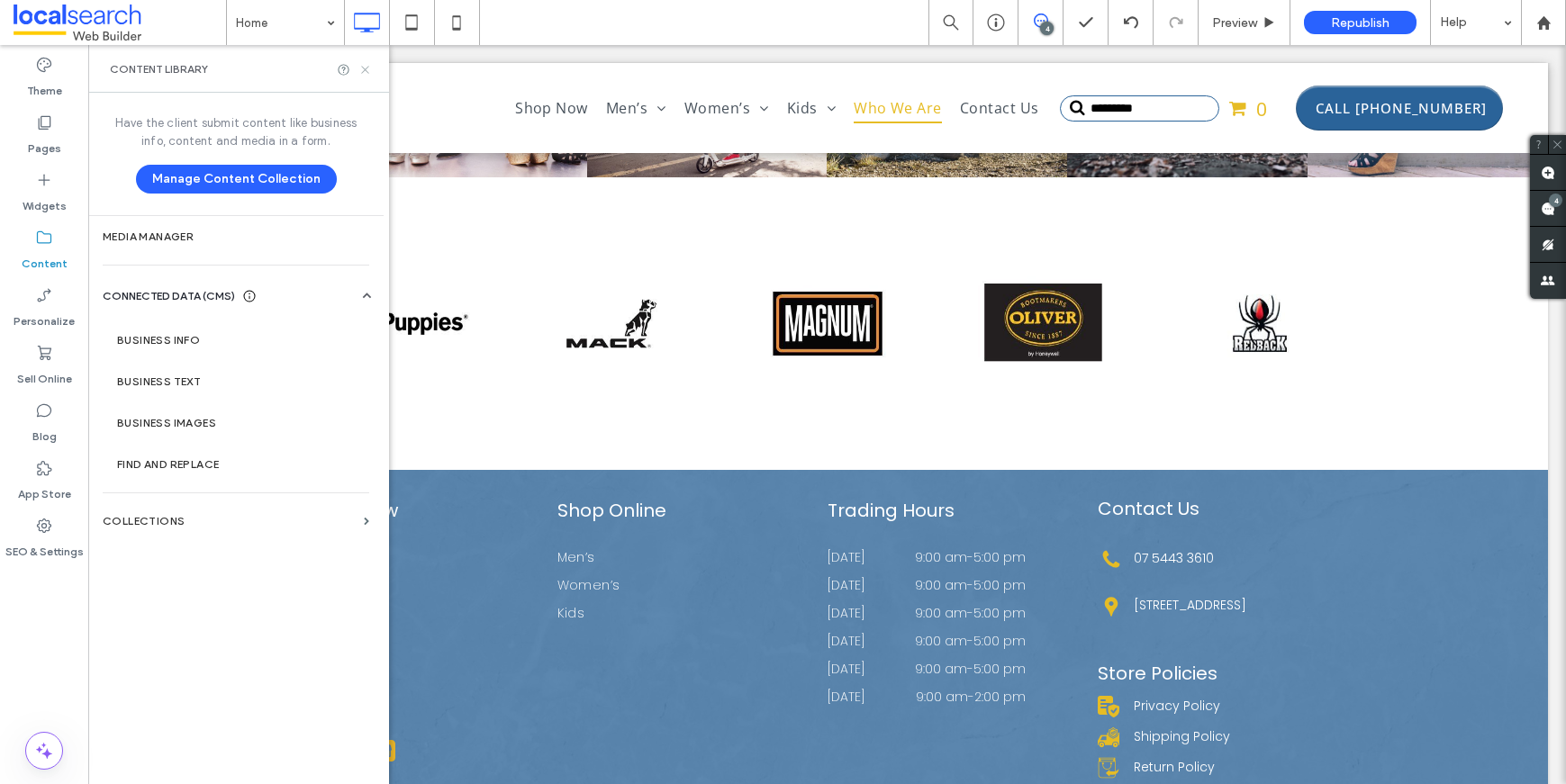
click at [360, 64] on icon at bounding box center [365, 70] width 14 height 14
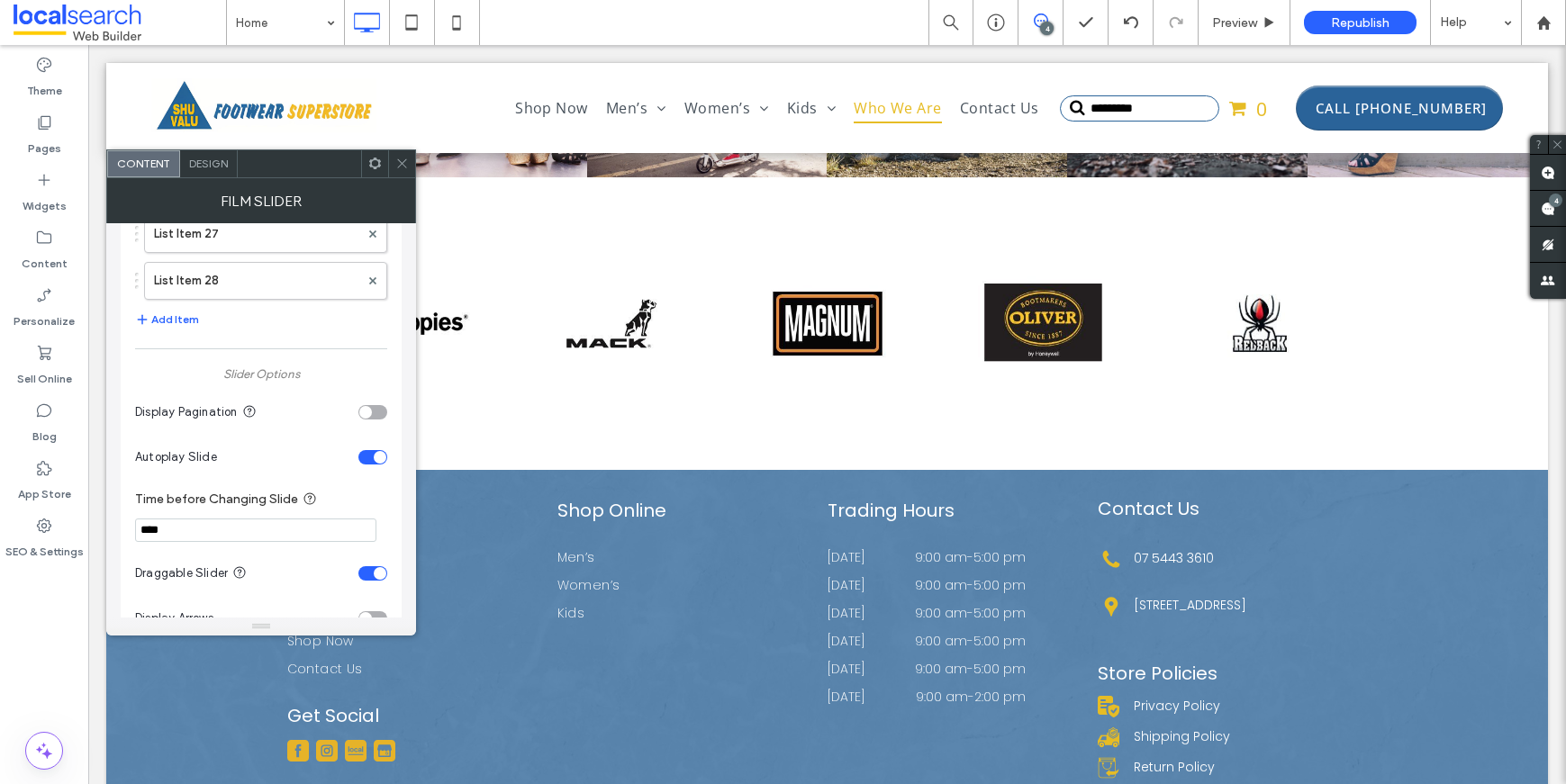
scroll to position [1390, 0]
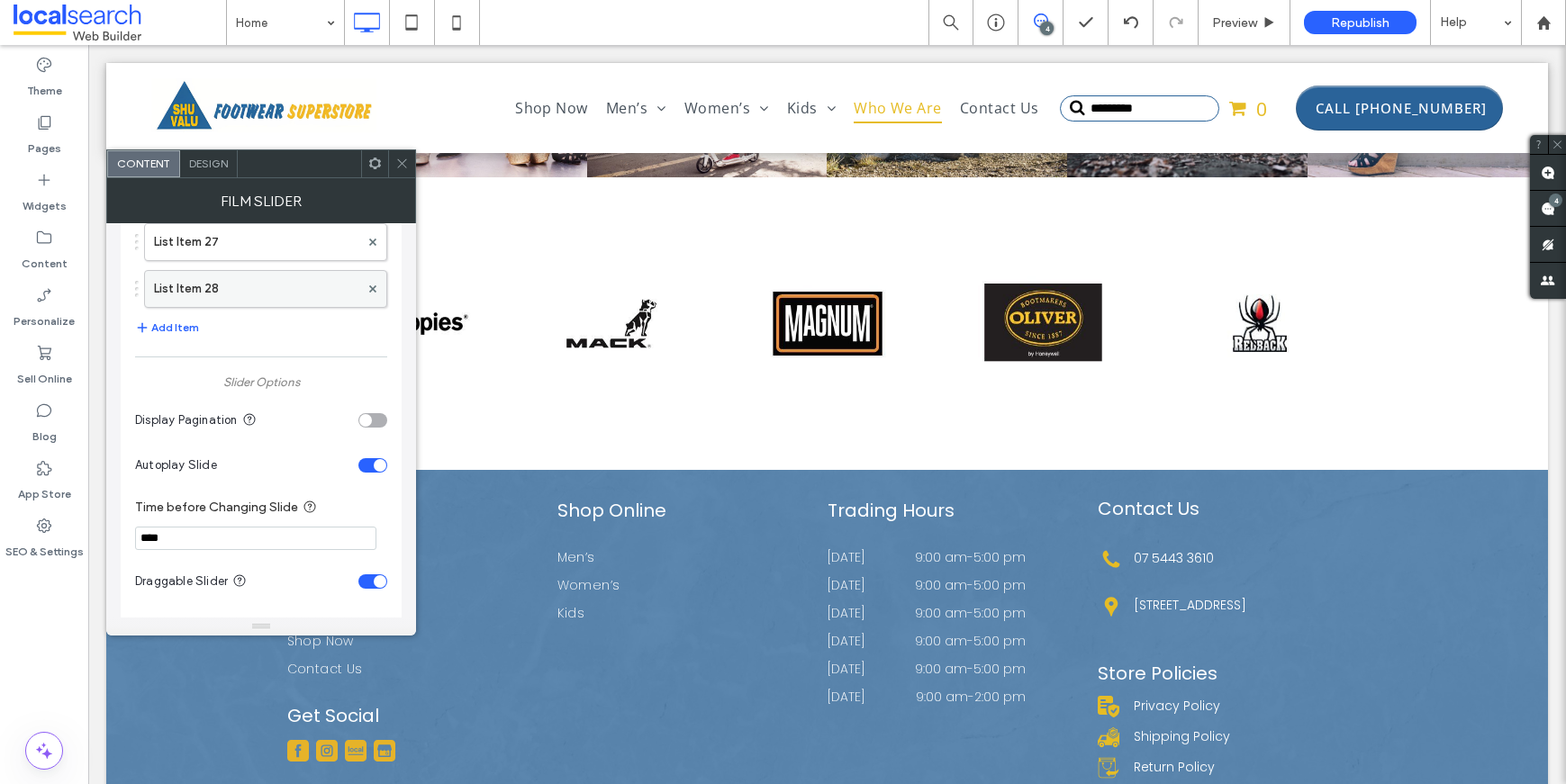
click at [223, 282] on label "List Item 28" at bounding box center [256, 289] width 206 height 36
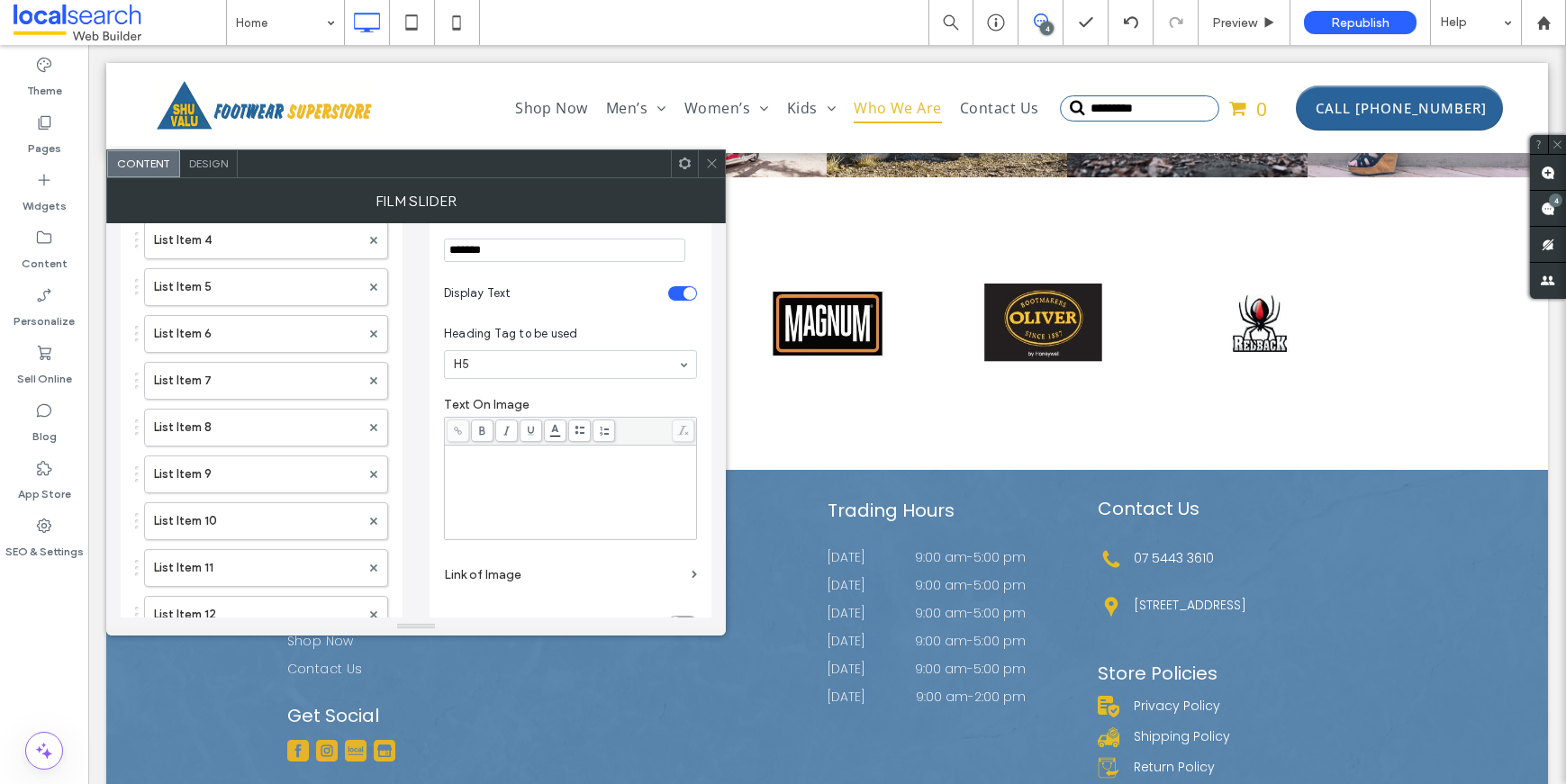
scroll to position [0, 0]
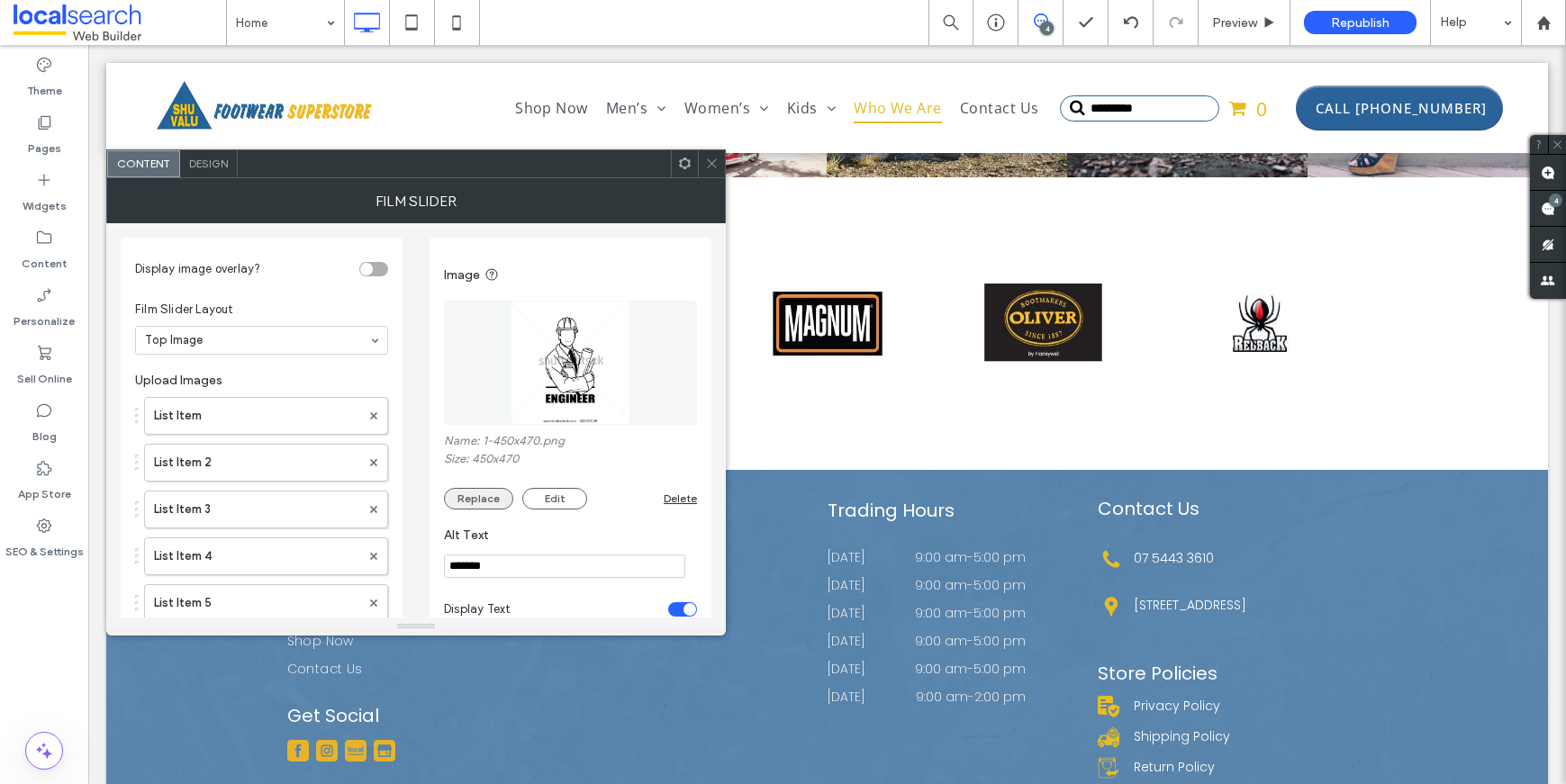
click at [478, 495] on button "Replace" at bounding box center [479, 498] width 70 height 21
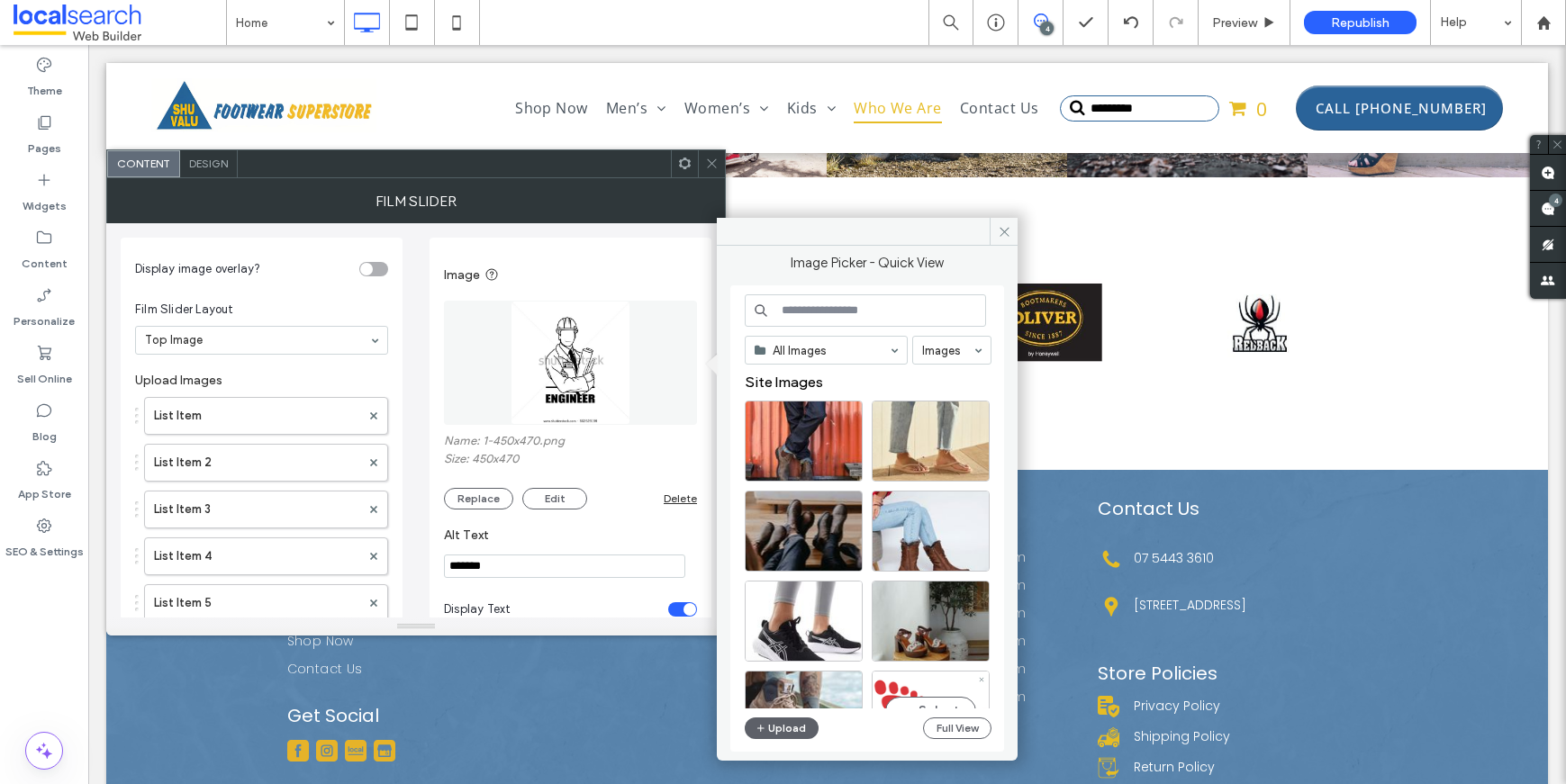
click at [907, 696] on div "Select" at bounding box center [930, 711] width 118 height 81
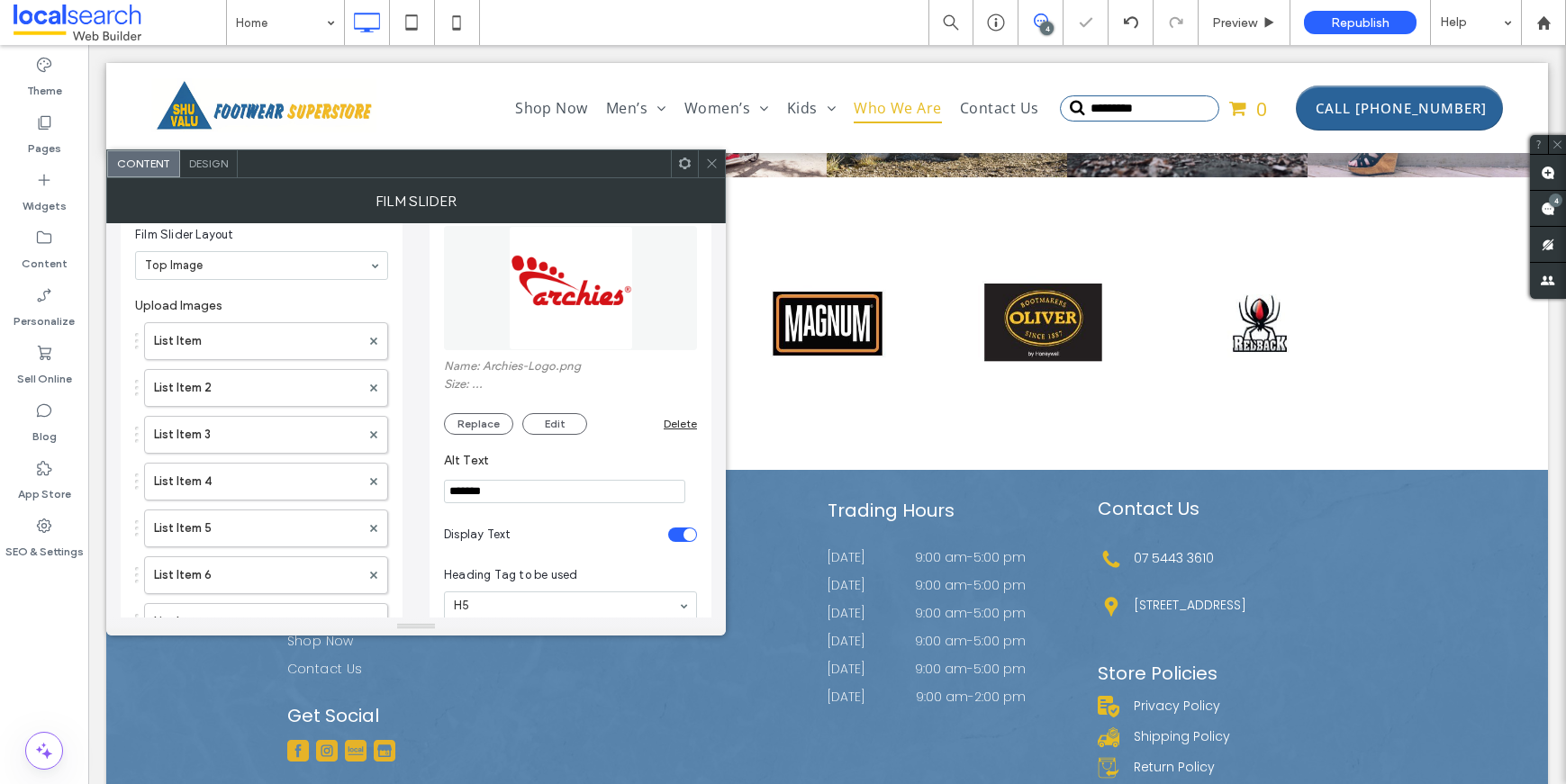
scroll to position [158, 0]
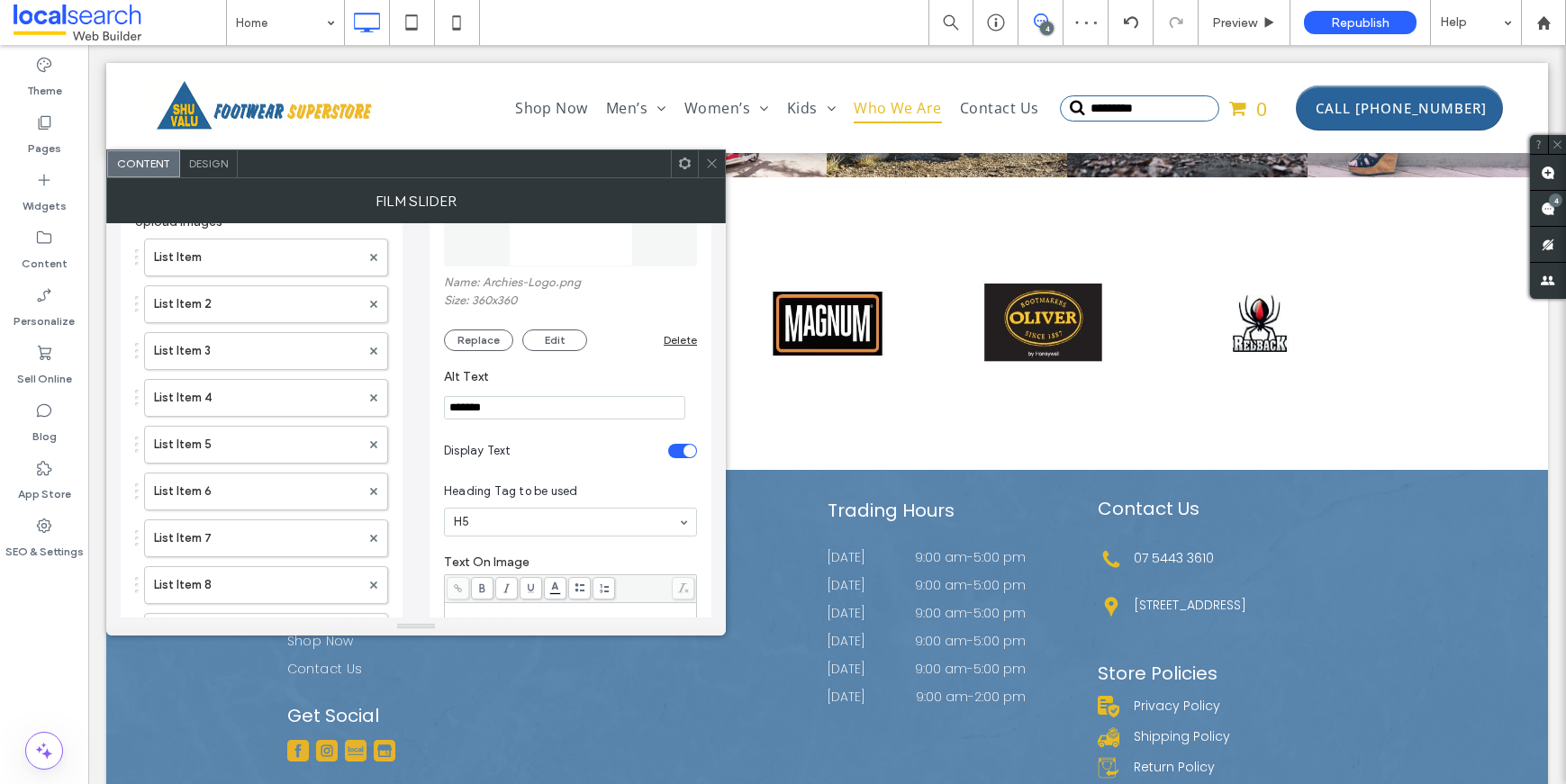
click at [709, 163] on icon at bounding box center [712, 163] width 14 height 14
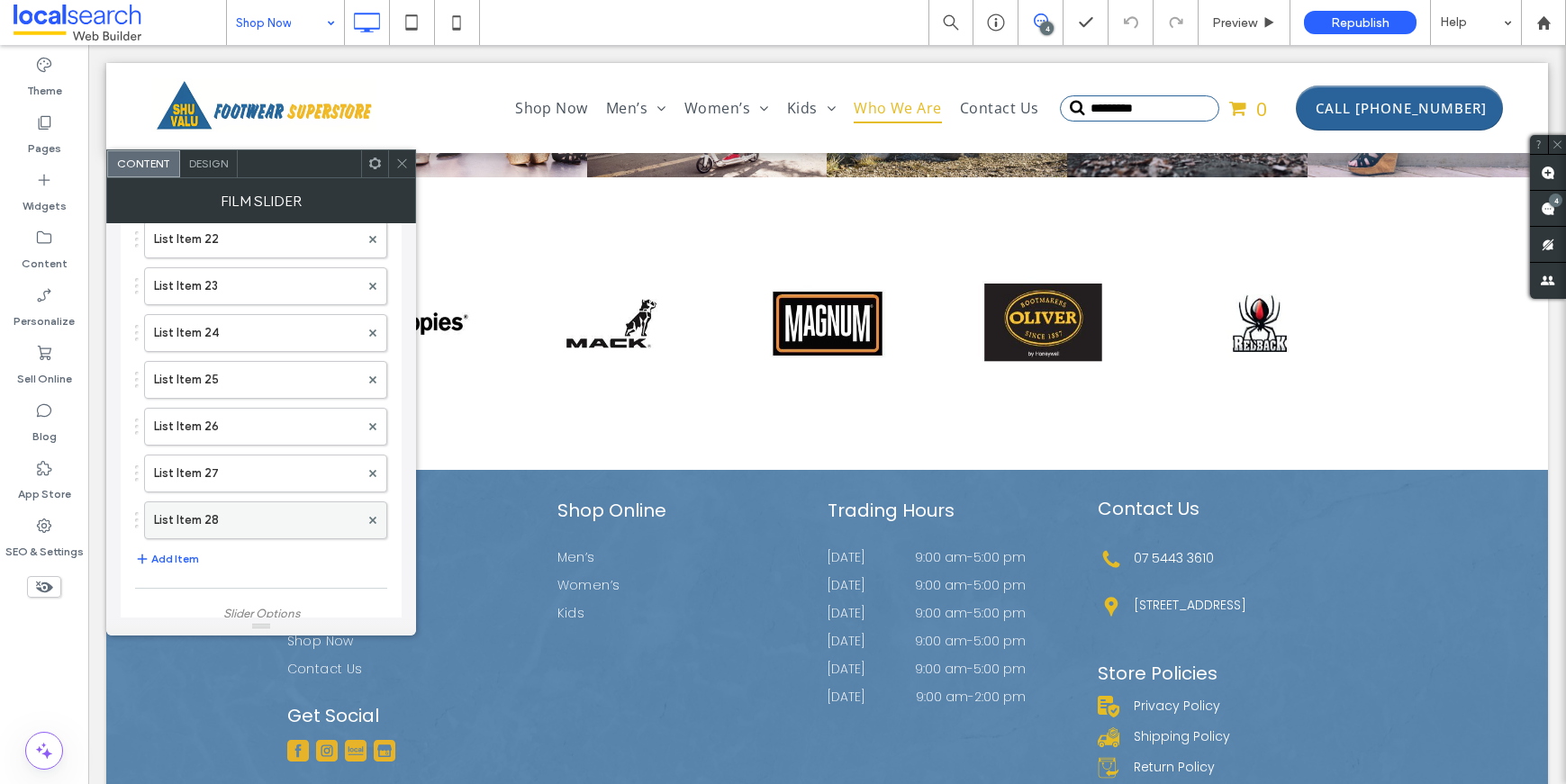
click at [220, 532] on label "List Item 28" at bounding box center [256, 519] width 206 height 36
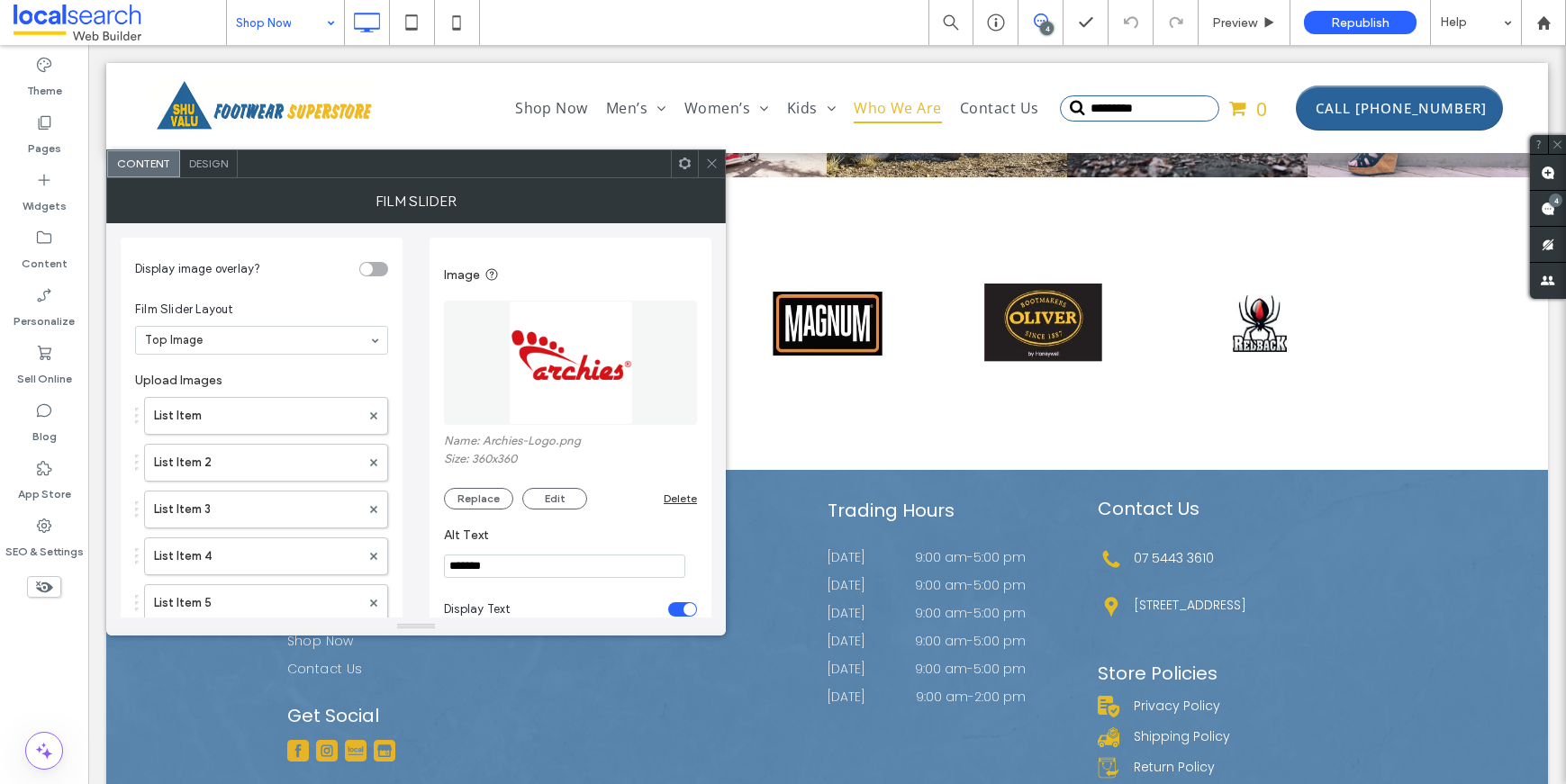
click at [708, 157] on icon at bounding box center [712, 163] width 14 height 14
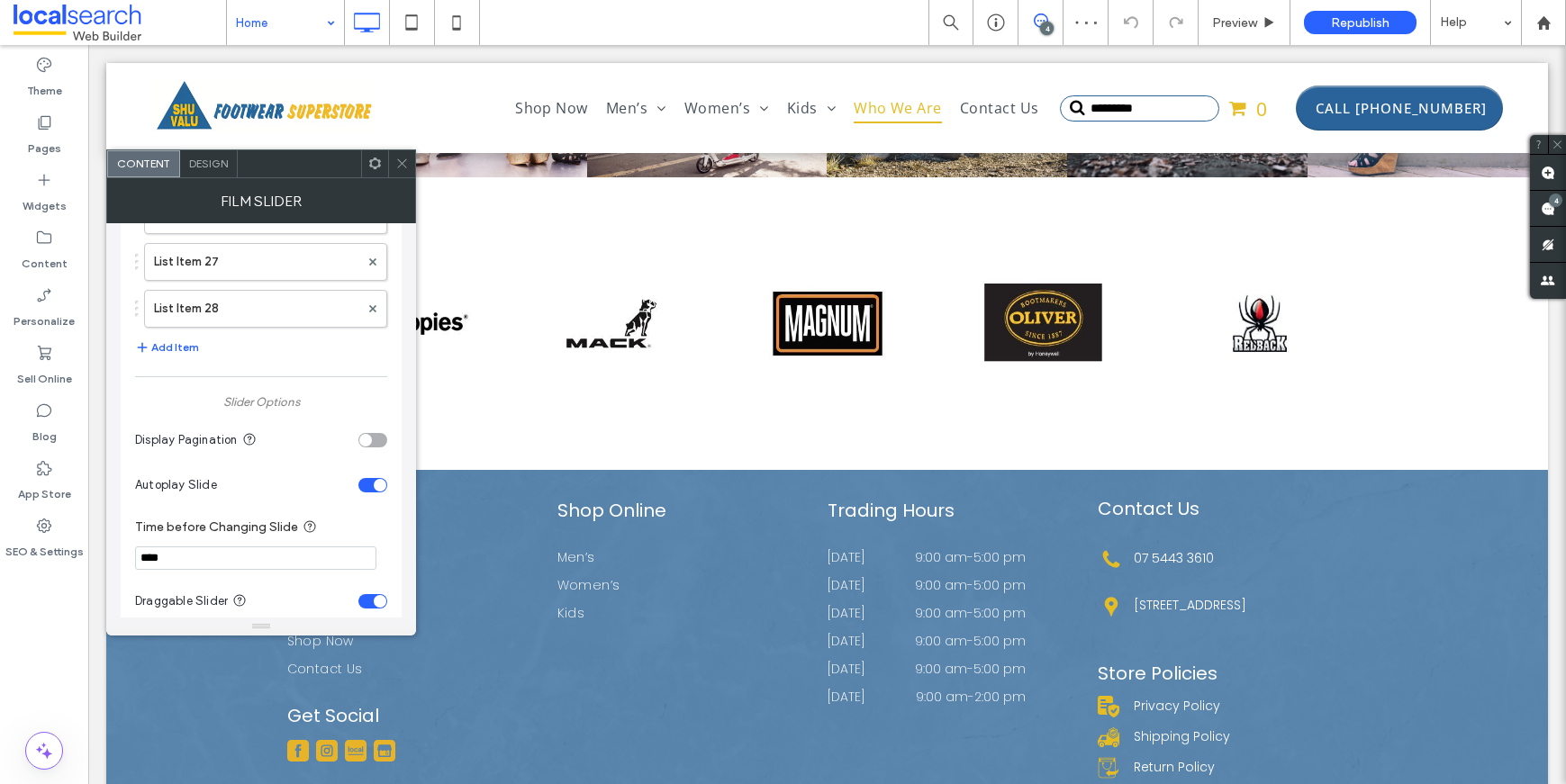
scroll to position [1373, 0]
click at [264, 319] on label "List Item 28" at bounding box center [256, 306] width 206 height 36
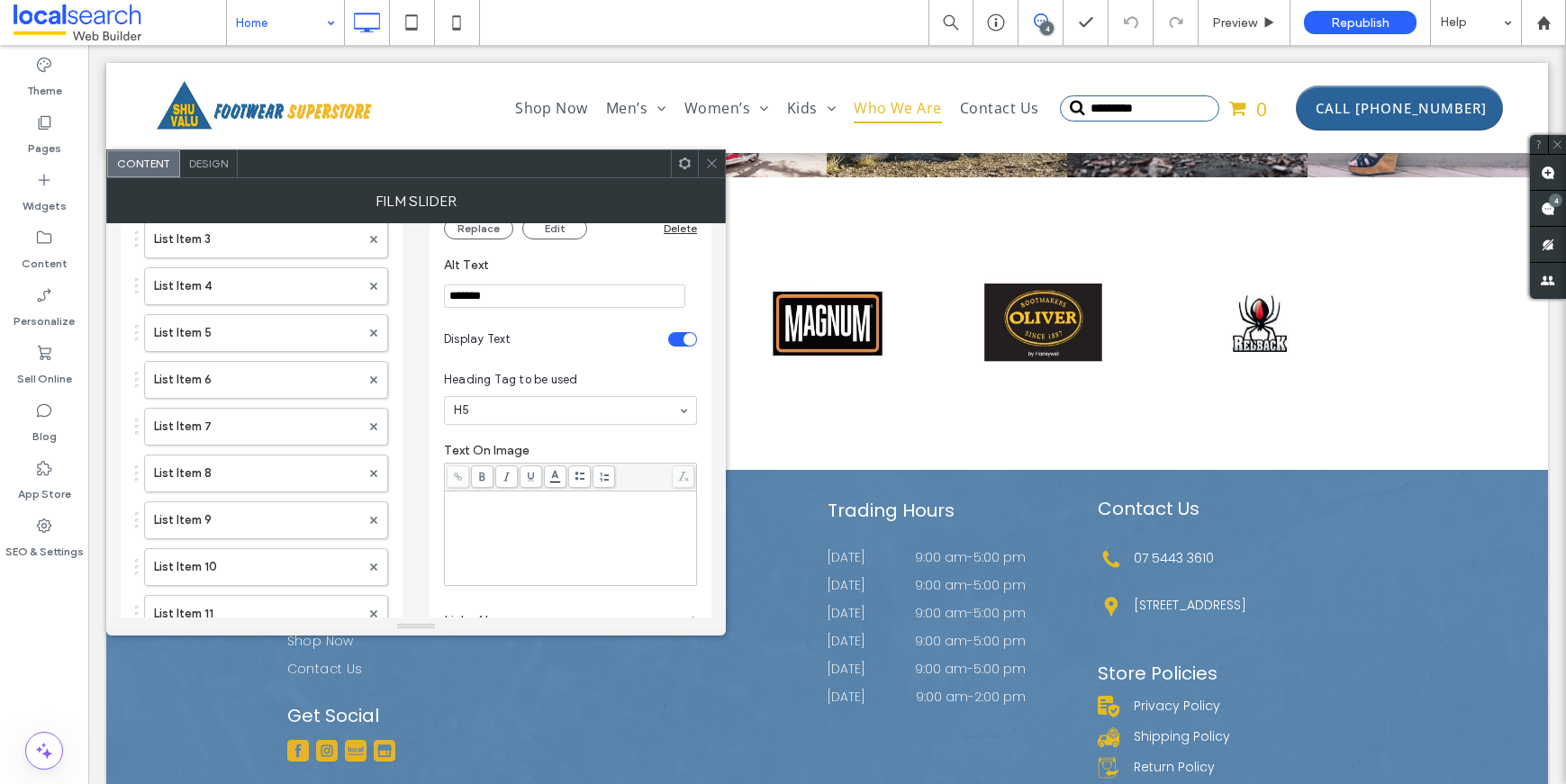
scroll to position [433, 0]
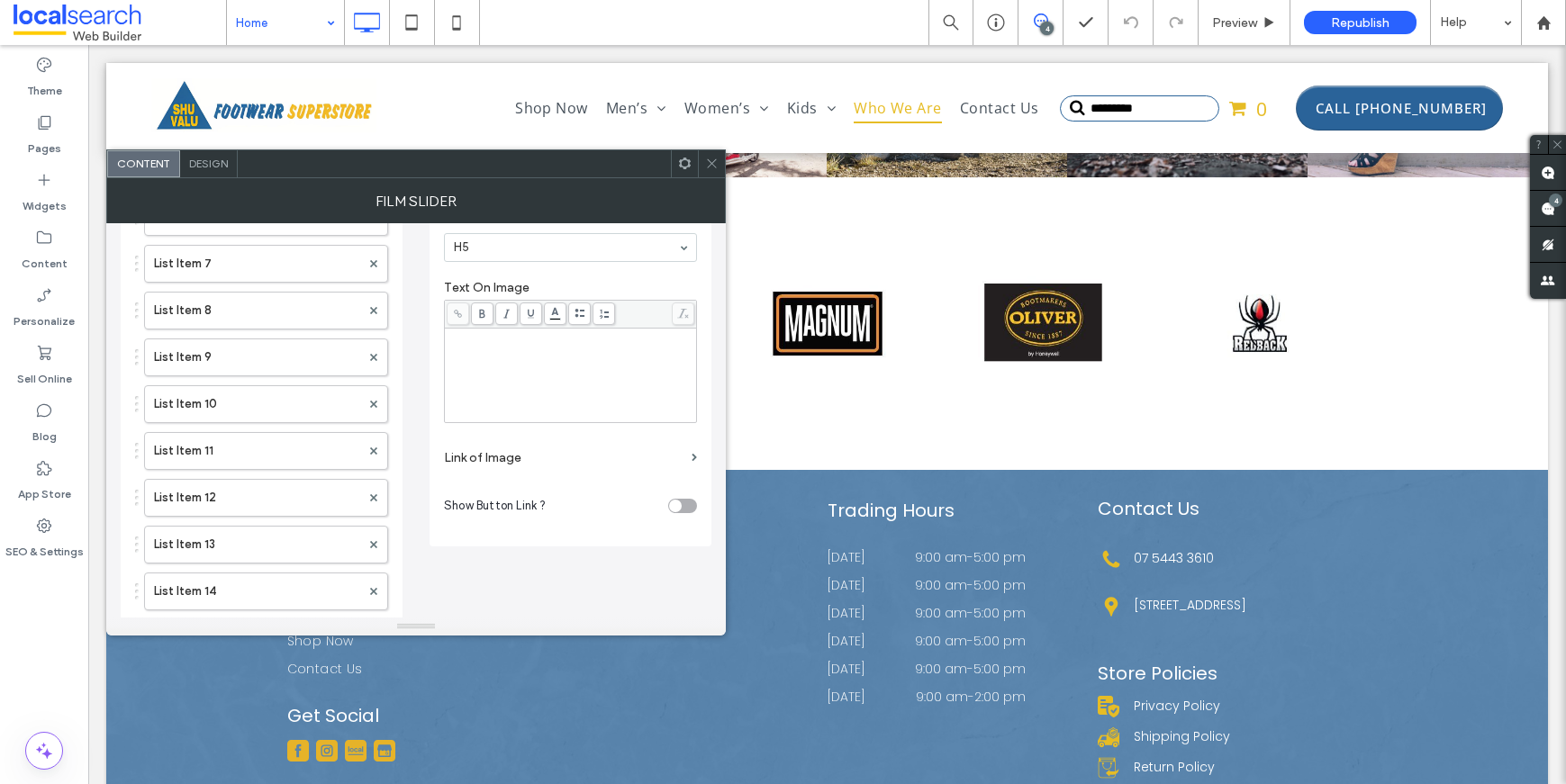
click at [498, 461] on label "Link of Image" at bounding box center [564, 458] width 241 height 33
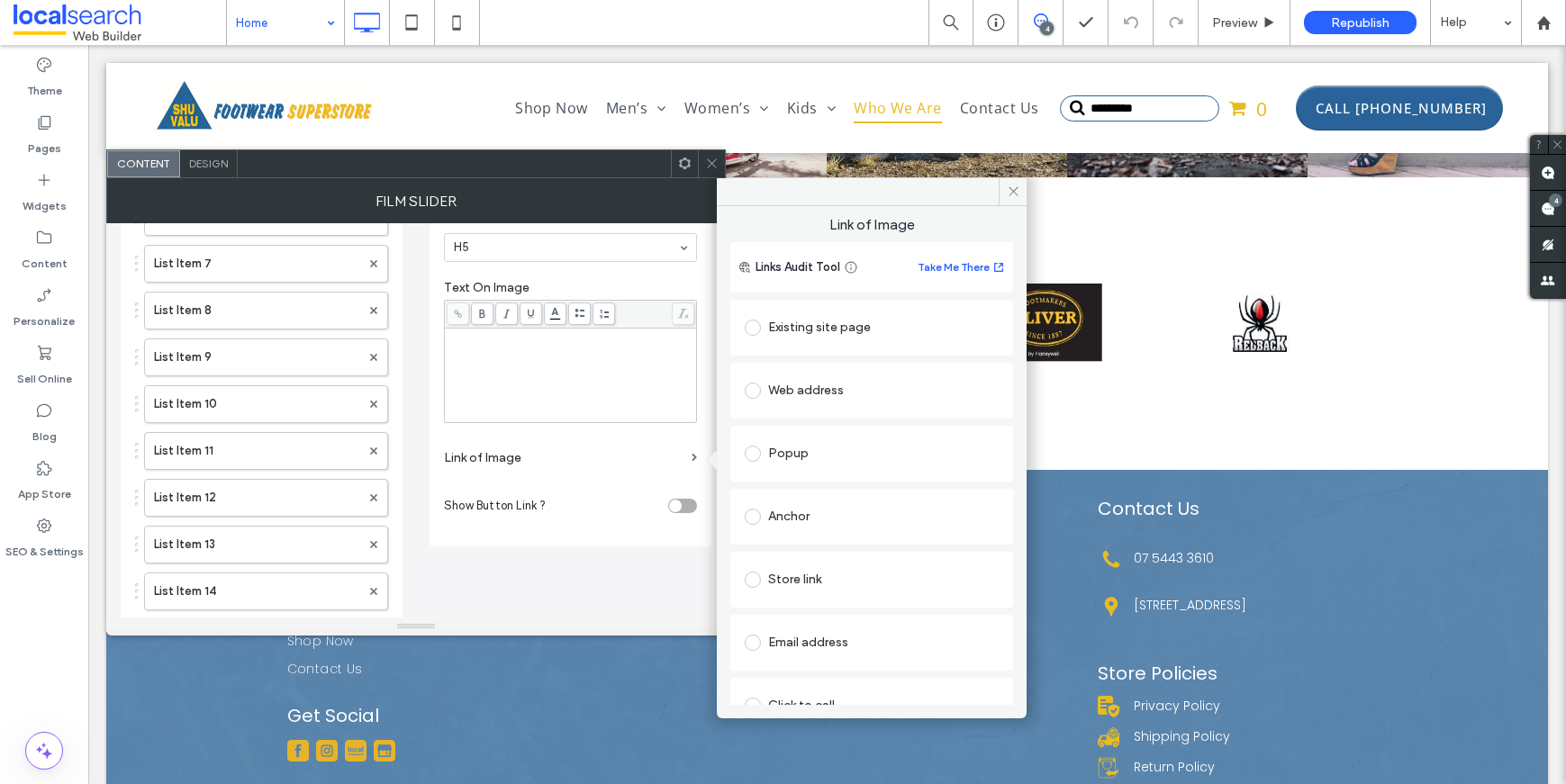
click at [791, 392] on div "Web address" at bounding box center [871, 391] width 254 height 29
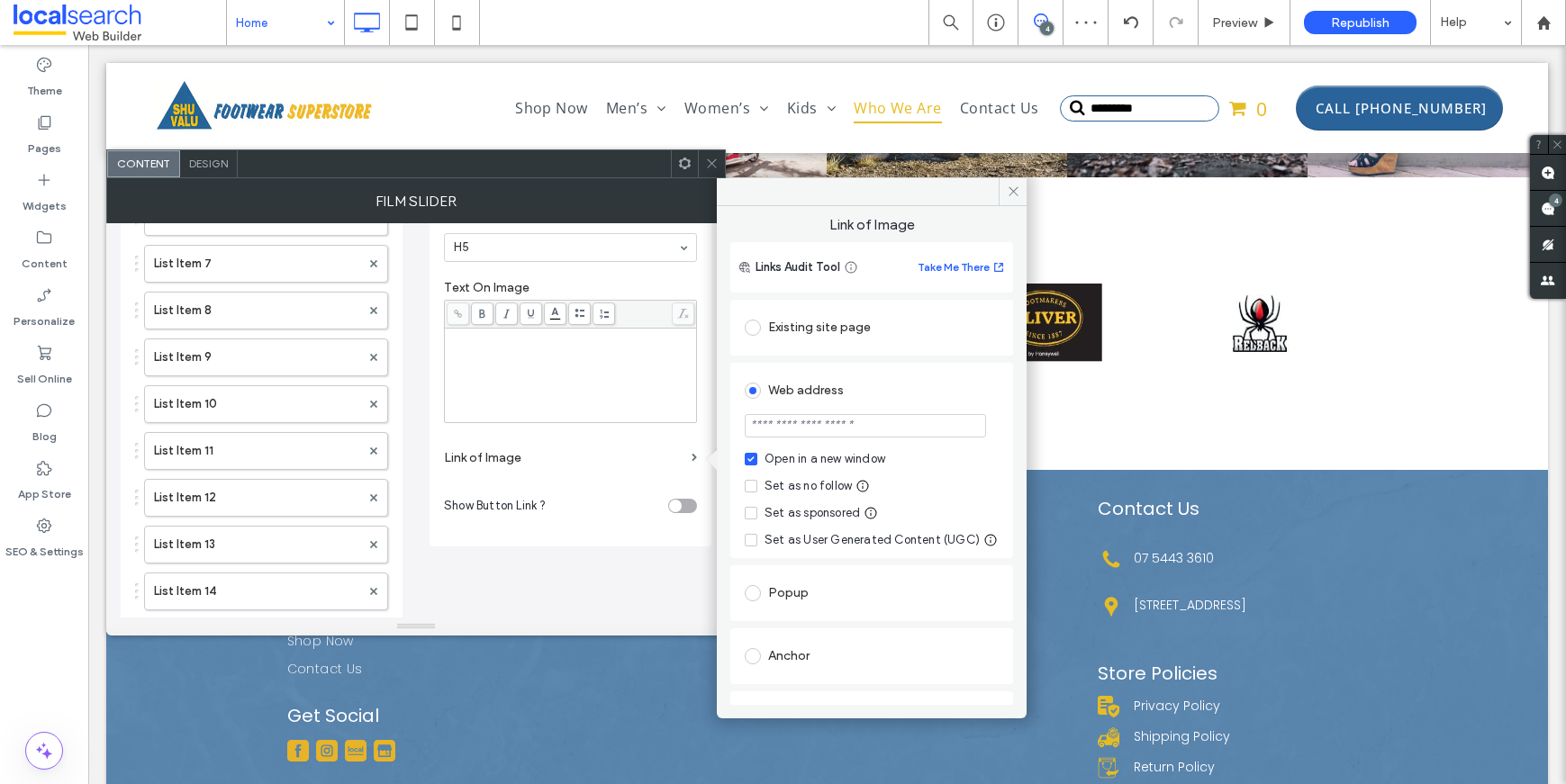
click at [837, 429] on input "url" at bounding box center [866, 426] width 242 height 23
paste input "**********"
type input "**********"
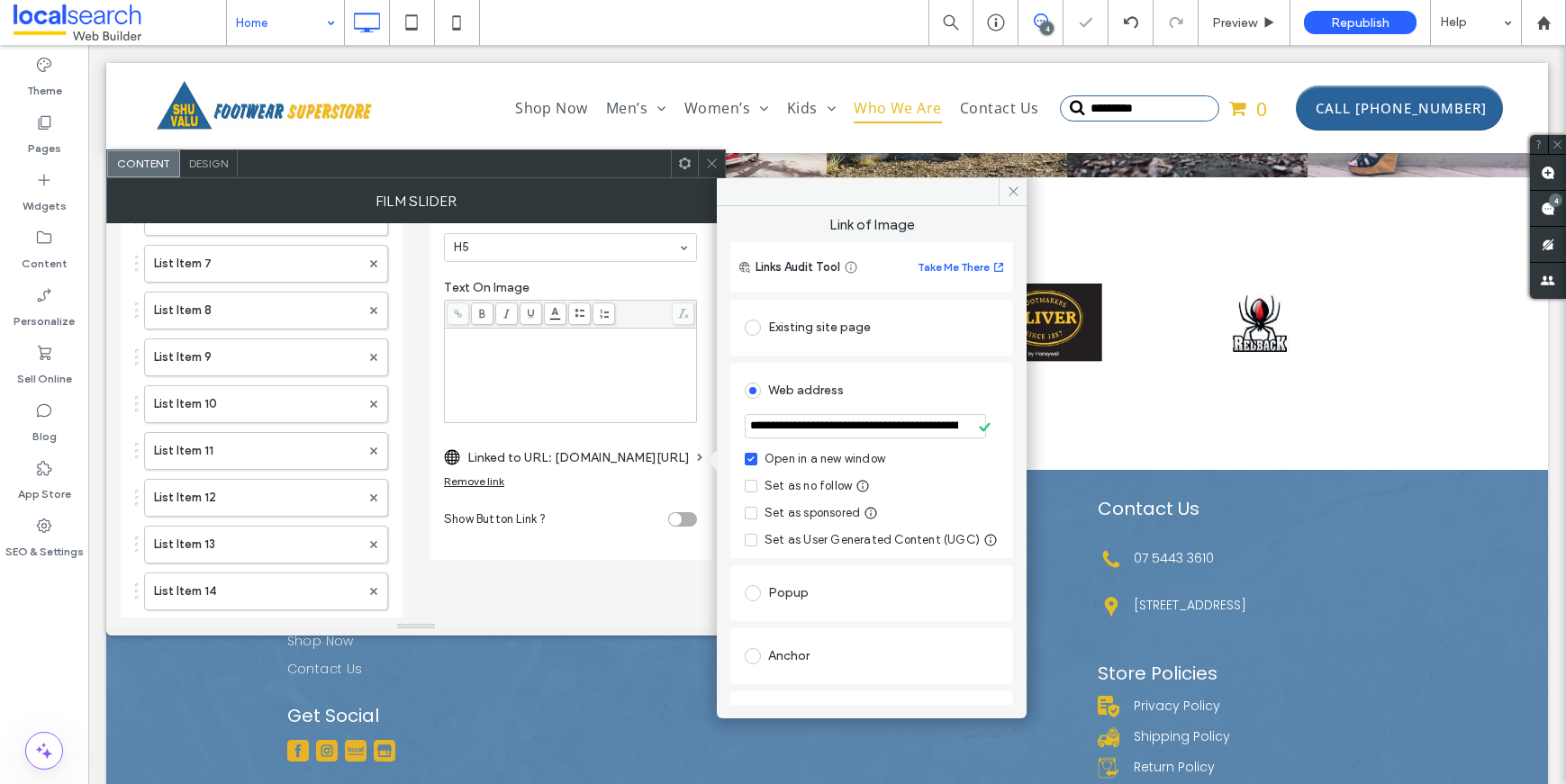
click at [995, 397] on div "**********" at bounding box center [871, 461] width 283 height 195
click at [1010, 192] on icon at bounding box center [1013, 191] width 14 height 14
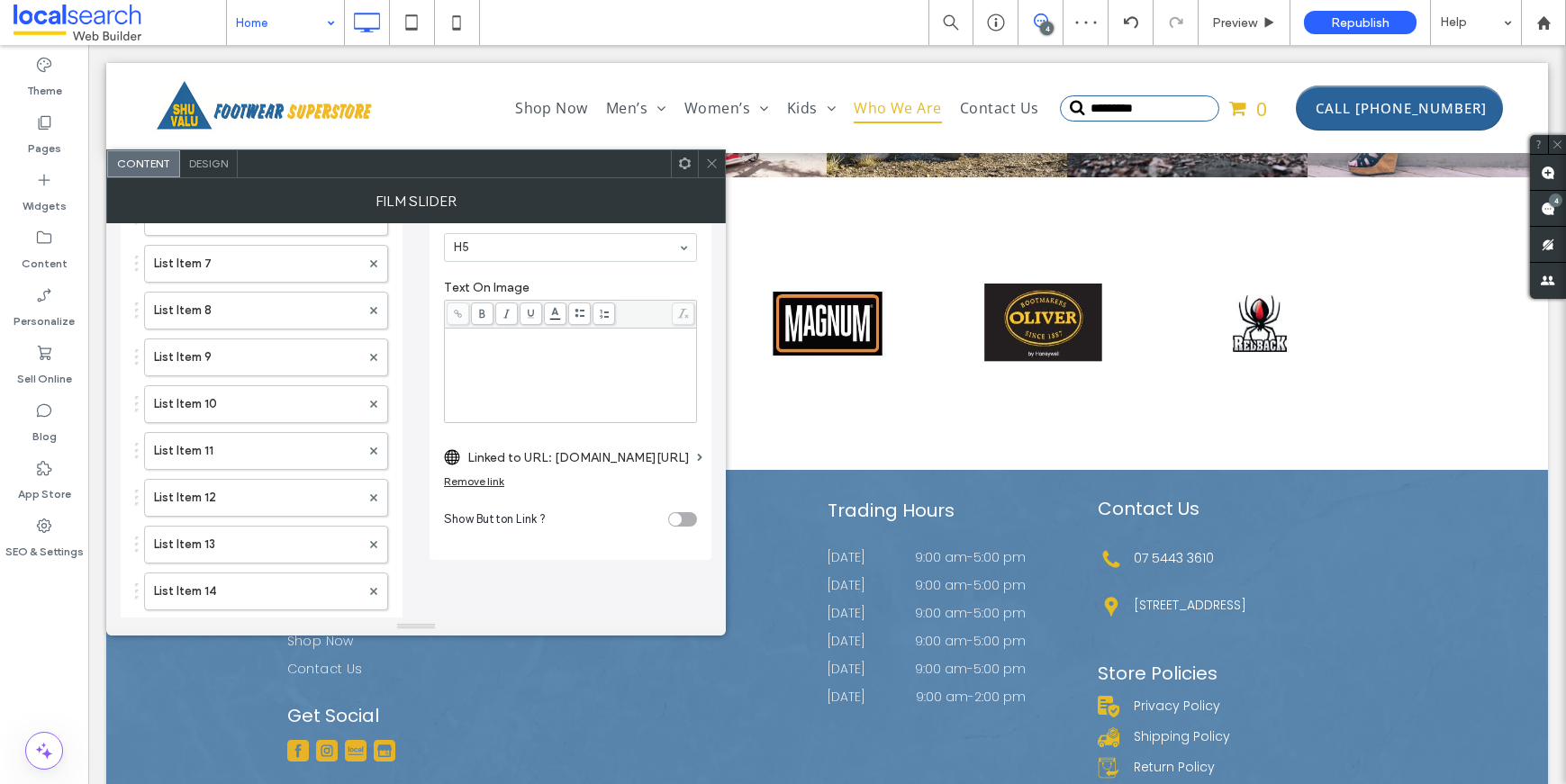
click at [709, 168] on icon at bounding box center [712, 163] width 14 height 14
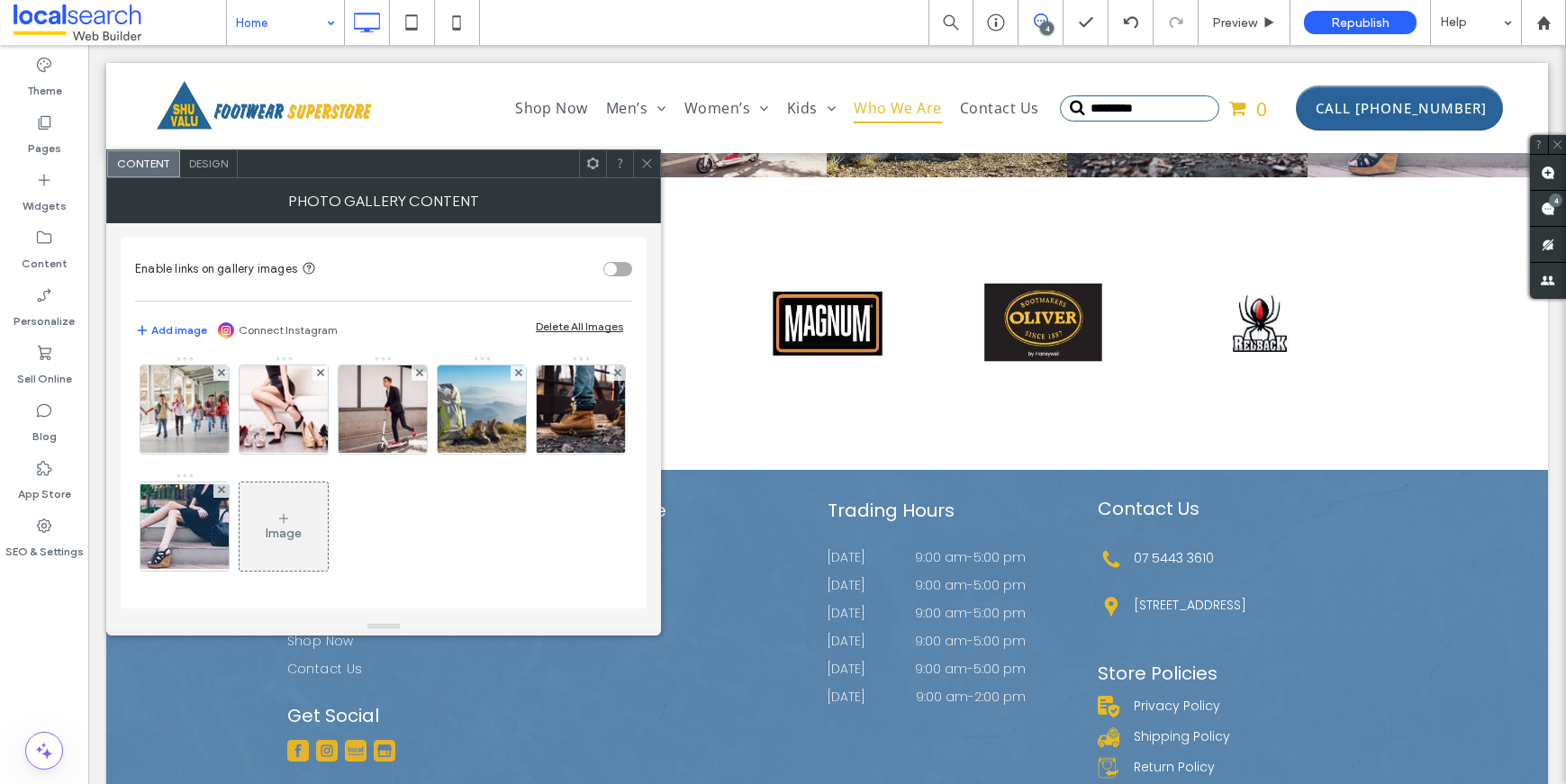
scroll to position [5, 0]
click at [291, 512] on icon at bounding box center [283, 518] width 14 height 14
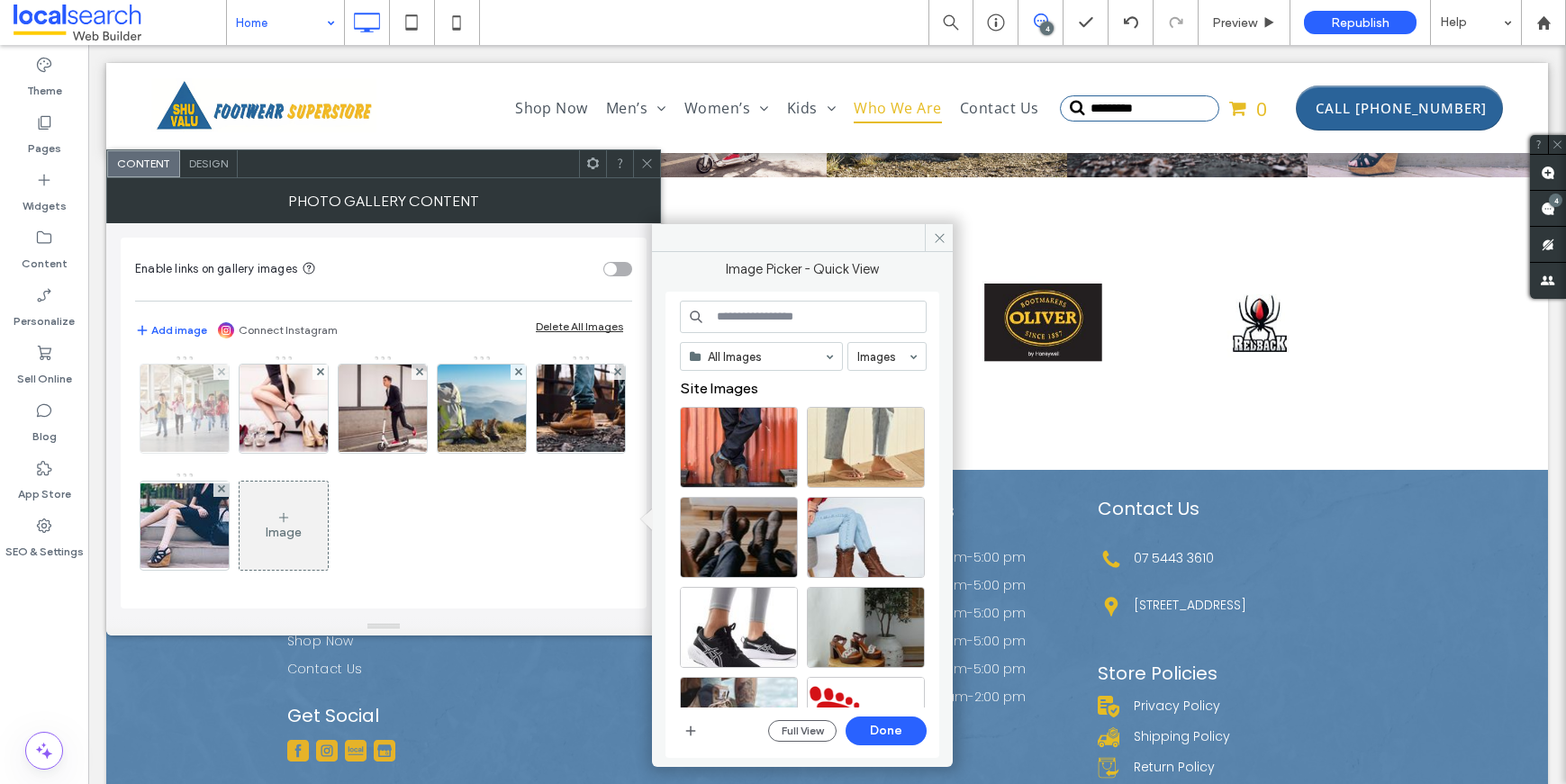
click at [189, 415] on img at bounding box center [185, 408] width 133 height 88
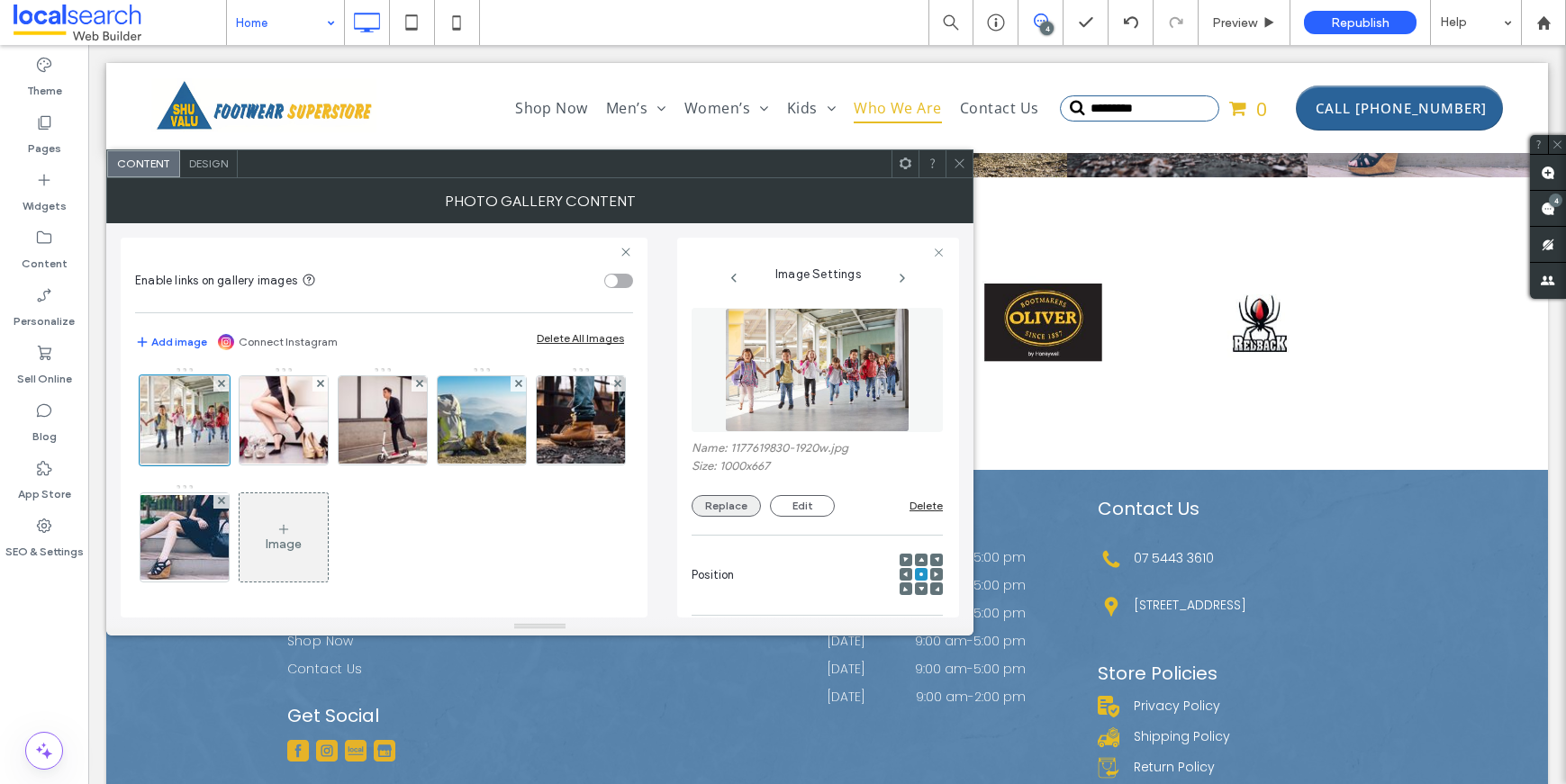
click at [721, 507] on button "Replace" at bounding box center [726, 506] width 70 height 21
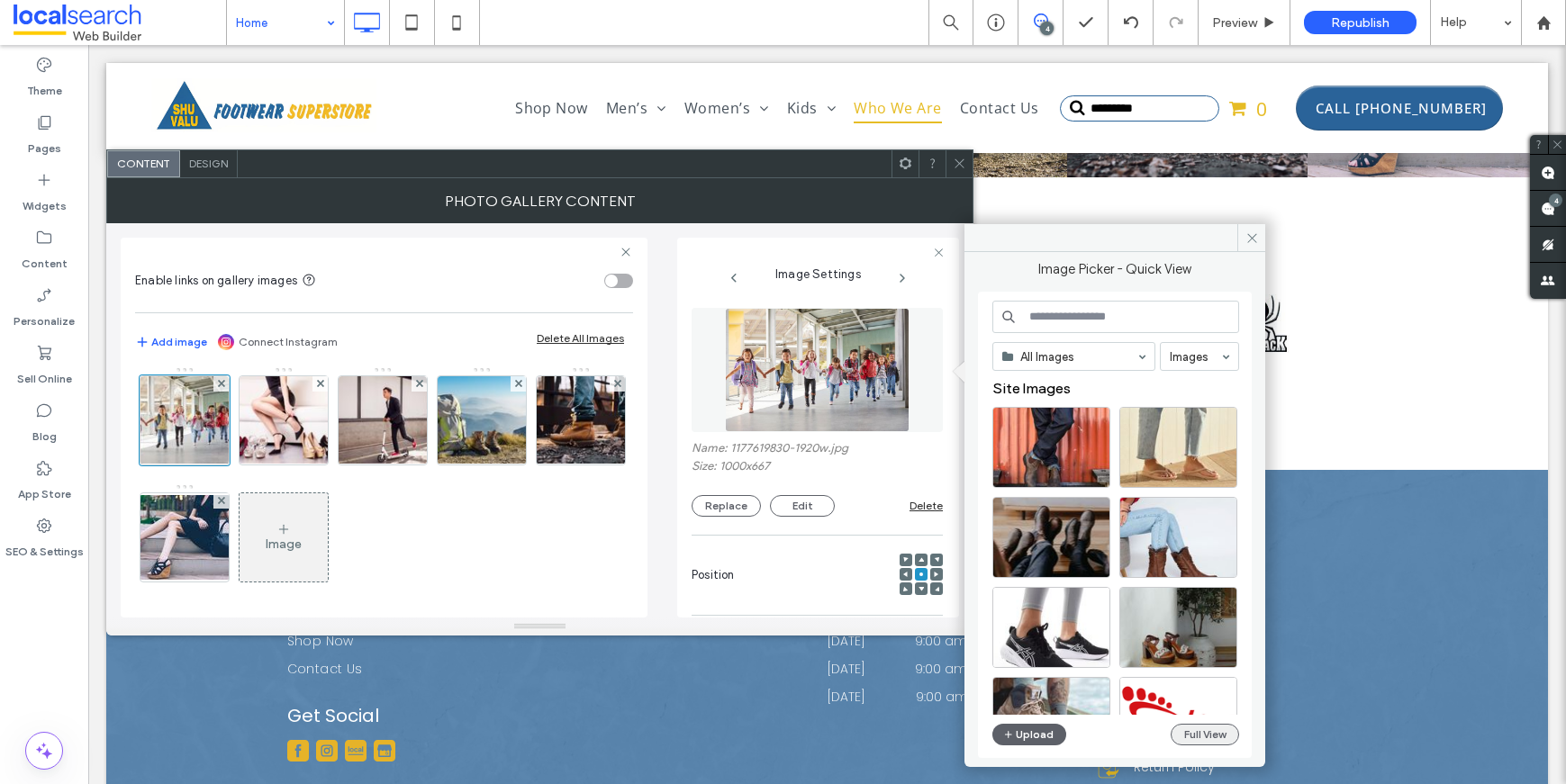
click at [1202, 725] on button "Full View" at bounding box center [1205, 734] width 69 height 21
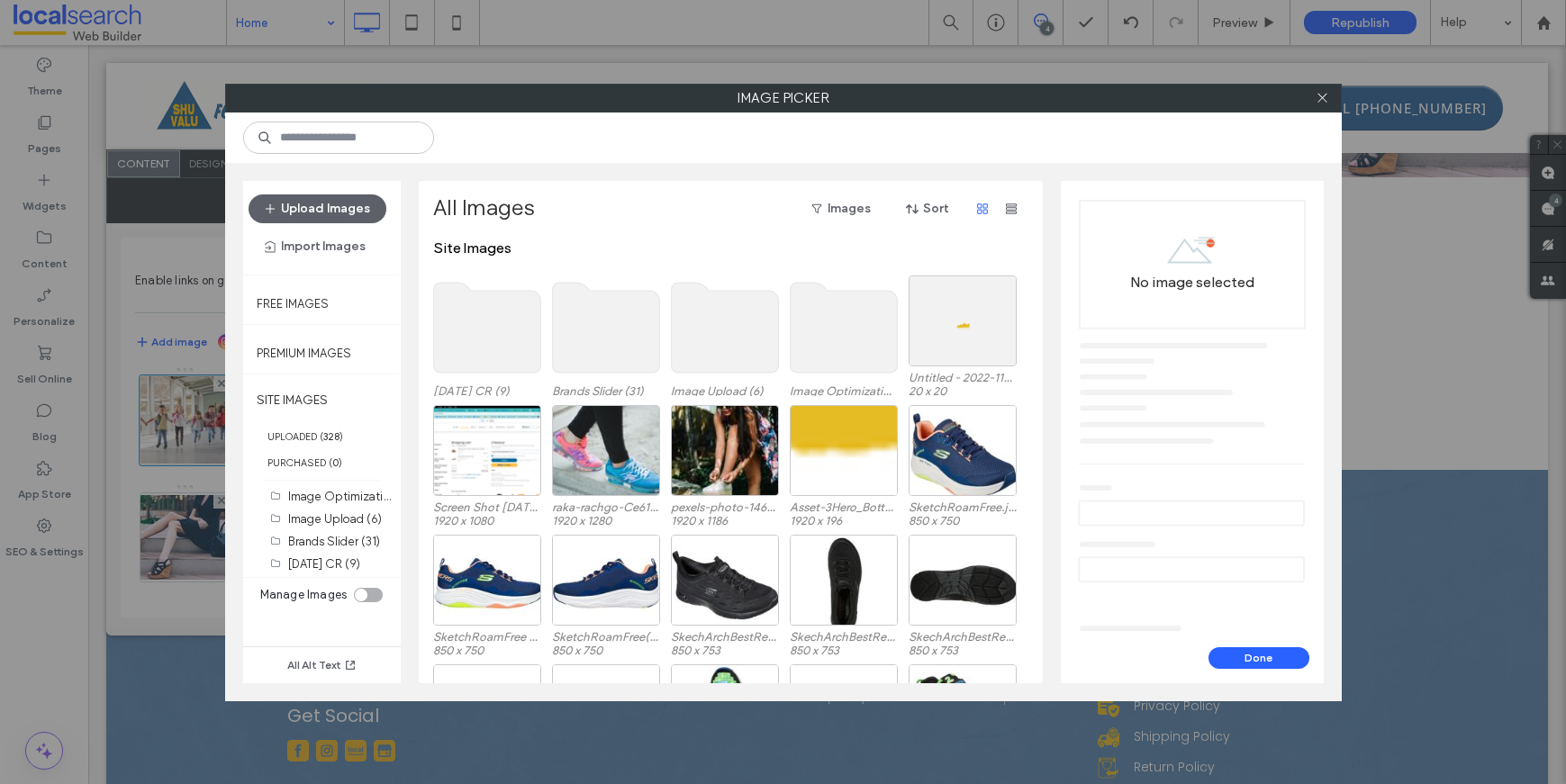
click at [474, 324] on use at bounding box center [486, 327] width 107 height 90
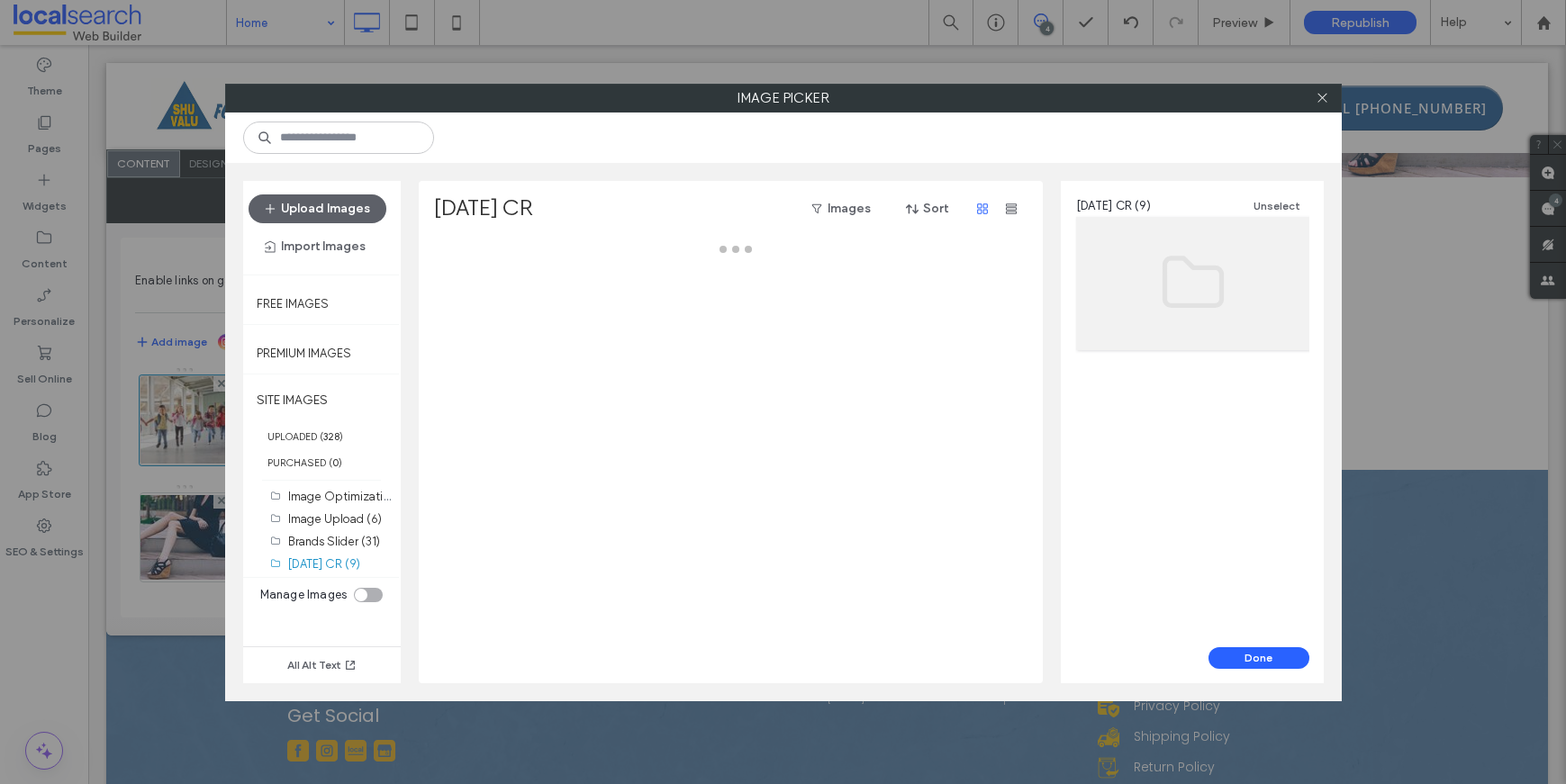
click at [474, 324] on div at bounding box center [735, 462] width 605 height 444
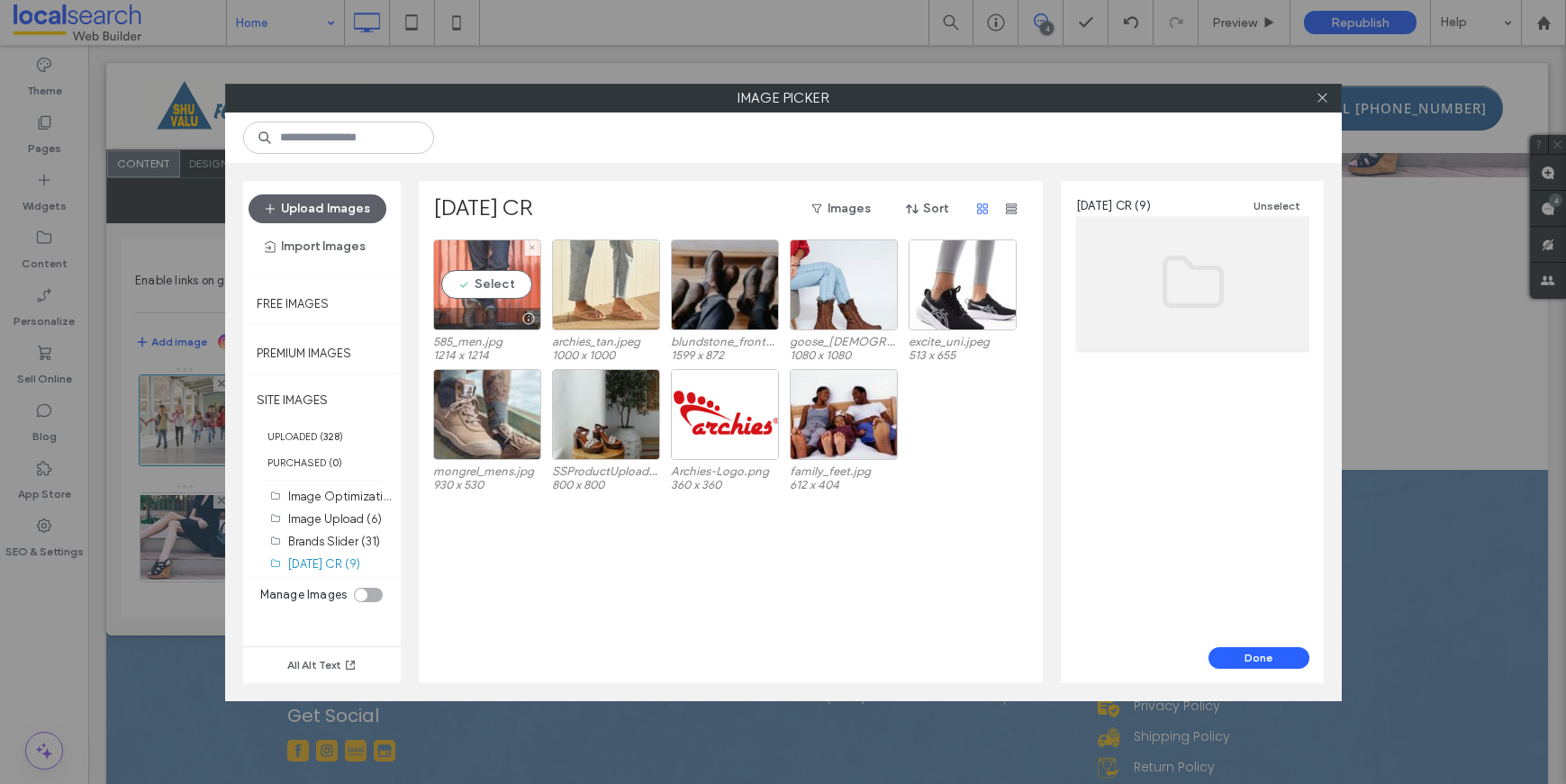
click at [498, 310] on div at bounding box center [487, 319] width 106 height 21
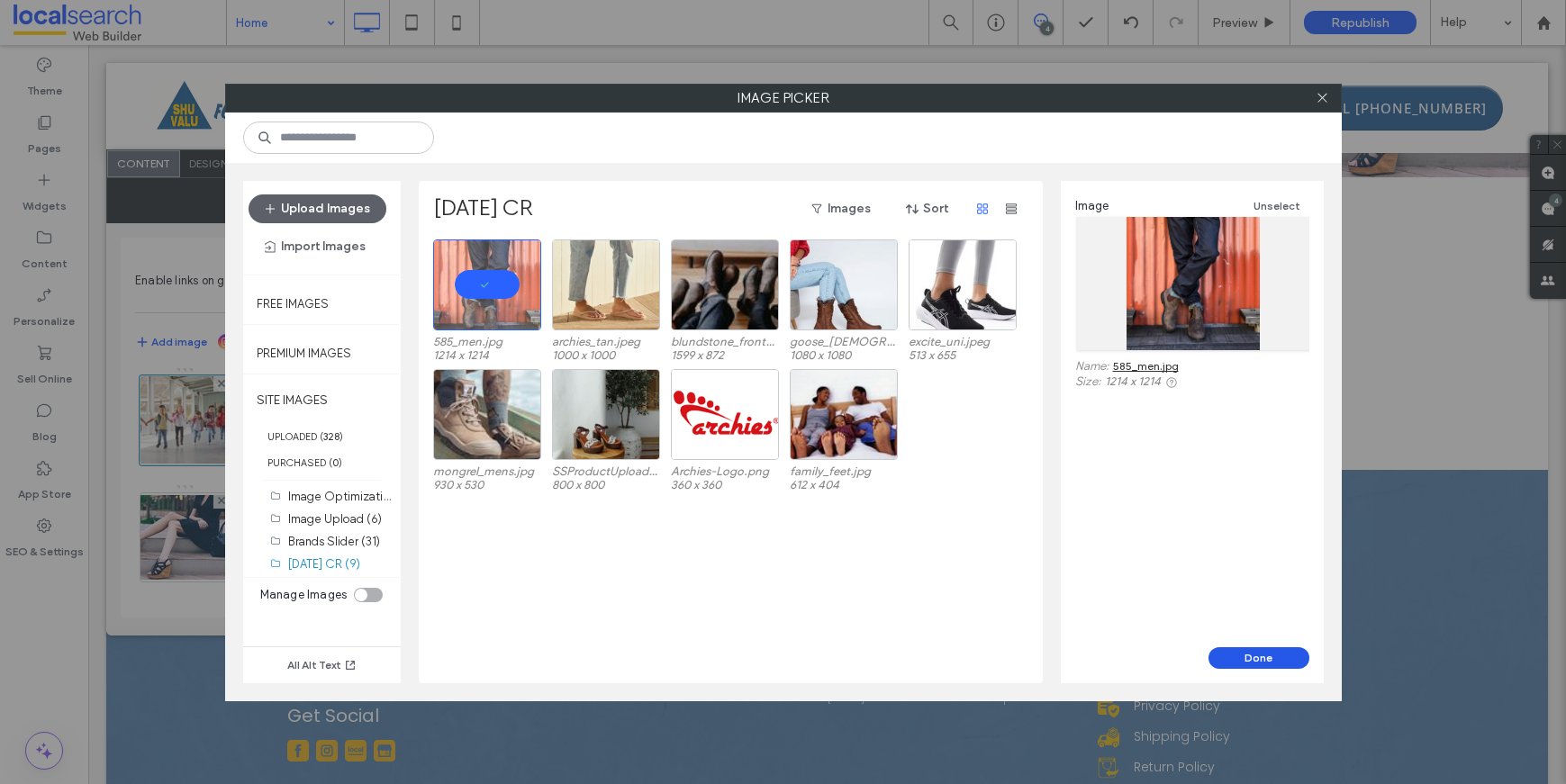
click at [1243, 657] on button "Done" at bounding box center [1259, 658] width 100 height 21
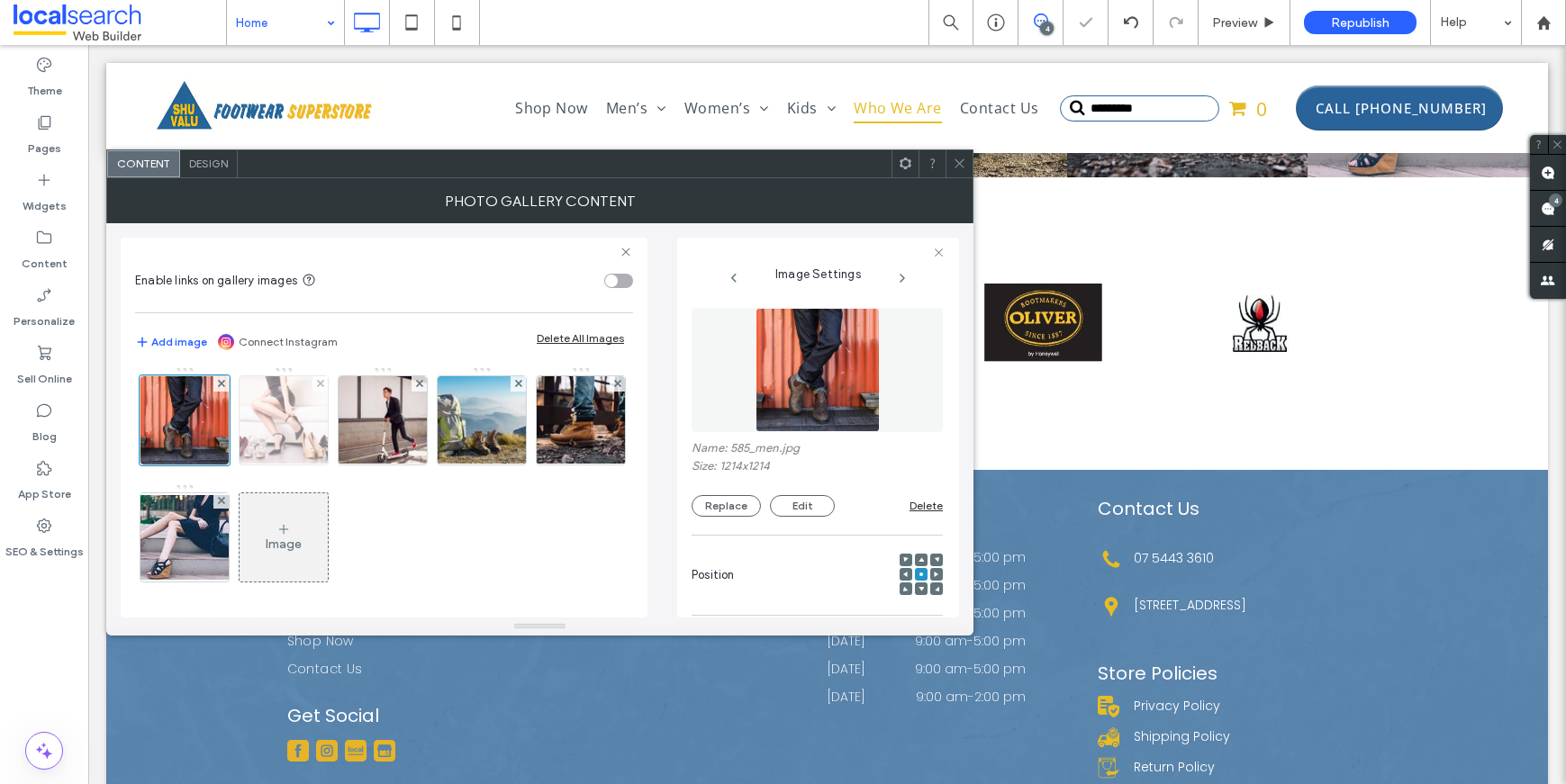
click at [287, 431] on img at bounding box center [284, 420] width 139 height 88
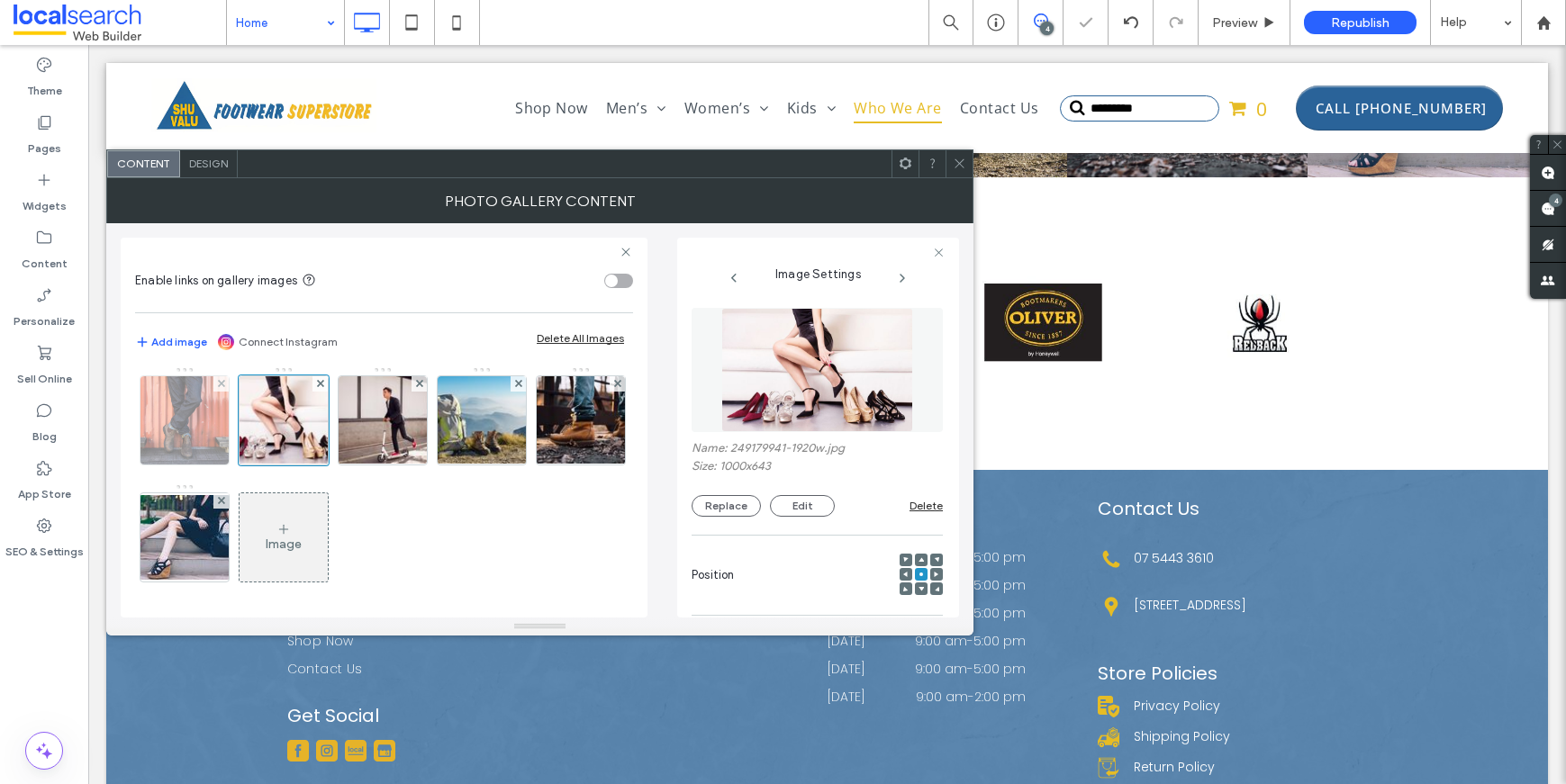
click at [185, 431] on img at bounding box center [184, 420] width 88 height 88
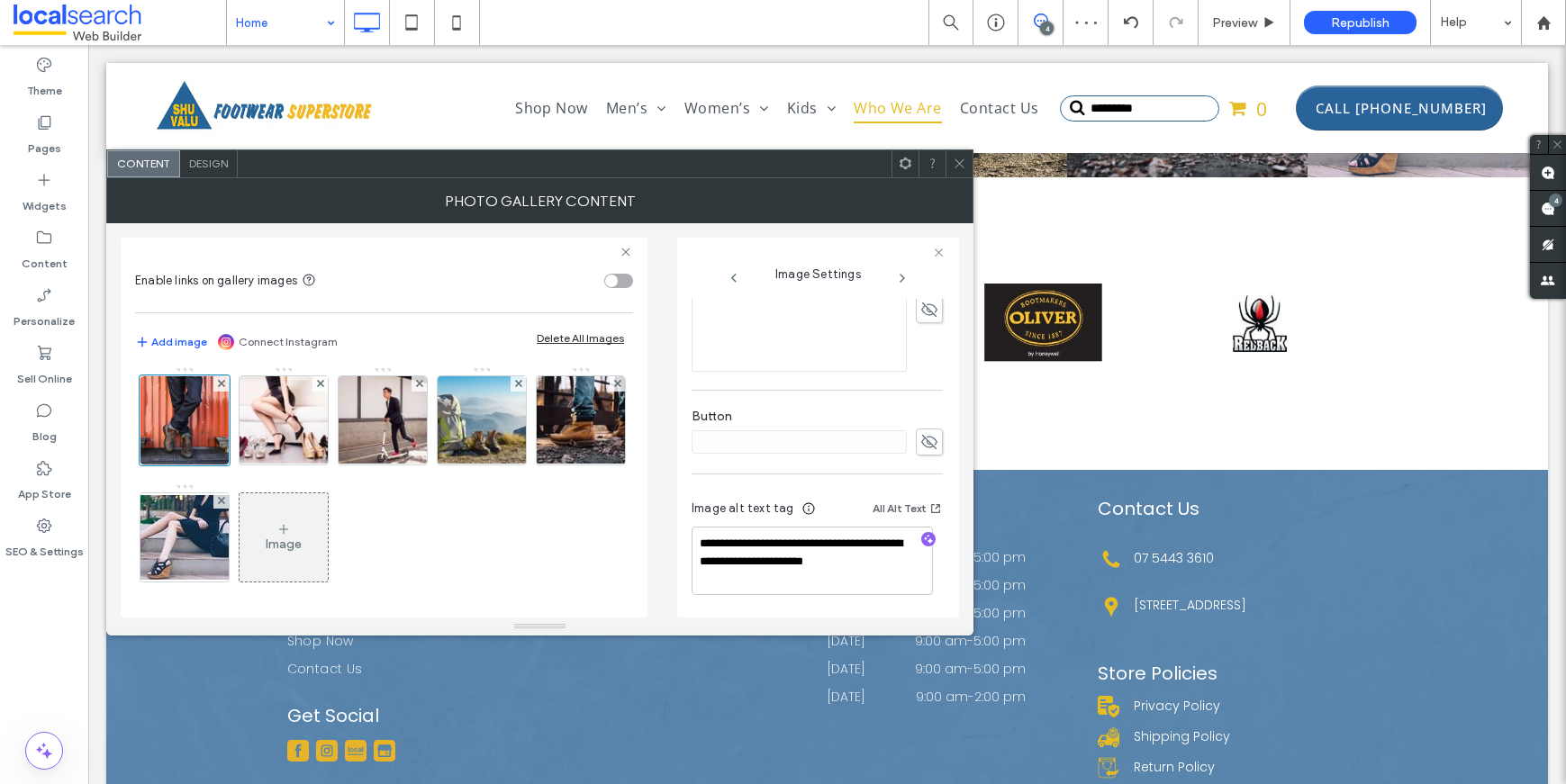
scroll to position [471, 0]
drag, startPoint x: 860, startPoint y: 546, endPoint x: 645, endPoint y: 542, distance: 215.0
click at [645, 542] on div "**********" at bounding box center [540, 420] width 839 height 394
type textarea "**********"
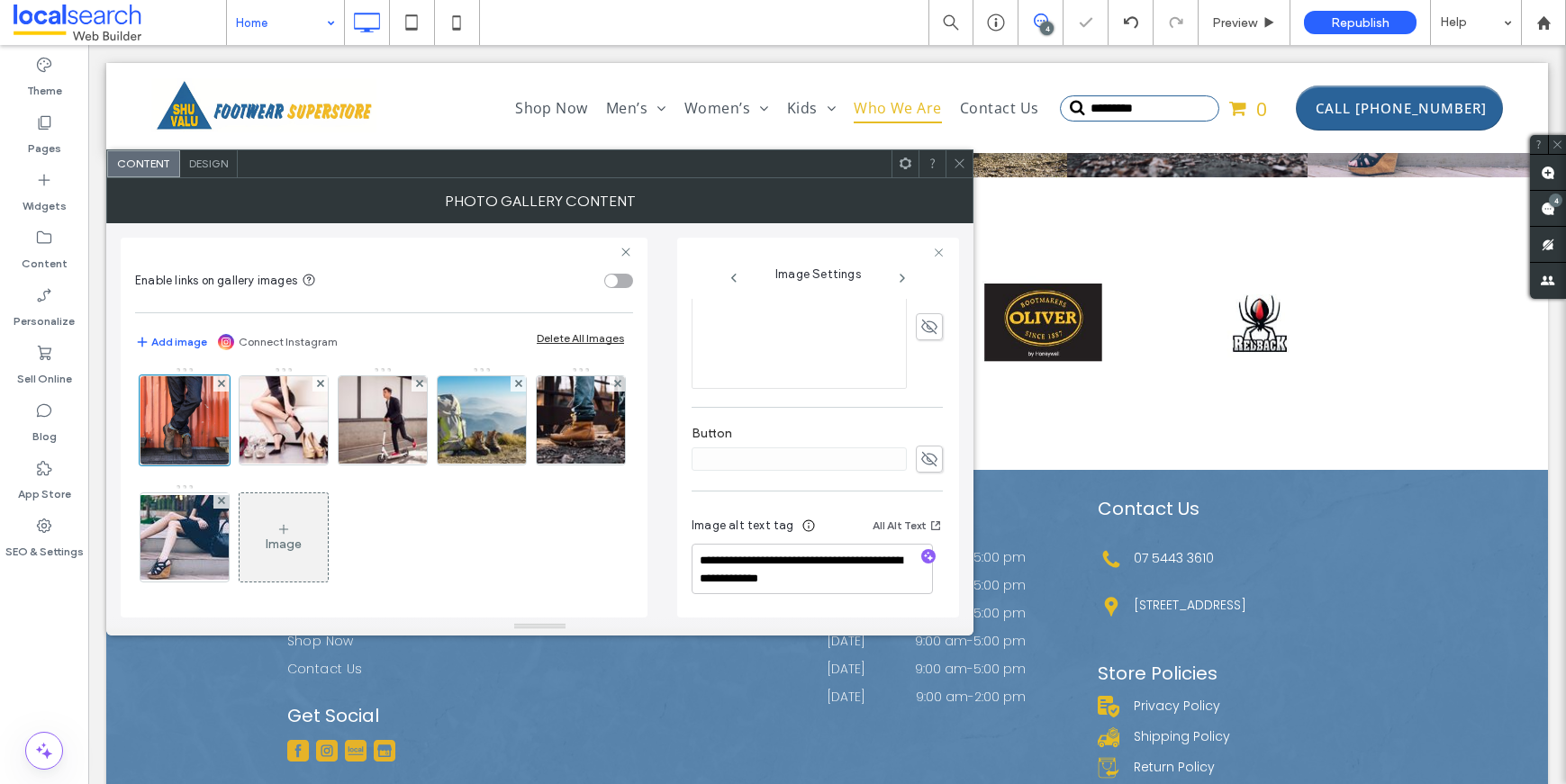
click at [796, 498] on div "**********" at bounding box center [817, 231] width 251 height 770
click at [266, 430] on img at bounding box center [284, 420] width 139 height 88
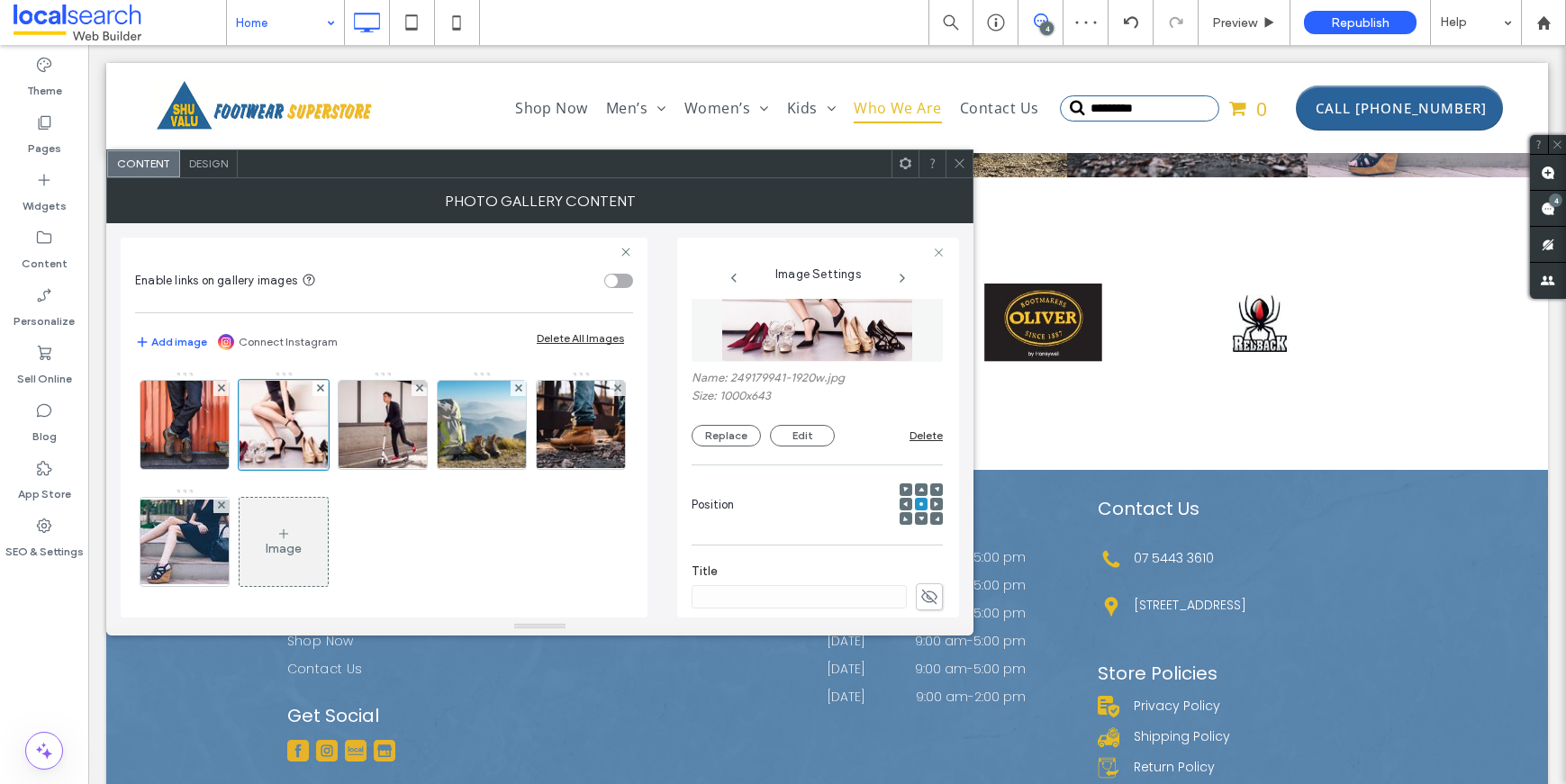
scroll to position [67, 0]
click at [716, 439] on button "Replace" at bounding box center [726, 439] width 70 height 21
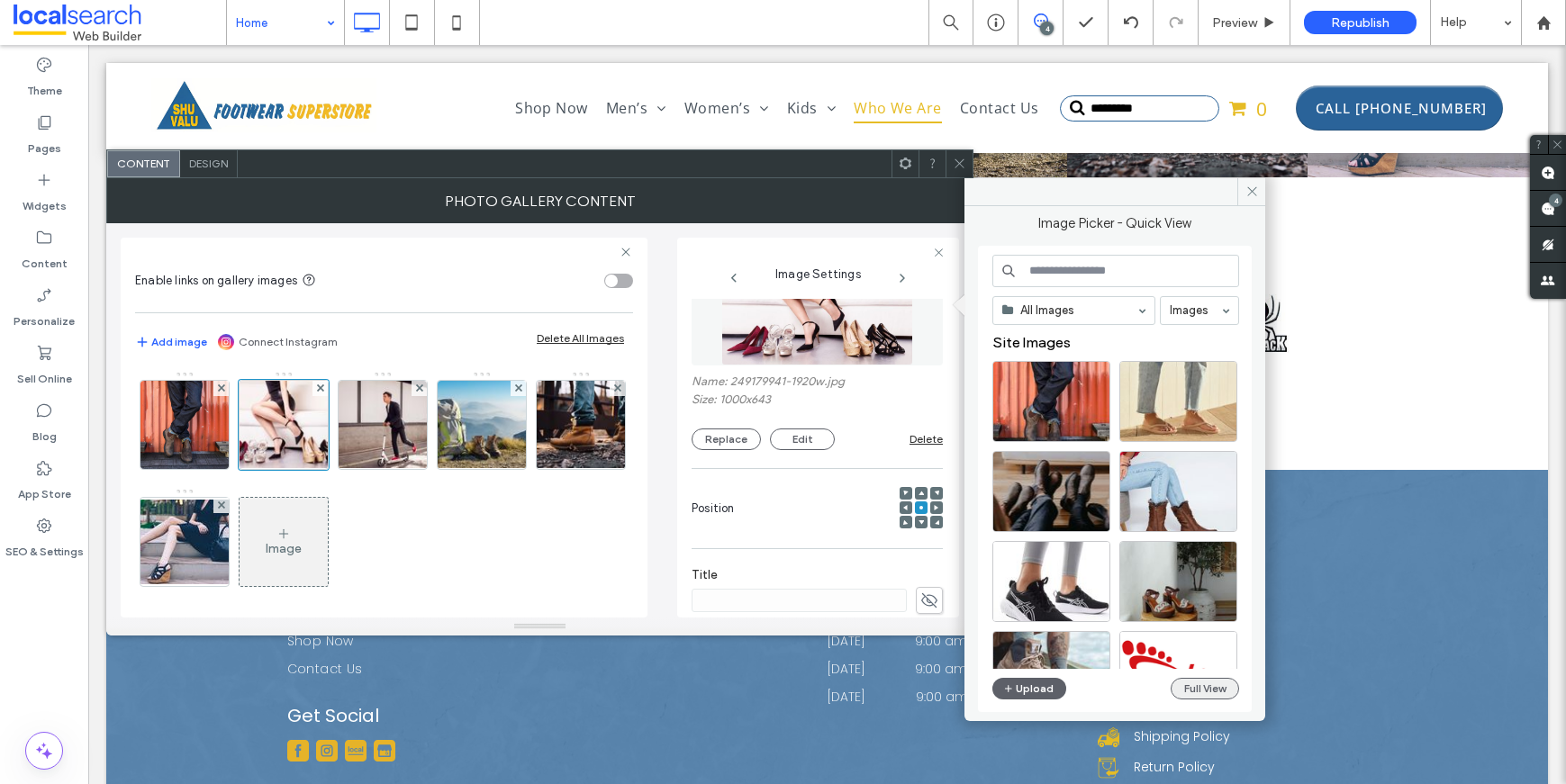
click at [1217, 693] on button "Full View" at bounding box center [1205, 688] width 69 height 21
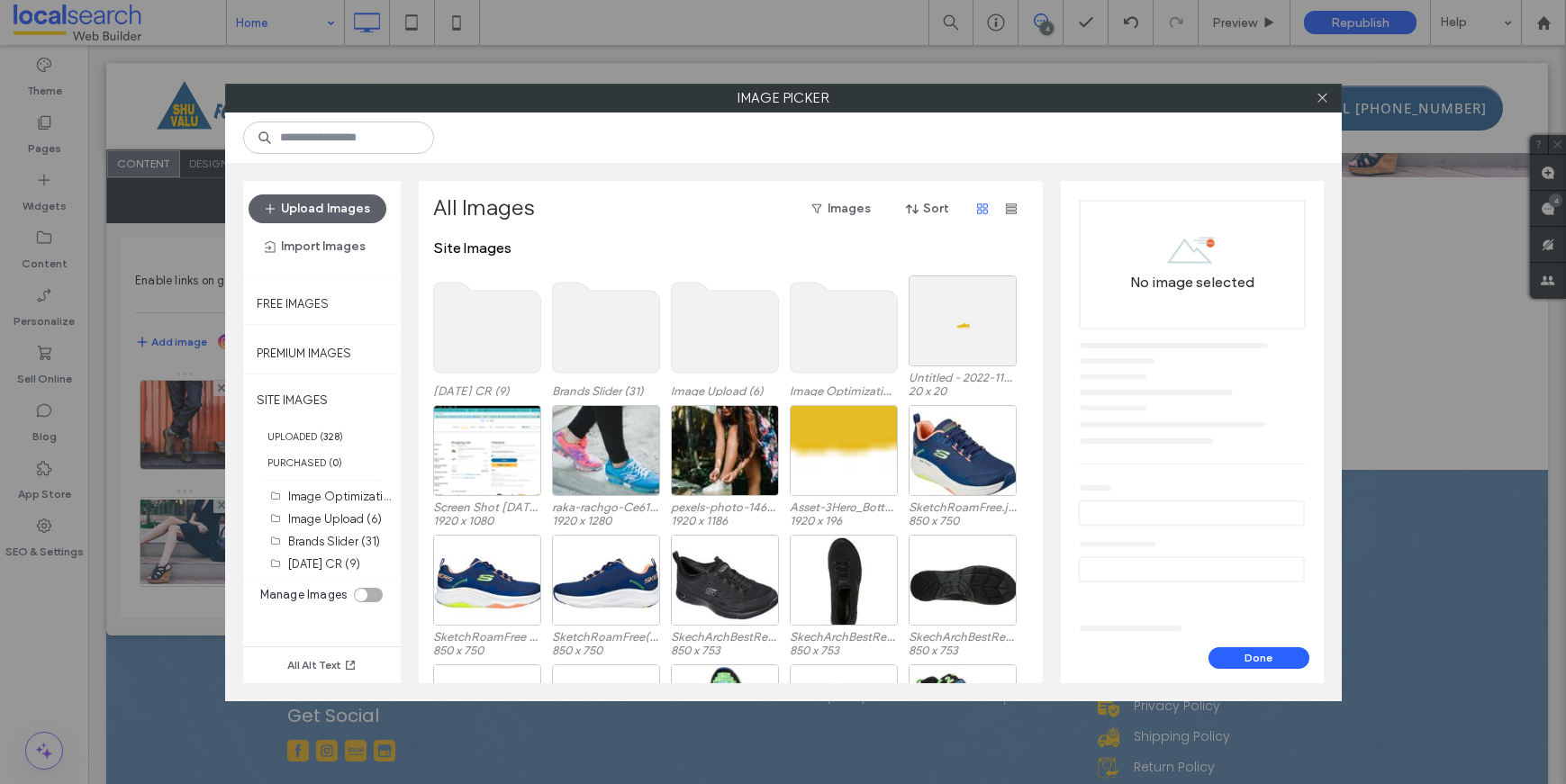
click at [494, 317] on use at bounding box center [486, 327] width 107 height 90
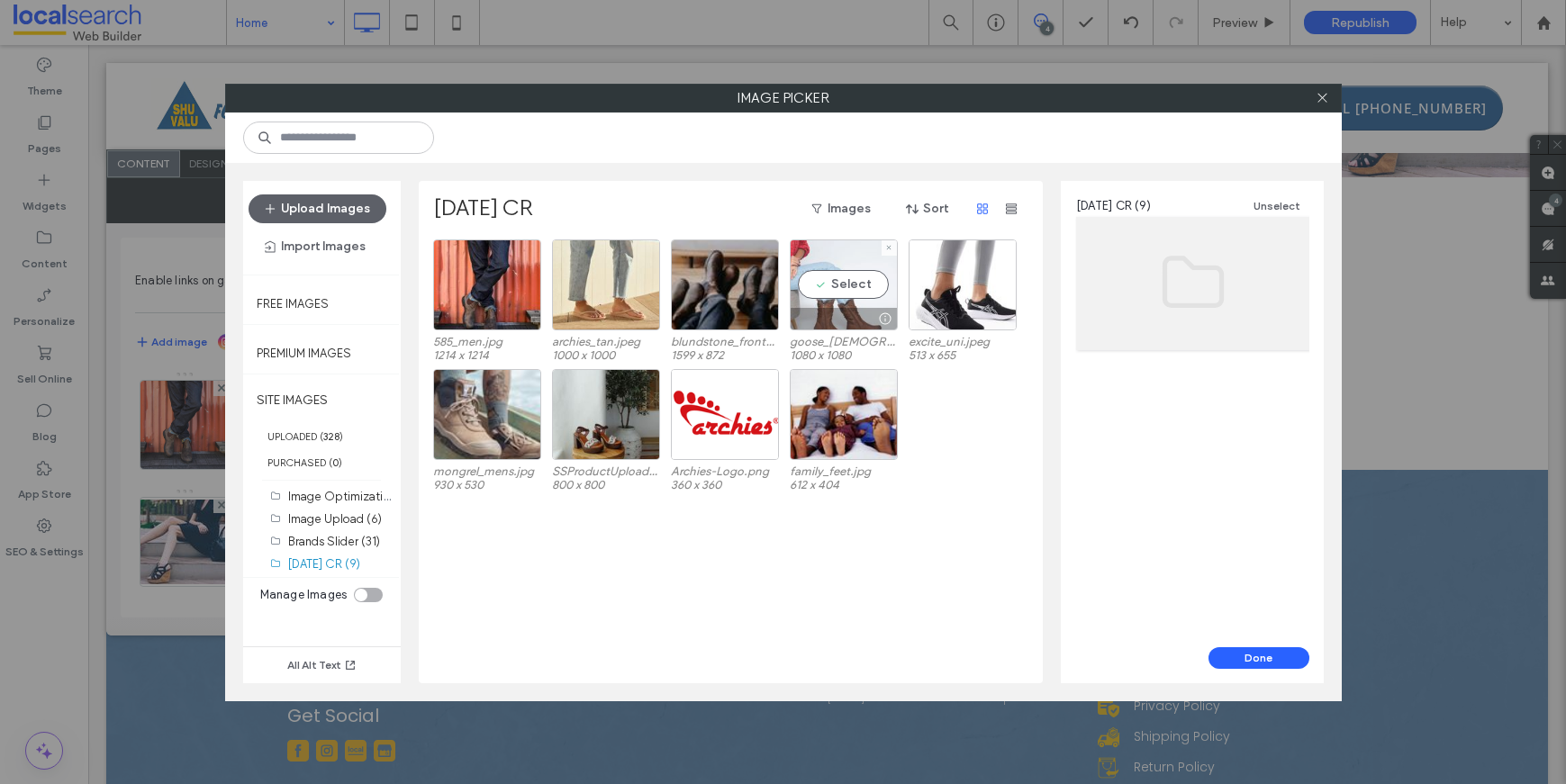
click at [840, 293] on div "Select" at bounding box center [843, 285] width 108 height 91
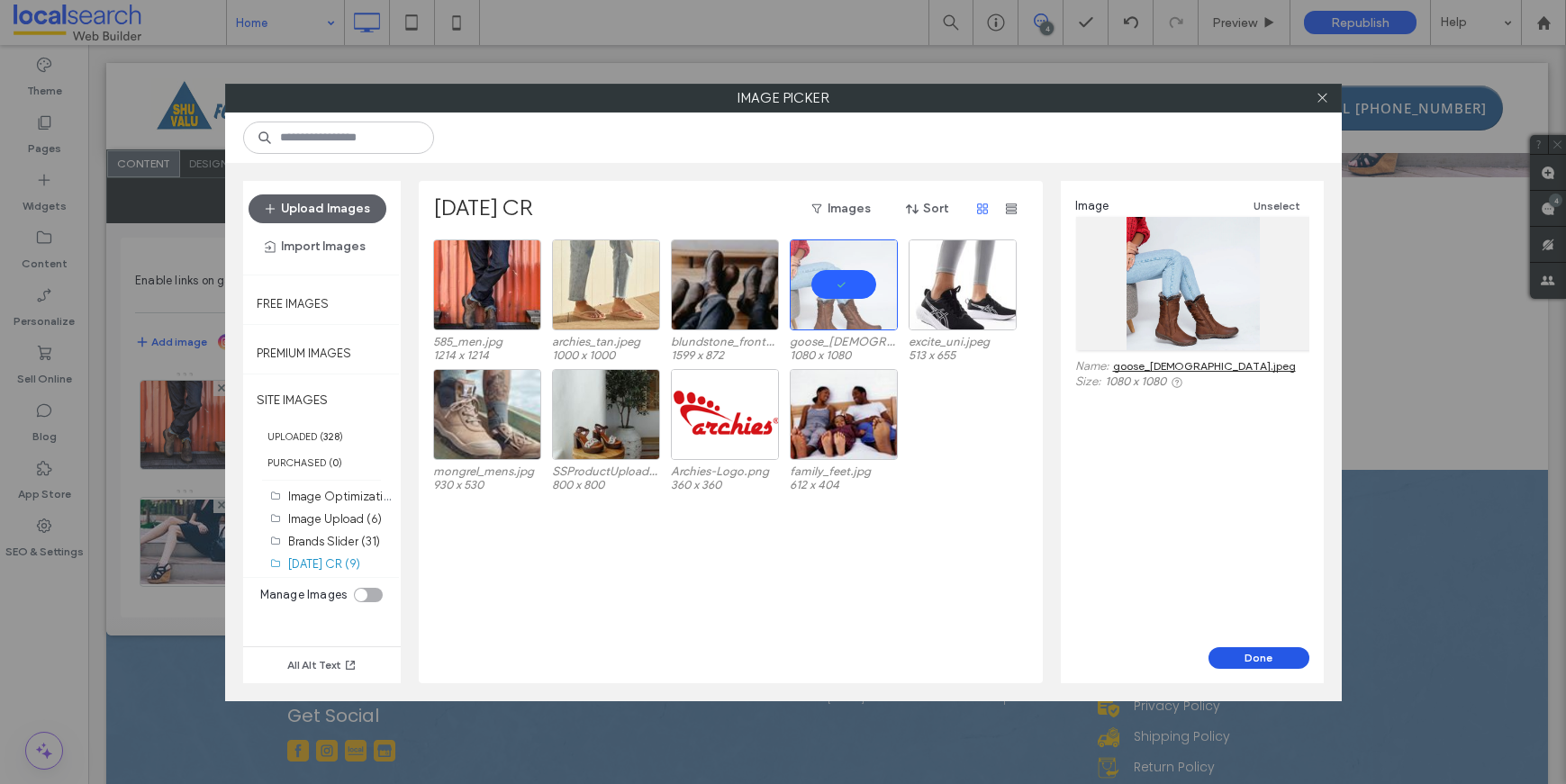
click at [1264, 650] on button "Done" at bounding box center [1259, 658] width 100 height 21
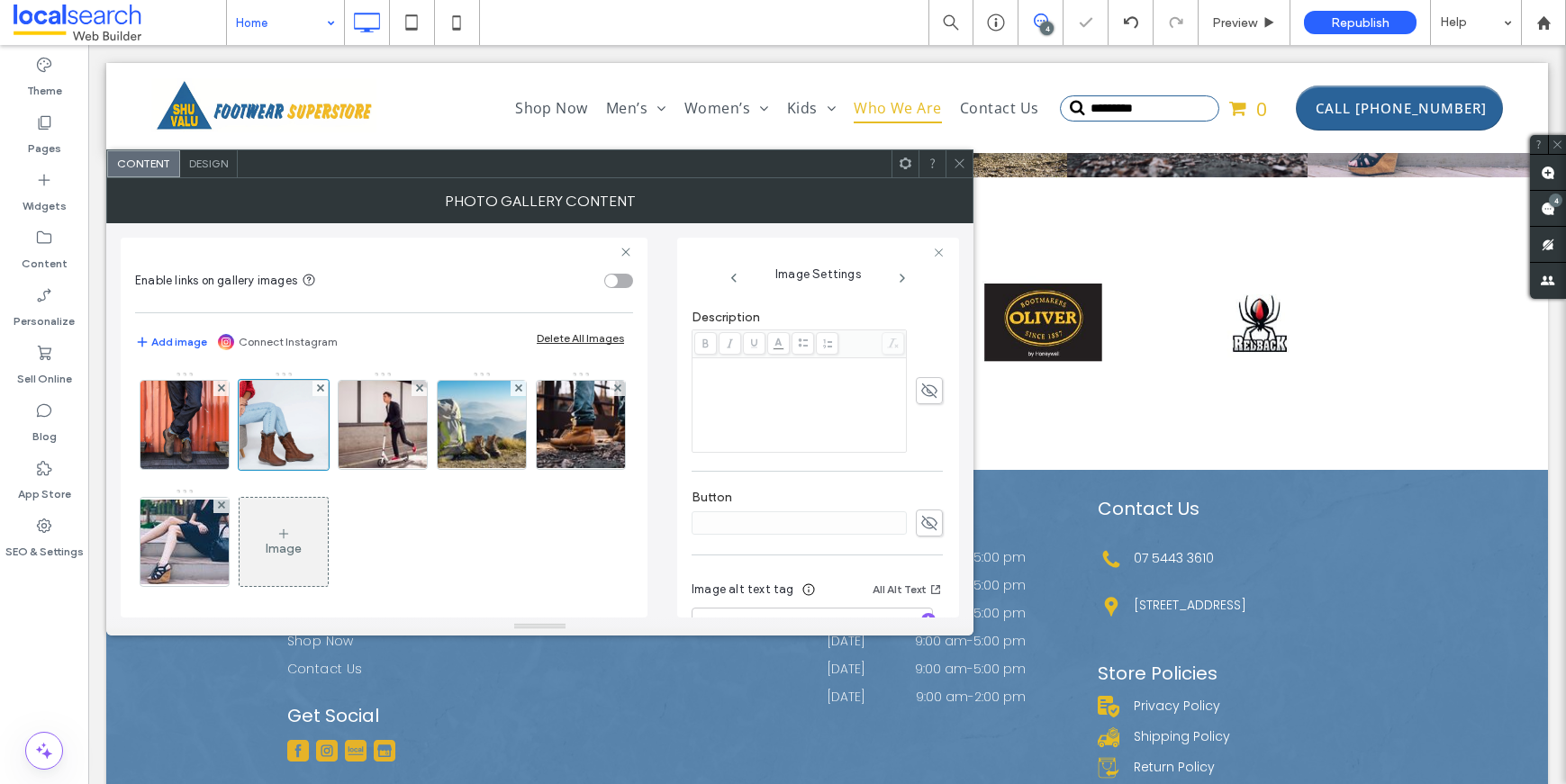
scroll to position [453, 0]
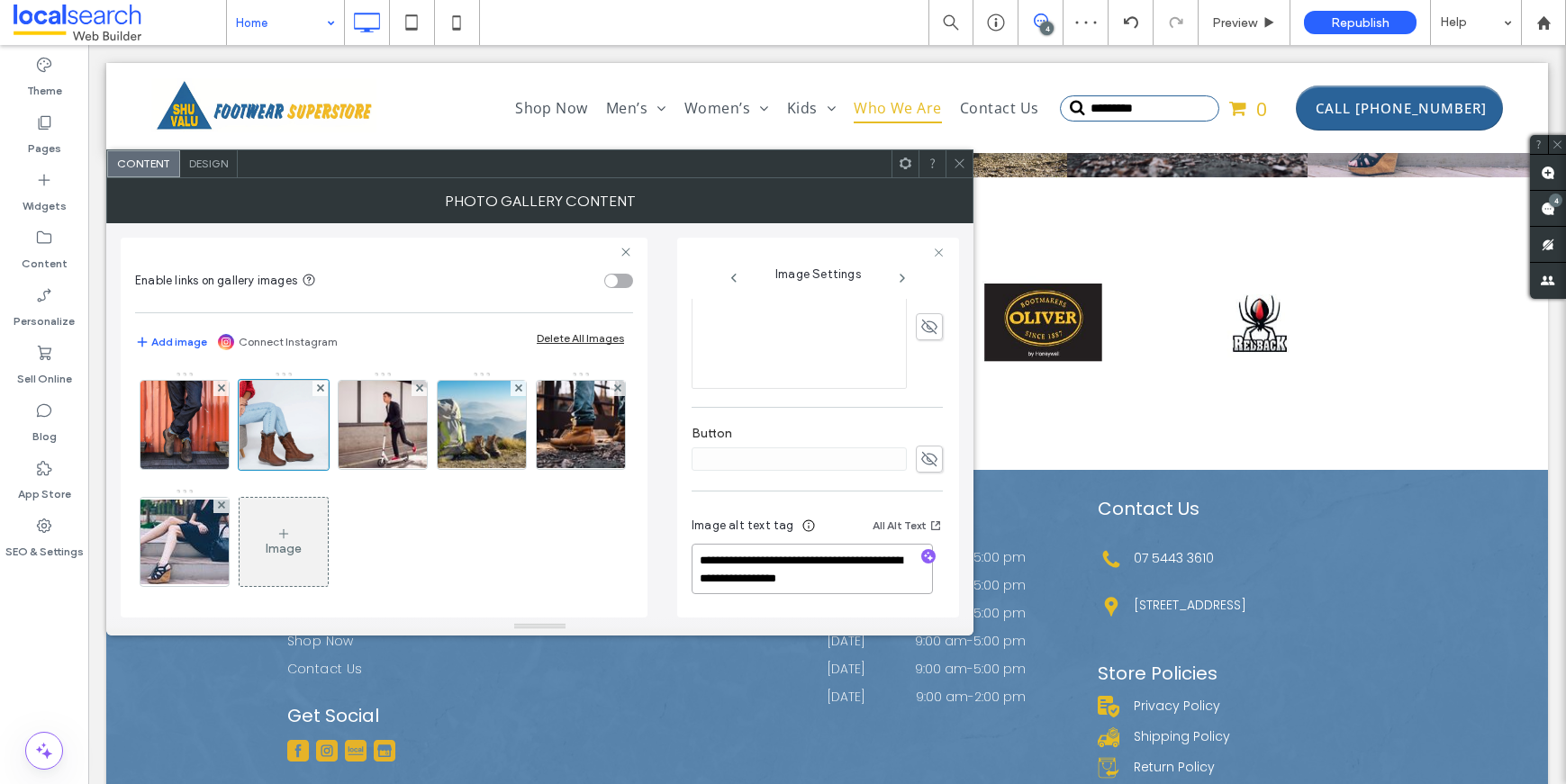
drag, startPoint x: 829, startPoint y: 564, endPoint x: 665, endPoint y: 563, distance: 164.0
click at [665, 563] on div "**********" at bounding box center [540, 420] width 839 height 394
type textarea "**********"
click at [848, 473] on div "Button" at bounding box center [817, 449] width 251 height 65
click at [403, 447] on img at bounding box center [383, 424] width 133 height 88
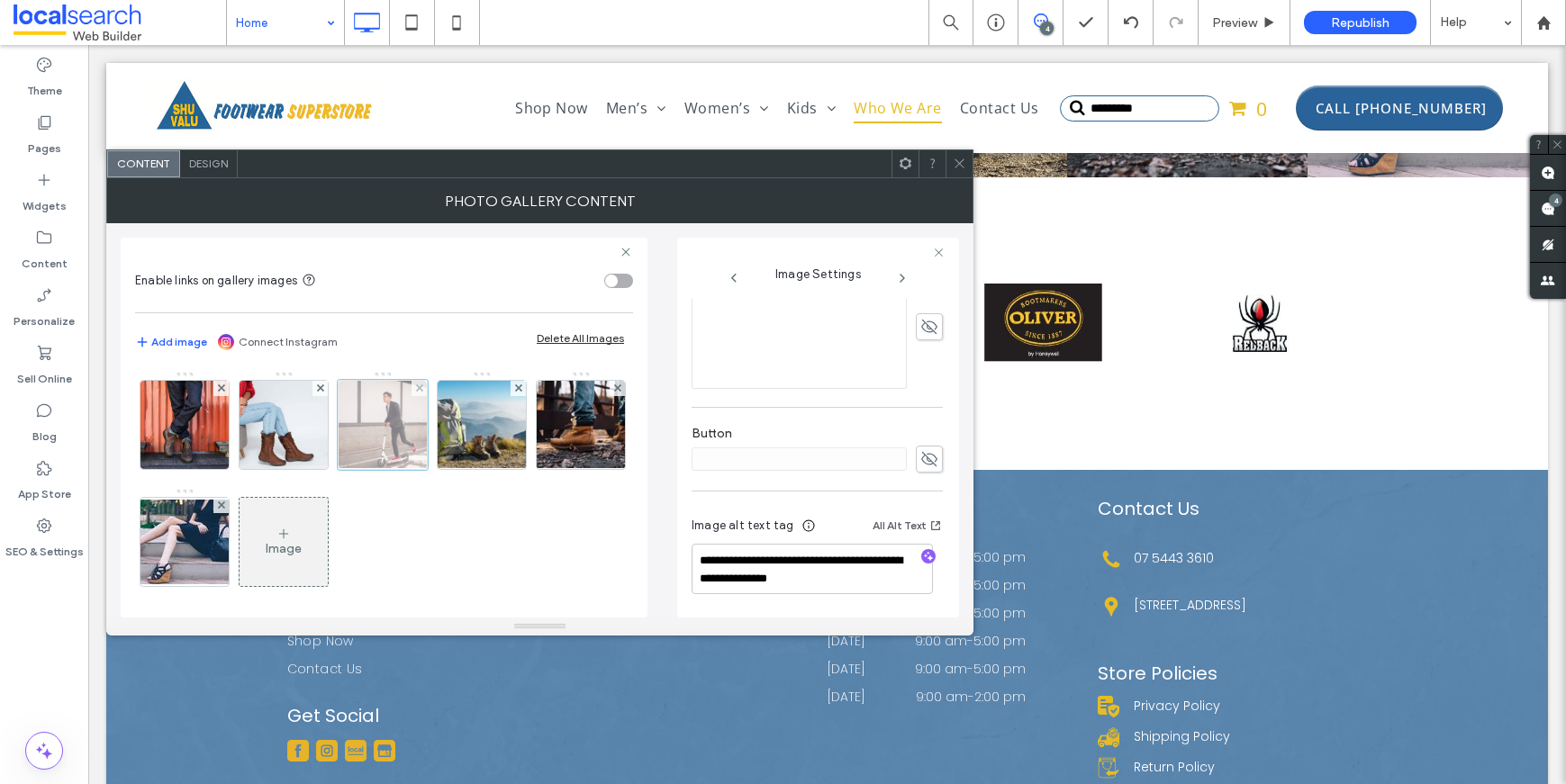
click at [371, 449] on div at bounding box center [383, 424] width 90 height 90
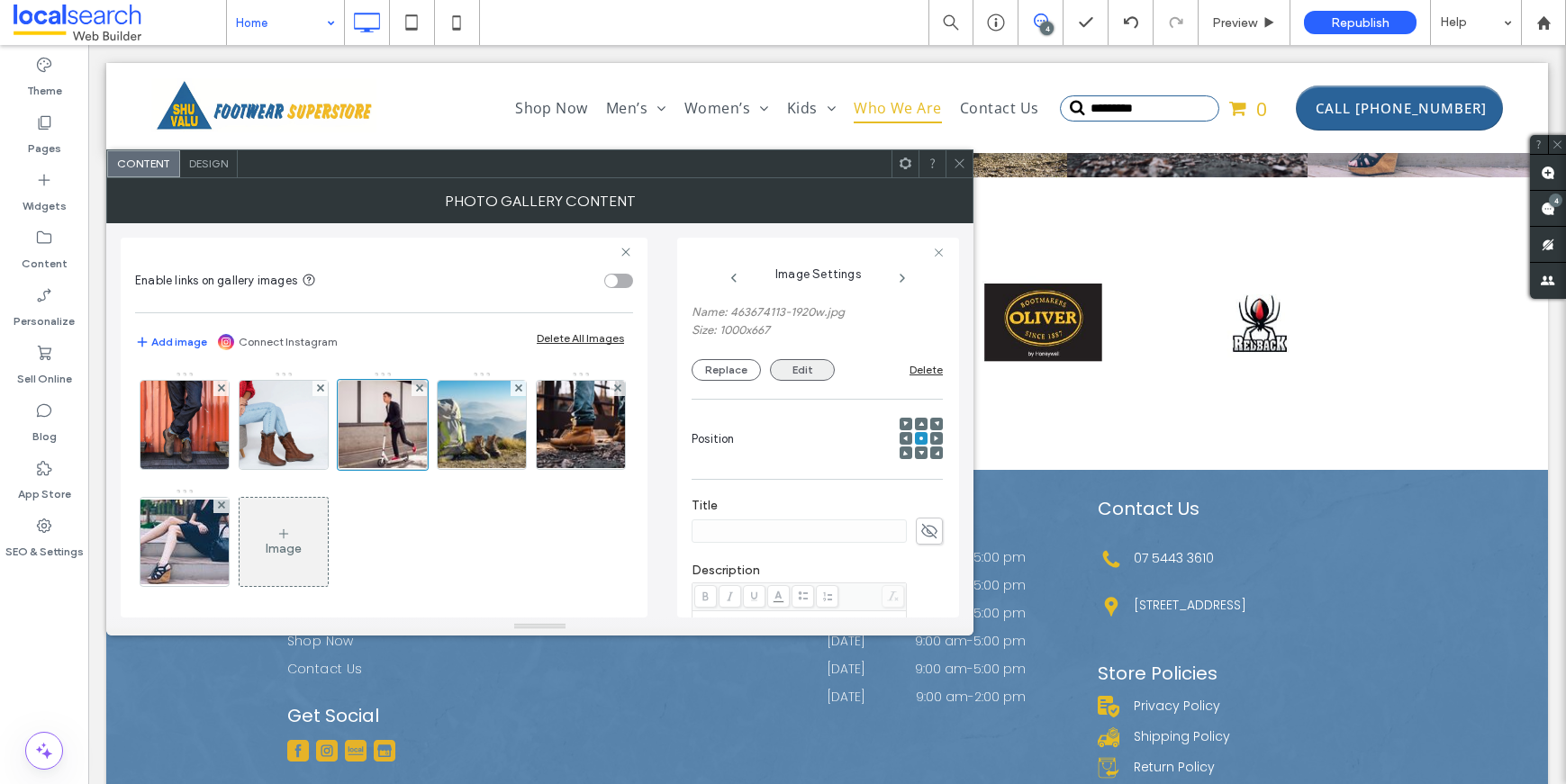
scroll to position [101, 0]
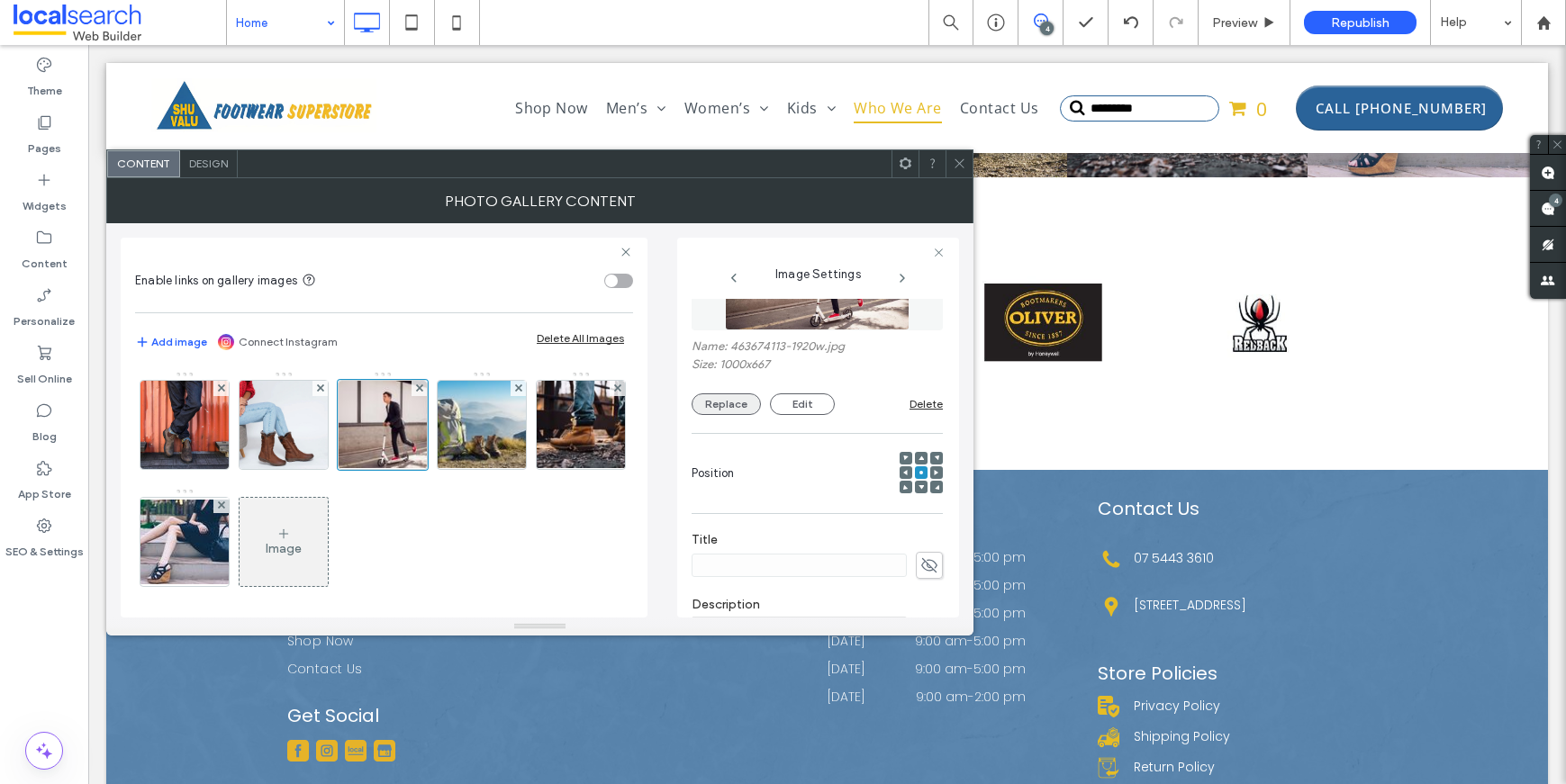
click at [730, 406] on button "Replace" at bounding box center [726, 404] width 70 height 21
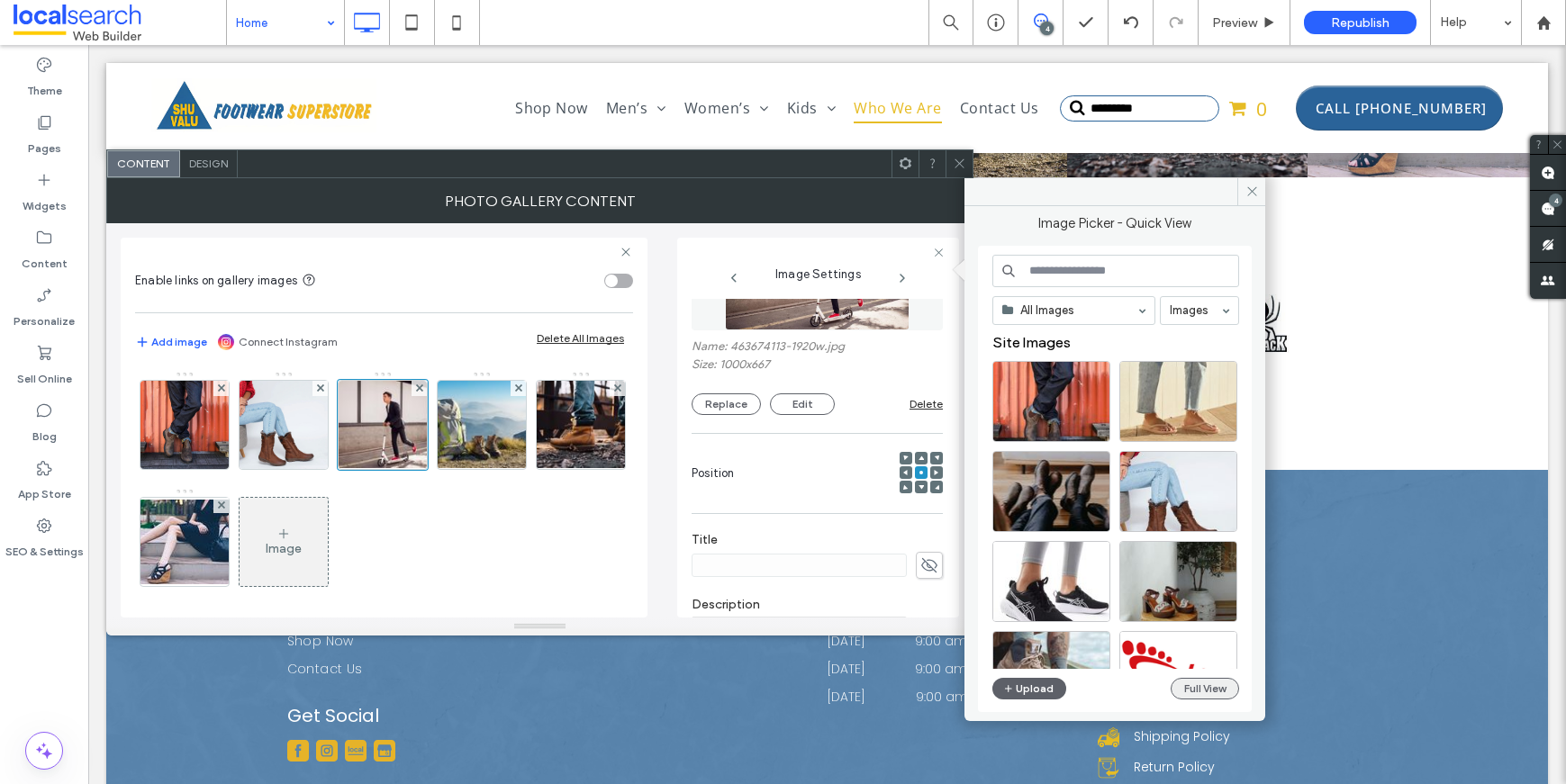
click at [1202, 685] on button "Full View" at bounding box center [1205, 688] width 69 height 21
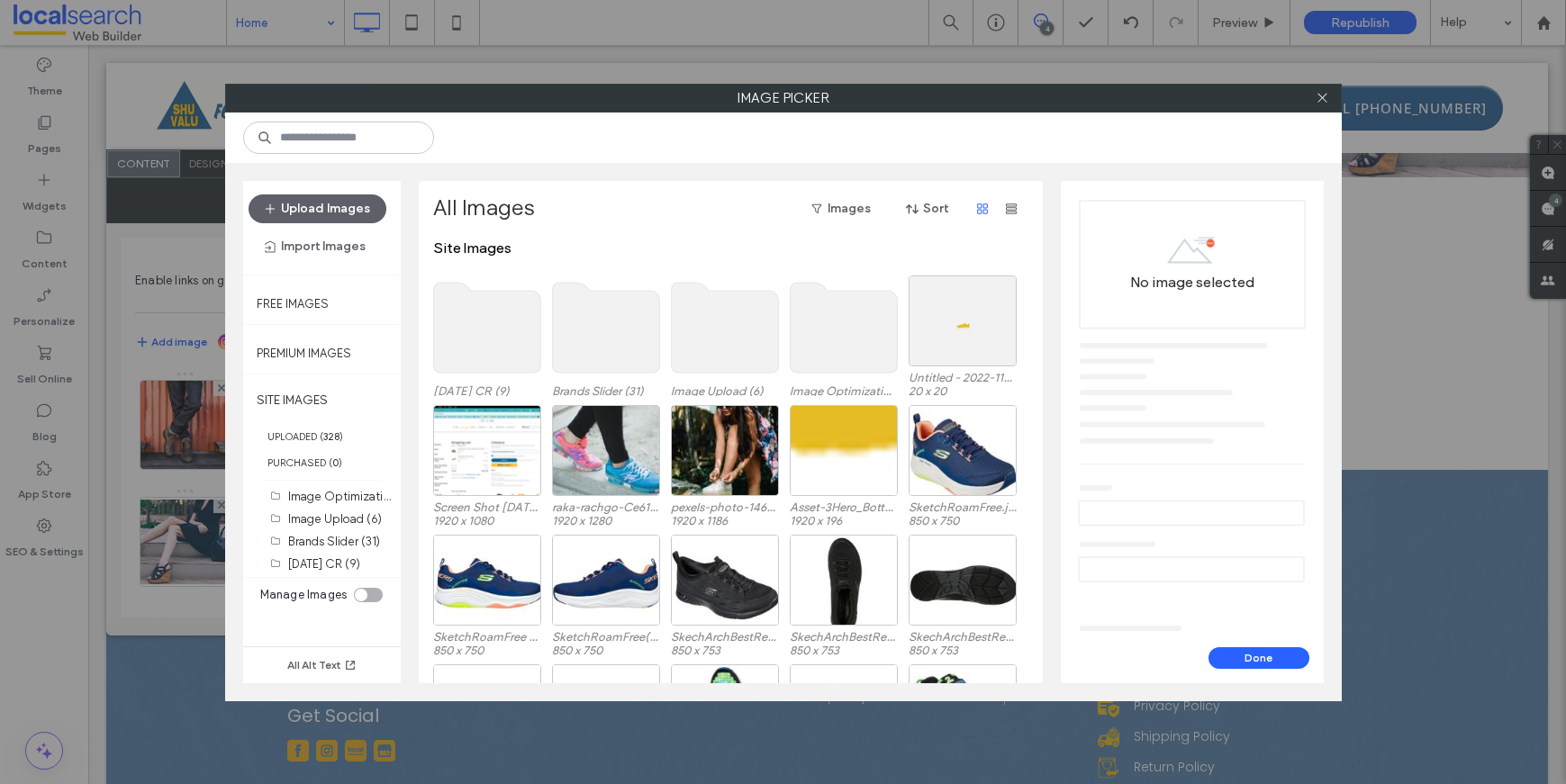
click at [510, 325] on use at bounding box center [486, 327] width 107 height 90
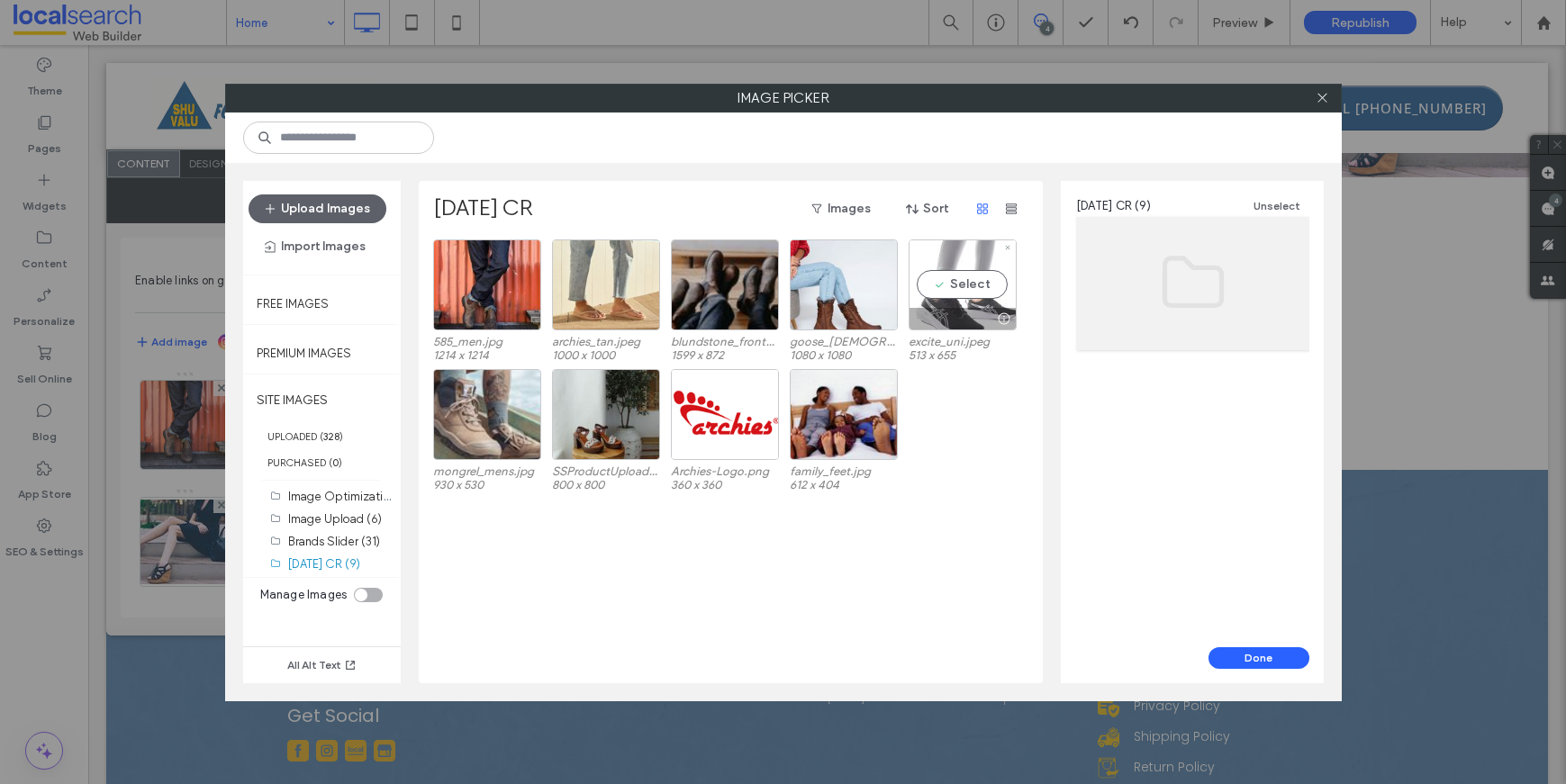
click at [954, 321] on div at bounding box center [962, 319] width 106 height 21
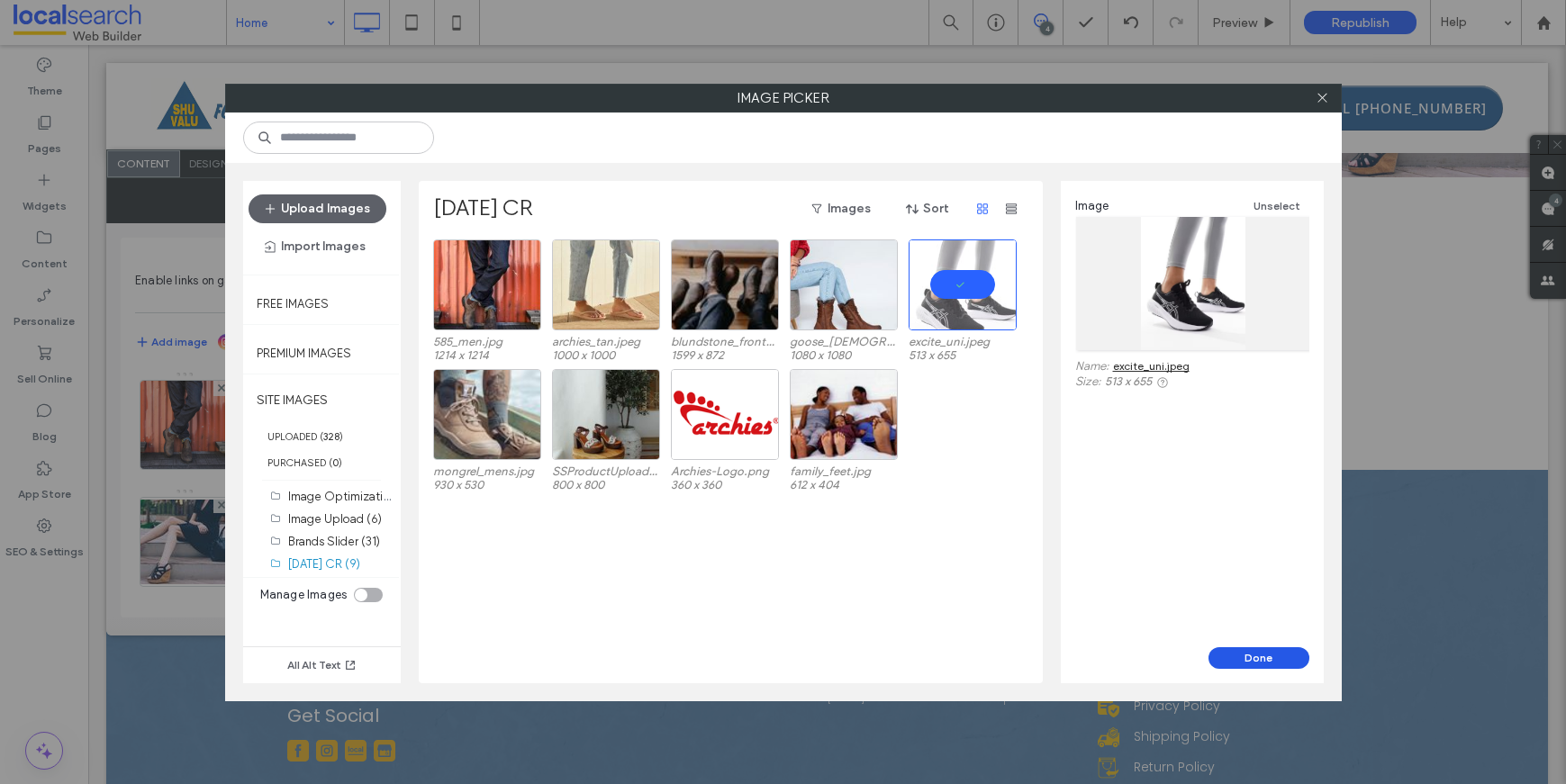
click at [1248, 651] on button "Done" at bounding box center [1259, 658] width 100 height 21
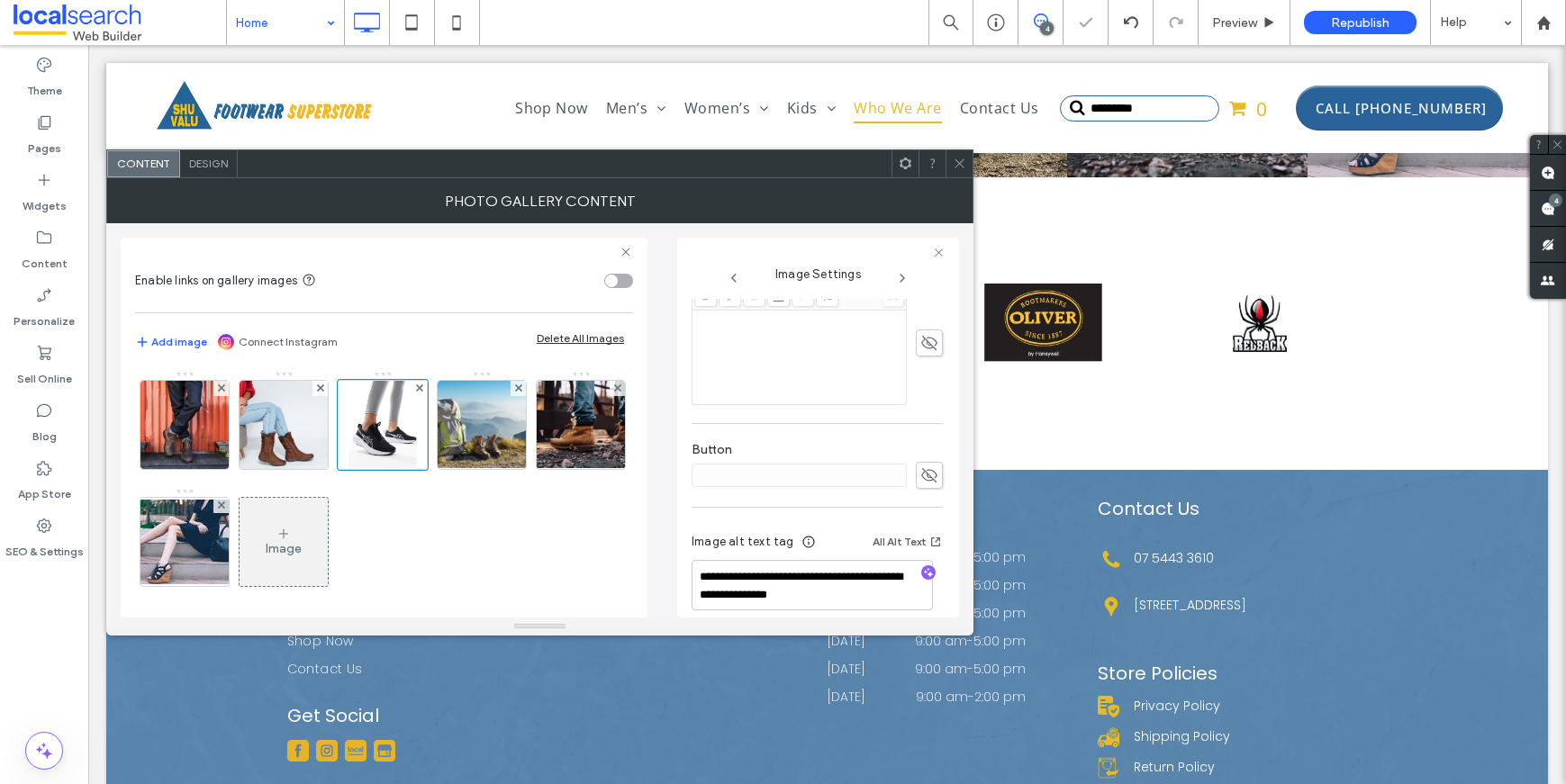
scroll to position [453, 0]
click at [815, 556] on textarea "**********" at bounding box center [812, 569] width 242 height 50
drag, startPoint x: 812, startPoint y: 559, endPoint x: 655, endPoint y: 557, distance: 157.0
click at [655, 557] on div "**********" at bounding box center [540, 420] width 839 height 394
type textarea "**********"
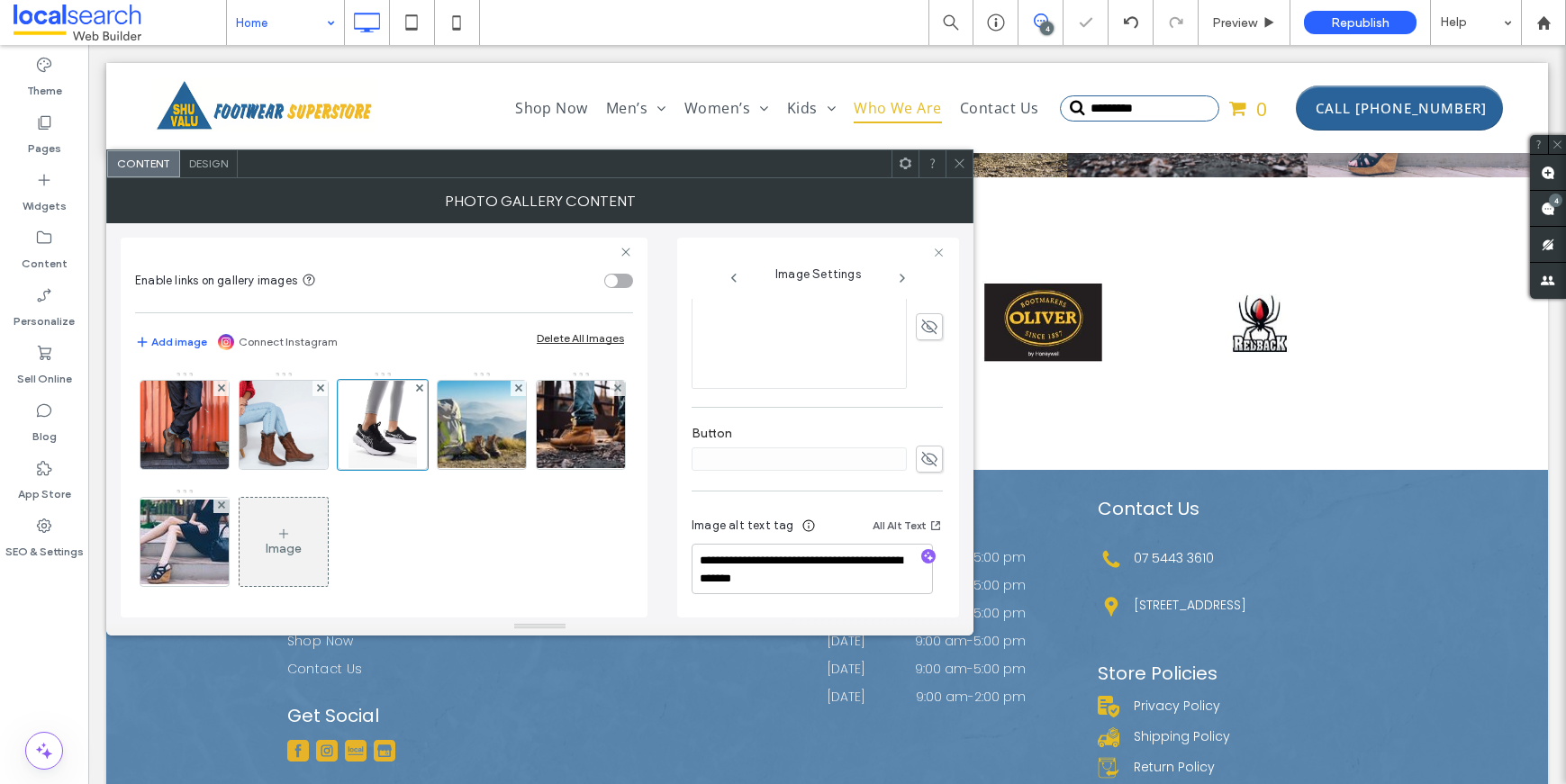
click at [818, 487] on div "**********" at bounding box center [817, 231] width 251 height 770
click at [458, 448] on img at bounding box center [482, 424] width 139 height 88
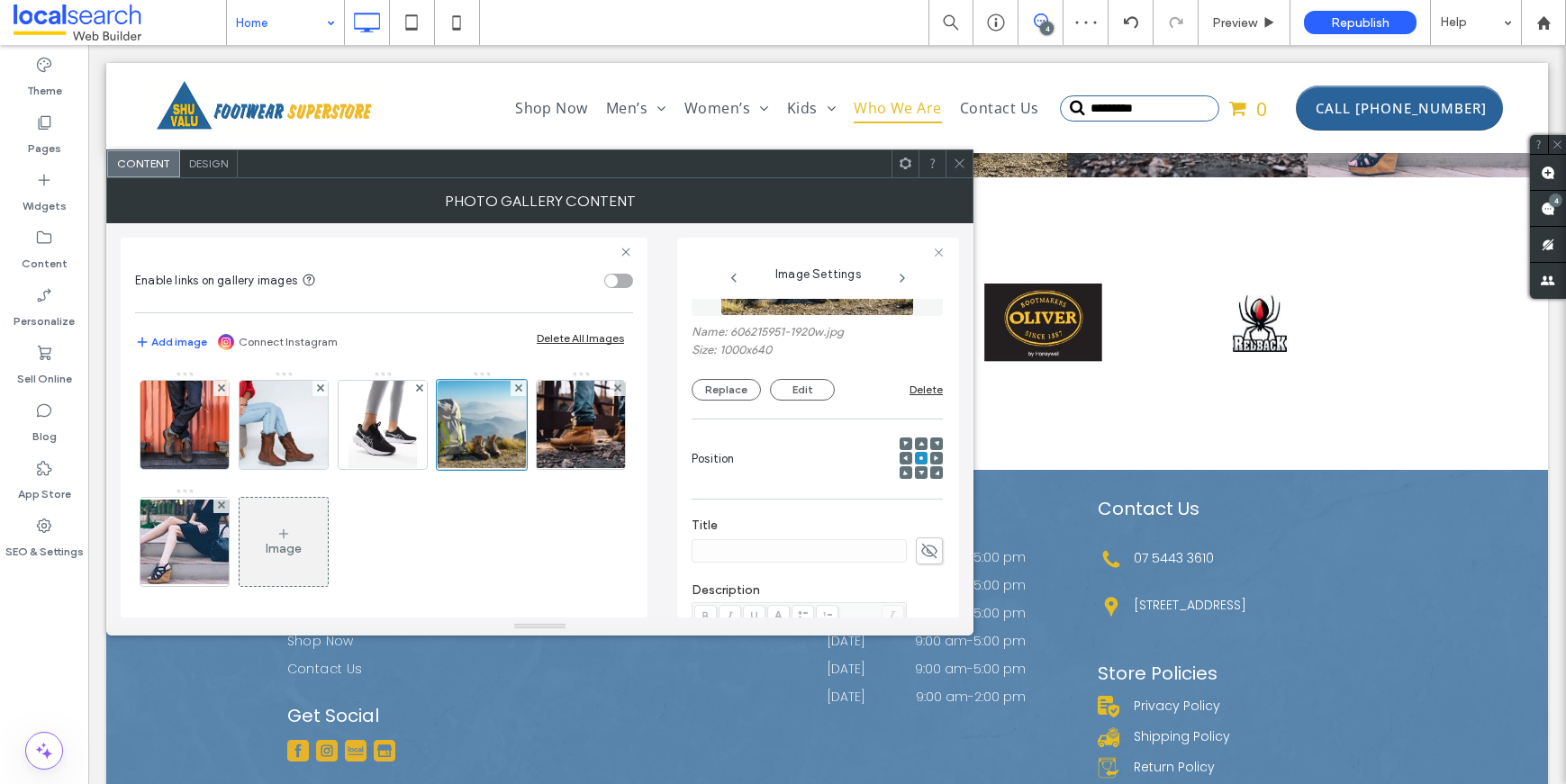
scroll to position [0, 0]
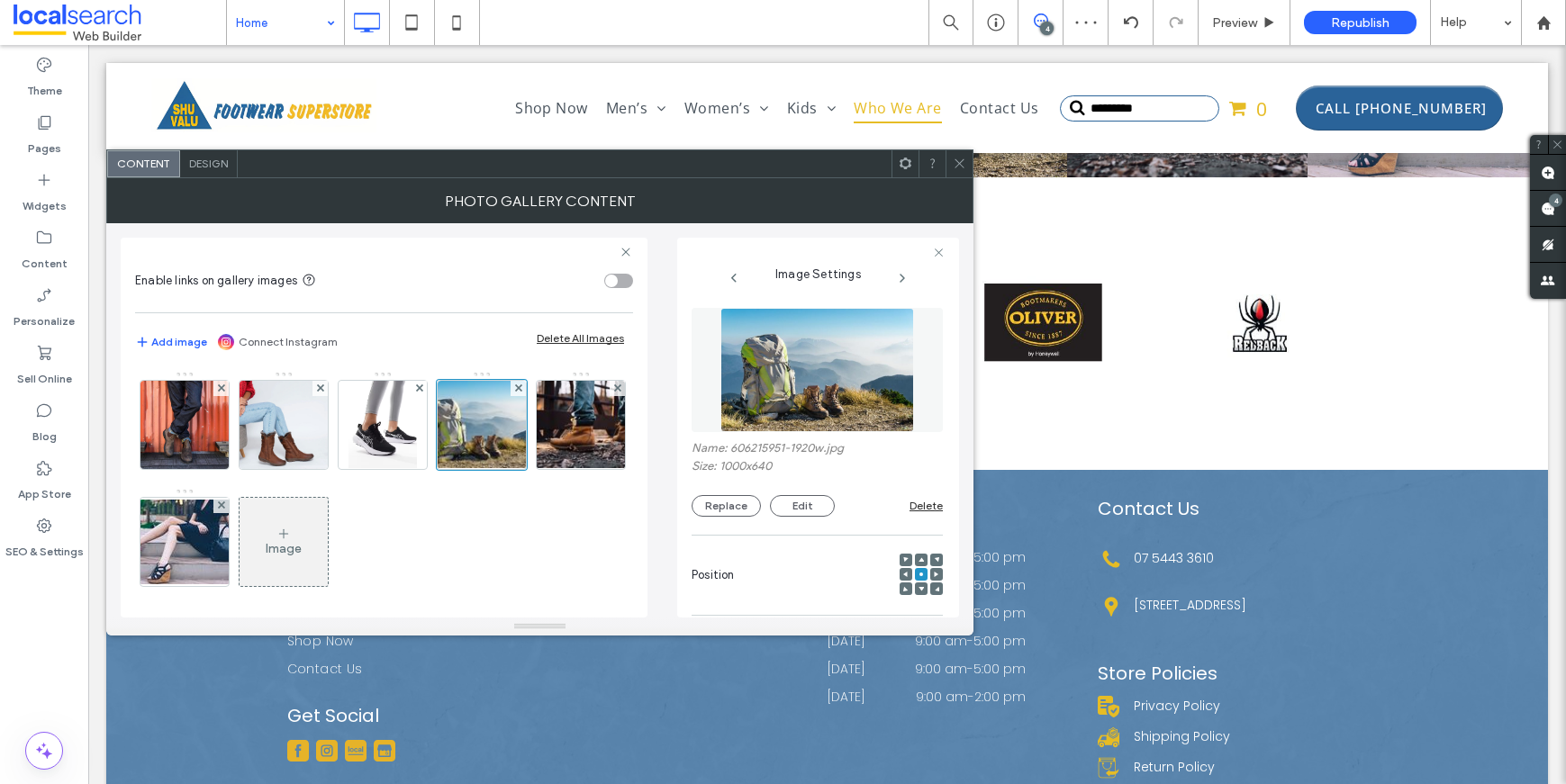
click at [799, 399] on img at bounding box center [816, 370] width 192 height 125
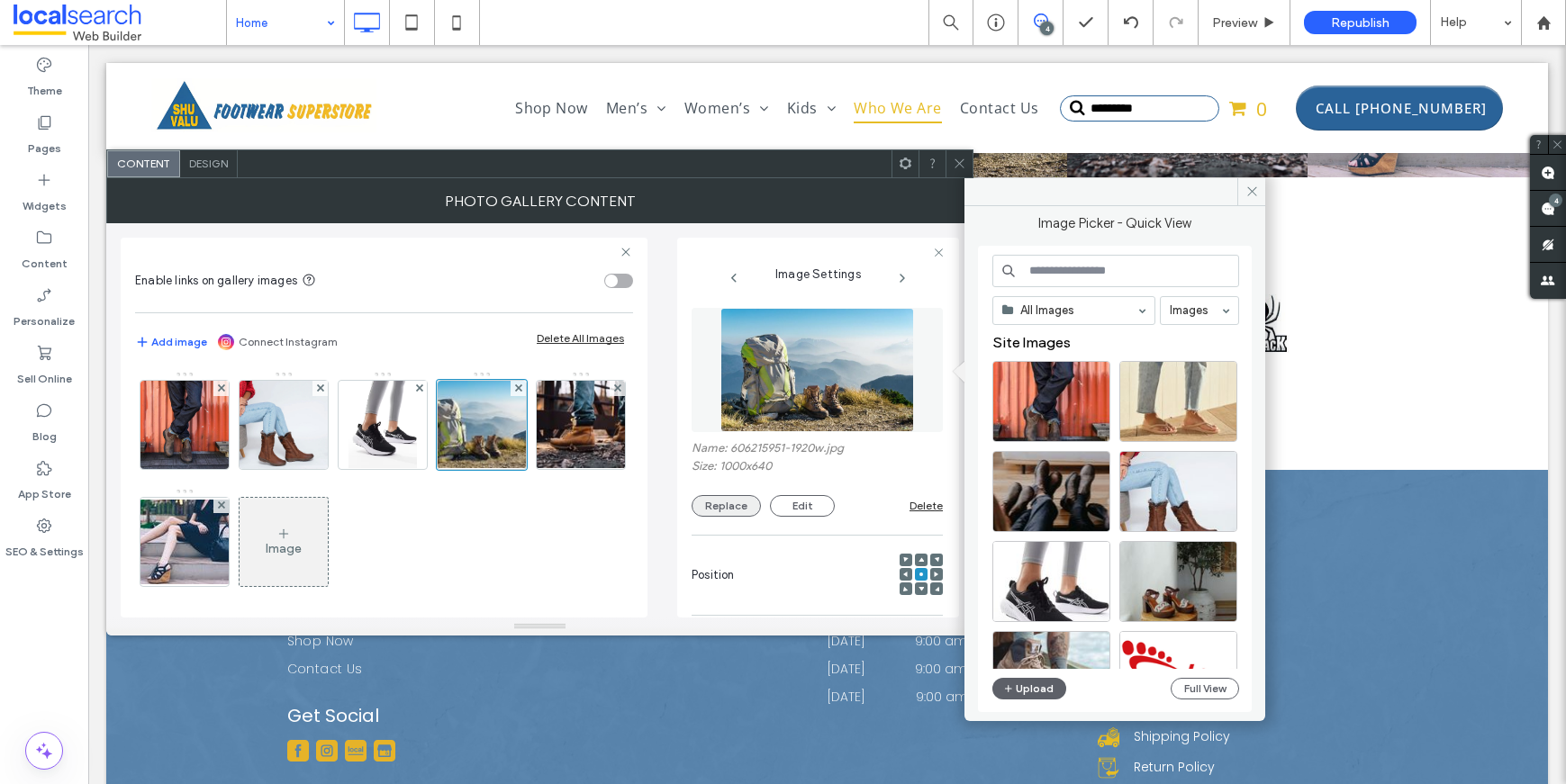
click at [724, 506] on button "Replace" at bounding box center [726, 506] width 70 height 21
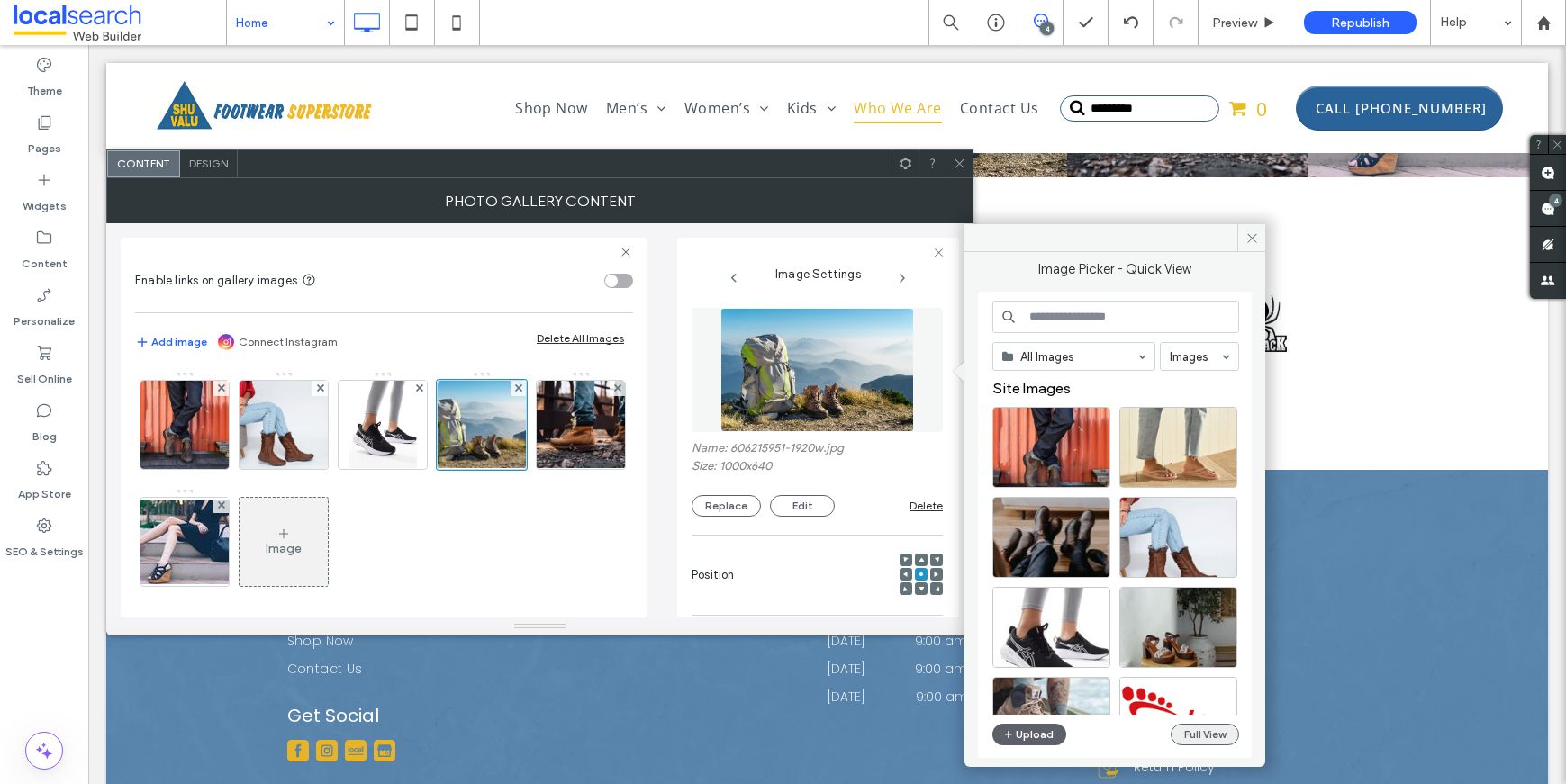
click at [1210, 737] on button "Full View" at bounding box center [1205, 734] width 69 height 21
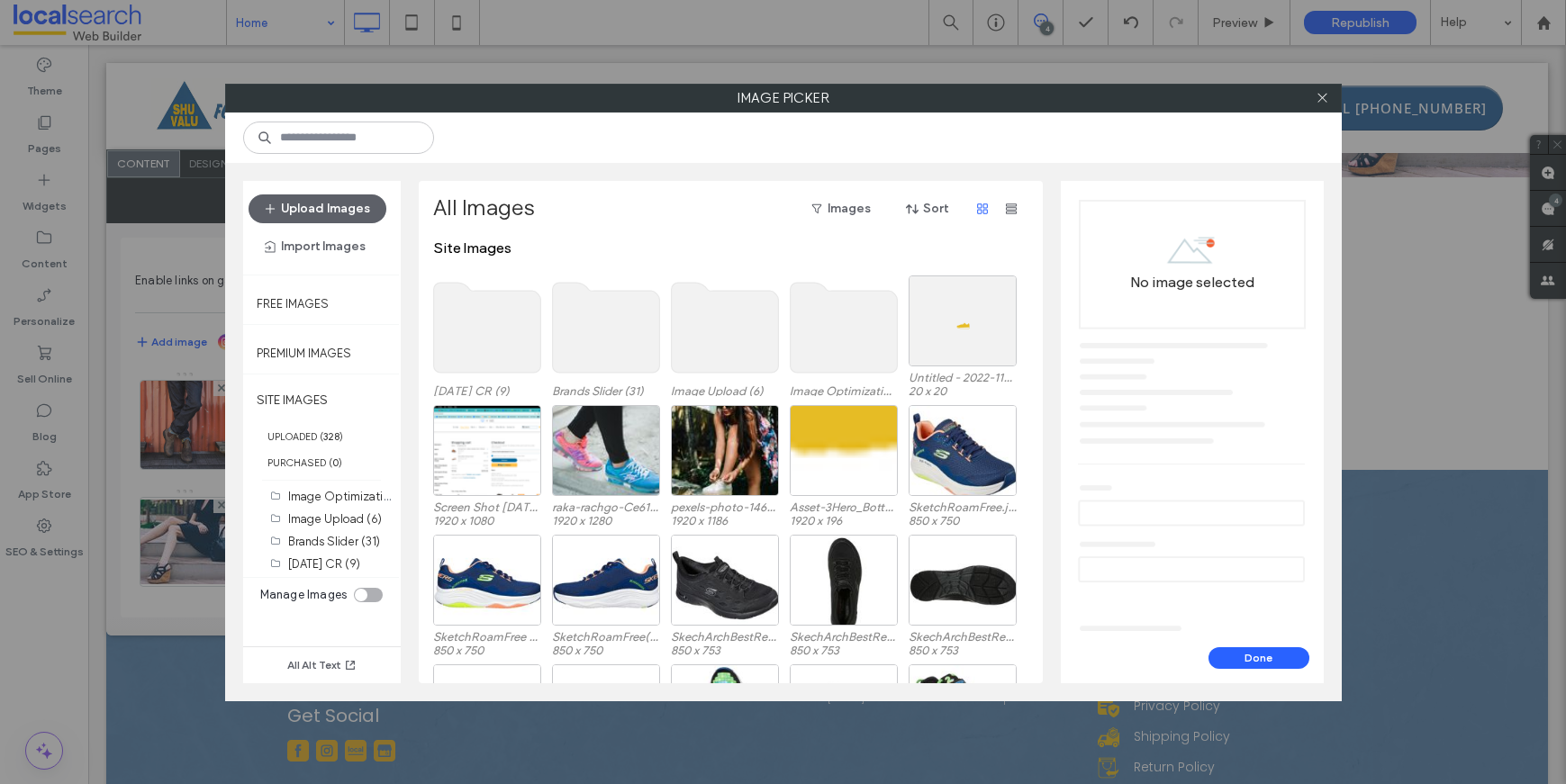
click at [472, 348] on use at bounding box center [486, 327] width 107 height 90
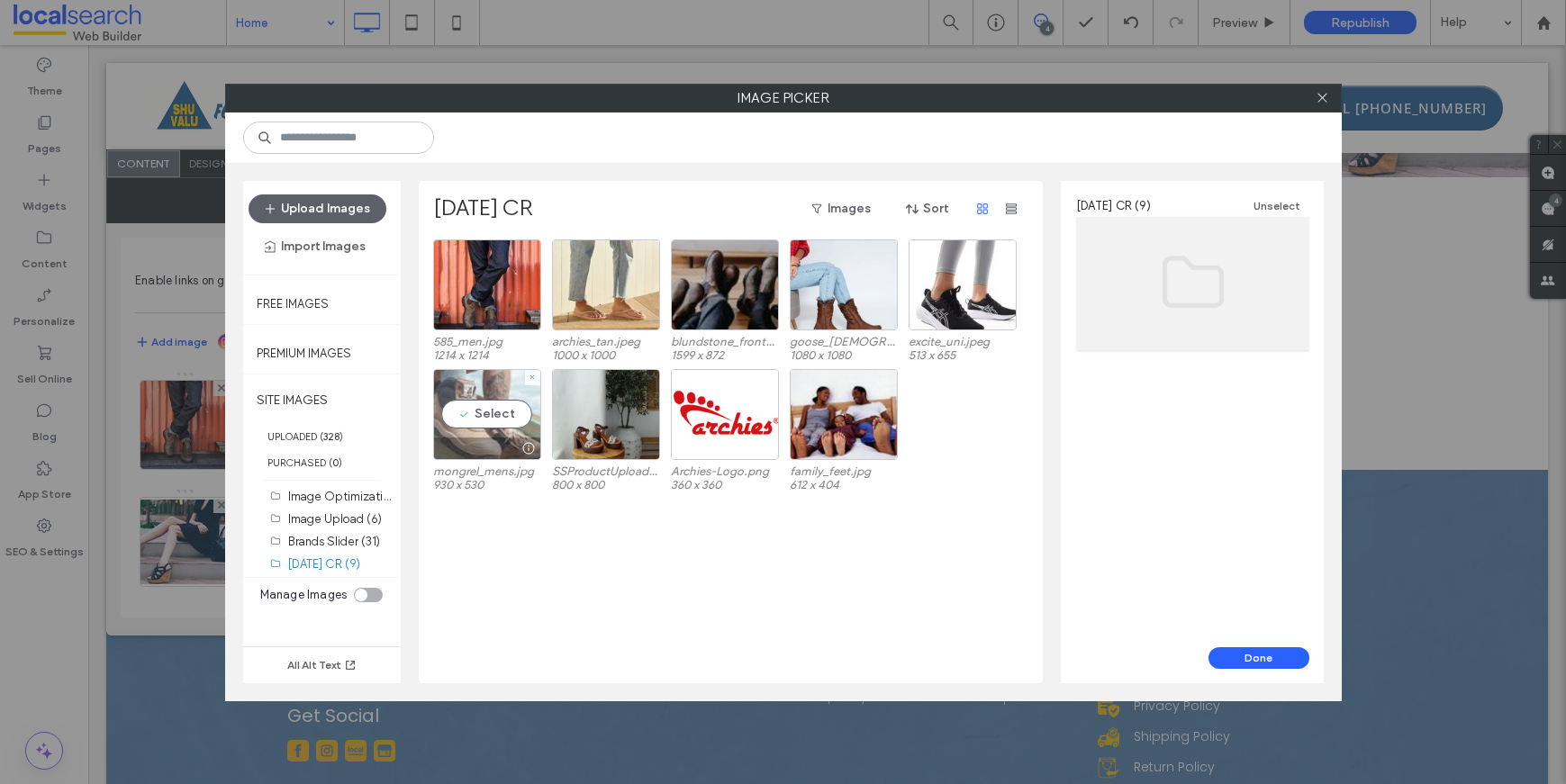
click at [503, 434] on div "Select" at bounding box center [487, 414] width 108 height 91
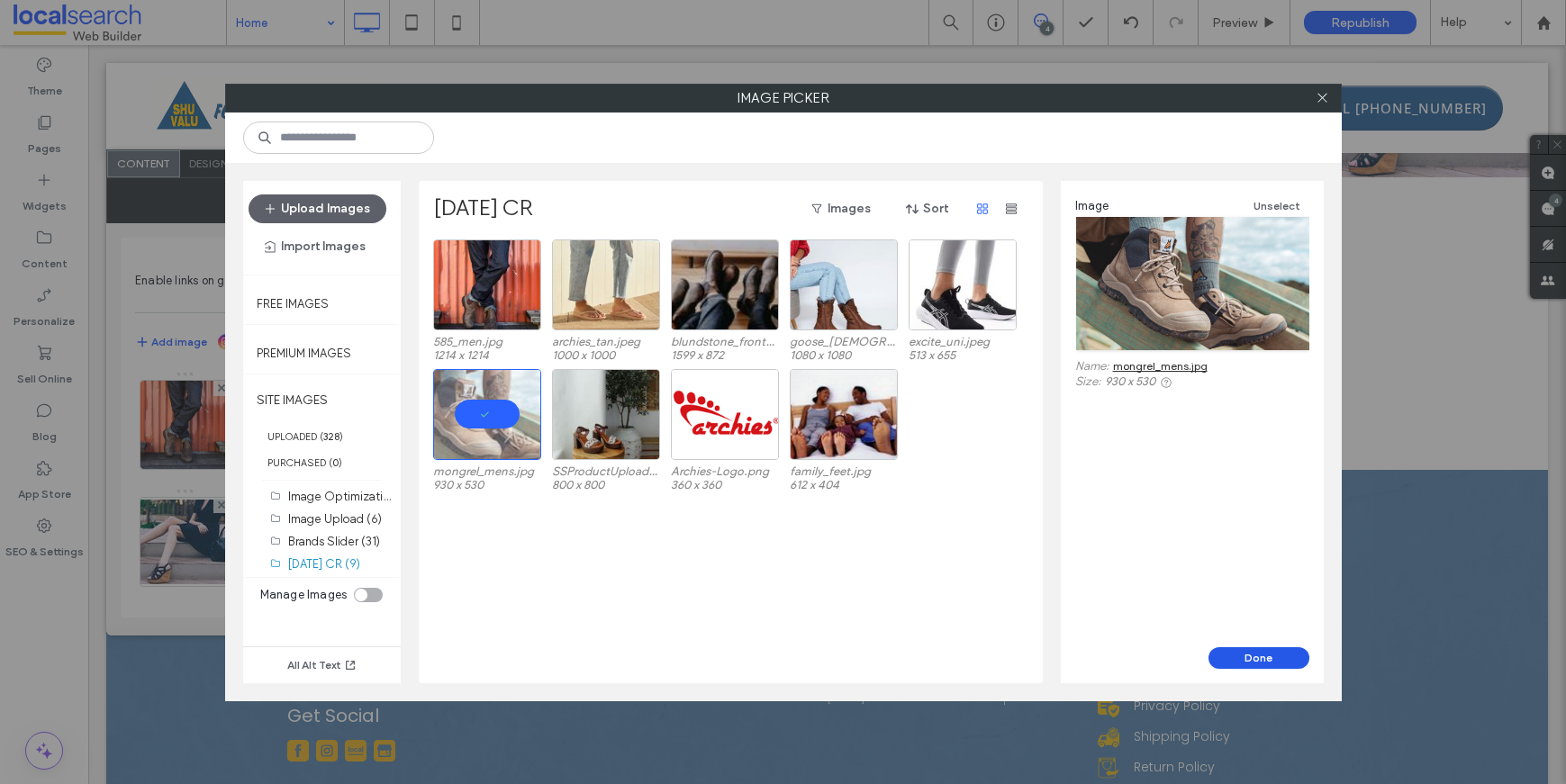
click at [1242, 659] on button "Done" at bounding box center [1259, 658] width 100 height 21
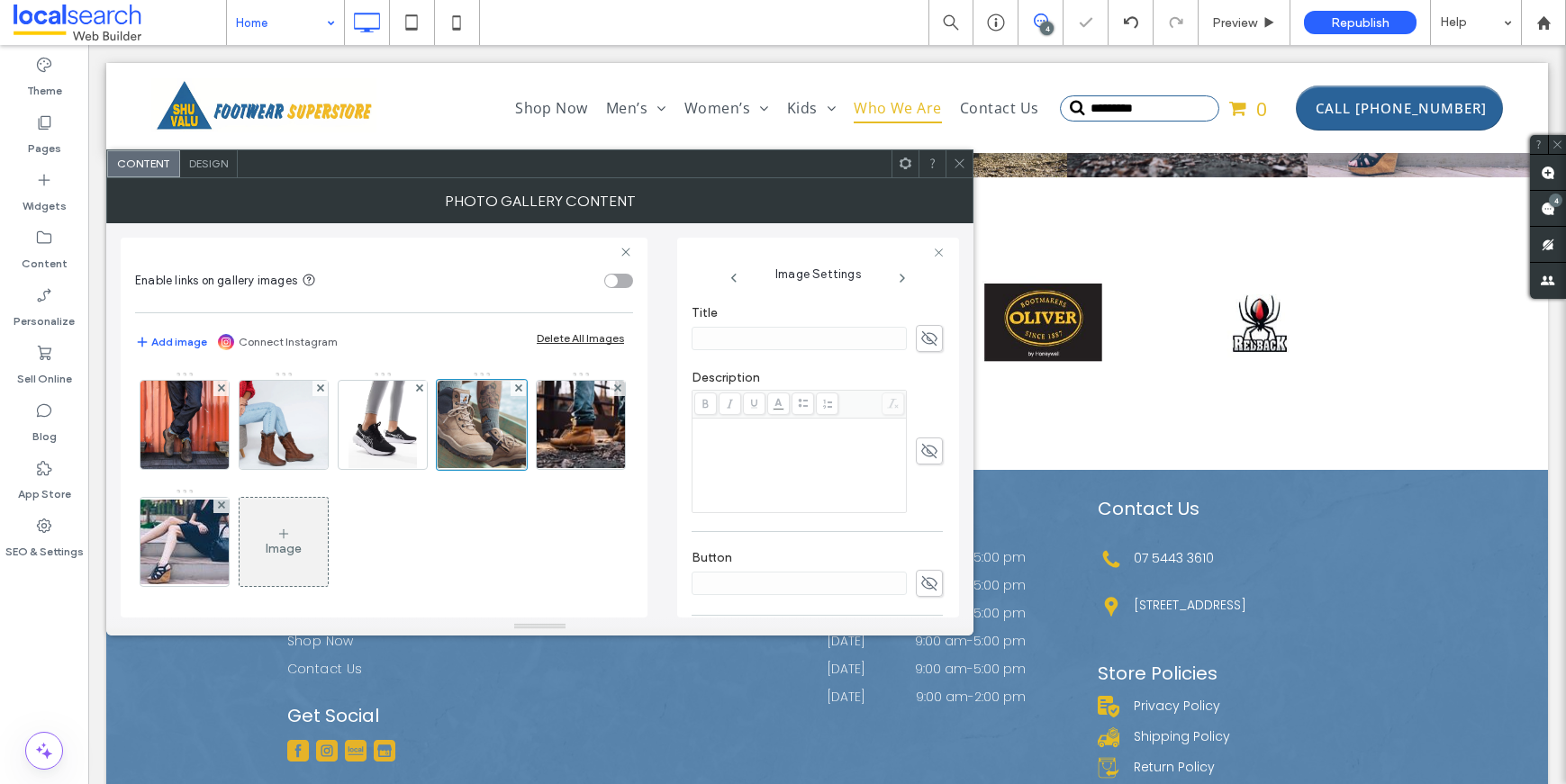
scroll to position [471, 0]
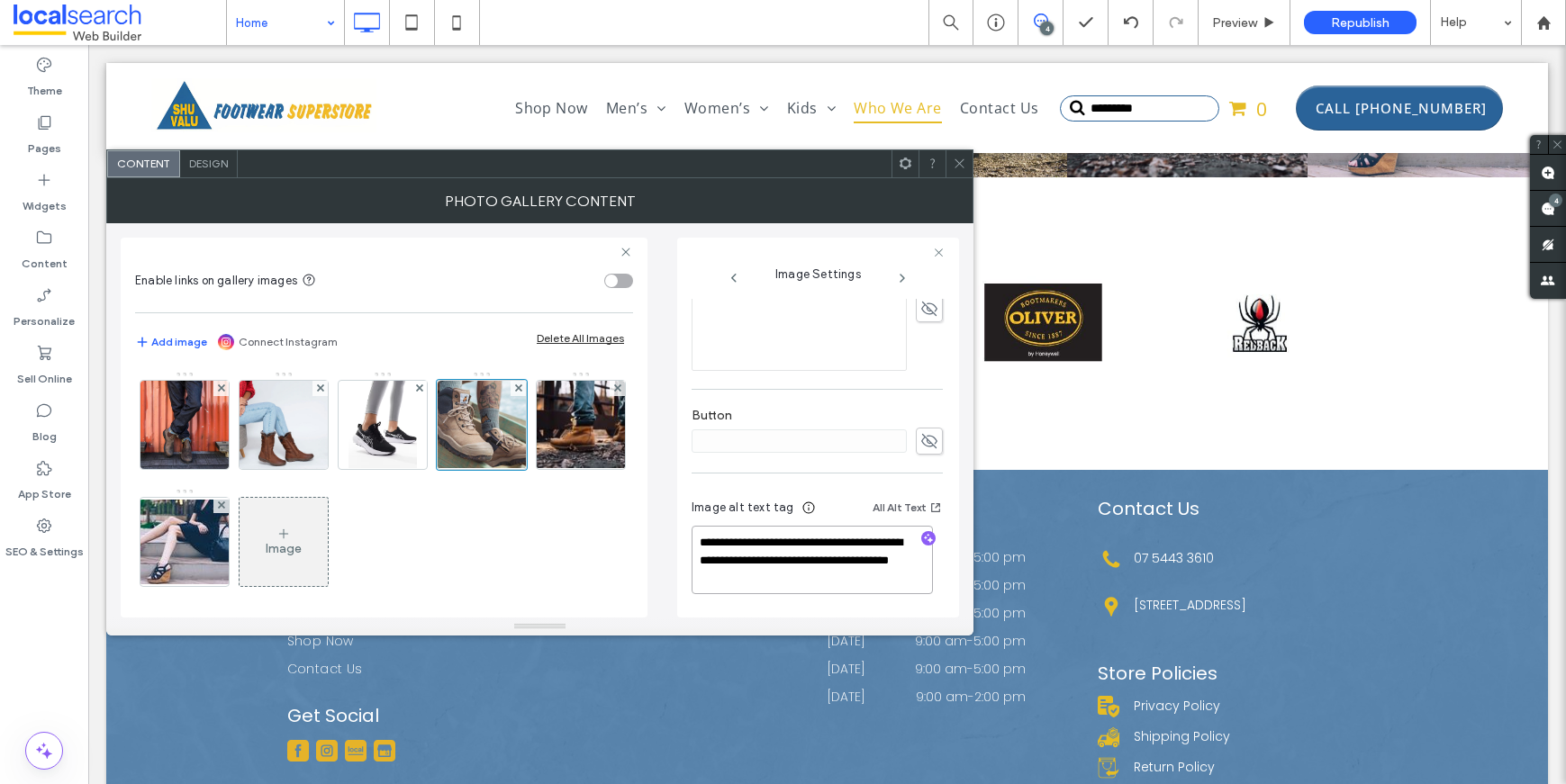
drag, startPoint x: 789, startPoint y: 558, endPoint x: 803, endPoint y: 540, distance: 22.8
click at [803, 540] on textarea "**********" at bounding box center [812, 559] width 242 height 69
click at [807, 540] on textarea "**********" at bounding box center [812, 559] width 242 height 69
drag, startPoint x: 828, startPoint y: 540, endPoint x: 742, endPoint y: 542, distance: 86.0
click at [742, 542] on textarea "**********" at bounding box center [812, 559] width 242 height 69
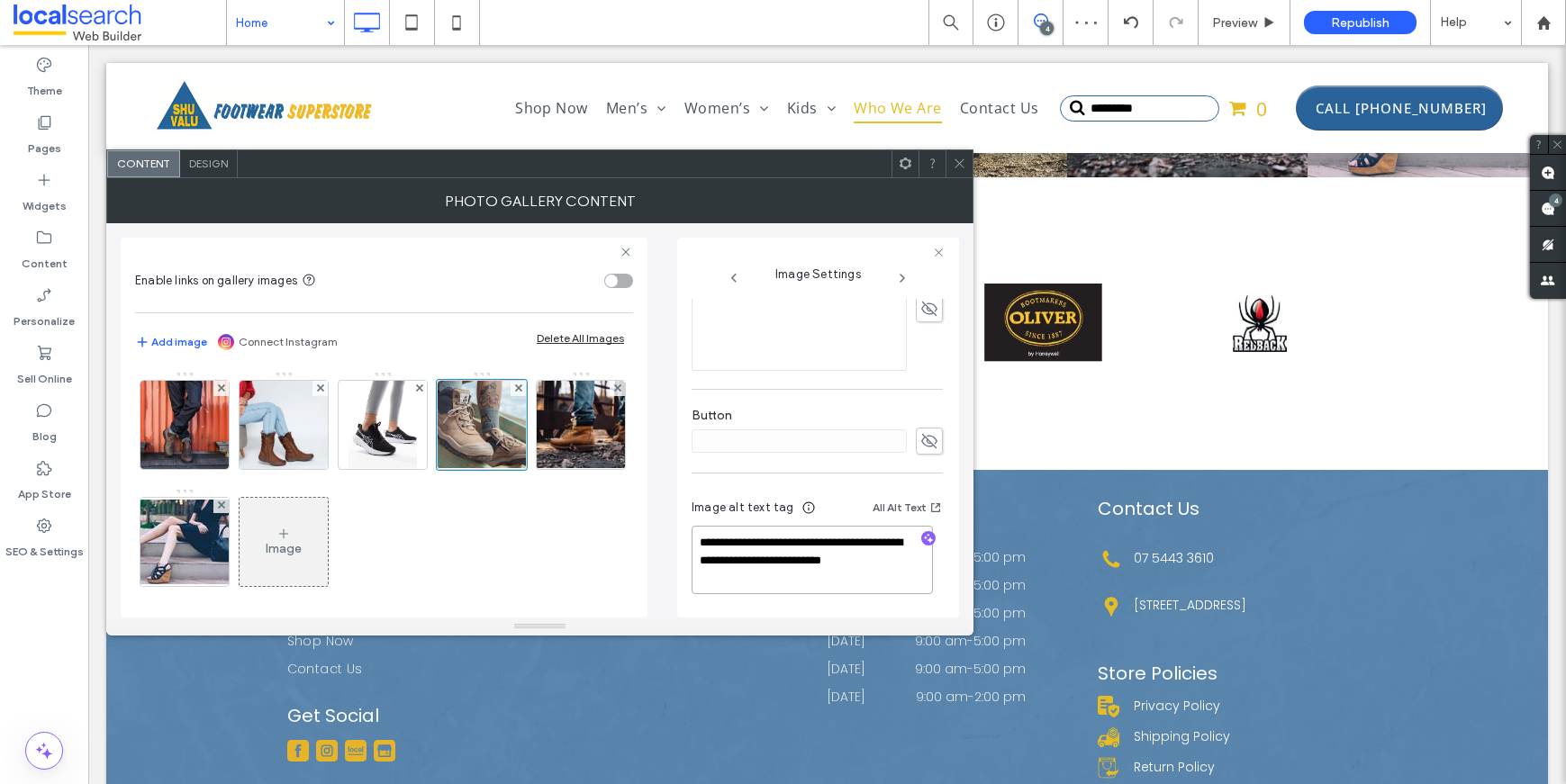
drag, startPoint x: 883, startPoint y: 544, endPoint x: 772, endPoint y: 544, distance: 111.0
click at [772, 544] on textarea "**********" at bounding box center [812, 559] width 242 height 69
type textarea "**********"
click at [828, 480] on div "**********" at bounding box center [817, 224] width 251 height 784
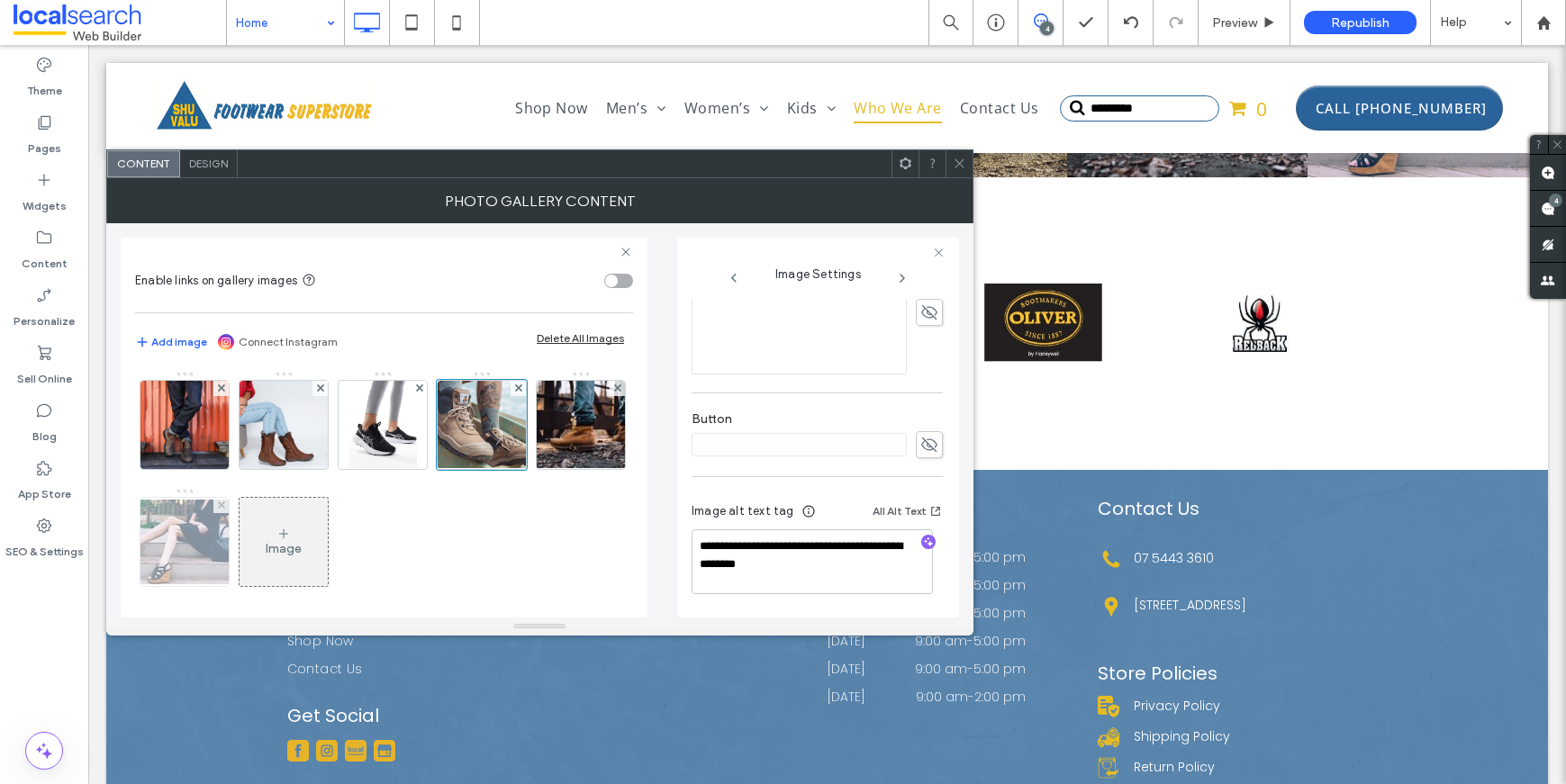
click at [257, 558] on img at bounding box center [185, 542] width 144 height 85
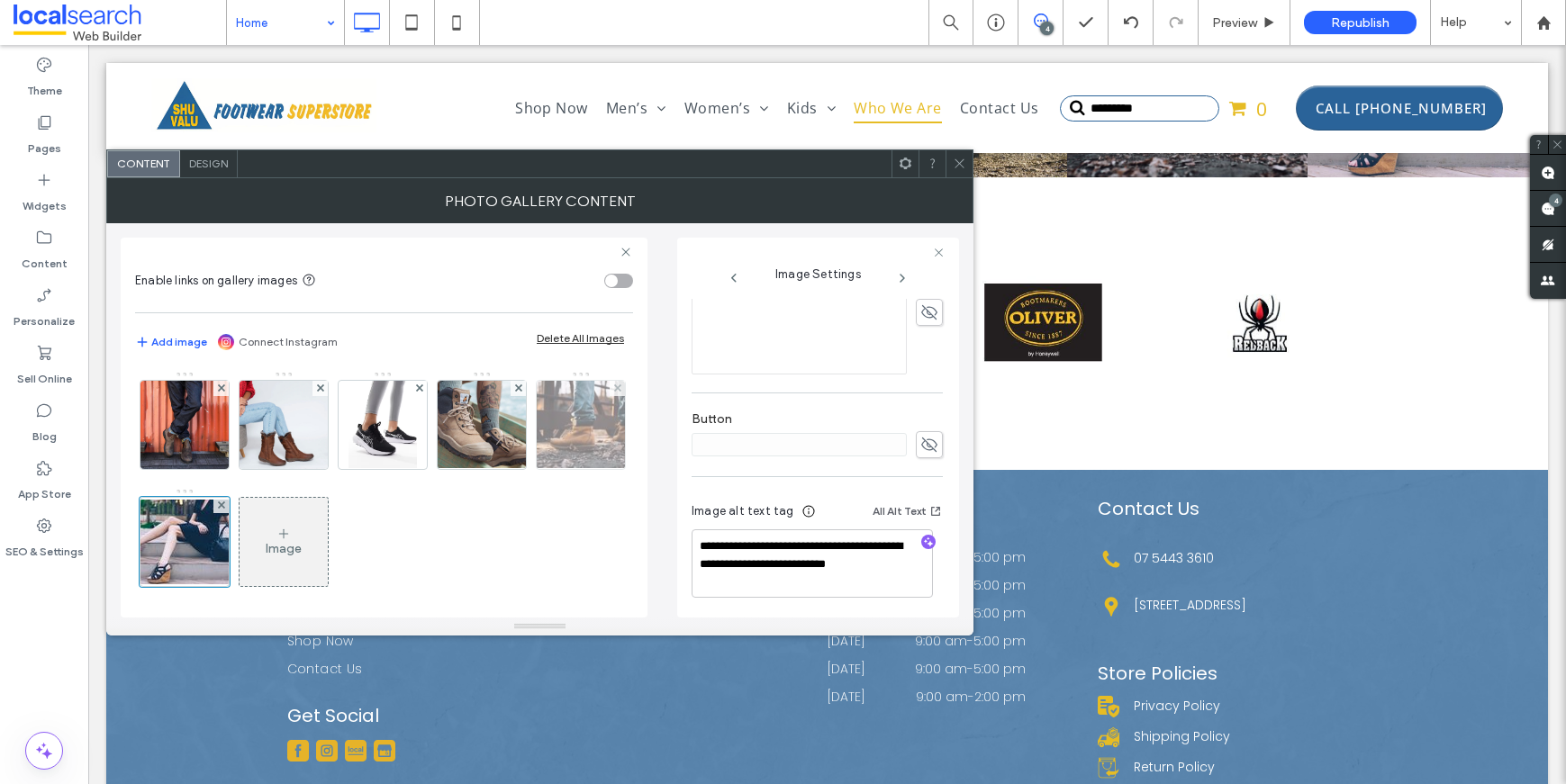
click at [514, 469] on img at bounding box center [581, 424] width 133 height 88
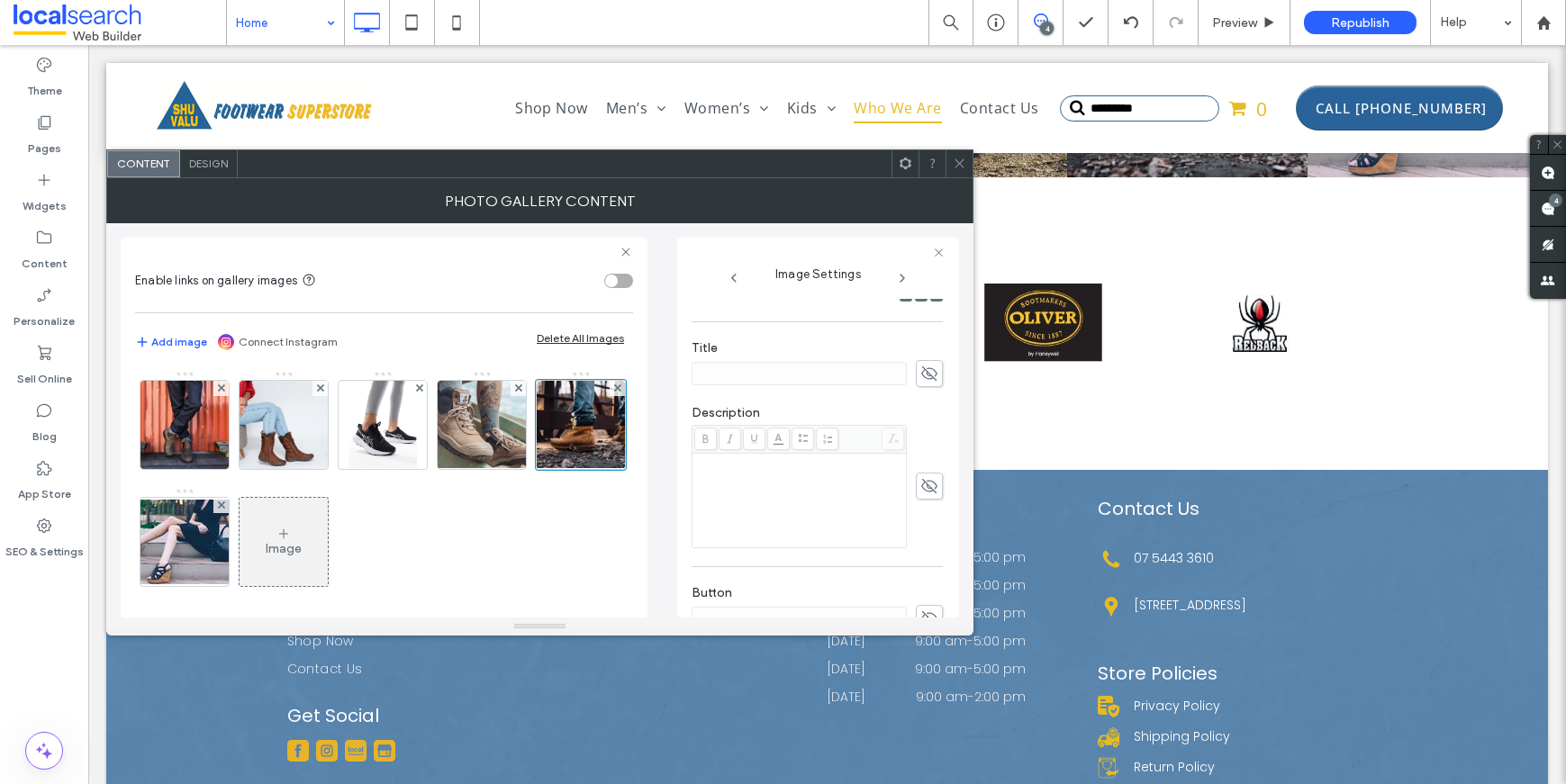
scroll to position [81, 0]
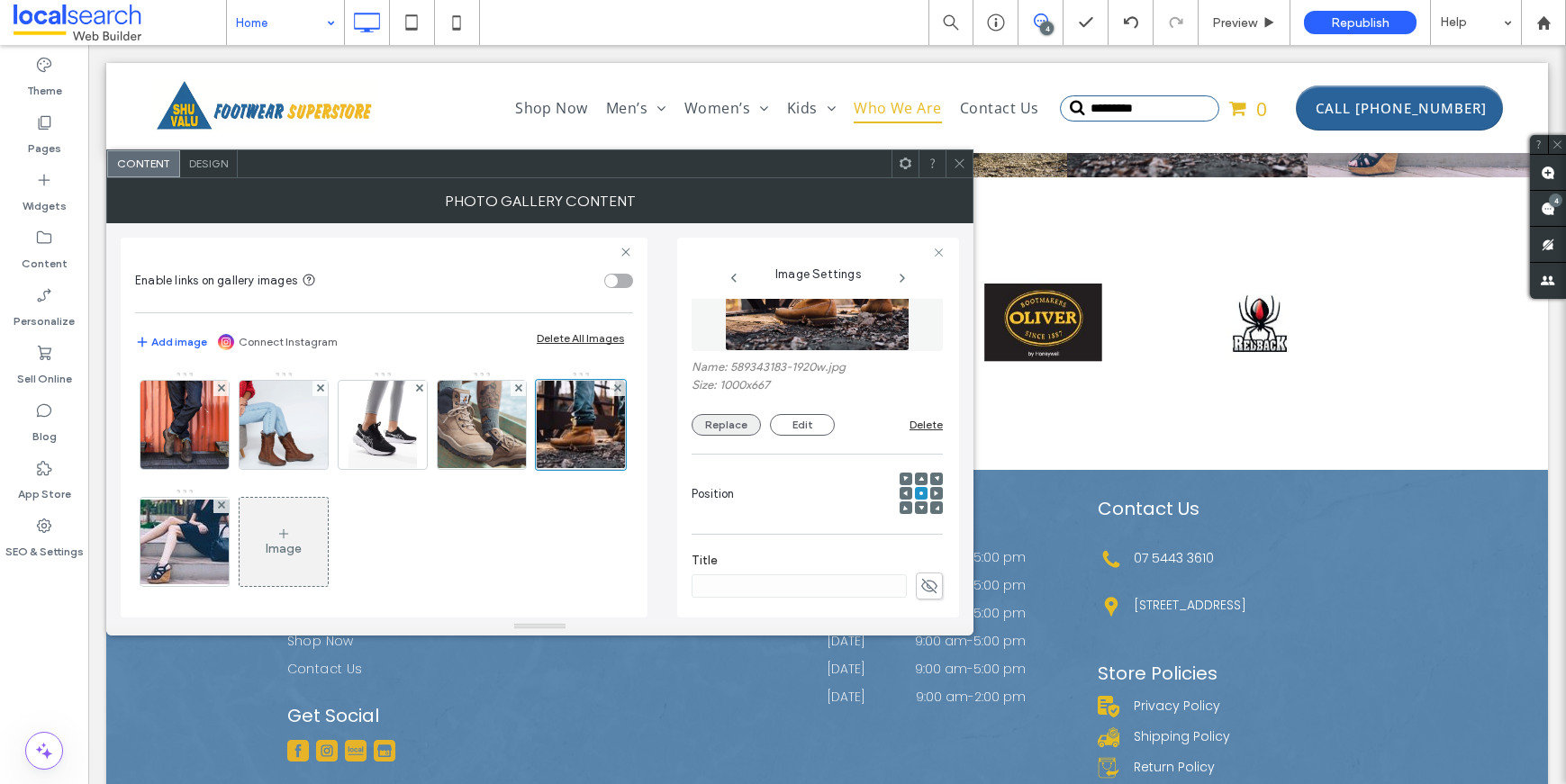
click at [733, 424] on button "Replace" at bounding box center [726, 425] width 70 height 21
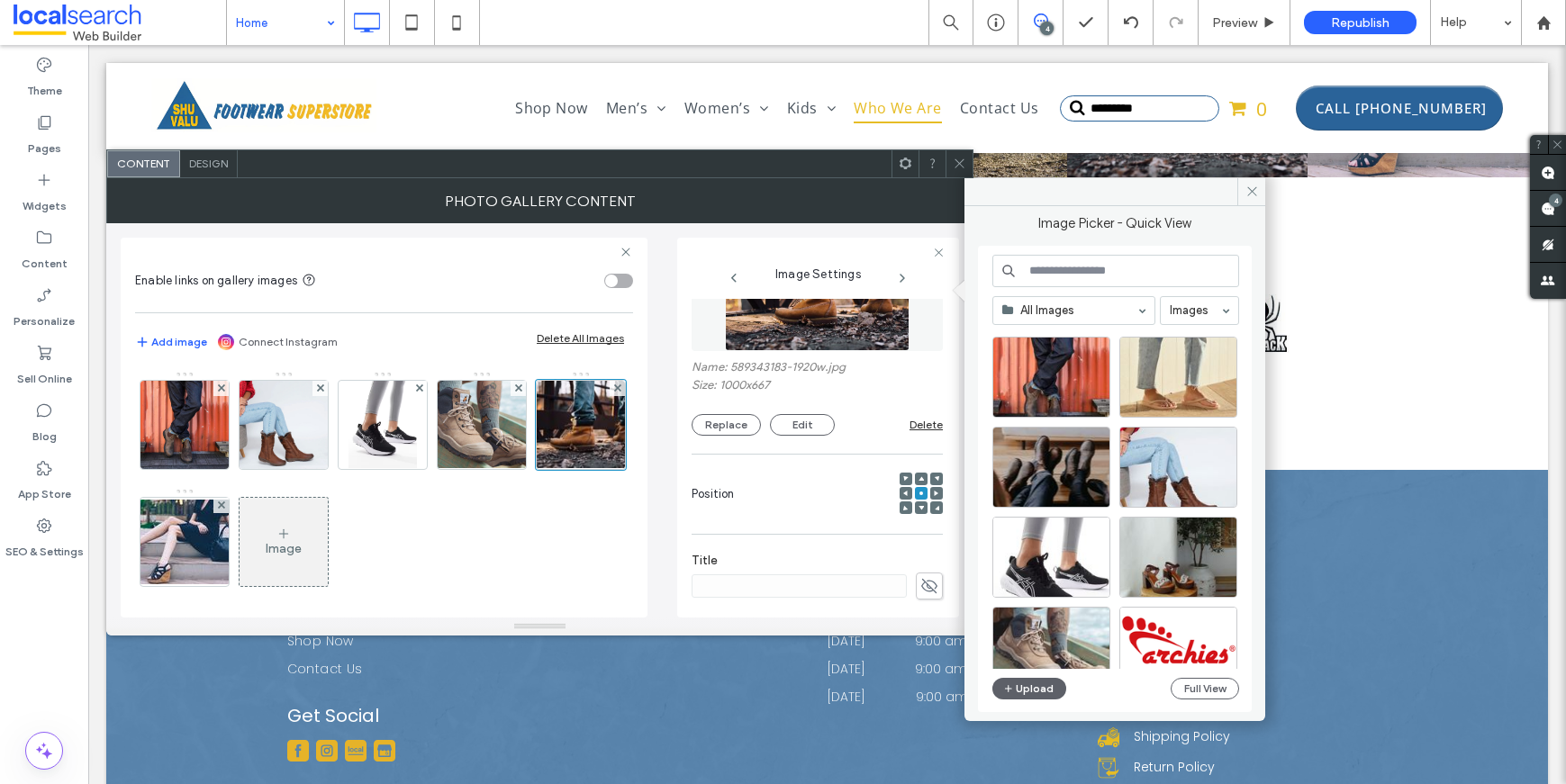
scroll to position [37, 0]
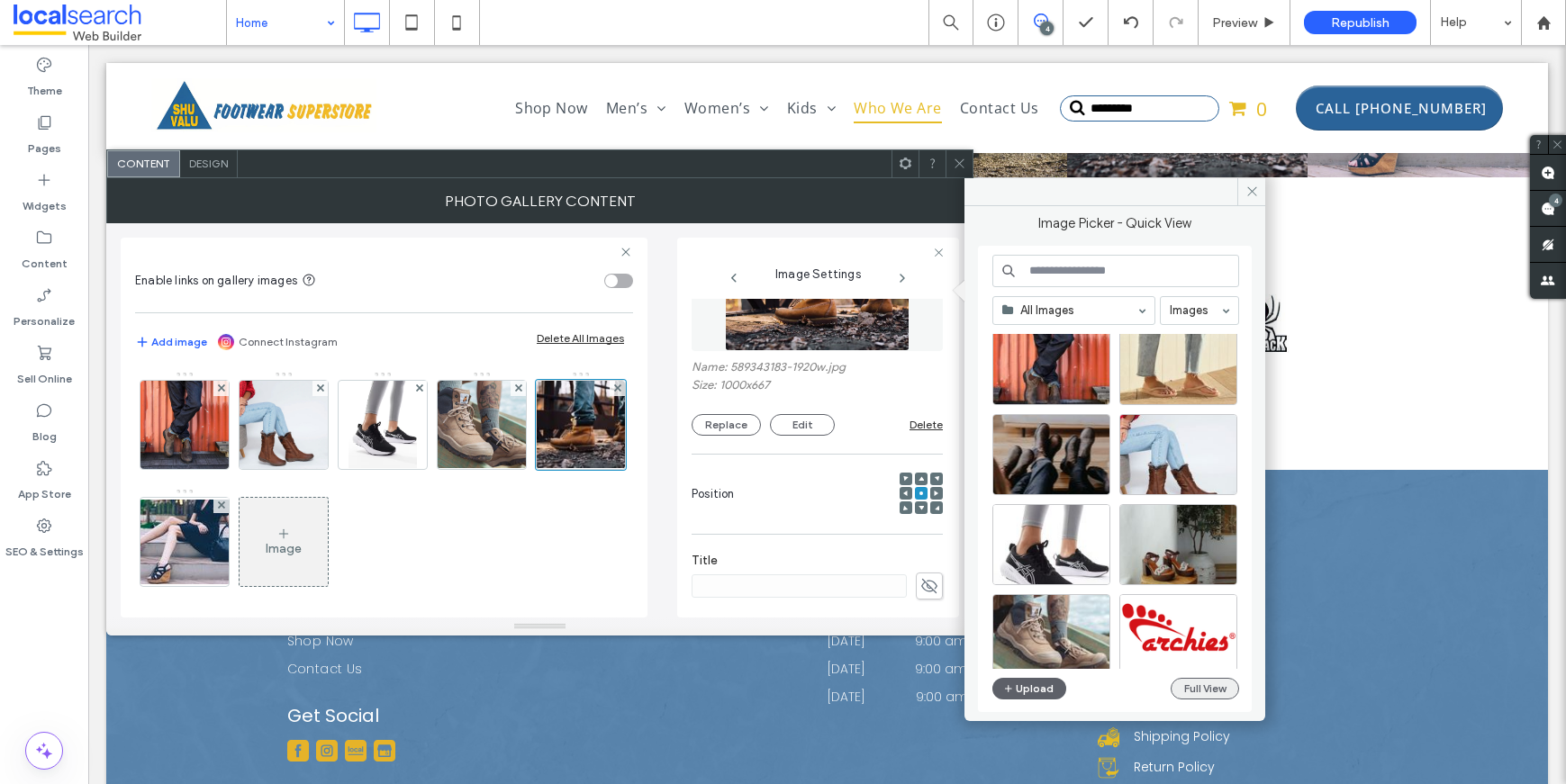
click at [1191, 680] on button "Full View" at bounding box center [1205, 688] width 69 height 21
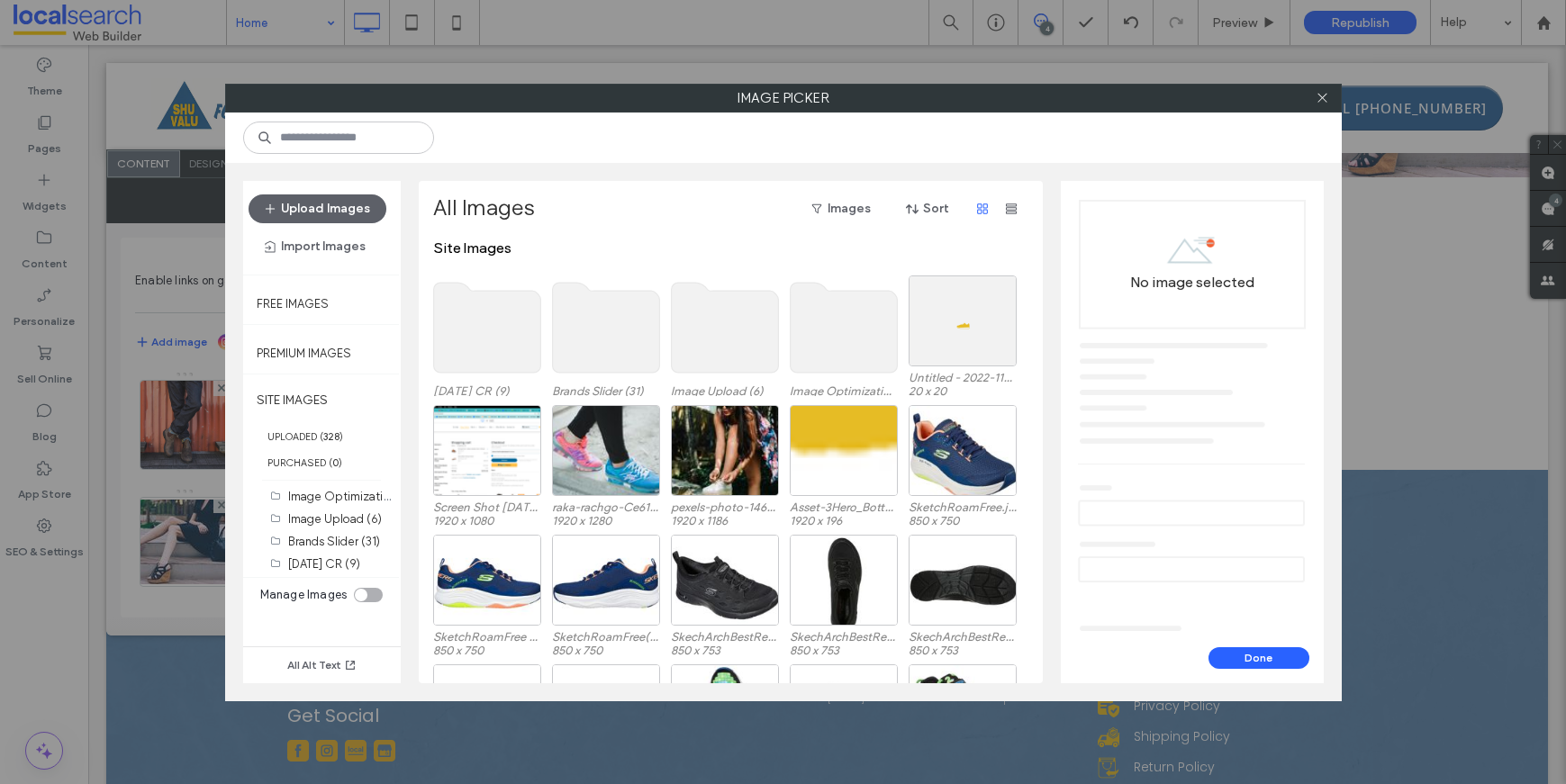
click at [472, 319] on use at bounding box center [486, 327] width 107 height 90
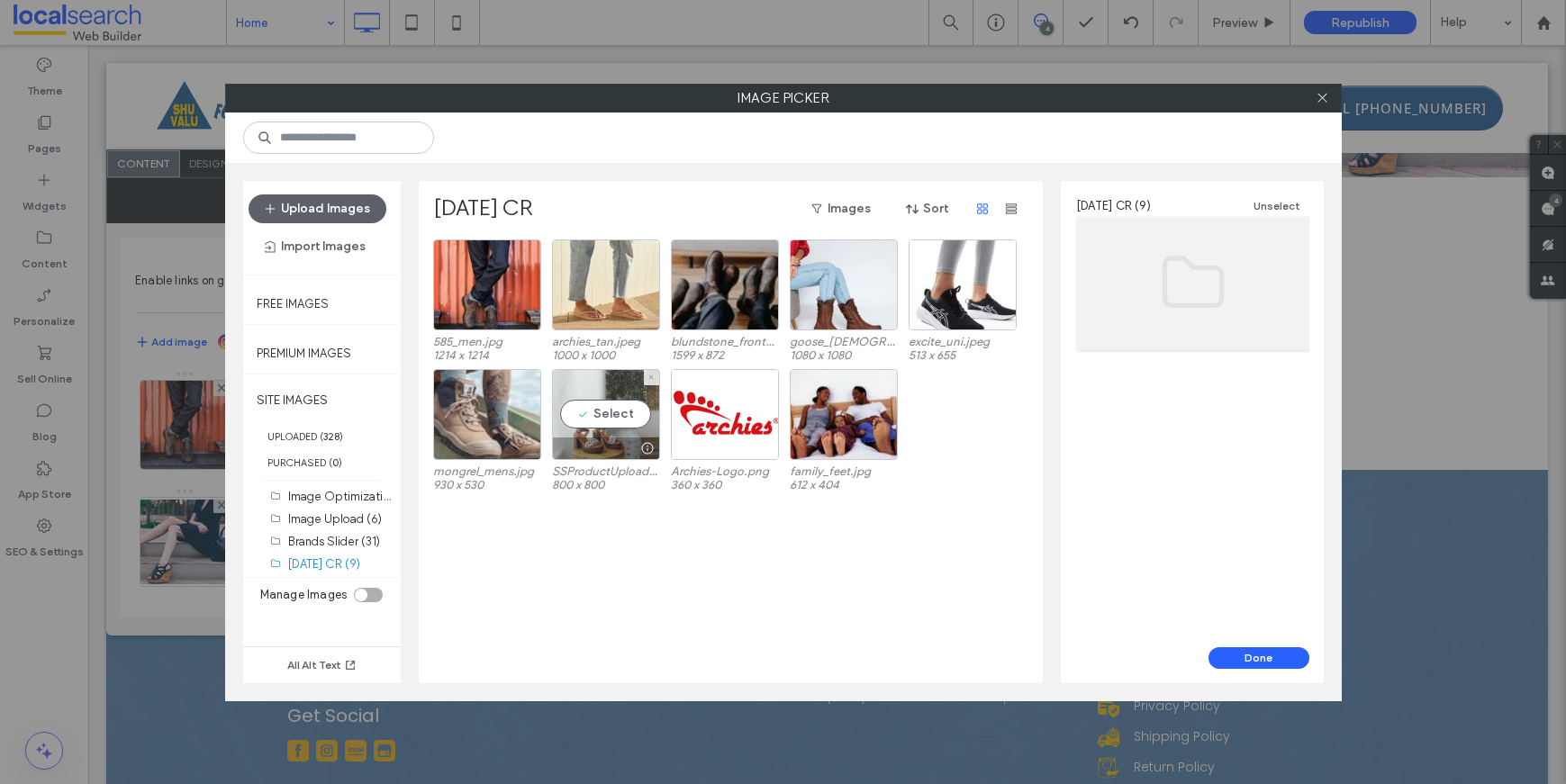
click at [585, 419] on div "Select" at bounding box center [606, 414] width 108 height 91
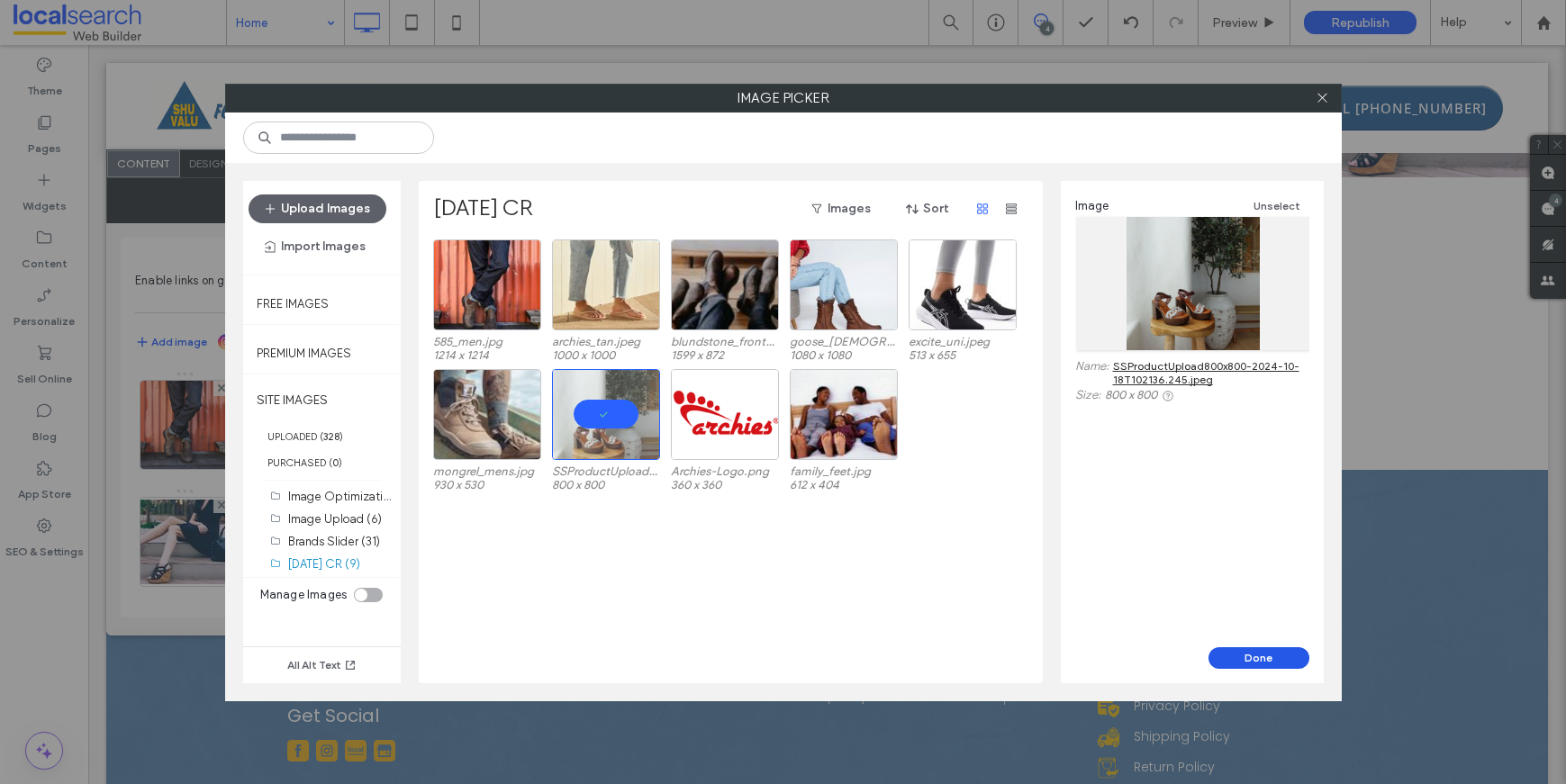
click at [1233, 654] on button "Done" at bounding box center [1259, 658] width 100 height 21
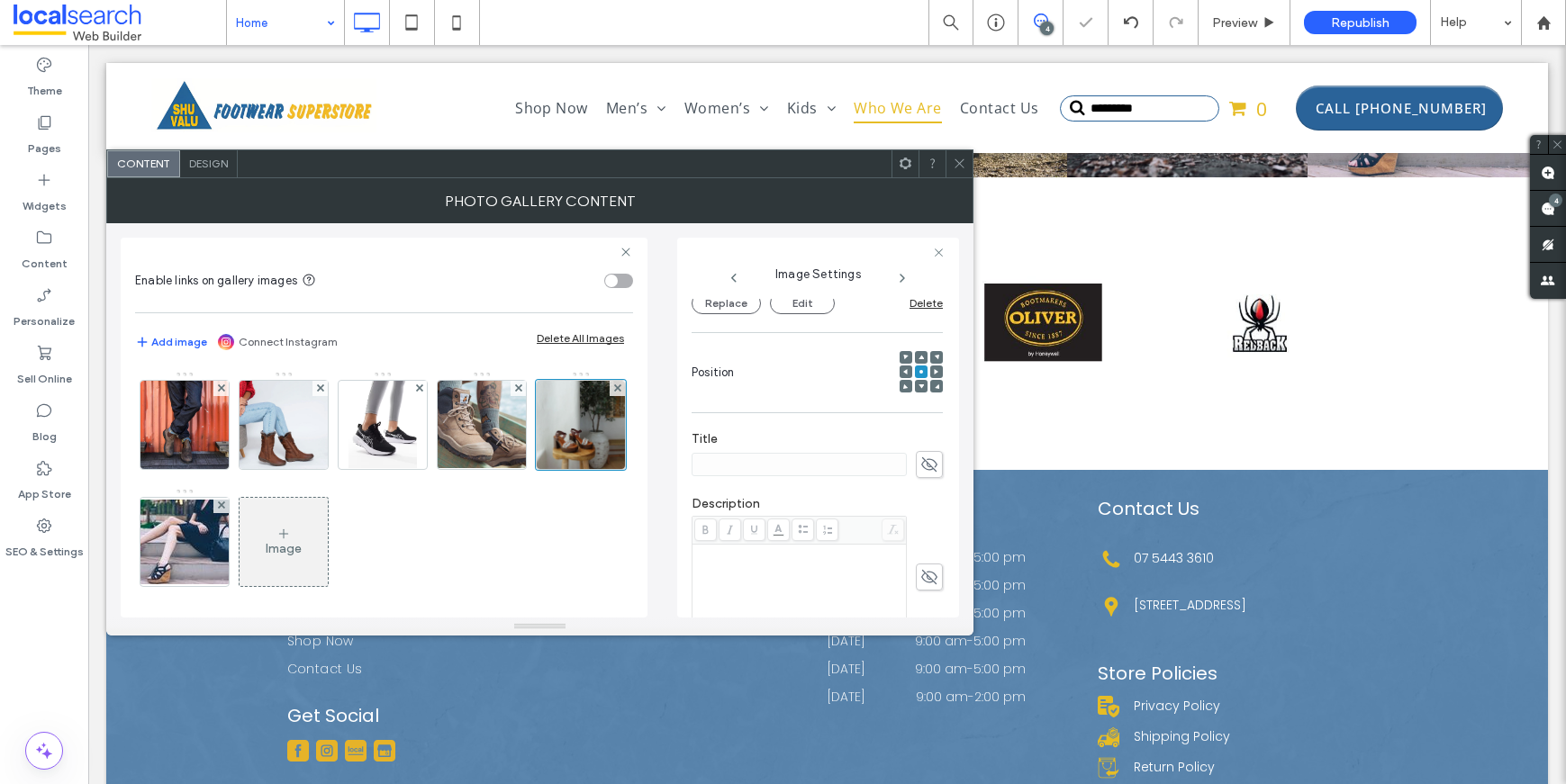
scroll to position [218, 0]
click at [536, 470] on div at bounding box center [581, 424] width 90 height 90
click at [915, 384] on div at bounding box center [921, 384] width 13 height 13
click at [919, 383] on use at bounding box center [922, 384] width 6 height 5
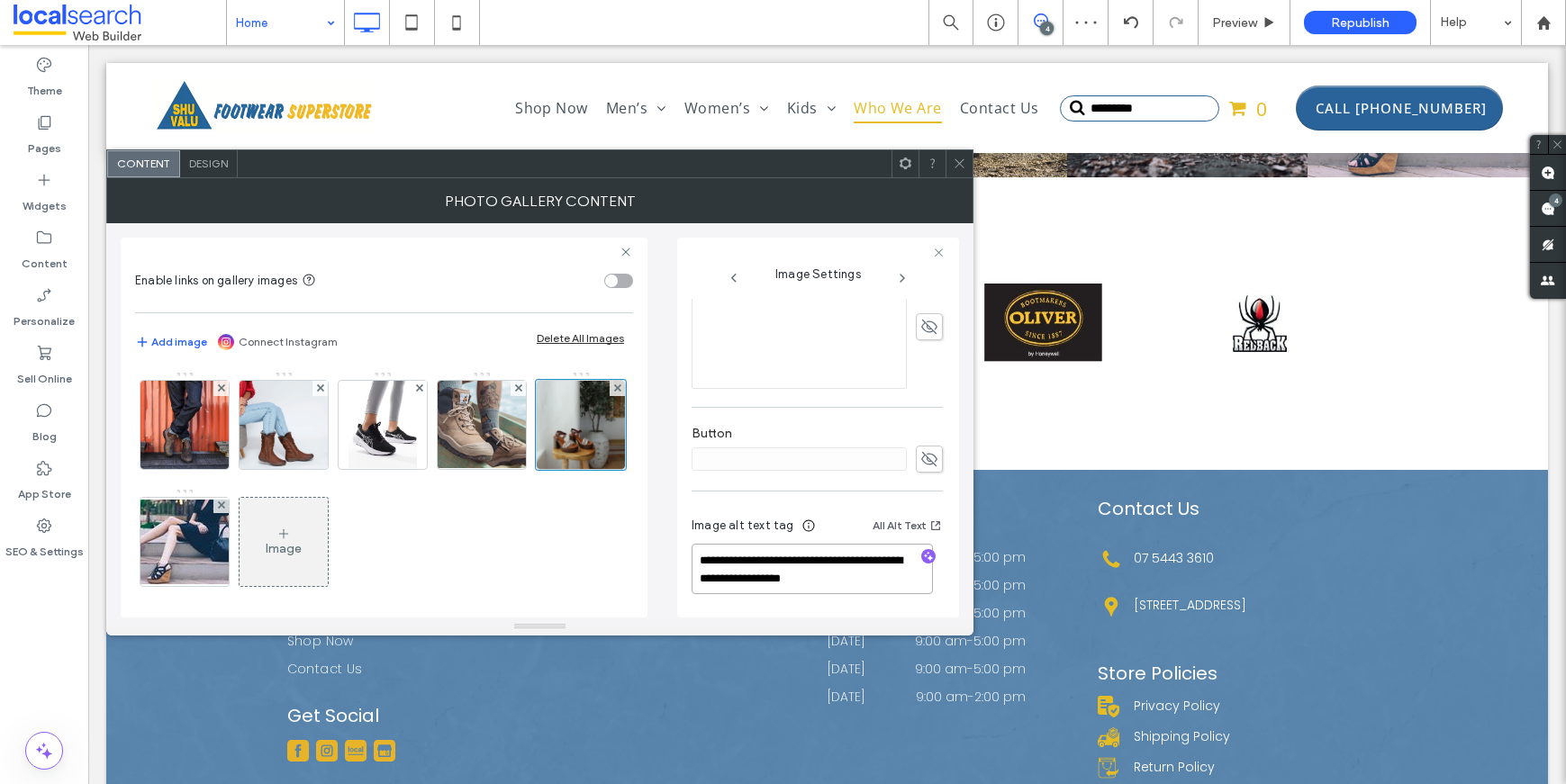
drag, startPoint x: 833, startPoint y: 562, endPoint x: 642, endPoint y: 557, distance: 191.1
click at [642, 557] on div "**********" at bounding box center [540, 420] width 839 height 394
type textarea "**********"
click at [784, 501] on div "**********" at bounding box center [817, 557] width 251 height 115
click at [250, 575] on img at bounding box center [185, 542] width 144 height 85
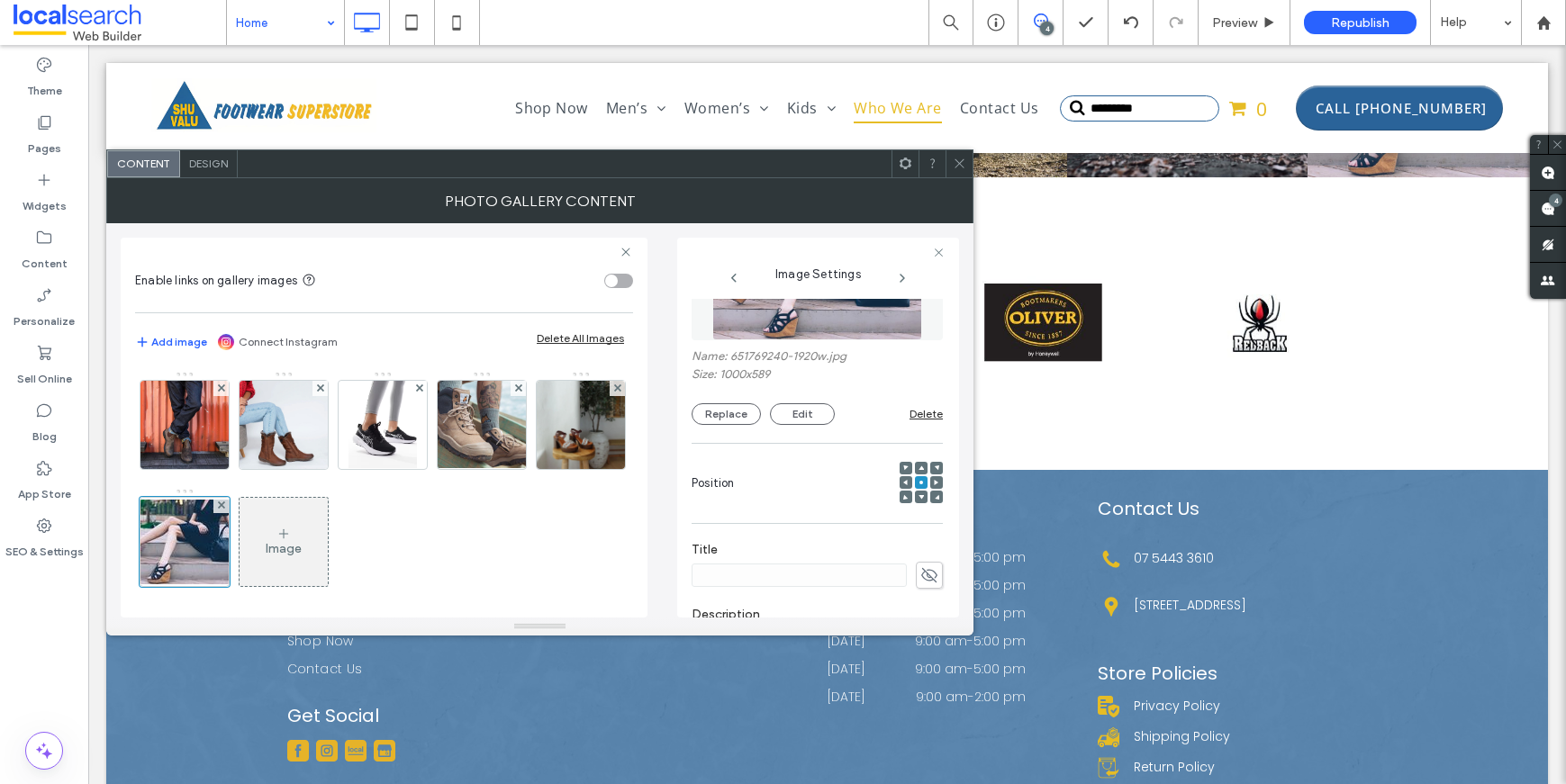
scroll to position [0, 0]
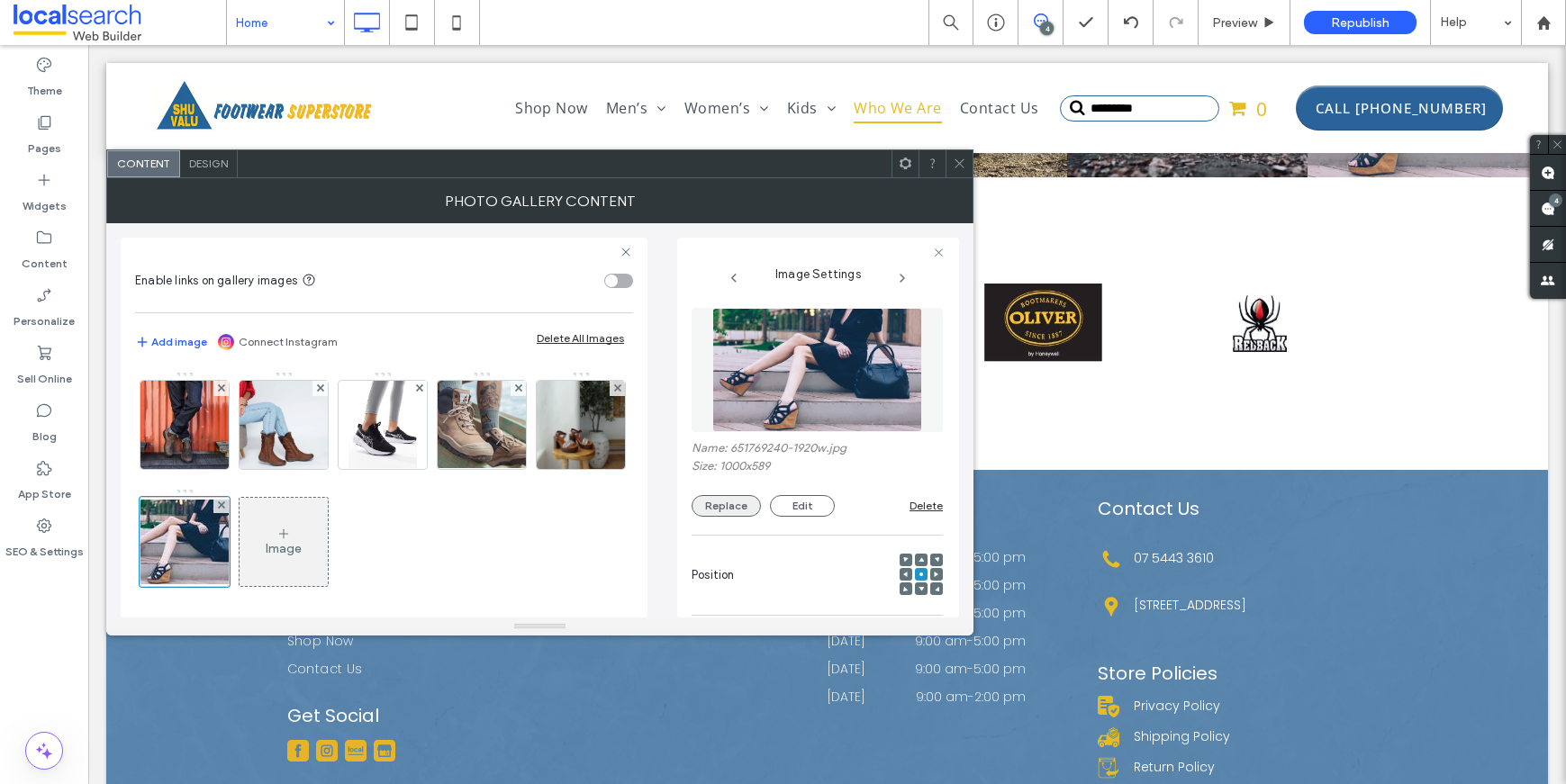
click at [717, 503] on button "Replace" at bounding box center [726, 506] width 70 height 21
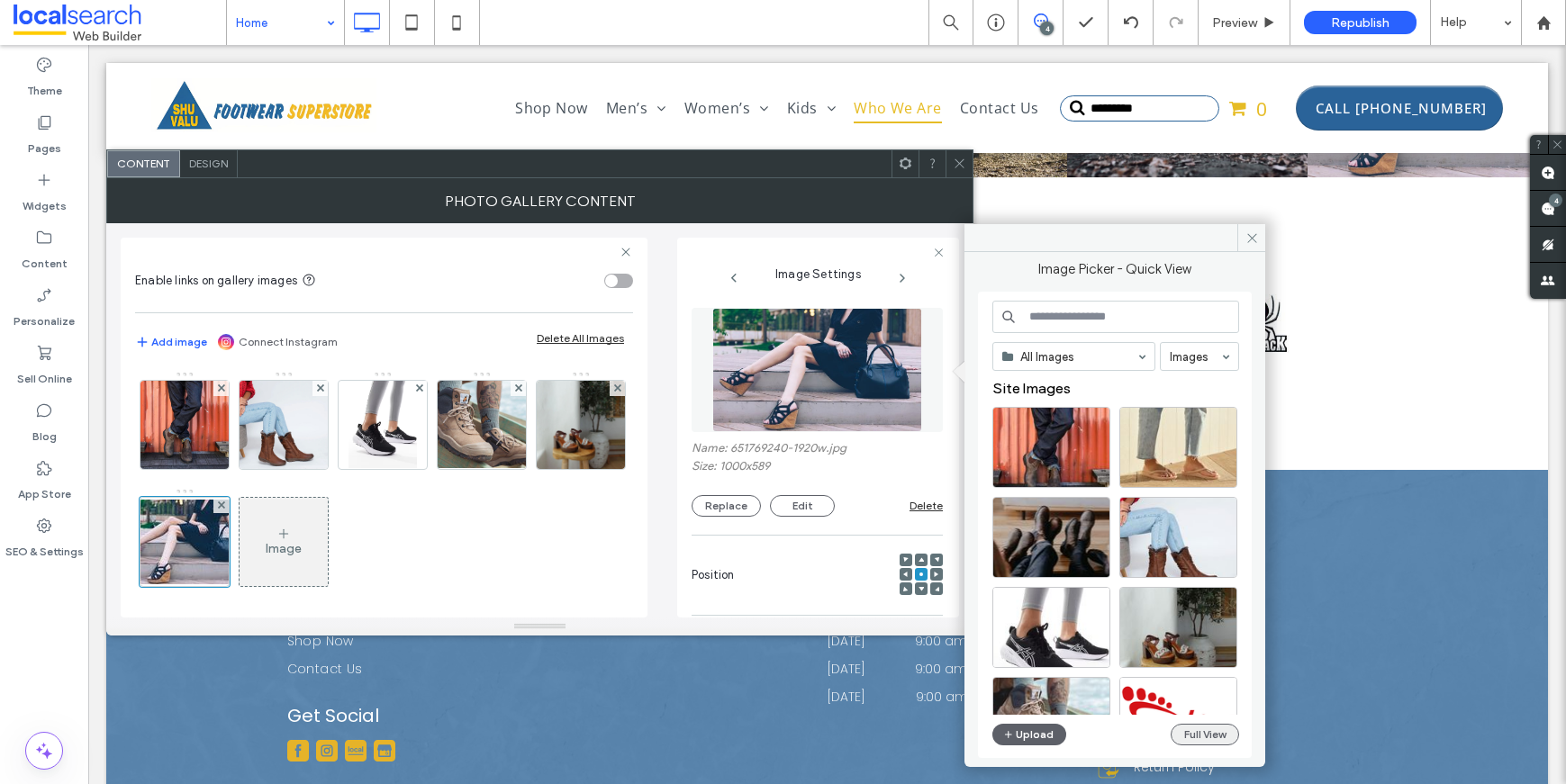
click at [1191, 729] on button "Full View" at bounding box center [1205, 734] width 69 height 21
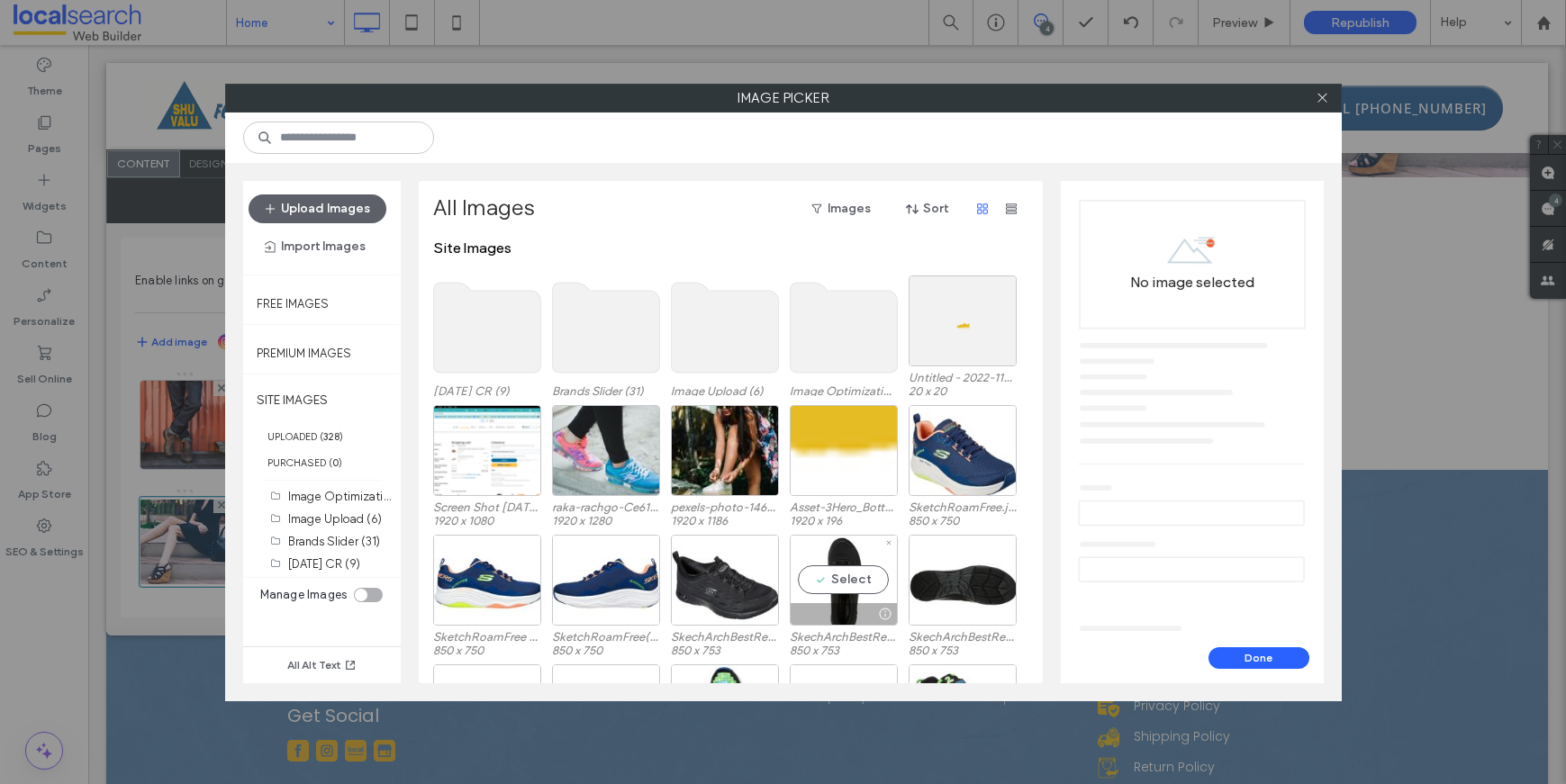
scroll to position [4, 0]
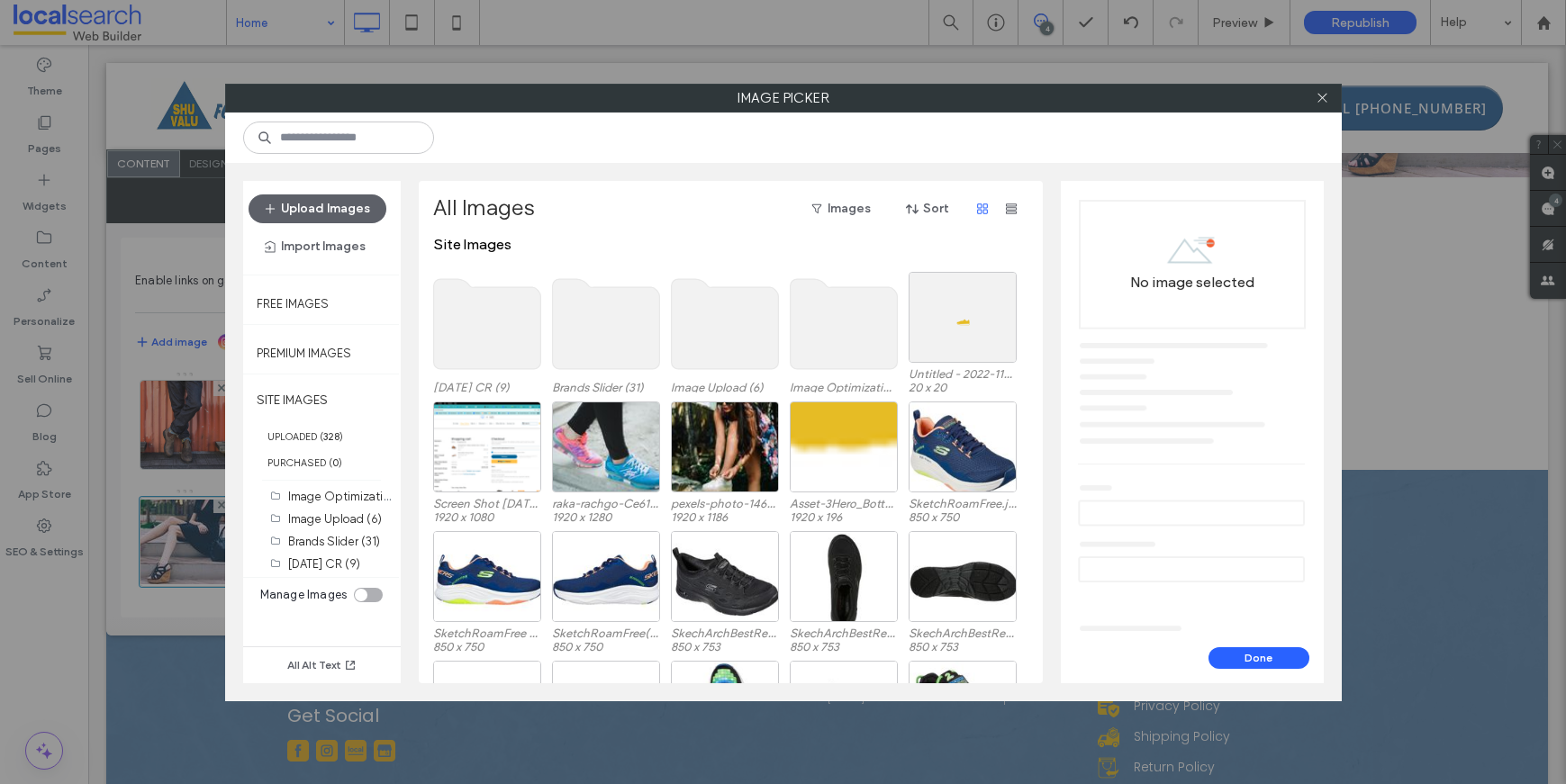
click at [489, 352] on use at bounding box center [486, 323] width 107 height 90
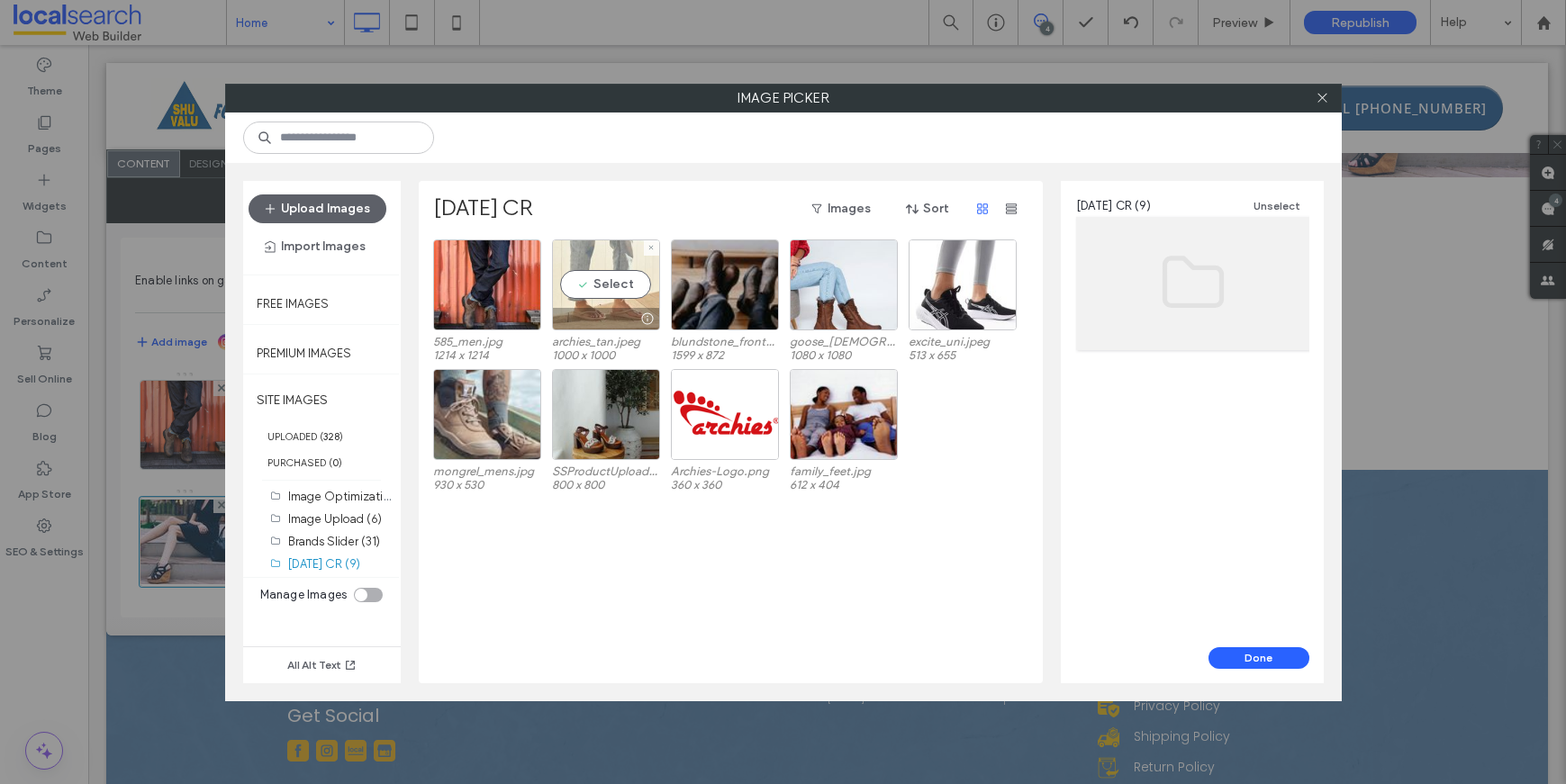
click at [582, 315] on div at bounding box center [606, 319] width 106 height 21
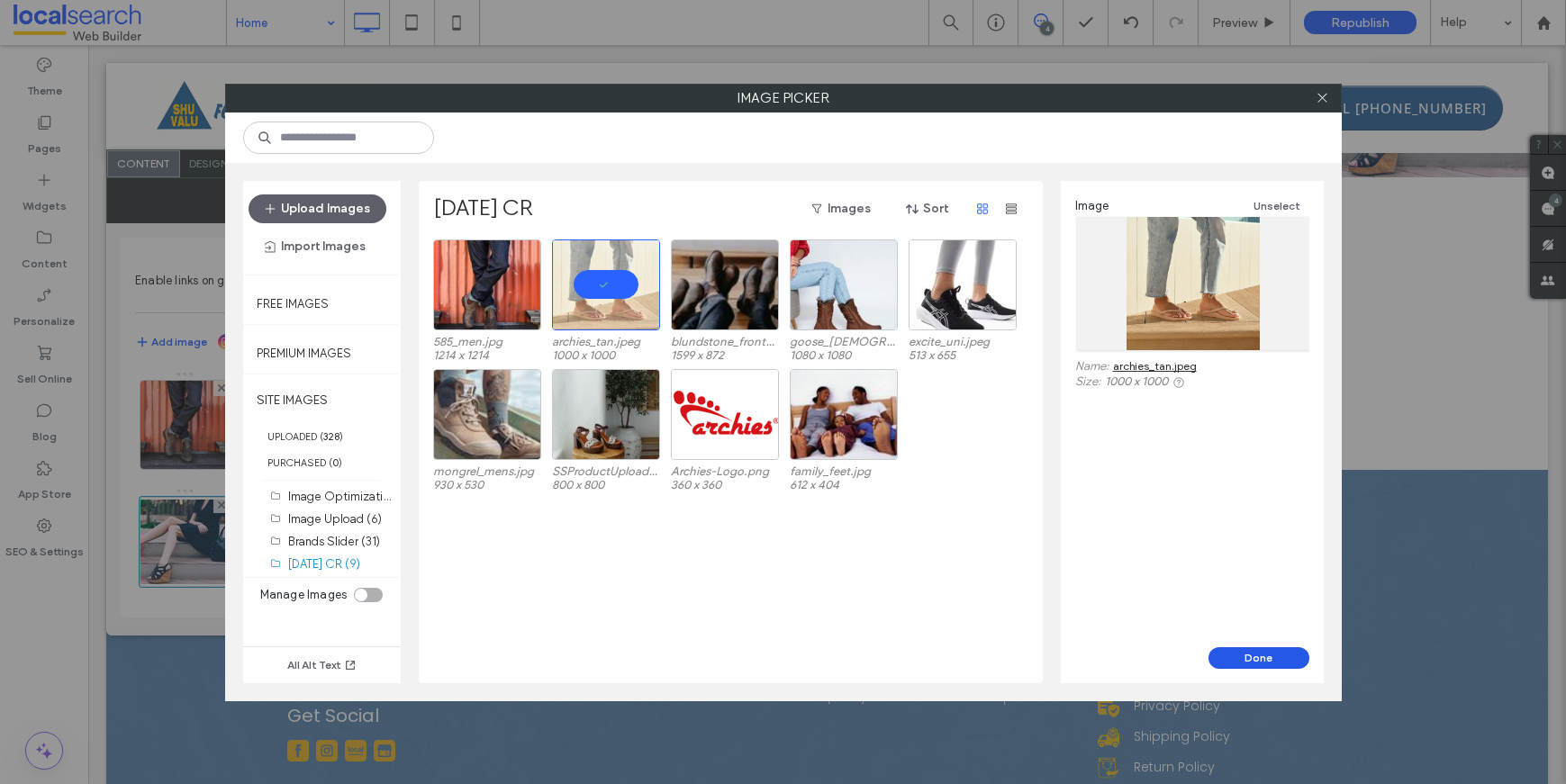
click at [1238, 658] on button "Done" at bounding box center [1259, 658] width 100 height 21
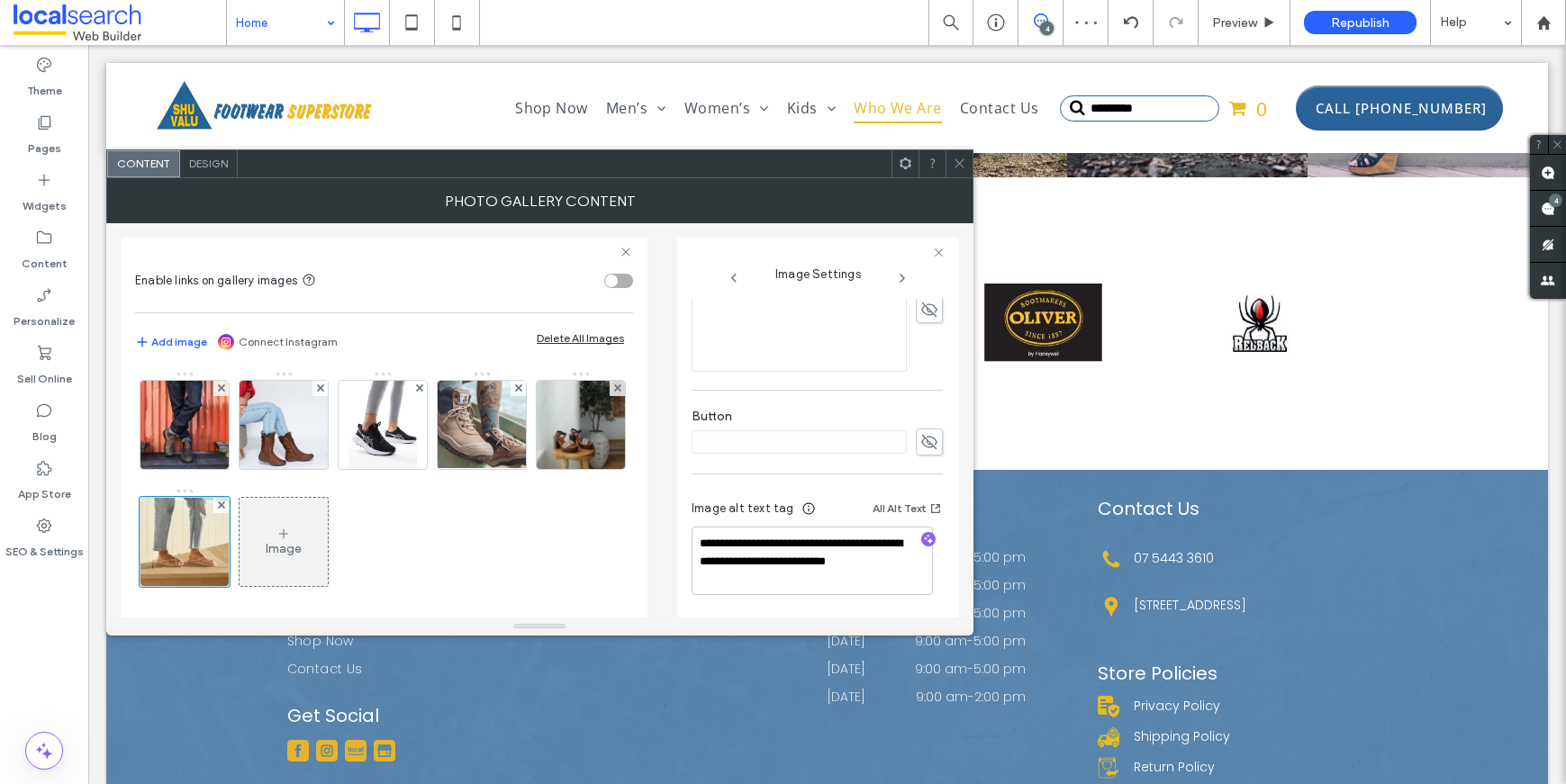
scroll to position [471, 0]
drag, startPoint x: 877, startPoint y: 541, endPoint x: 669, endPoint y: 531, distance: 208.2
click at [669, 531] on div "**********" at bounding box center [540, 420] width 839 height 394
type textarea "**********"
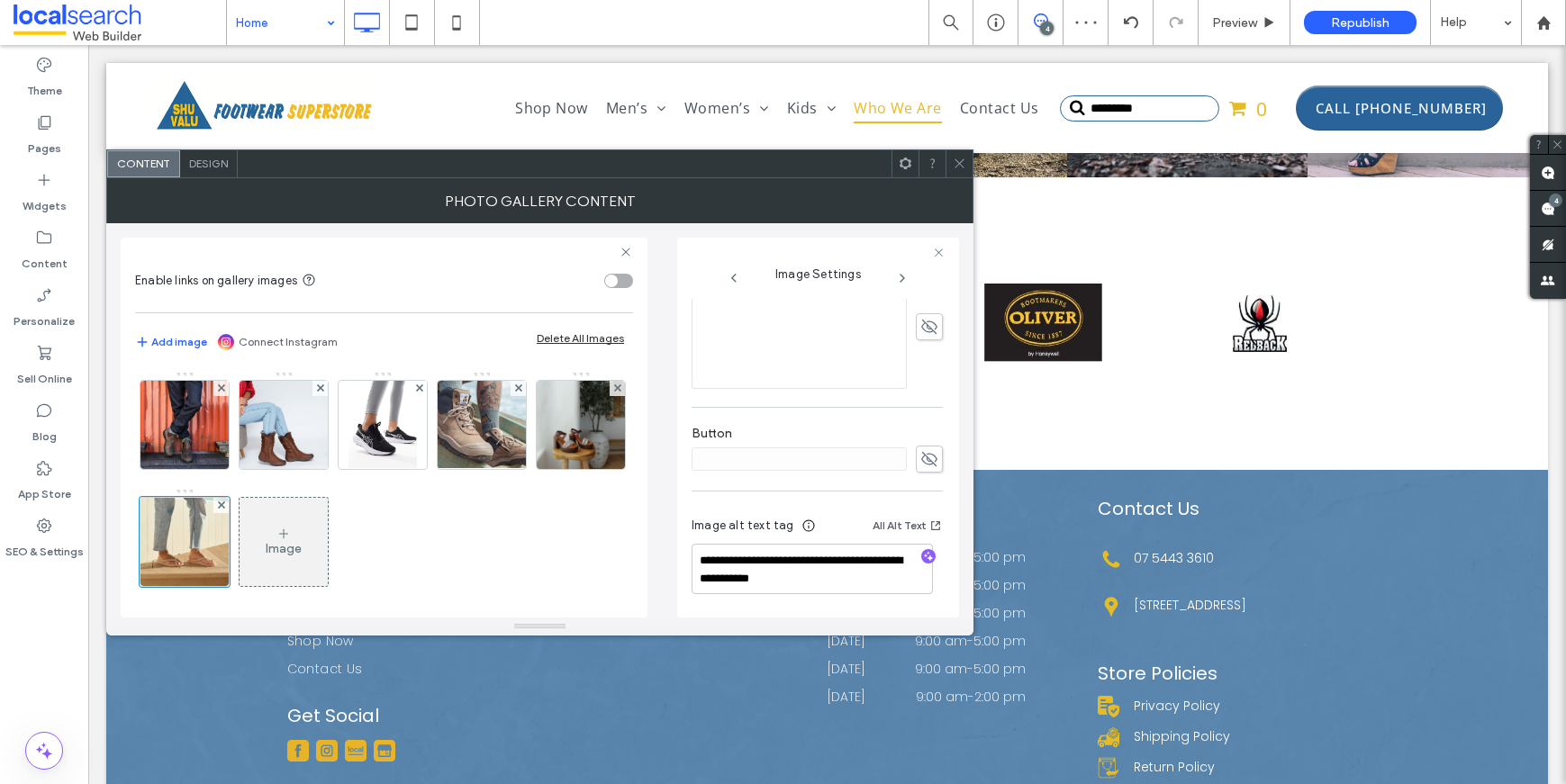
click at [789, 490] on hr at bounding box center [817, 490] width 251 height 1
click at [950, 175] on div at bounding box center [959, 164] width 27 height 27
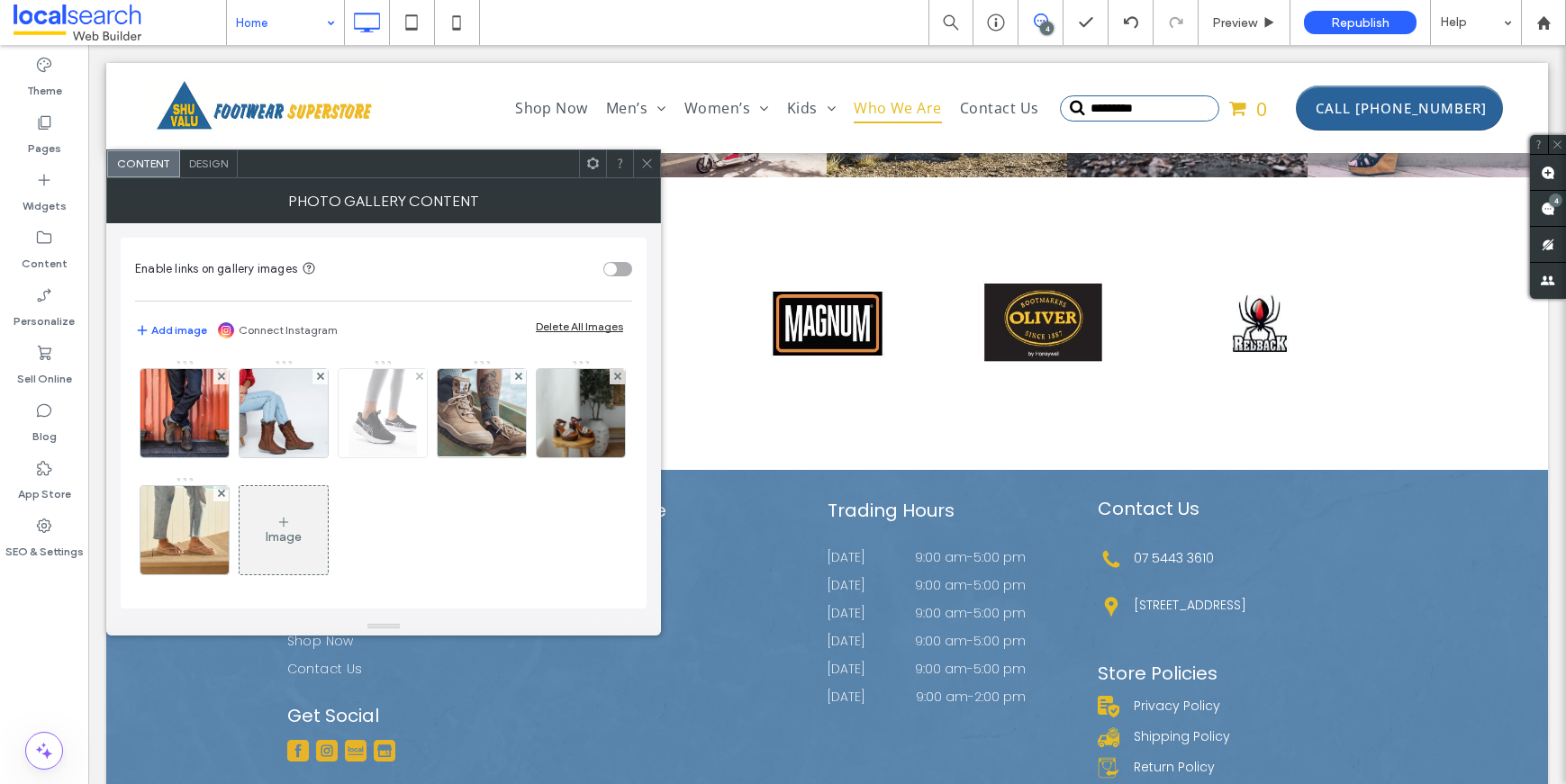
click at [390, 422] on img at bounding box center [384, 412] width 70 height 88
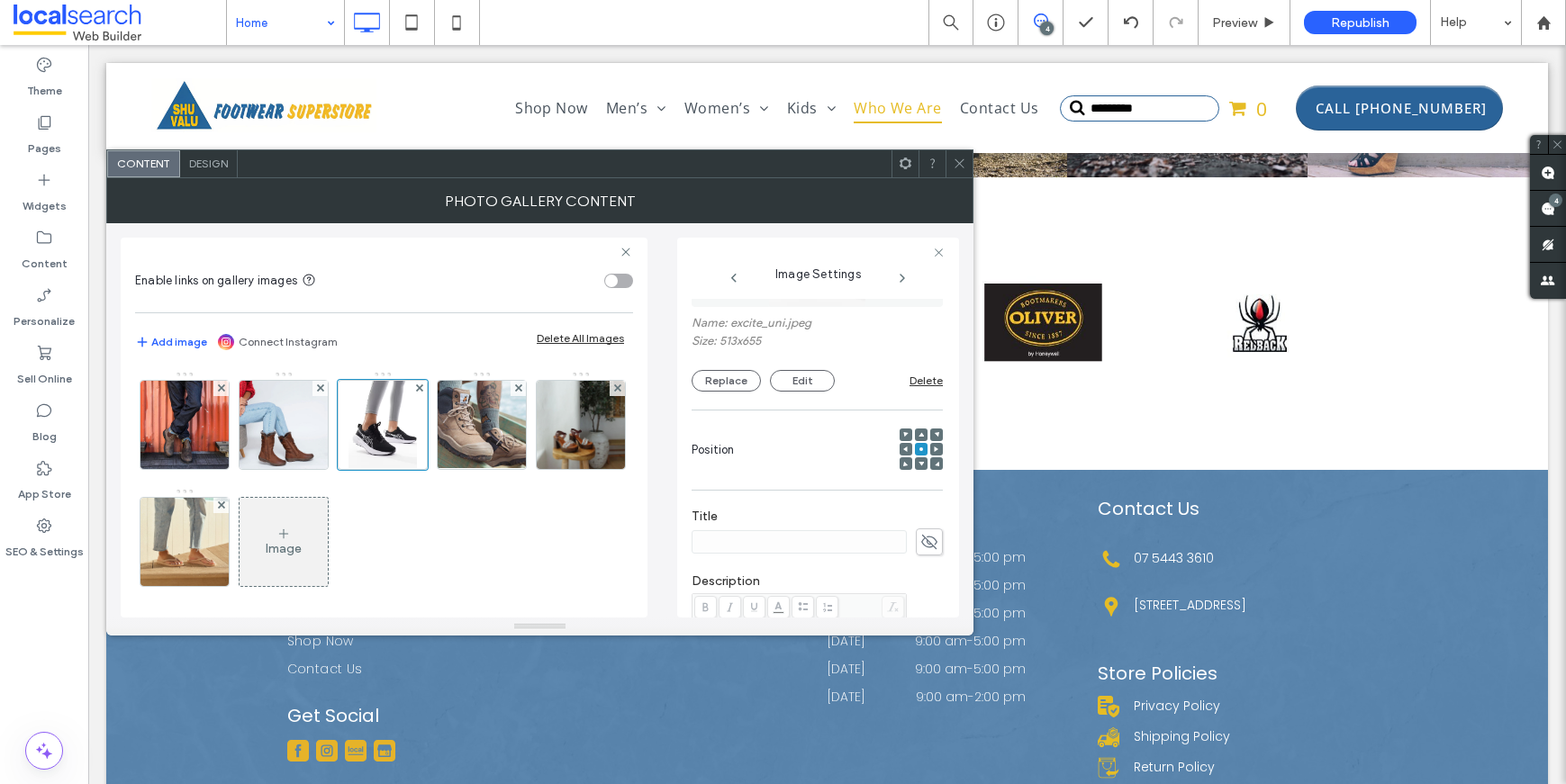
scroll to position [127, 0]
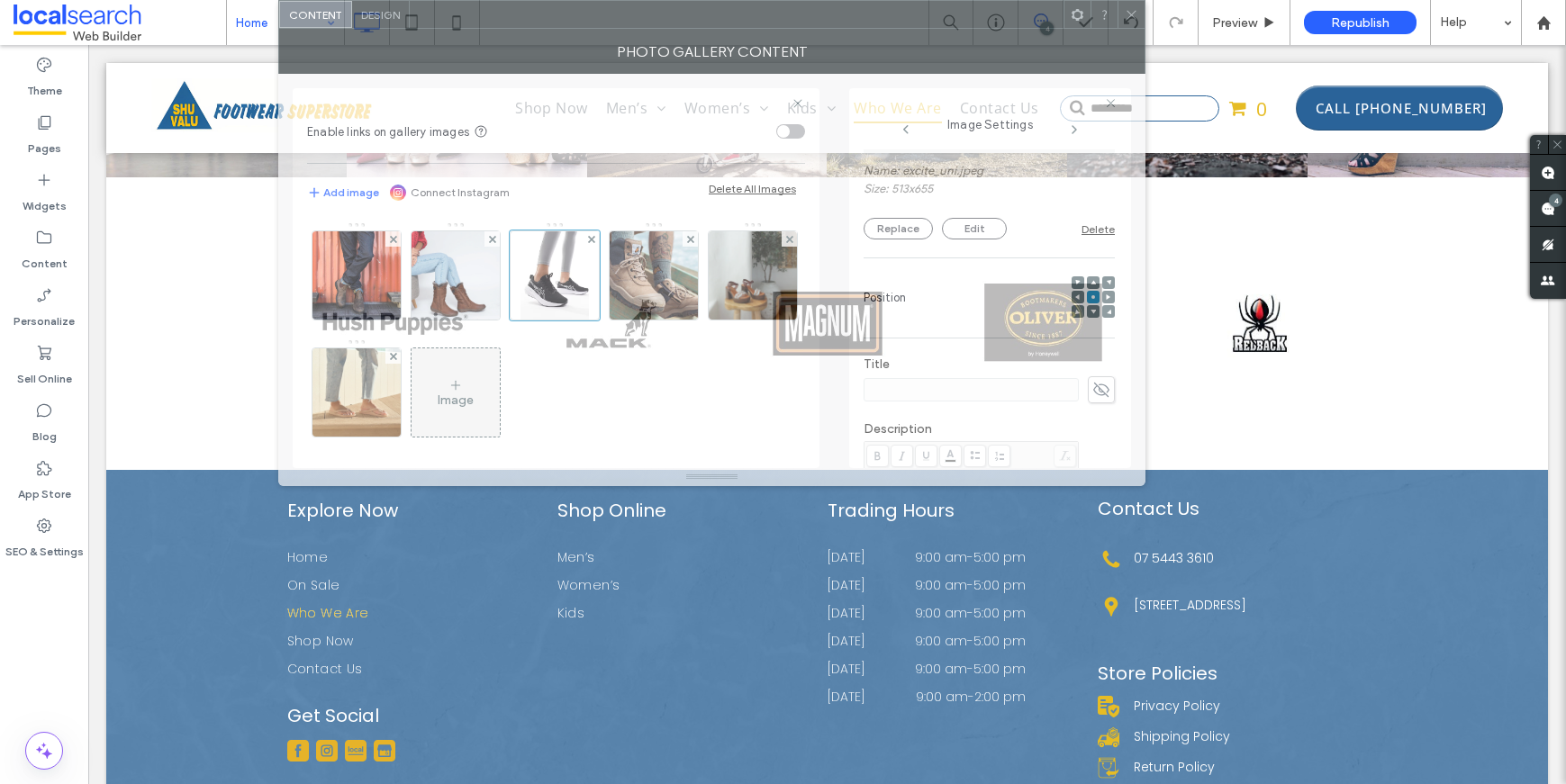
drag, startPoint x: 799, startPoint y: 167, endPoint x: 933, endPoint y: 21, distance: 198.2
click at [934, 21] on div at bounding box center [736, 14] width 654 height 27
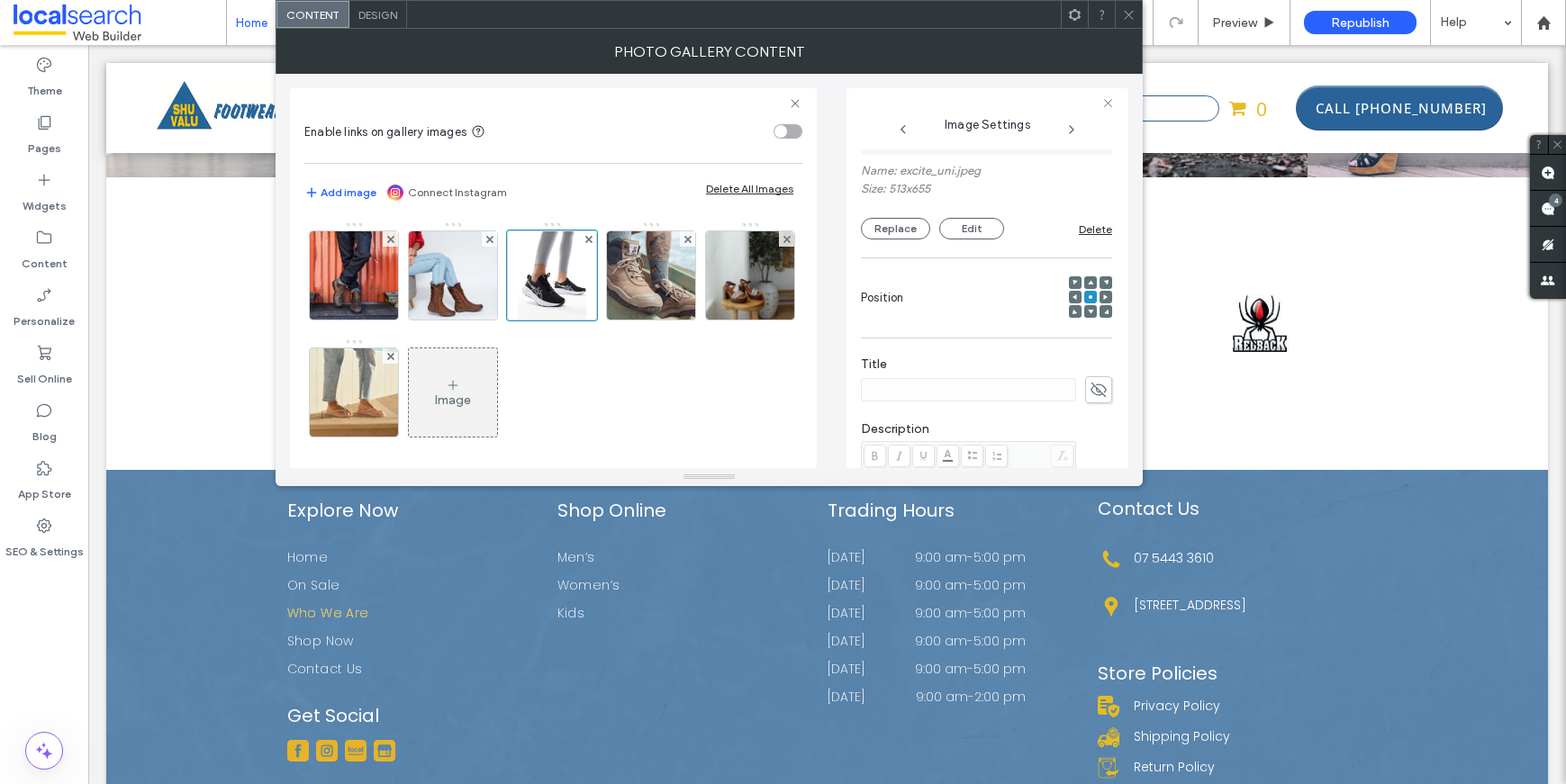
click at [1088, 312] on use at bounding box center [1091, 312] width 6 height 5
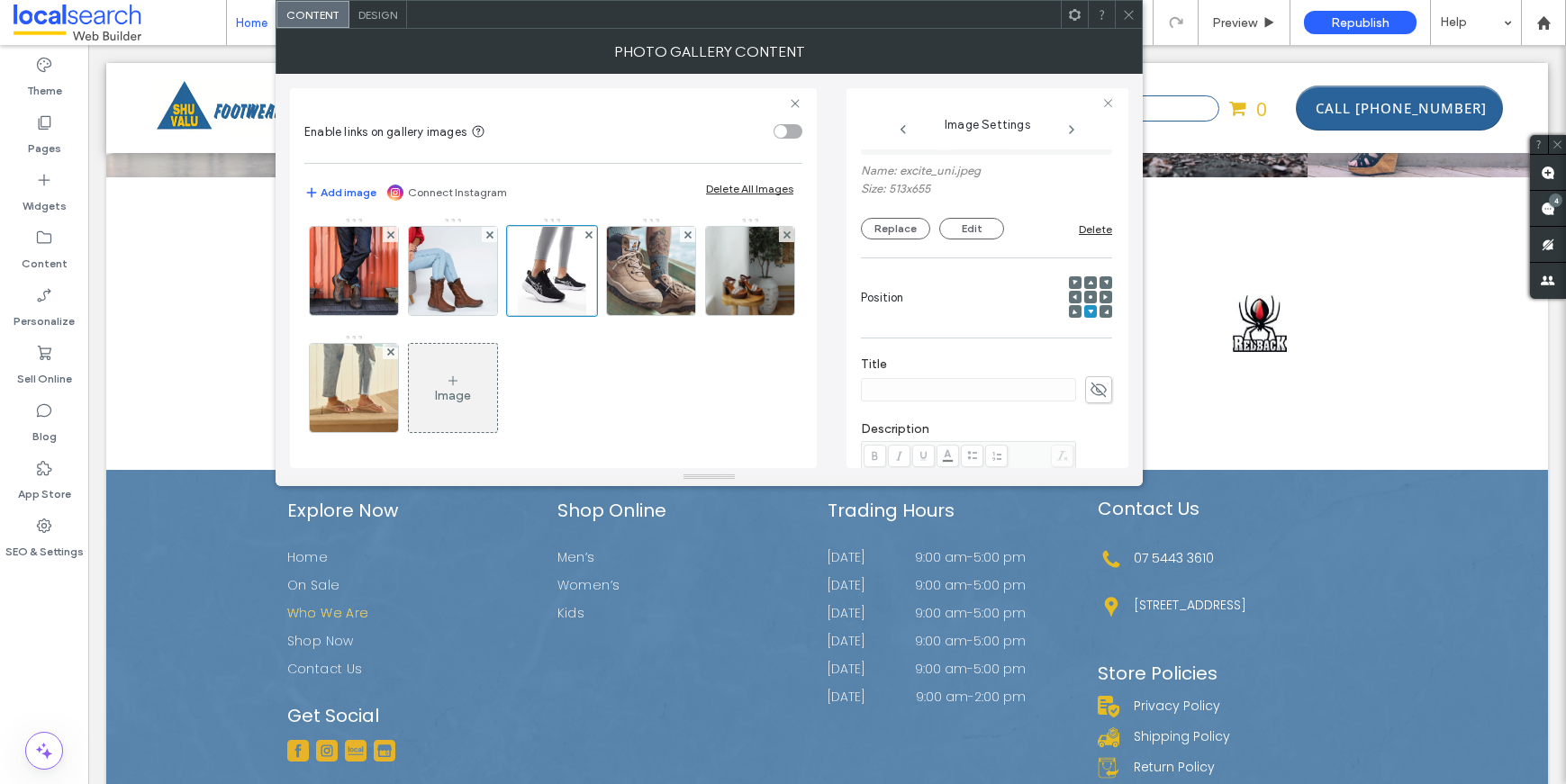
scroll to position [7, 0]
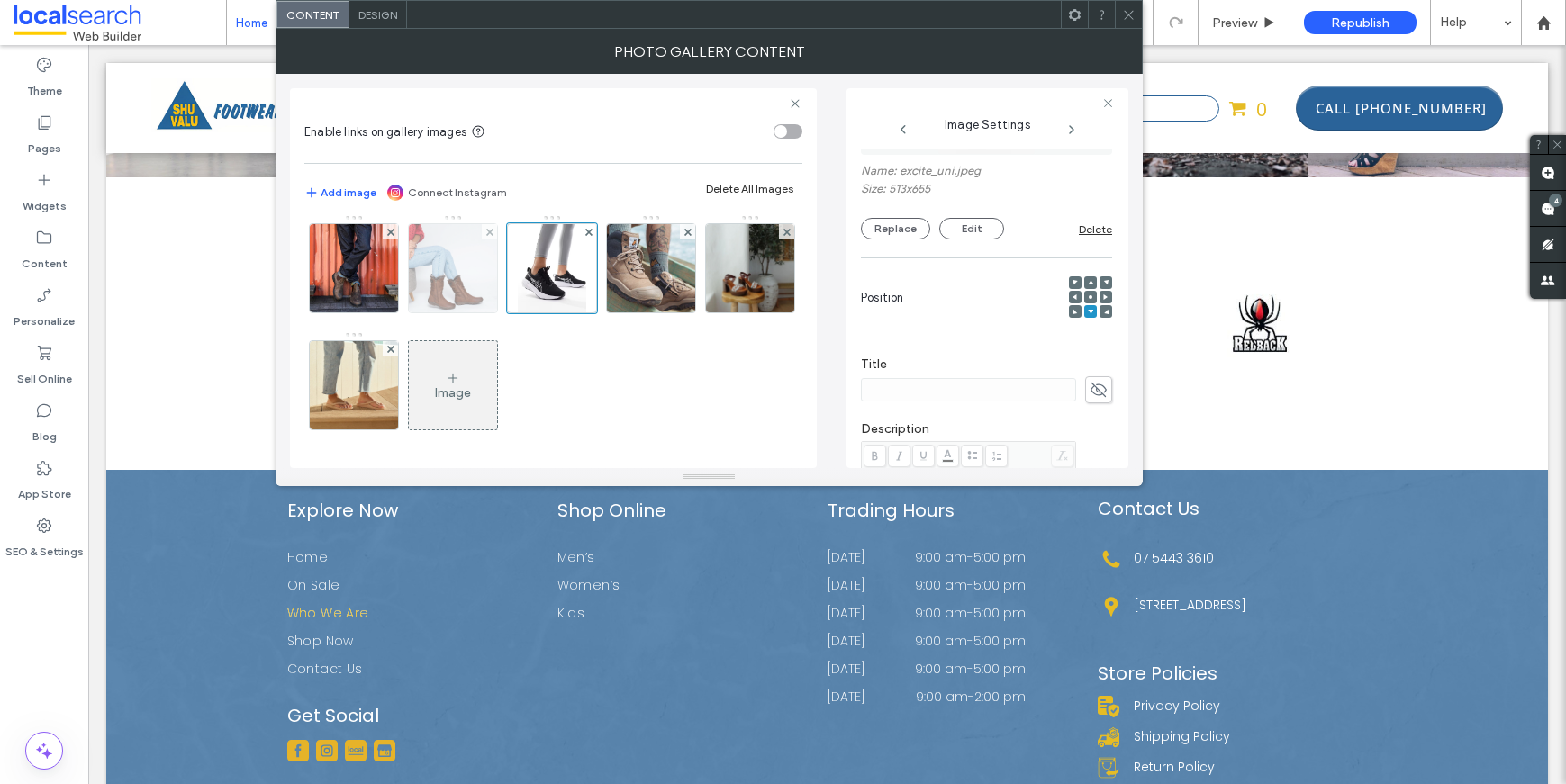
click at [430, 296] on img at bounding box center [452, 267] width 88 height 88
click at [1088, 284] on use at bounding box center [1091, 283] width 6 height 5
click at [1085, 308] on div at bounding box center [1090, 311] width 13 height 13
click at [1088, 311] on icon at bounding box center [1091, 312] width 6 height 6
click at [1115, 168] on div "**********" at bounding box center [987, 277] width 282 height 379
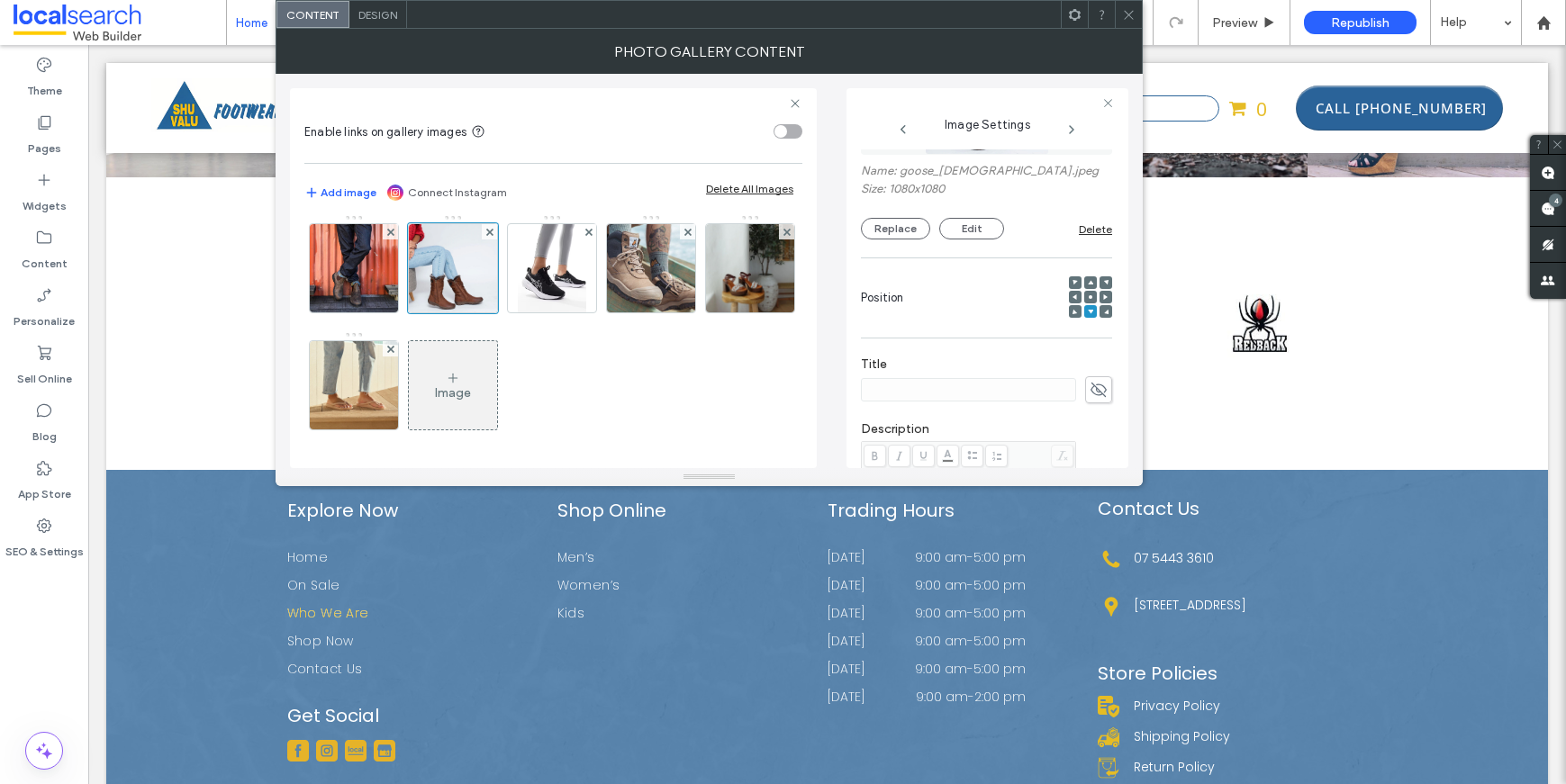
click at [1120, 12] on div at bounding box center [1128, 14] width 27 height 27
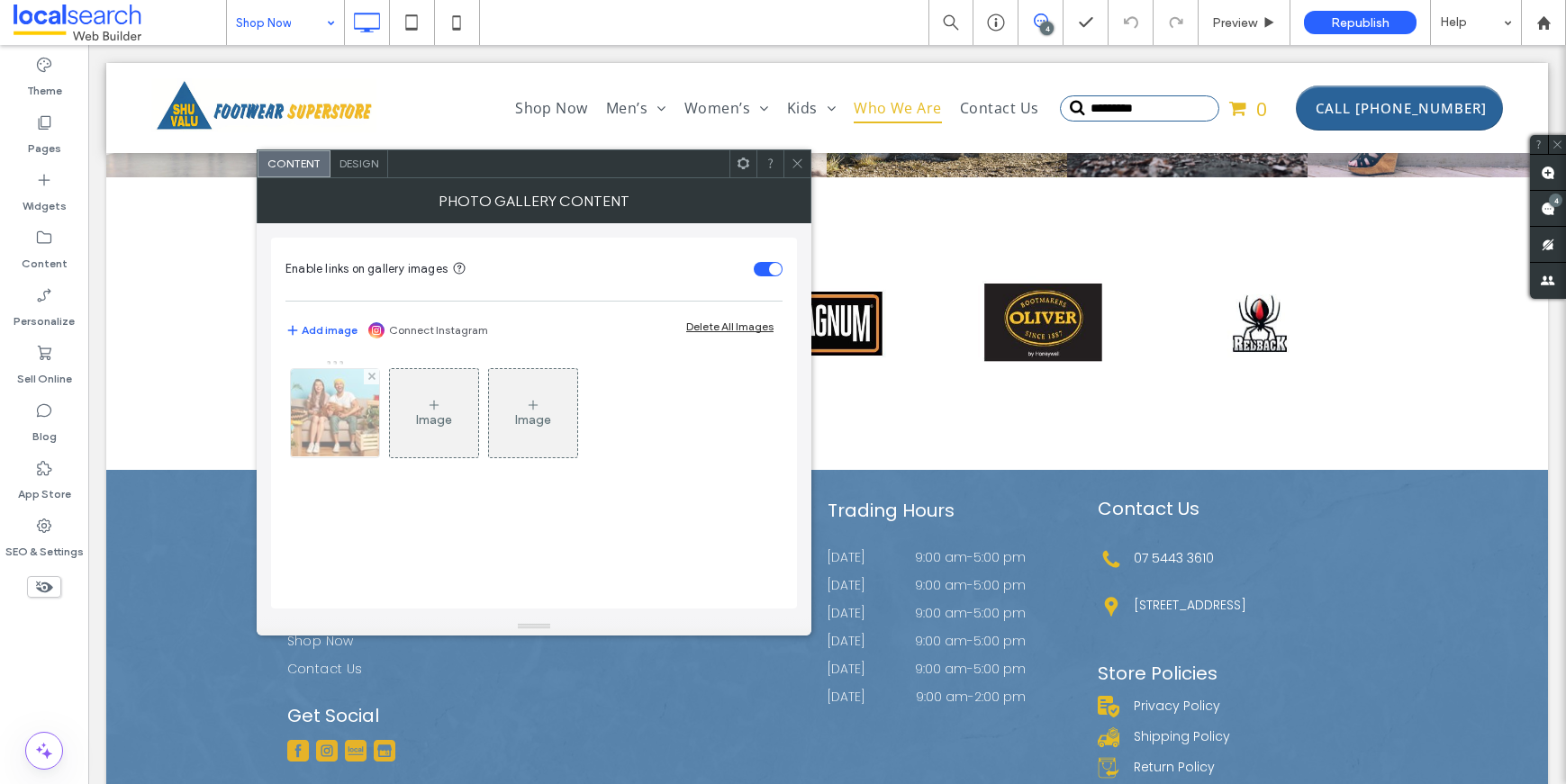
click at [326, 431] on div at bounding box center [334, 412] width 88 height 88
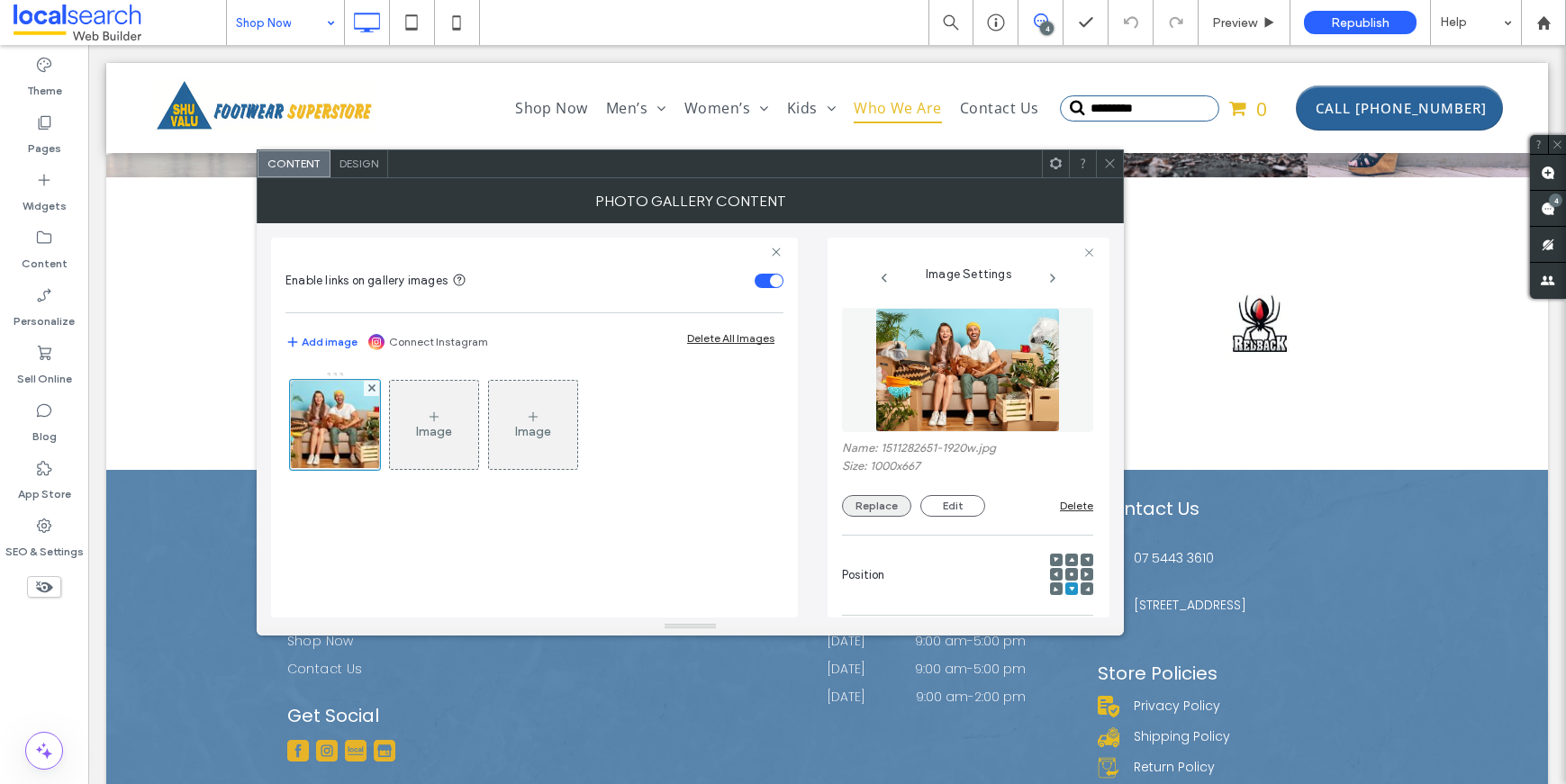
click at [854, 500] on button "Replace" at bounding box center [877, 506] width 70 height 21
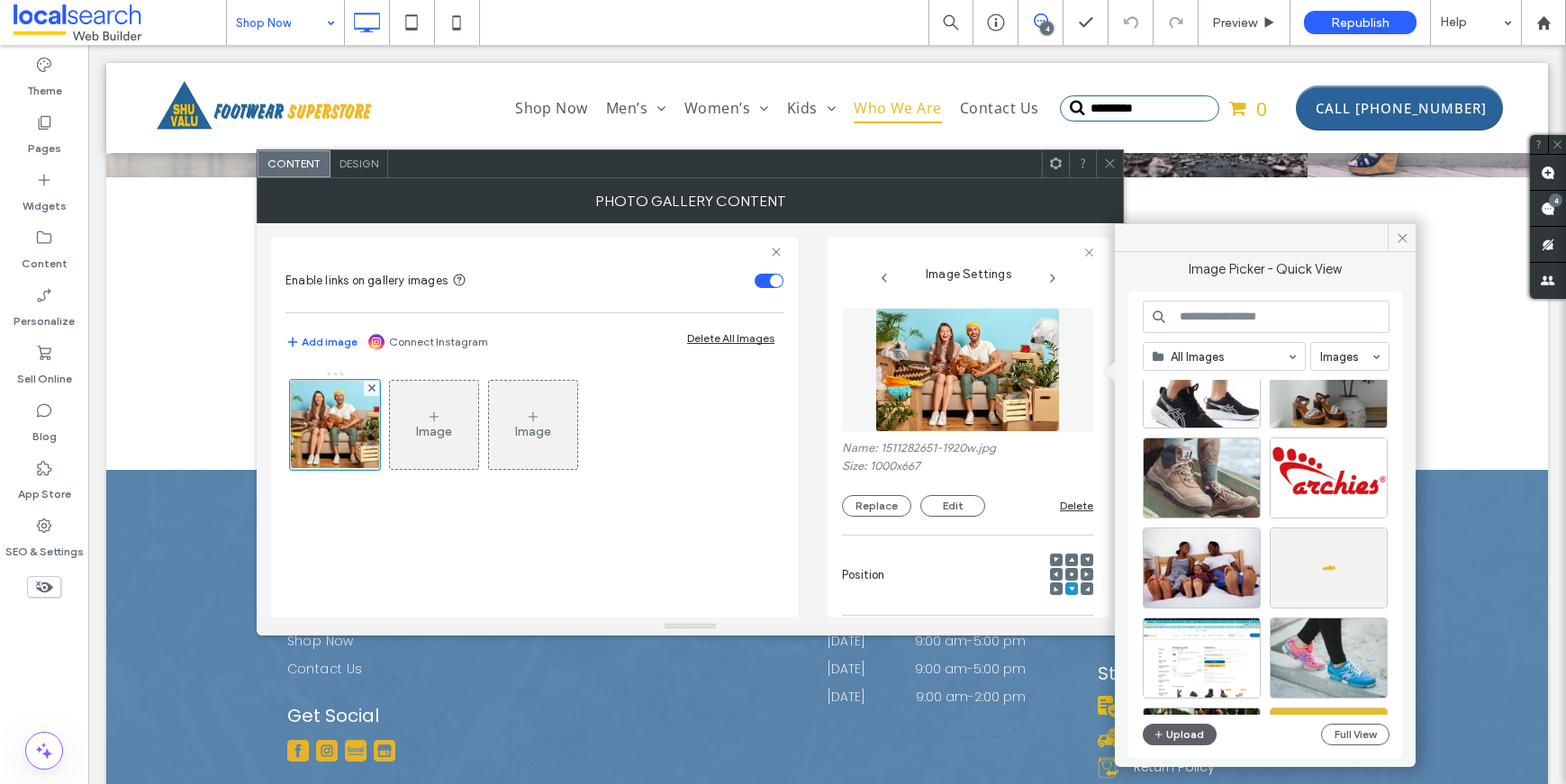
scroll to position [251, 0]
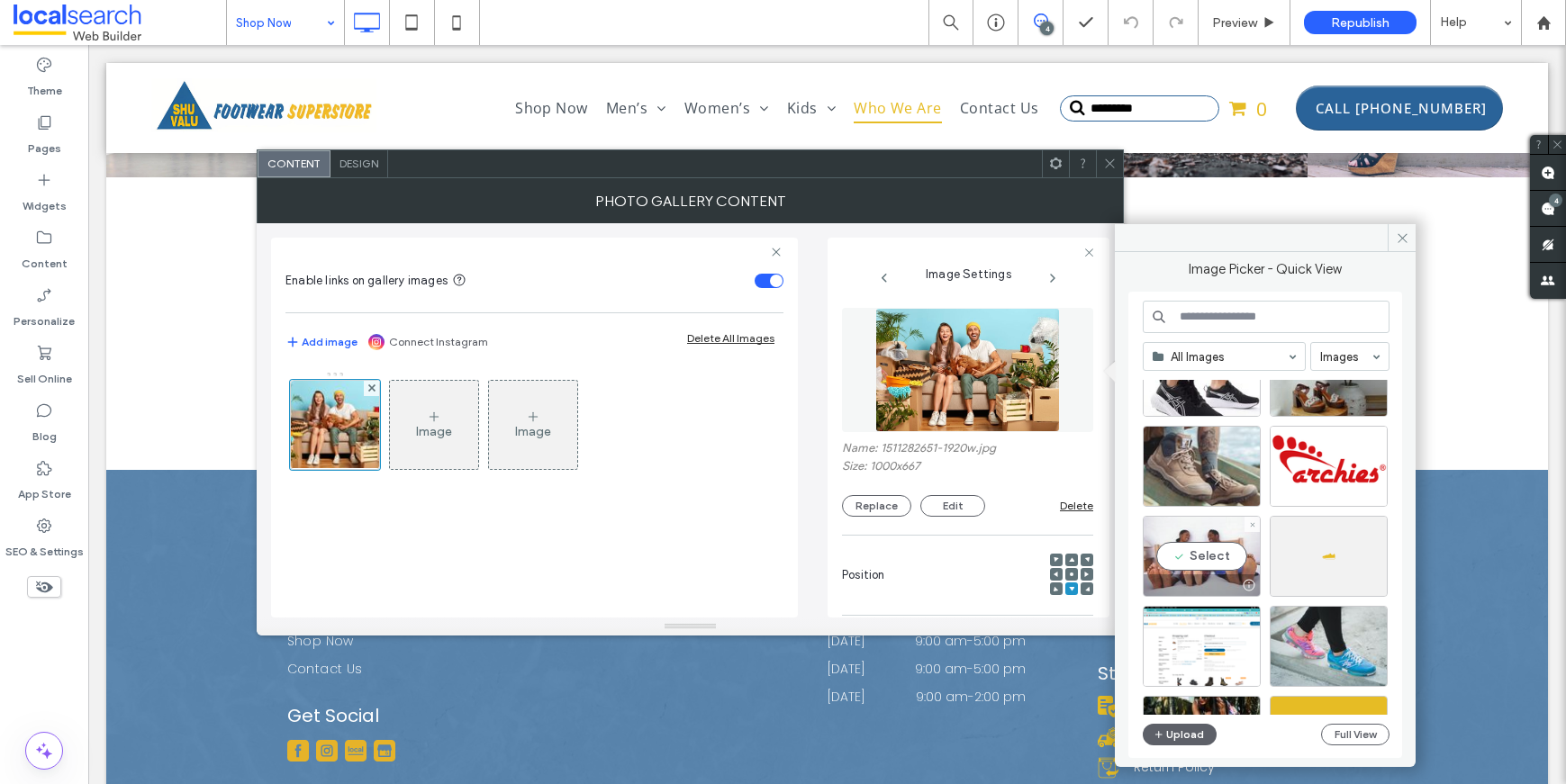
click at [1209, 572] on div "Select" at bounding box center [1202, 556] width 118 height 81
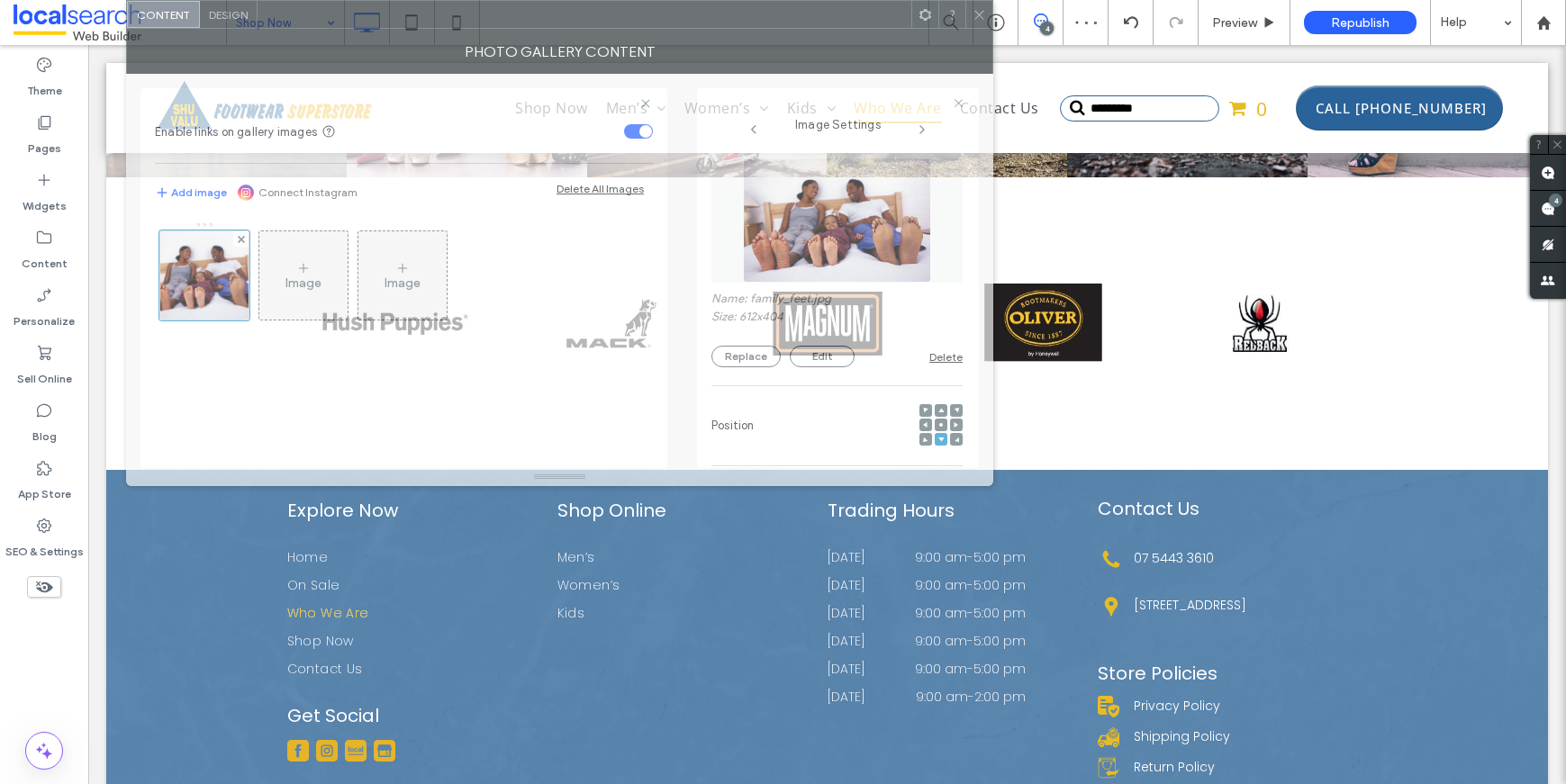
drag, startPoint x: 815, startPoint y: 142, endPoint x: 758, endPoint y: 22, distance: 132.8
click at [754, 14] on div at bounding box center [584, 14] width 654 height 27
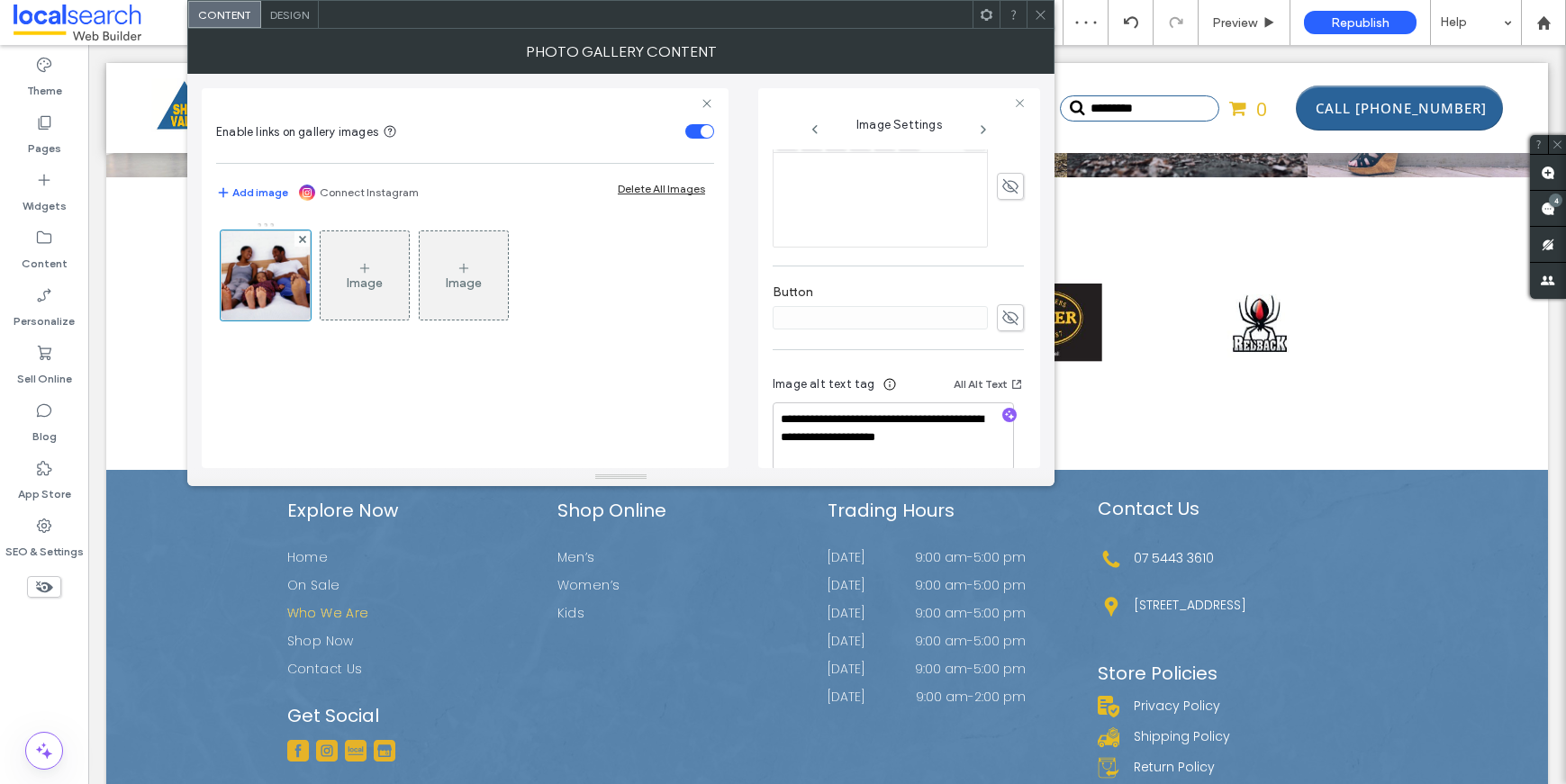
scroll to position [532, 0]
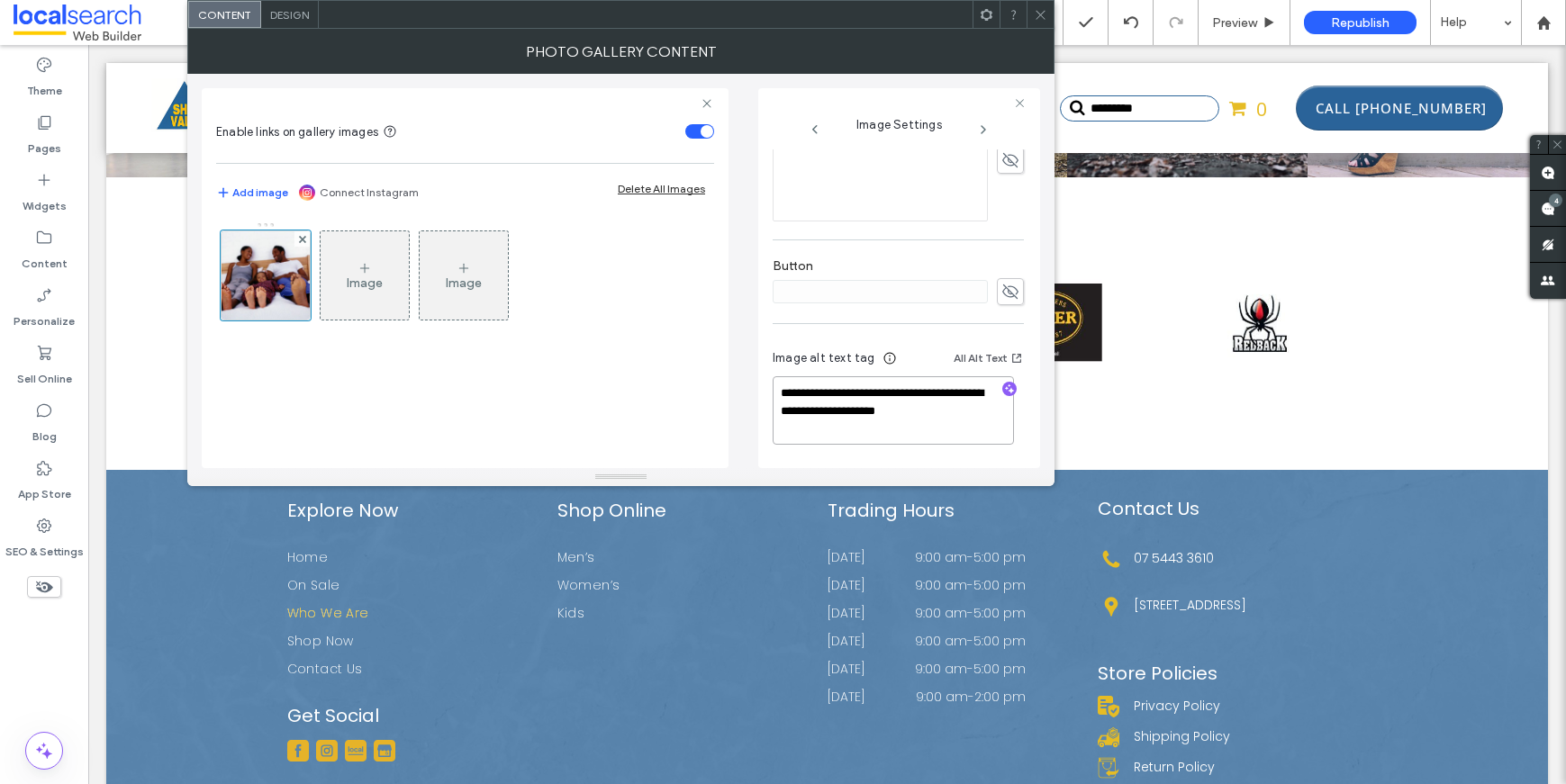
drag, startPoint x: 925, startPoint y: 396, endPoint x: 718, endPoint y: 392, distance: 207.0
click at [715, 392] on div "**********" at bounding box center [621, 270] width 839 height 394
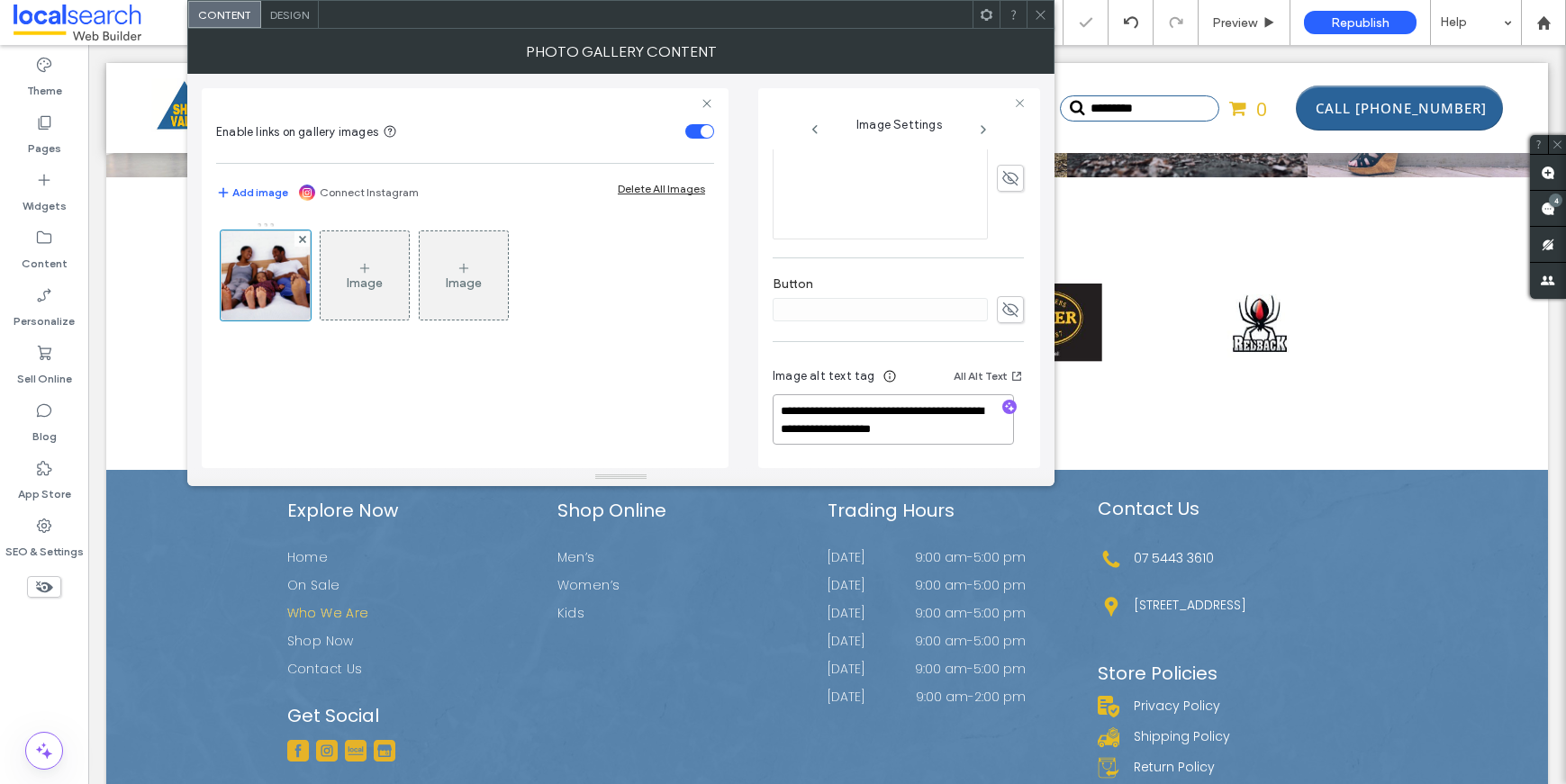
click at [783, 409] on textarea "**********" at bounding box center [894, 419] width 242 height 50
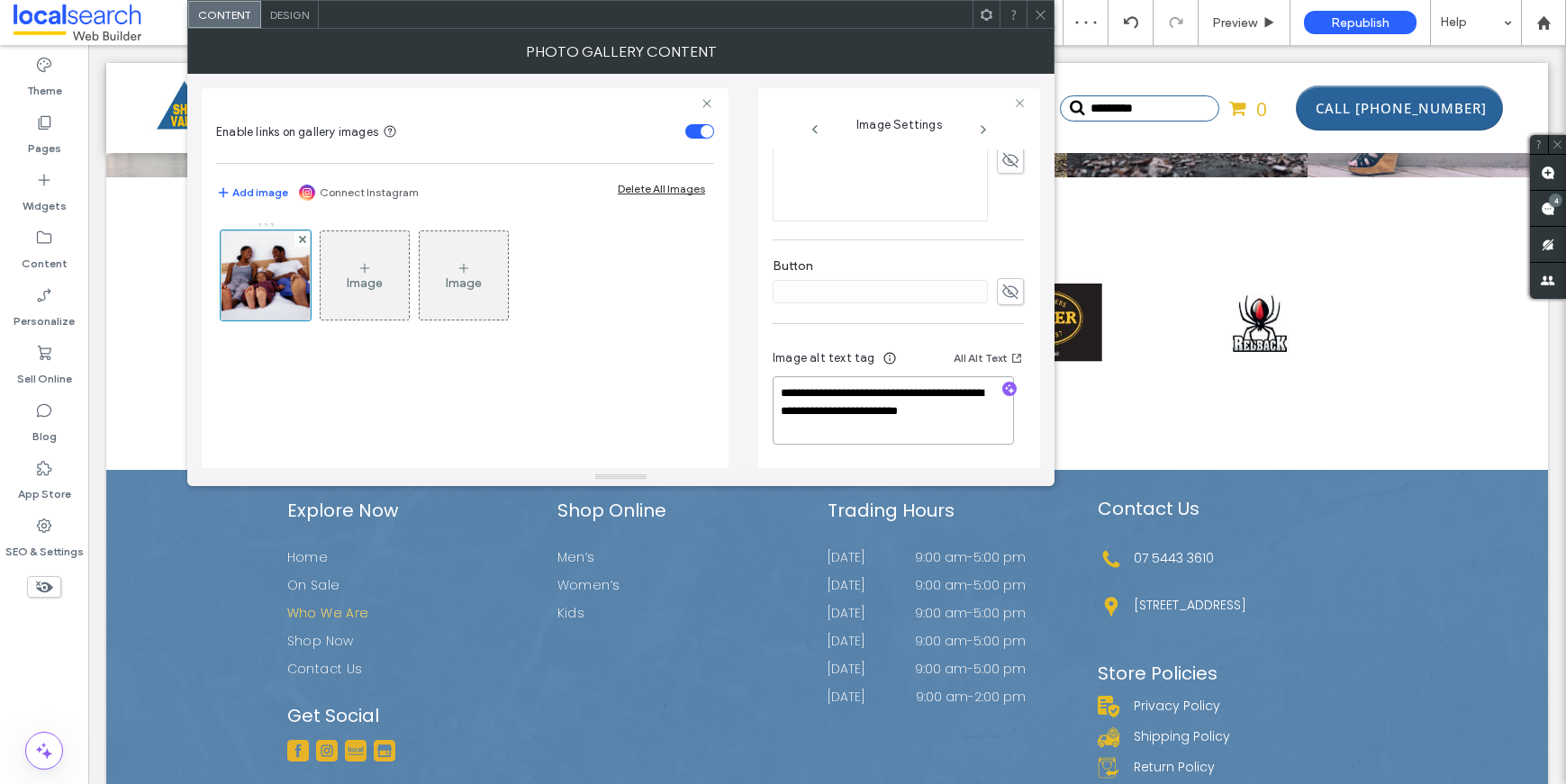
drag, startPoint x: 951, startPoint y: 392, endPoint x: 1054, endPoint y: 420, distance: 106.7
click at [950, 392] on textarea "**********" at bounding box center [894, 410] width 242 height 69
type textarea "**********"
click at [973, 253] on div "Button" at bounding box center [898, 281] width 251 height 65
click at [1037, 15] on icon at bounding box center [1040, 14] width 14 height 14
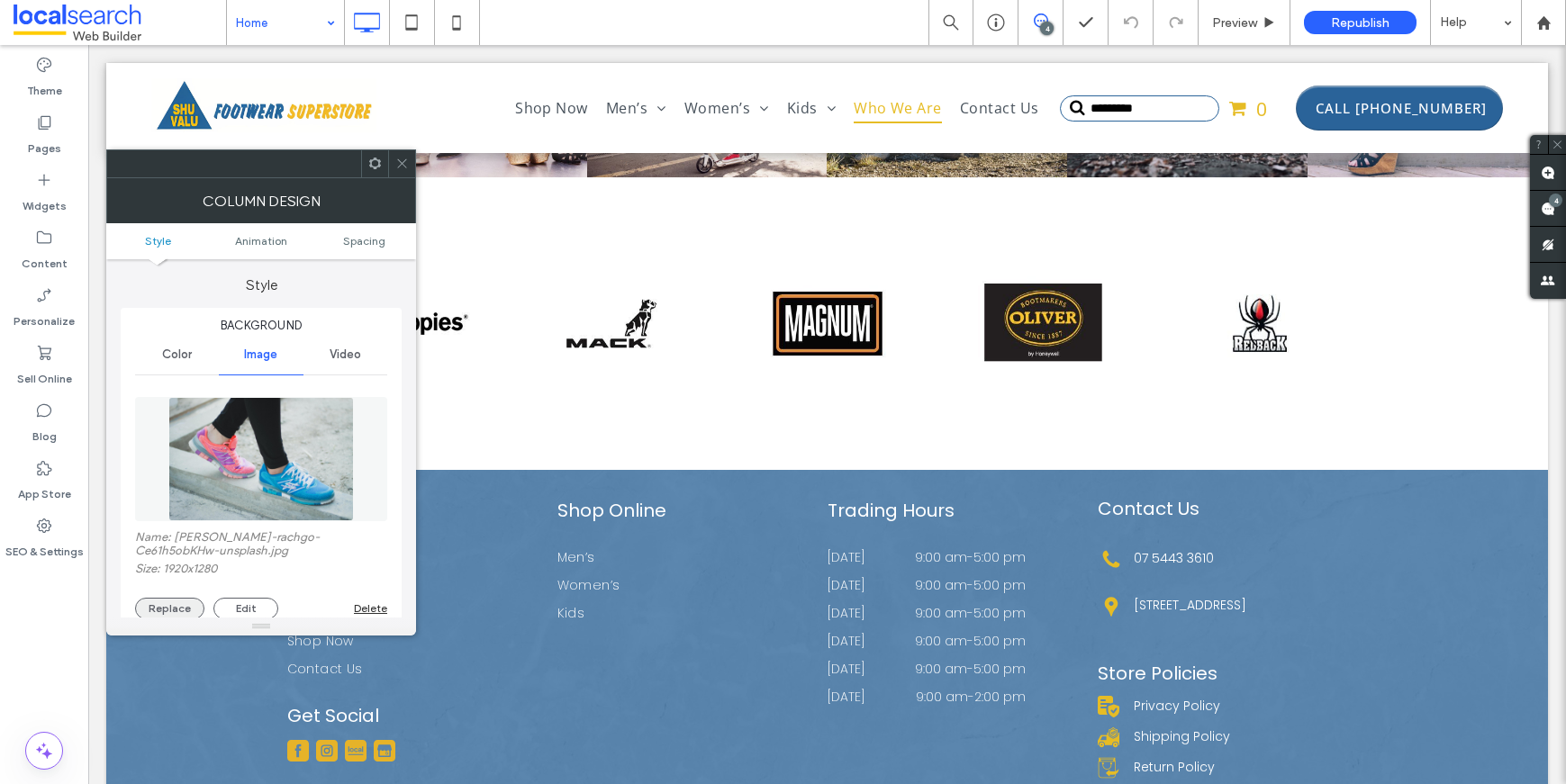
click at [169, 603] on button "Replace" at bounding box center [170, 608] width 70 height 21
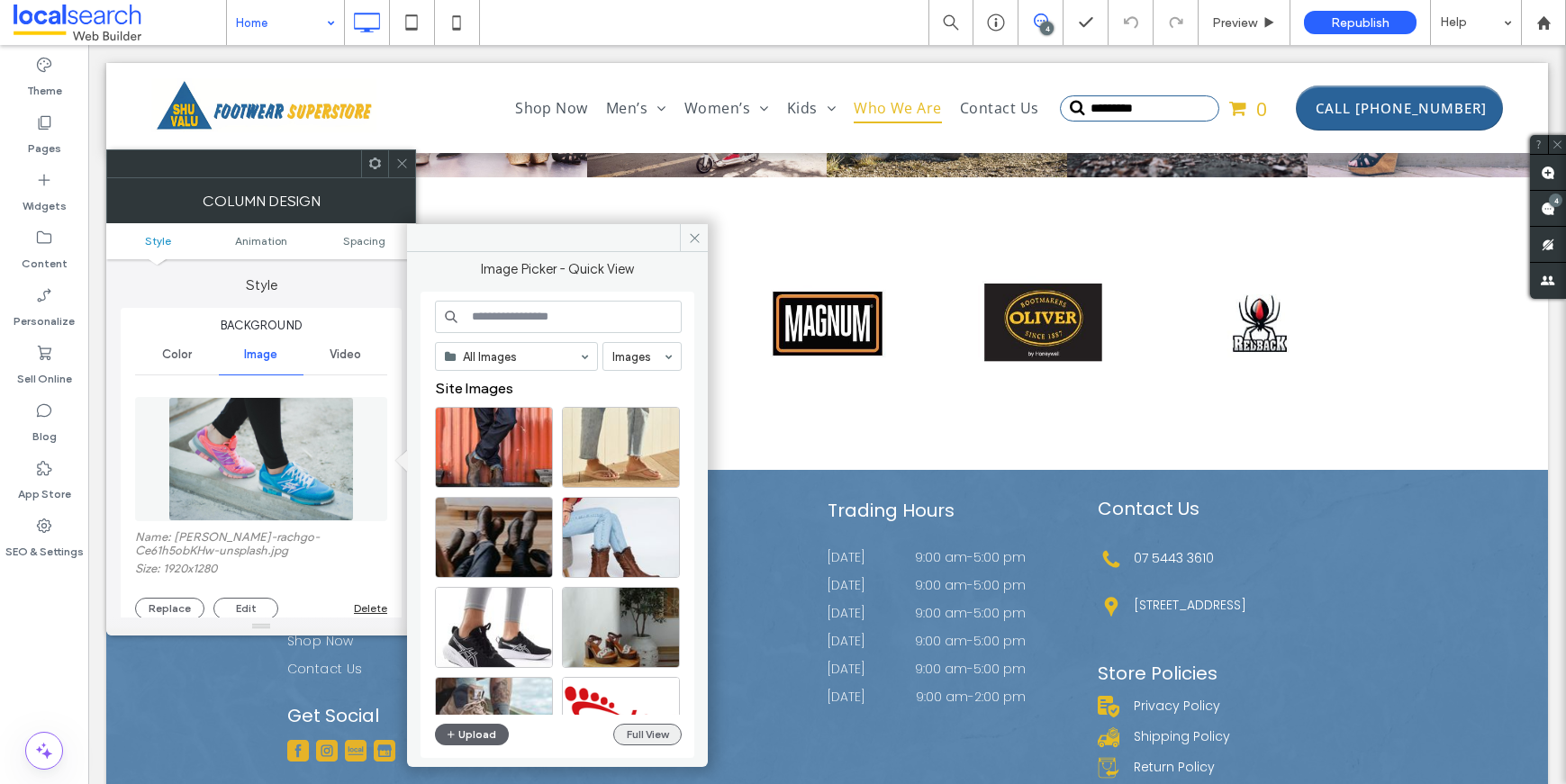
click at [641, 736] on button "Full View" at bounding box center [647, 734] width 69 height 21
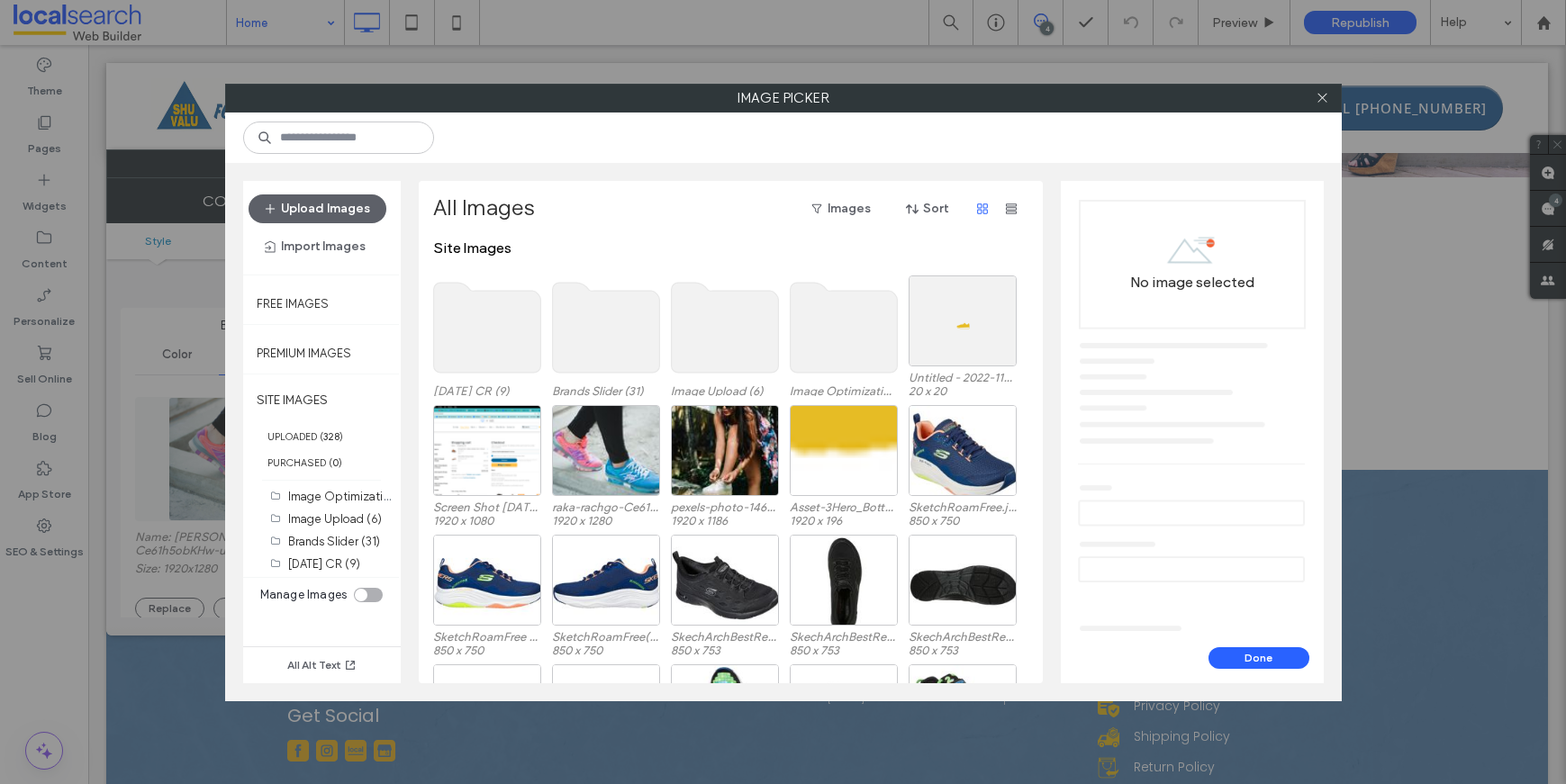
click at [474, 351] on use at bounding box center [486, 327] width 107 height 90
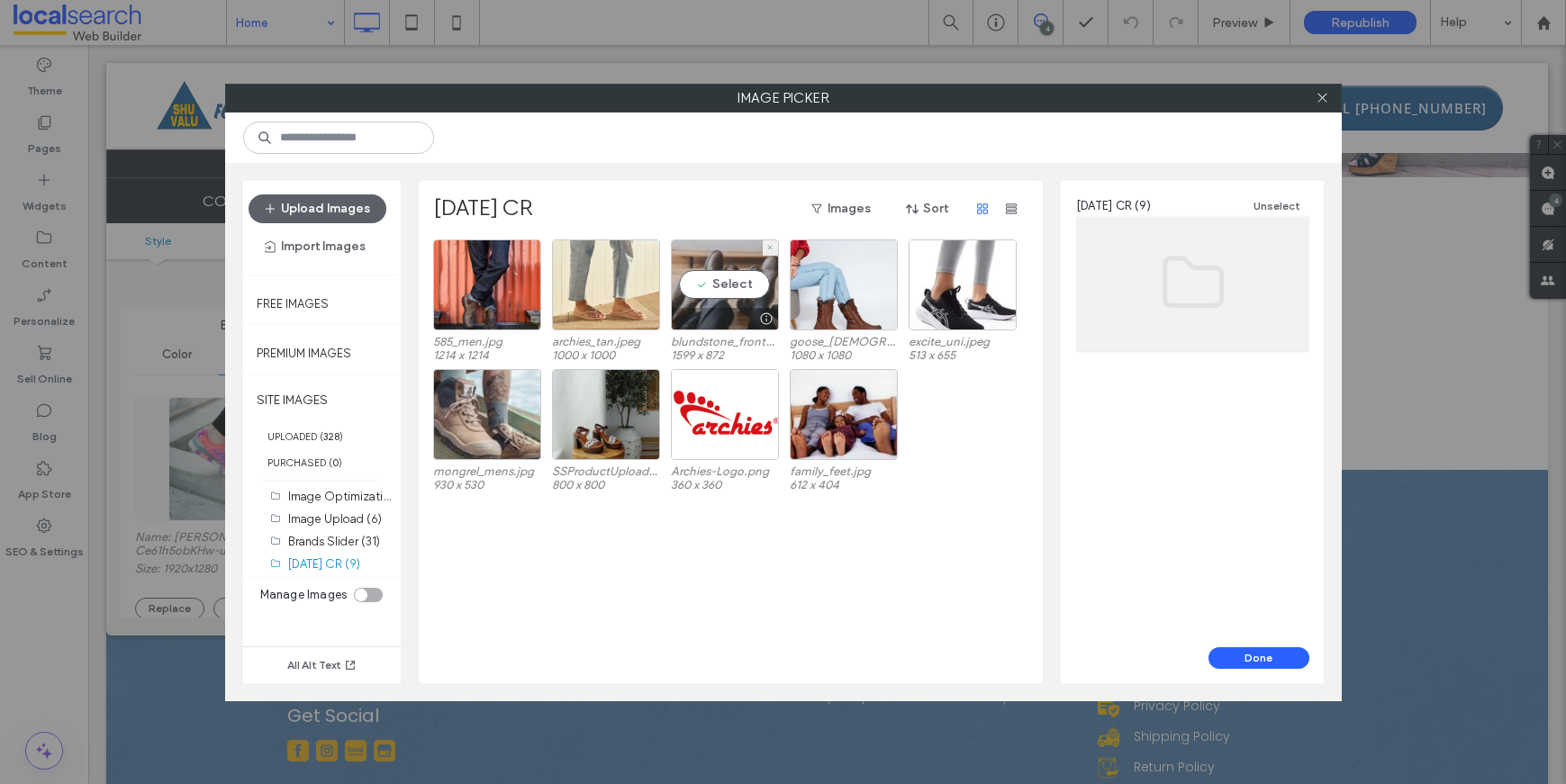
click at [736, 287] on div "Select" at bounding box center [725, 285] width 108 height 91
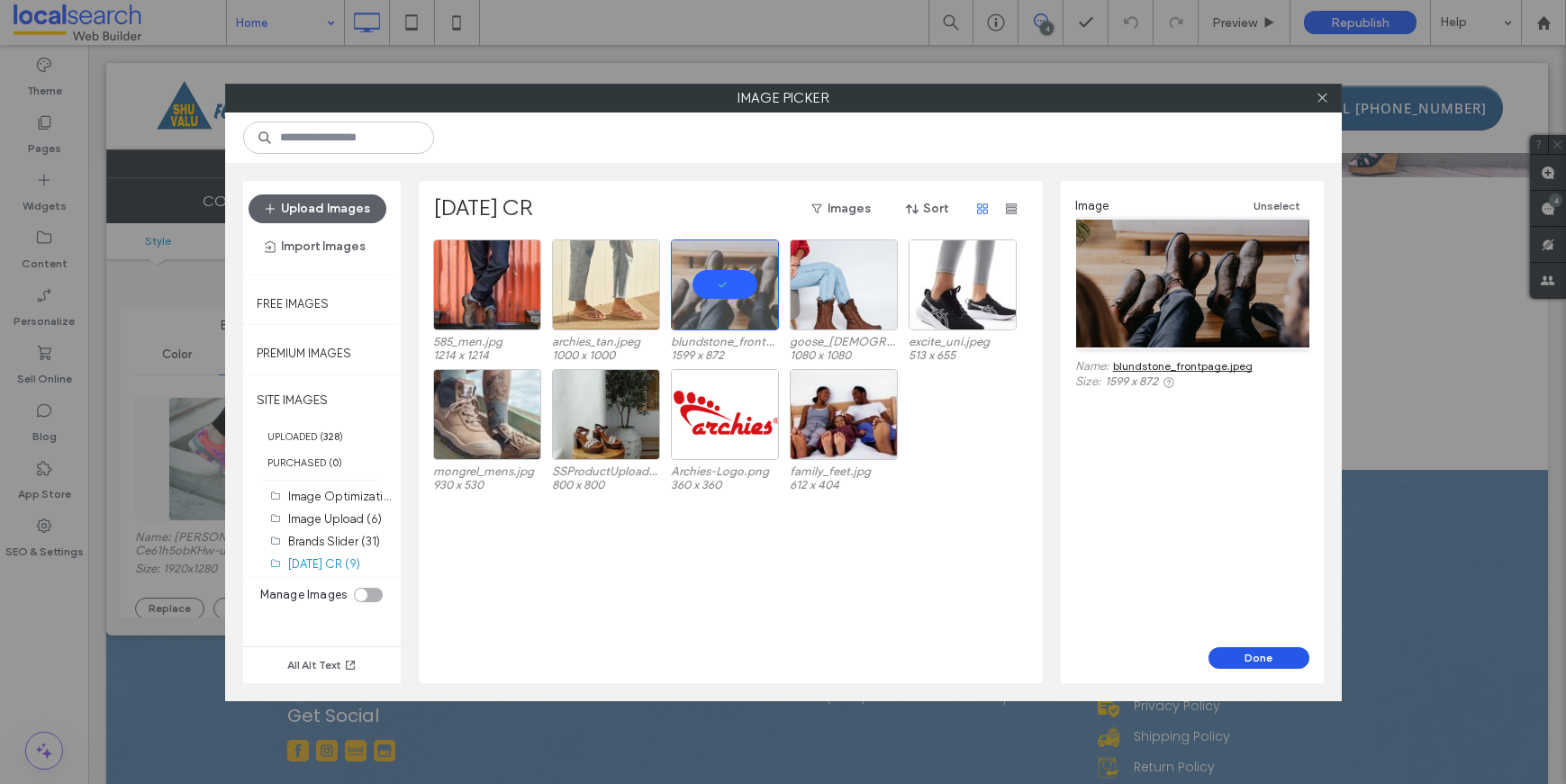
click at [1234, 655] on button "Done" at bounding box center [1259, 658] width 100 height 21
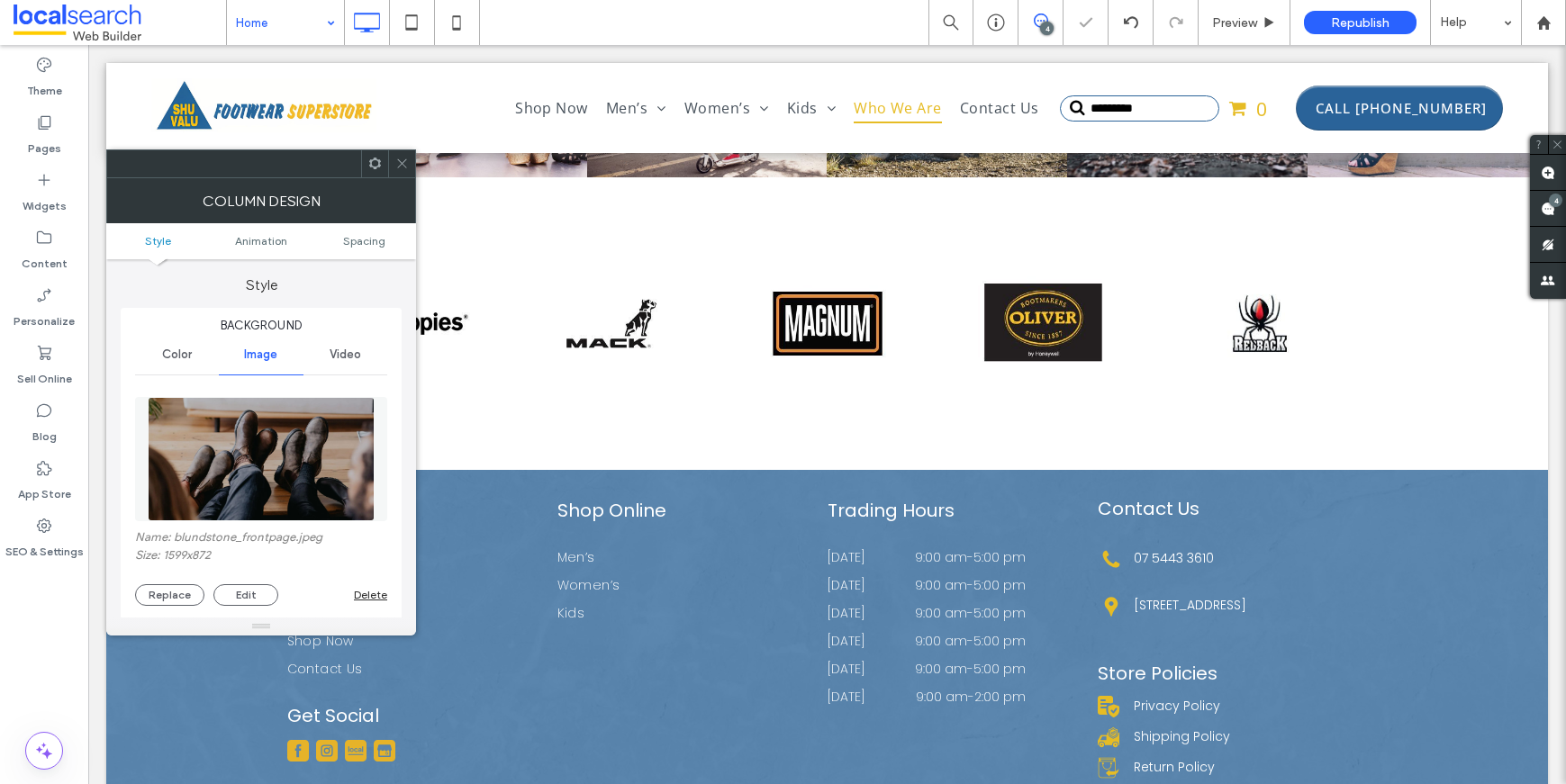
click at [402, 158] on icon at bounding box center [402, 163] width 14 height 14
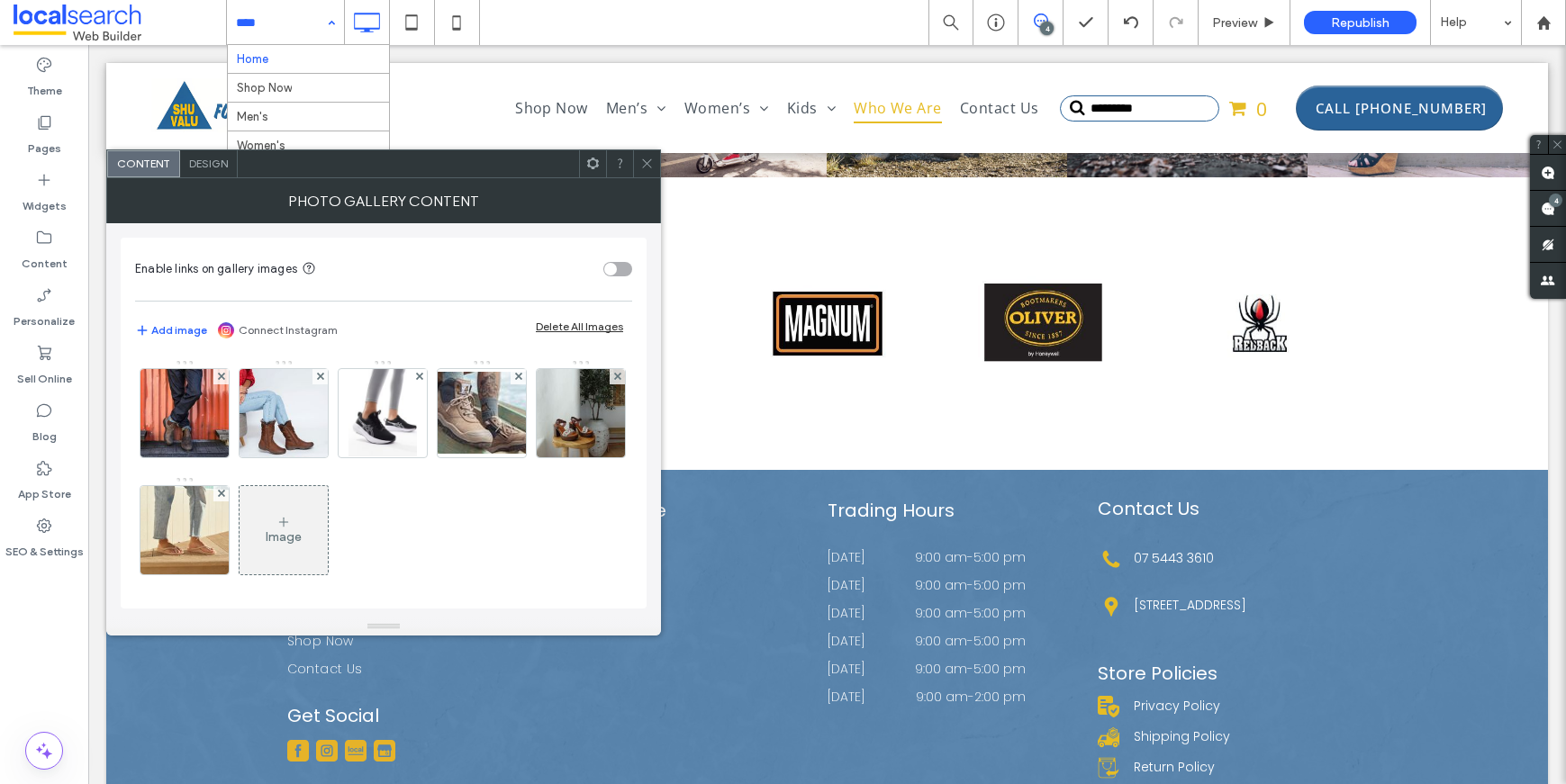
click at [327, 547] on div "Image" at bounding box center [283, 530] width 88 height 85
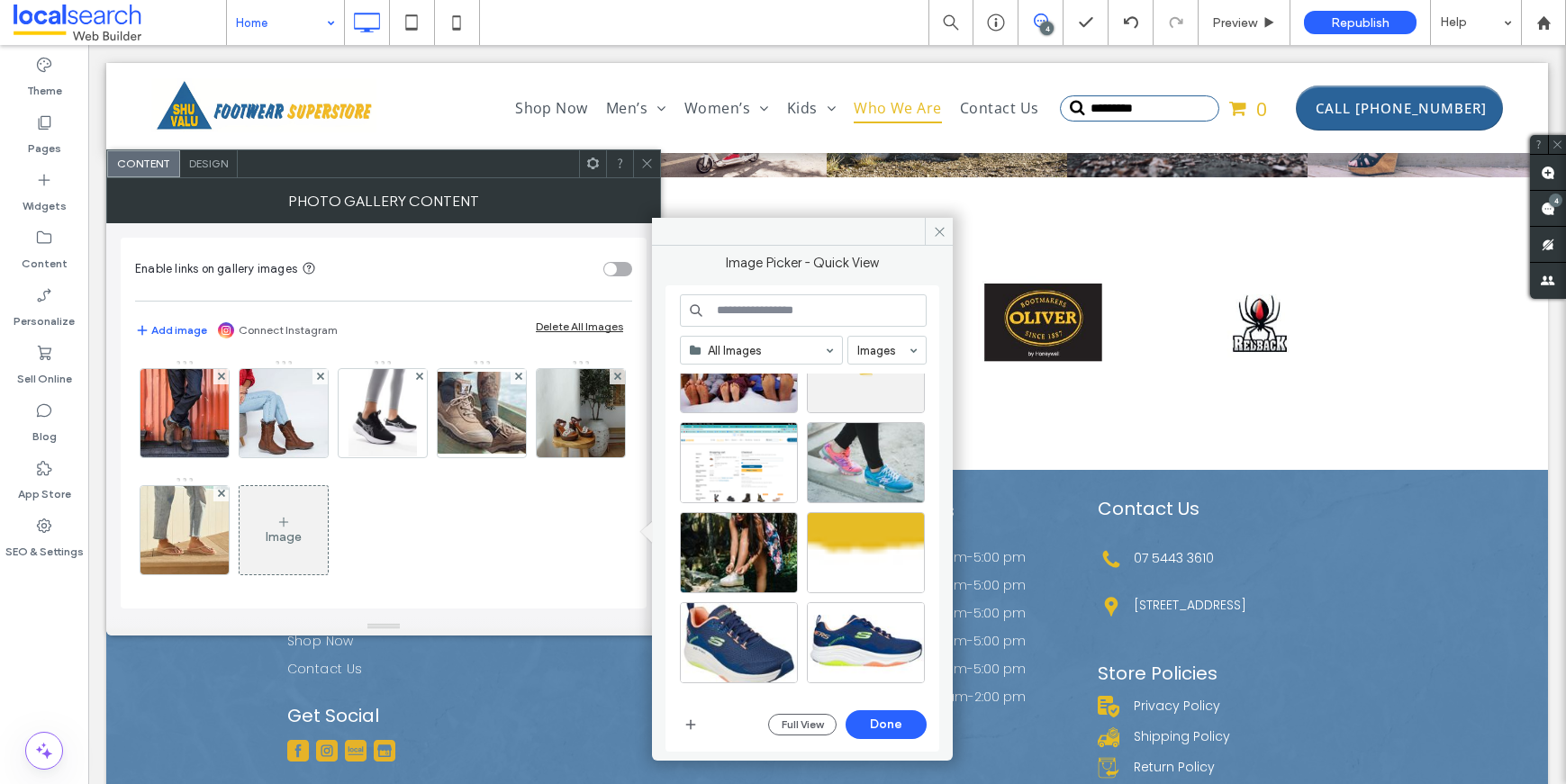
scroll to position [596, 0]
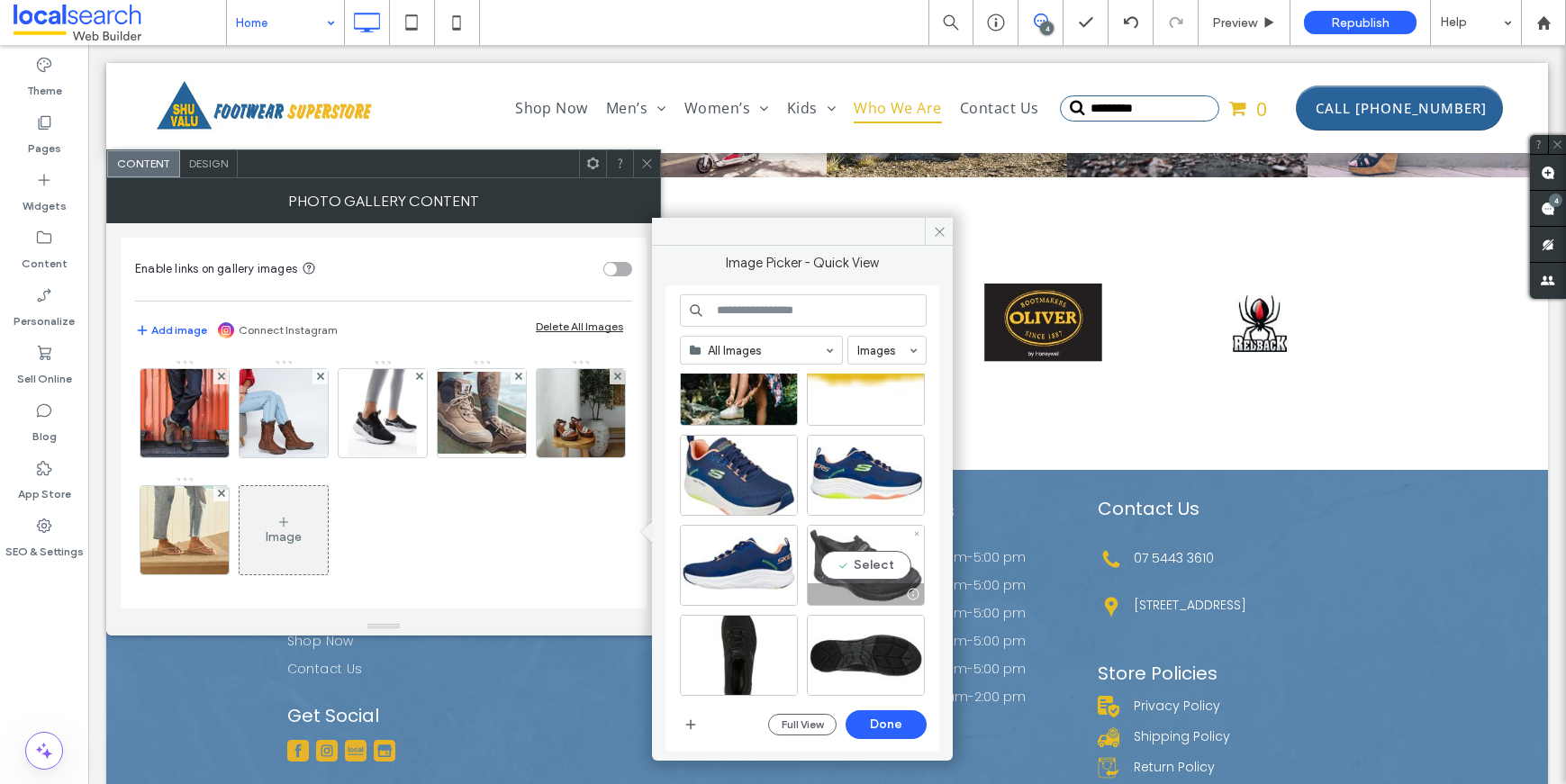
click at [855, 563] on div "Select" at bounding box center [866, 565] width 118 height 81
click at [873, 715] on button "Done" at bounding box center [886, 724] width 81 height 29
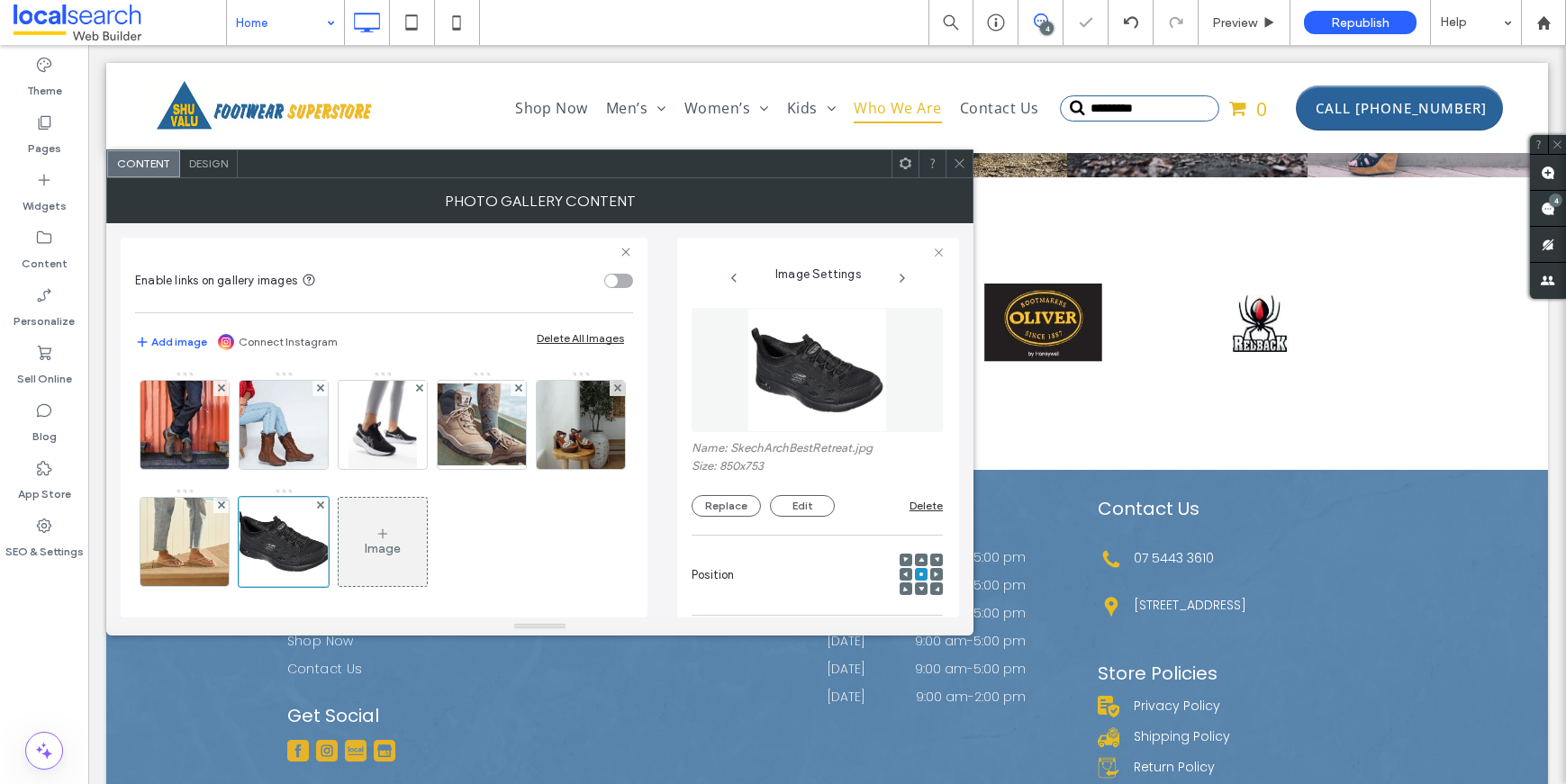
click at [953, 161] on icon at bounding box center [959, 163] width 14 height 14
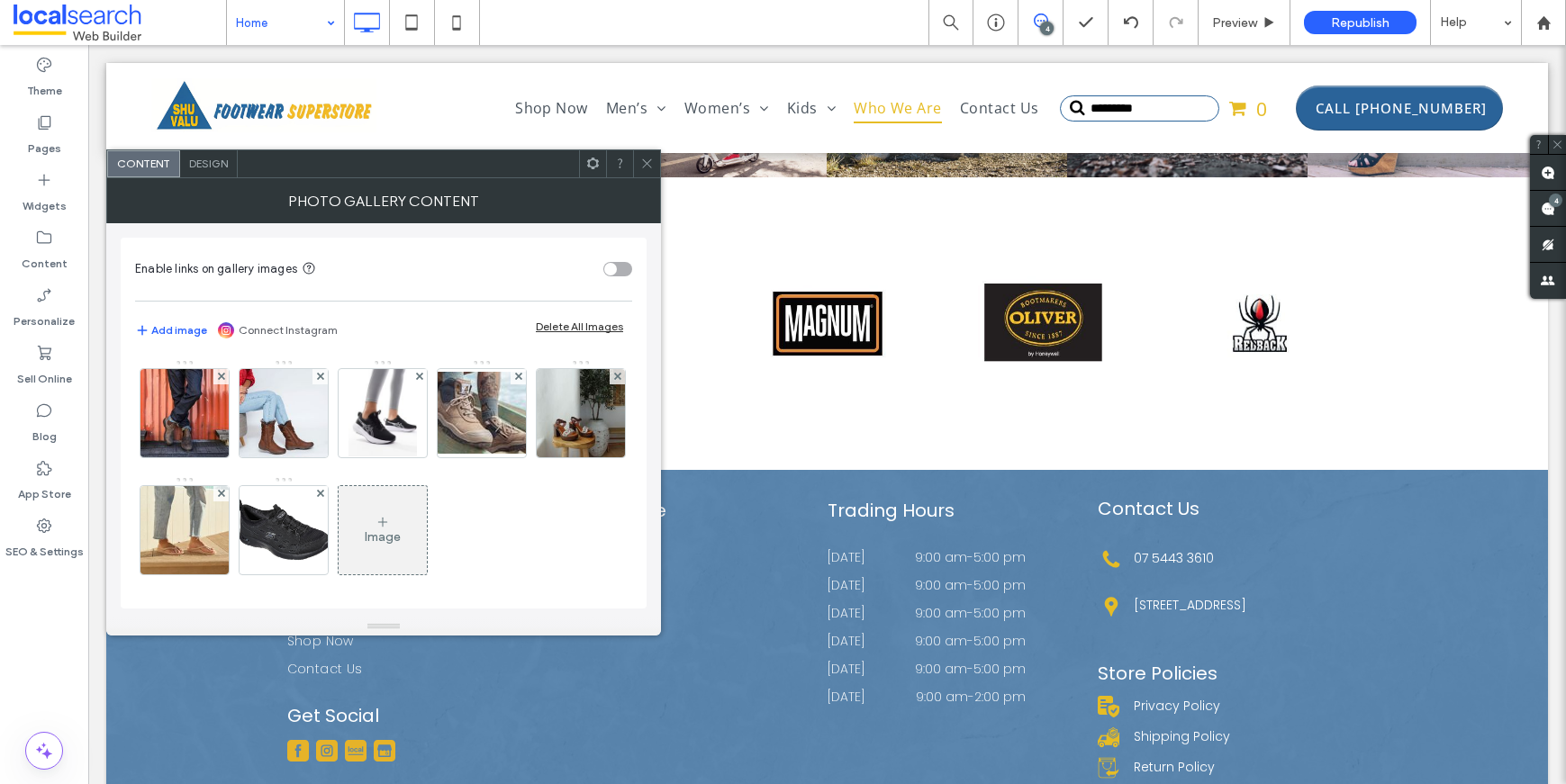
click at [427, 544] on div "Image" at bounding box center [382, 530] width 88 height 85
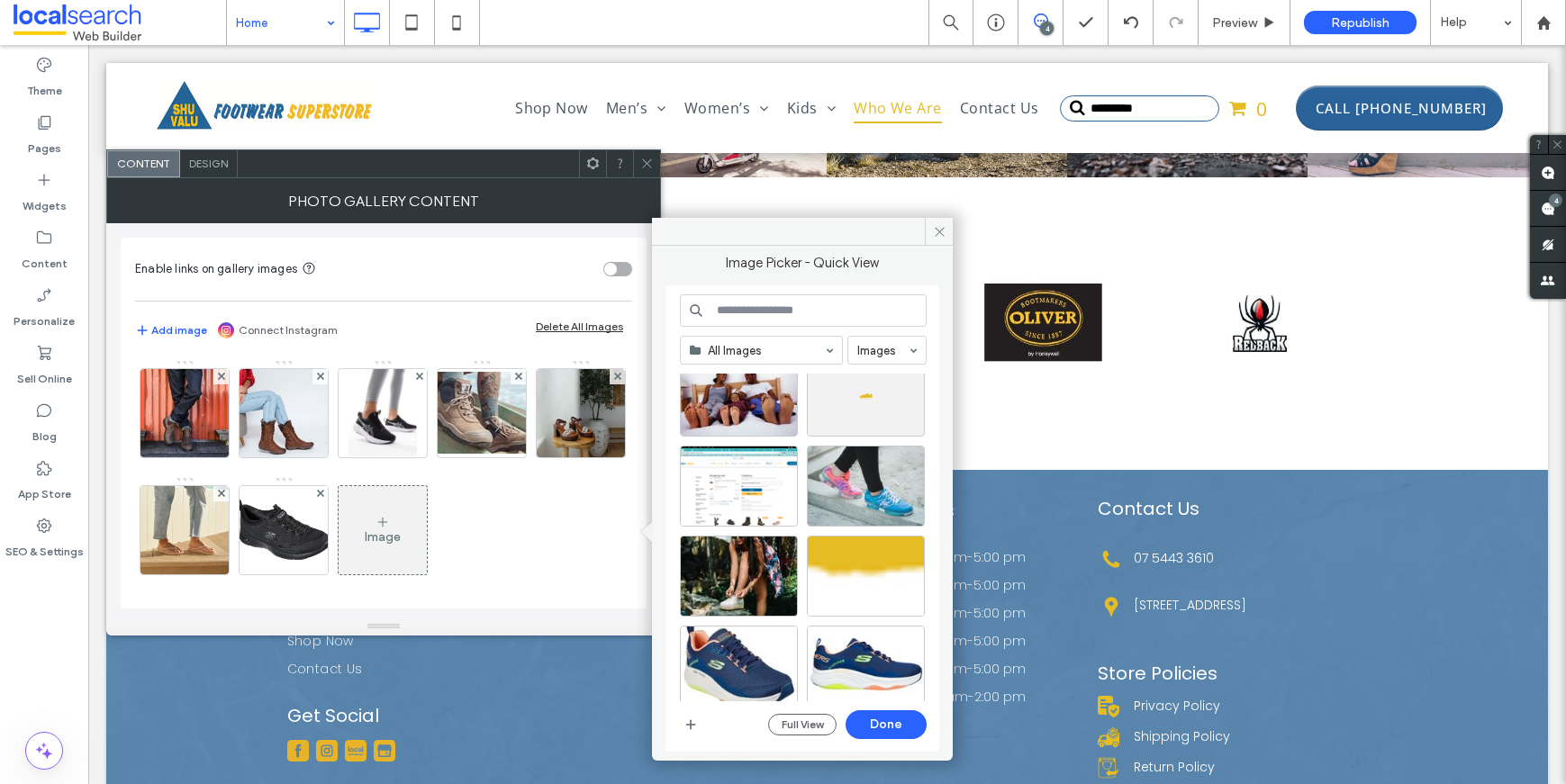
scroll to position [591, 0]
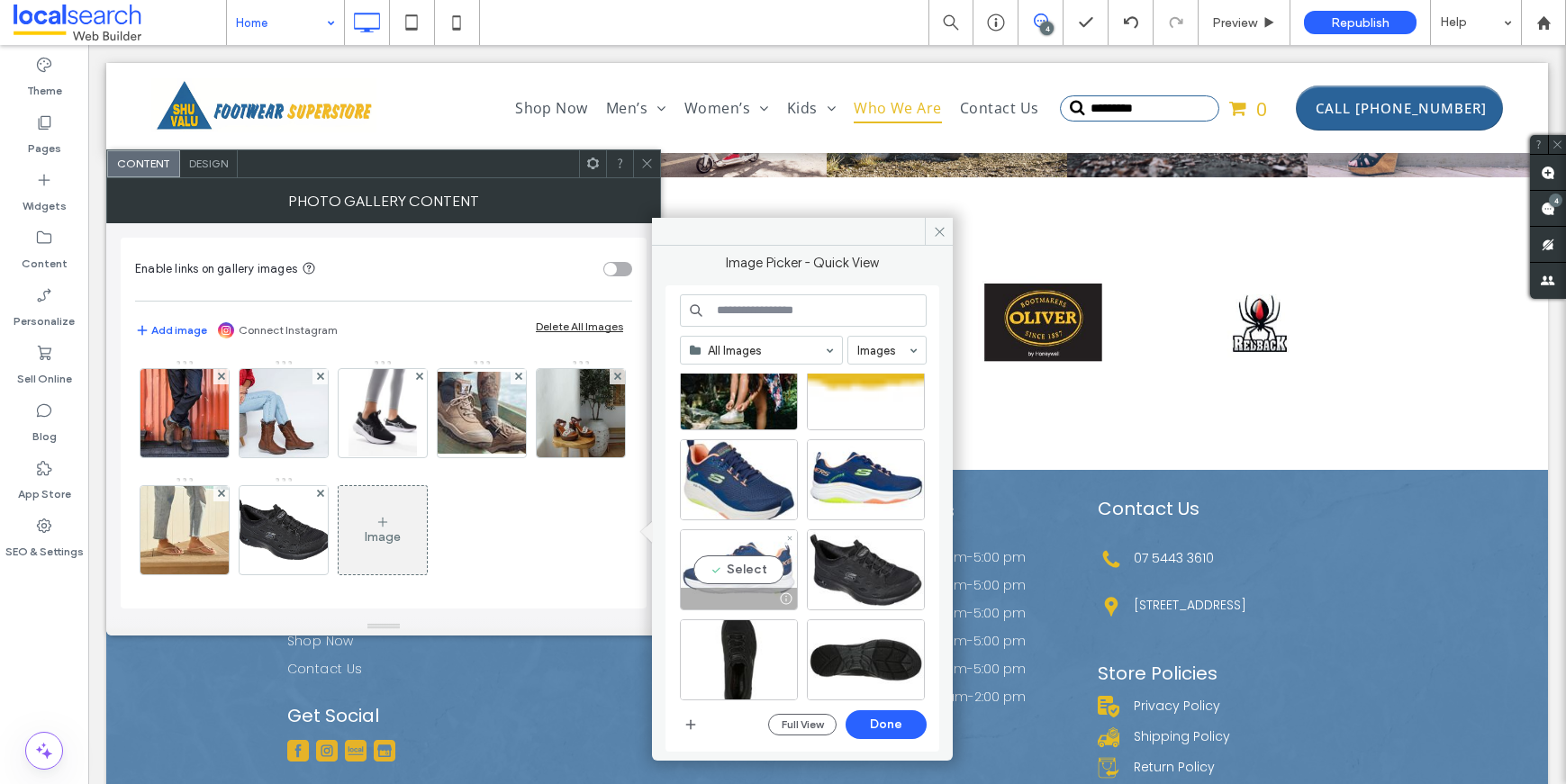
click at [724, 590] on div at bounding box center [739, 599] width 116 height 21
click at [855, 722] on button "Done" at bounding box center [886, 724] width 81 height 29
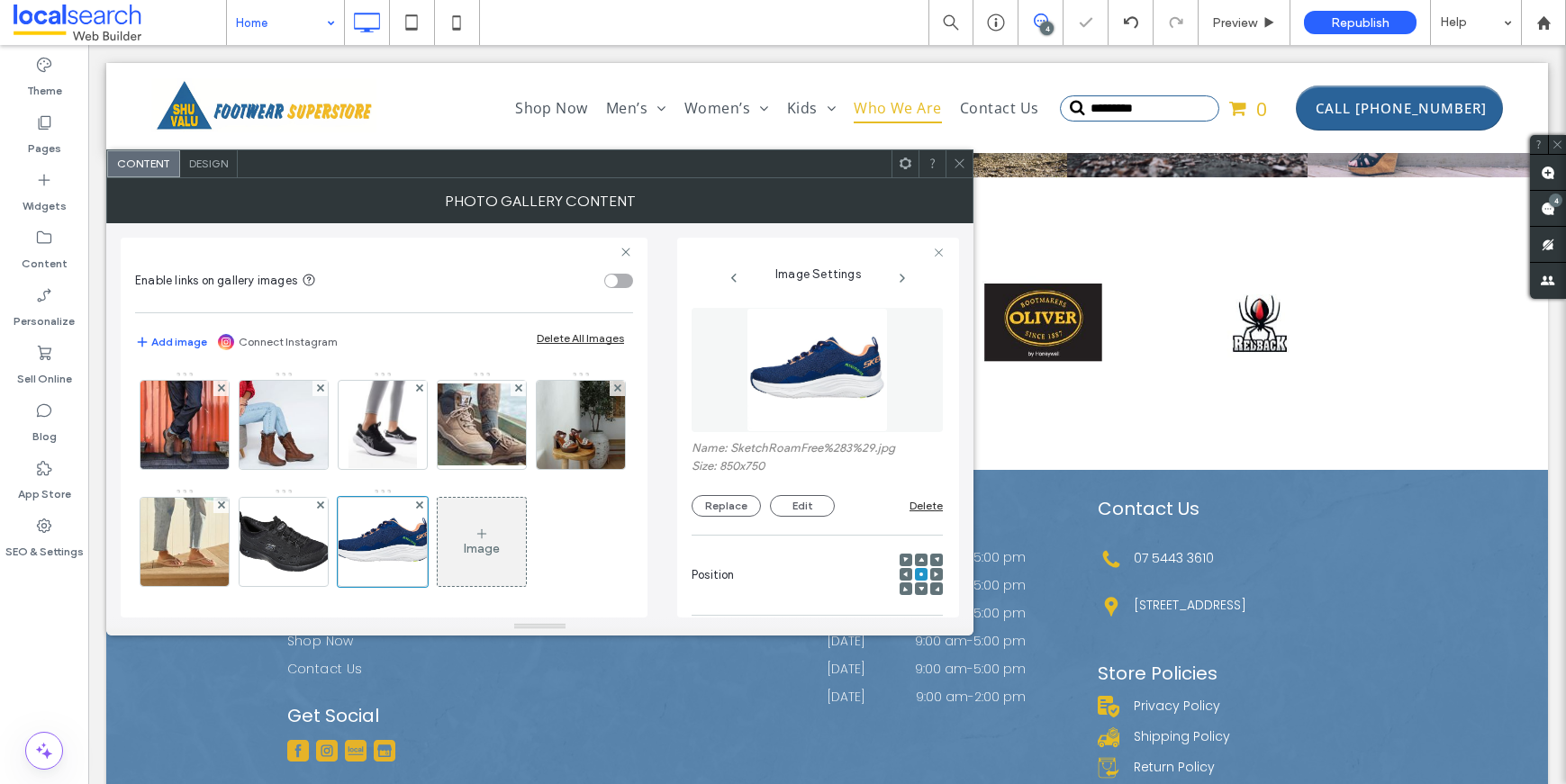
click at [959, 166] on icon at bounding box center [959, 163] width 14 height 14
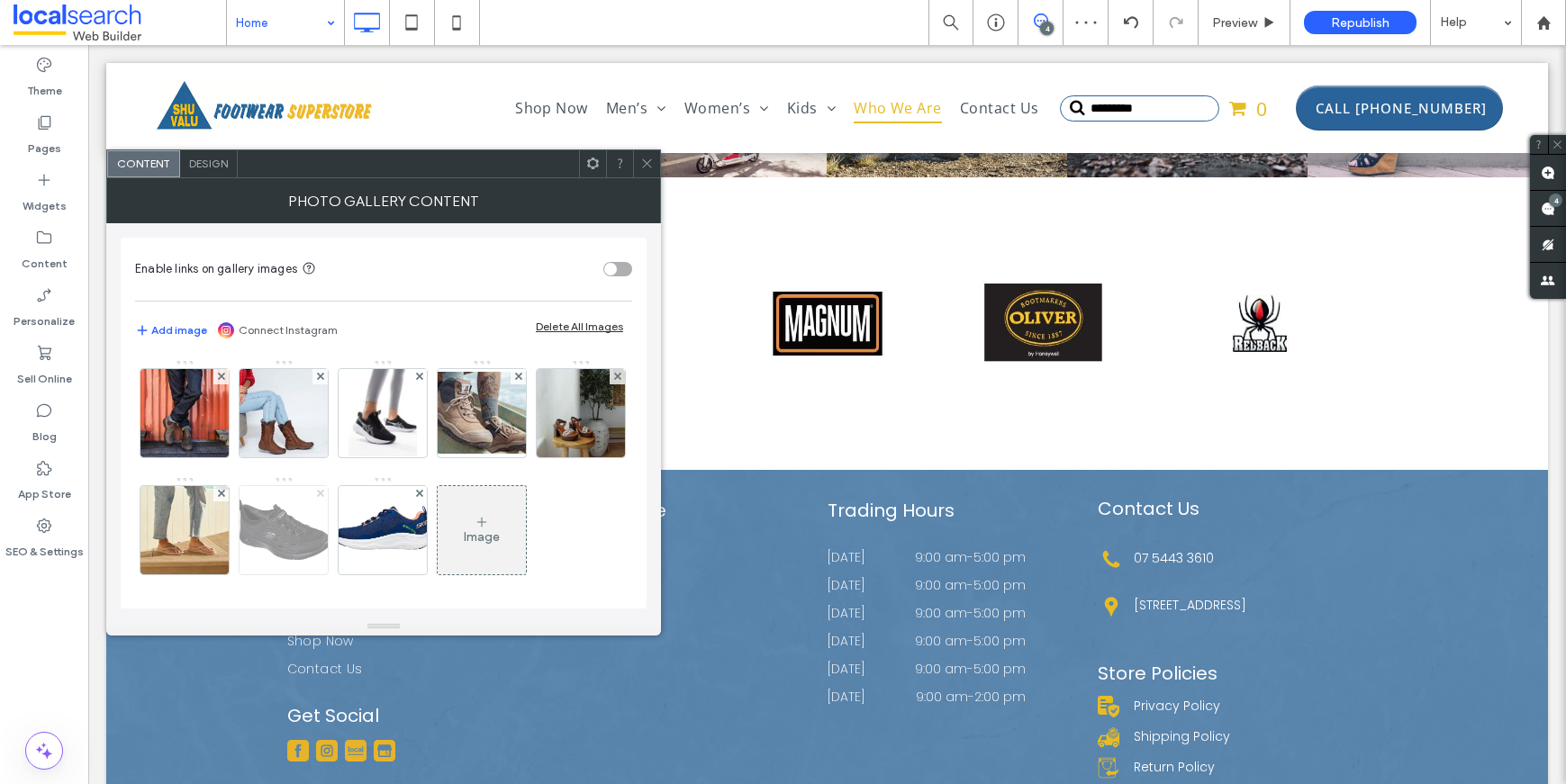
click at [325, 488] on span at bounding box center [320, 493] width 7 height 15
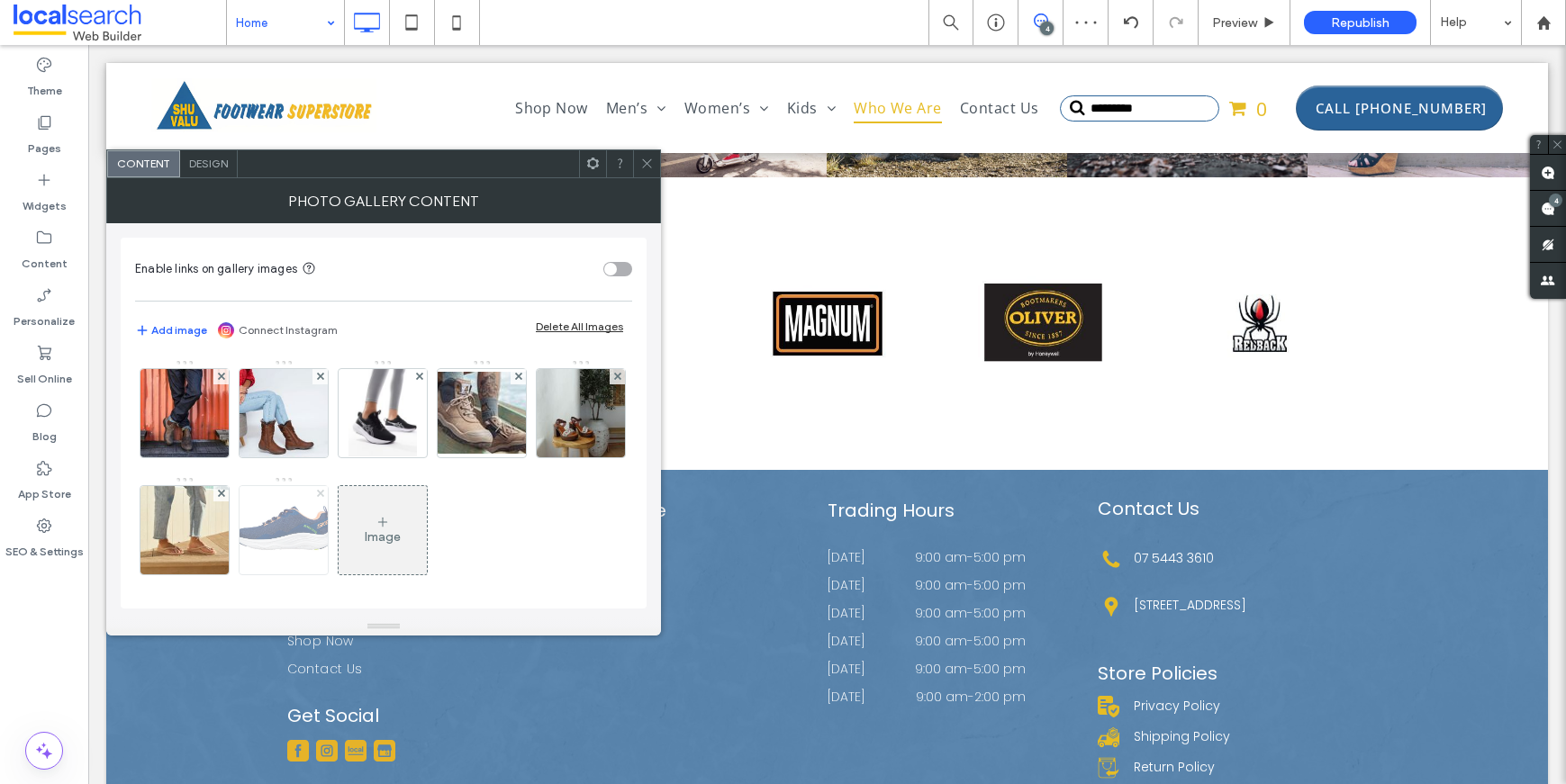
click at [325, 490] on icon at bounding box center [320, 492] width 7 height 7
click at [639, 161] on div at bounding box center [646, 164] width 27 height 27
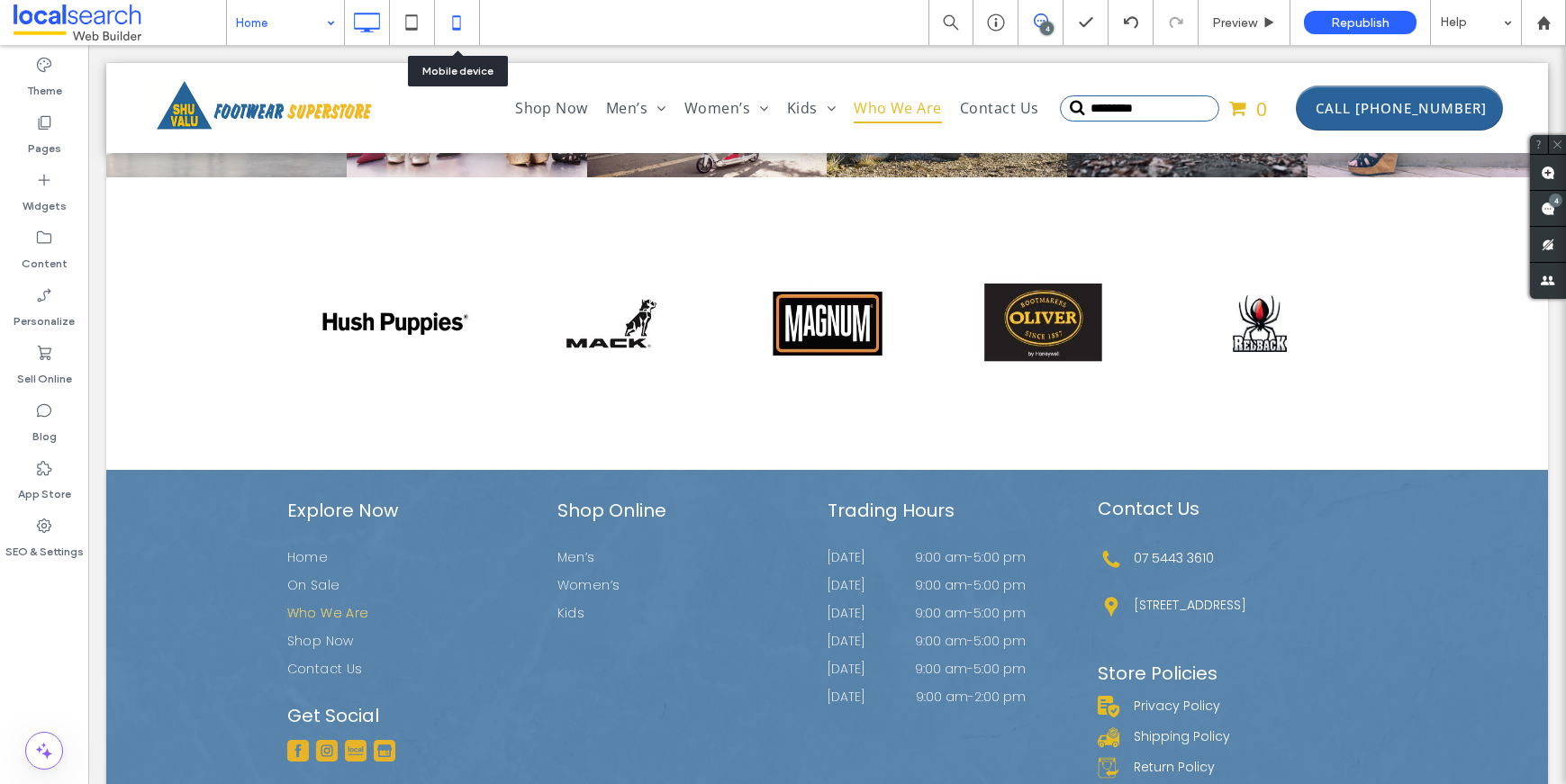
click at [448, 21] on icon at bounding box center [456, 22] width 36 height 36
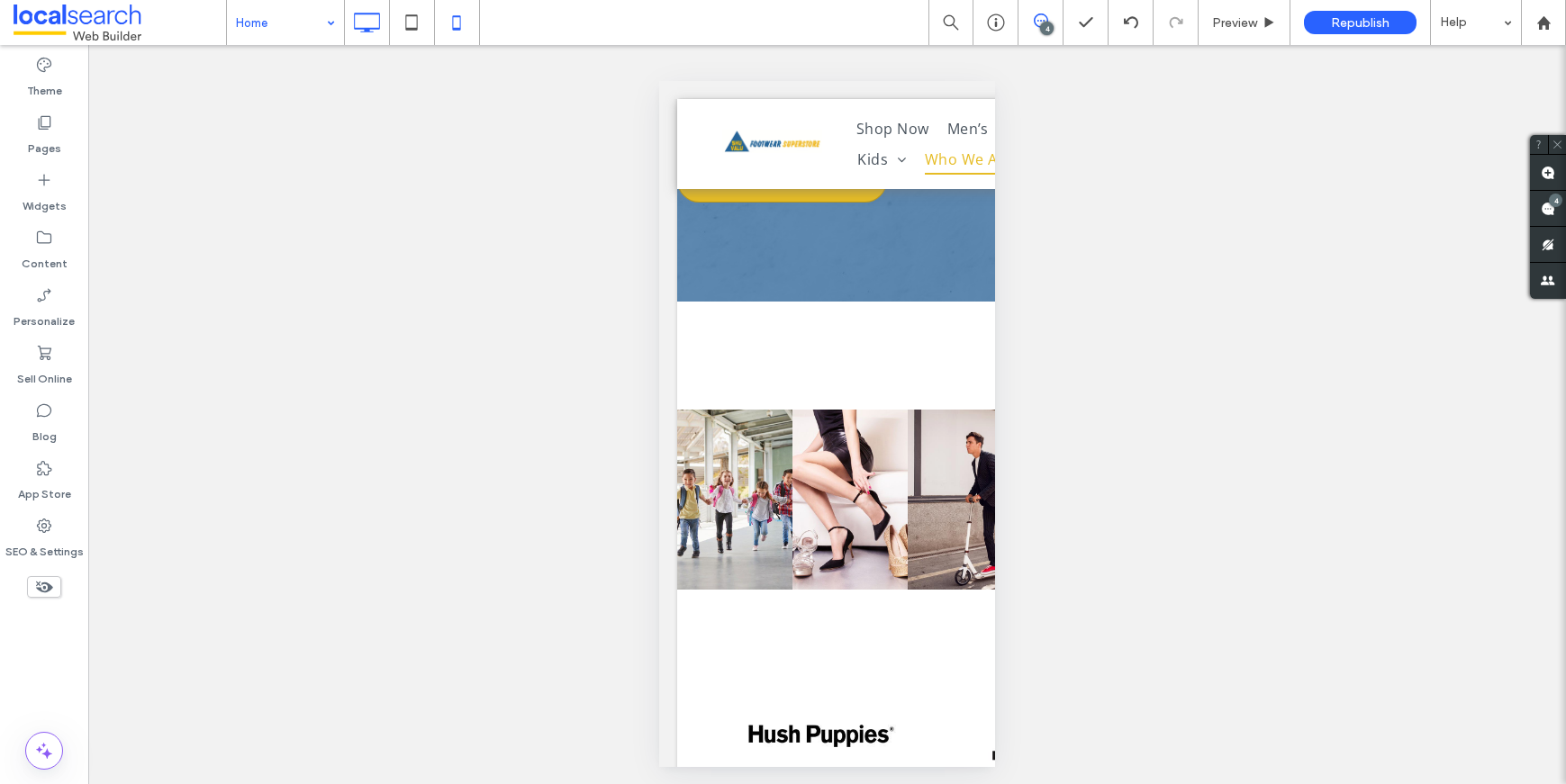
click at [362, 29] on use at bounding box center [366, 22] width 26 height 20
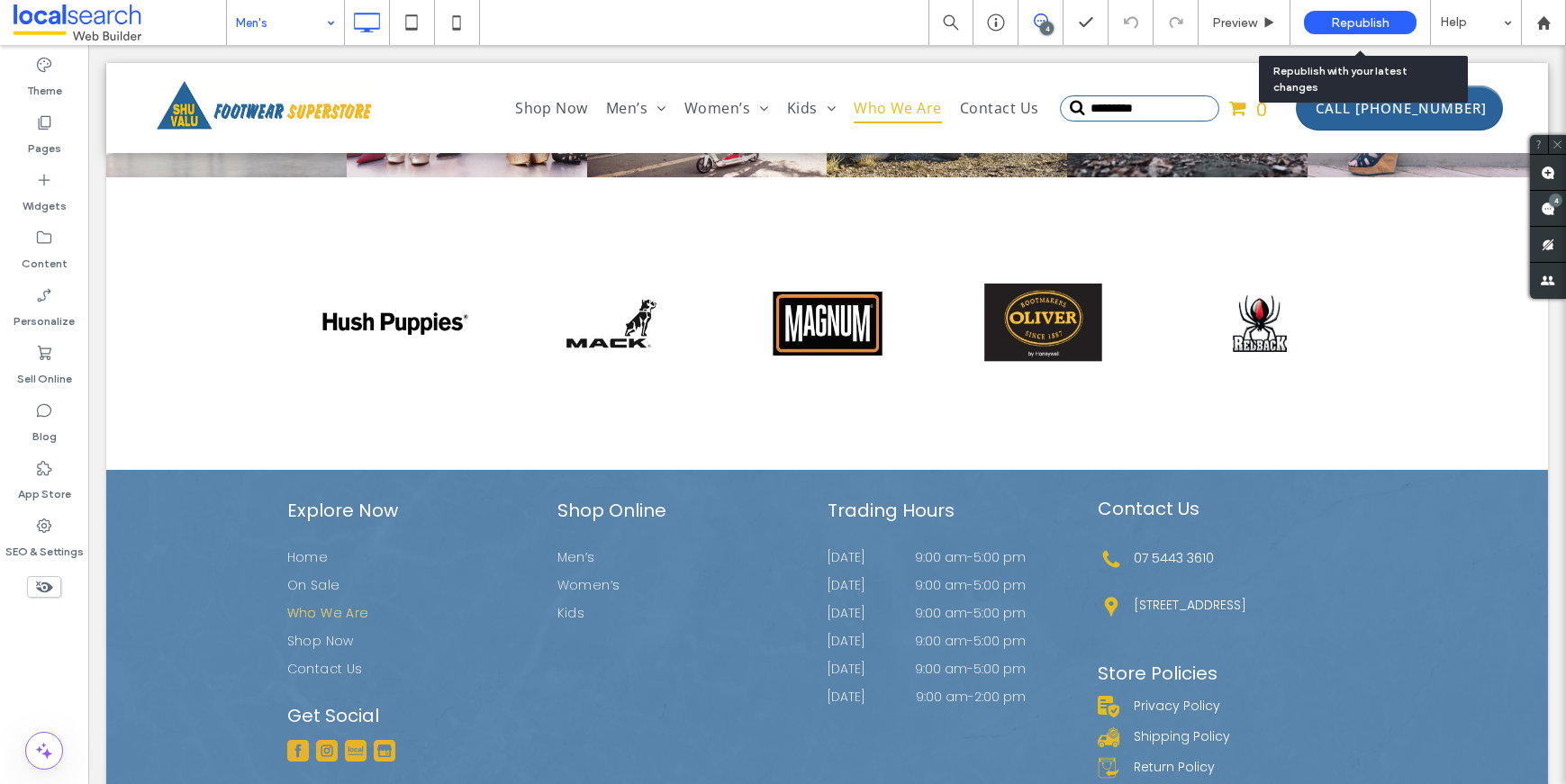
click at [1345, 21] on span "Republish" at bounding box center [1360, 23] width 59 height 15
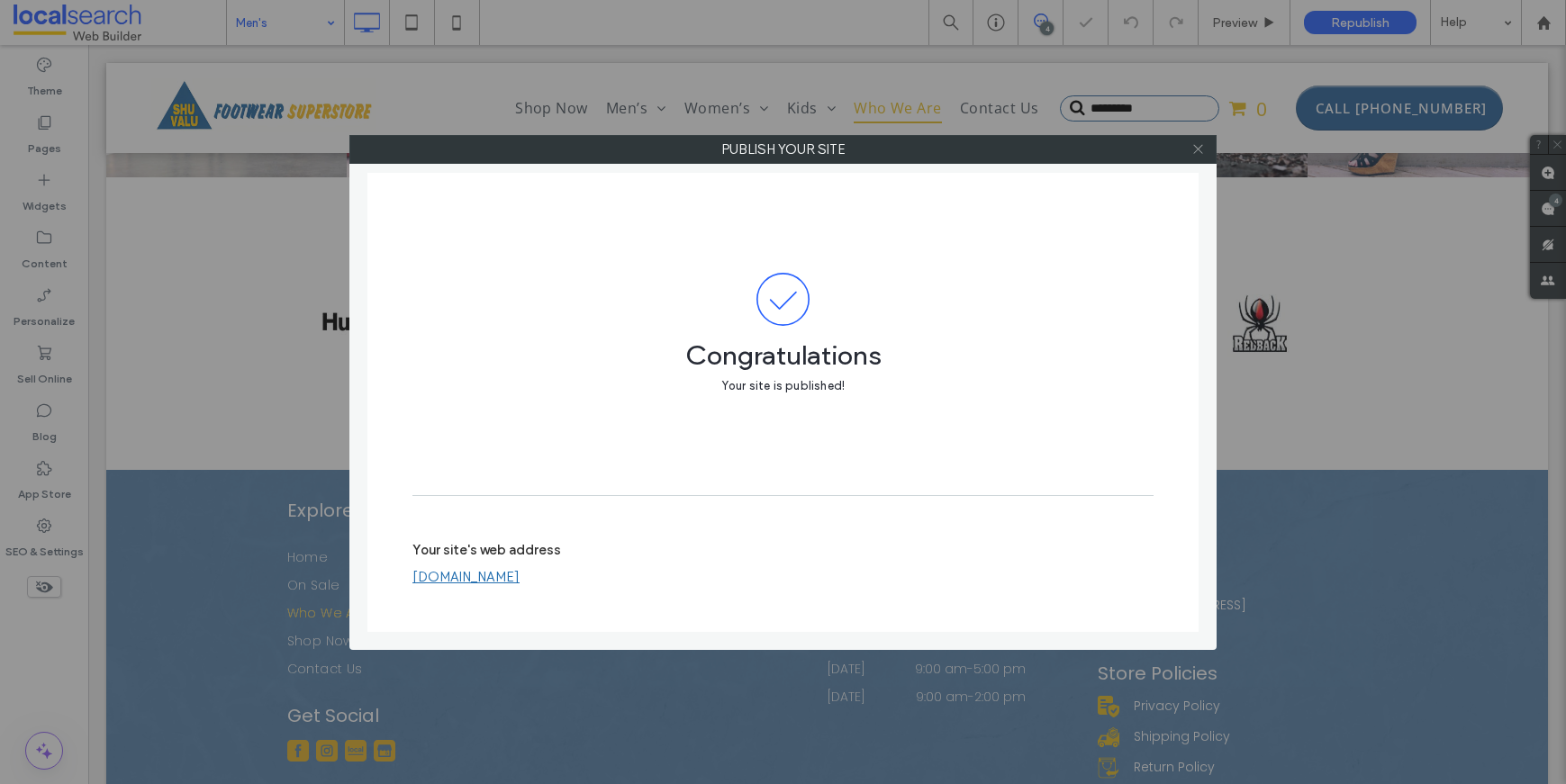
click at [1191, 145] on icon at bounding box center [1198, 149] width 14 height 14
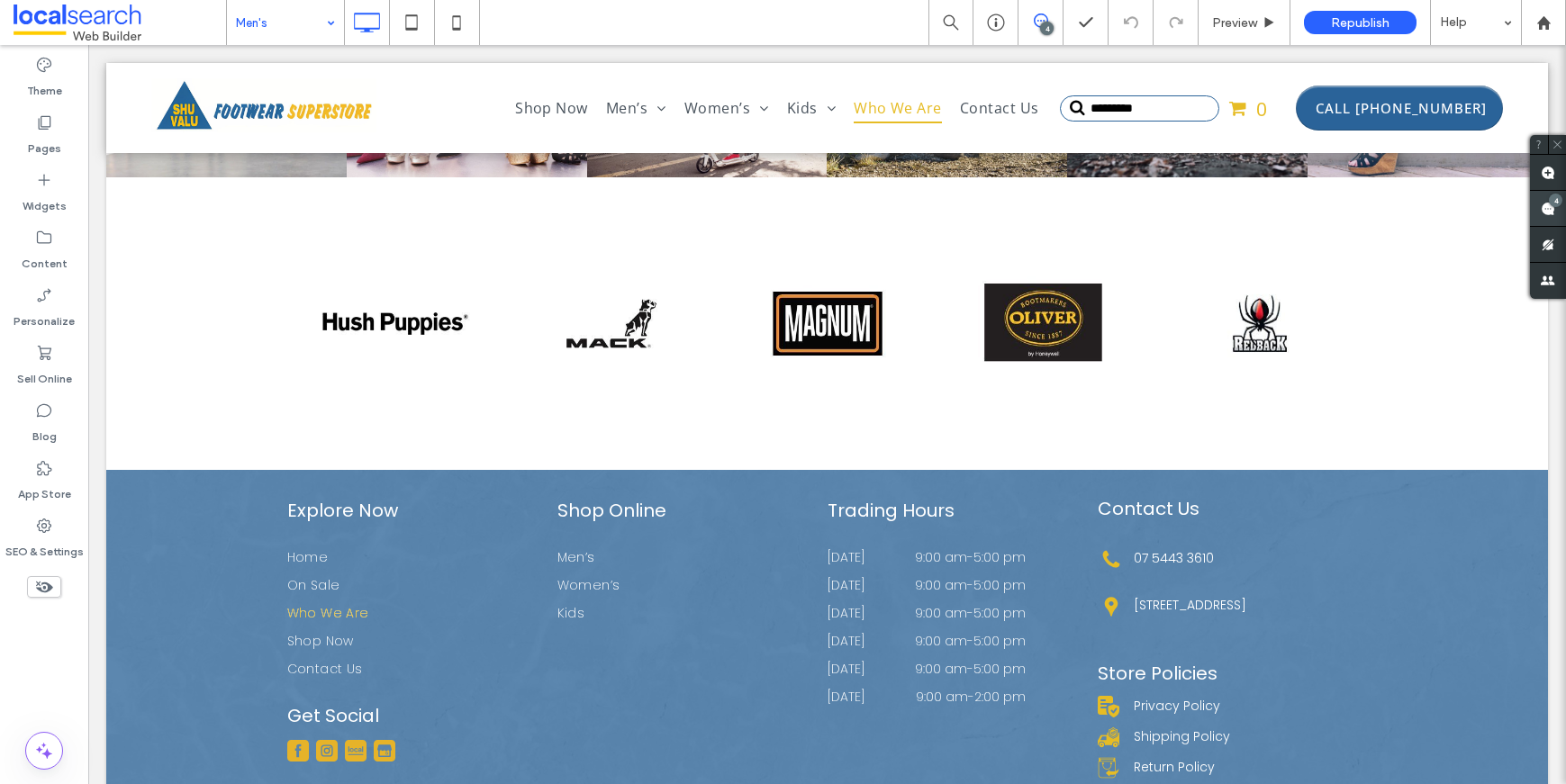
click at [1544, 205] on use at bounding box center [1548, 209] width 14 height 14
